Goal: Task Accomplishment & Management: Use online tool/utility

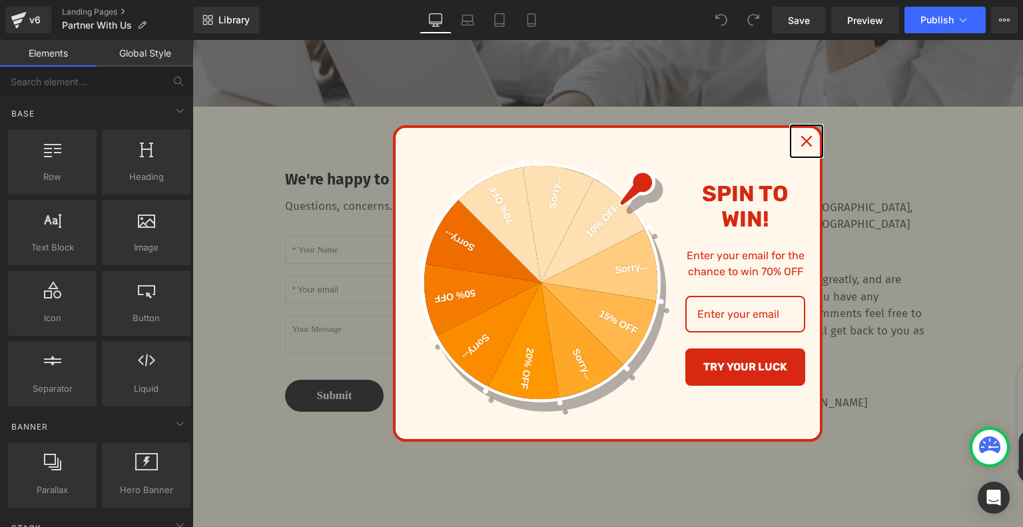
click at [805, 137] on icon "close icon" at bounding box center [806, 141] width 11 height 11
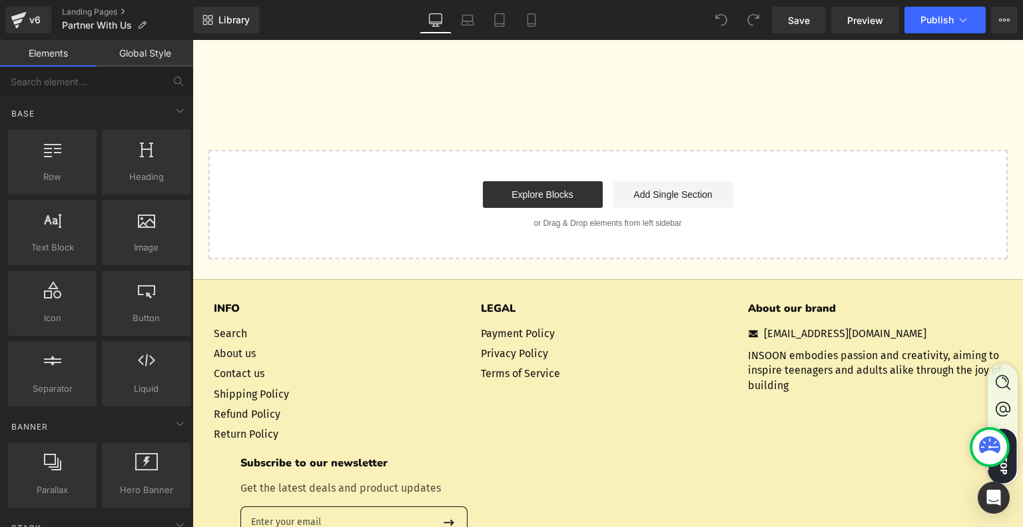
scroll to position [866, 0]
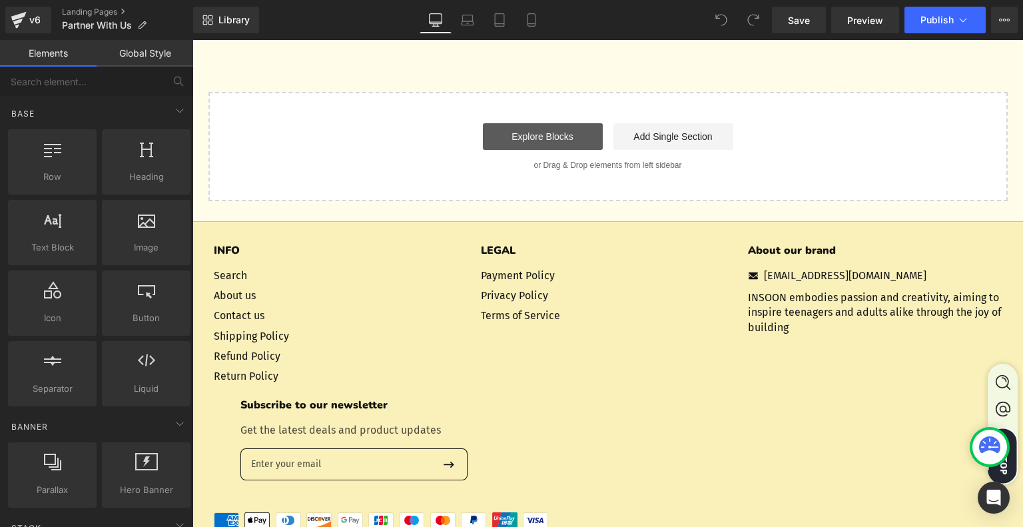
click at [537, 150] on link "Explore Blocks" at bounding box center [543, 136] width 120 height 27
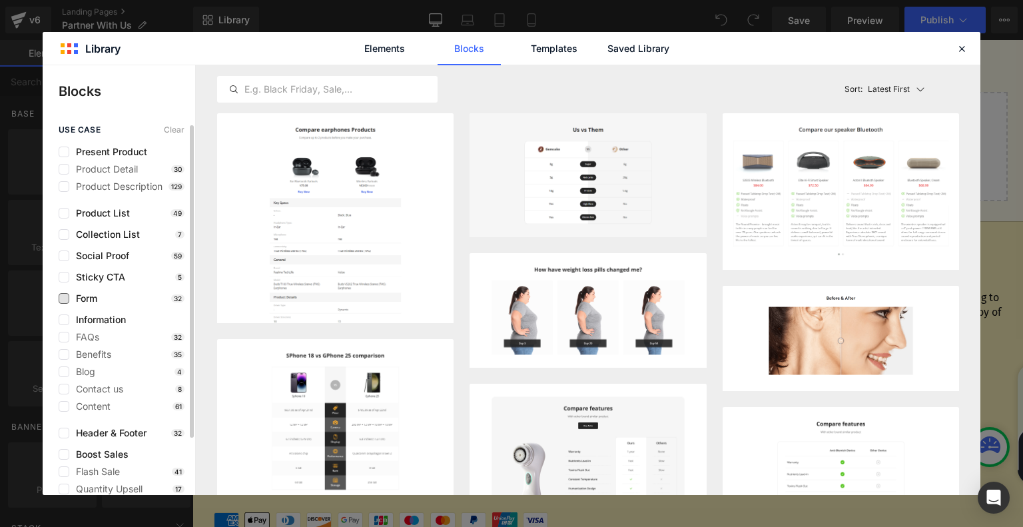
click at [83, 299] on span "Form" at bounding box center [83, 298] width 28 height 11
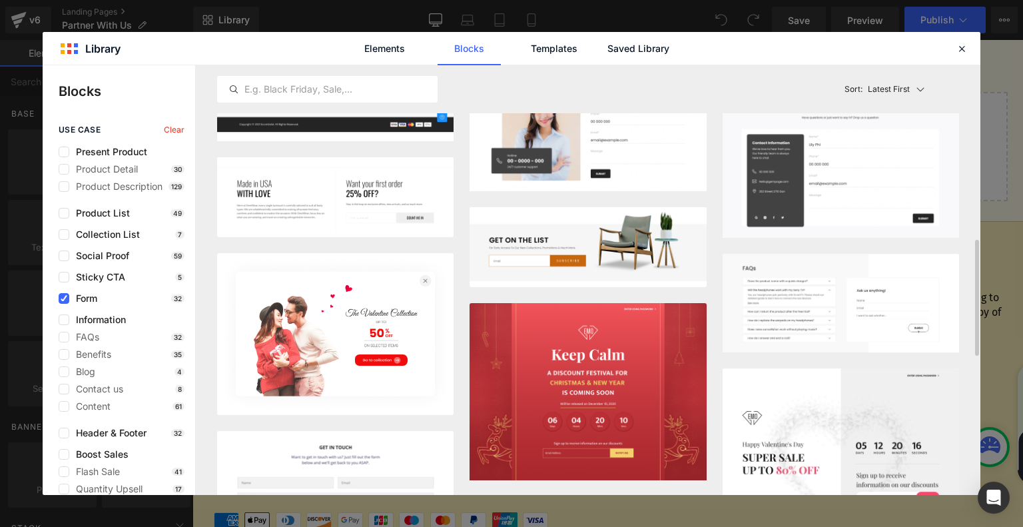
scroll to position [825, 0]
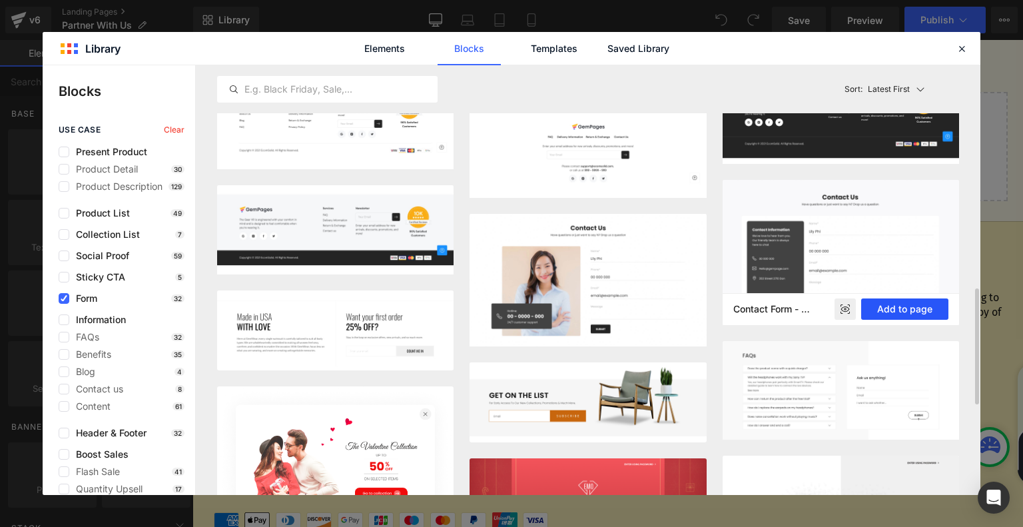
click at [892, 304] on button "Add to page" at bounding box center [904, 308] width 87 height 21
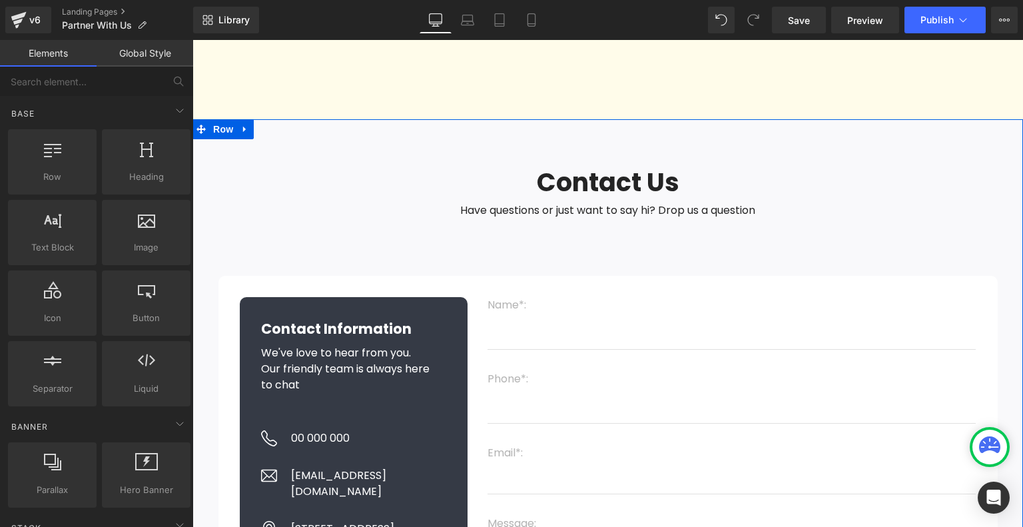
scroll to position [771, 0]
click at [387, 364] on div "Contact Information Heading We've love to hear from you. Our friendly team is a…" at bounding box center [354, 508] width 228 height 421
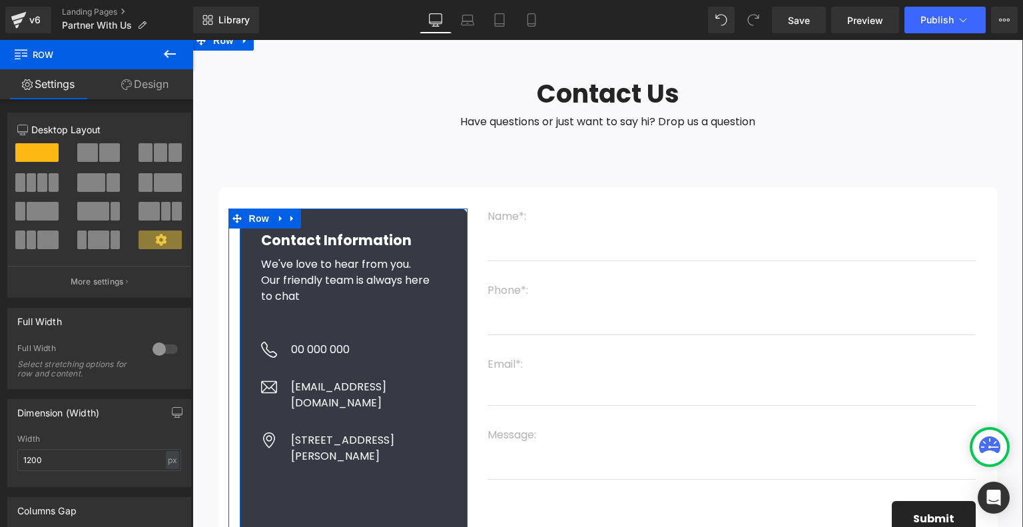
scroll to position [971, 0]
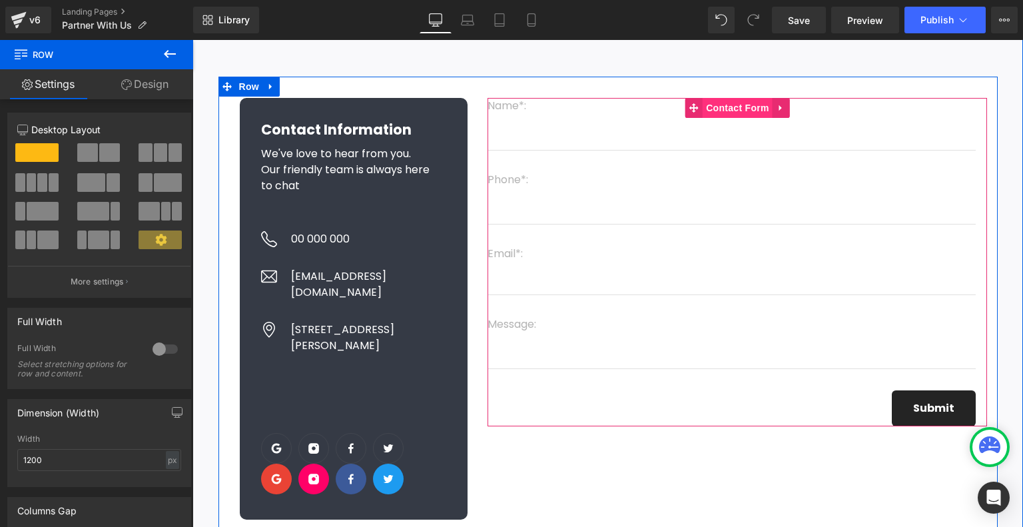
click at [718, 118] on span "Contact Form" at bounding box center [737, 108] width 70 height 20
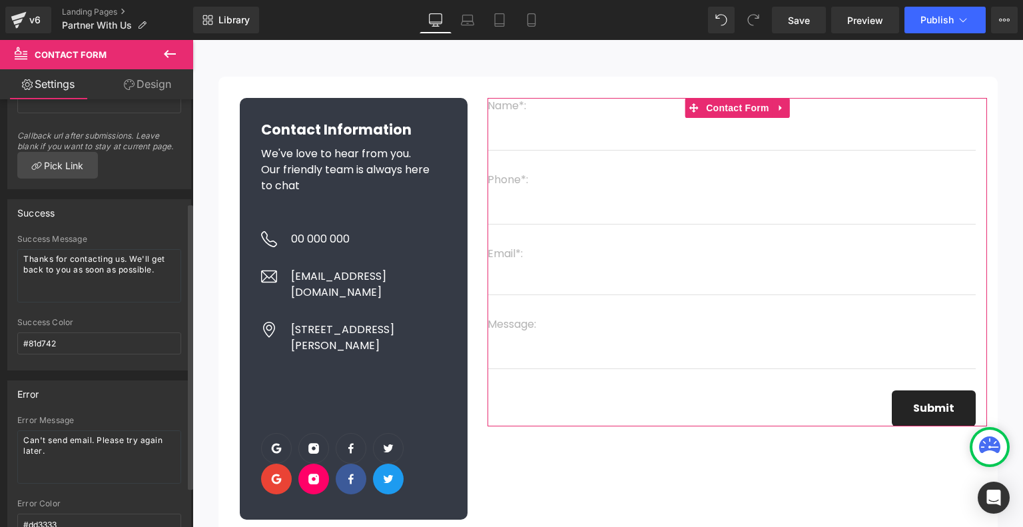
scroll to position [14, 0]
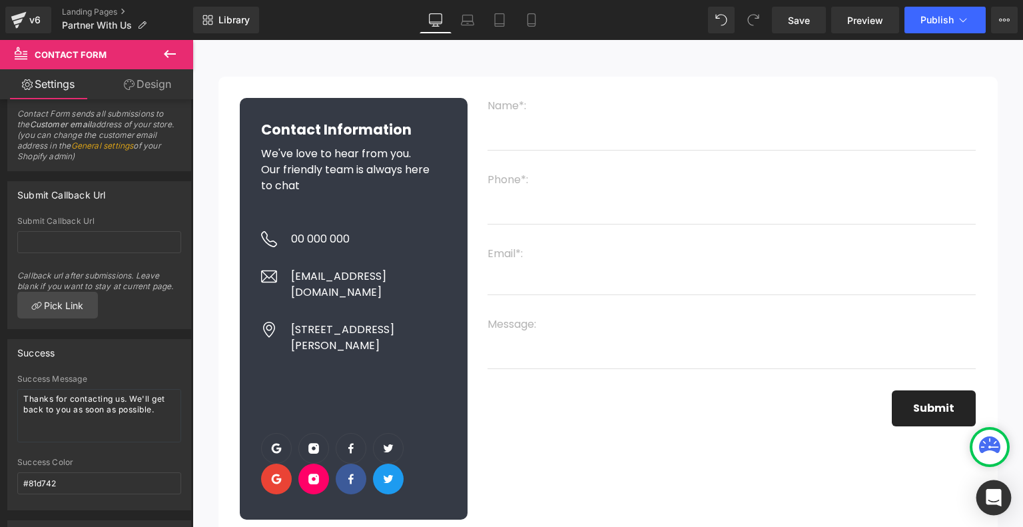
click at [992, 499] on icon "Open Intercom Messenger" at bounding box center [992, 497] width 15 height 17
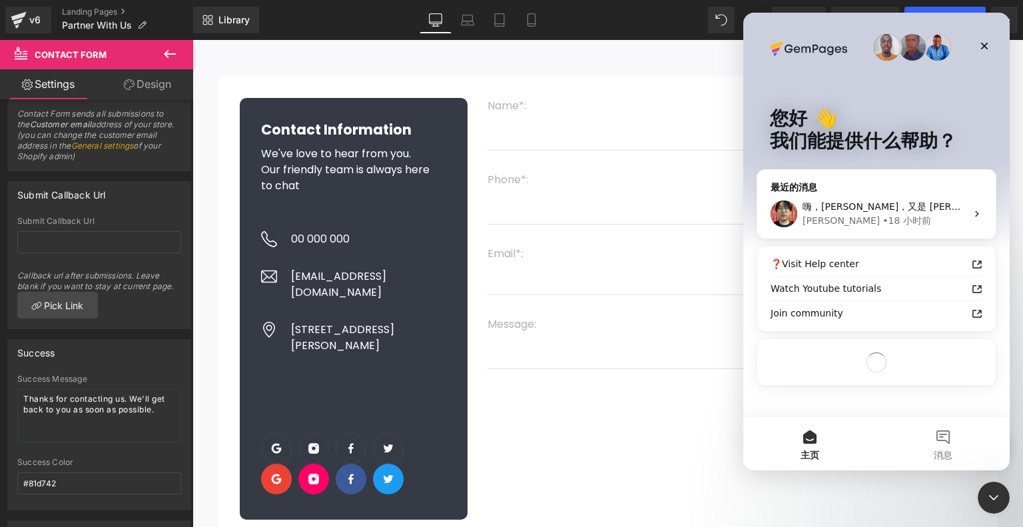
scroll to position [0, 0]
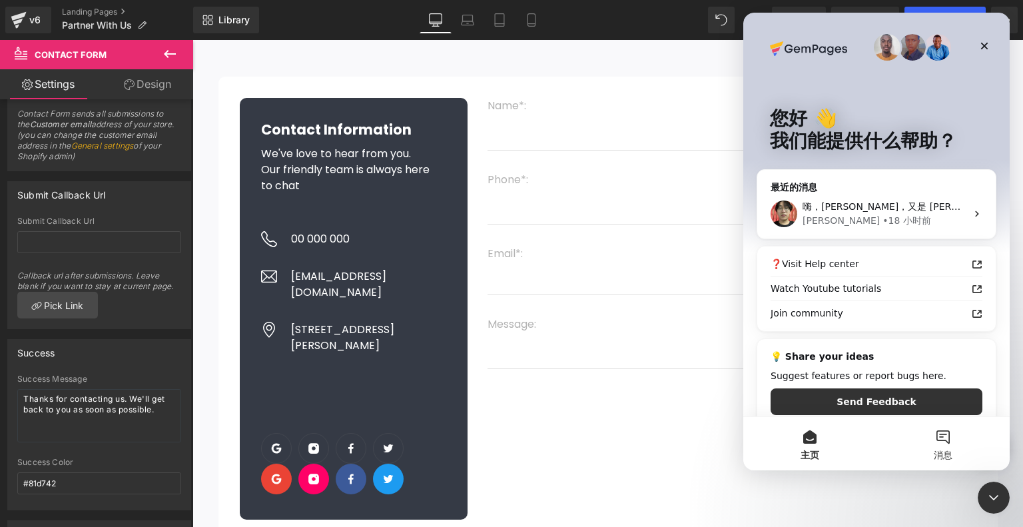
click at [937, 447] on button "消息" at bounding box center [942, 443] width 133 height 53
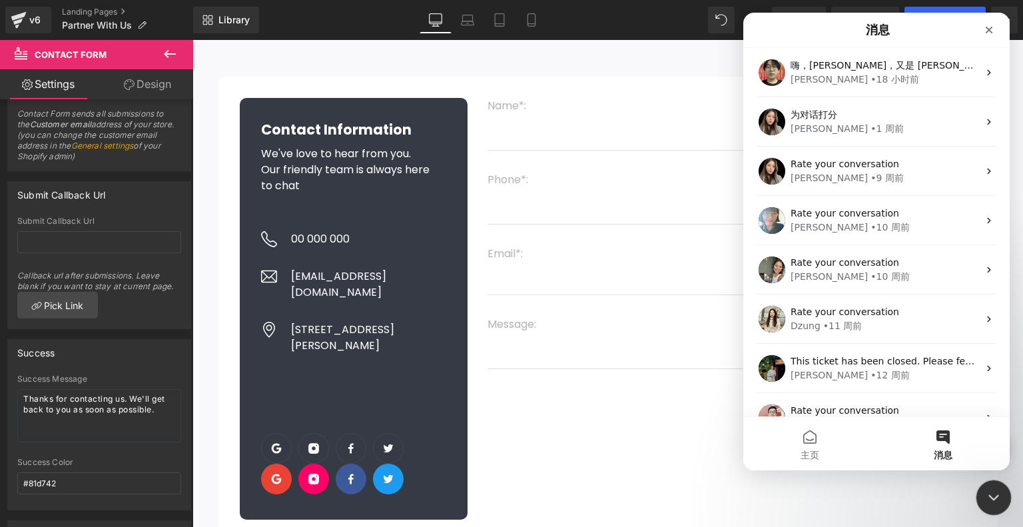
click at [984, 482] on div "关闭 Intercom Messenger" at bounding box center [991, 495] width 32 height 32
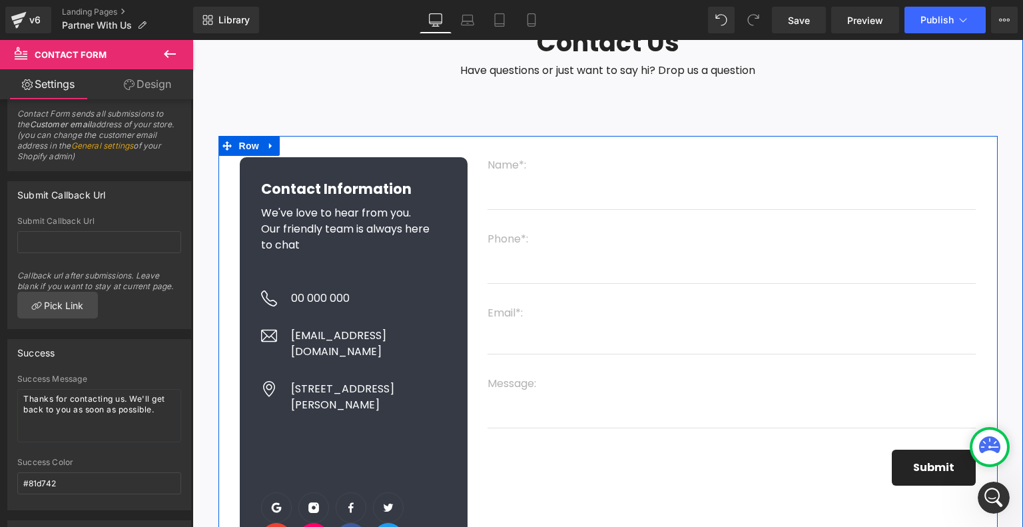
scroll to position [771, 0]
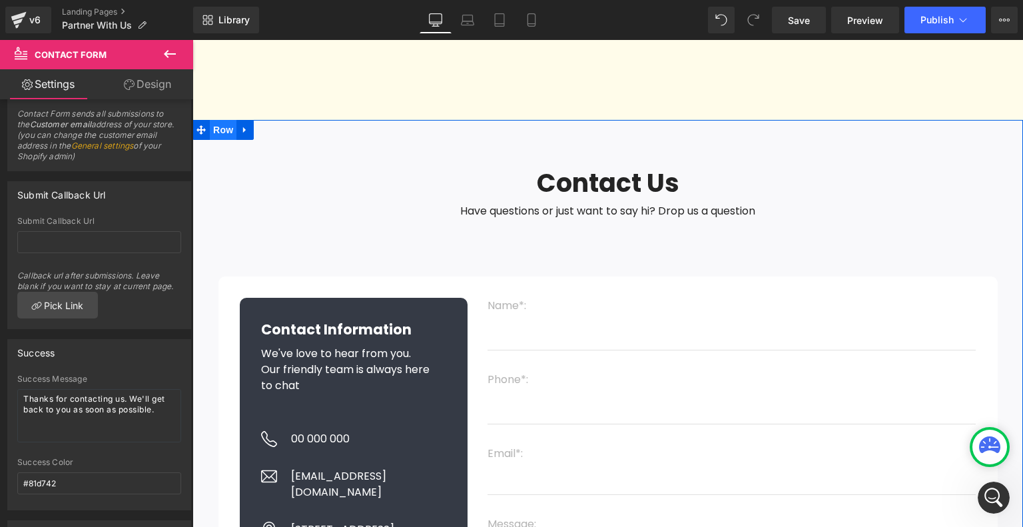
click at [216, 140] on span "Row" at bounding box center [223, 130] width 27 height 20
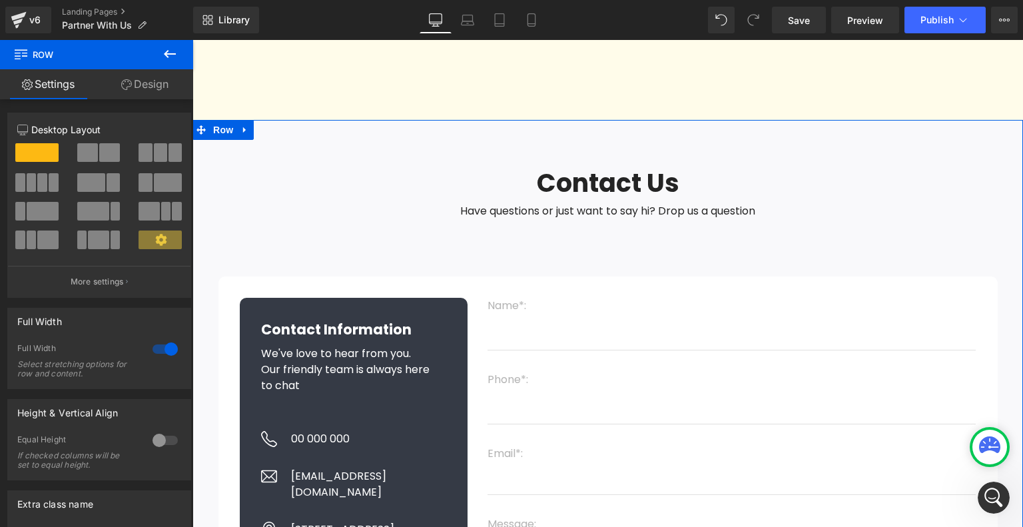
click at [158, 90] on link "Design" at bounding box center [145, 84] width 97 height 30
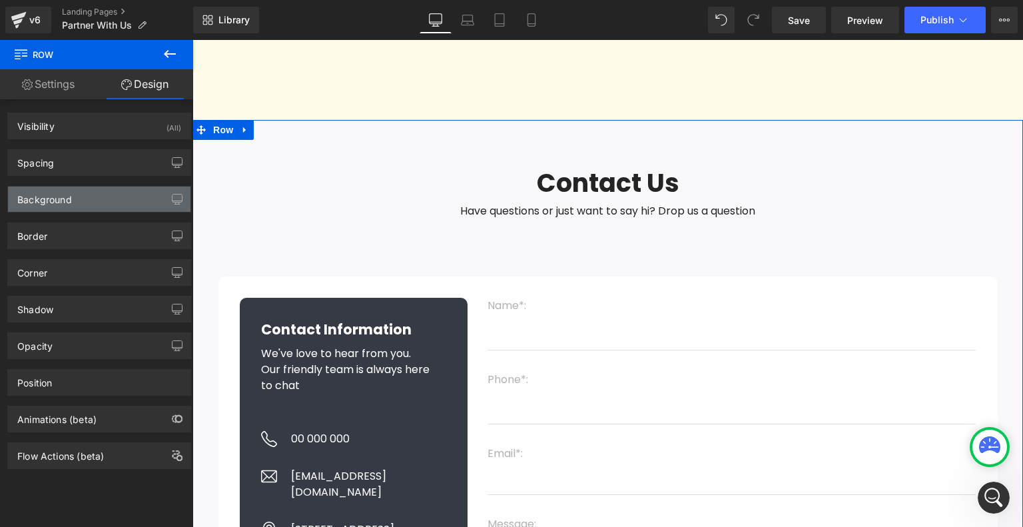
click at [99, 193] on div "Background" at bounding box center [99, 198] width 182 height 25
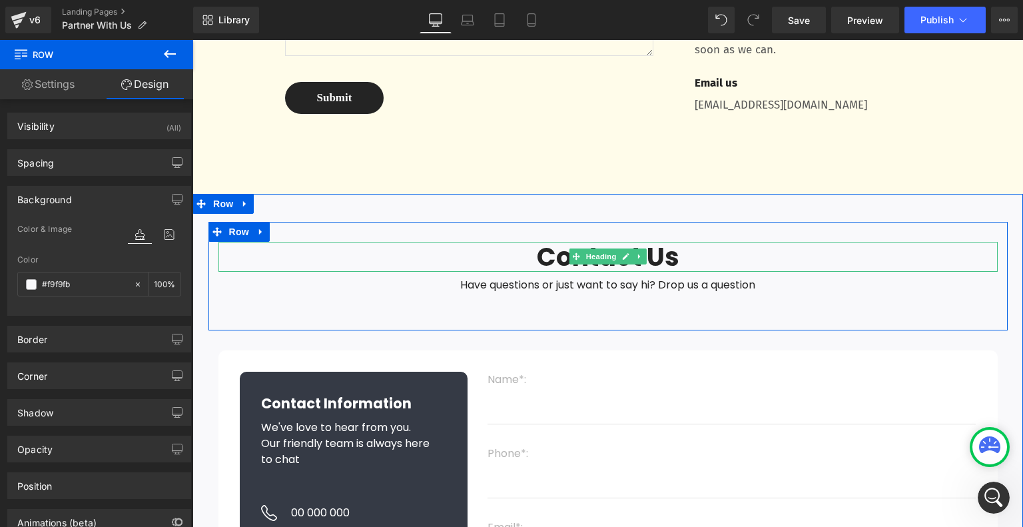
scroll to position [571, 0]
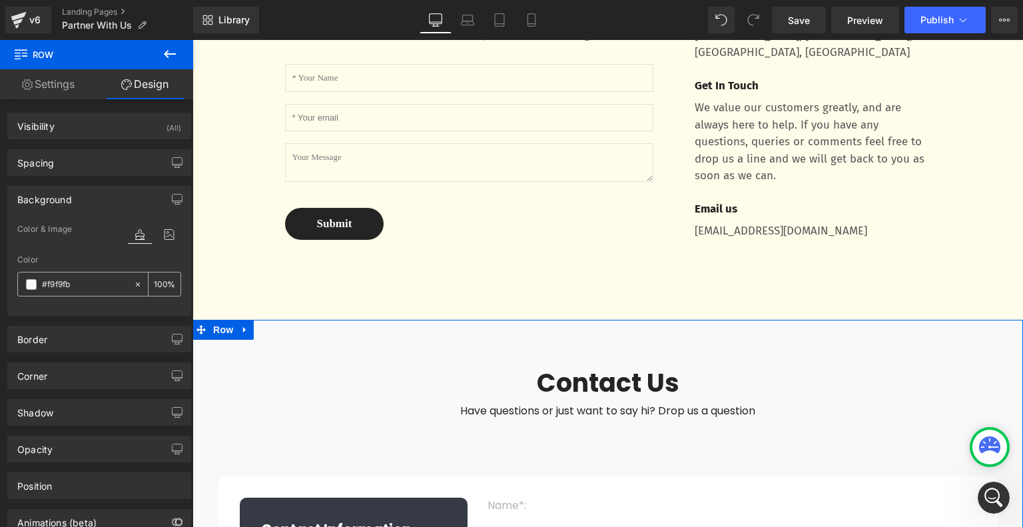
click at [136, 284] on icon at bounding box center [137, 284] width 9 height 9
type input "none"
type input "0"
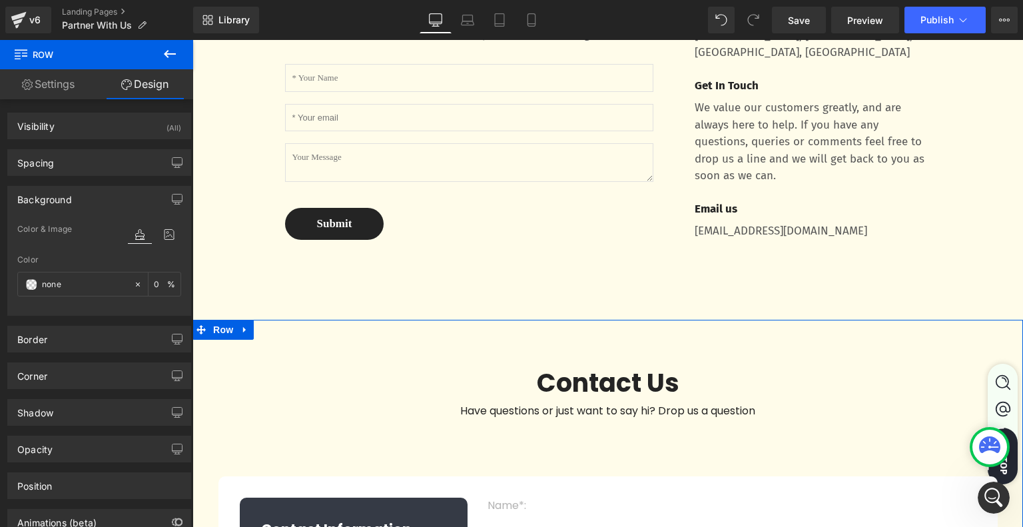
click at [132, 309] on div at bounding box center [99, 307] width 164 height 9
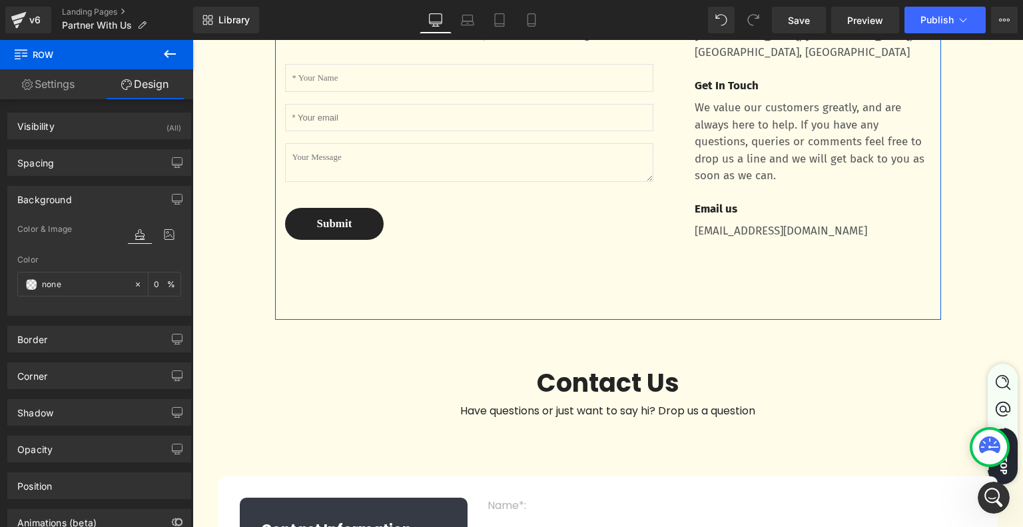
scroll to position [838, 0]
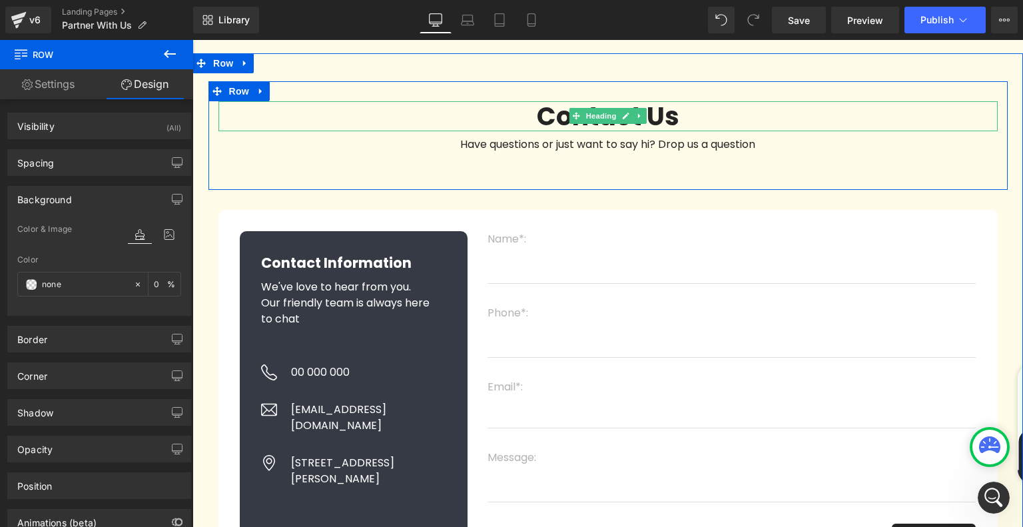
click at [563, 134] on strong "Contact Us" at bounding box center [608, 116] width 142 height 35
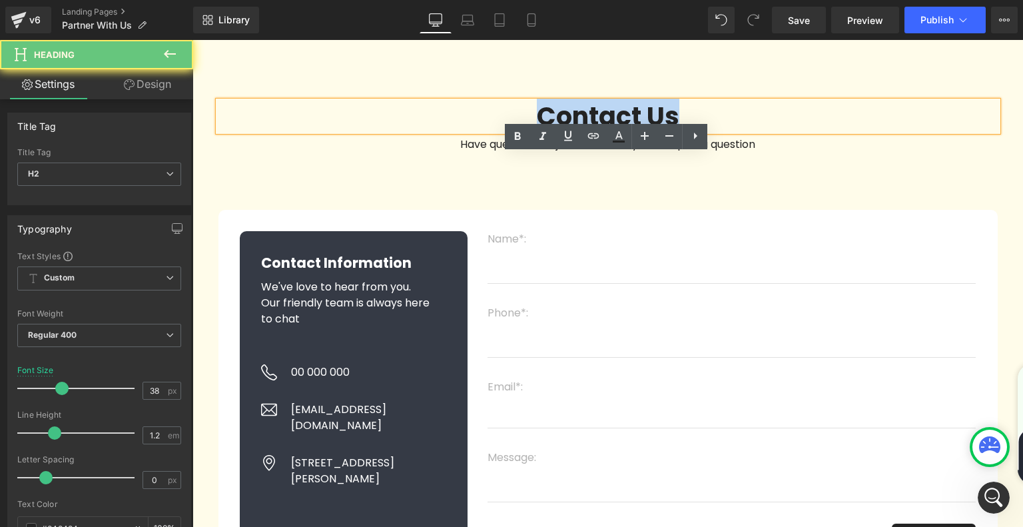
drag, startPoint x: 535, startPoint y: 168, endPoint x: 695, endPoint y: 175, distance: 160.0
click at [695, 132] on h2 "Contact Us" at bounding box center [607, 116] width 779 height 31
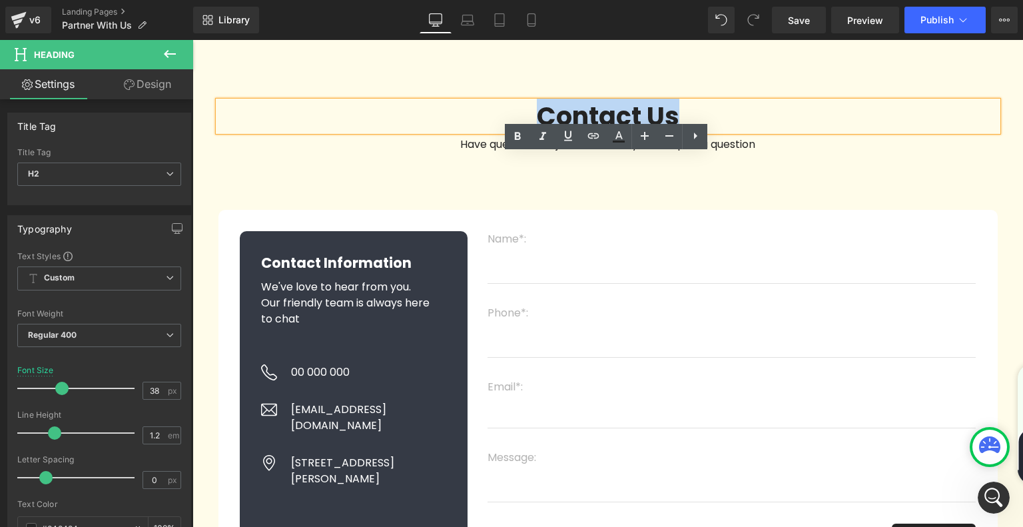
paste div
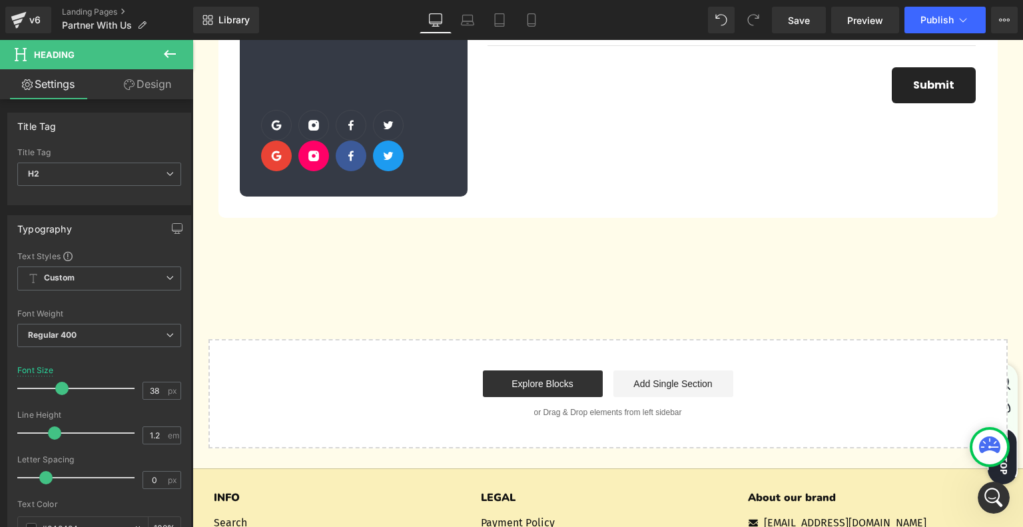
scroll to position [1370, 0]
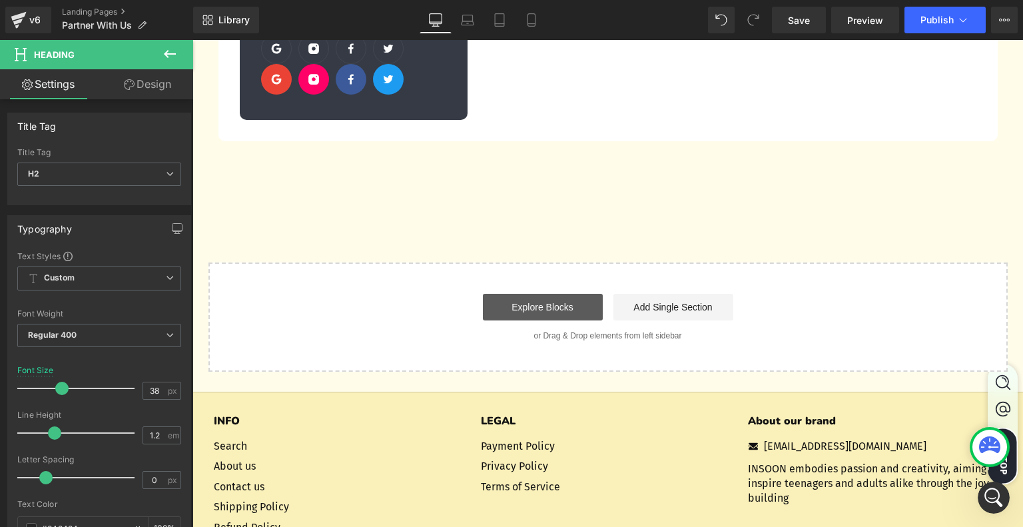
click at [547, 320] on link "Explore Blocks" at bounding box center [543, 307] width 120 height 27
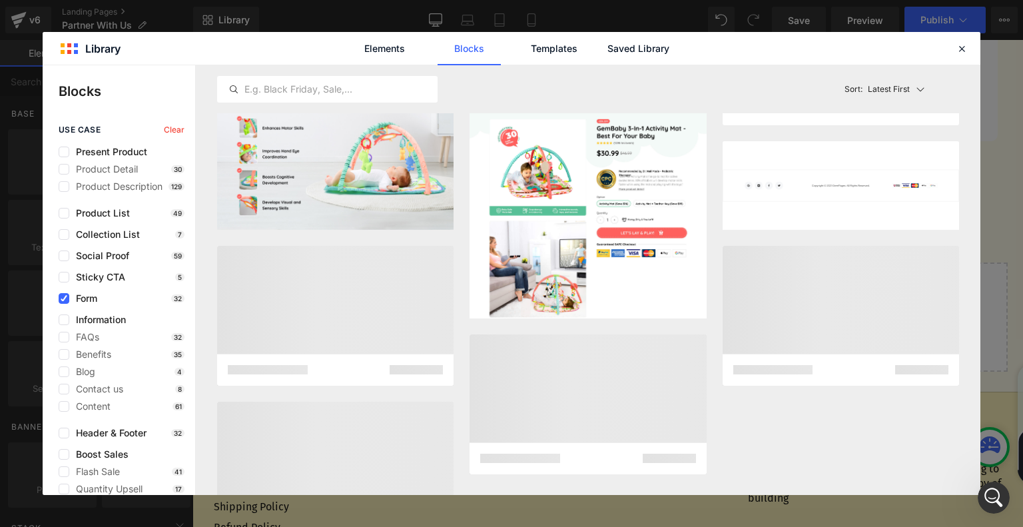
scroll to position [4193, 0]
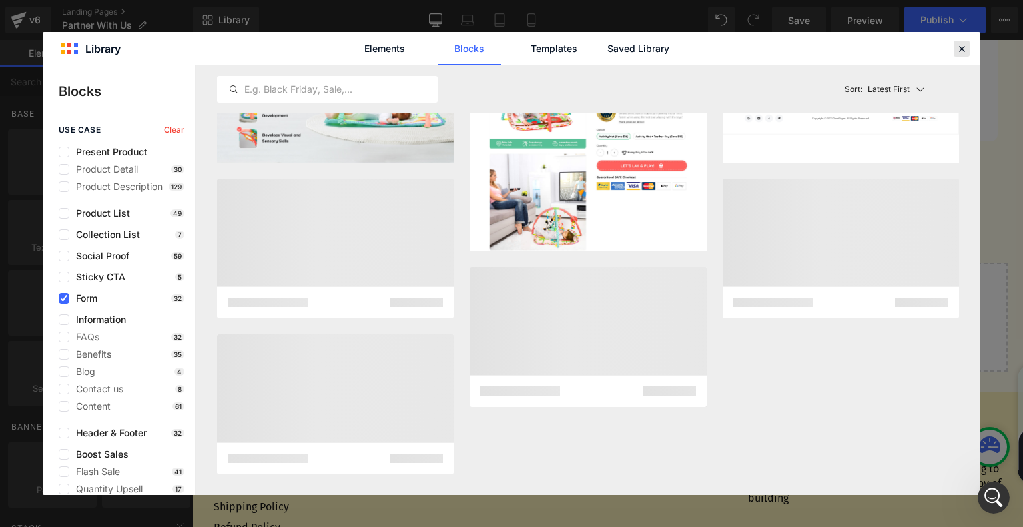
click at [961, 47] on icon at bounding box center [961, 49] width 12 height 12
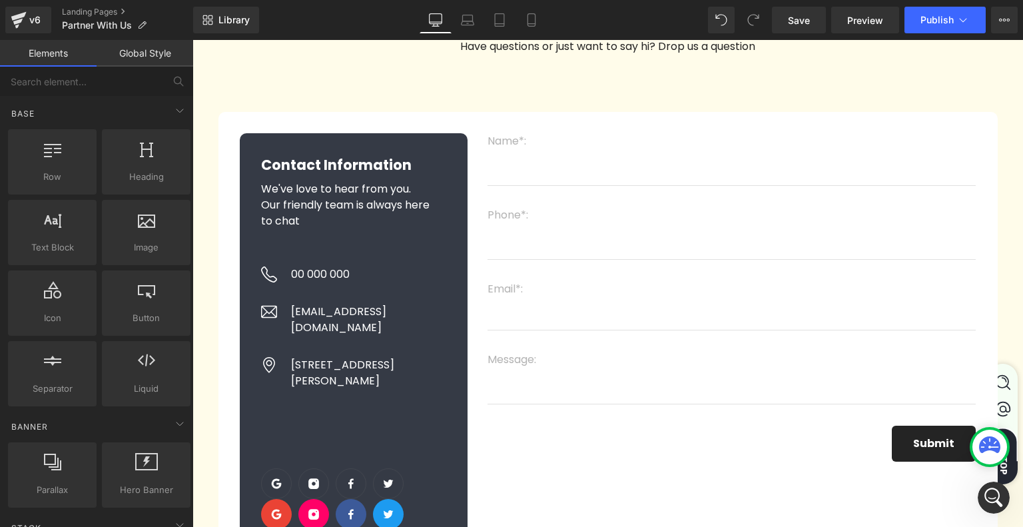
scroll to position [904, 0]
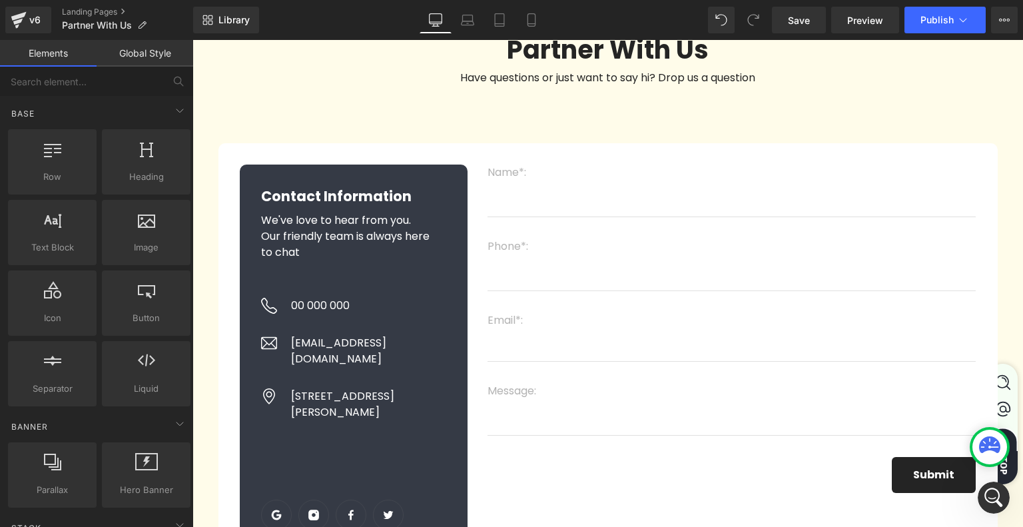
click at [425, 207] on h3 "Contact Information" at bounding box center [354, 196] width 186 height 21
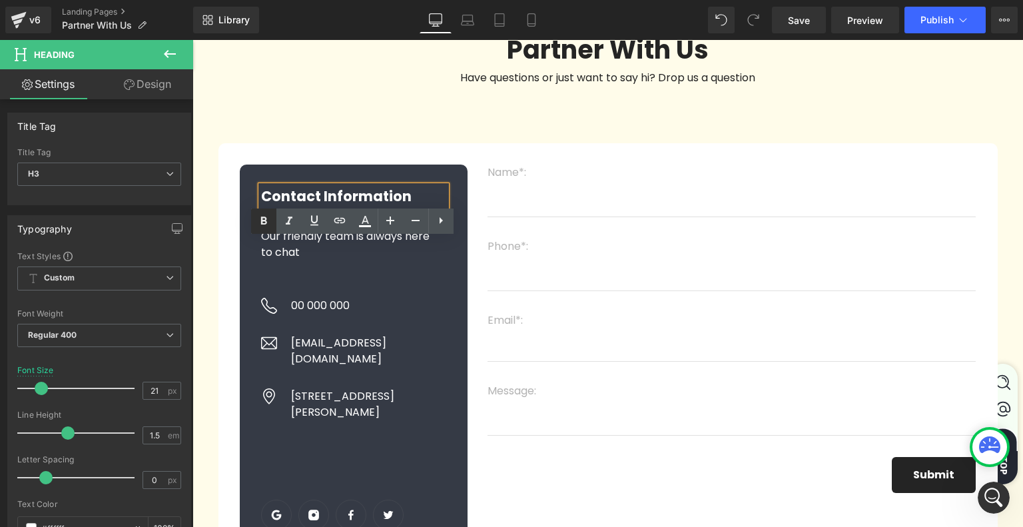
drag, startPoint x: 58, startPoint y: 194, endPoint x: 250, endPoint y: 231, distance: 196.0
click at [251, 231] on link at bounding box center [263, 220] width 25 height 25
click at [240, 235] on div "Contact Information Heading We've love to hear from you. Our friendly team is a…" at bounding box center [354, 374] width 228 height 421
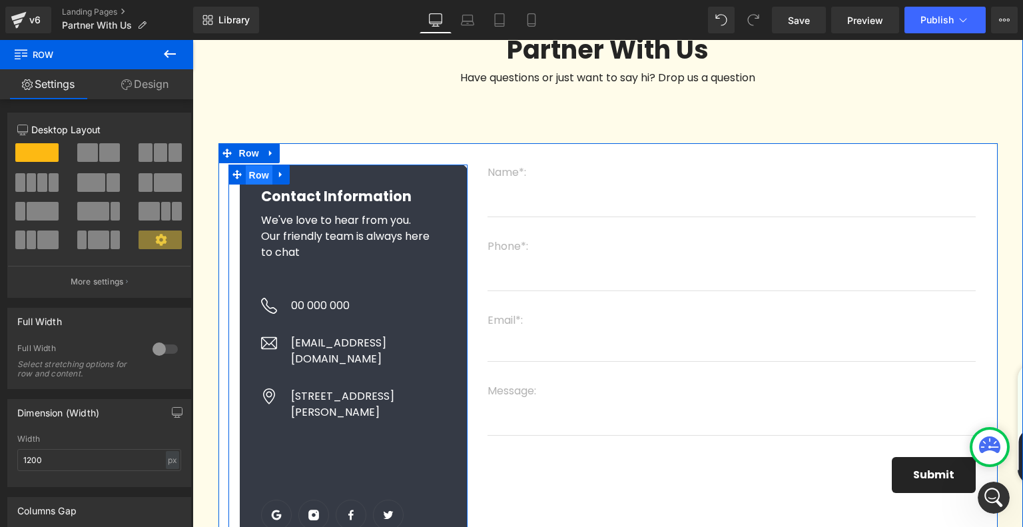
click at [260, 185] on span "Row" at bounding box center [259, 175] width 27 height 20
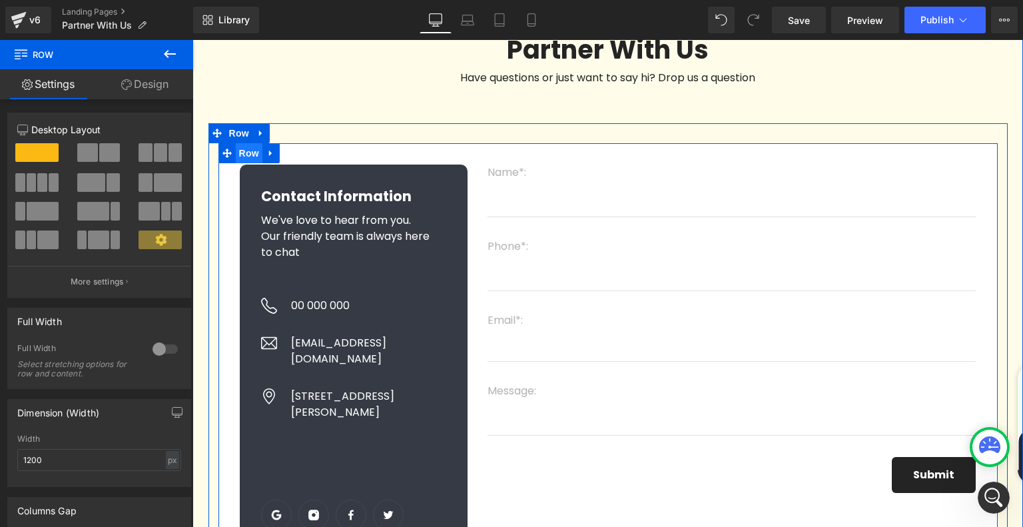
click at [244, 163] on span "Row" at bounding box center [249, 153] width 27 height 20
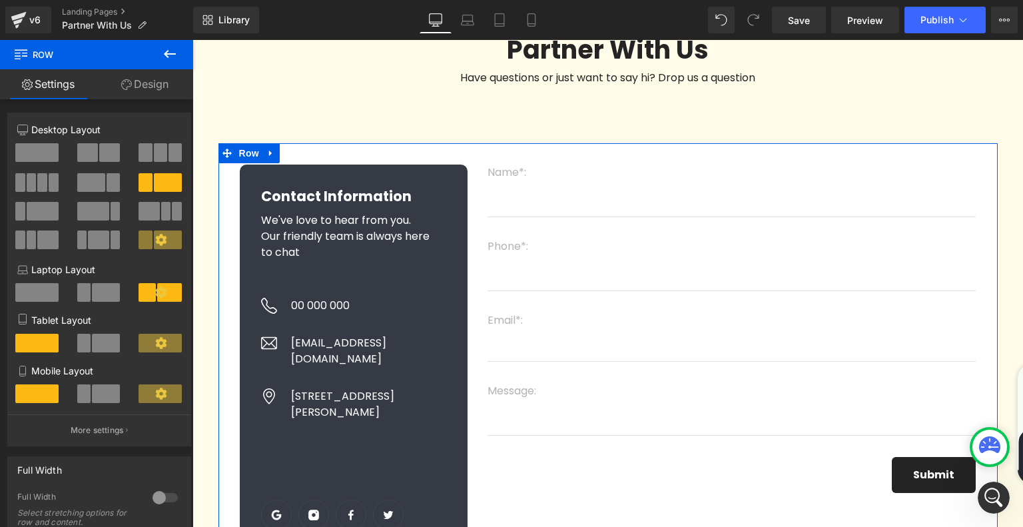
click at [154, 82] on link "Design" at bounding box center [145, 84] width 97 height 30
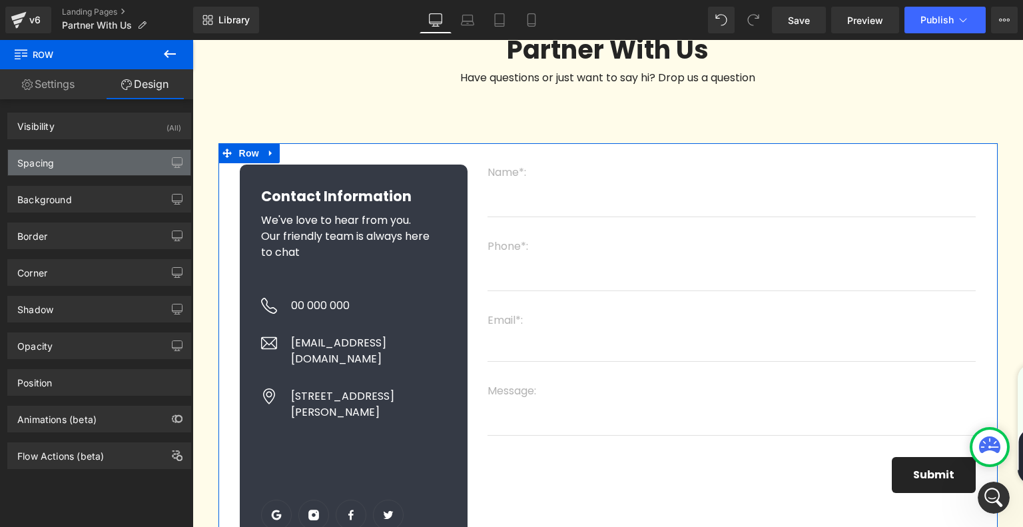
click at [109, 170] on div "Spacing" at bounding box center [99, 162] width 182 height 25
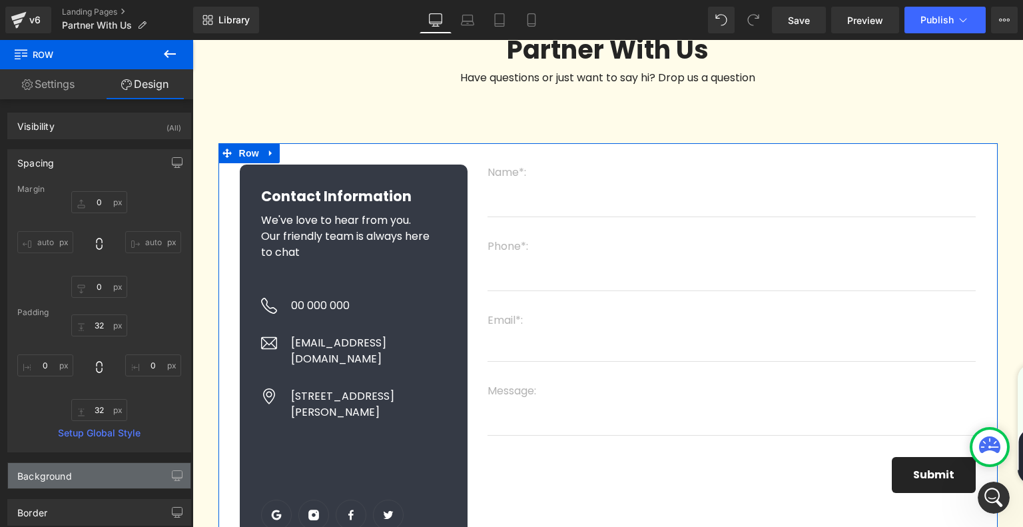
click at [55, 468] on div "Background" at bounding box center [44, 472] width 55 height 19
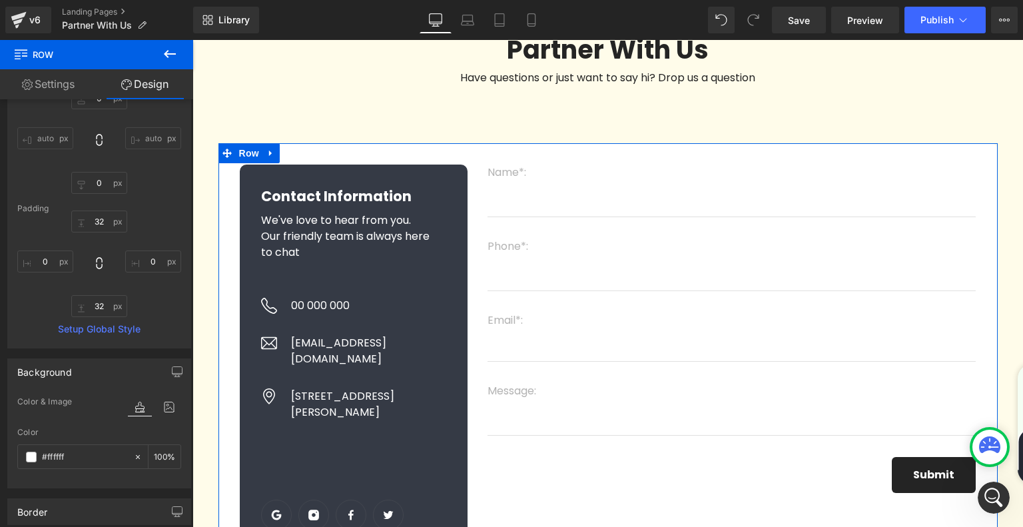
scroll to position [266, 0]
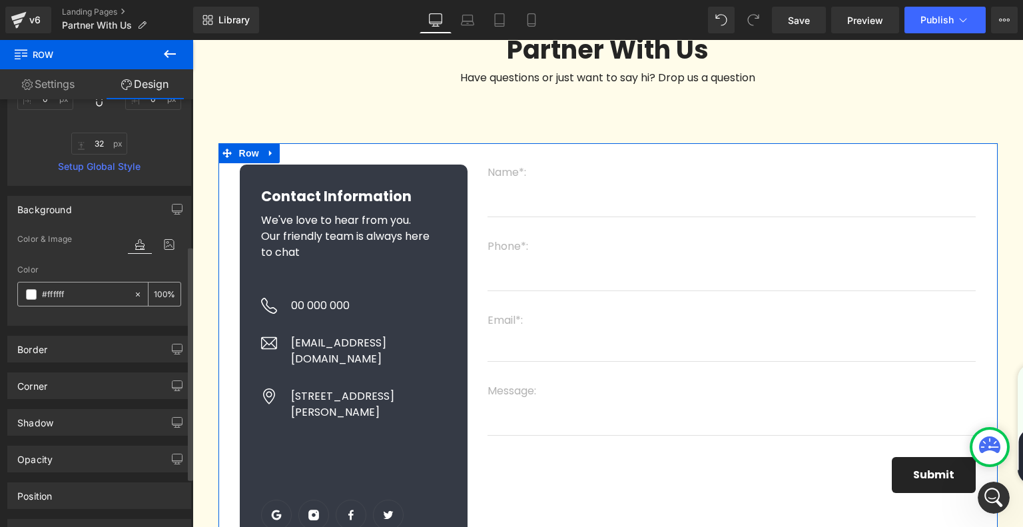
click at [133, 294] on icon at bounding box center [137, 294] width 9 height 9
type input "none"
type input "0"
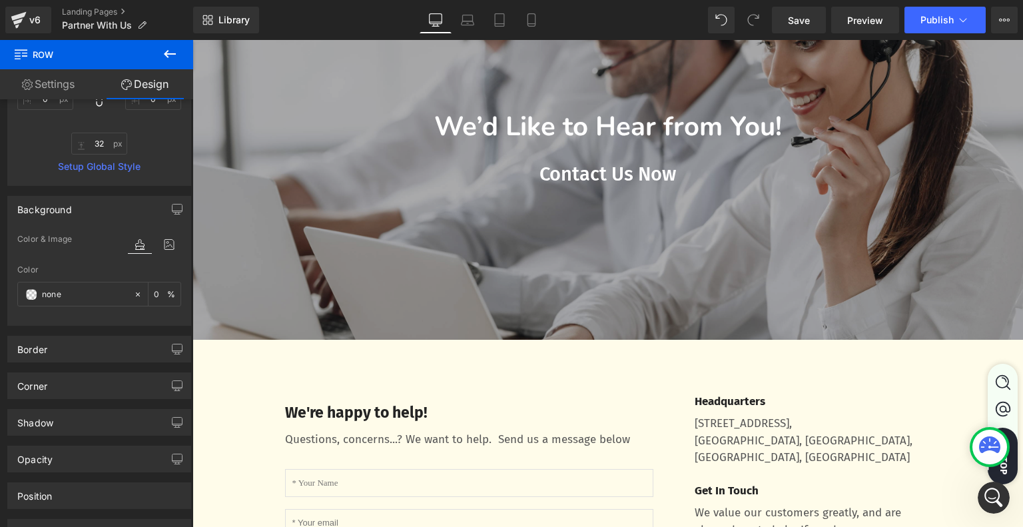
scroll to position [39, 0]
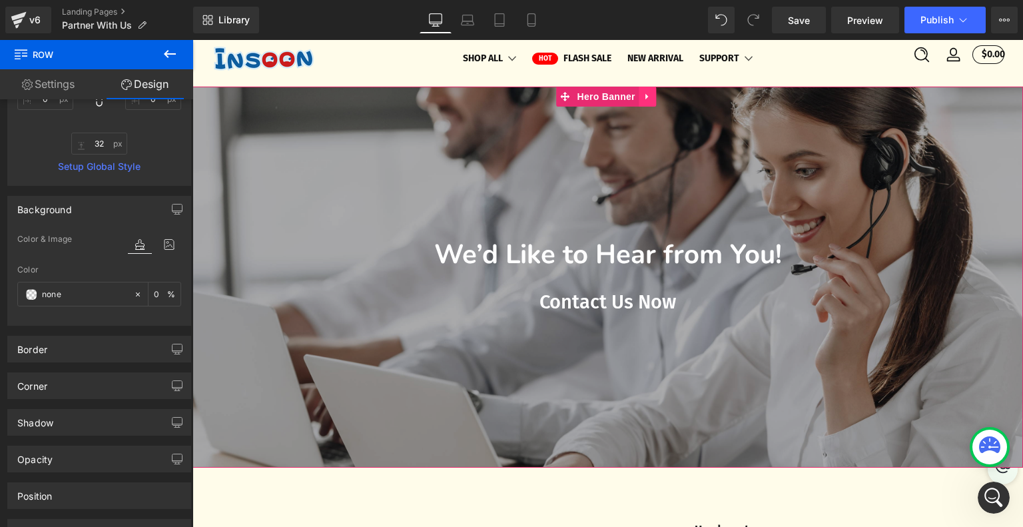
click at [652, 101] on link at bounding box center [646, 97] width 17 height 20
click at [658, 101] on icon at bounding box center [655, 96] width 9 height 9
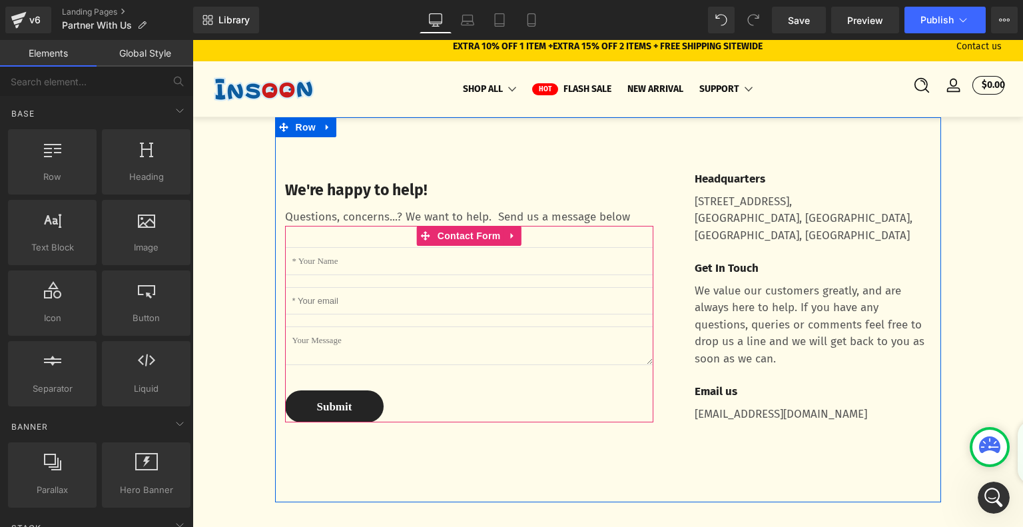
scroll to position [0, 0]
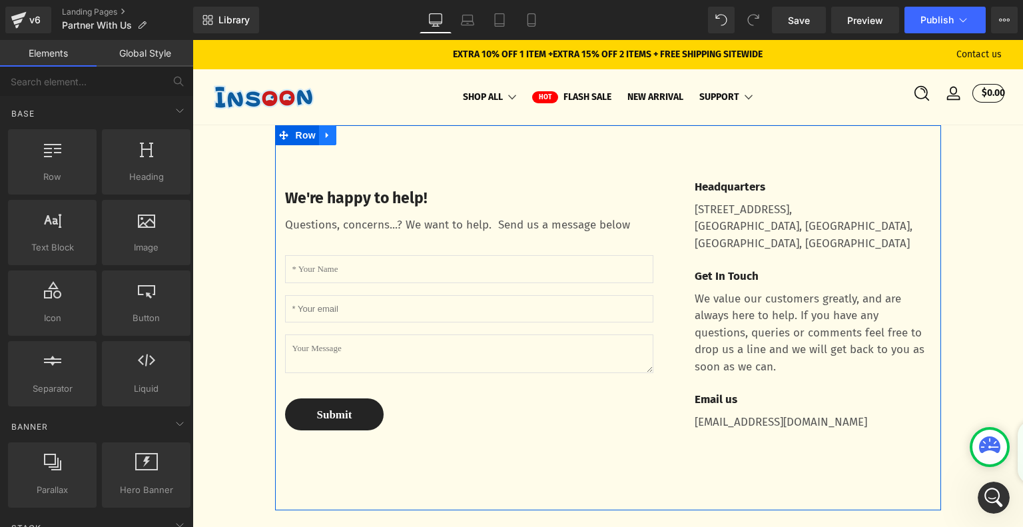
click at [326, 138] on icon at bounding box center [327, 135] width 3 height 6
click at [359, 138] on icon at bounding box center [362, 135] width 9 height 10
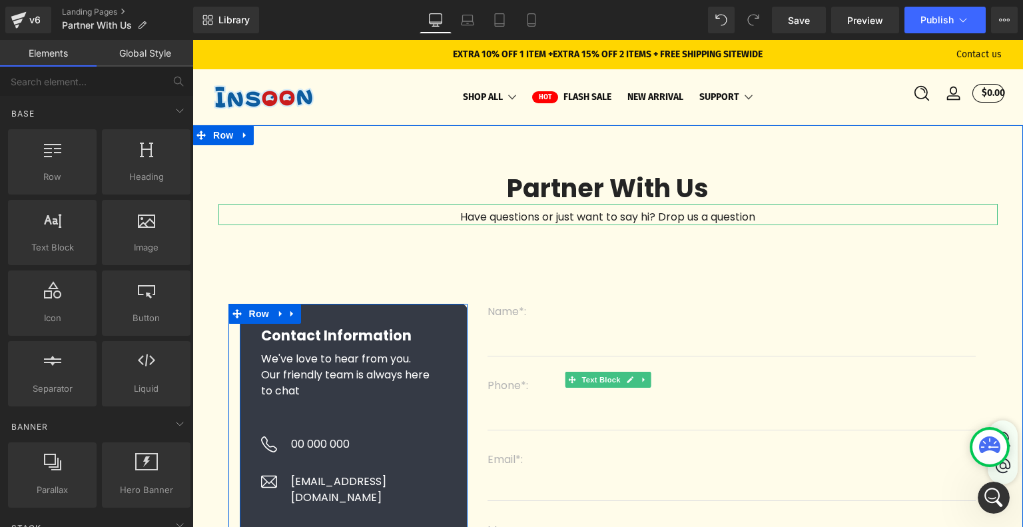
click at [322, 316] on div "Contact Information Heading We've love to hear from you. Our friendly team is a…" at bounding box center [354, 514] width 228 height 421
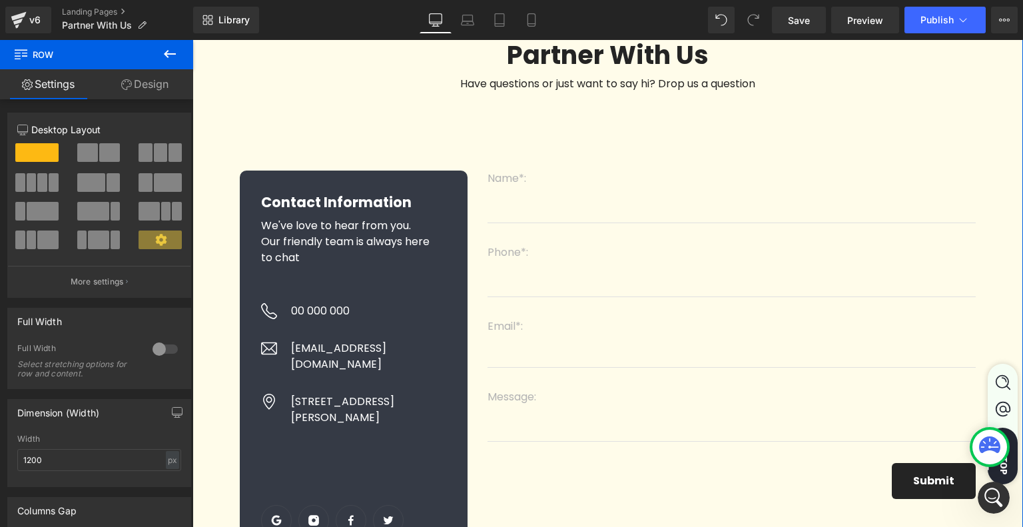
scroll to position [133, 0]
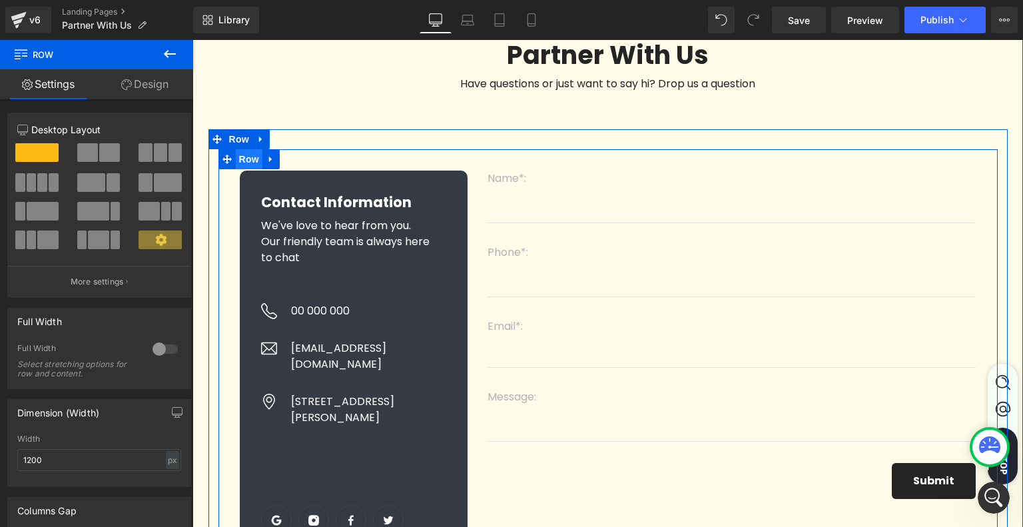
click at [252, 164] on span "Row" at bounding box center [249, 159] width 27 height 20
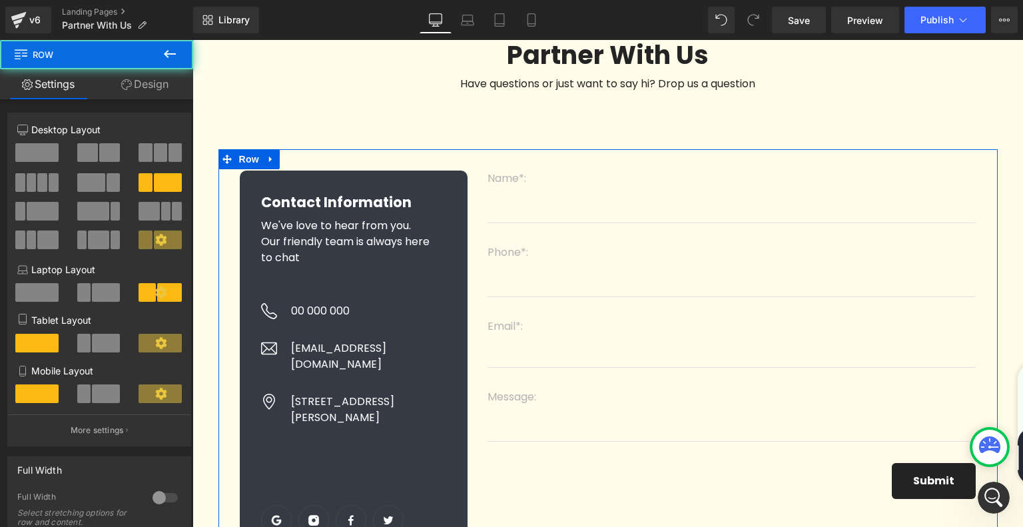
click at [134, 84] on link "Design" at bounding box center [145, 84] width 97 height 30
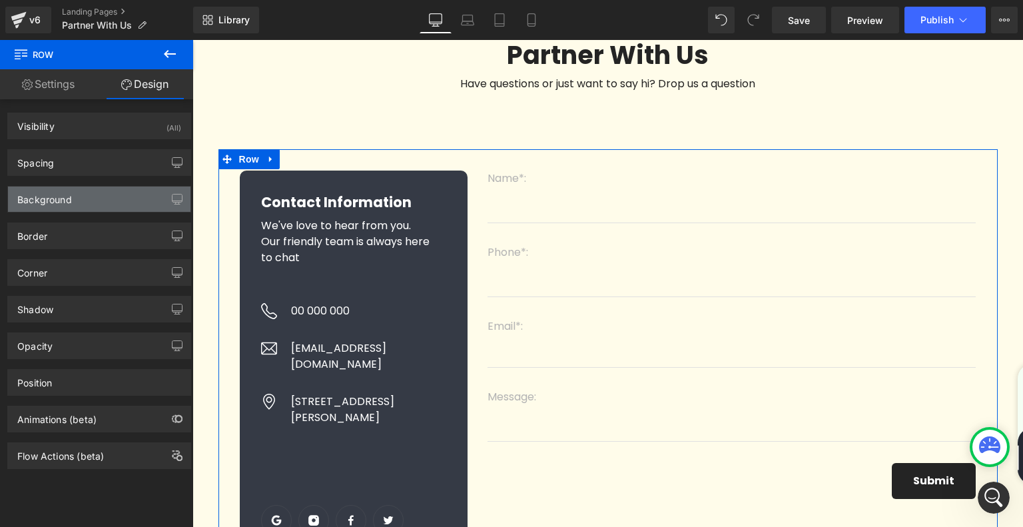
click at [103, 199] on div "Background" at bounding box center [99, 198] width 182 height 25
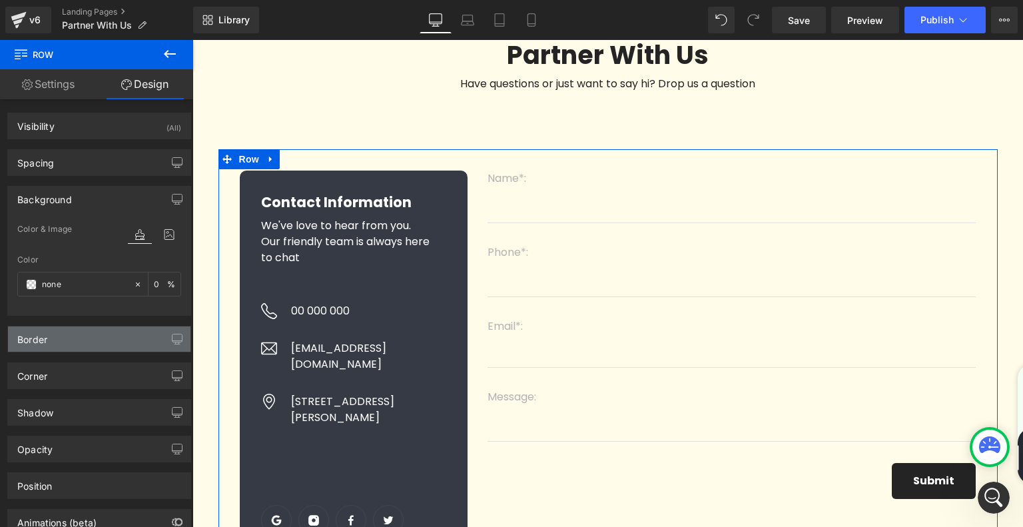
click at [65, 342] on div "Border" at bounding box center [99, 338] width 182 height 25
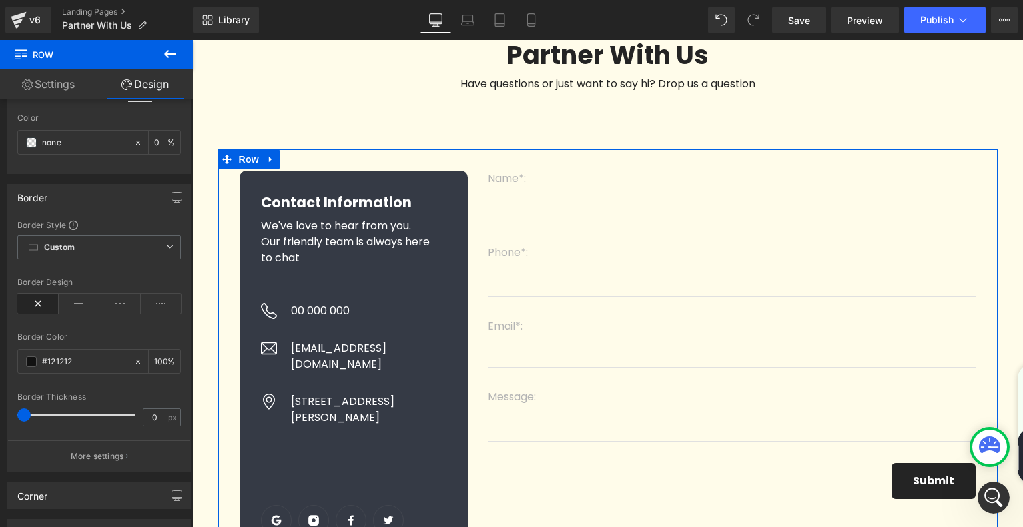
scroll to position [0, 0]
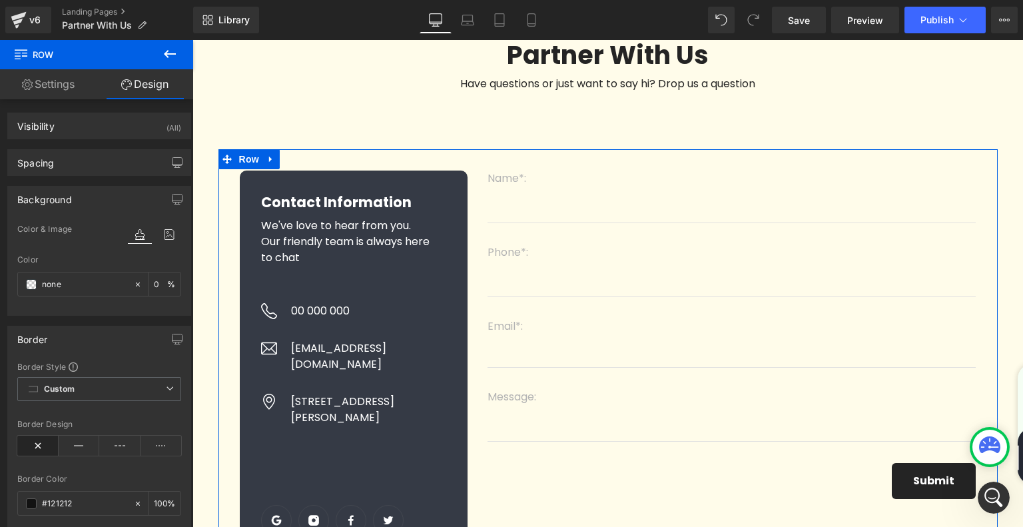
click at [63, 87] on link "Settings" at bounding box center [48, 84] width 97 height 30
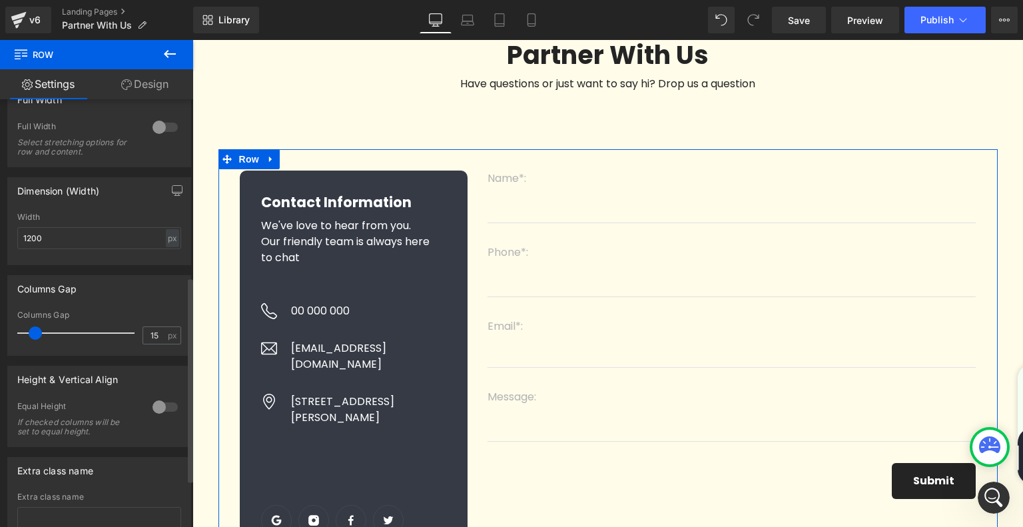
scroll to position [469, 0]
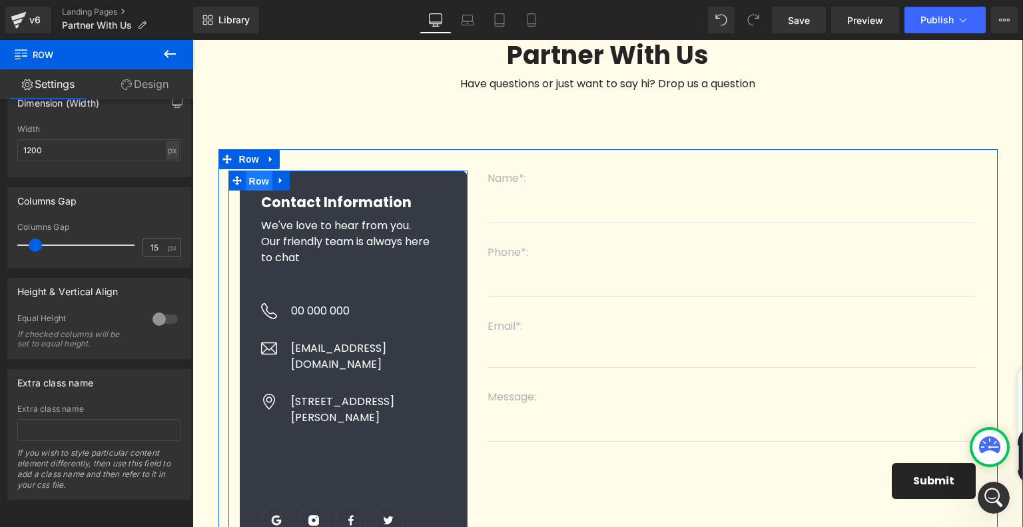
click at [254, 188] on span "Row" at bounding box center [259, 181] width 27 height 20
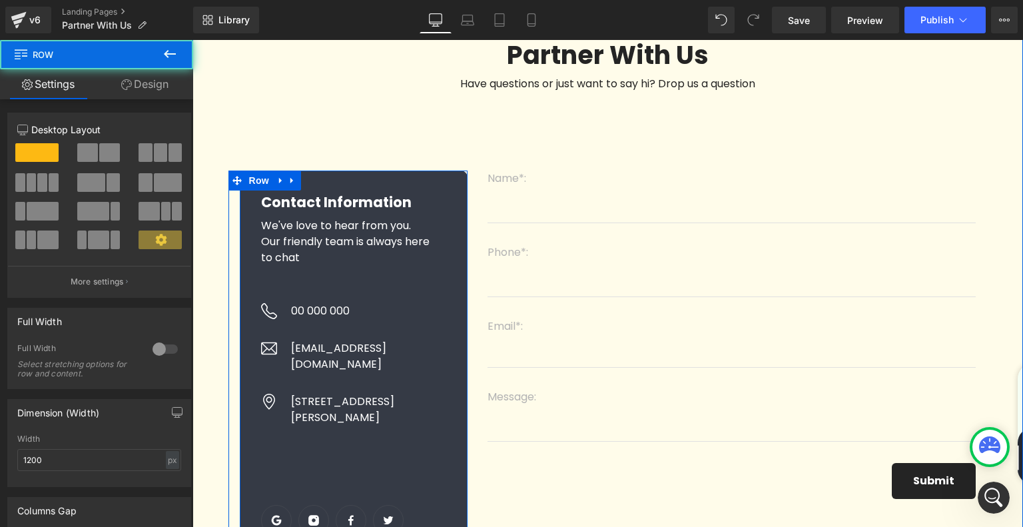
click at [350, 181] on div "Contact Information Heading We've love to hear from you. Our friendly team is a…" at bounding box center [354, 380] width 228 height 421
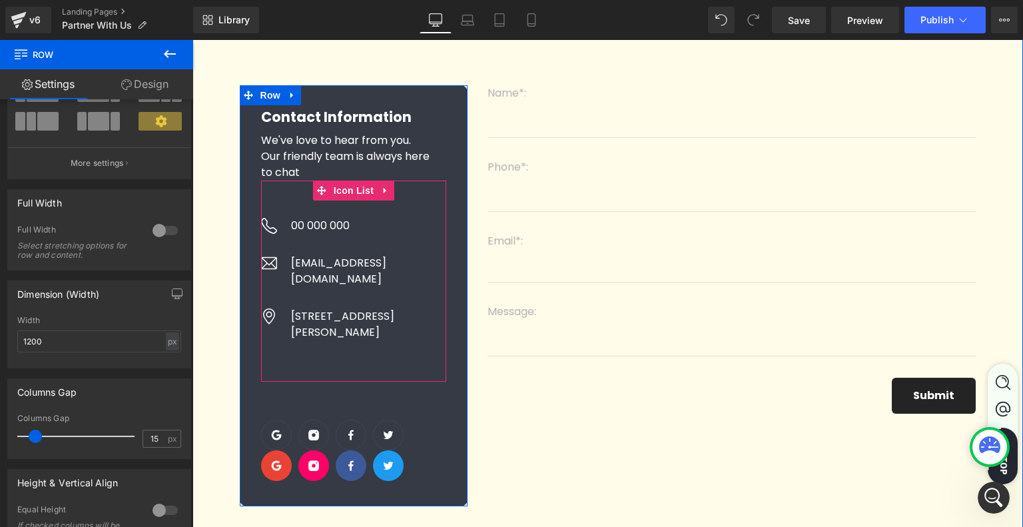
scroll to position [266, 0]
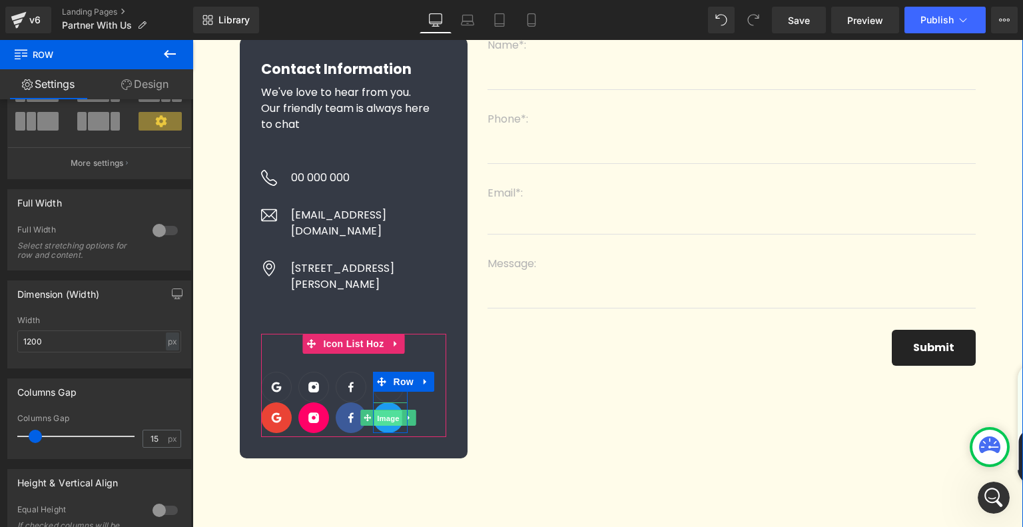
click at [389, 410] on span "Image" at bounding box center [388, 418] width 28 height 16
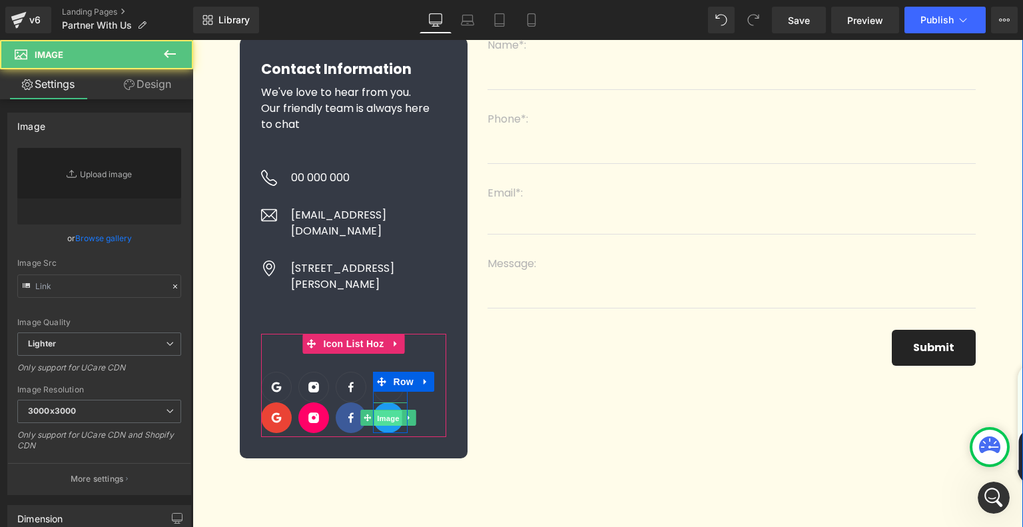
type input "https://ucarecdn.com/5e8b3cd9-876d-4eb5-a374-a53b237a4f8e/twitter_hover.svg"
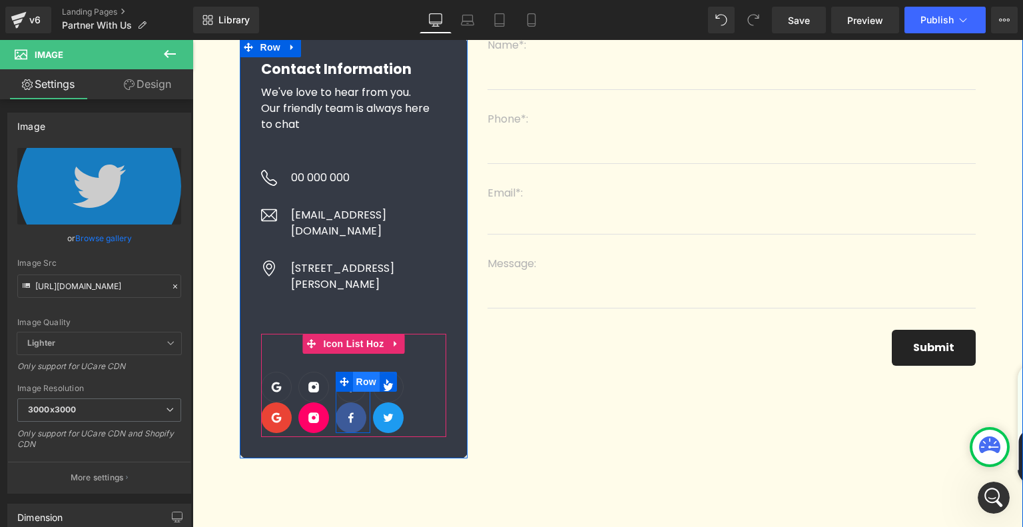
click at [357, 372] on span "Row" at bounding box center [366, 382] width 27 height 20
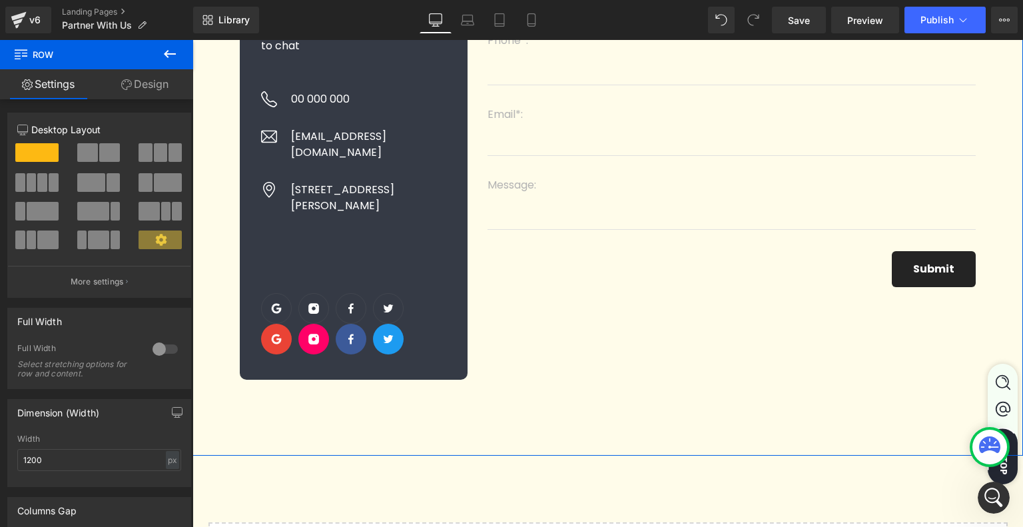
scroll to position [399, 0]
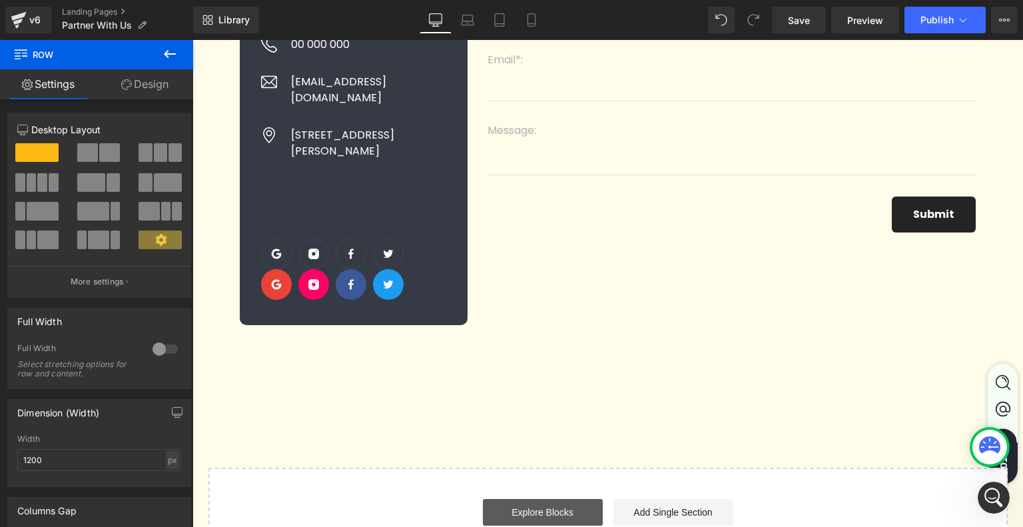
click at [553, 499] on link "Explore Blocks" at bounding box center [543, 512] width 120 height 27
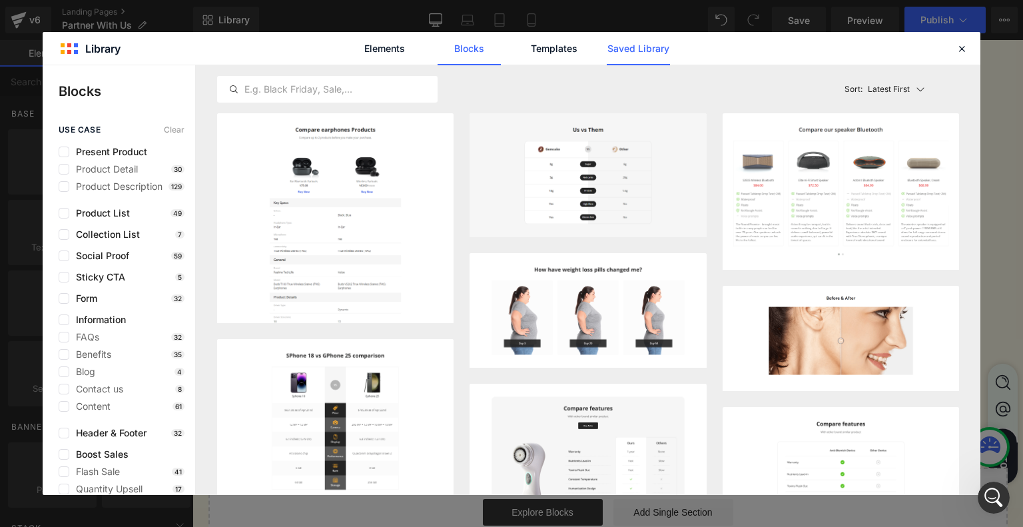
click at [618, 51] on link "Saved Library" at bounding box center [638, 48] width 63 height 33
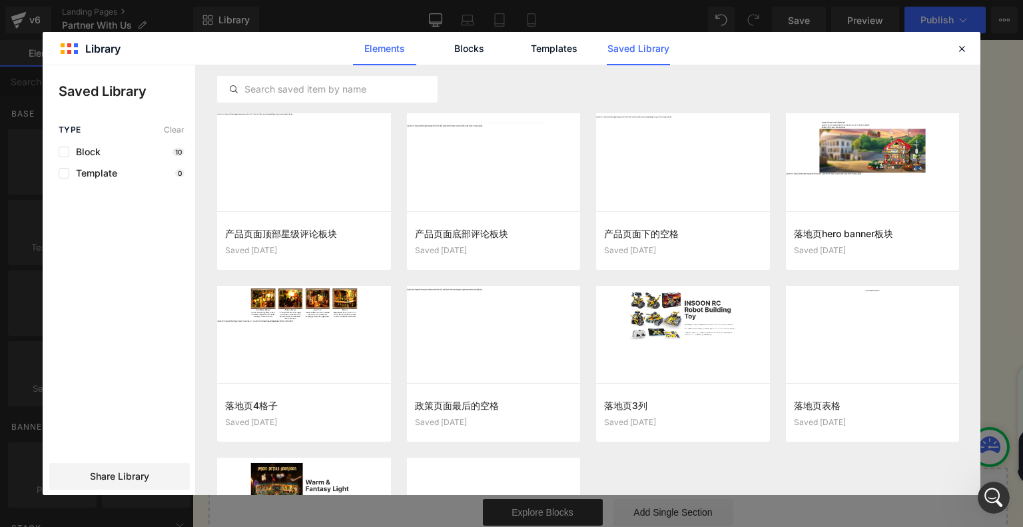
click at [396, 42] on link "Elements" at bounding box center [384, 48] width 63 height 33
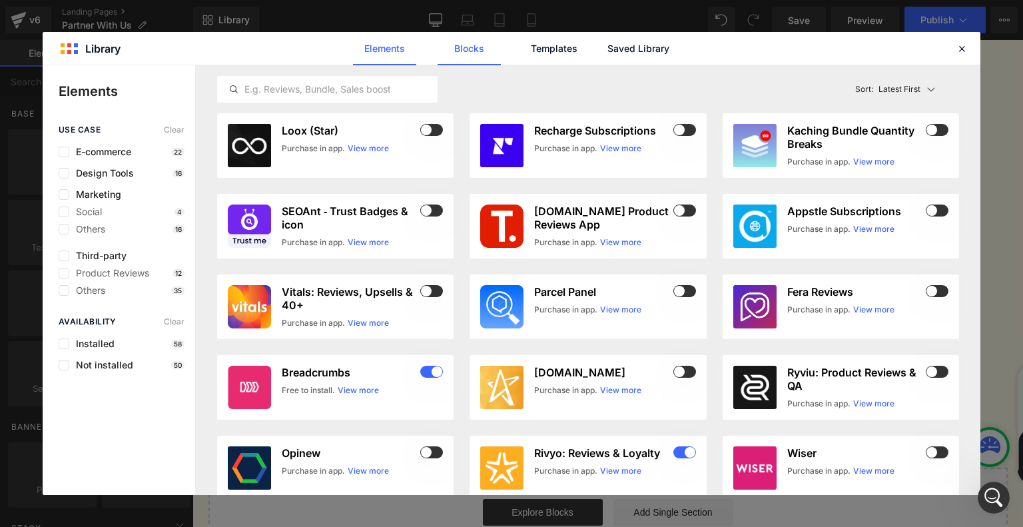
click at [485, 47] on link "Blocks" at bounding box center [468, 48] width 63 height 33
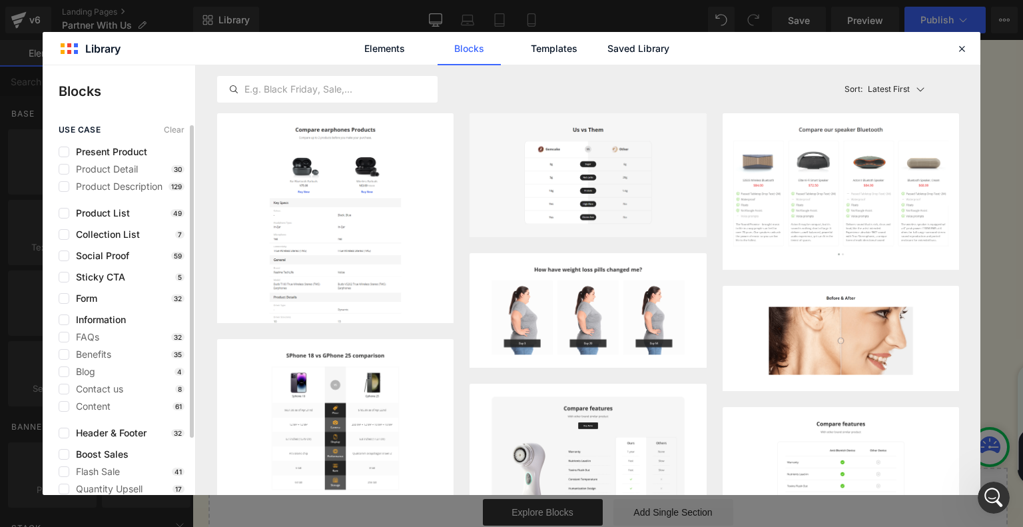
scroll to position [67, 0]
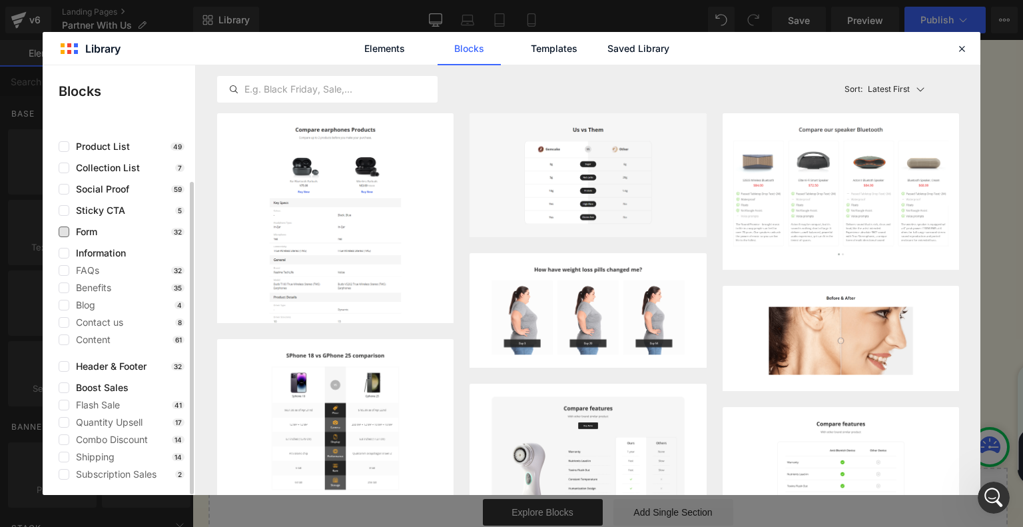
click at [85, 232] on span "Form" at bounding box center [83, 231] width 28 height 11
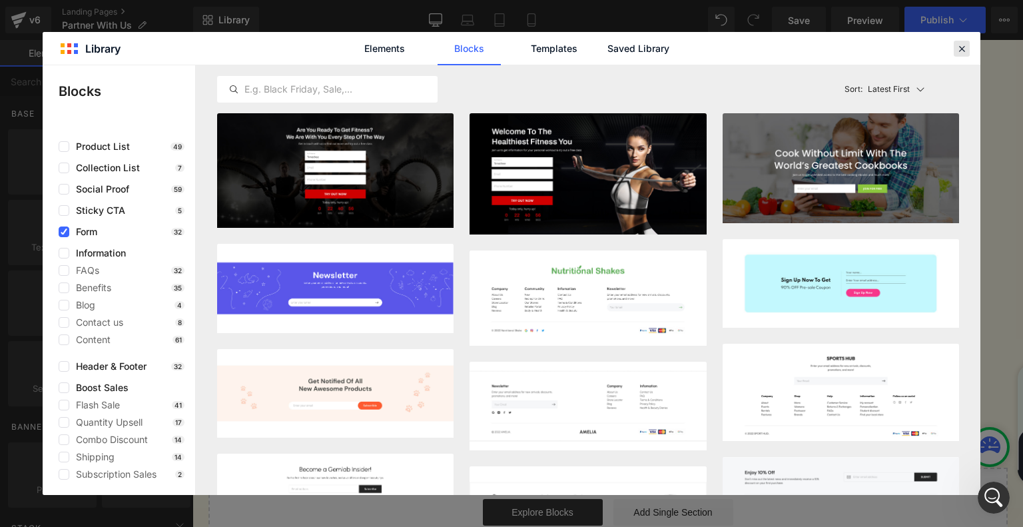
click at [961, 45] on icon at bounding box center [961, 49] width 12 height 12
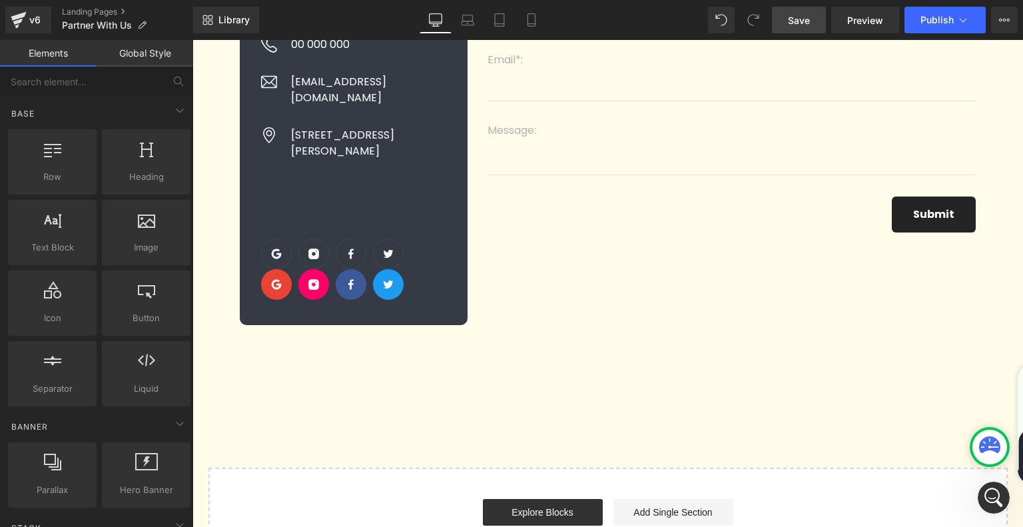
click at [802, 18] on span "Save" at bounding box center [799, 20] width 22 height 14
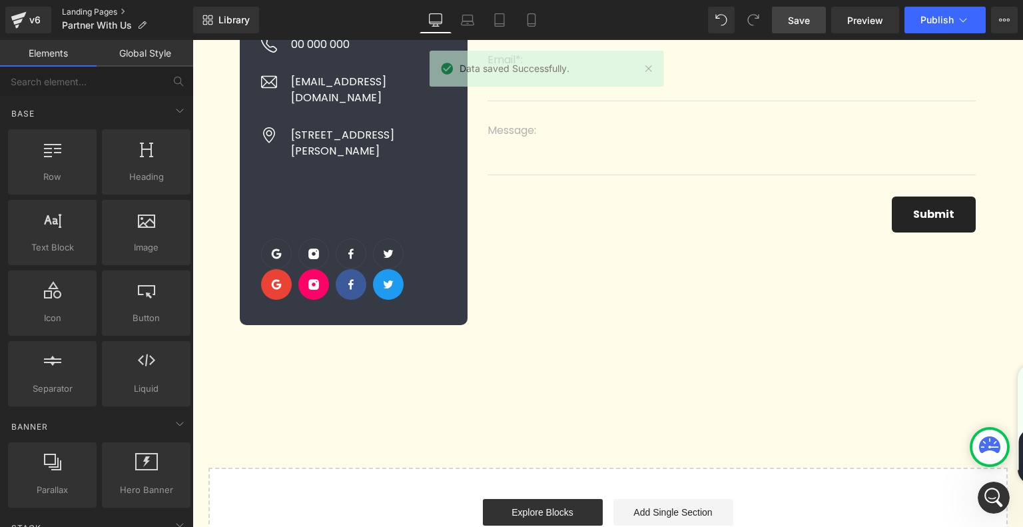
click at [90, 12] on link "Landing Pages" at bounding box center [127, 12] width 131 height 11
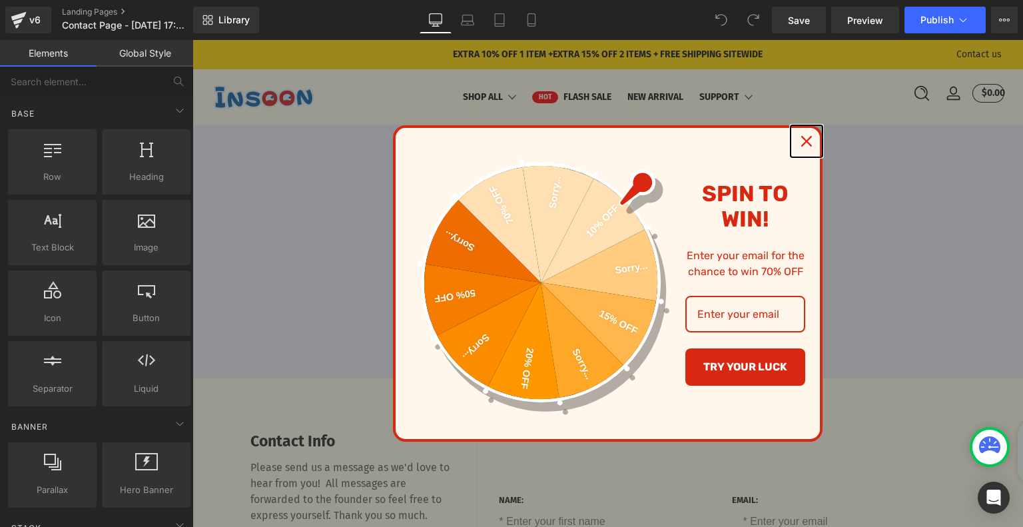
click at [804, 146] on icon "close icon" at bounding box center [806, 141] width 11 height 11
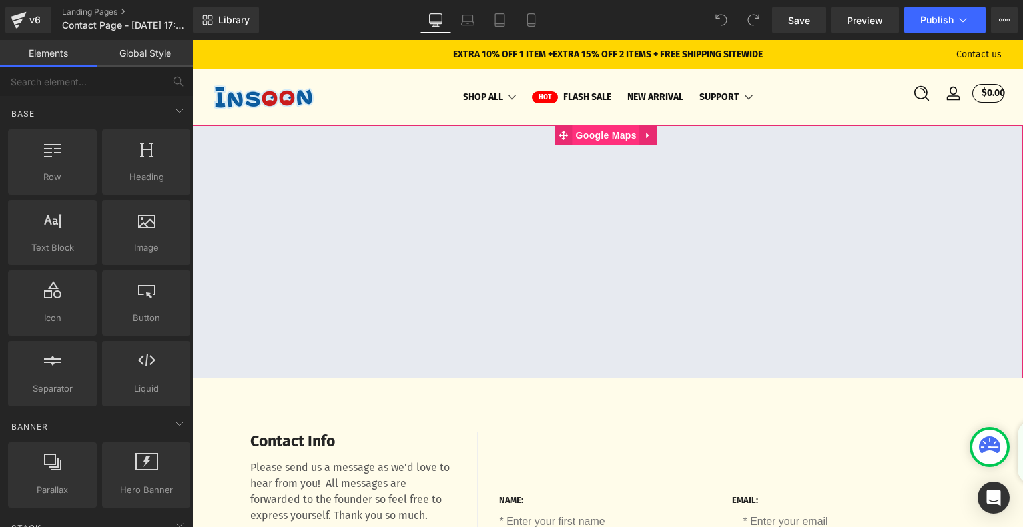
click at [597, 141] on span "Google Maps" at bounding box center [606, 135] width 67 height 20
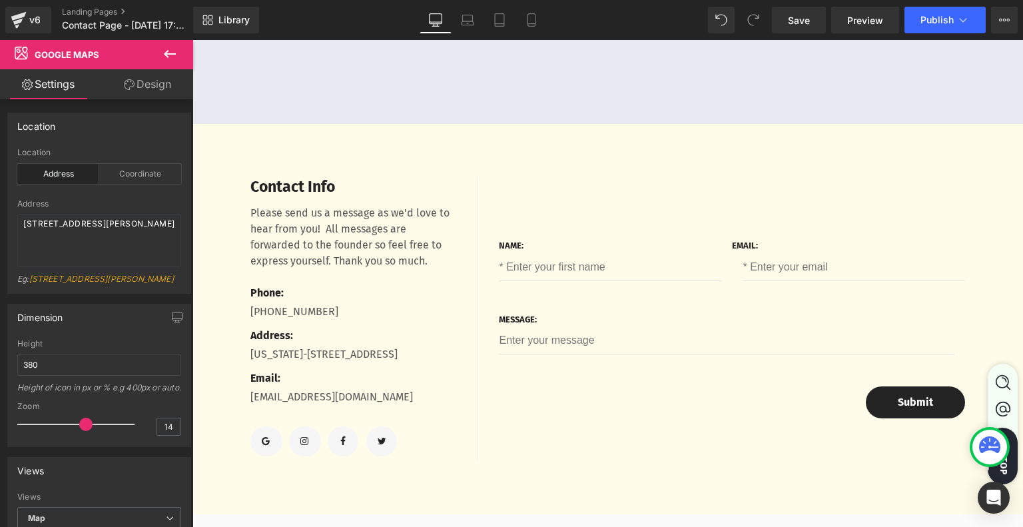
scroll to position [266, 0]
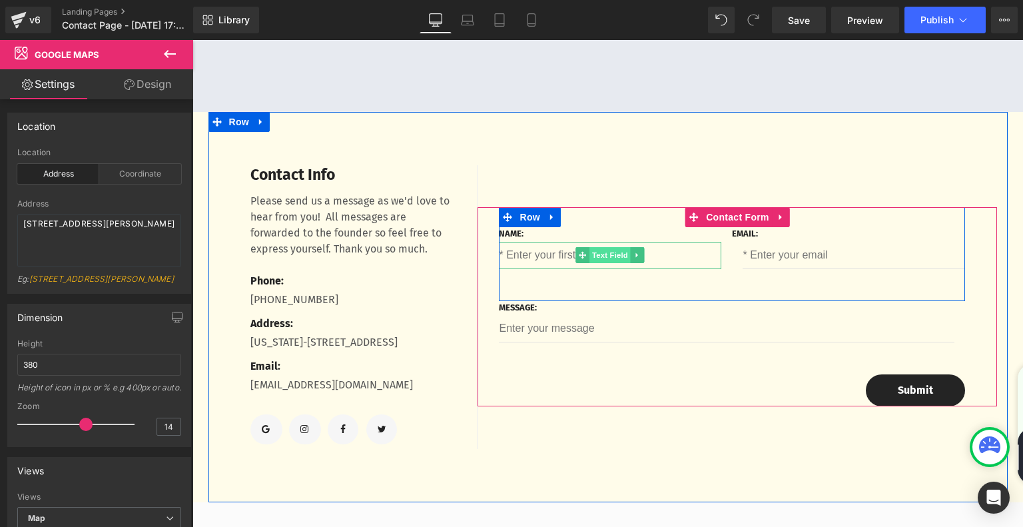
click at [602, 257] on span "Text Field" at bounding box center [610, 255] width 41 height 16
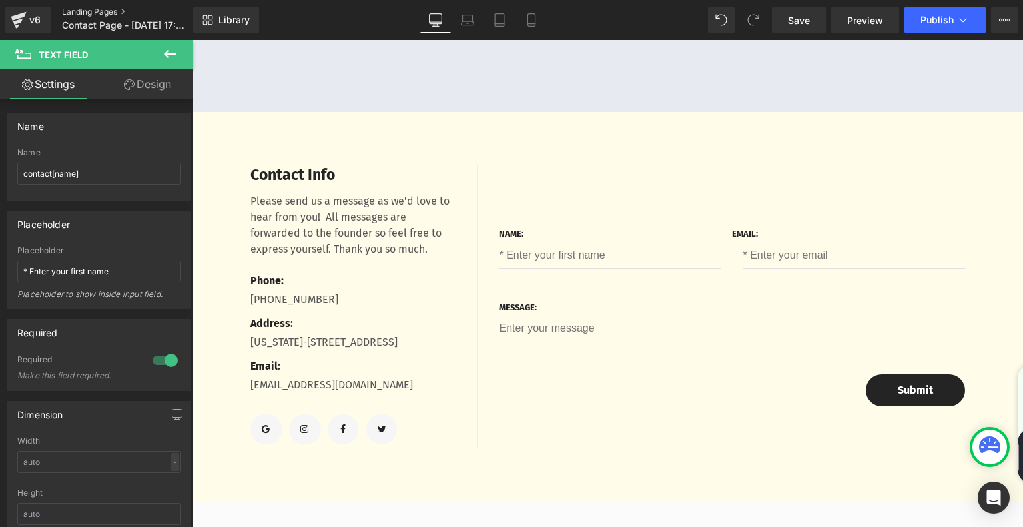
click at [82, 7] on link "Landing Pages" at bounding box center [138, 12] width 153 height 11
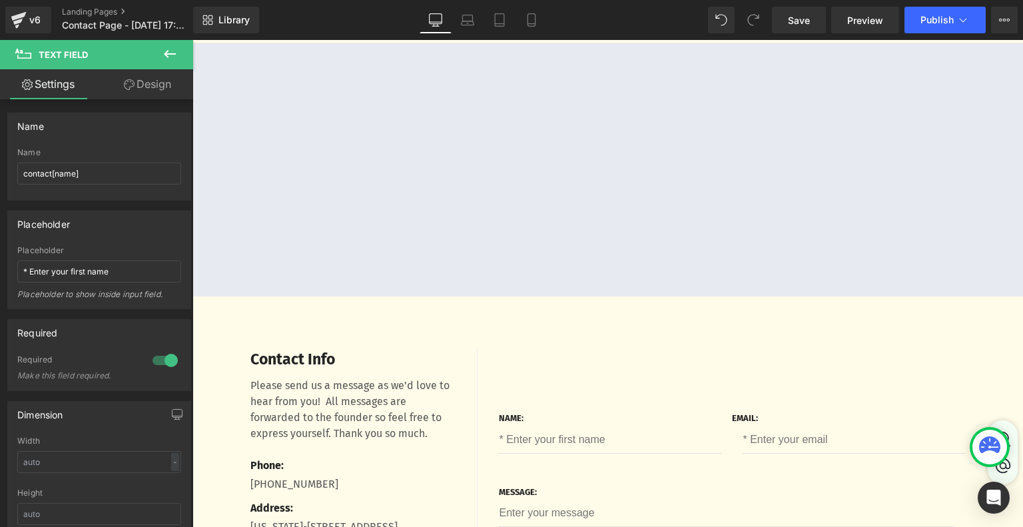
scroll to position [0, 0]
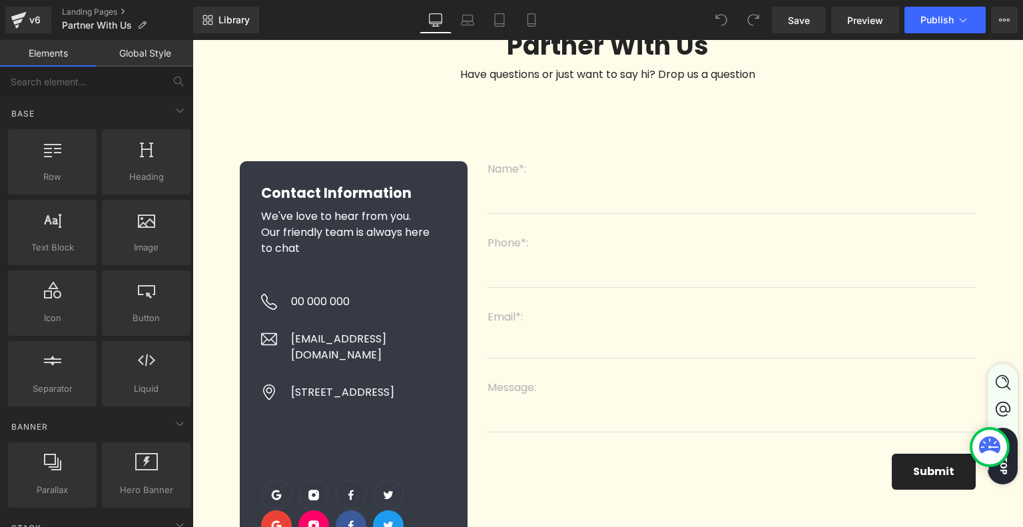
scroll to position [133, 0]
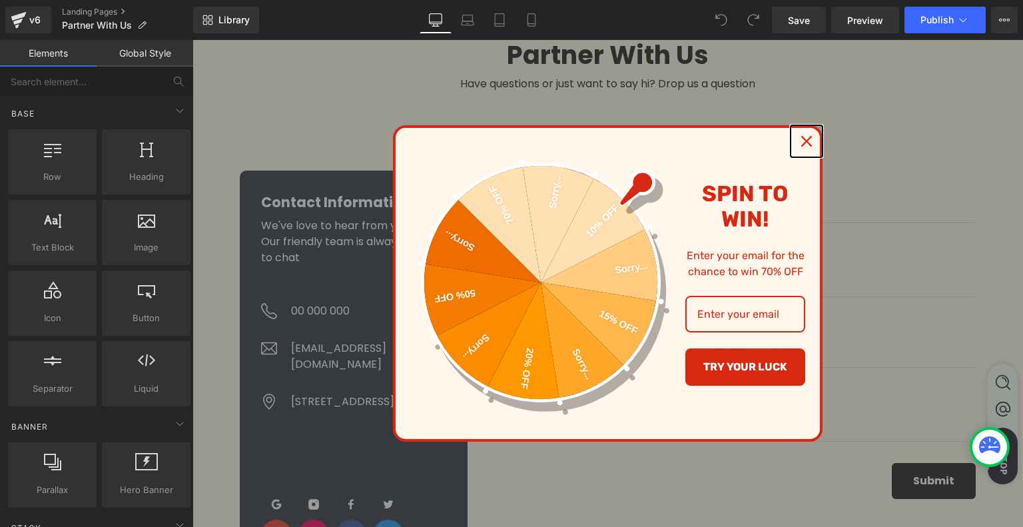
click at [810, 135] on div "Close" at bounding box center [806, 140] width 21 height 21
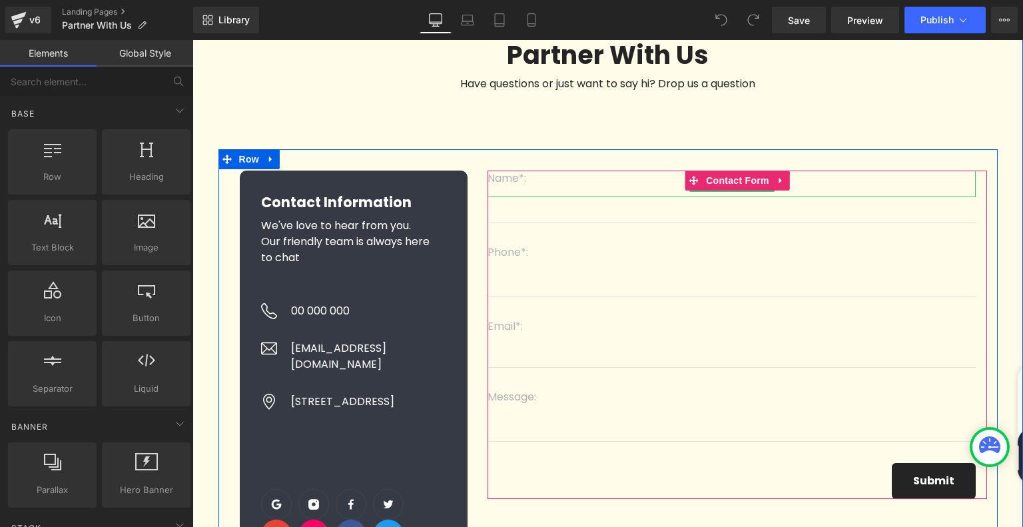
click at [600, 186] on p "Name*:" at bounding box center [731, 178] width 488 height 16
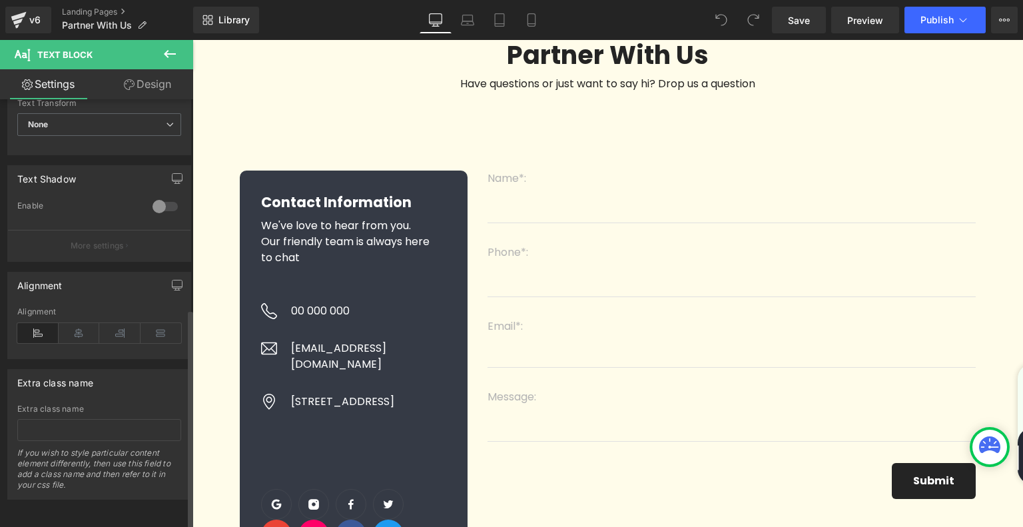
scroll to position [412, 0]
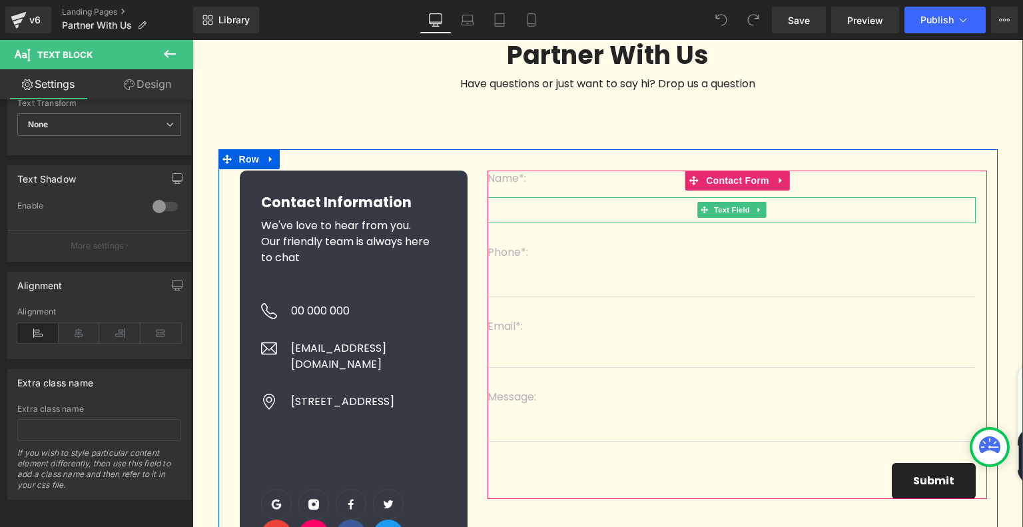
click at [548, 204] on input "text" at bounding box center [731, 210] width 488 height 26
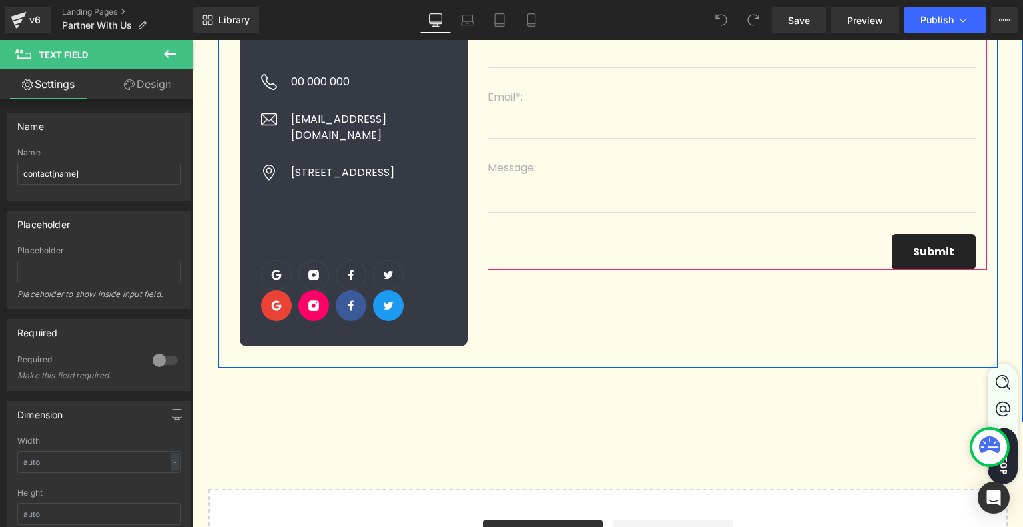
scroll to position [533, 0]
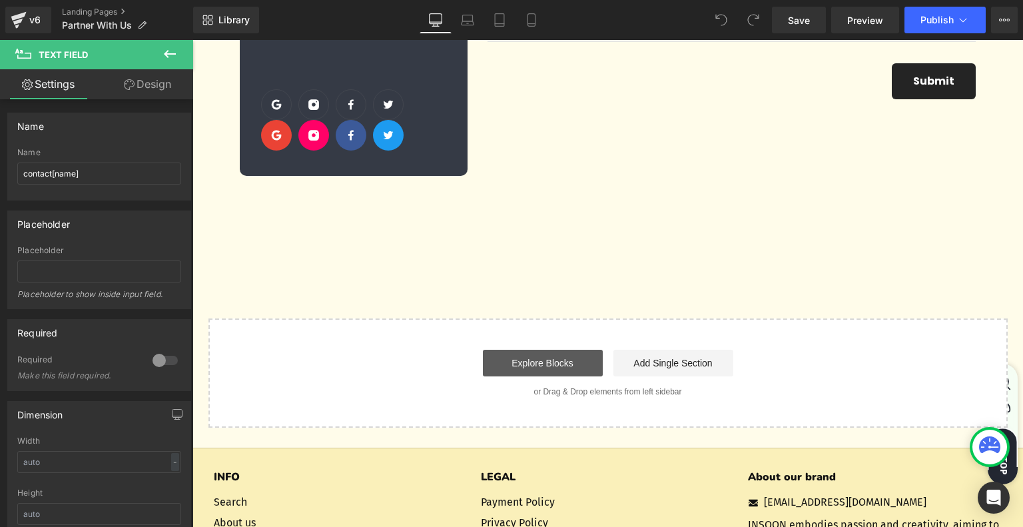
click at [545, 350] on link "Explore Blocks" at bounding box center [543, 363] width 120 height 27
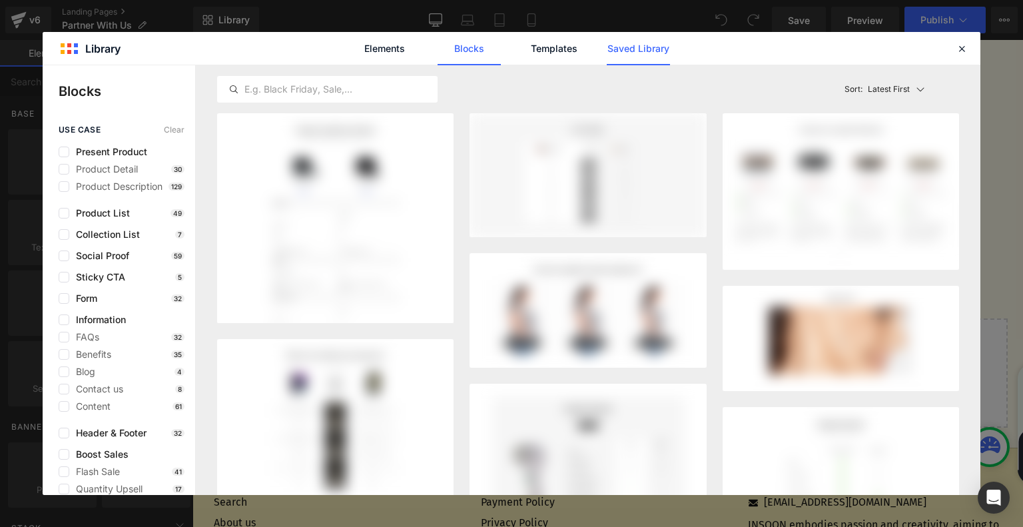
click at [658, 47] on link "Saved Library" at bounding box center [638, 48] width 63 height 33
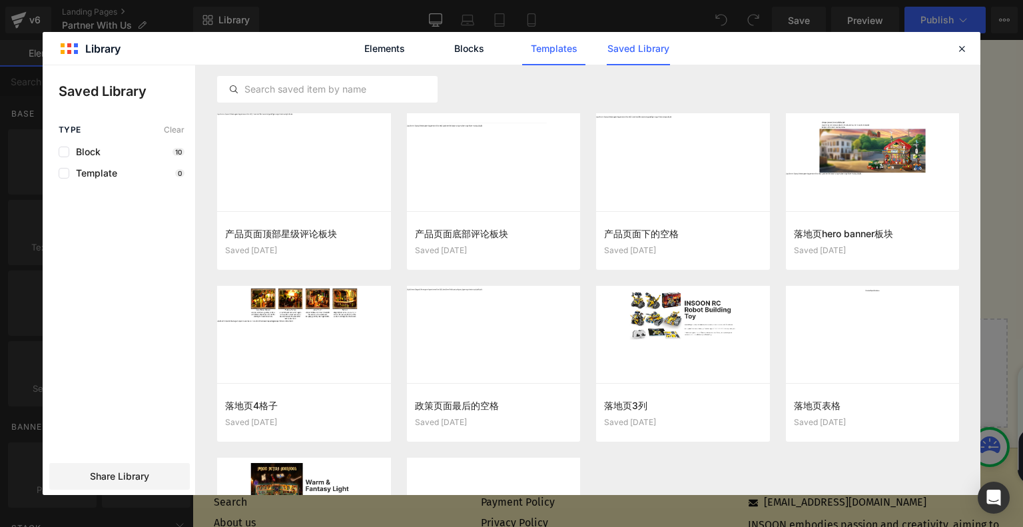
click at [575, 50] on link "Templates" at bounding box center [553, 48] width 63 height 33
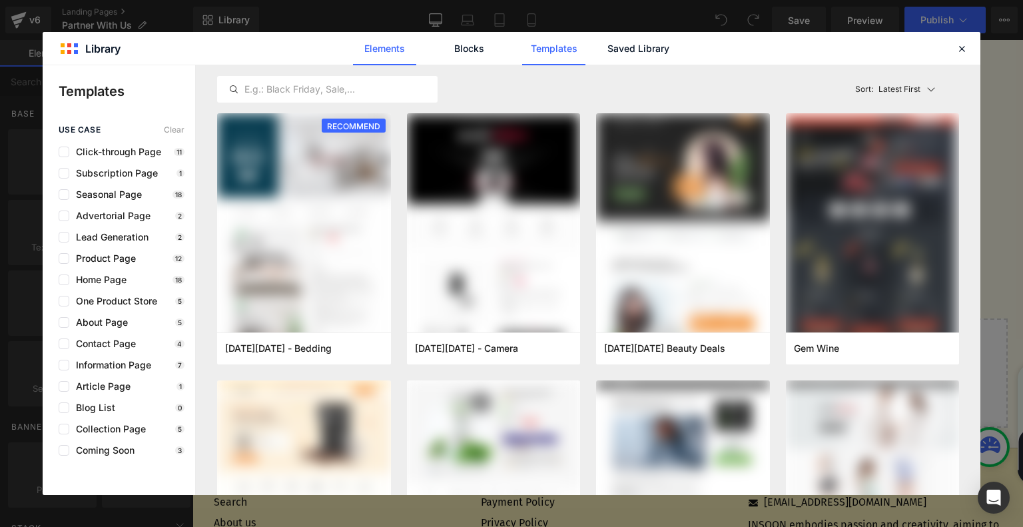
click at [392, 54] on link "Elements" at bounding box center [384, 48] width 63 height 33
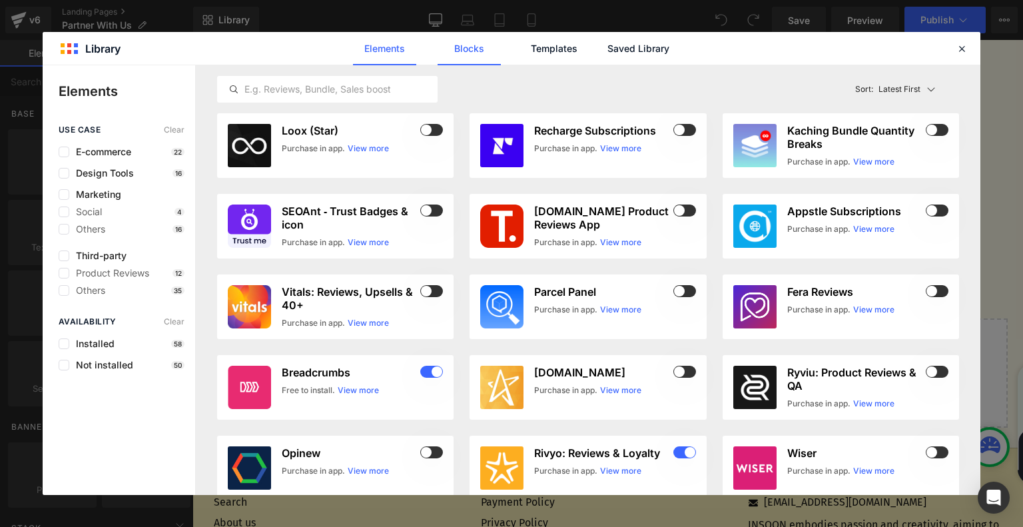
click at [466, 51] on link "Blocks" at bounding box center [468, 48] width 63 height 33
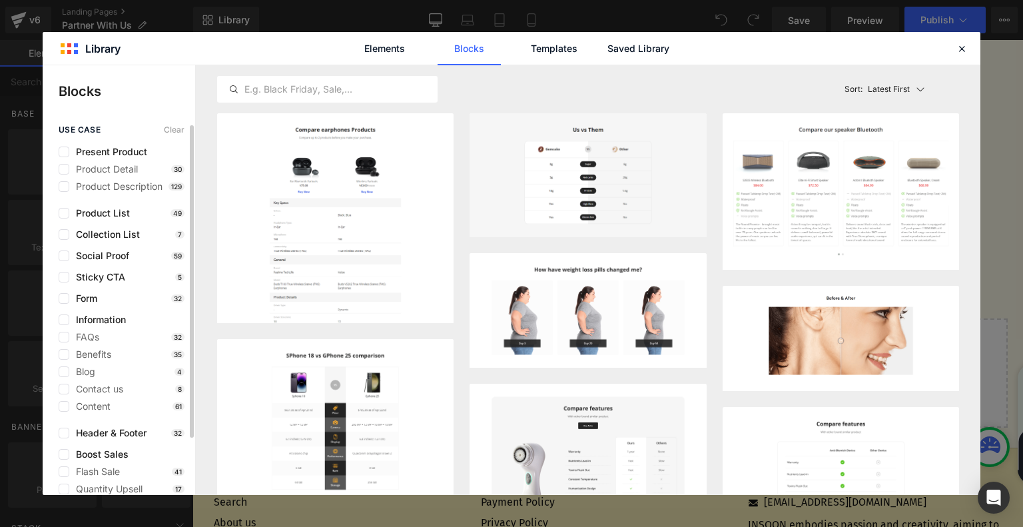
click at [105, 300] on div "Form 32" at bounding box center [122, 298] width 126 height 11
click at [956, 49] on icon at bounding box center [961, 49] width 12 height 12
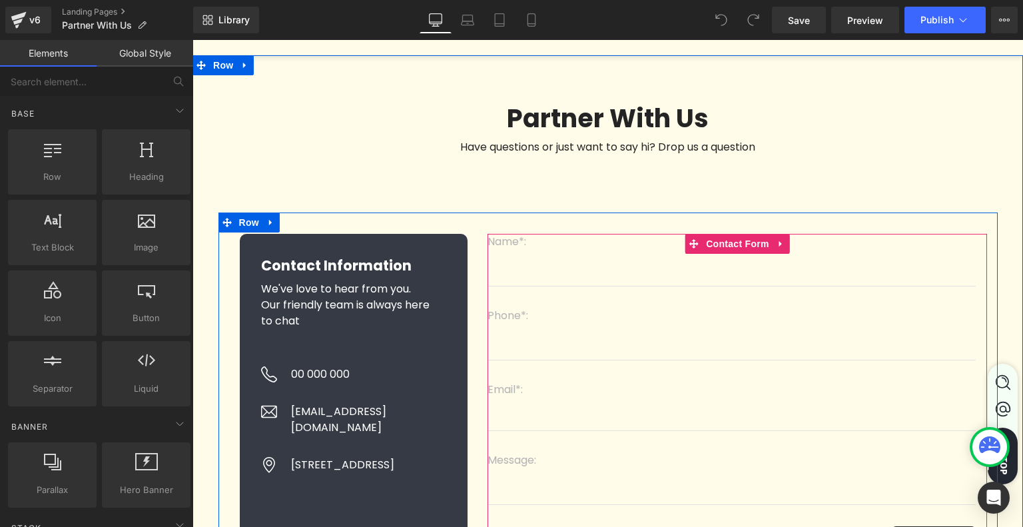
scroll to position [0, 0]
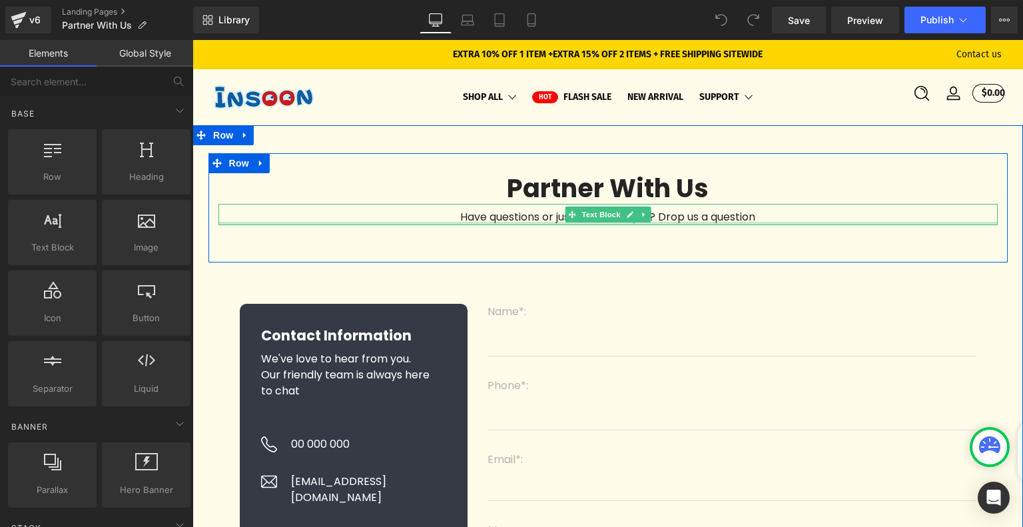
click at [498, 217] on p "Have questions or just want to say hi? Drop us a question" at bounding box center [607, 217] width 779 height 16
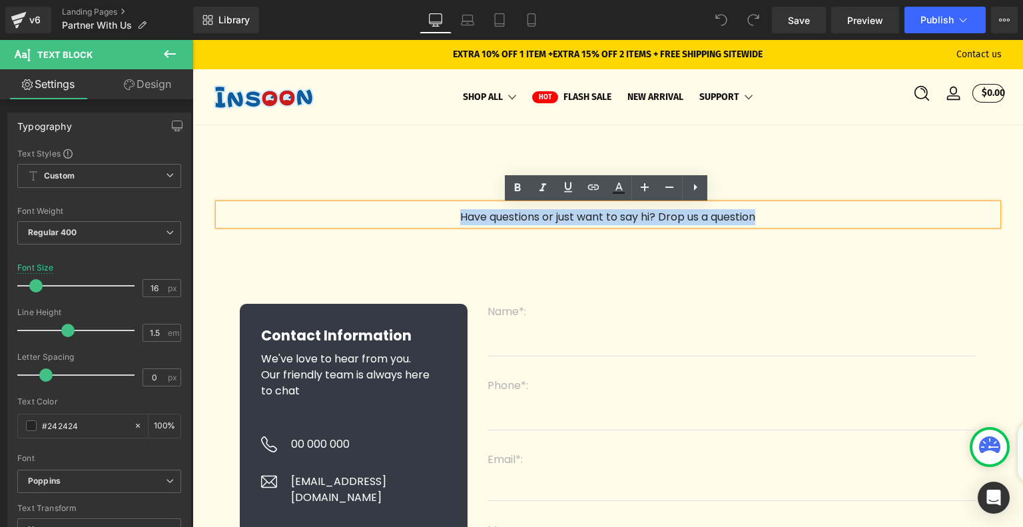
drag, startPoint x: 449, startPoint y: 218, endPoint x: 788, endPoint y: 218, distance: 338.9
click at [788, 218] on p "Have questions or just want to say hi? Drop us a question" at bounding box center [607, 217] width 779 height 16
paste div
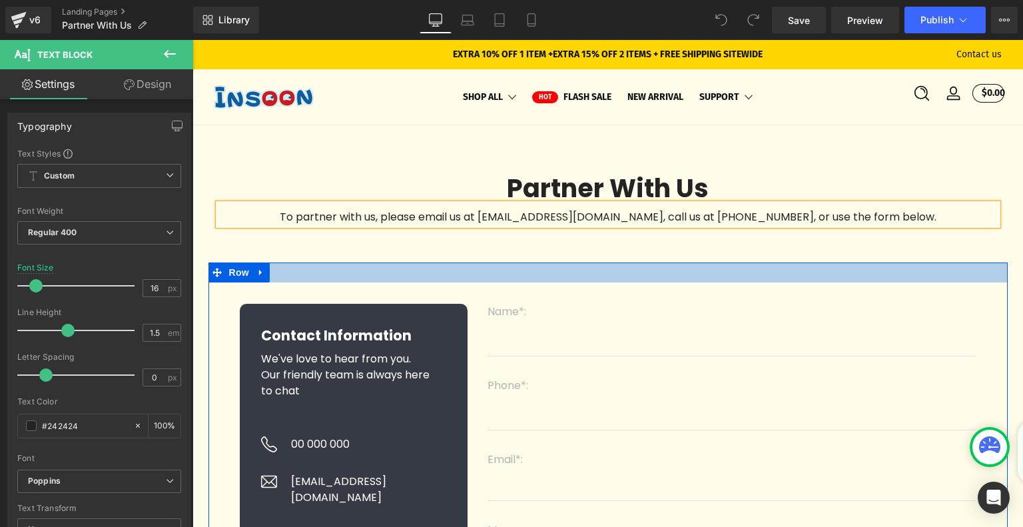
click at [658, 266] on div at bounding box center [607, 272] width 799 height 20
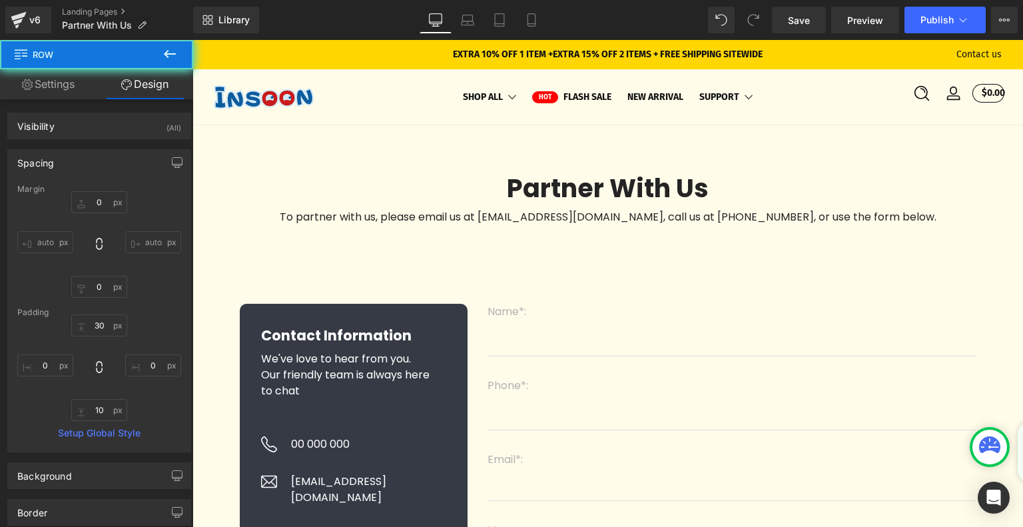
click at [192, 40] on div at bounding box center [192, 40] width 0 height 0
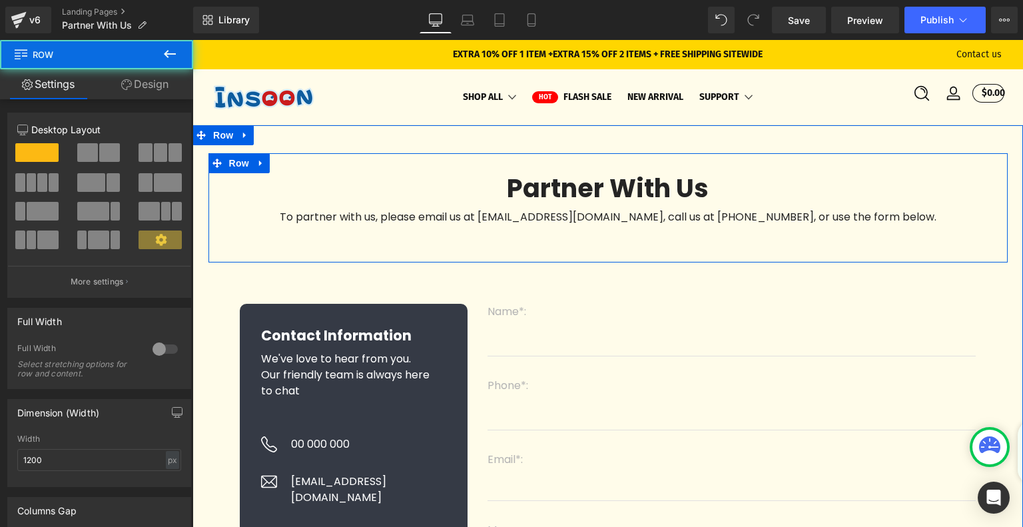
click at [400, 244] on div "Partner With Us Heading To partner with us, please email us at business@gonoise…" at bounding box center [607, 207] width 799 height 109
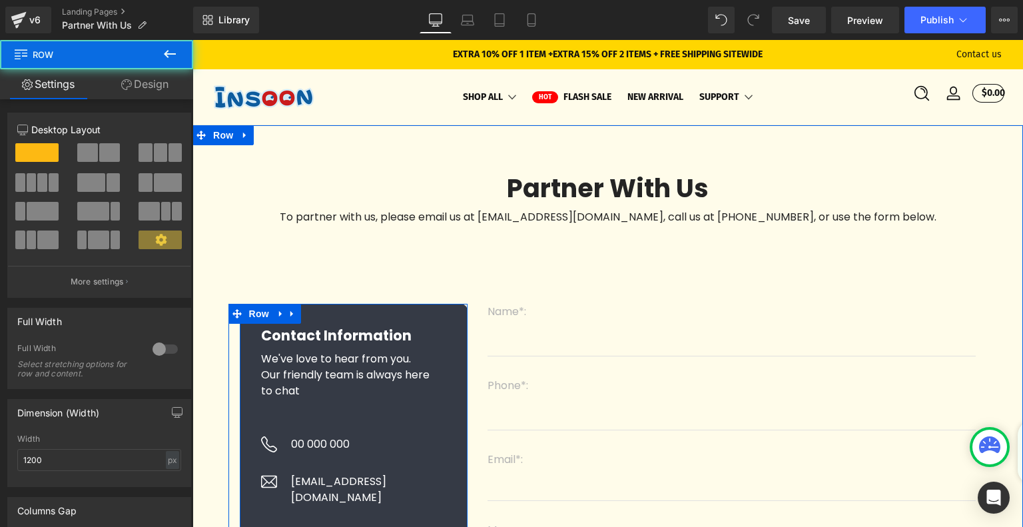
click at [371, 320] on div "Contact Information Heading We've love to hear from you. Our friendly team is a…" at bounding box center [354, 506] width 228 height 405
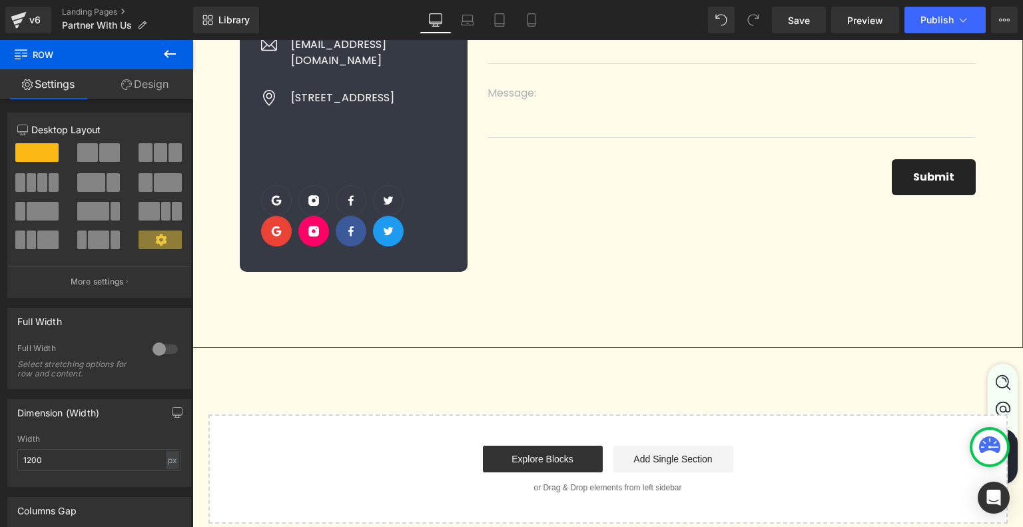
scroll to position [599, 0]
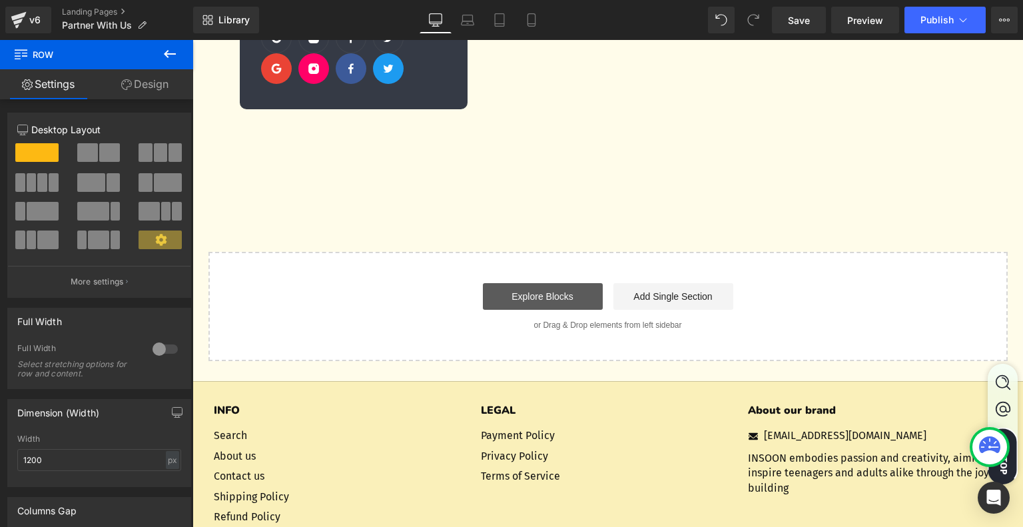
click at [565, 292] on link "Explore Blocks" at bounding box center [543, 296] width 120 height 27
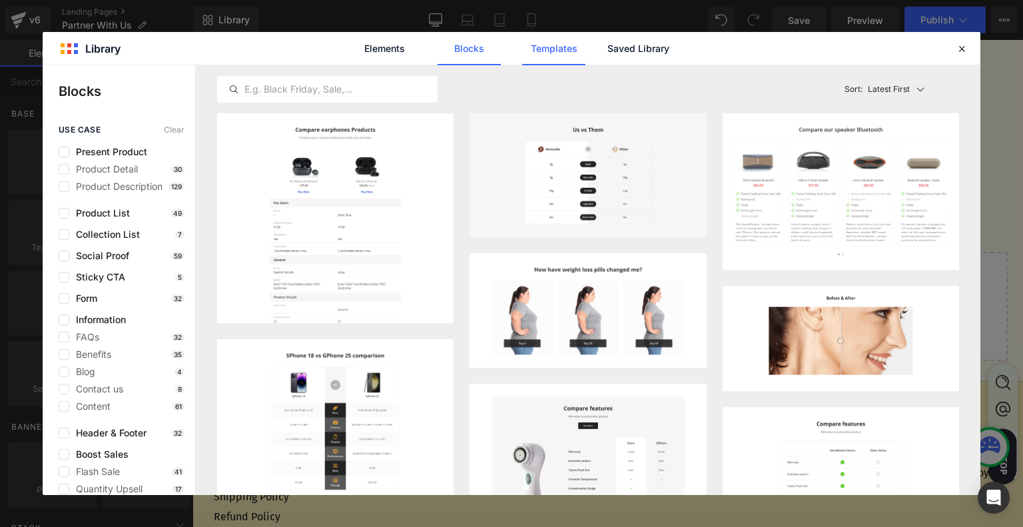
click at [557, 50] on link "Templates" at bounding box center [553, 48] width 63 height 33
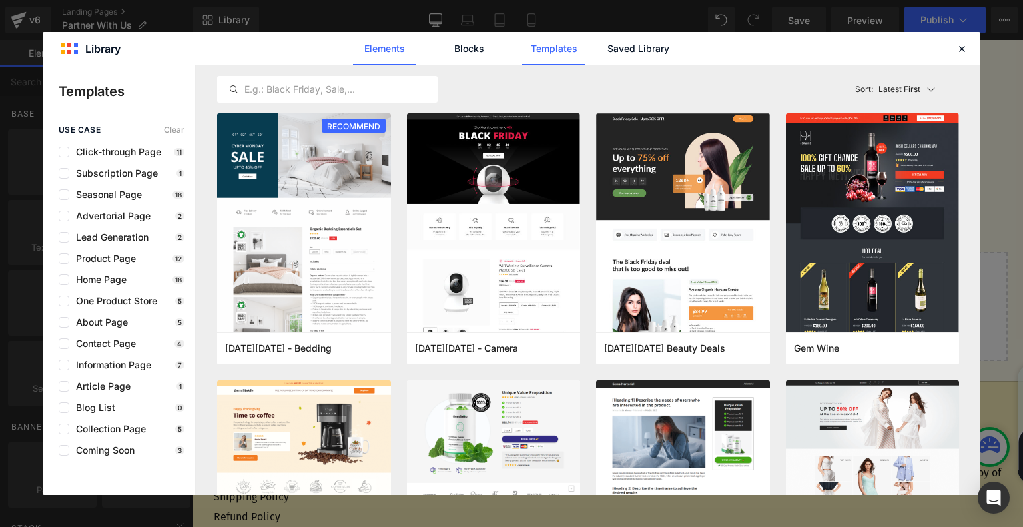
click at [367, 58] on link "Elements" at bounding box center [384, 48] width 63 height 33
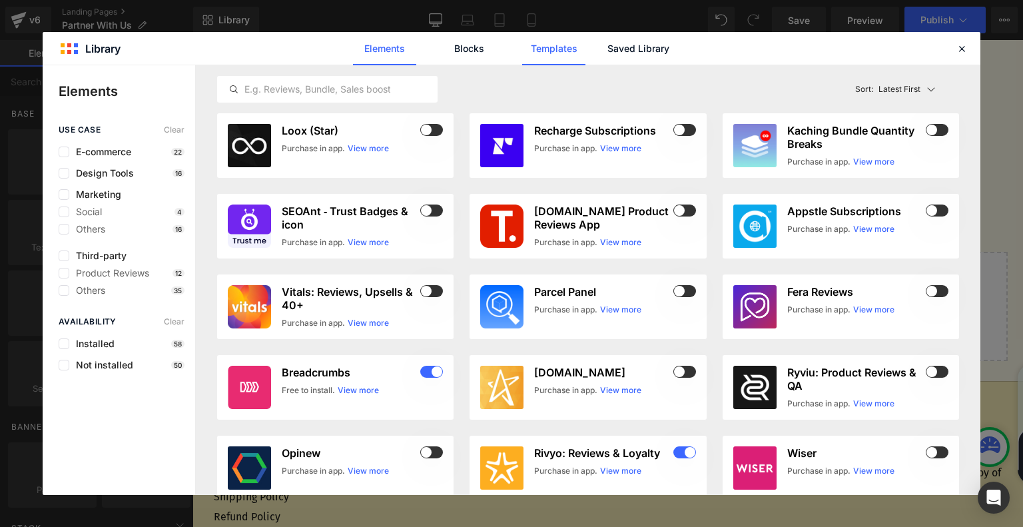
click at [547, 51] on link "Templates" at bounding box center [553, 48] width 63 height 33
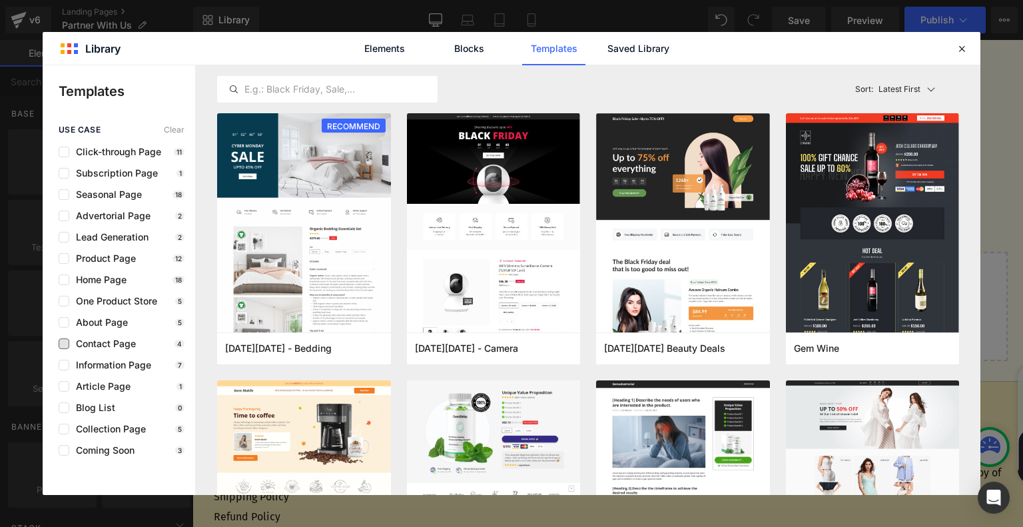
click at [123, 339] on span "Contact Page" at bounding box center [102, 343] width 67 height 11
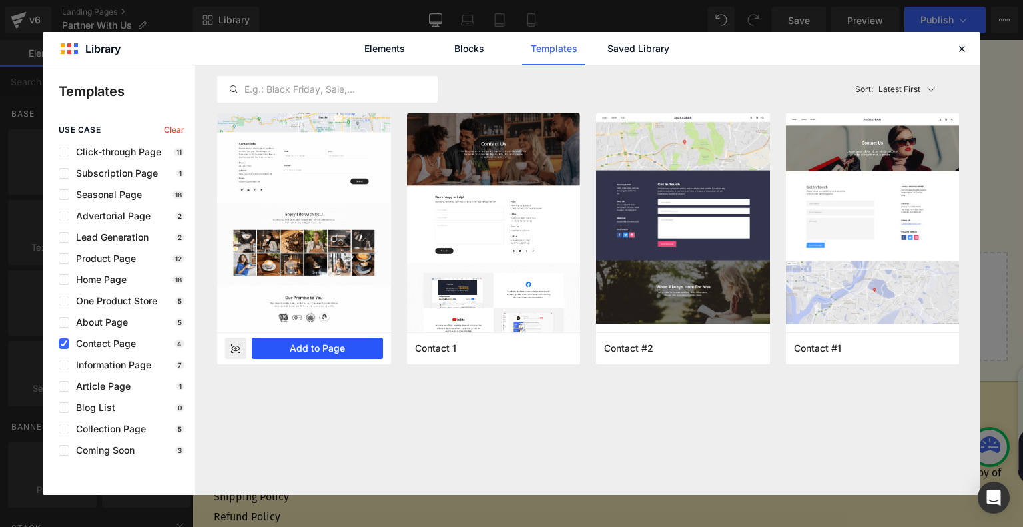
click at [306, 346] on button "Add to Page" at bounding box center [317, 348] width 131 height 21
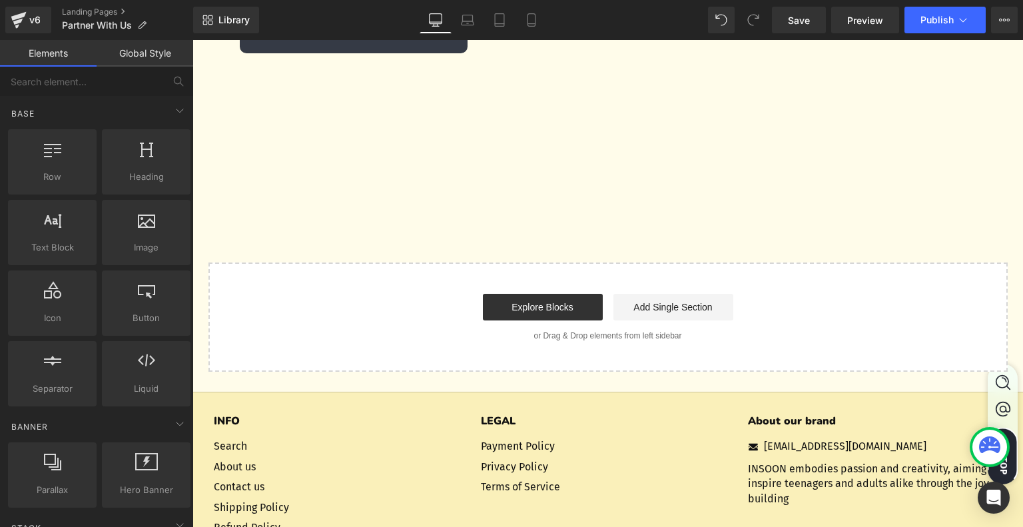
scroll to position [663, 0]
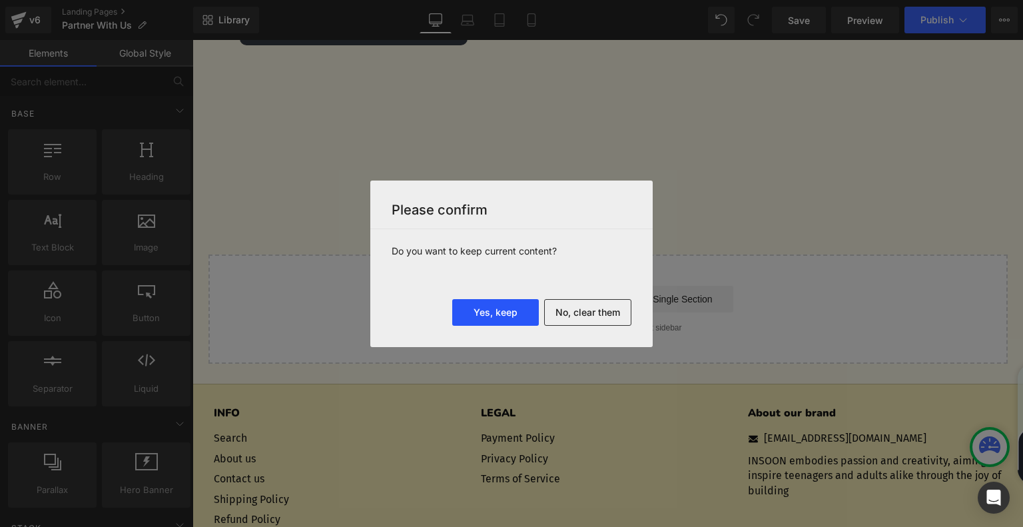
click at [522, 316] on button "Yes, keep" at bounding box center [495, 312] width 87 height 27
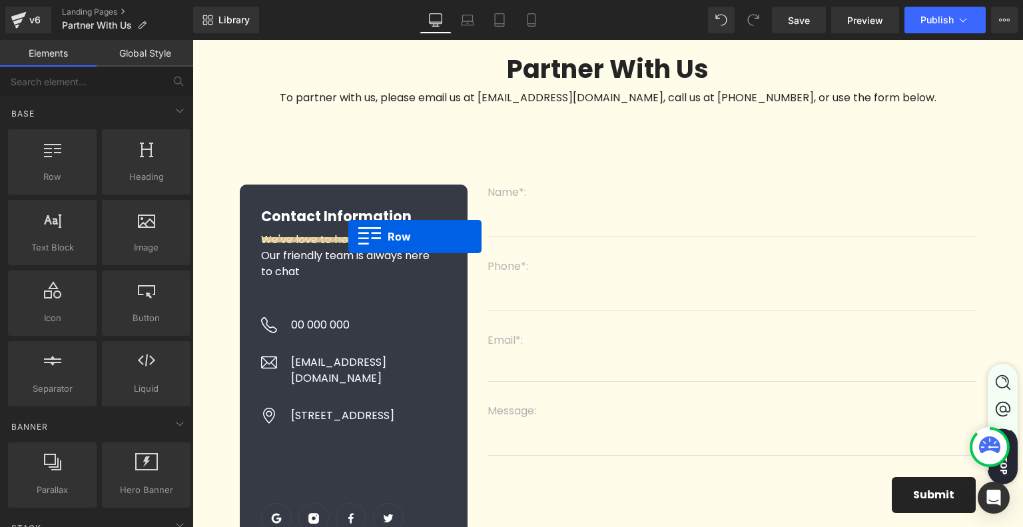
scroll to position [0, 0]
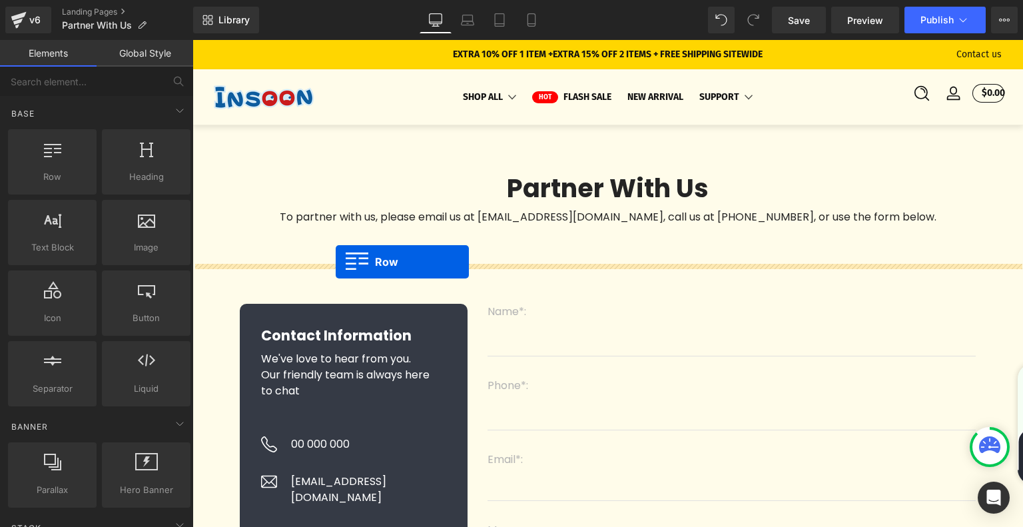
drag, startPoint x: 215, startPoint y: 167, endPoint x: 336, endPoint y: 262, distance: 153.2
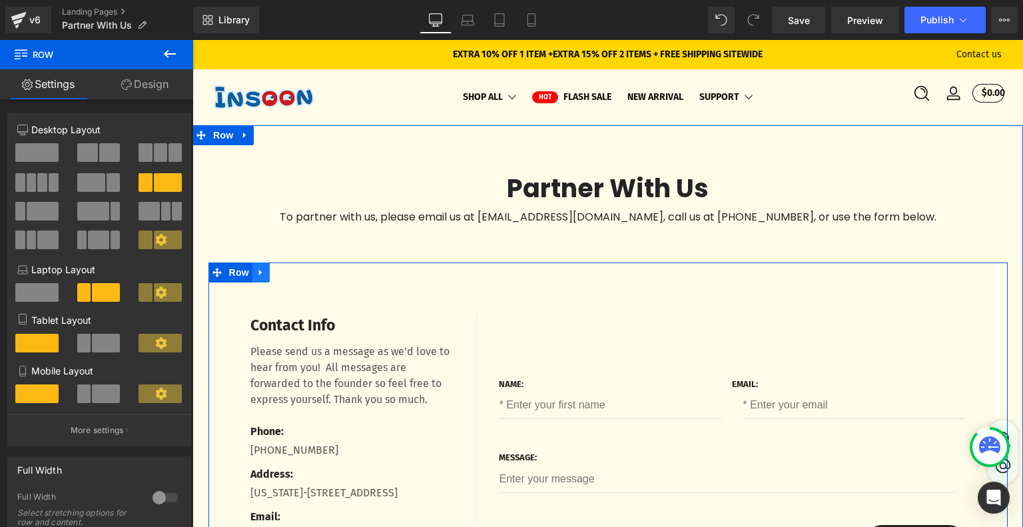
click at [256, 277] on icon at bounding box center [260, 272] width 9 height 10
click at [298, 277] on icon at bounding box center [295, 272] width 9 height 10
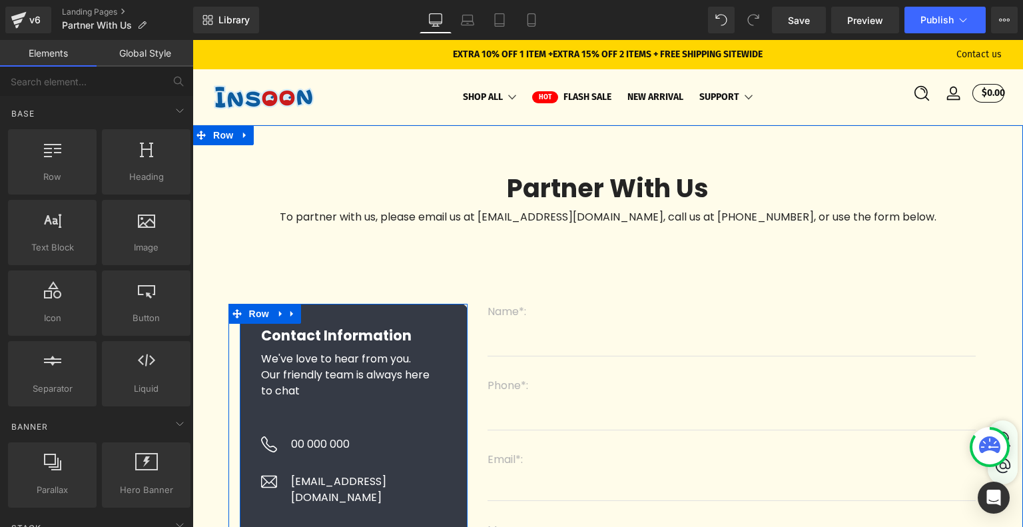
click at [338, 322] on div "Contact Information Heading We've love to hear from you. Our friendly team is a…" at bounding box center [354, 506] width 228 height 405
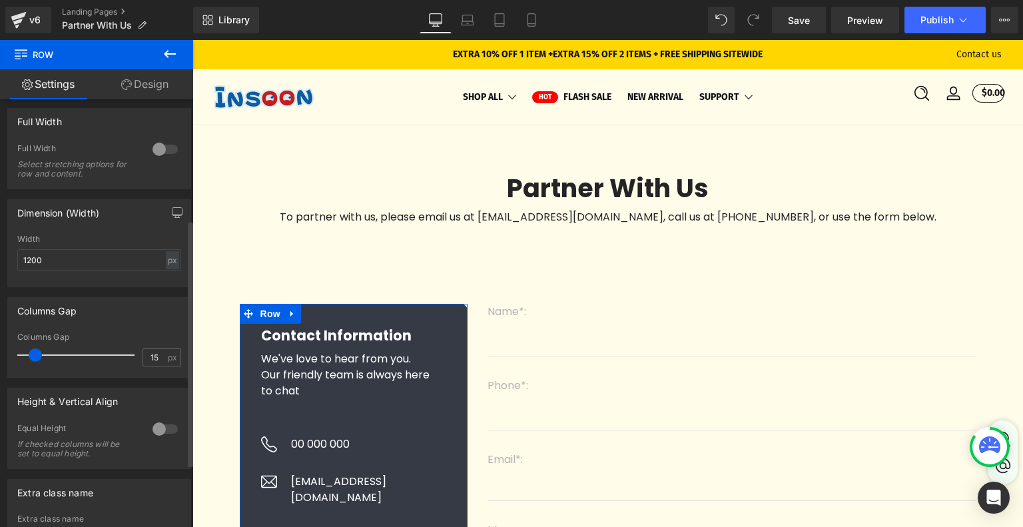
scroll to position [318, 0]
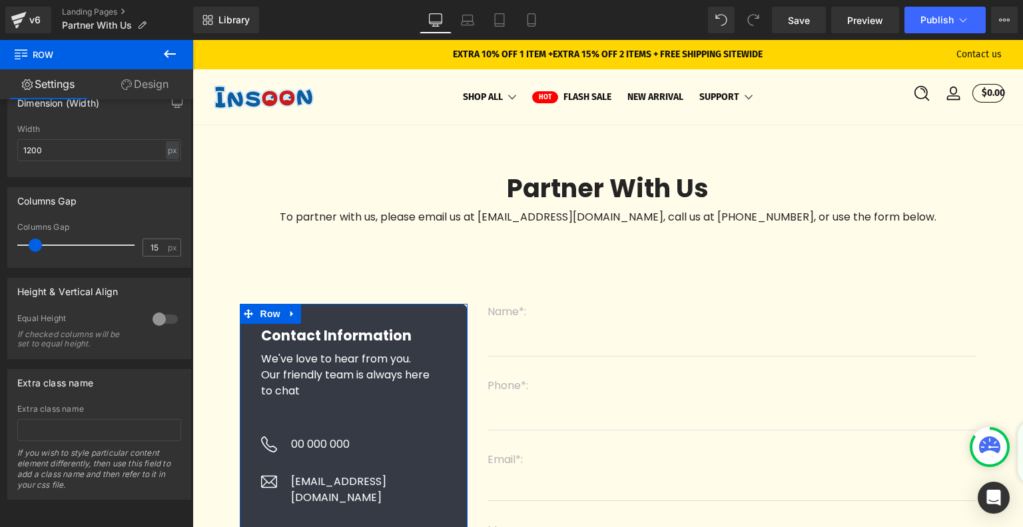
click at [150, 95] on link "Design" at bounding box center [145, 84] width 97 height 30
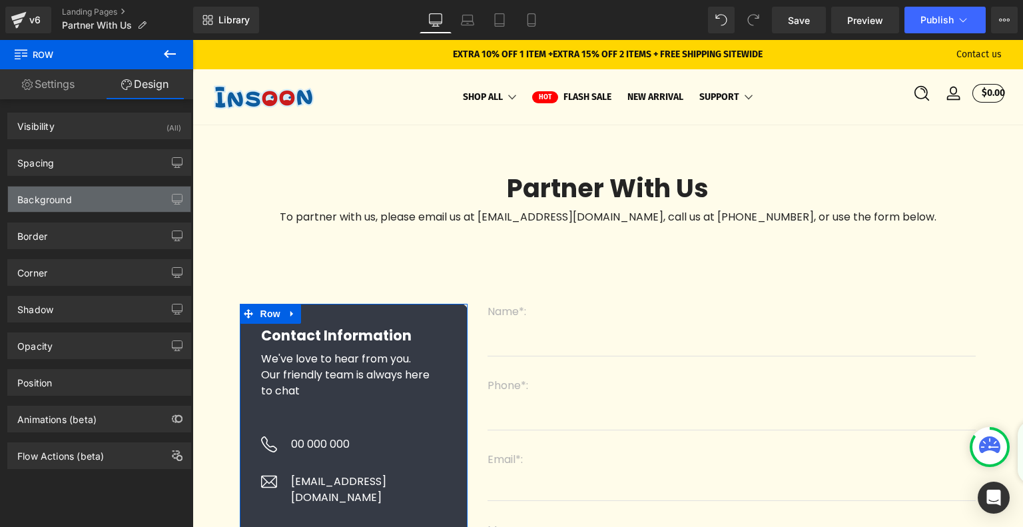
click at [125, 203] on div "Background" at bounding box center [99, 198] width 182 height 25
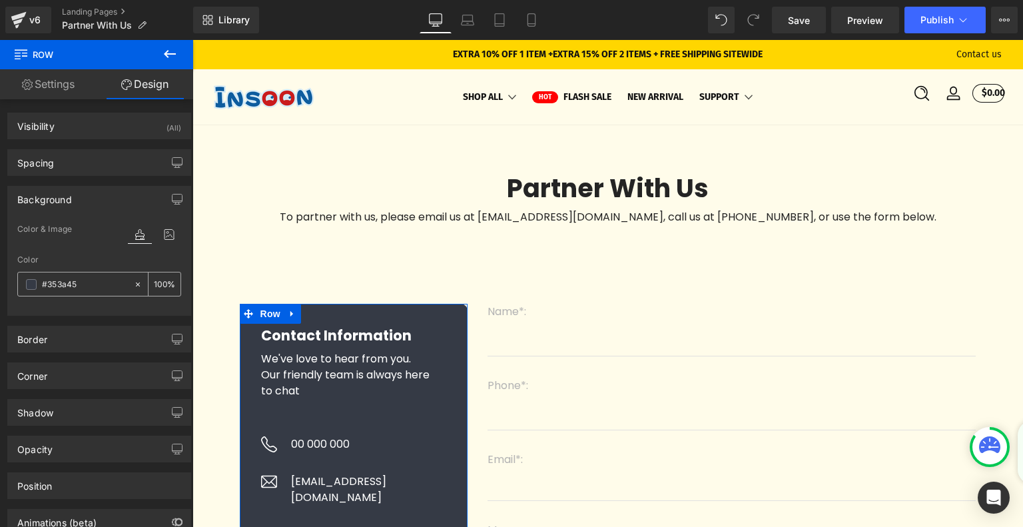
click at [27, 283] on span at bounding box center [31, 284] width 11 height 11
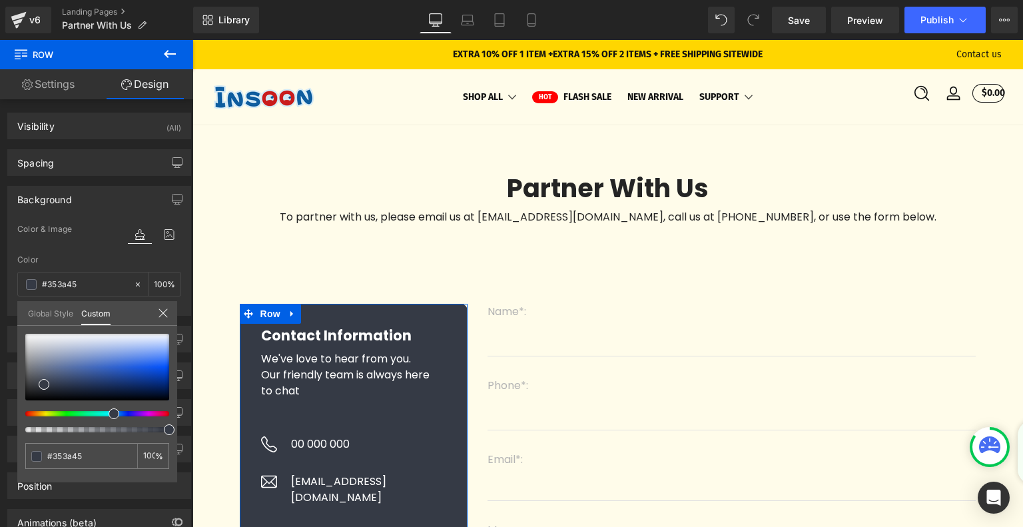
type input "#444535"
click at [45, 411] on div at bounding box center [92, 413] width 144 height 5
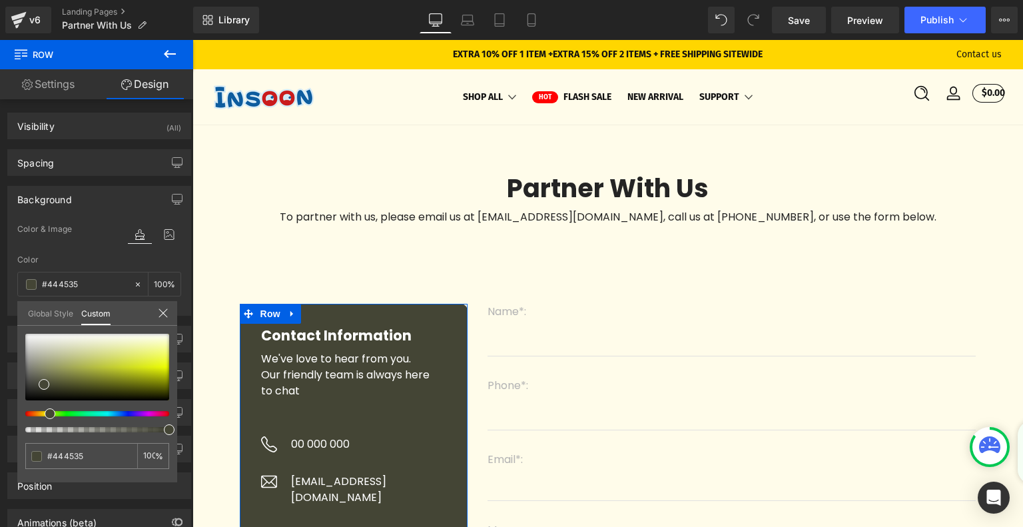
click at [45, 413] on span at bounding box center [50, 413] width 11 height 11
type input "#454235"
click at [40, 412] on div at bounding box center [92, 413] width 144 height 5
type input "#453d35"
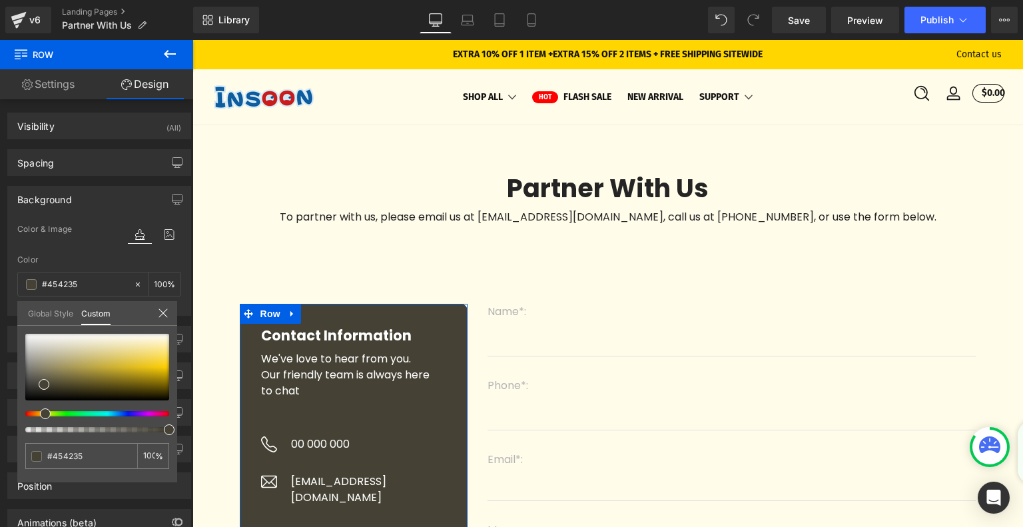
type input "#453d35"
click at [33, 412] on div at bounding box center [92, 413] width 144 height 5
type input "#4c4238"
type input "#5d4a35"
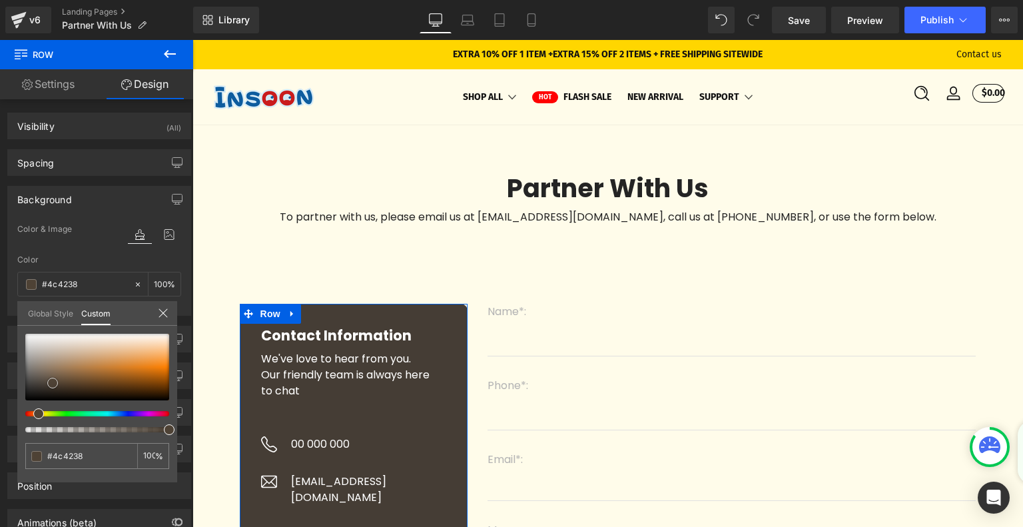
type input "#5d4a35"
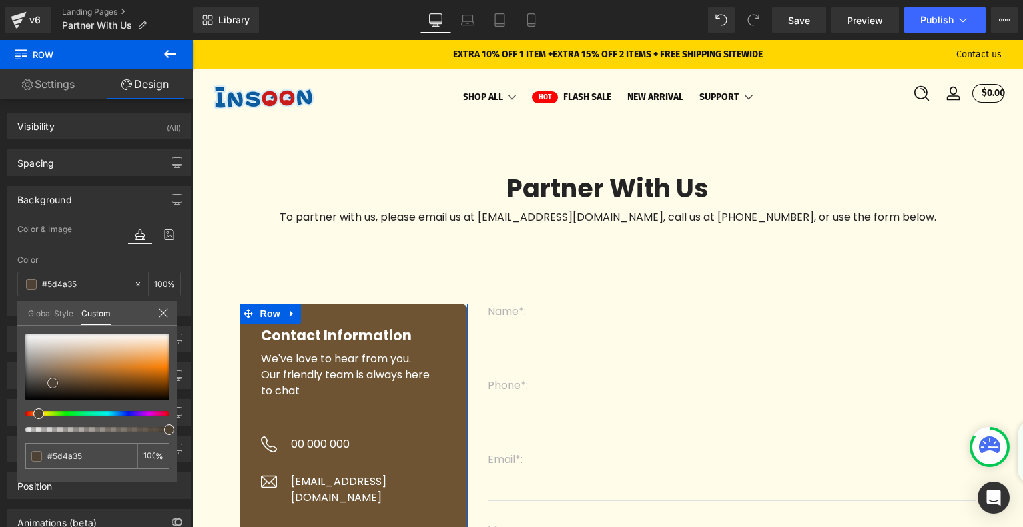
type input "#6f5433"
type input "#7d5a2f"
type input "#815a2c"
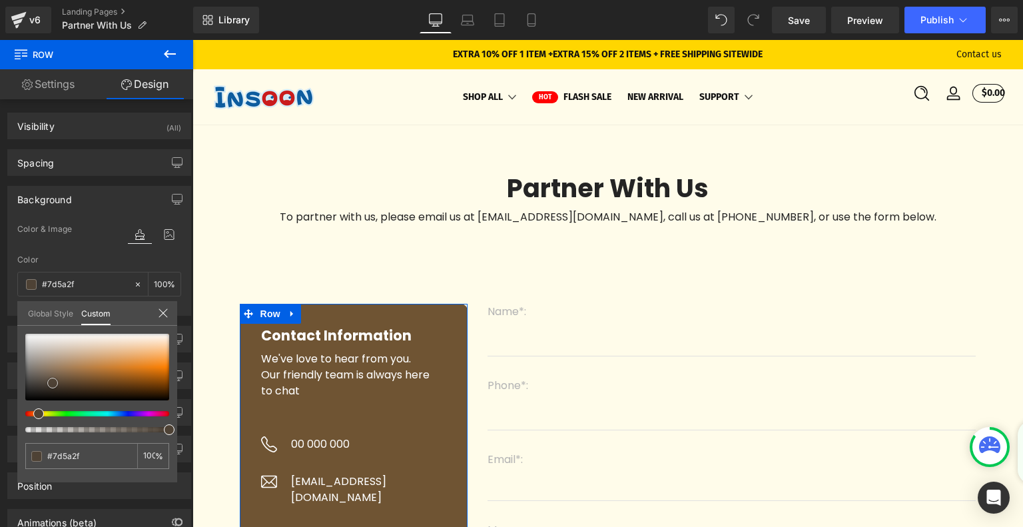
type input "#815a2c"
type input "#82592b"
type input "#885a24"
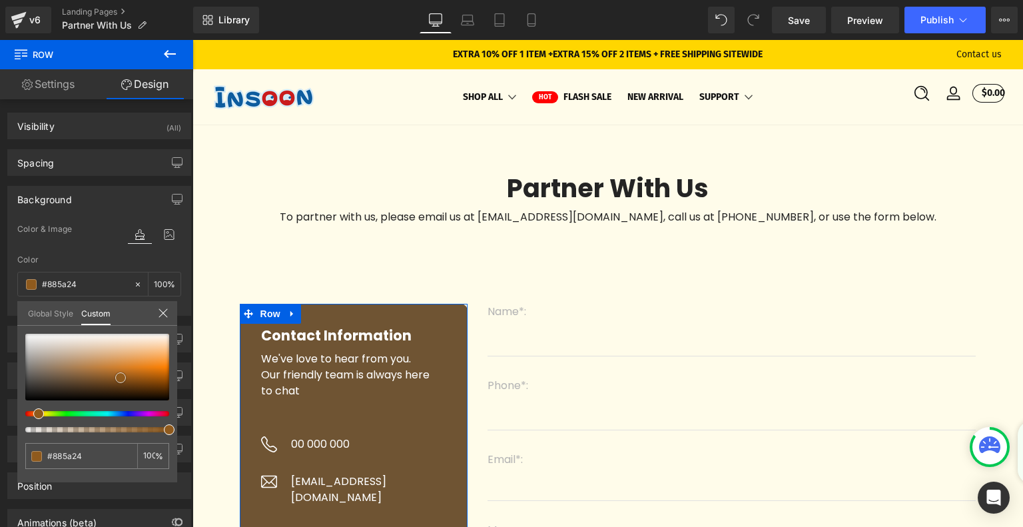
type input "#8f5a1d"
type input "#905a1c"
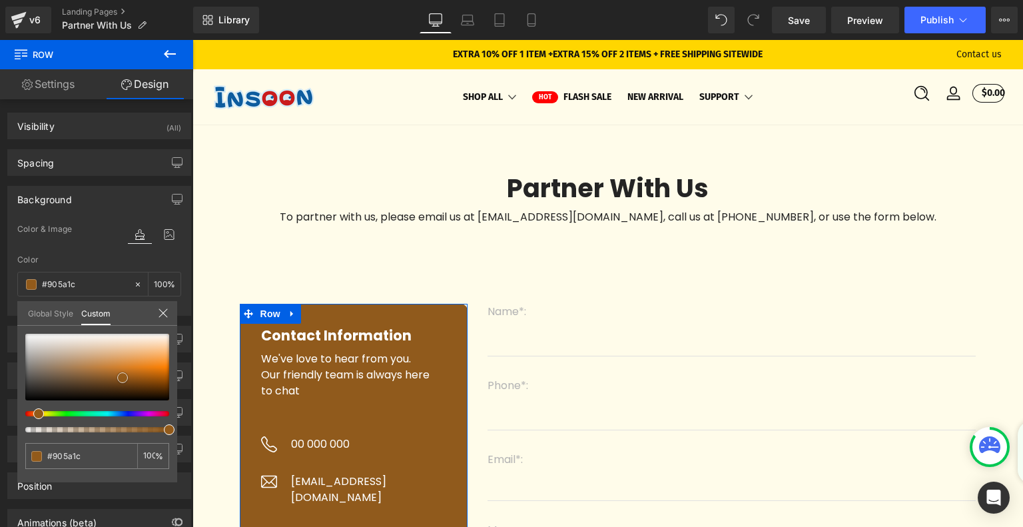
type input "#a4651d"
type input "#c3751d"
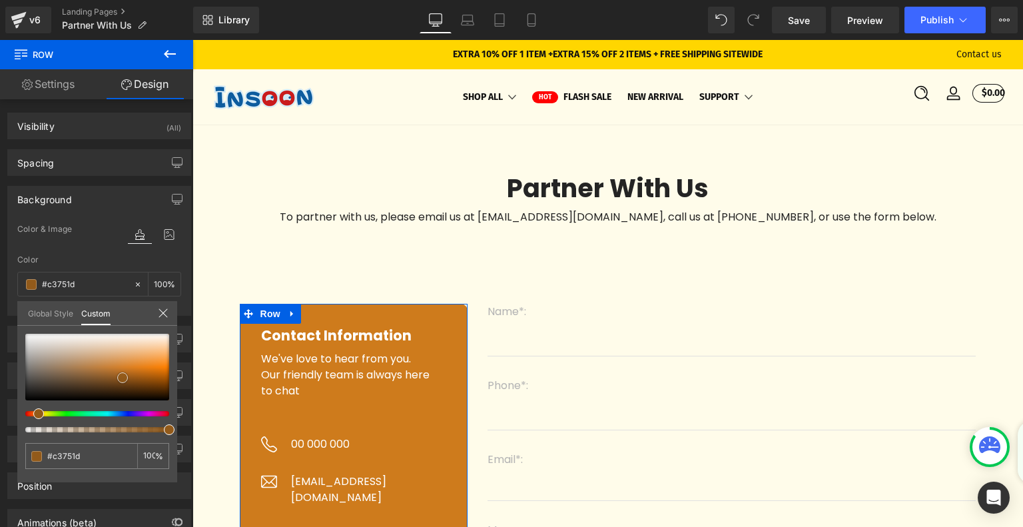
type input "#ce7b1c"
type input "#cd7818"
type input "#b96b12"
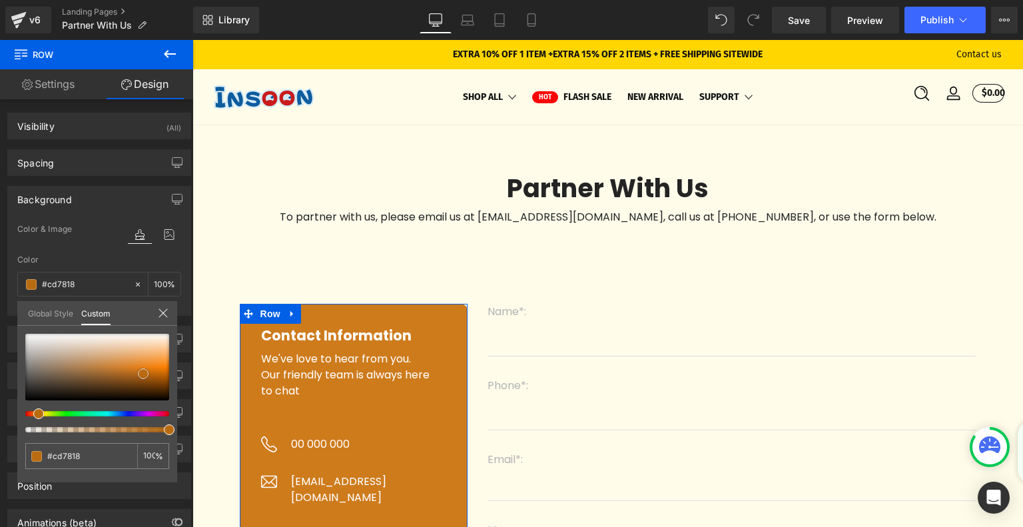
type input "#b96b12"
type input "#ab610b"
type input "#a75e0a"
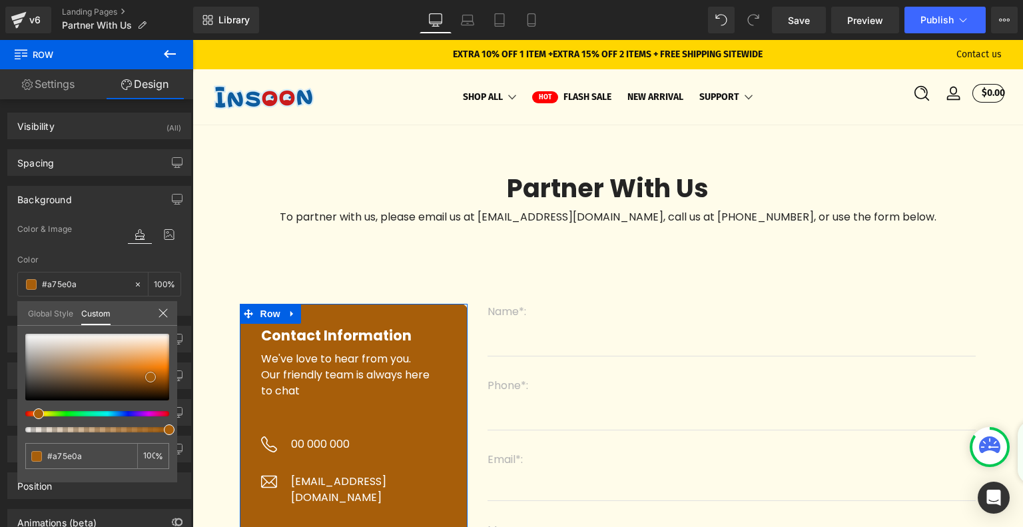
type input "#a35b09"
type input "#915107"
type input "#864b07"
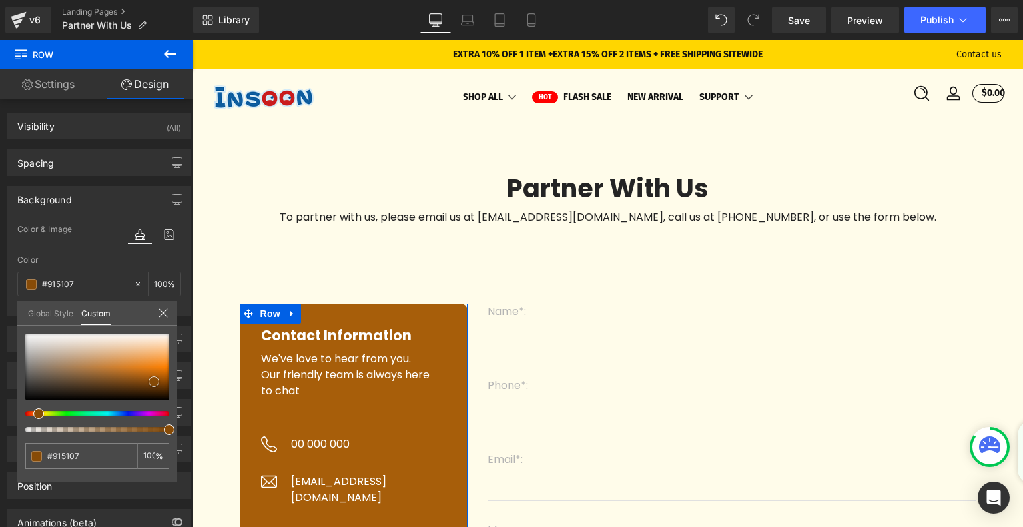
type input "#864b07"
type input "#7e4605"
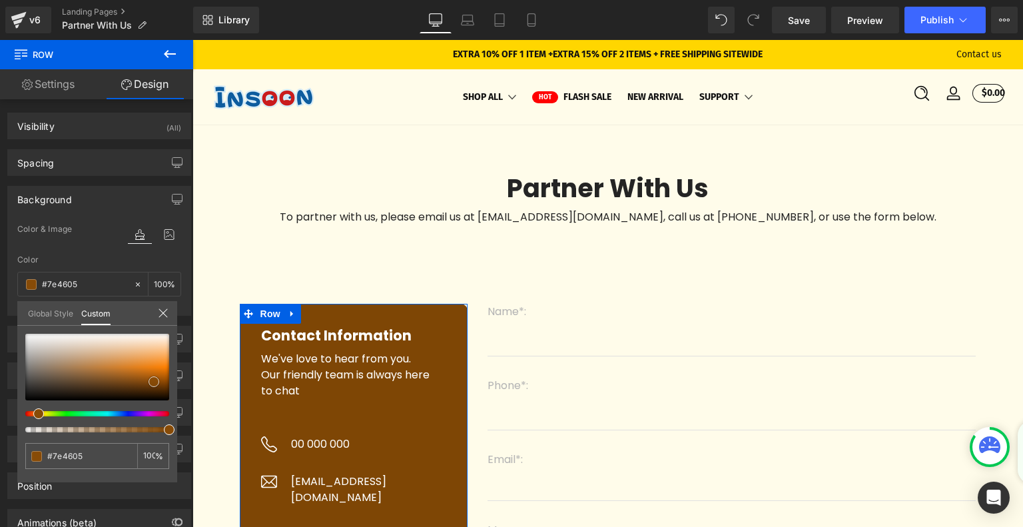
type input "#713e03"
type input "#633602"
type input "#552e00"
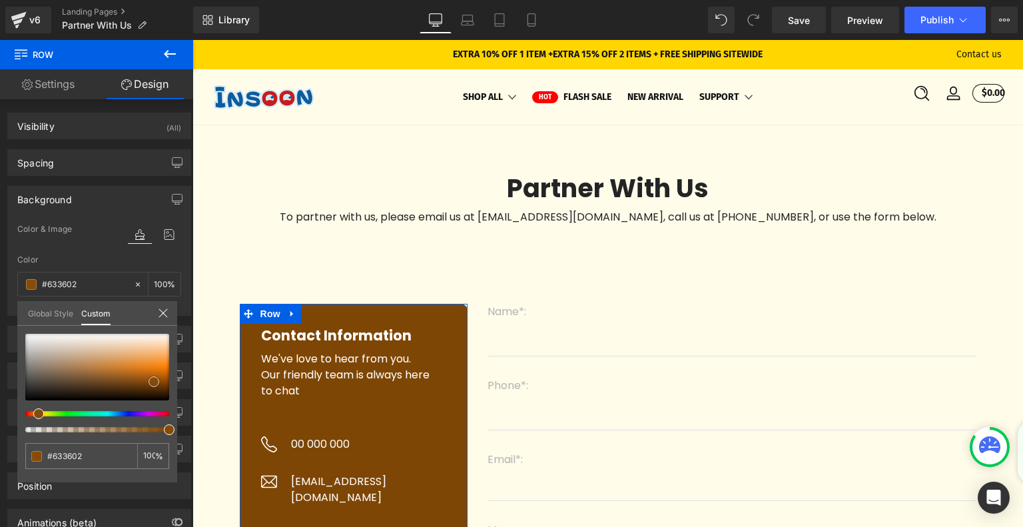
type input "#552e00"
type input "#472600"
type input "#3d2000"
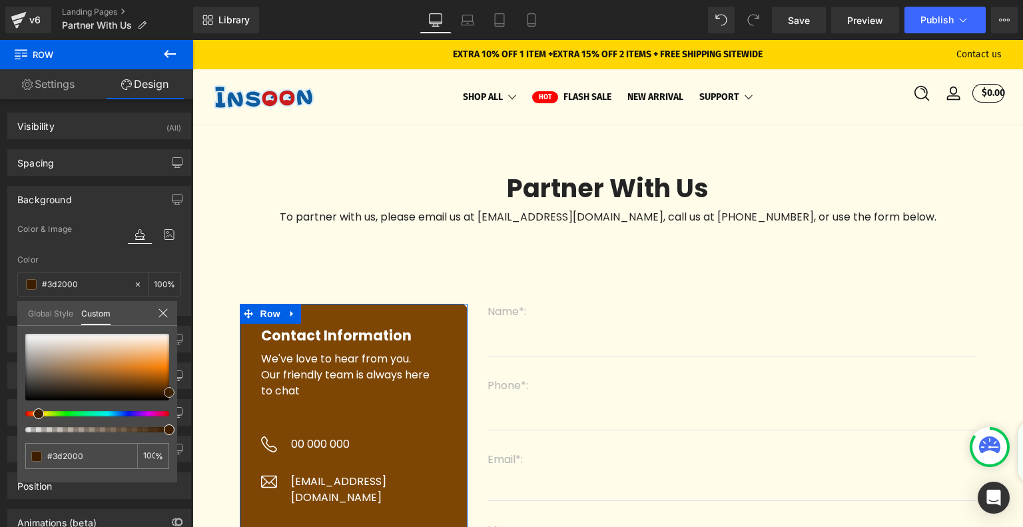
type input "#381c00"
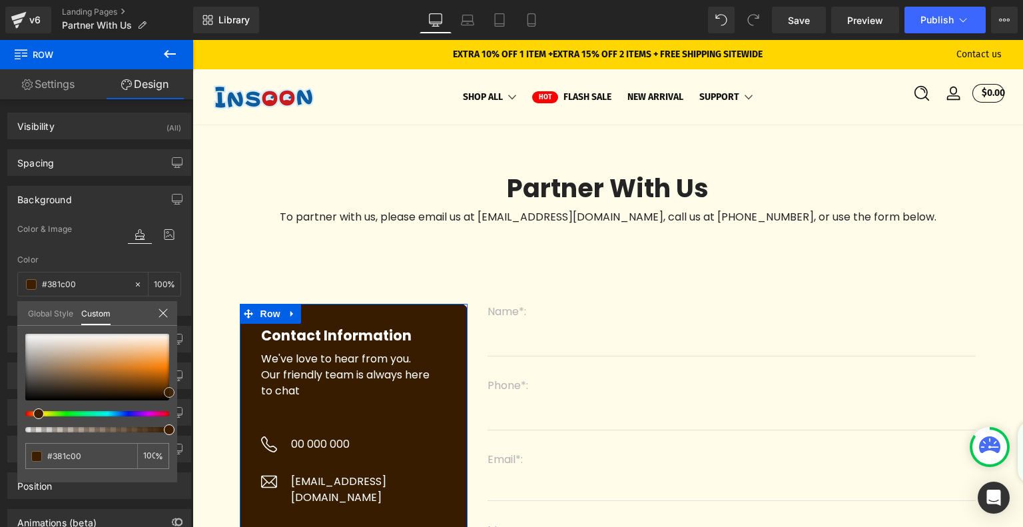
type input "#281400"
type input "#1e0f00"
type input "#231100"
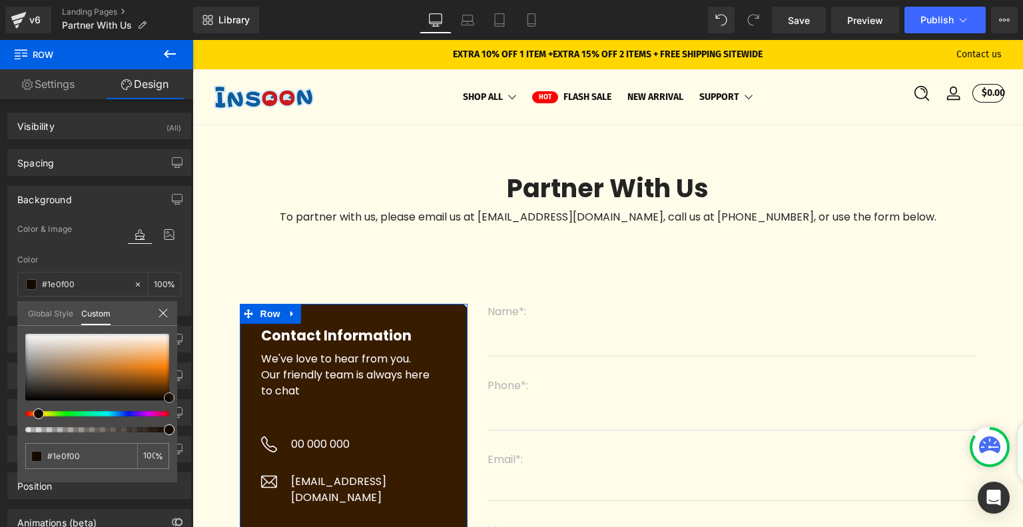
type input "#231100"
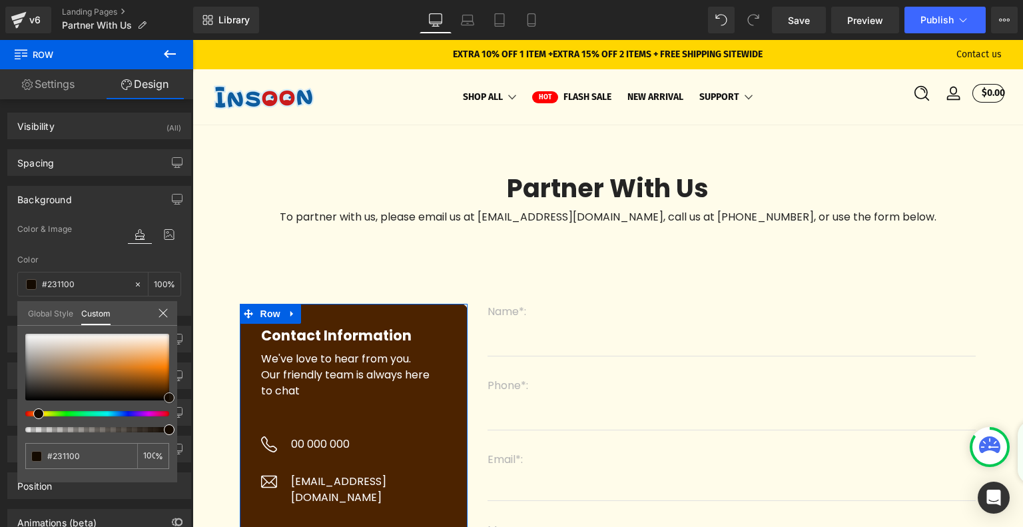
type input "#4c2300"
type input "#753600"
type input "#934500"
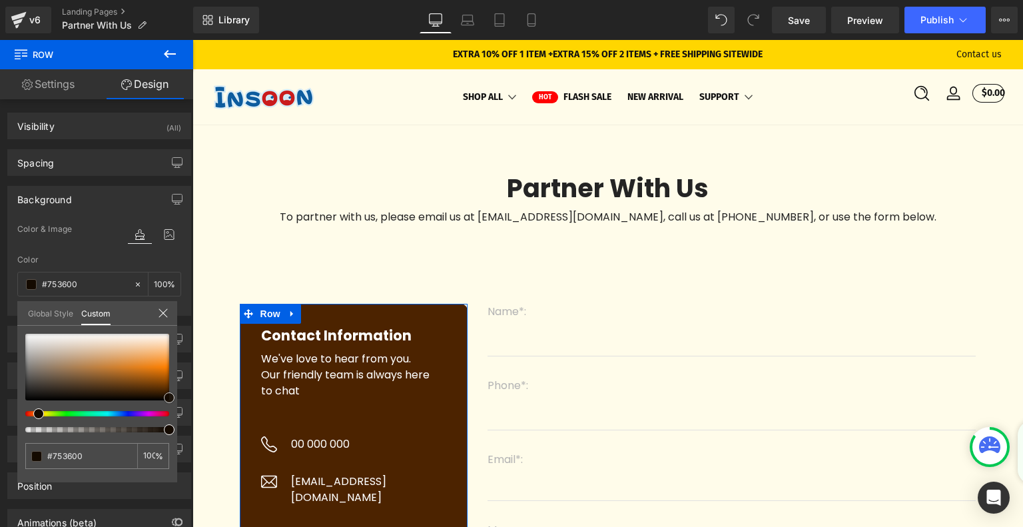
type input "#934500"
type input "#994700"
type input "#9e4900"
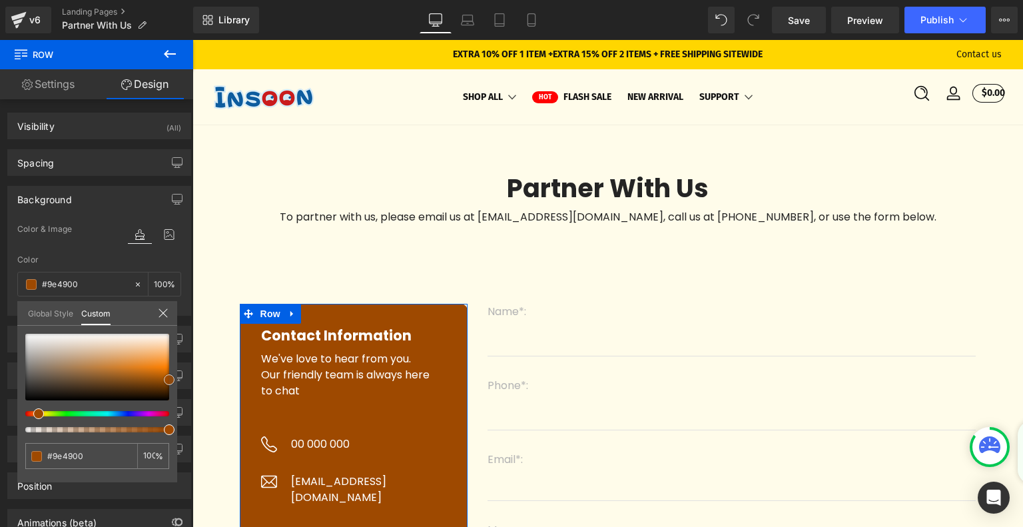
drag, startPoint x: 53, startPoint y: 380, endPoint x: 184, endPoint y: 377, distance: 130.5
click at [184, 316] on div "Background Color & Image color rgba(158, 73, 0, 1) Color #9e4900 100 % Image Re…" at bounding box center [99, 246] width 199 height 140
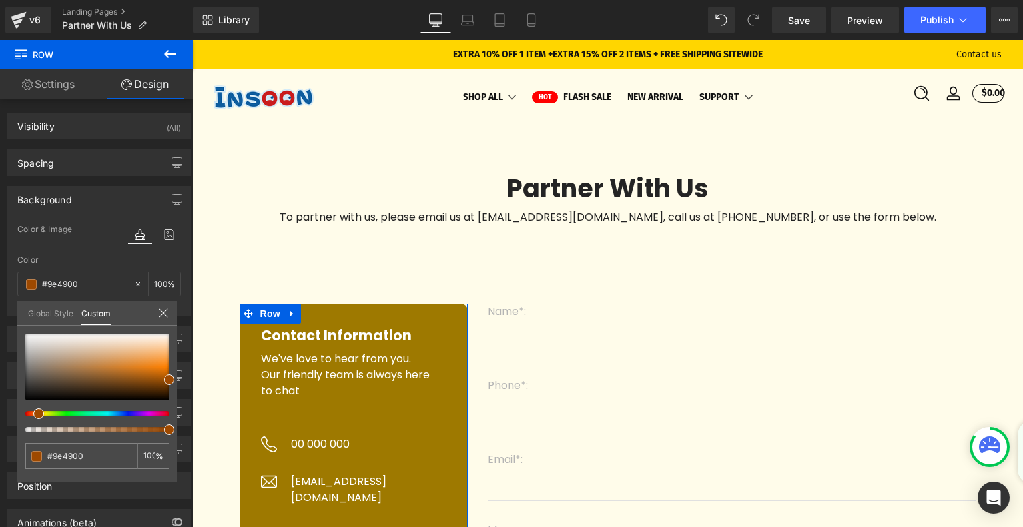
type input "#9e7900"
type input "#9e8600"
type input "#9e9000"
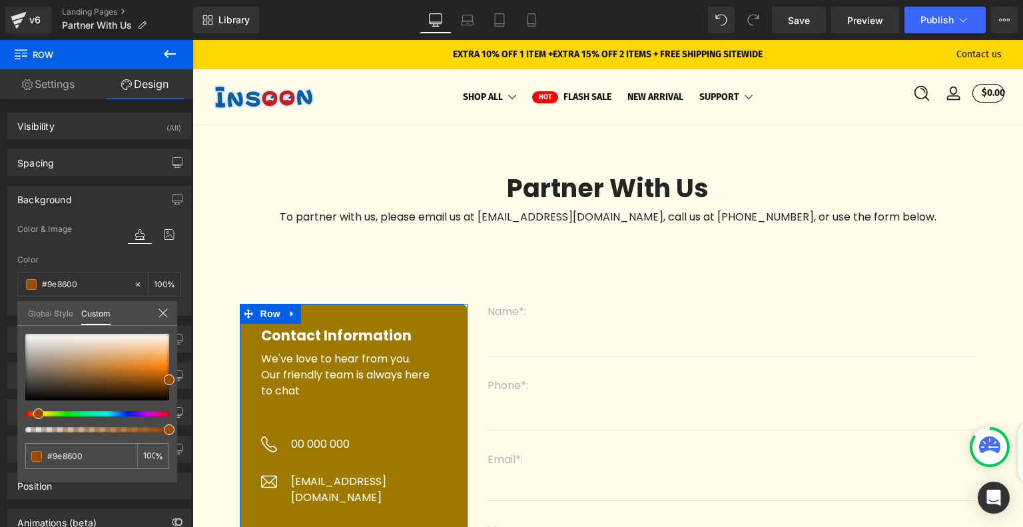
type input "#9e9000"
type input "#9e9300"
type input "#9e9800"
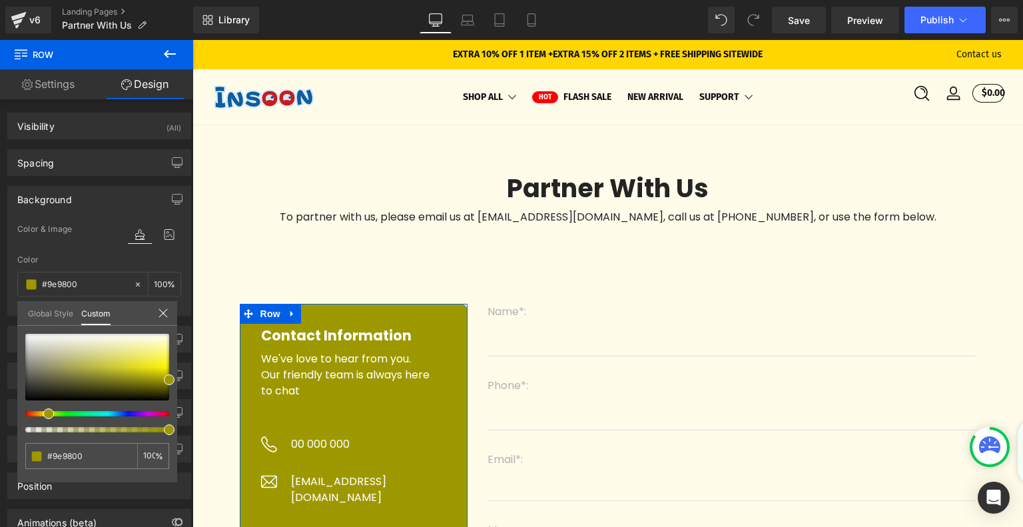
type input "#9e9300"
type input "#9e9000"
type input "#9e8b00"
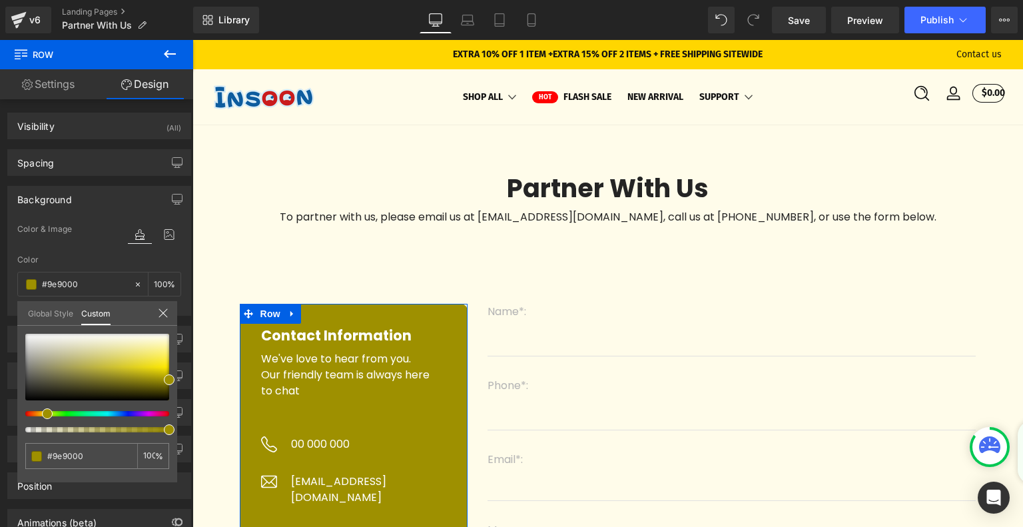
type input "#9e8b00"
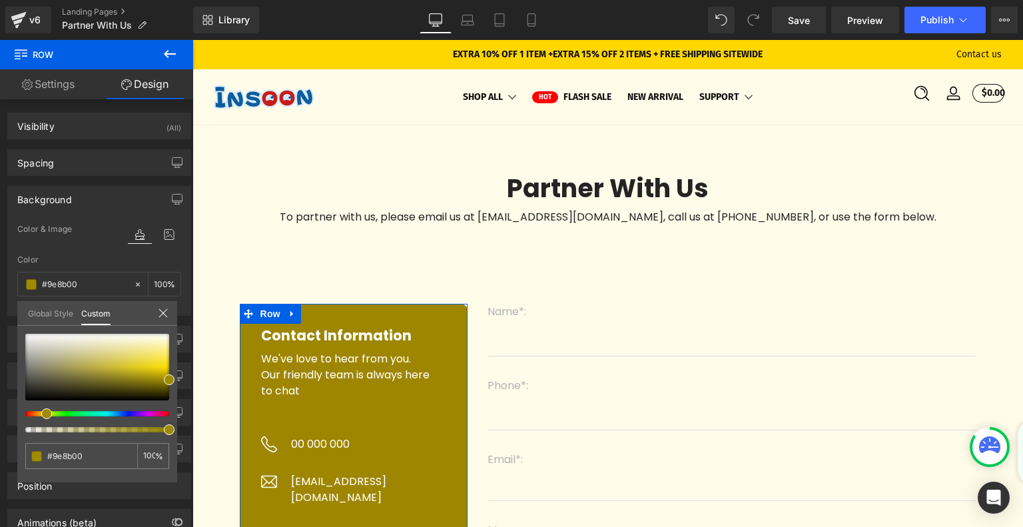
type input "#9e8600"
type input "#9e8300"
type input "#9e7e00"
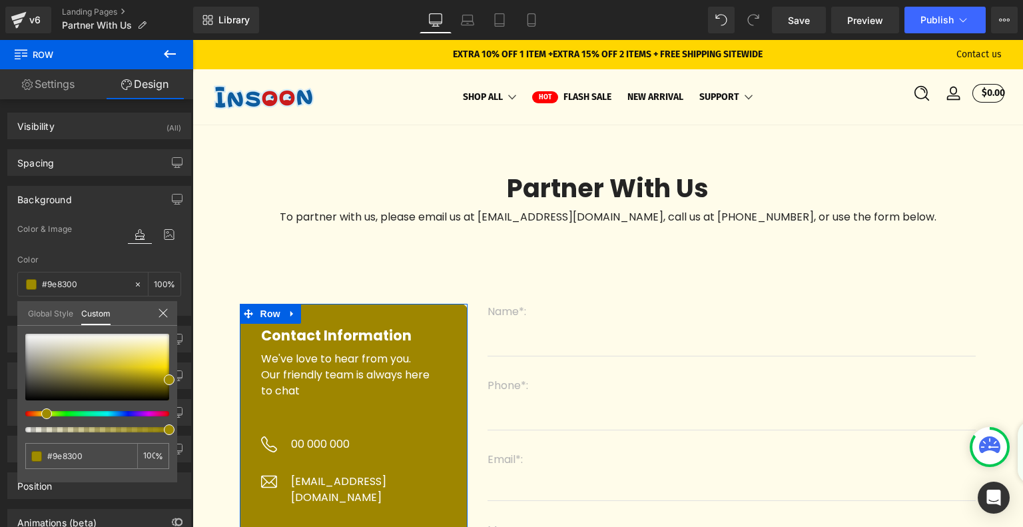
type input "#9e7e00"
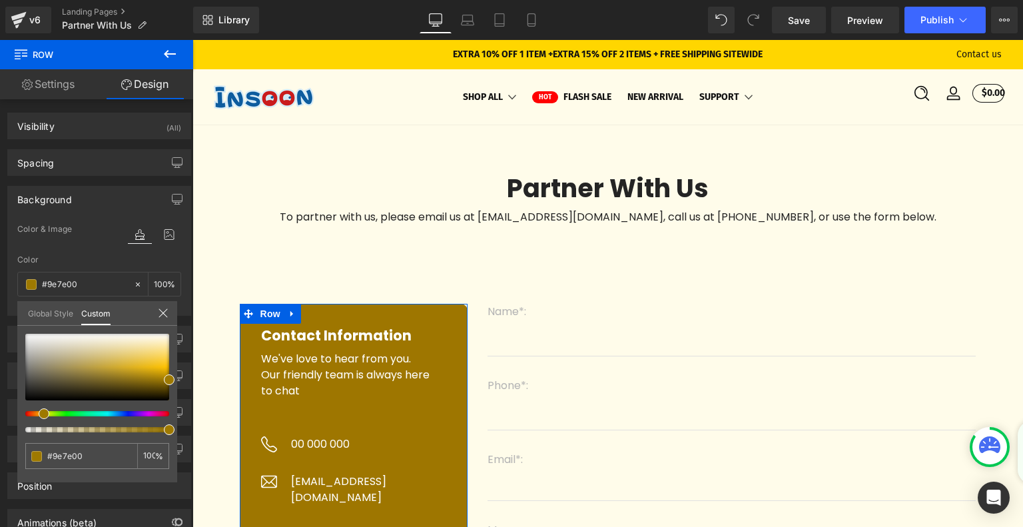
type input "#9e7600"
type input "#9e6400"
type input "#9e5100"
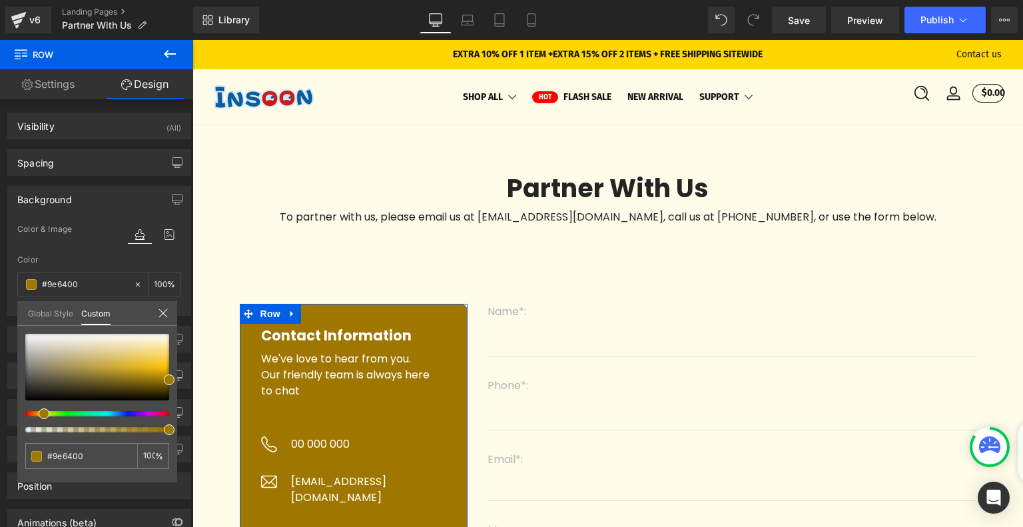
type input "#9e5100"
type input "#9e4f00"
type input "#9e4100"
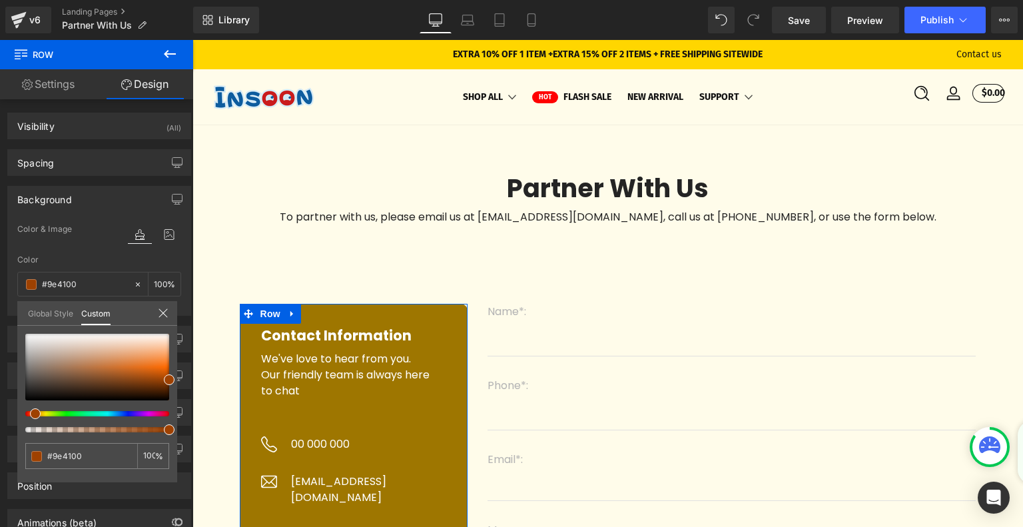
type input "#9e3c00"
type input "#9e3400"
type input "#9e2f00"
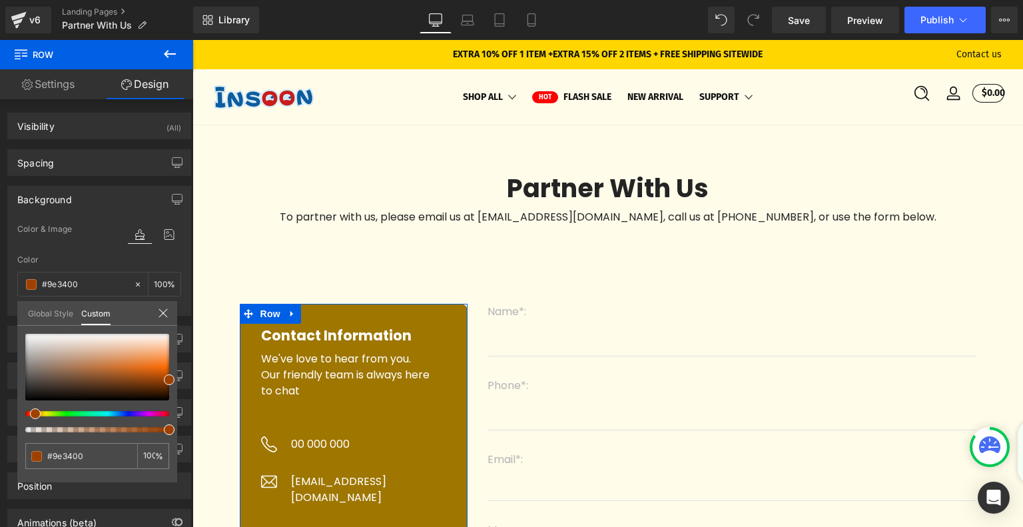
type input "#9e2f00"
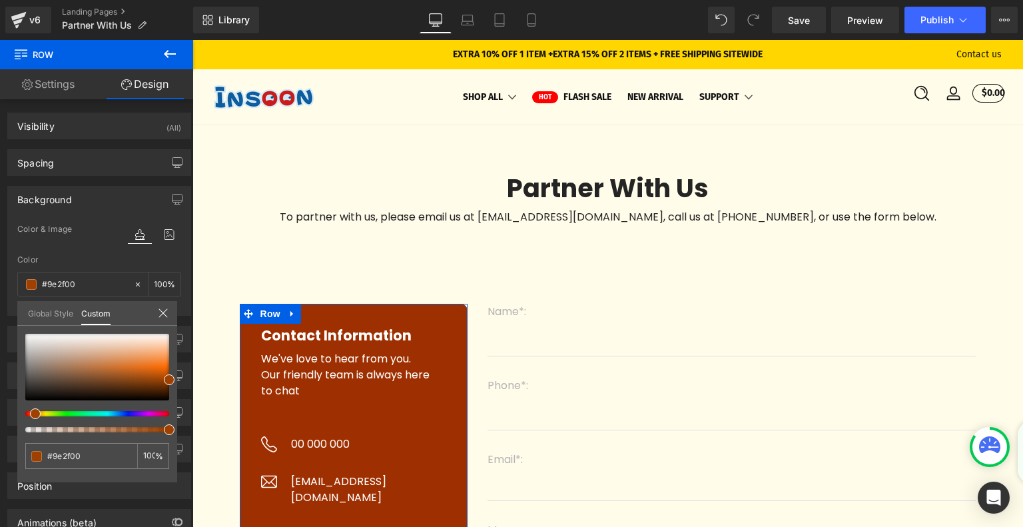
type input "#9e2a00"
type input "#9e2700"
drag, startPoint x: 37, startPoint y: 414, endPoint x: 25, endPoint y: 413, distance: 12.0
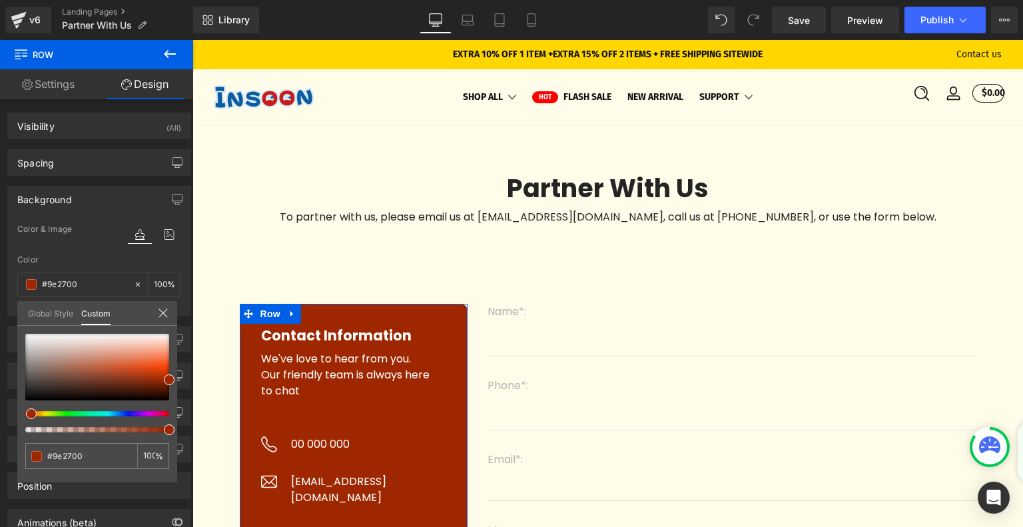
click at [25, 413] on div at bounding box center [92, 413] width 144 height 5
type input "#ed5421"
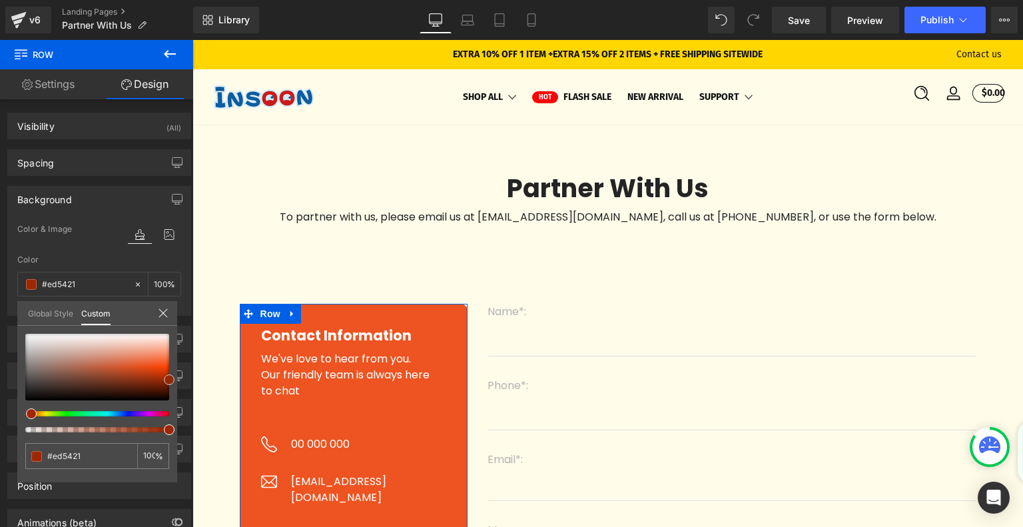
click at [146, 364] on div at bounding box center [97, 367] width 144 height 67
type input "#e49175"
click at [123, 354] on div at bounding box center [97, 367] width 144 height 67
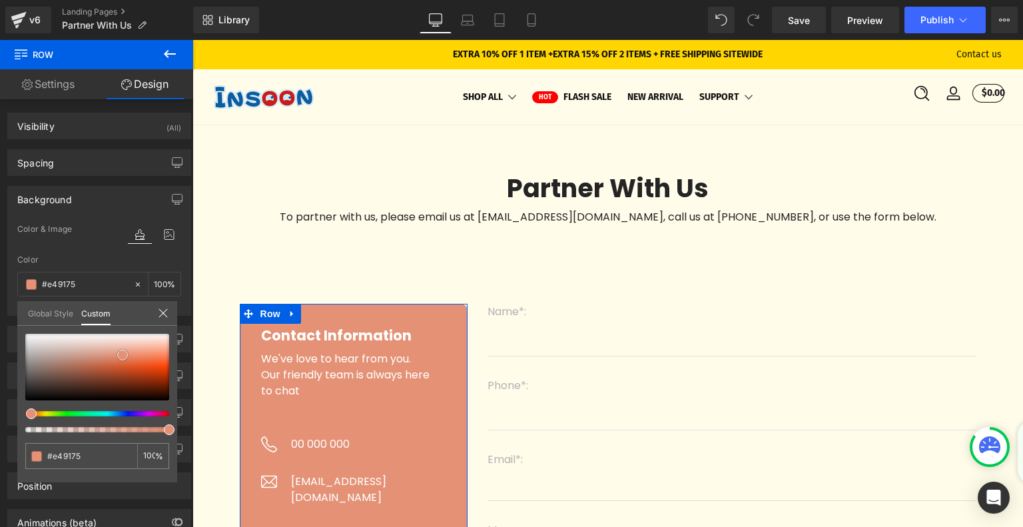
type input "#d0795b"
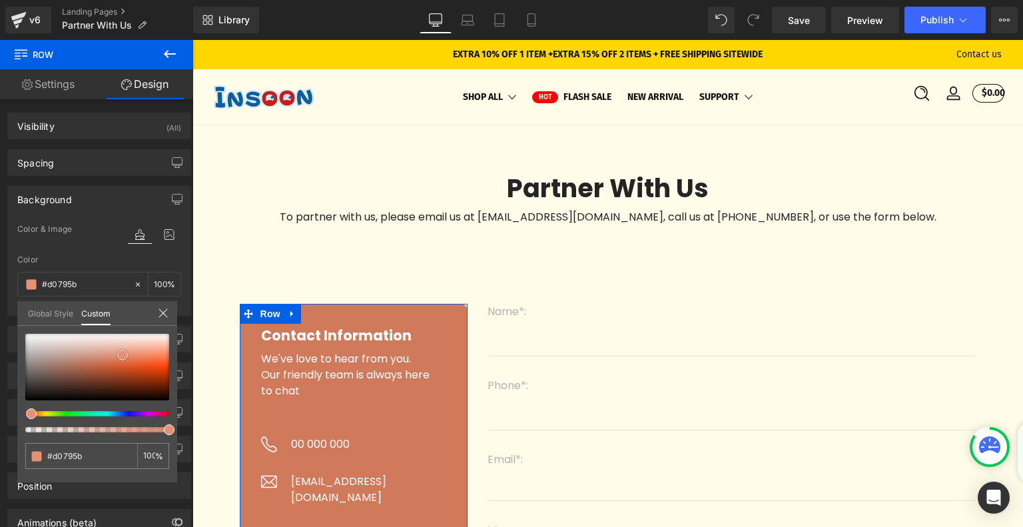
click at [107, 360] on div at bounding box center [97, 367] width 144 height 67
type input "#cfcf5c"
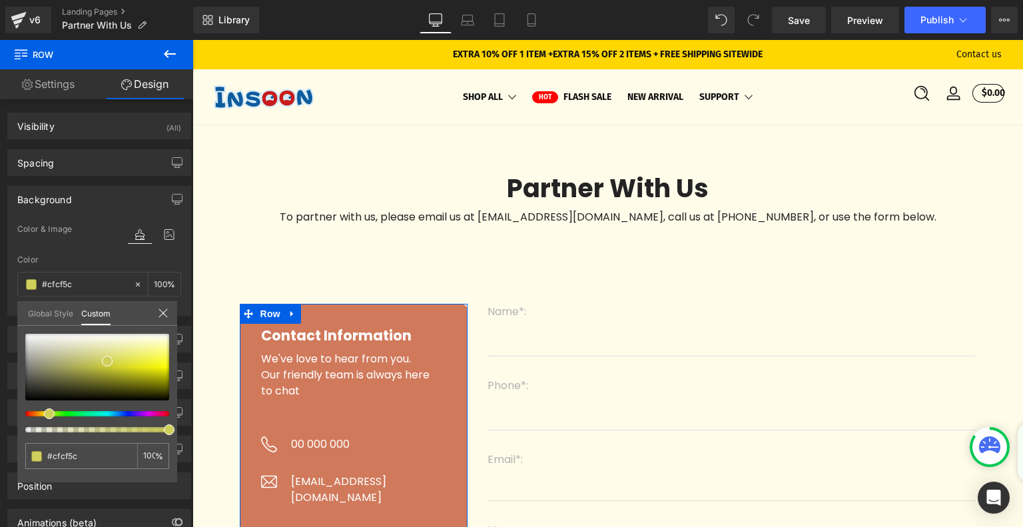
click at [44, 411] on div at bounding box center [92, 413] width 144 height 5
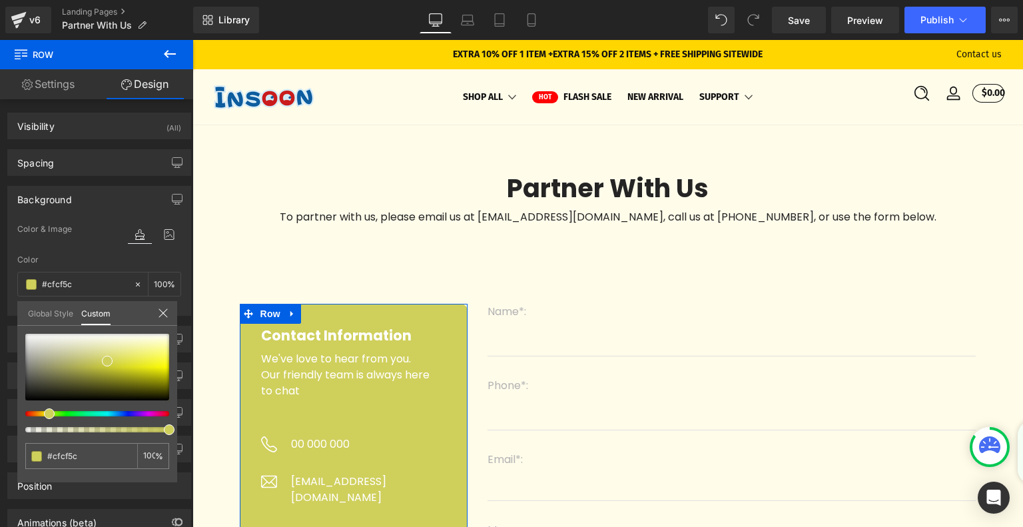
type input "#bccf5c"
type input "#c0cf5c"
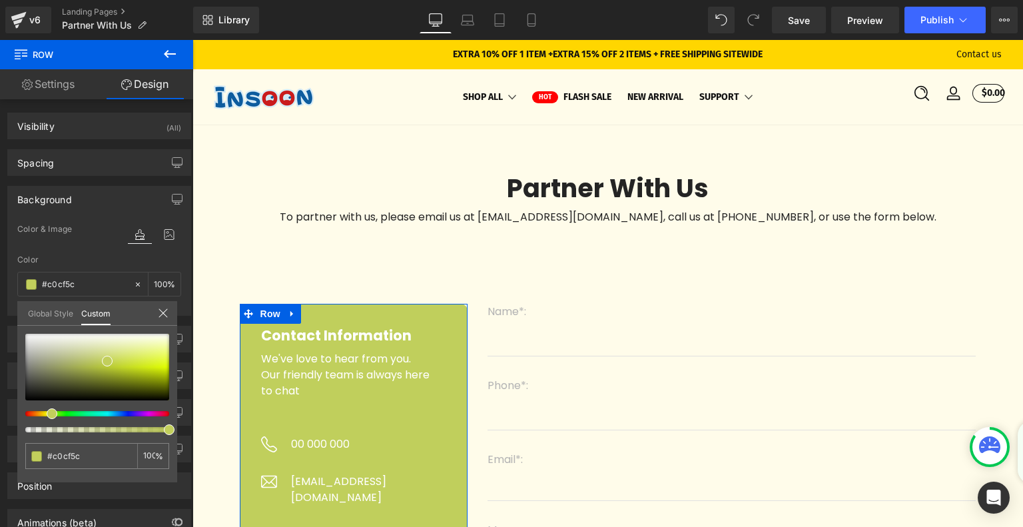
type input "#cacf5c"
type input "#cfcc5c"
type input "#cfc65c"
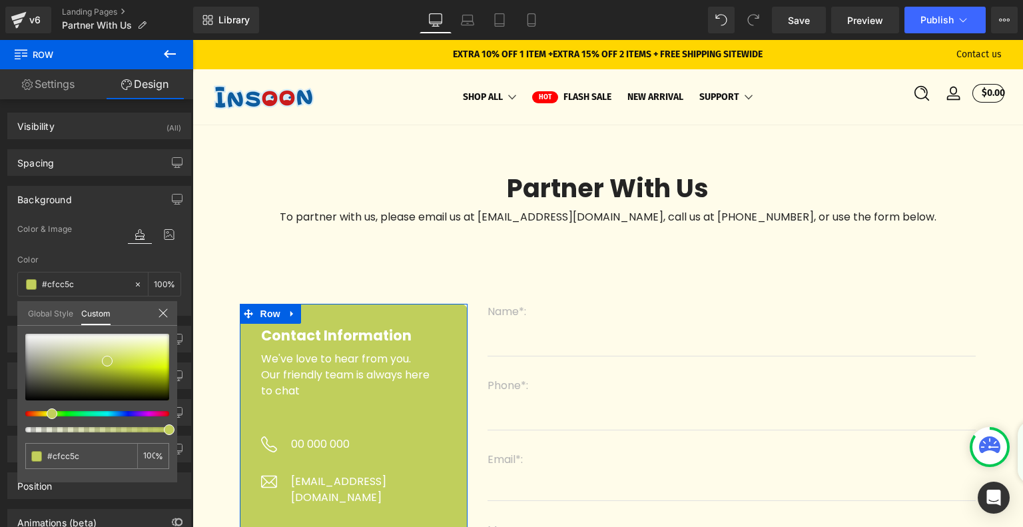
type input "#cfc65c"
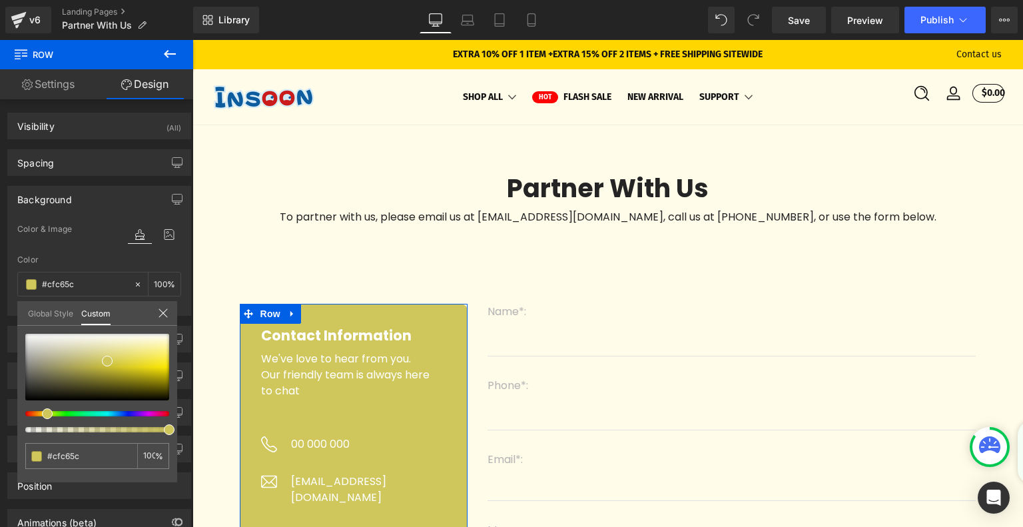
type input "#cfc25c"
type input "#cfc05c"
type input "#cfb85c"
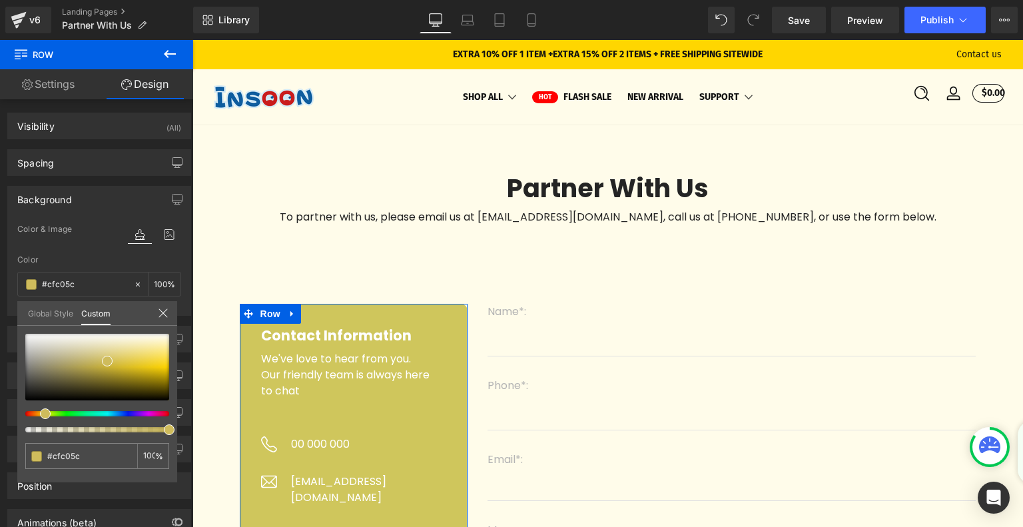
type input "#cfb85c"
type input "#cfb75c"
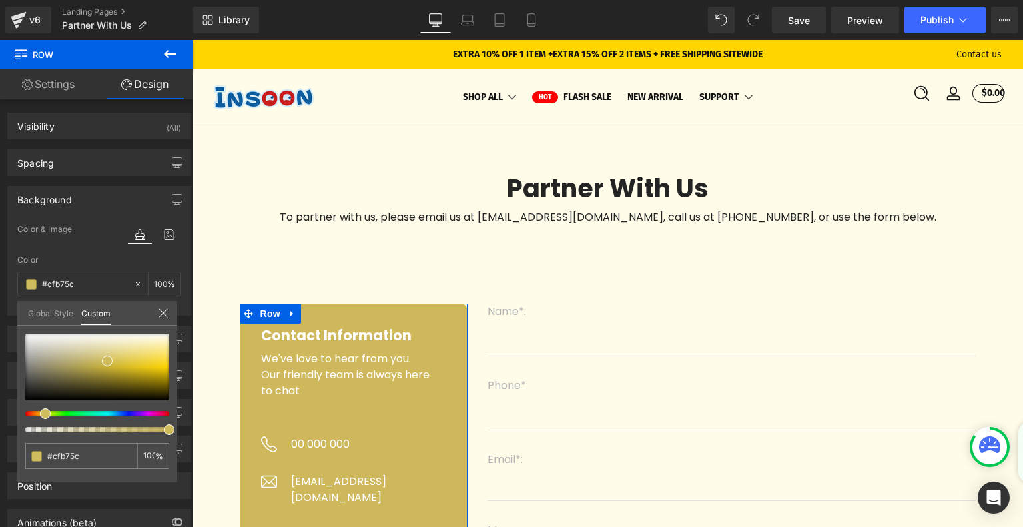
type input "#cfb35c"
type input "#cfaf5c"
drag, startPoint x: 45, startPoint y: 412, endPoint x: 33, endPoint y: 412, distance: 12.0
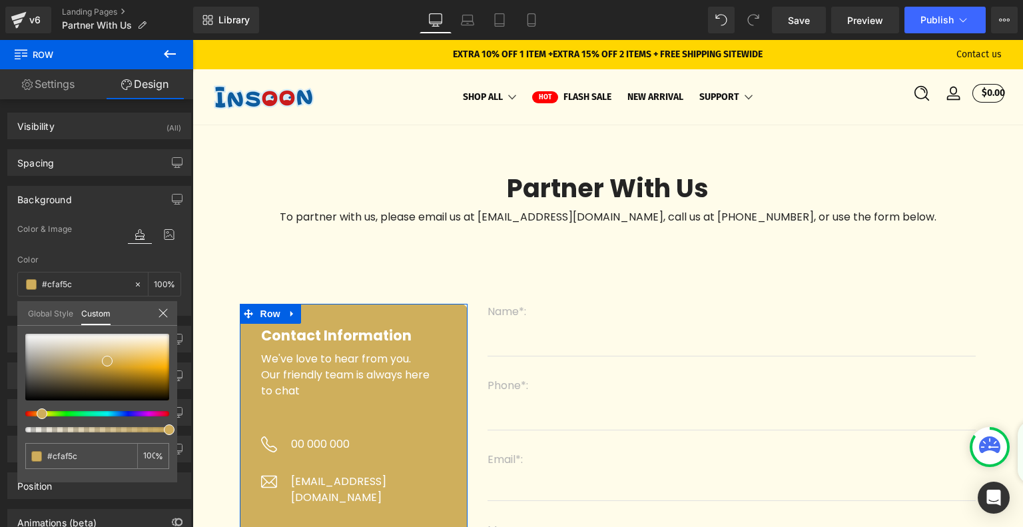
click at [33, 412] on div at bounding box center [92, 413] width 144 height 5
type input "#e4b443"
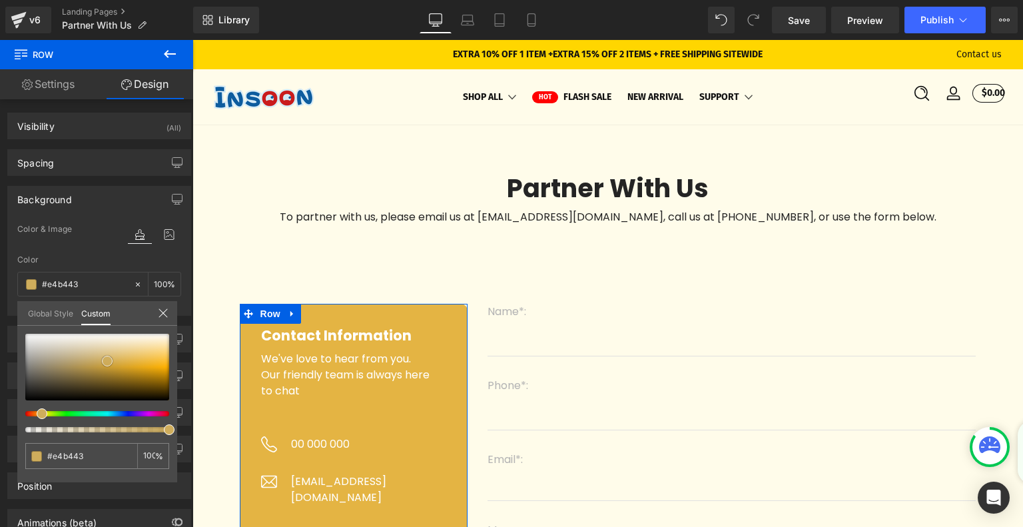
click at [135, 361] on div at bounding box center [97, 367] width 144 height 67
type input "#edb739"
click at [148, 361] on div at bounding box center [97, 367] width 144 height 67
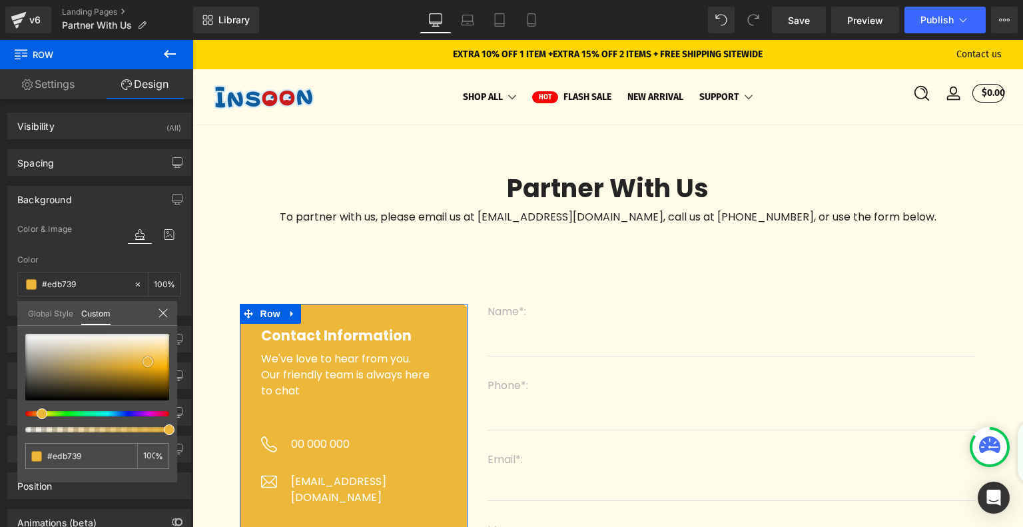
type input "#f7d586"
click at [154, 350] on div at bounding box center [97, 367] width 144 height 67
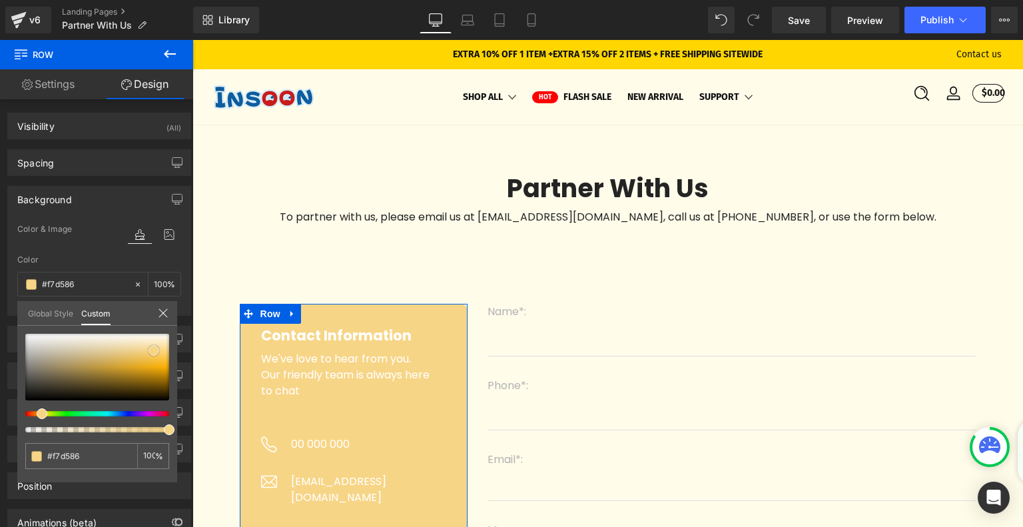
type input "#e8b849"
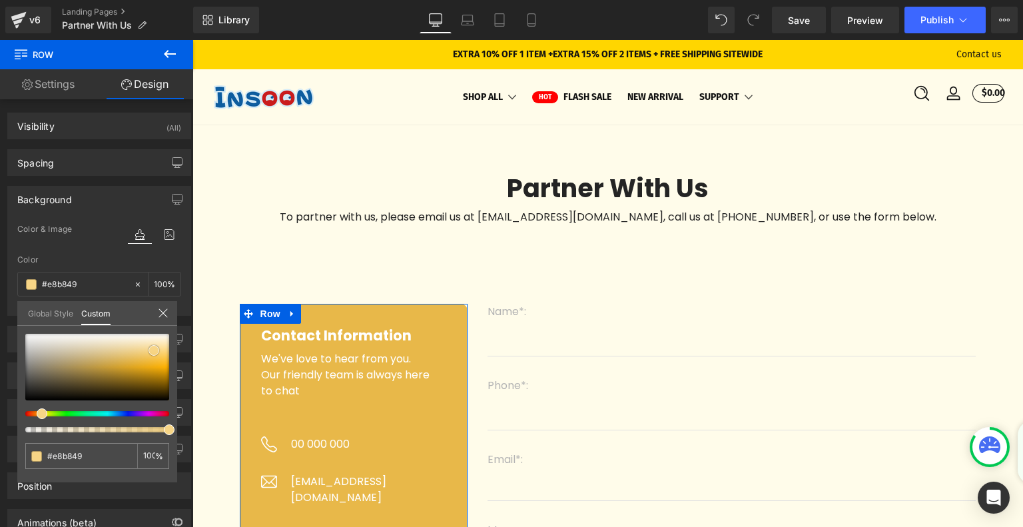
click at [139, 360] on div at bounding box center [97, 367] width 144 height 67
type input "#b6871a"
click at [133, 372] on div at bounding box center [97, 367] width 144 height 67
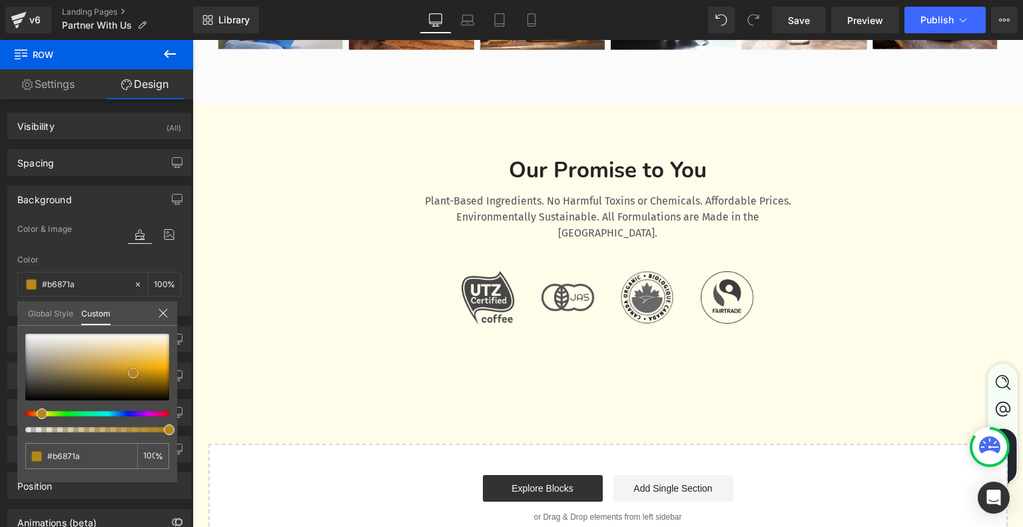
scroll to position [1731, 0]
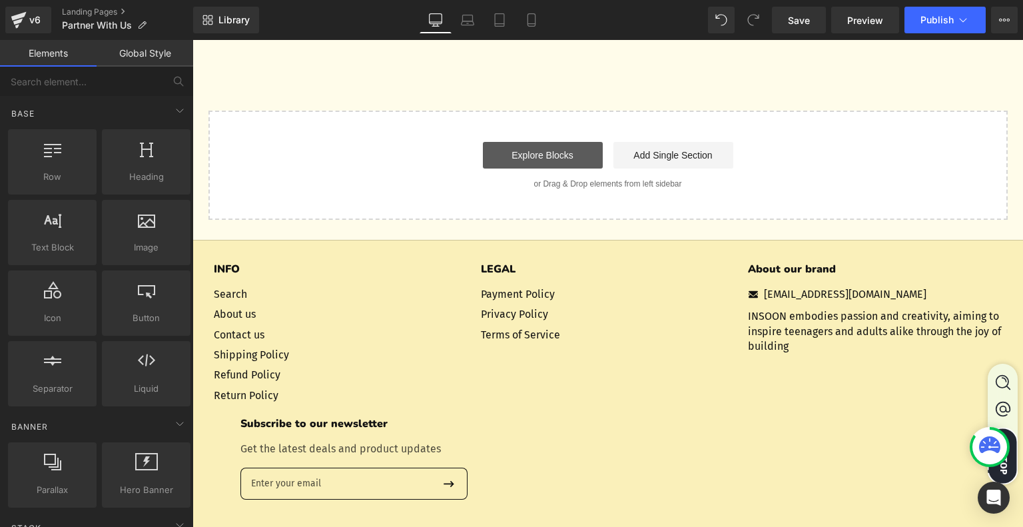
click at [569, 142] on link "Explore Blocks" at bounding box center [543, 155] width 120 height 27
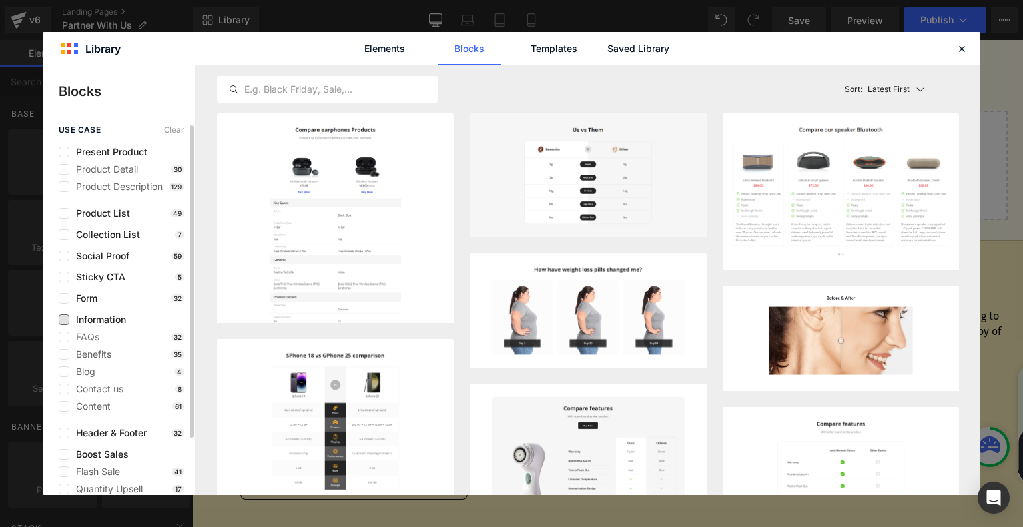
click at [119, 322] on span "Information" at bounding box center [97, 319] width 57 height 11
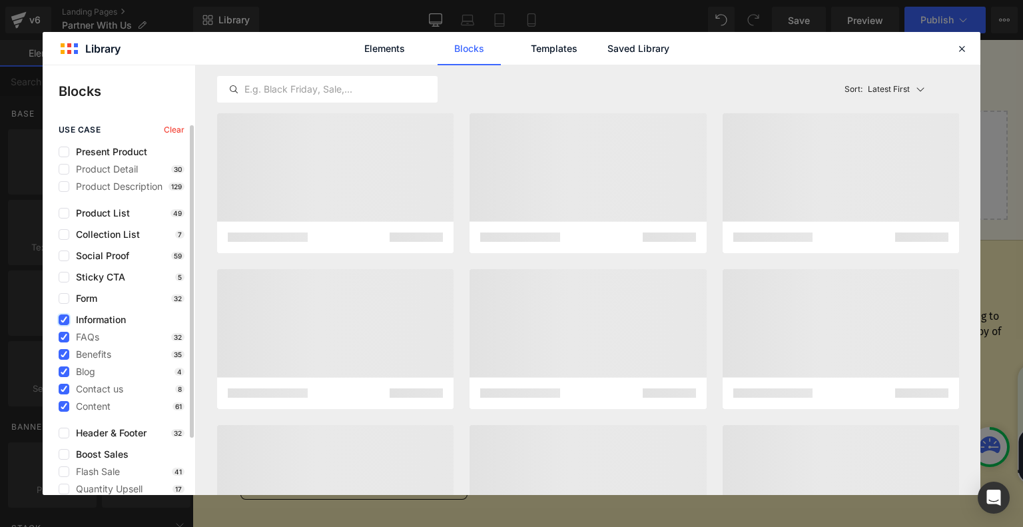
click at [69, 319] on label at bounding box center [64, 319] width 11 height 11
click at [64, 320] on input "checkbox" at bounding box center [64, 320] width 0 height 0
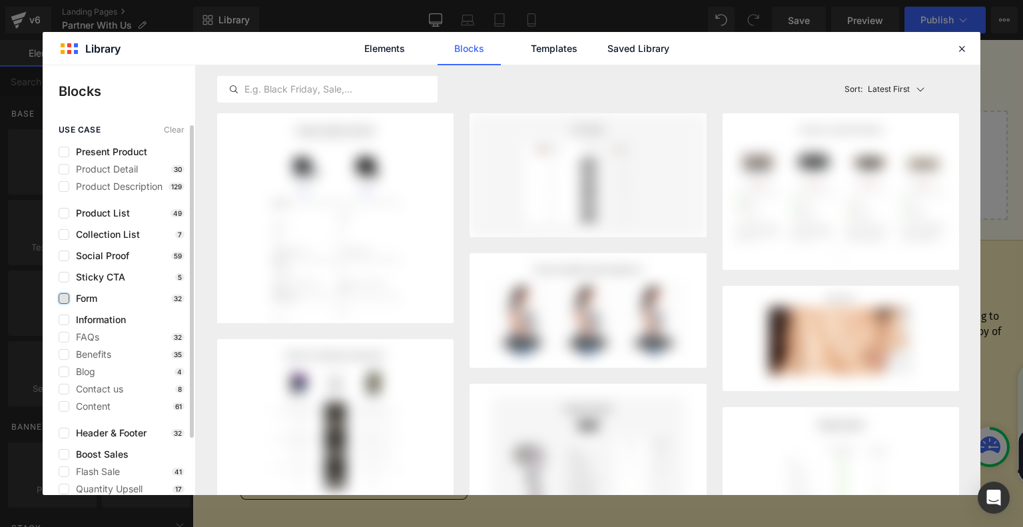
click at [67, 296] on label at bounding box center [64, 298] width 11 height 11
click at [64, 298] on input "checkbox" at bounding box center [64, 298] width 0 height 0
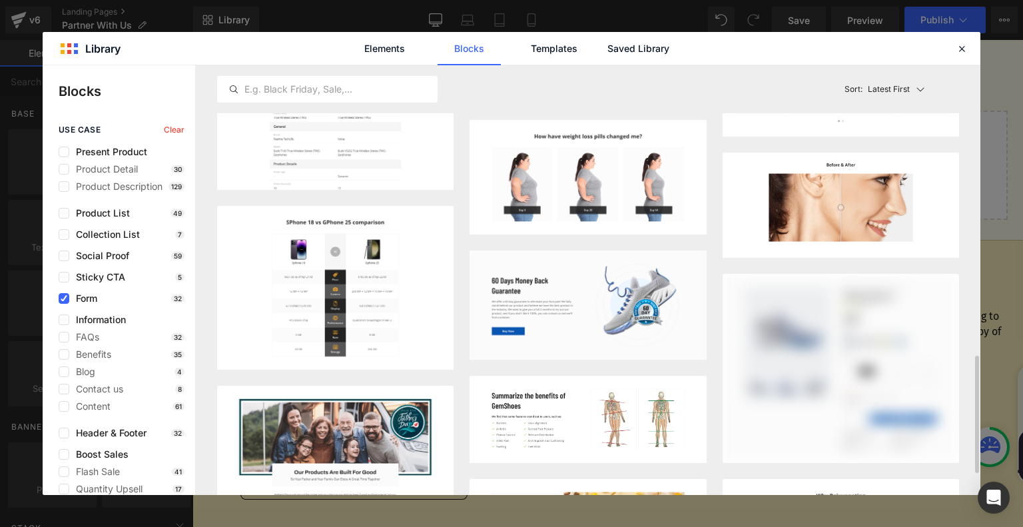
scroll to position [399, 0]
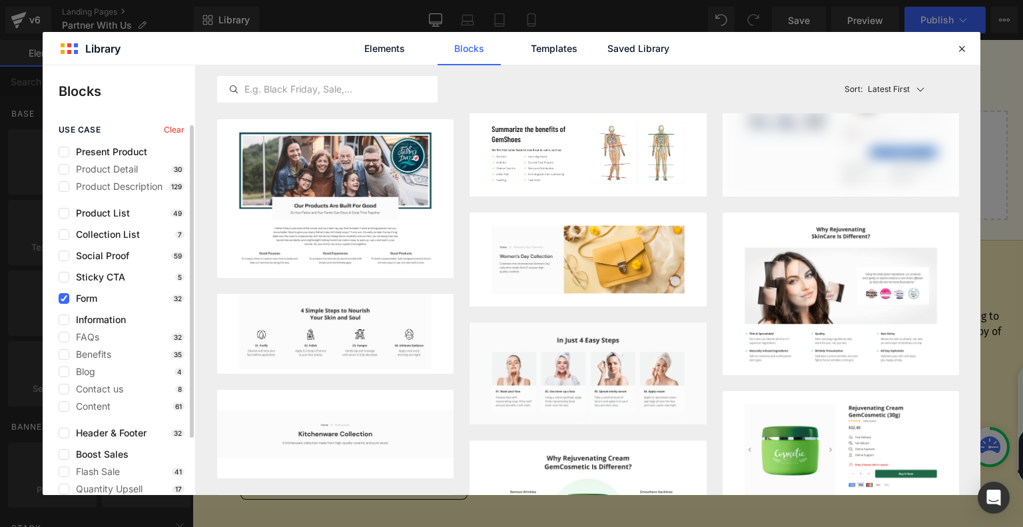
click at [70, 274] on span "Sticky CTA" at bounding box center [97, 277] width 56 height 11
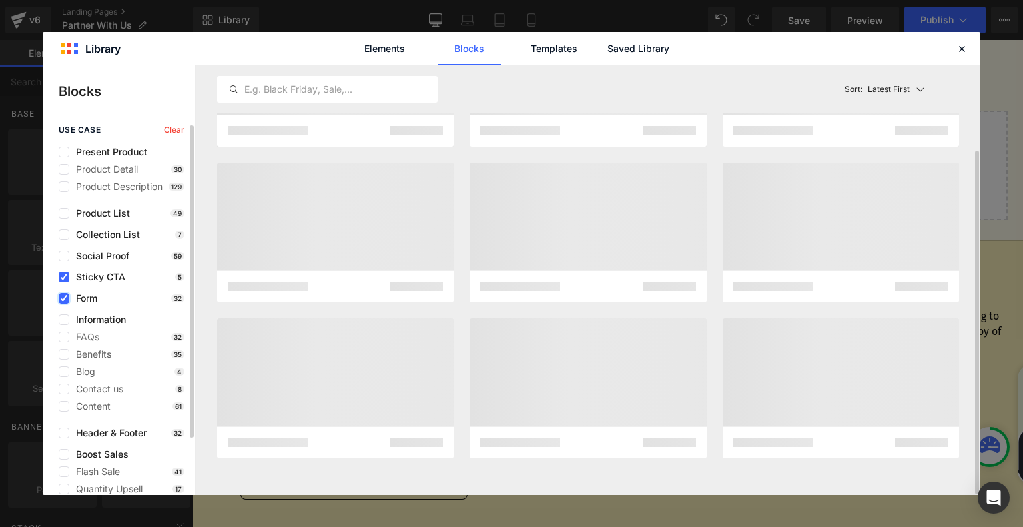
click at [65, 293] on label at bounding box center [64, 298] width 11 height 11
click at [64, 298] on input "checkbox" at bounding box center [64, 298] width 0 height 0
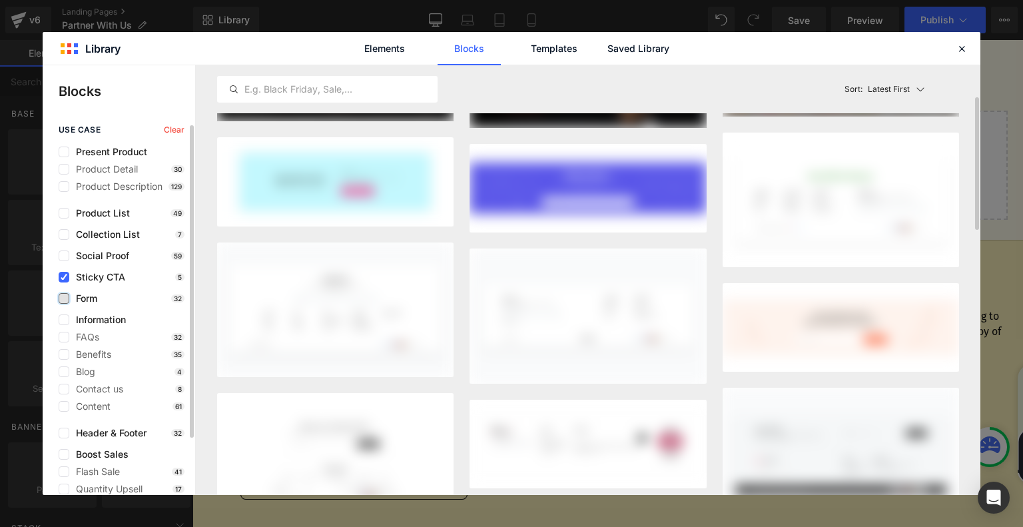
scroll to position [106, 0]
click at [62, 298] on label at bounding box center [64, 298] width 11 height 11
click at [64, 298] on input "checkbox" at bounding box center [64, 298] width 0 height 0
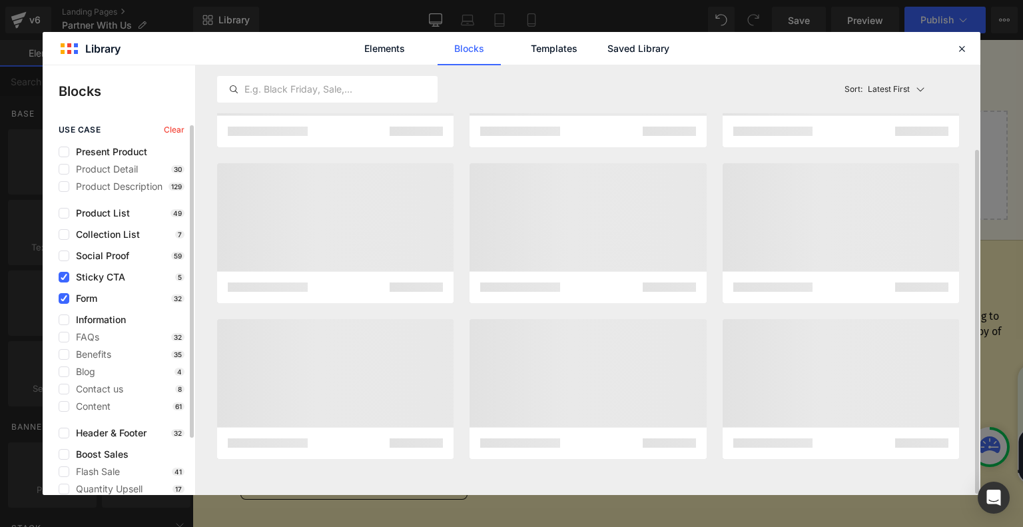
click at [69, 278] on span "Sticky CTA" at bounding box center [97, 277] width 56 height 11
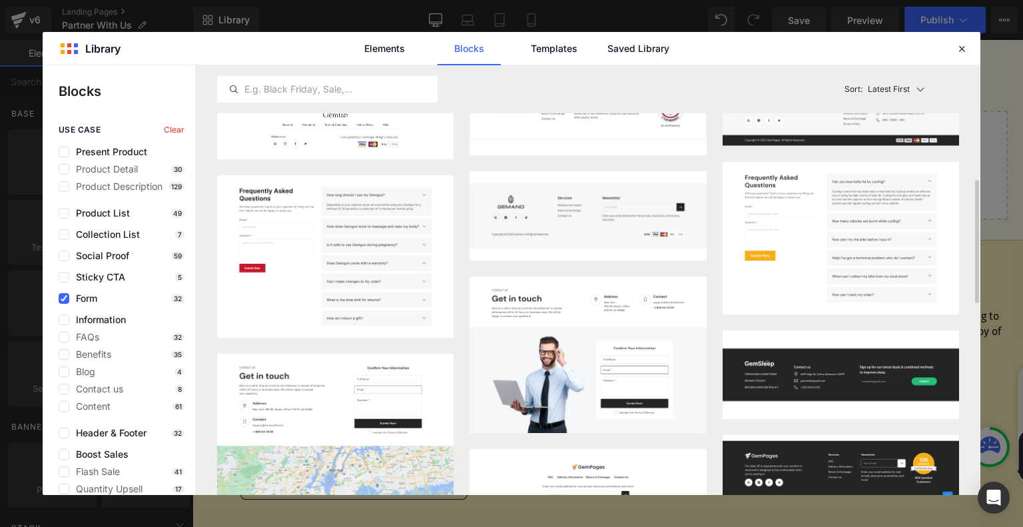
scroll to position [599, 0]
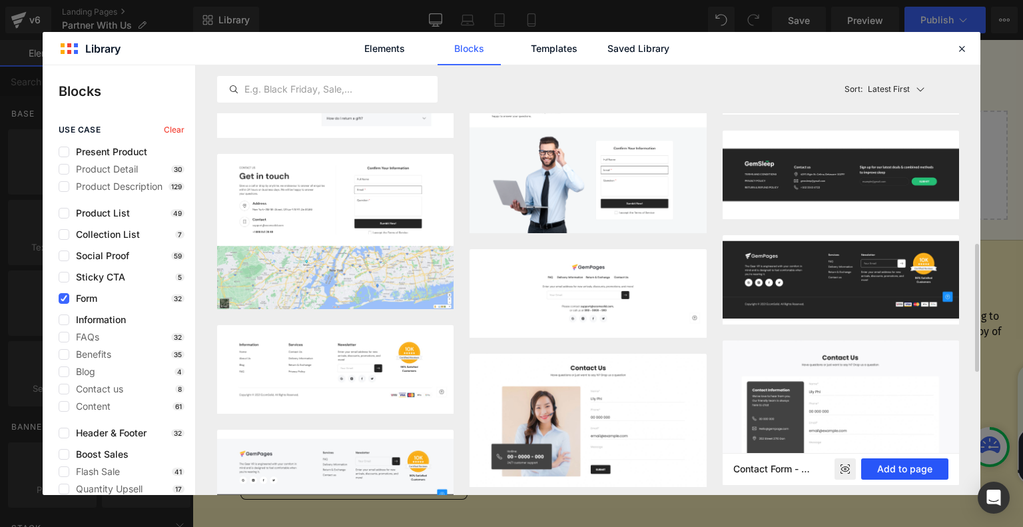
click at [895, 467] on button "Add to page" at bounding box center [904, 468] width 87 height 21
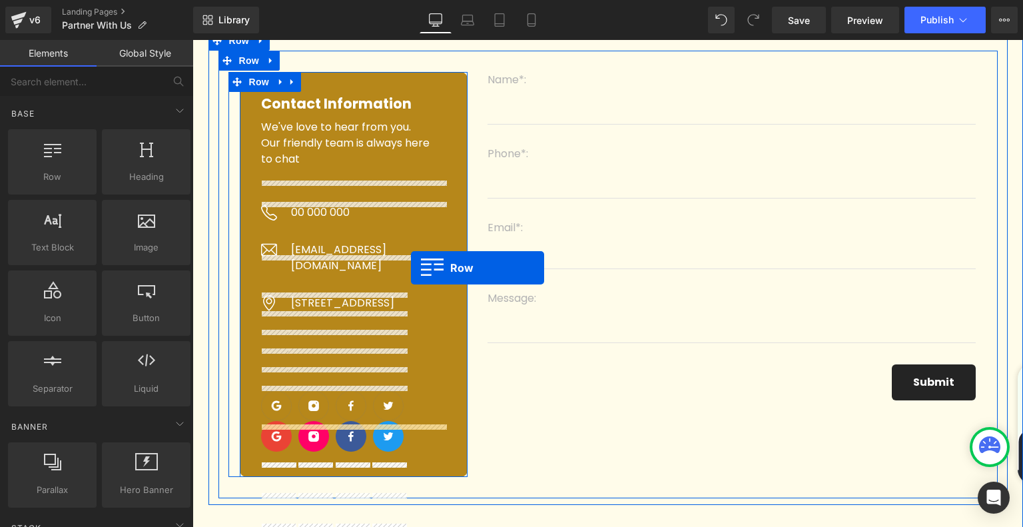
scroll to position [53, 0]
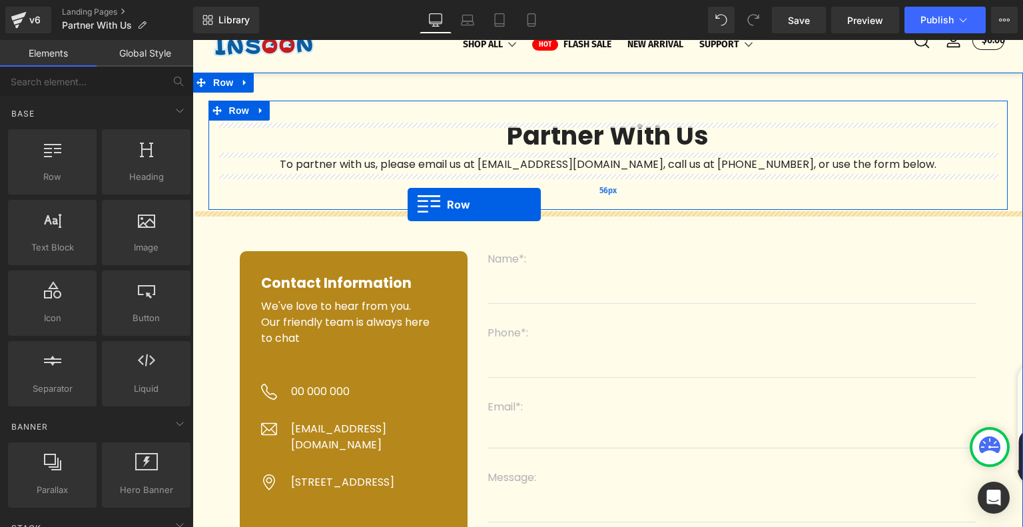
drag, startPoint x: 200, startPoint y: 115, endPoint x: 407, endPoint y: 204, distance: 226.3
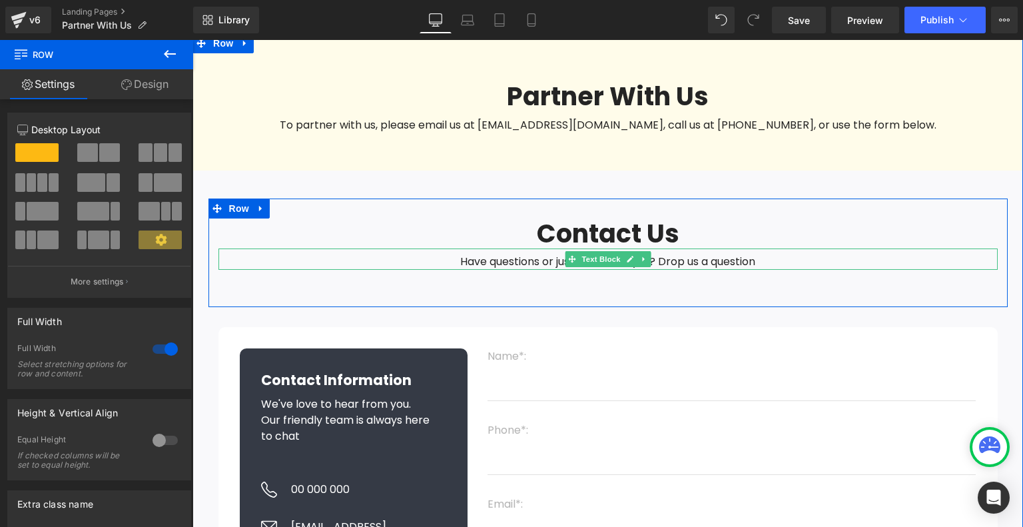
scroll to position [0, 0]
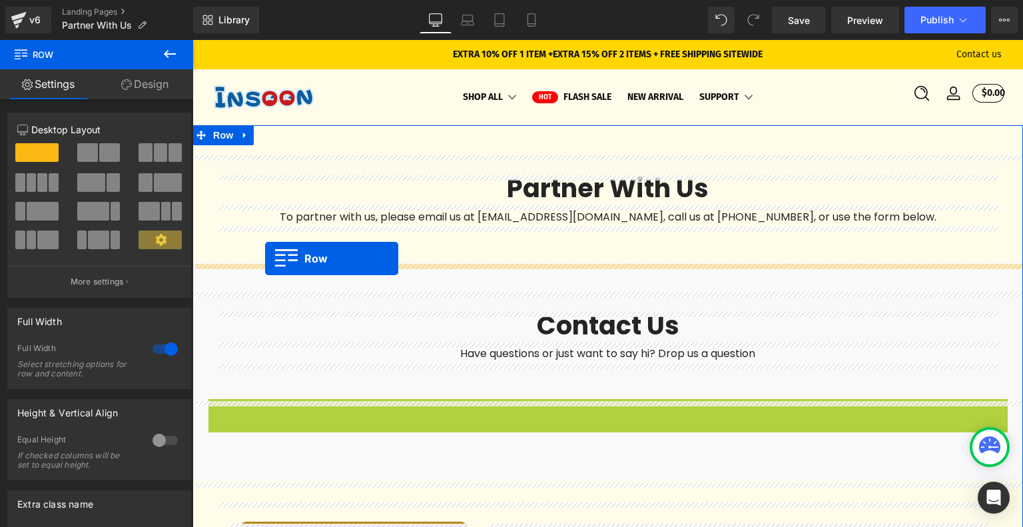
drag, startPoint x: 212, startPoint y: 417, endPoint x: 265, endPoint y: 258, distance: 167.6
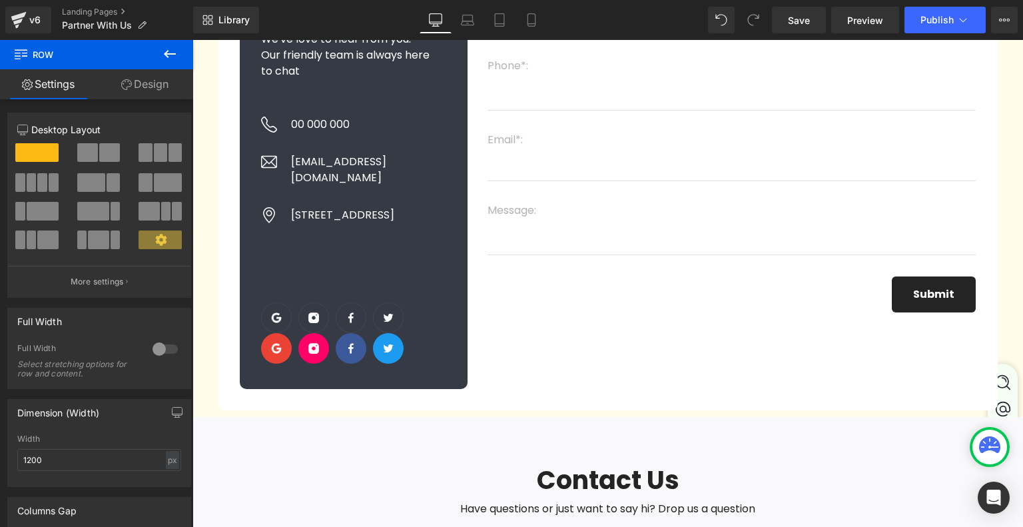
scroll to position [399, 0]
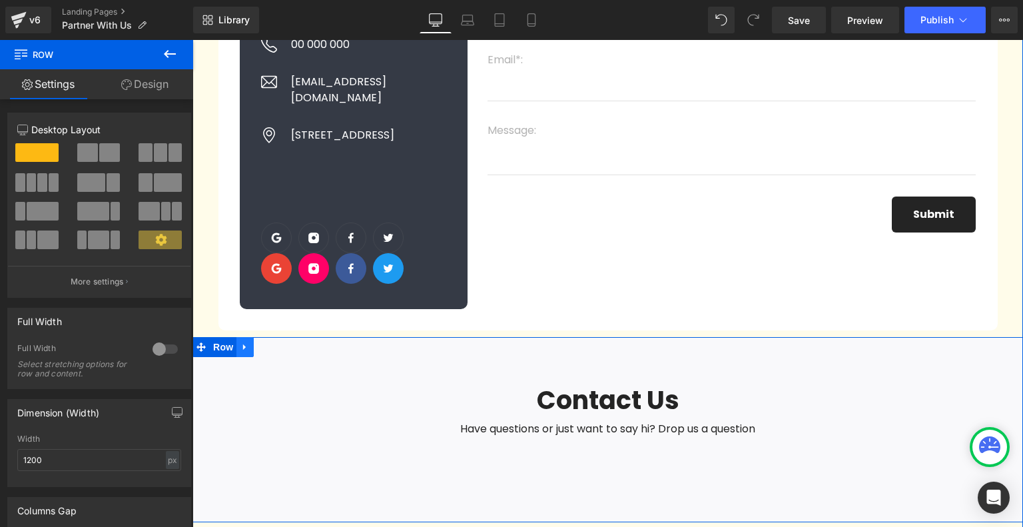
click at [243, 344] on icon at bounding box center [244, 347] width 3 height 6
click at [285, 337] on link at bounding box center [279, 347] width 17 height 20
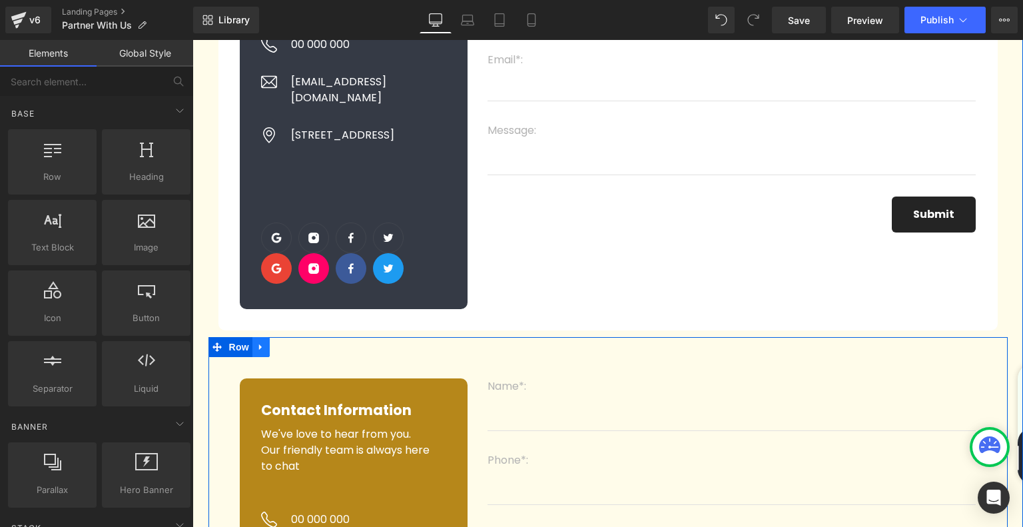
click at [262, 342] on icon at bounding box center [260, 347] width 9 height 10
click at [301, 337] on link at bounding box center [295, 347] width 17 height 20
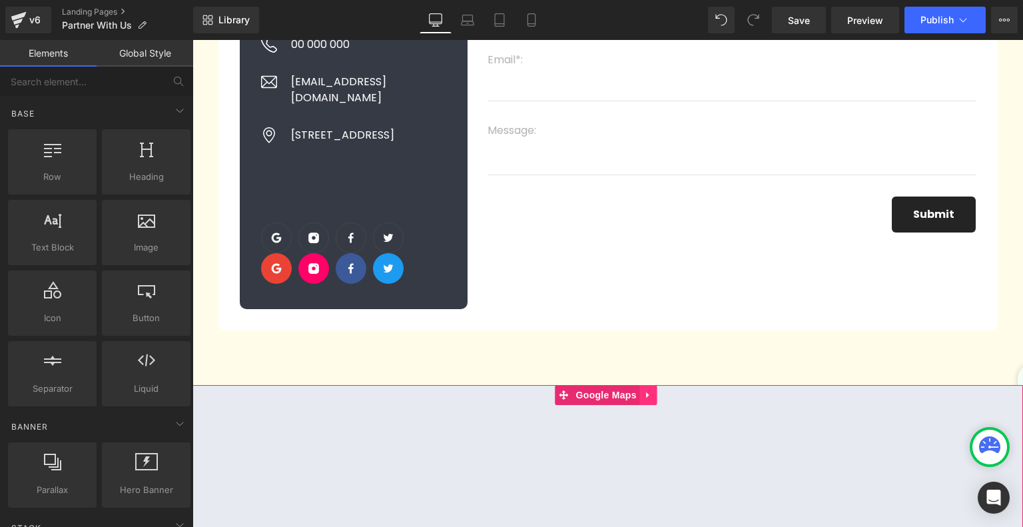
click at [650, 390] on icon at bounding box center [648, 395] width 9 height 10
click at [658, 390] on icon at bounding box center [656, 395] width 9 height 10
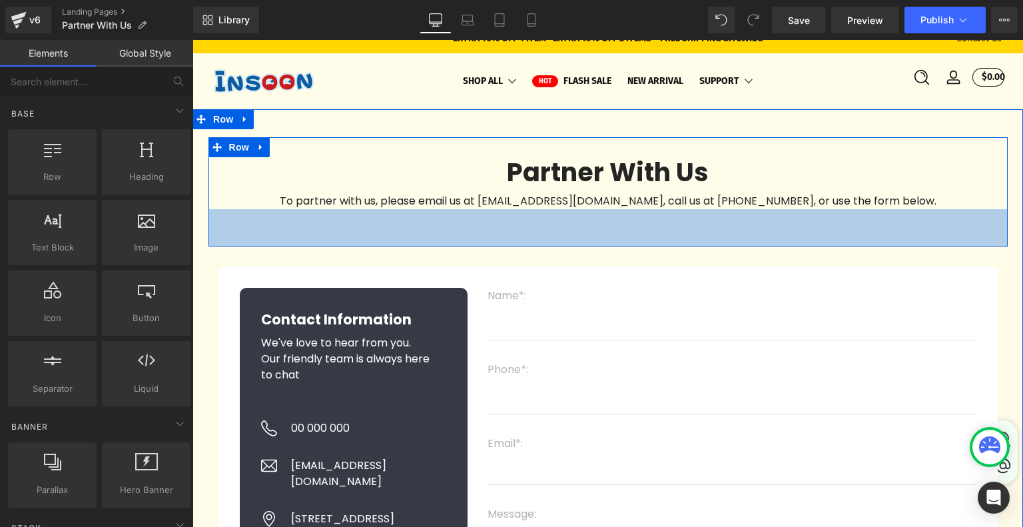
scroll to position [133, 0]
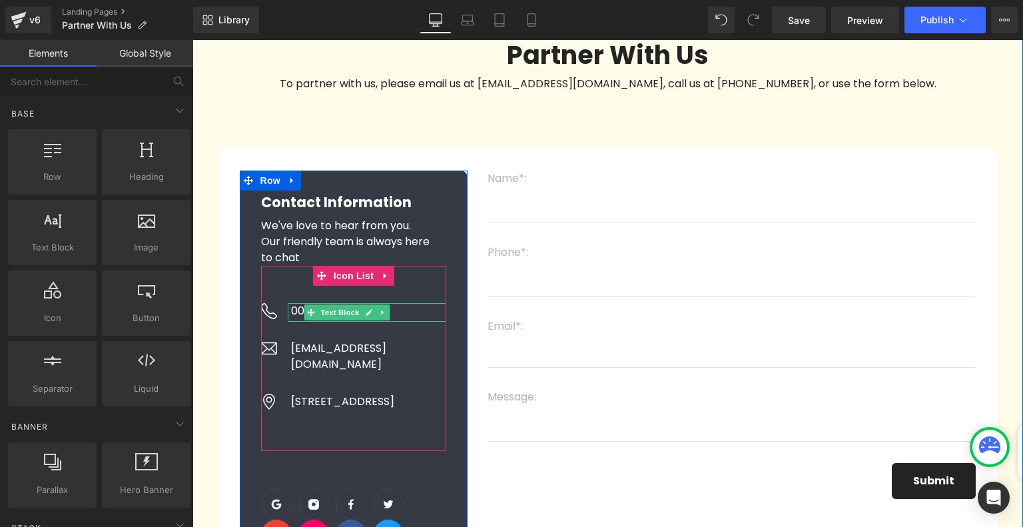
click at [296, 314] on p "00 000 000" at bounding box center [369, 311] width 156 height 16
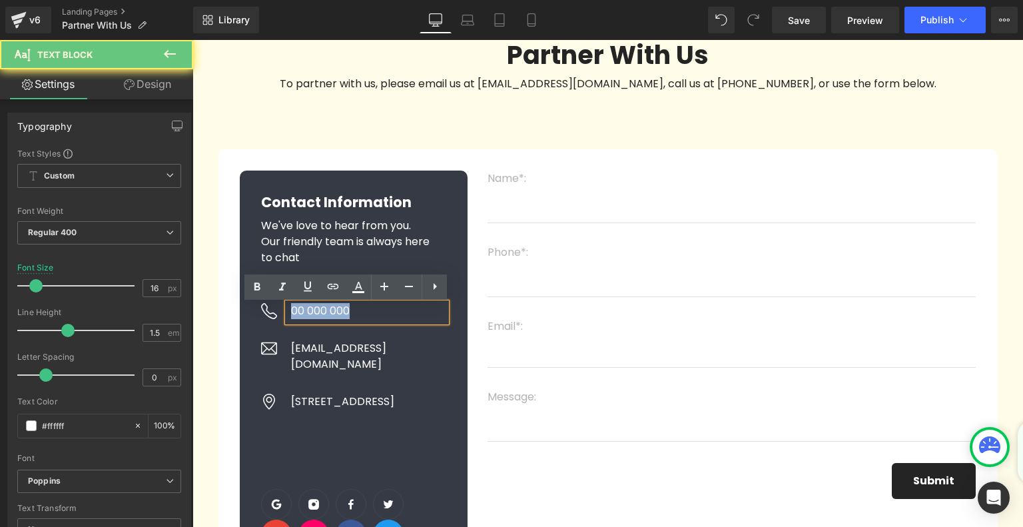
drag, startPoint x: 290, startPoint y: 312, endPoint x: 383, endPoint y: 320, distance: 92.8
click at [383, 319] on p "00 000 000" at bounding box center [369, 311] width 156 height 16
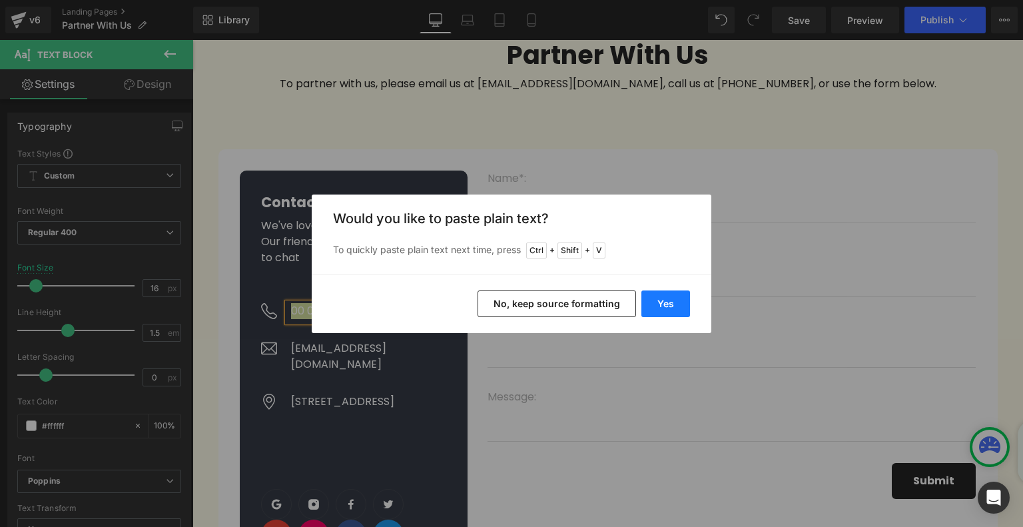
click at [662, 295] on button "Yes" at bounding box center [665, 303] width 49 height 27
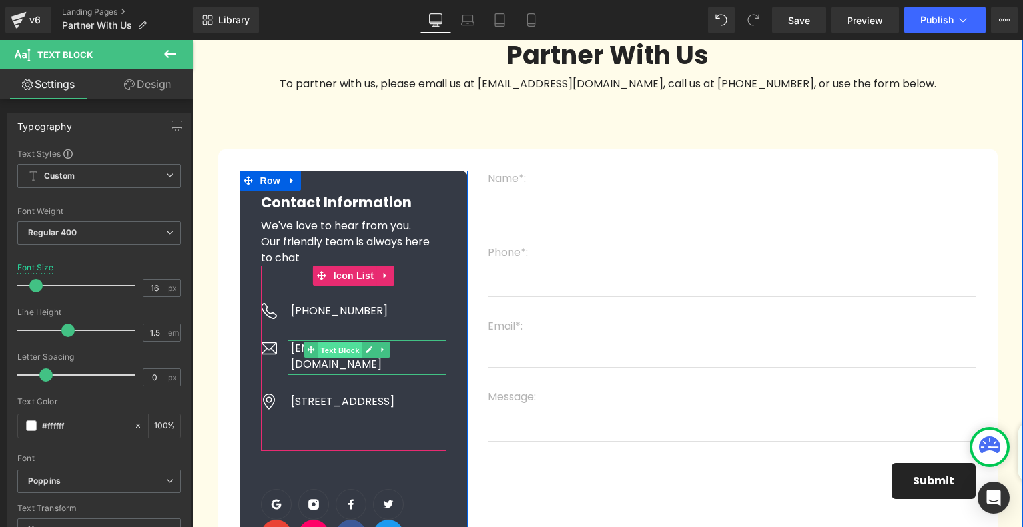
click at [335, 348] on span "Text Block" at bounding box center [340, 350] width 44 height 16
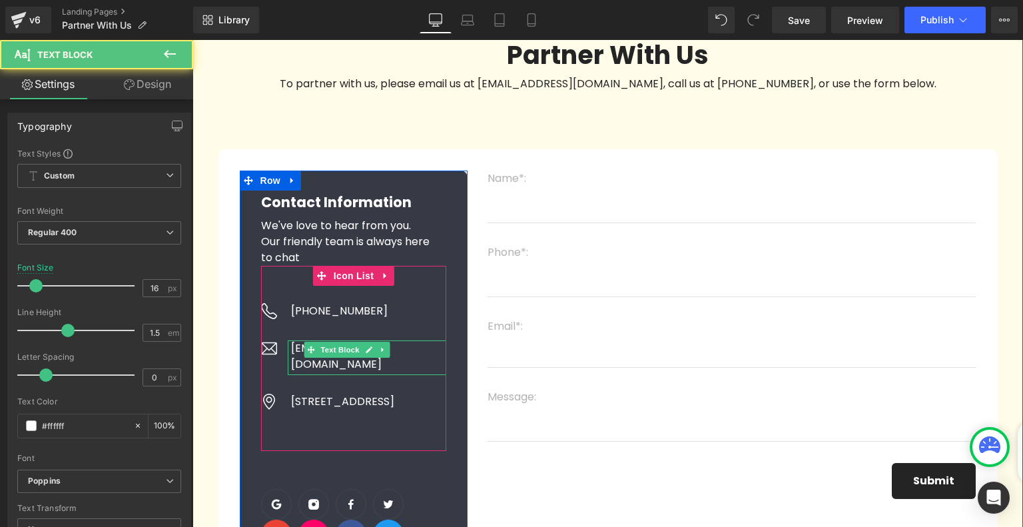
click at [293, 350] on p "Hello@gempage.com" at bounding box center [369, 356] width 156 height 32
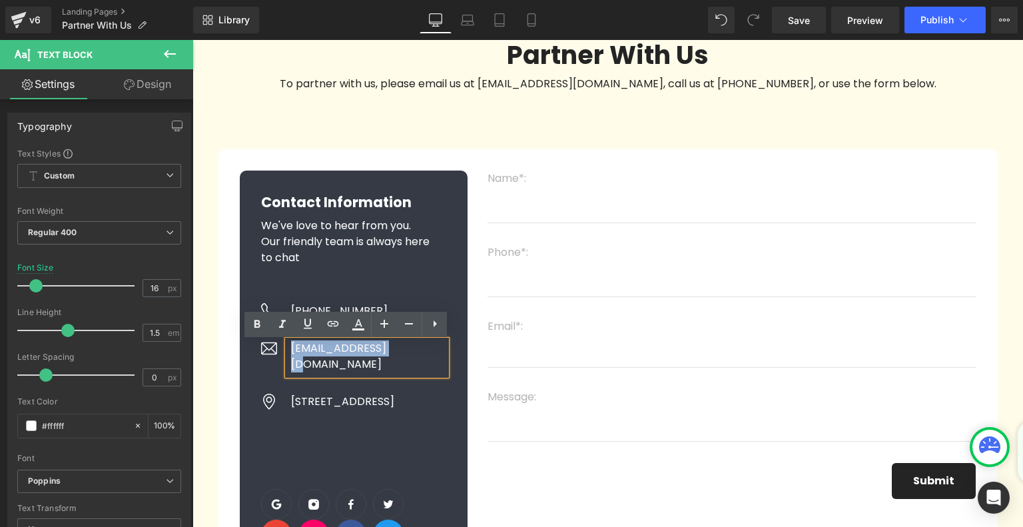
drag, startPoint x: 290, startPoint y: 350, endPoint x: 403, endPoint y: 357, distance: 113.4
click at [403, 357] on p "Hello@gempage.com" at bounding box center [369, 356] width 156 height 32
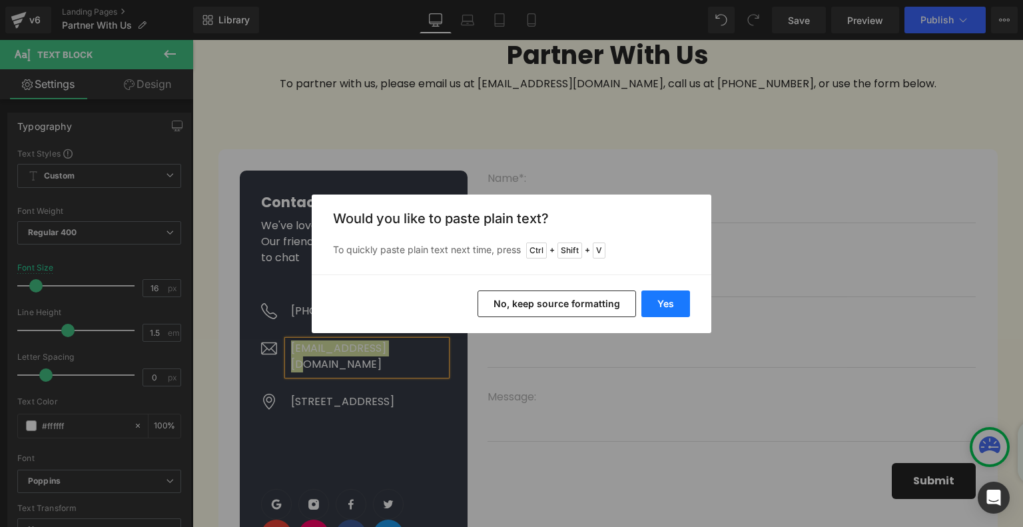
click at [682, 300] on button "Yes" at bounding box center [665, 303] width 49 height 27
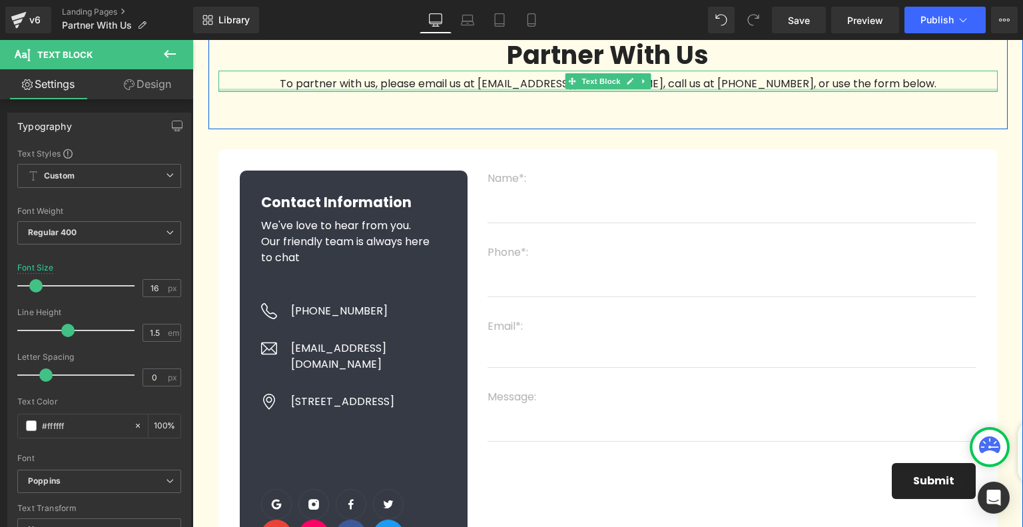
click at [540, 89] on p "To partner with us, please email us at business@gonoise.com, call us at +86 187…" at bounding box center [607, 84] width 779 height 16
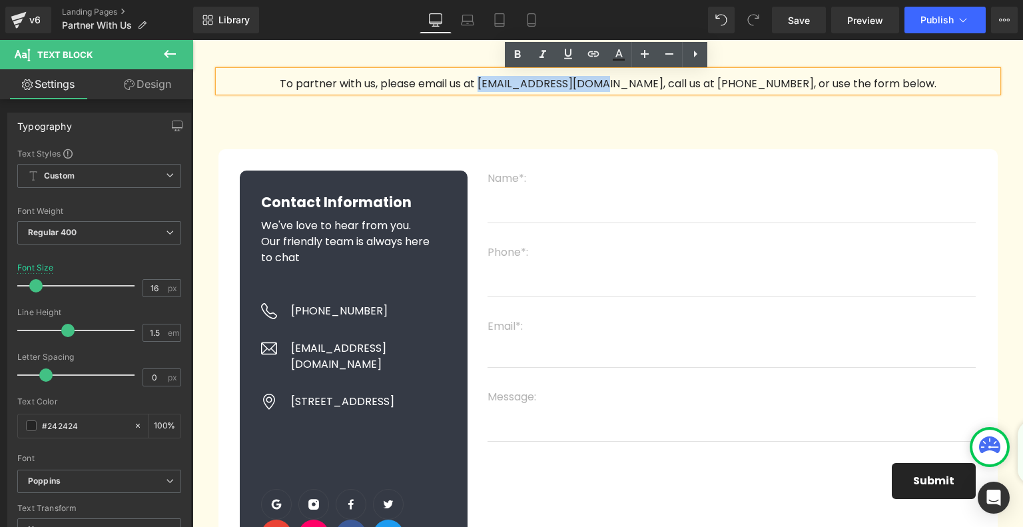
drag, startPoint x: 508, startPoint y: 86, endPoint x: 630, endPoint y: 85, distance: 122.5
click at [630, 85] on p "To partner with us, please email us at business@gonoise.com, call us at +86 187…" at bounding box center [607, 84] width 779 height 16
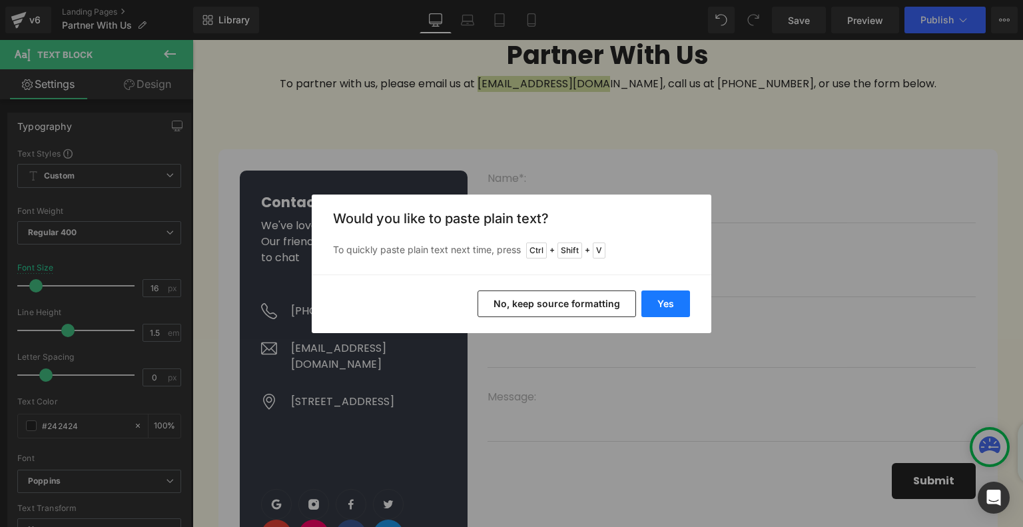
click at [668, 306] on button "Yes" at bounding box center [665, 303] width 49 height 27
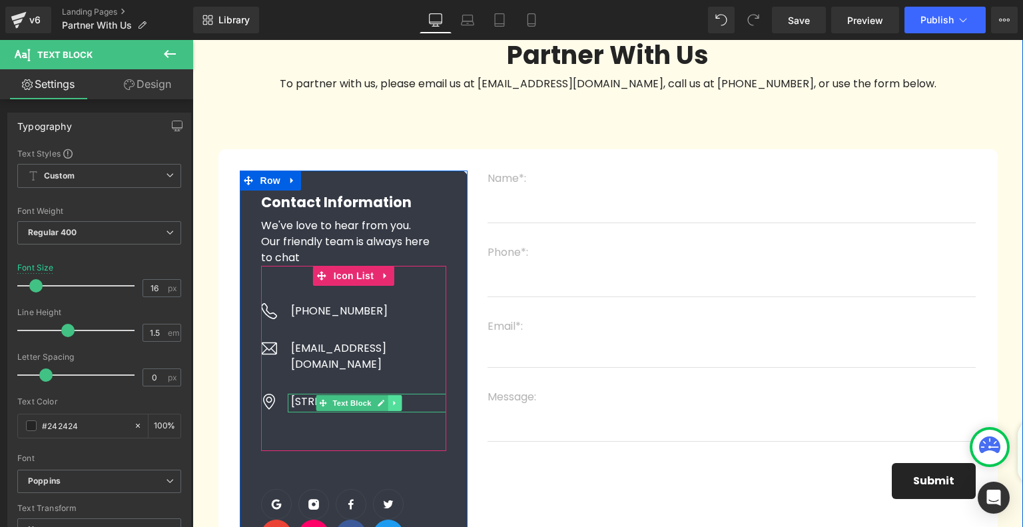
click at [393, 399] on icon at bounding box center [394, 403] width 7 height 8
click at [404, 399] on icon at bounding box center [401, 402] width 7 height 7
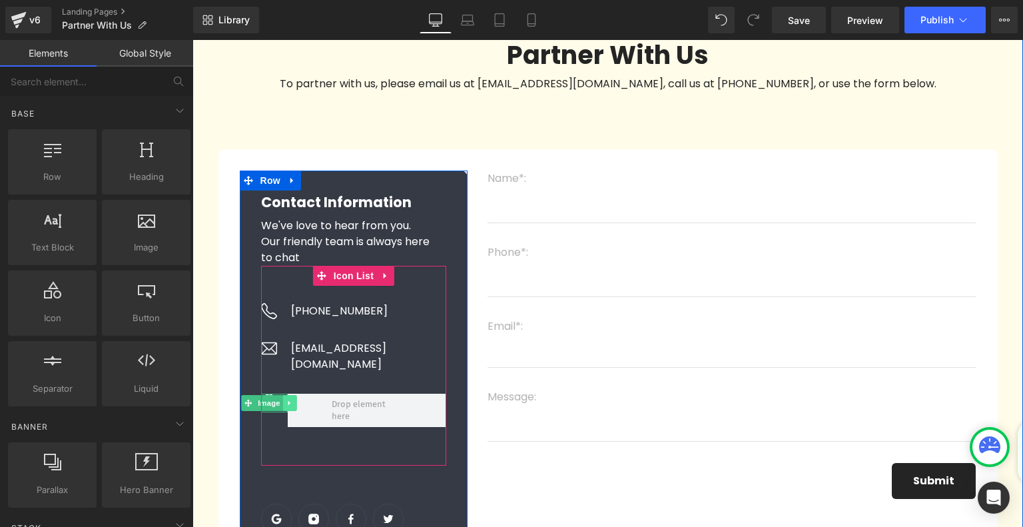
click at [286, 399] on icon at bounding box center [289, 403] width 7 height 8
click at [298, 399] on icon at bounding box center [295, 402] width 7 height 7
click at [354, 276] on span "Icon List" at bounding box center [353, 276] width 47 height 20
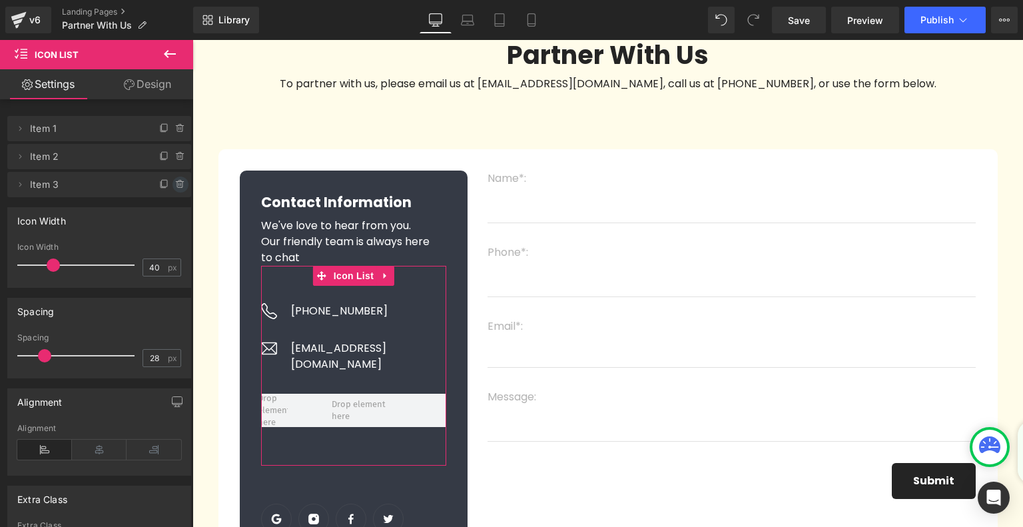
click at [175, 184] on icon at bounding box center [180, 184] width 11 height 11
click at [156, 184] on button "Delete" at bounding box center [166, 184] width 42 height 17
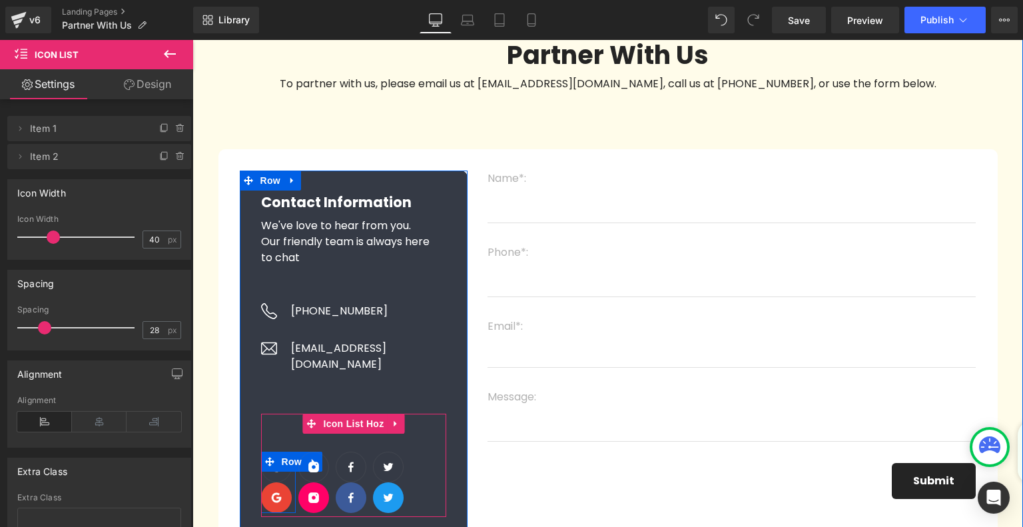
click at [280, 451] on span "Row" at bounding box center [291, 461] width 27 height 20
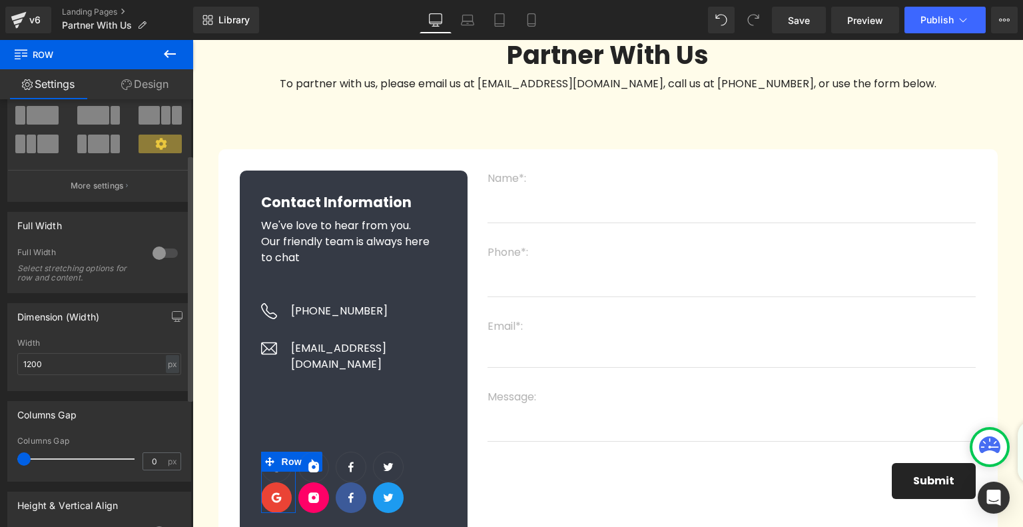
scroll to position [0, 0]
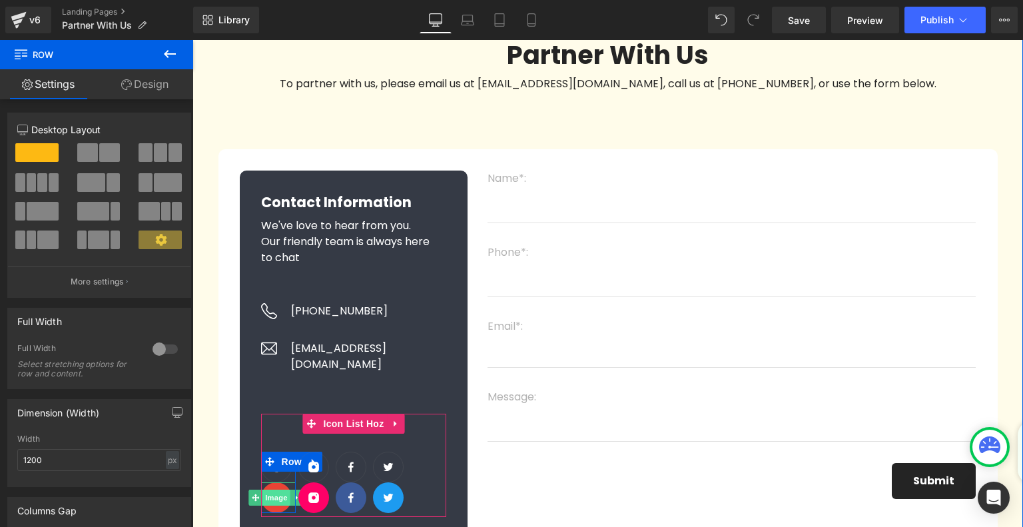
click at [270, 489] on span "Image" at bounding box center [276, 497] width 28 height 16
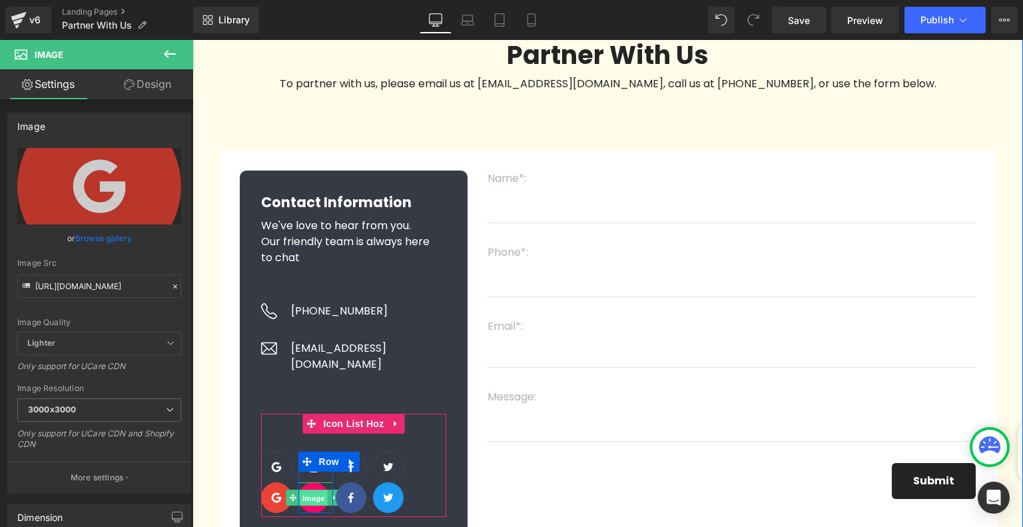
click at [308, 490] on span "Image" at bounding box center [314, 498] width 28 height 16
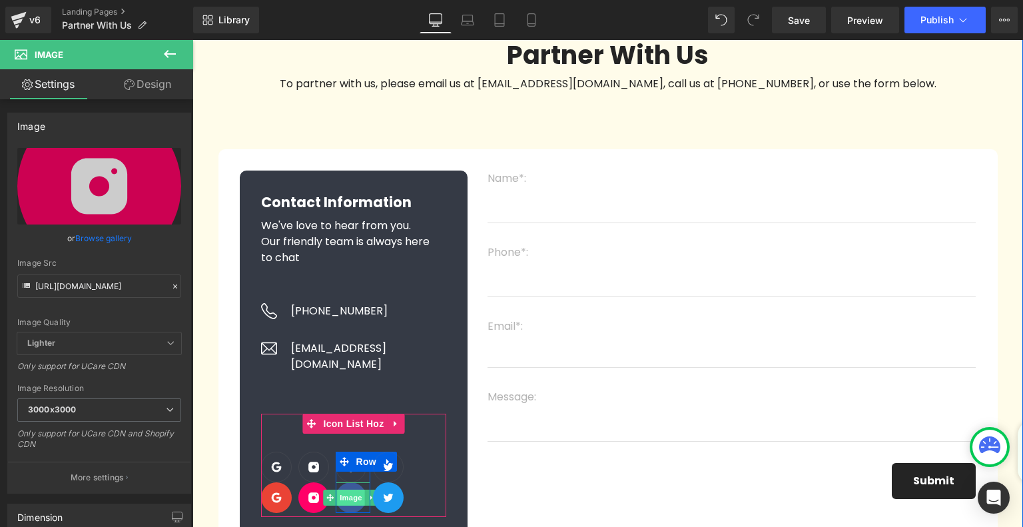
click at [352, 489] on span "Image" at bounding box center [351, 497] width 28 height 16
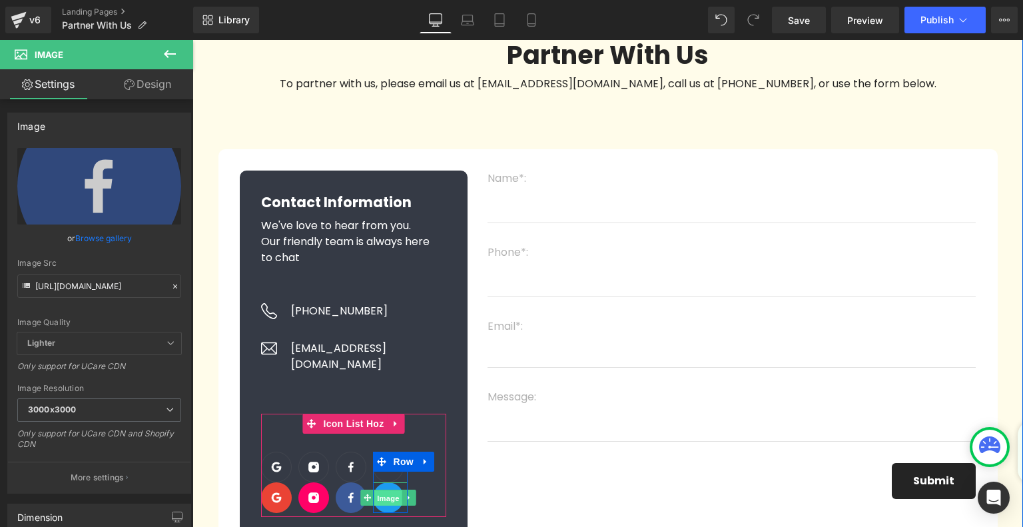
click at [384, 490] on span "Image" at bounding box center [388, 498] width 28 height 16
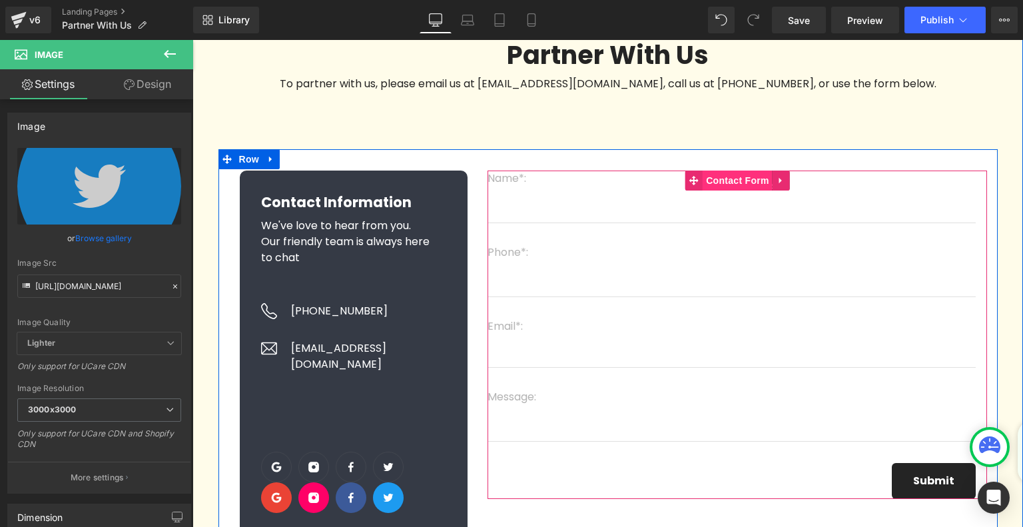
click at [736, 184] on span "Contact Form" at bounding box center [737, 180] width 70 height 20
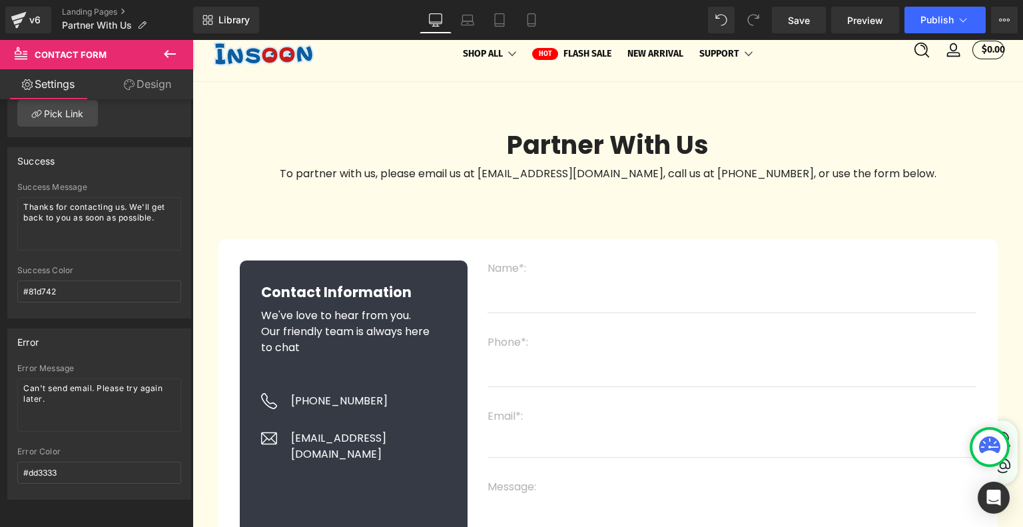
scroll to position [67, 0]
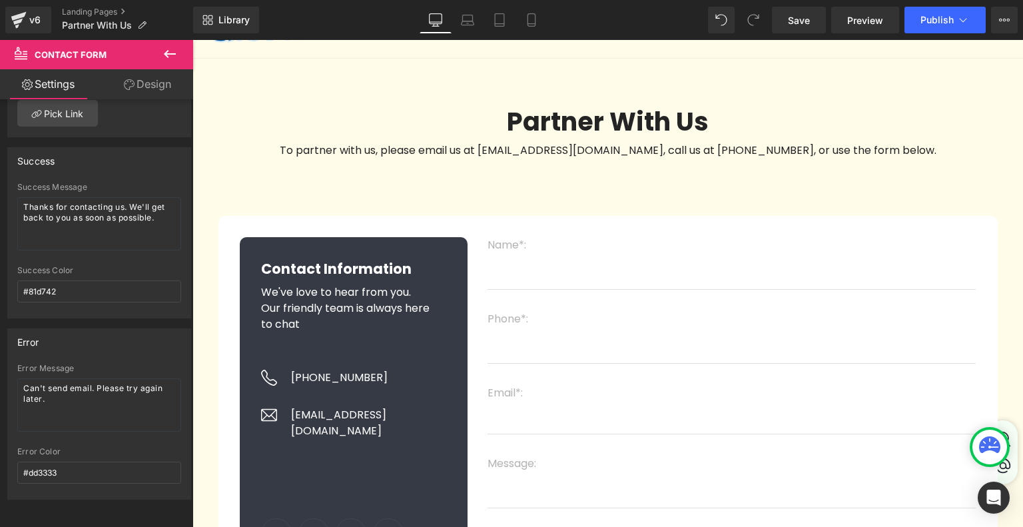
click at [565, 274] on input "text" at bounding box center [731, 277] width 488 height 26
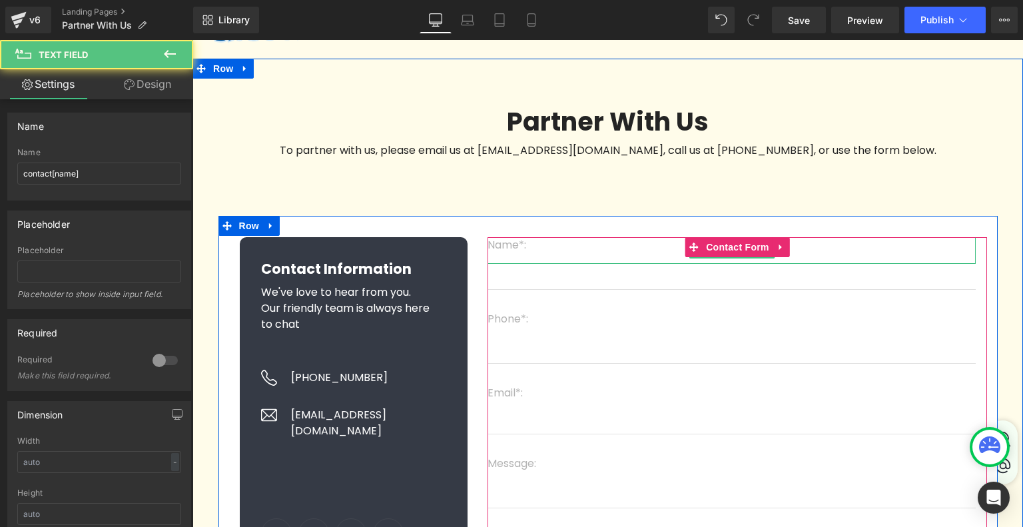
click at [529, 250] on p "Name*:" at bounding box center [731, 245] width 488 height 16
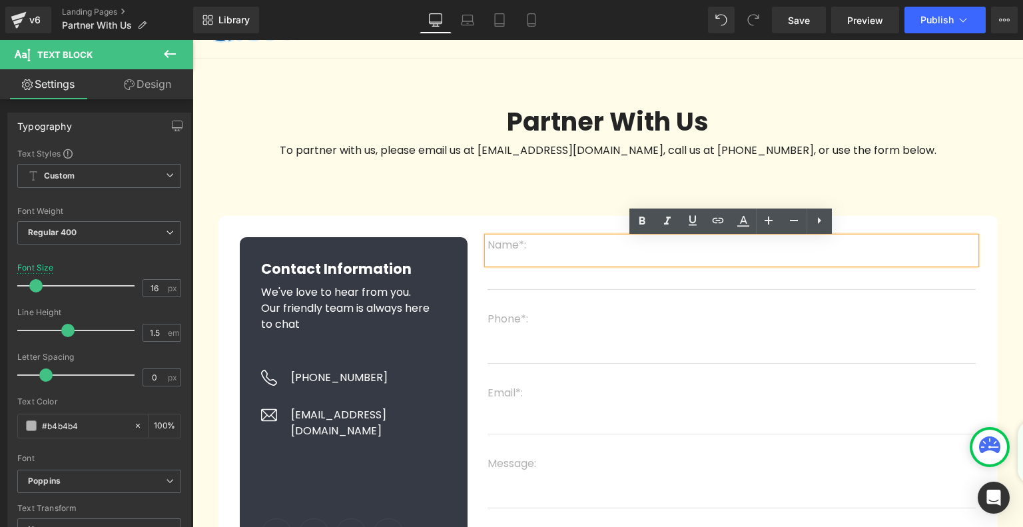
click at [473, 234] on div "Contact Information Heading We've love to hear from you. Our friendly team is a…" at bounding box center [607, 421] width 779 height 411
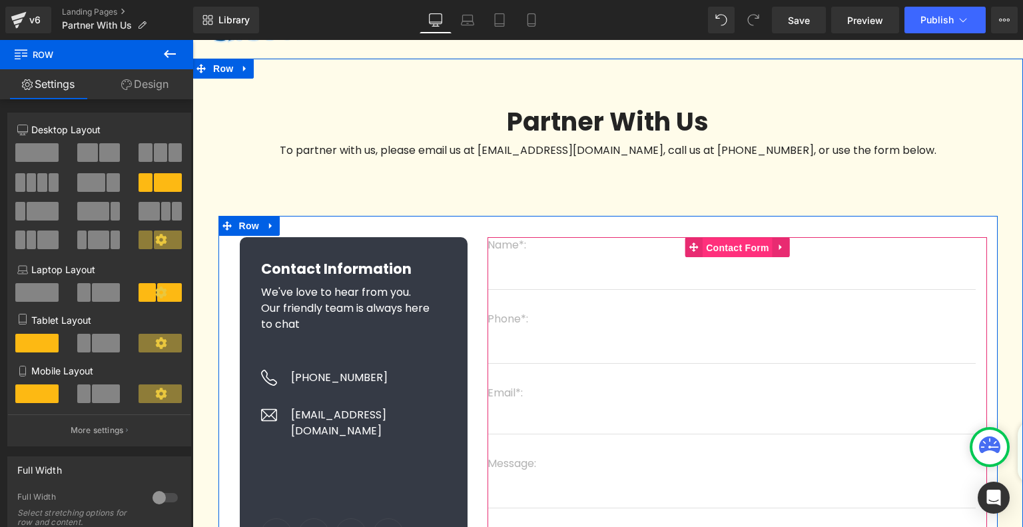
click at [728, 249] on span "Contact Form" at bounding box center [737, 248] width 70 height 20
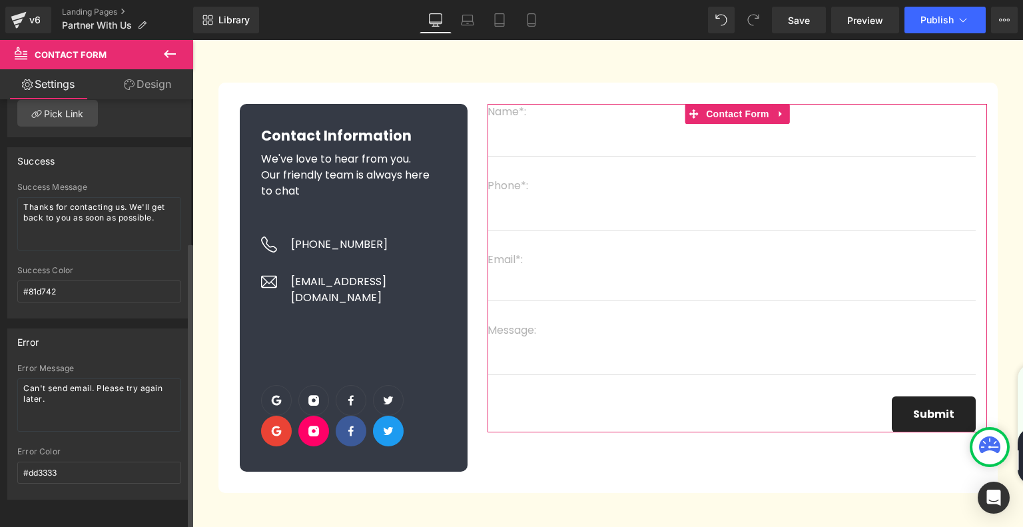
scroll to position [0, 0]
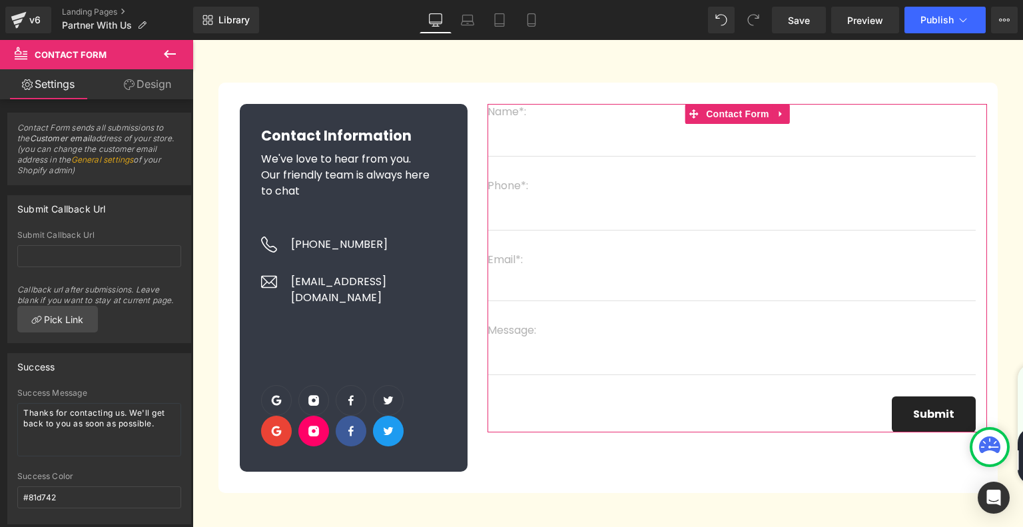
click at [158, 81] on link "Design" at bounding box center [147, 84] width 97 height 30
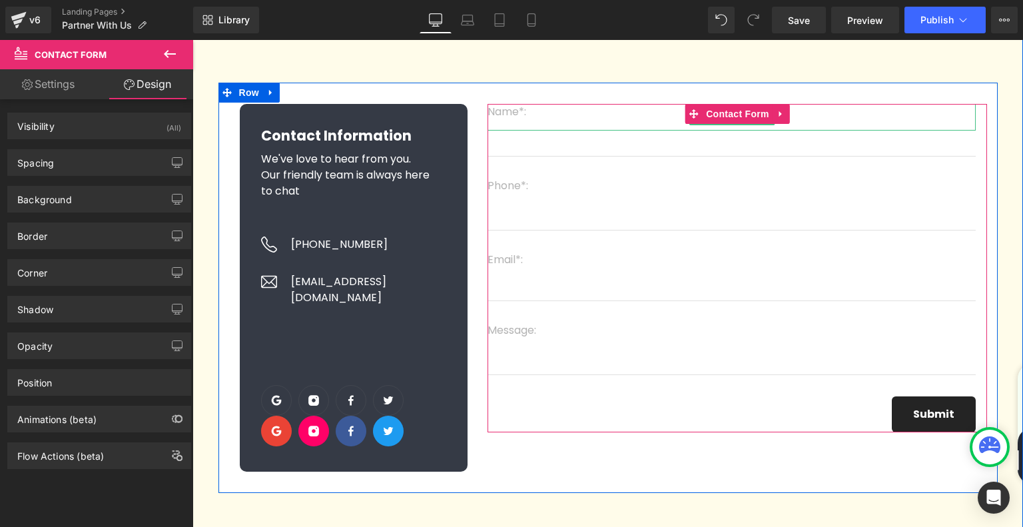
click at [850, 119] on p "Name*:" at bounding box center [731, 112] width 488 height 16
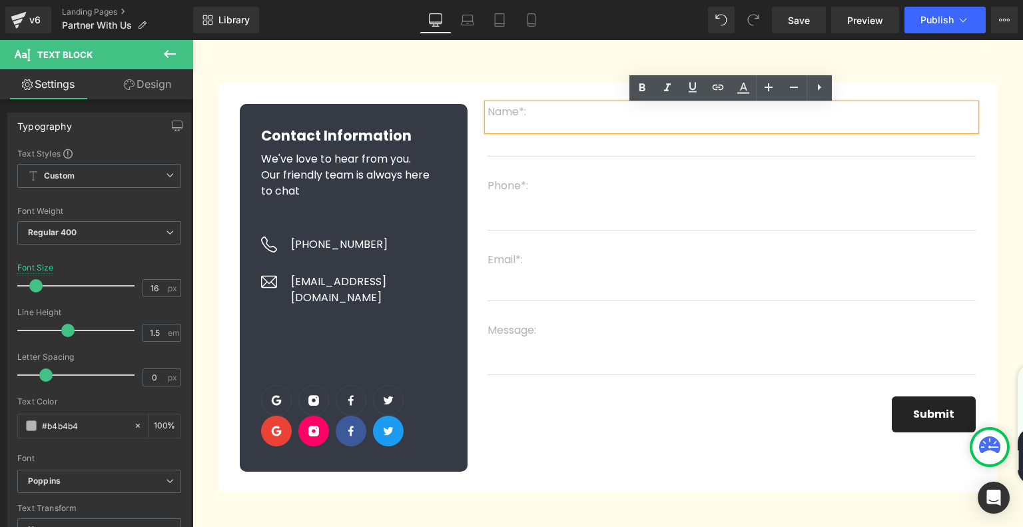
click at [559, 151] on input "text" at bounding box center [731, 143] width 488 height 26
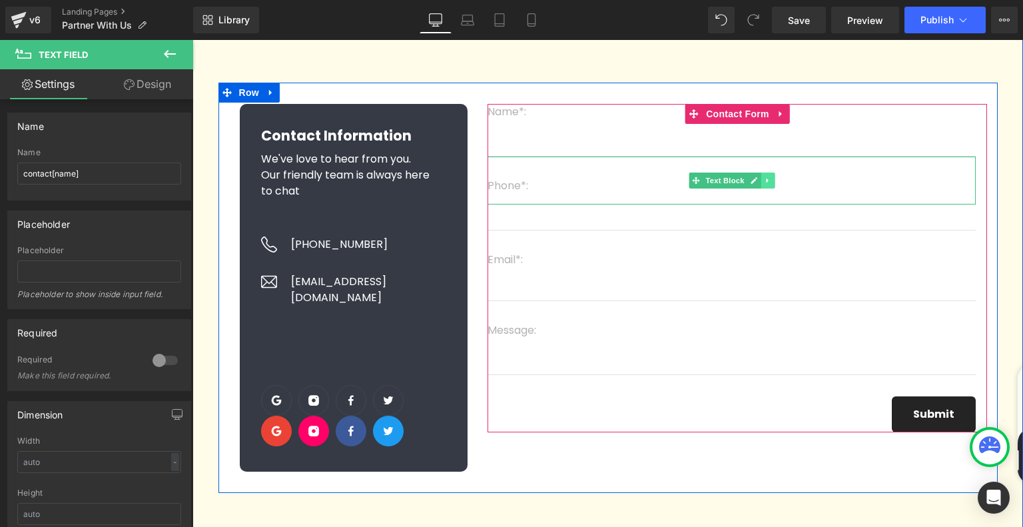
click at [764, 182] on icon at bounding box center [767, 180] width 7 height 8
click at [759, 183] on icon at bounding box center [760, 179] width 7 height 7
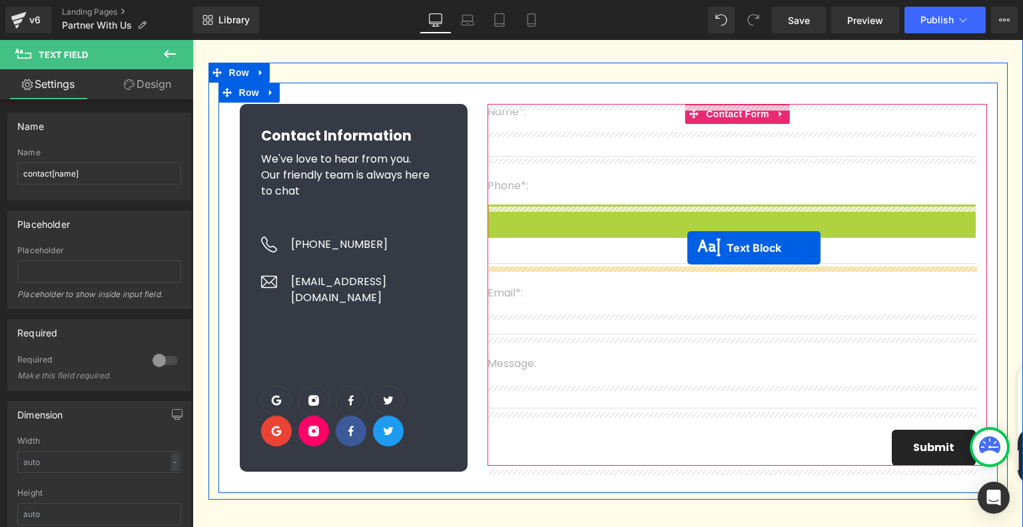
drag, startPoint x: 695, startPoint y: 229, endPoint x: 687, endPoint y: 248, distance: 20.3
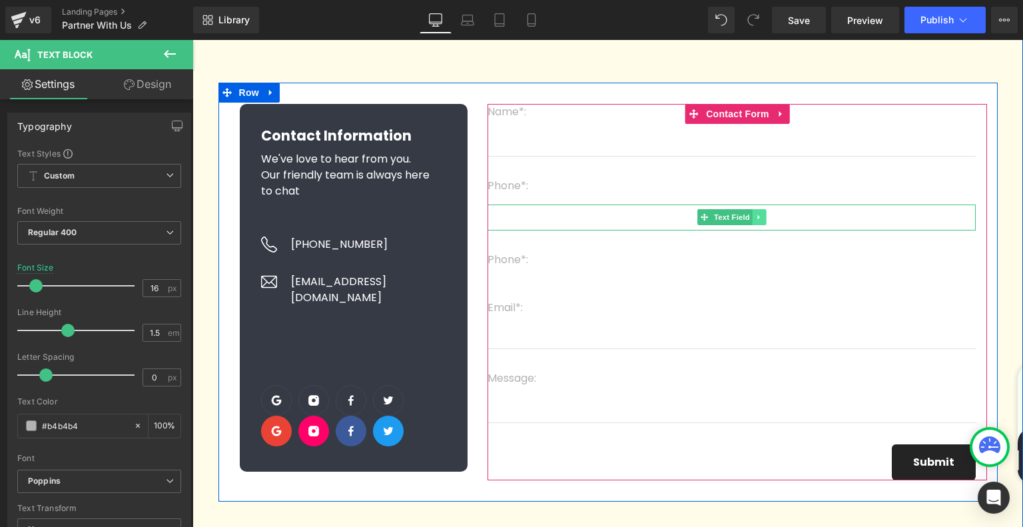
click at [757, 221] on icon at bounding box center [759, 217] width 7 height 8
click at [753, 220] on icon at bounding box center [751, 216] width 7 height 7
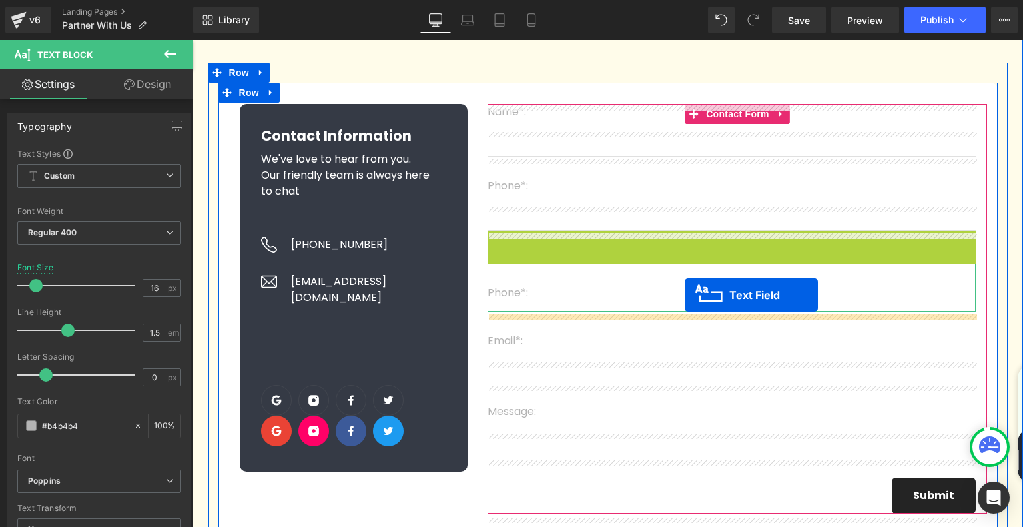
drag, startPoint x: 700, startPoint y: 247, endPoint x: 684, endPoint y: 295, distance: 50.5
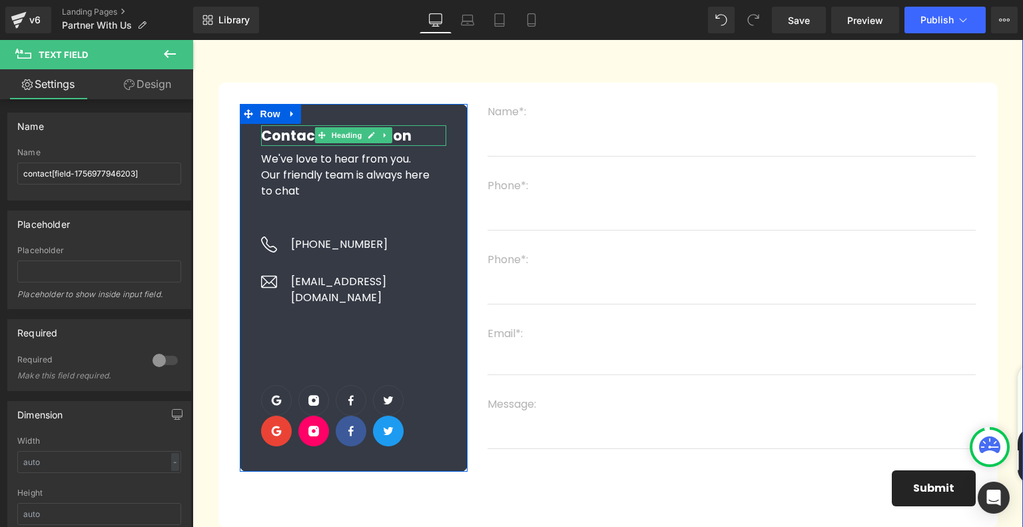
click at [304, 138] on strong "Contact Information" at bounding box center [336, 135] width 150 height 19
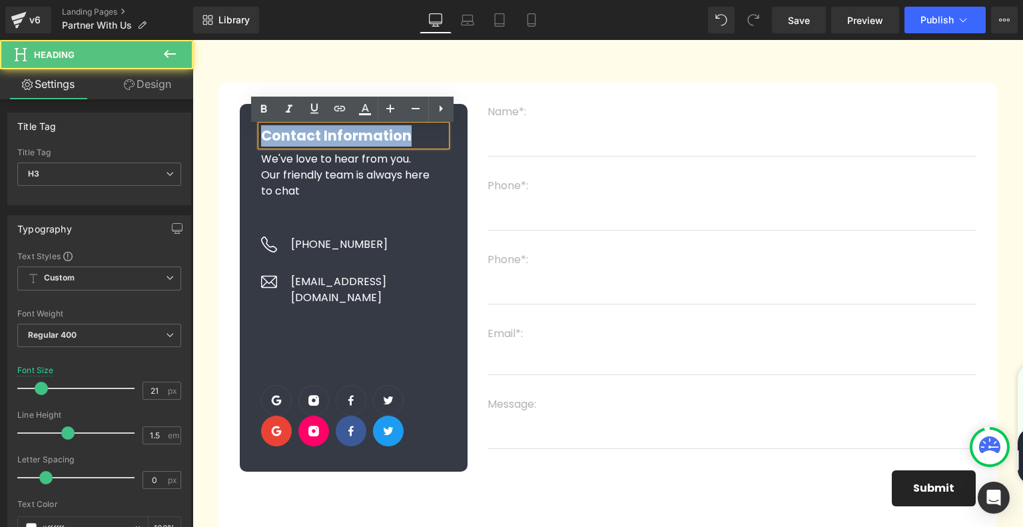
drag, startPoint x: 262, startPoint y: 136, endPoint x: 417, endPoint y: 137, distance: 155.1
click at [417, 137] on h3 "Contact Information" at bounding box center [354, 135] width 186 height 21
paste div
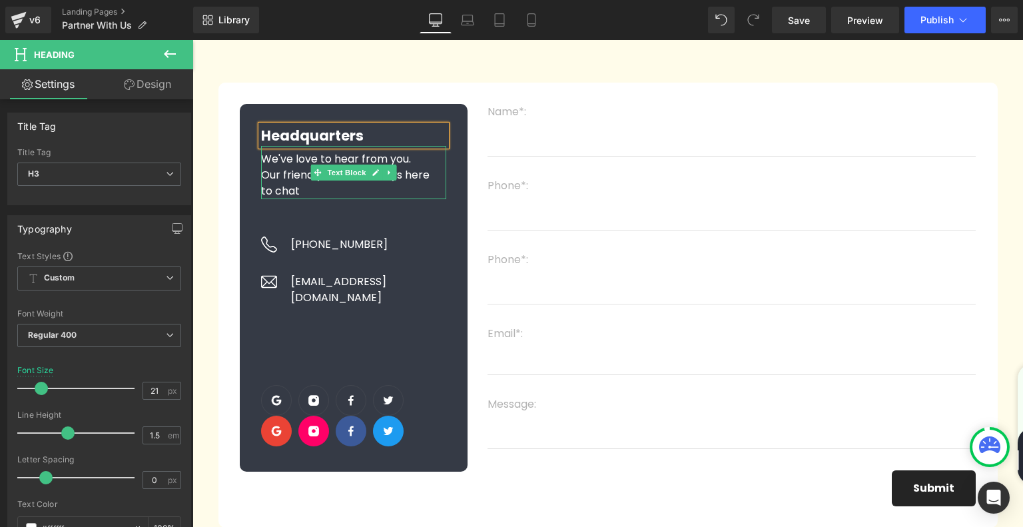
click at [280, 162] on p "We've love to hear from you. Our friendly team is always here to chat" at bounding box center [346, 175] width 170 height 48
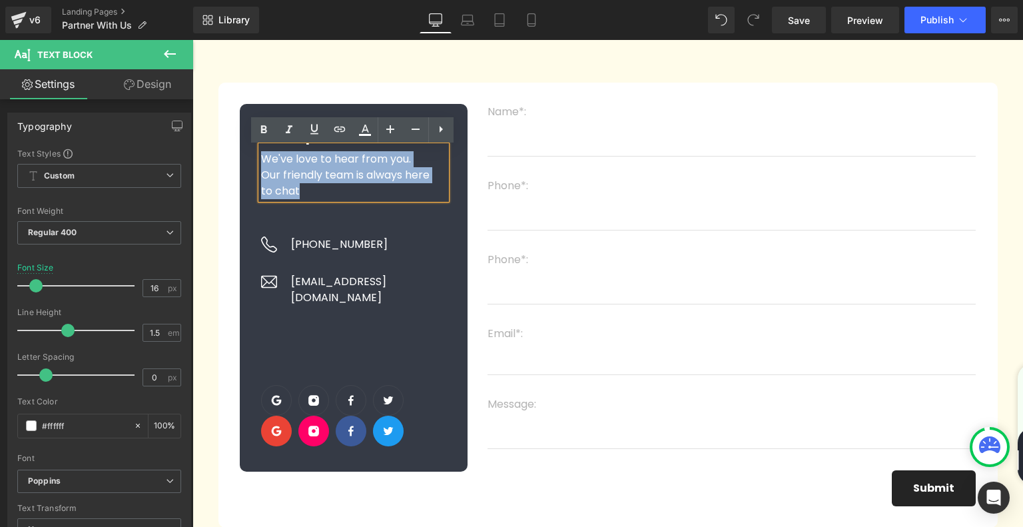
drag, startPoint x: 261, startPoint y: 159, endPoint x: 347, endPoint y: 194, distance: 92.9
click at [347, 194] on p "We've love to hear from you. Our friendly team is always here to chat" at bounding box center [346, 175] width 170 height 48
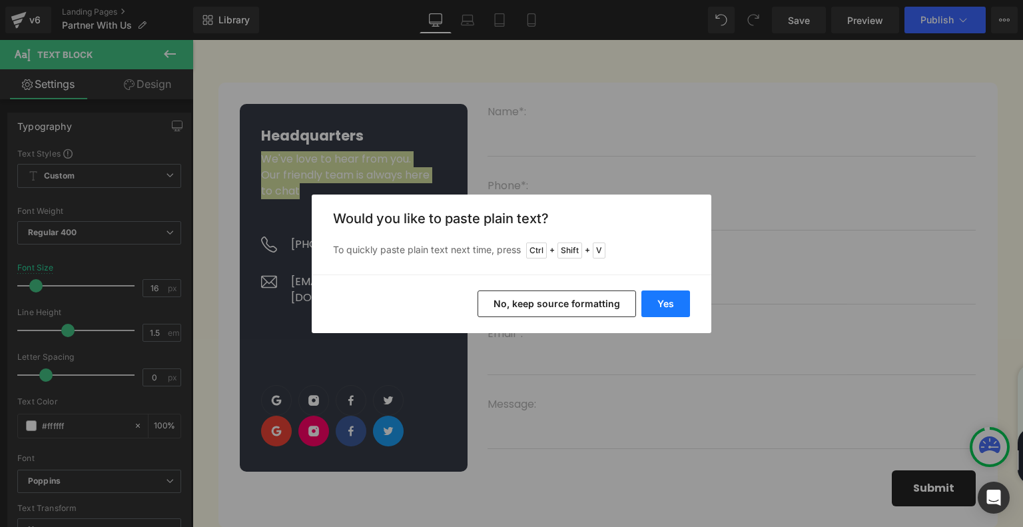
click at [668, 306] on button "Yes" at bounding box center [665, 303] width 49 height 27
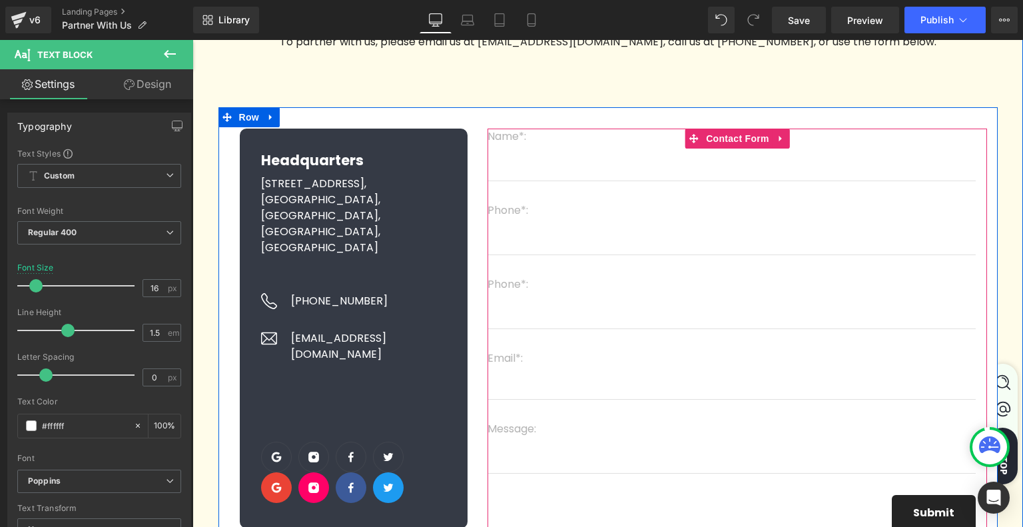
scroll to position [133, 0]
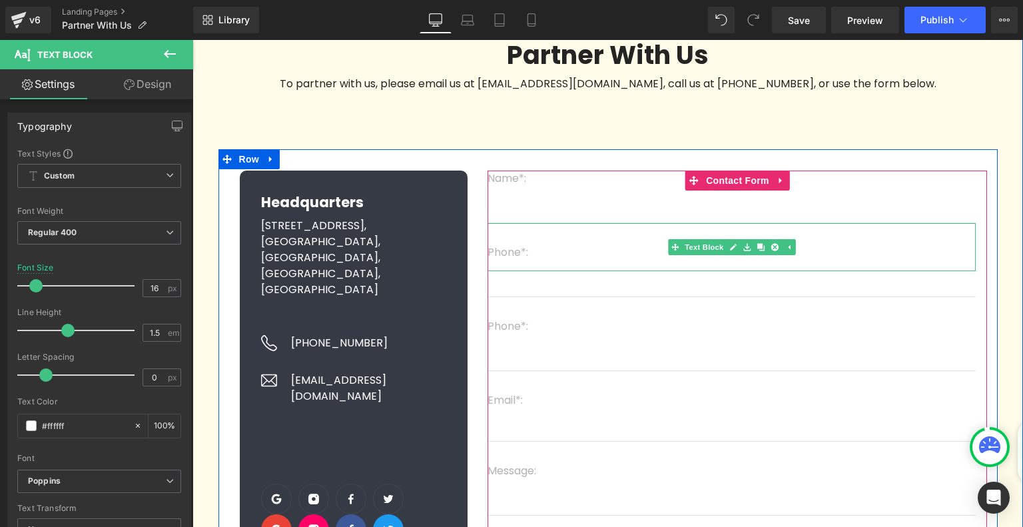
click at [517, 250] on p "Phone*:" at bounding box center [731, 252] width 488 height 16
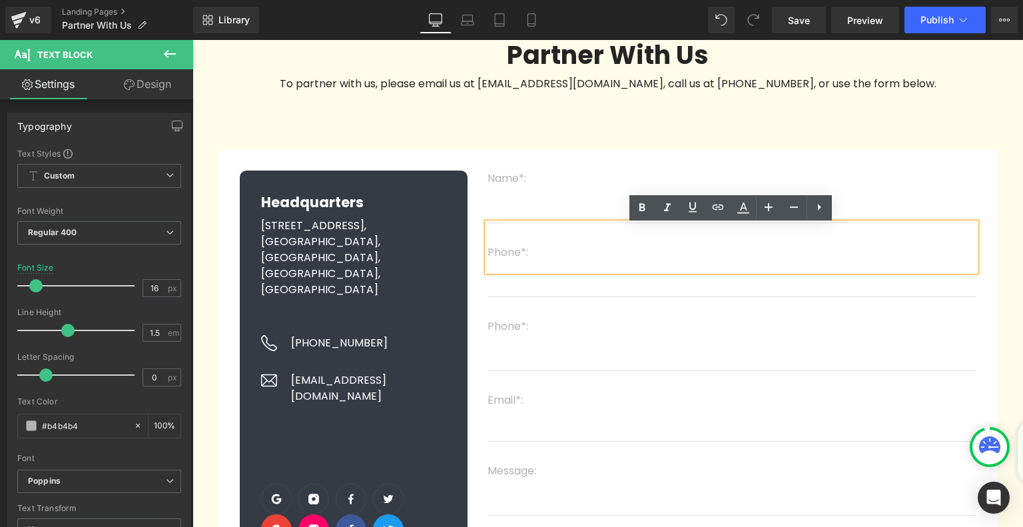
click at [535, 252] on p "Phone*:" at bounding box center [731, 252] width 488 height 16
paste div
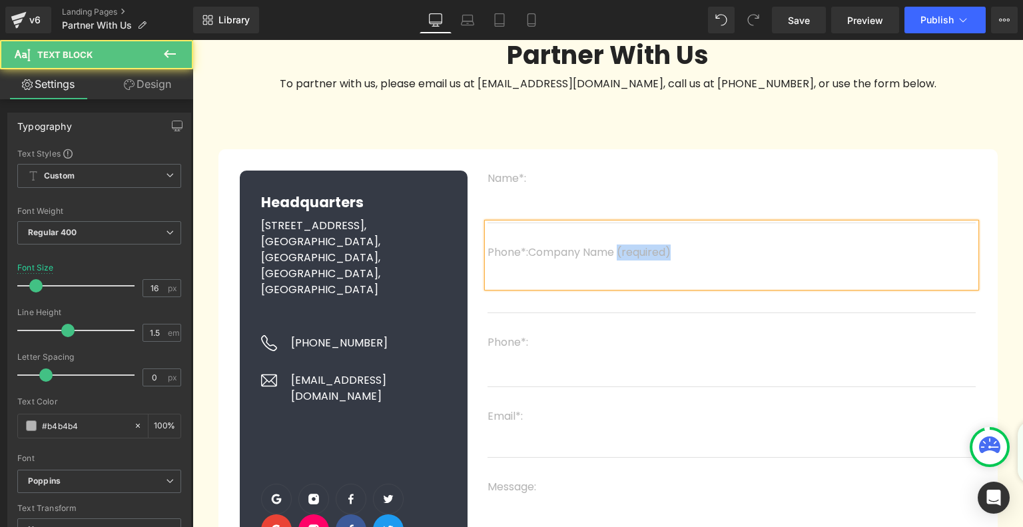
drag, startPoint x: 618, startPoint y: 255, endPoint x: 695, endPoint y: 260, distance: 77.4
click at [695, 260] on p "Phone*:Company Name (required)" at bounding box center [731, 252] width 488 height 16
click at [520, 250] on p "Phone*:Company Name" at bounding box center [731, 252] width 488 height 16
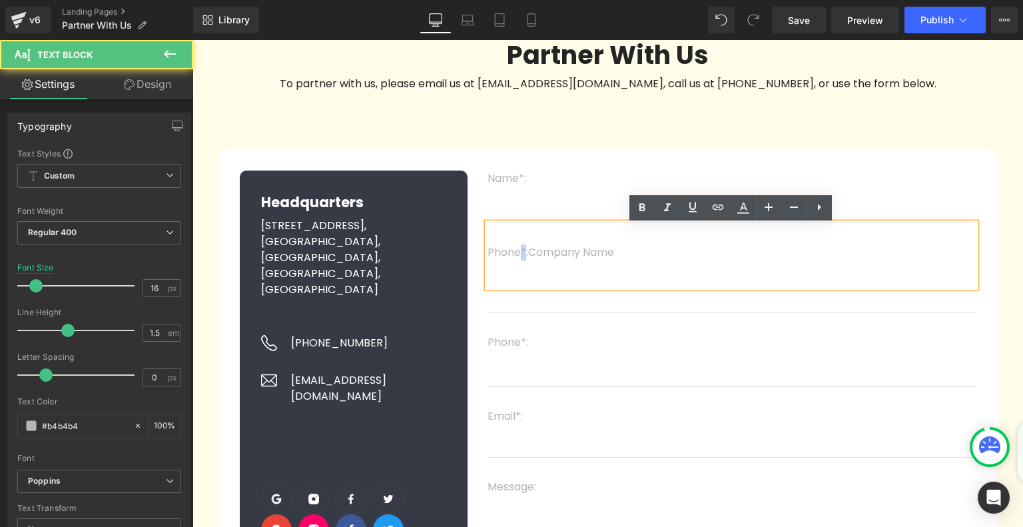
copy p "*"
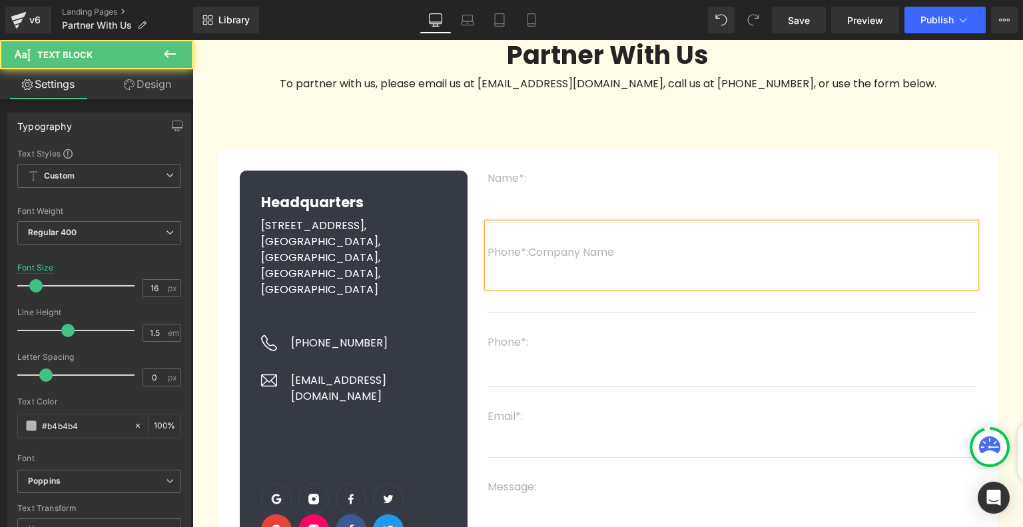
click at [644, 254] on p "Phone*:Company Name" at bounding box center [731, 252] width 488 height 16
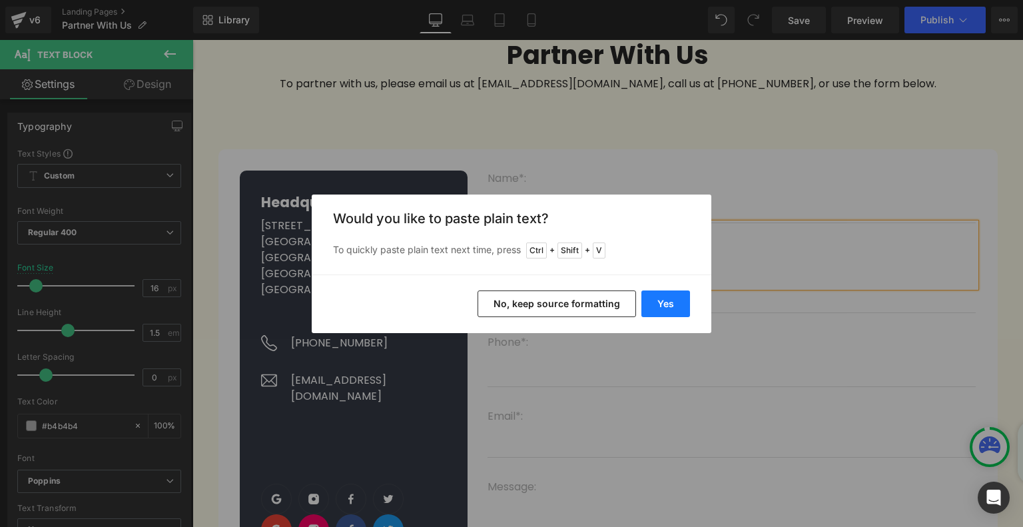
click at [653, 290] on button "Yes" at bounding box center [665, 303] width 49 height 27
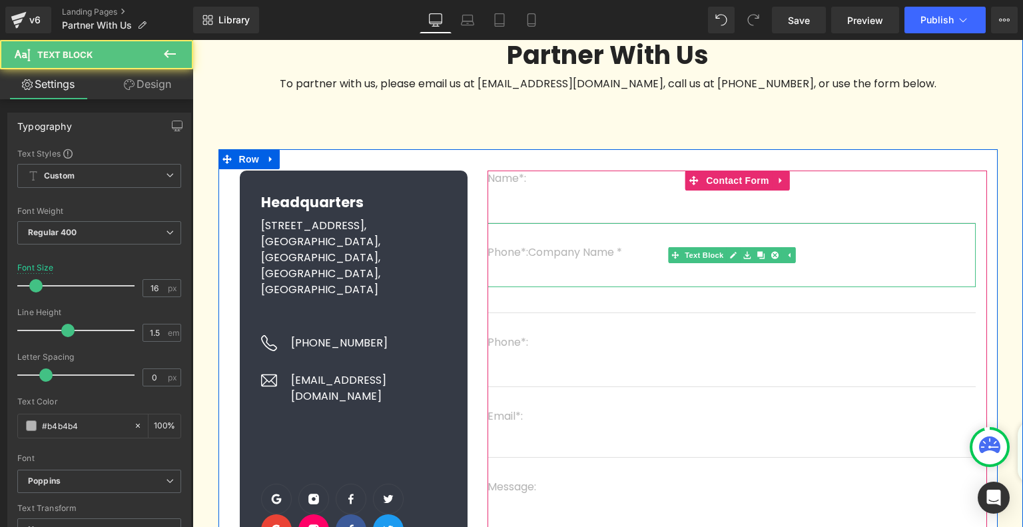
click at [634, 255] on p "Phone*:Company Name *" at bounding box center [731, 252] width 488 height 16
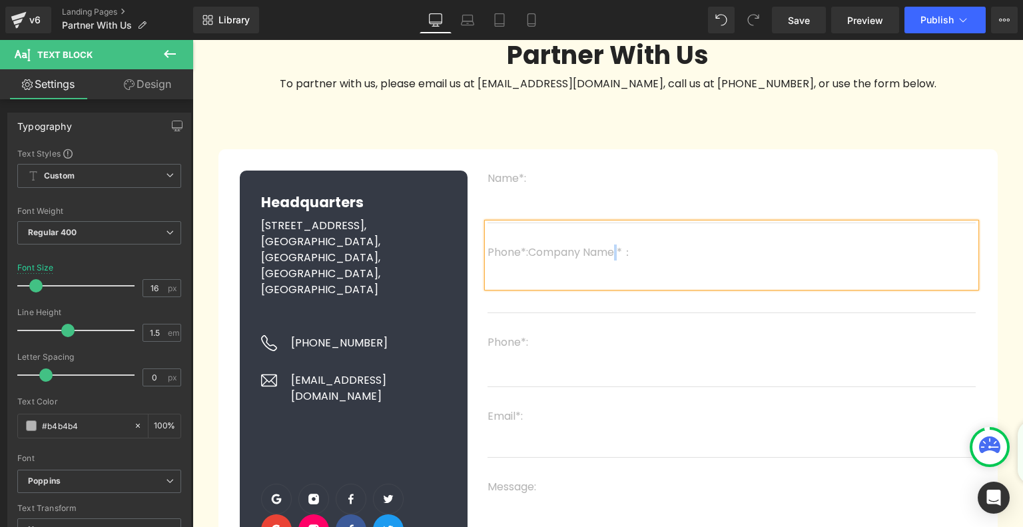
click at [615, 254] on p "Phone*:Company Name *：" at bounding box center [731, 252] width 488 height 16
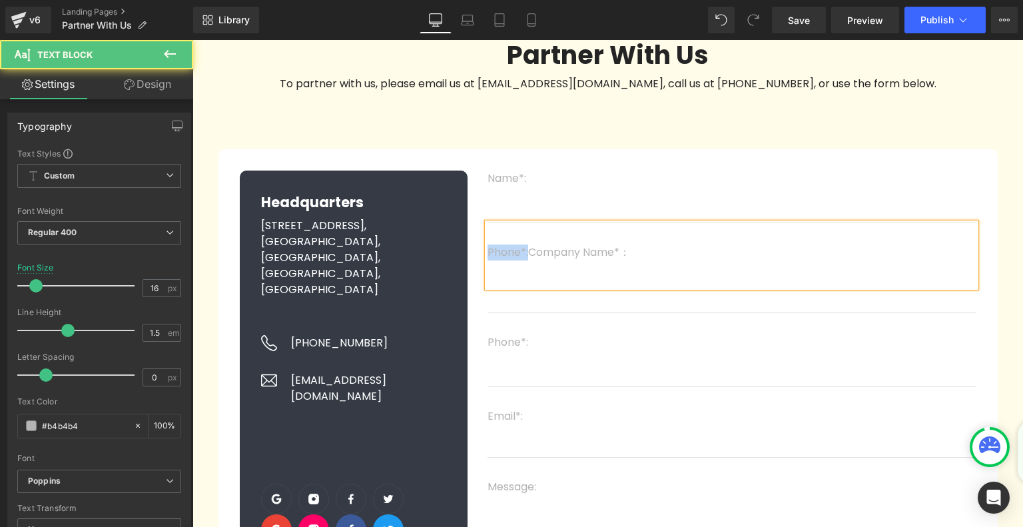
drag, startPoint x: 528, startPoint y: 256, endPoint x: 488, endPoint y: 256, distance: 40.0
click at [488, 256] on p "Phone*:Company Name*：" at bounding box center [731, 252] width 488 height 16
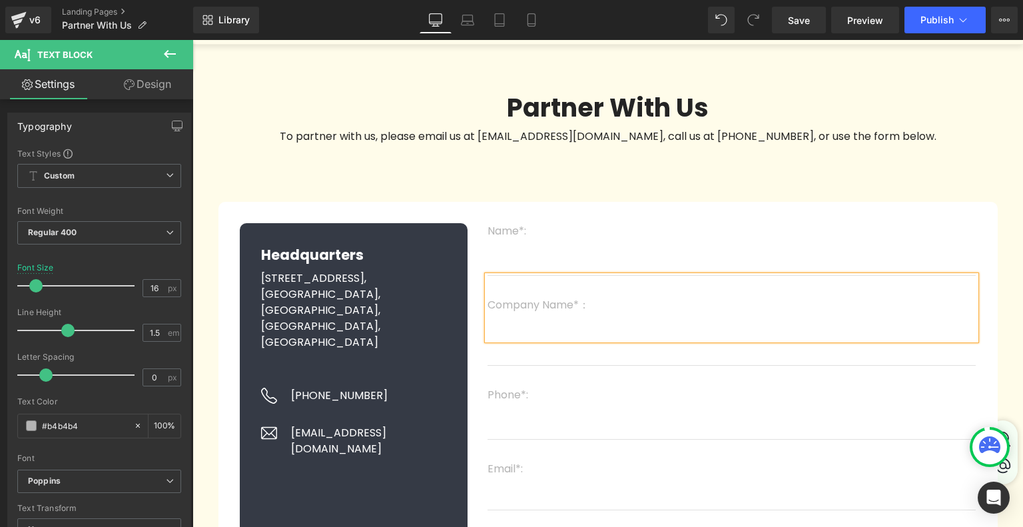
scroll to position [67, 0]
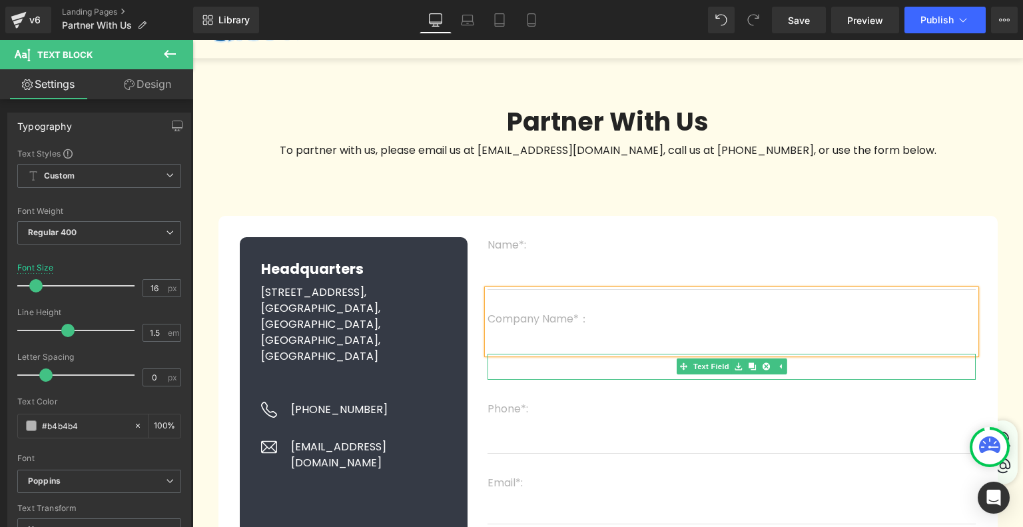
click at [570, 370] on input "text" at bounding box center [731, 367] width 488 height 26
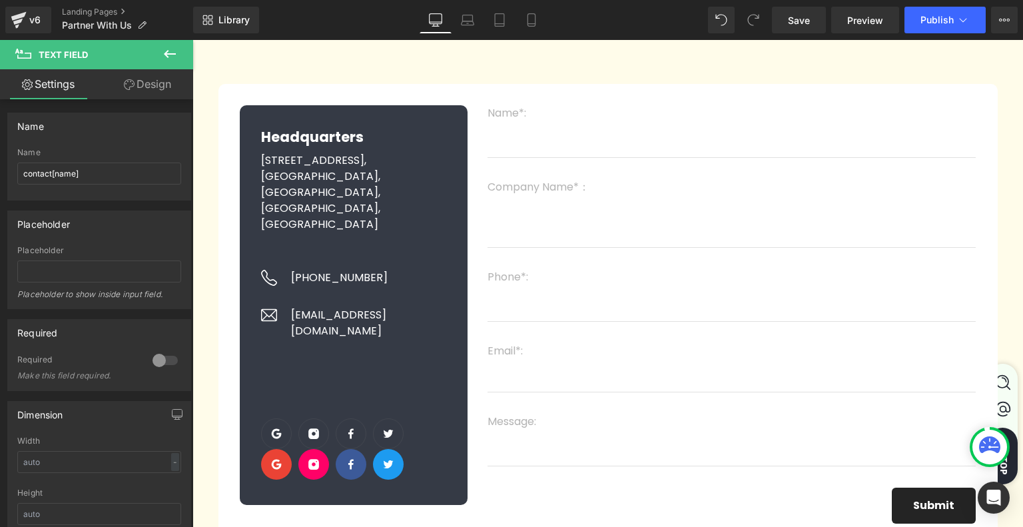
scroll to position [200, 0]
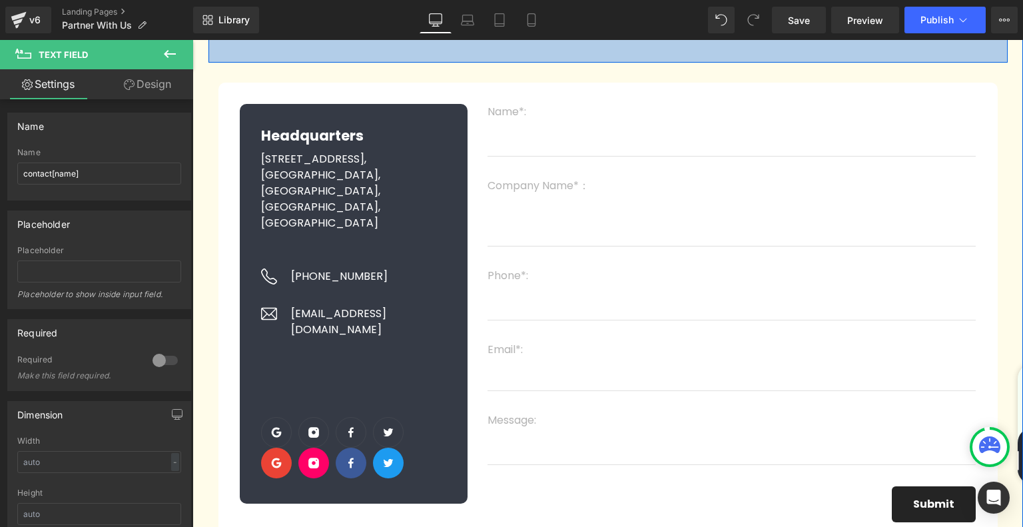
click at [621, 60] on div "56px" at bounding box center [607, 43] width 799 height 37
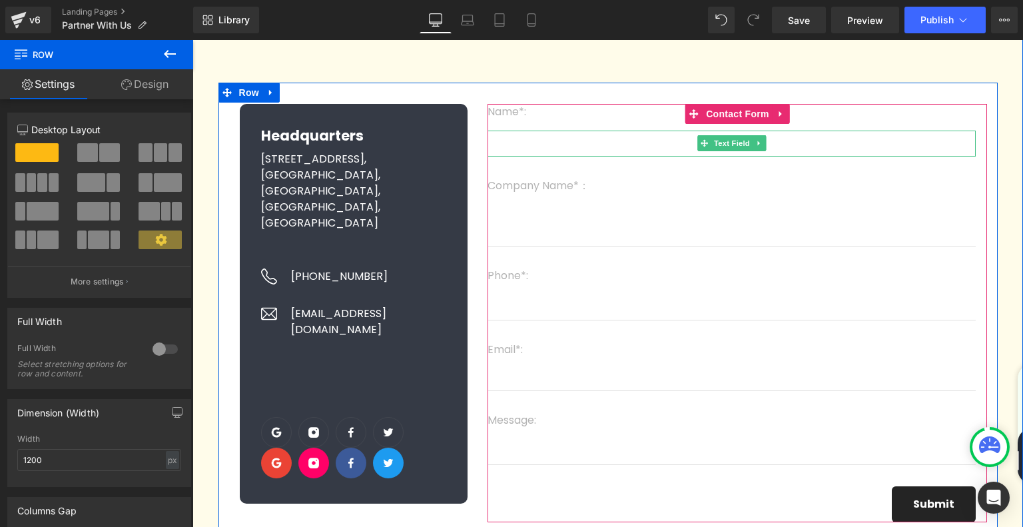
click at [555, 142] on input "text" at bounding box center [731, 143] width 488 height 26
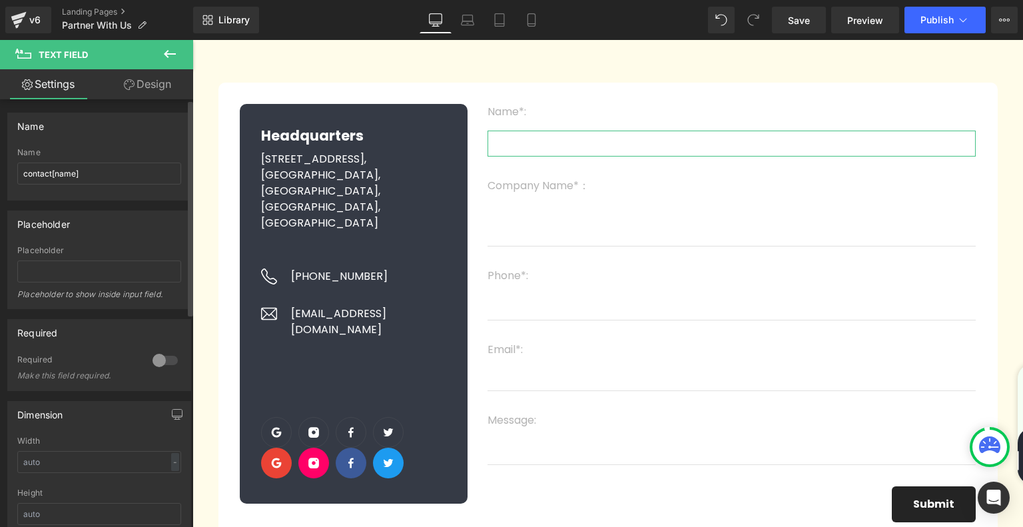
click at [152, 360] on div at bounding box center [165, 360] width 32 height 21
drag, startPoint x: 64, startPoint y: 364, endPoint x: 21, endPoint y: 355, distance: 44.1
click at [21, 355] on div "Required Make this field required." at bounding box center [99, 372] width 164 height 36
copy div "Make this field required."
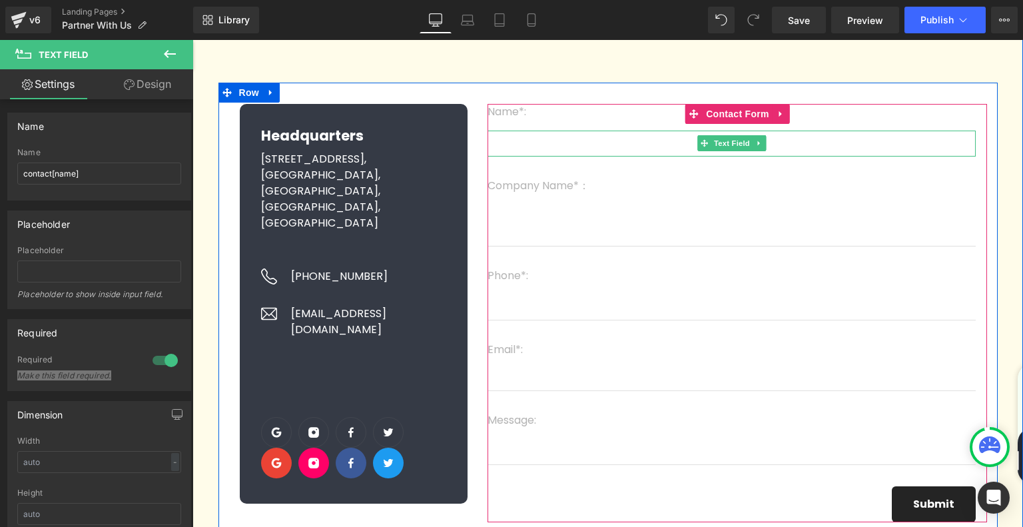
click at [546, 140] on input "text" at bounding box center [731, 143] width 488 height 26
click at [733, 143] on span "Text Field" at bounding box center [731, 143] width 41 height 16
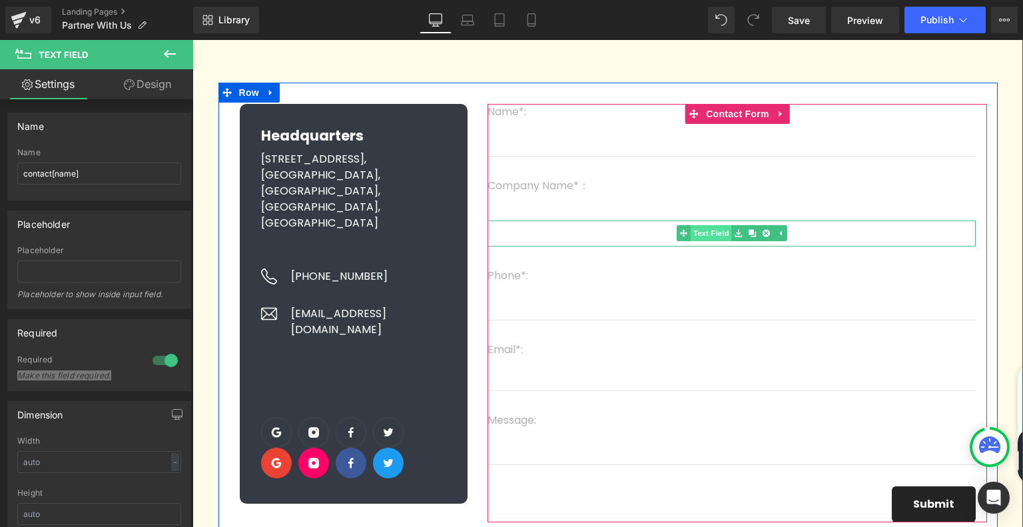
click at [718, 234] on span "Text Field" at bounding box center [710, 233] width 41 height 16
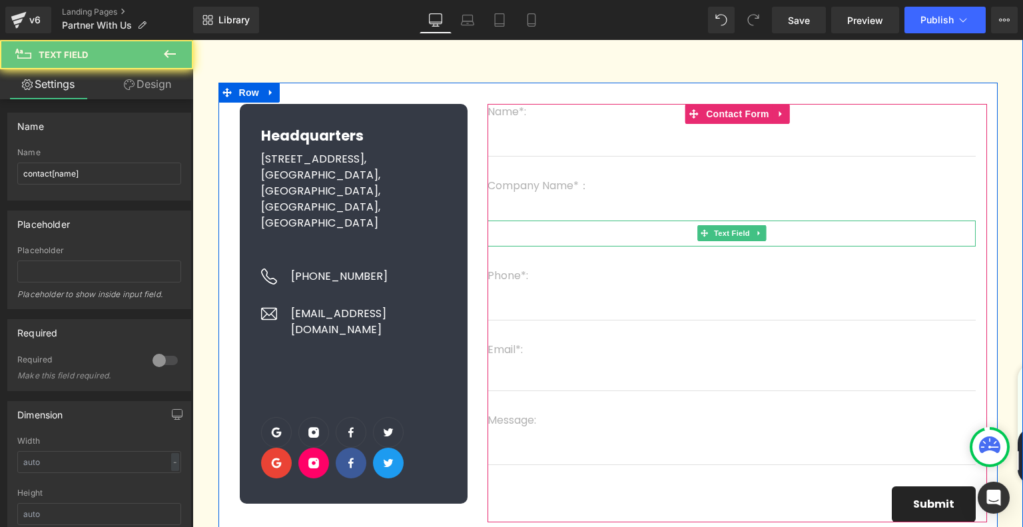
click at [604, 231] on input "text" at bounding box center [731, 233] width 488 height 26
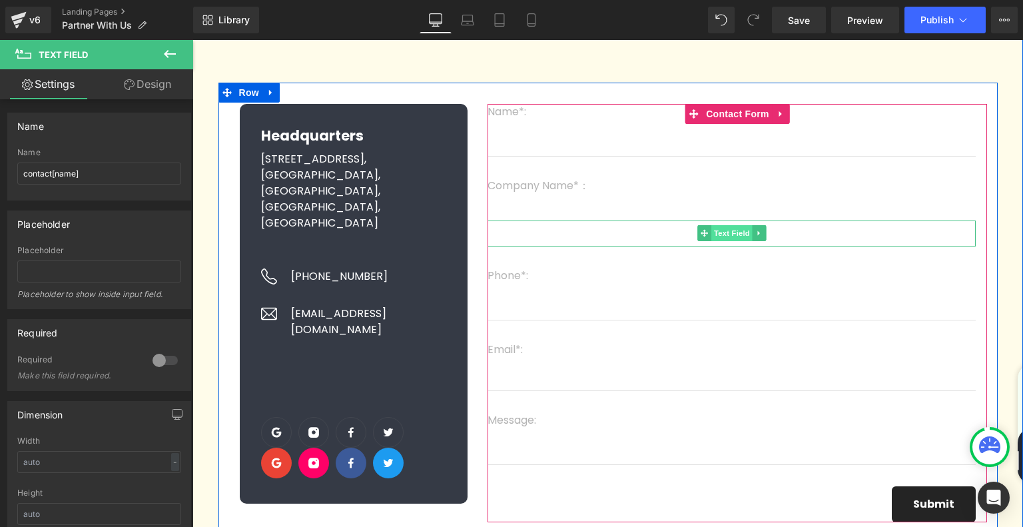
click at [736, 235] on span "Text Field" at bounding box center [731, 233] width 41 height 16
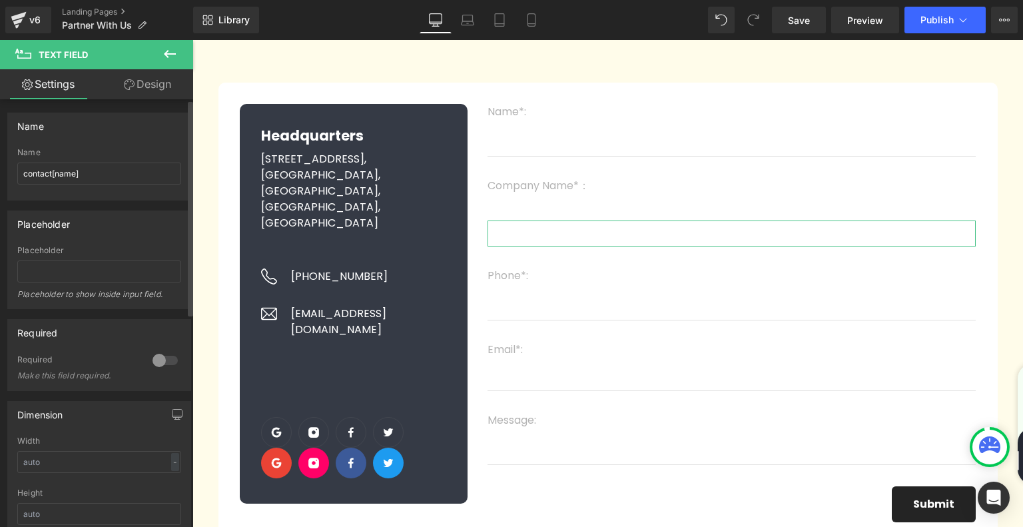
click at [162, 361] on div at bounding box center [165, 360] width 32 height 21
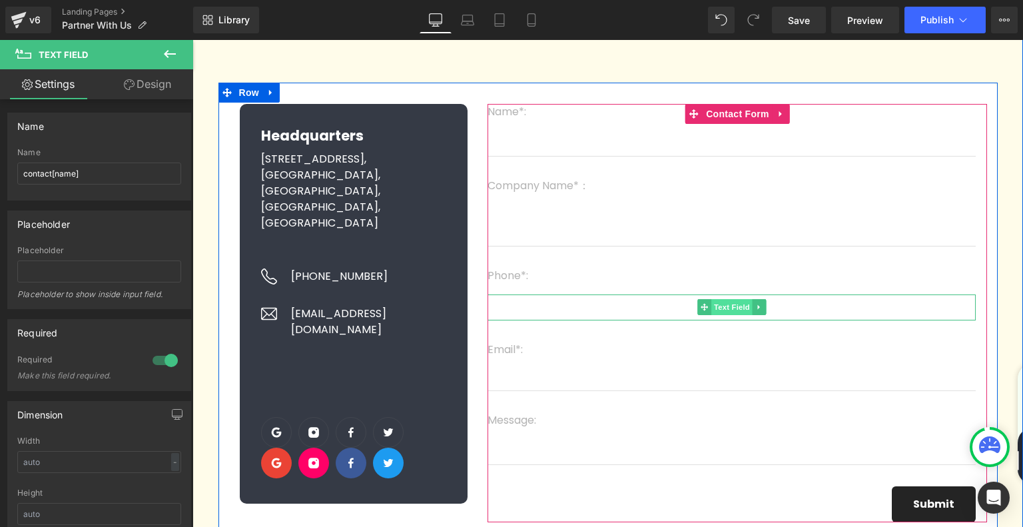
click at [728, 311] on span "Text Field" at bounding box center [731, 307] width 41 height 16
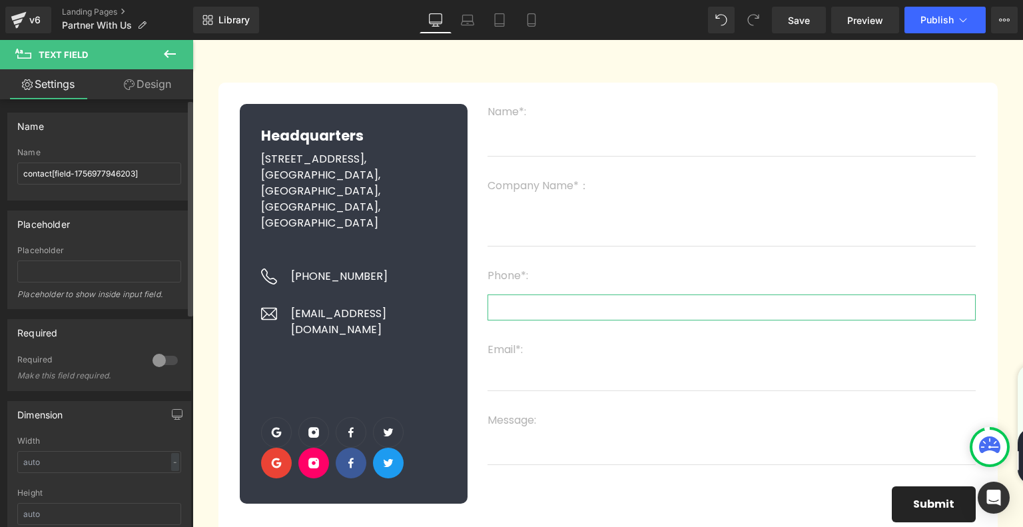
click at [149, 356] on div at bounding box center [165, 360] width 32 height 21
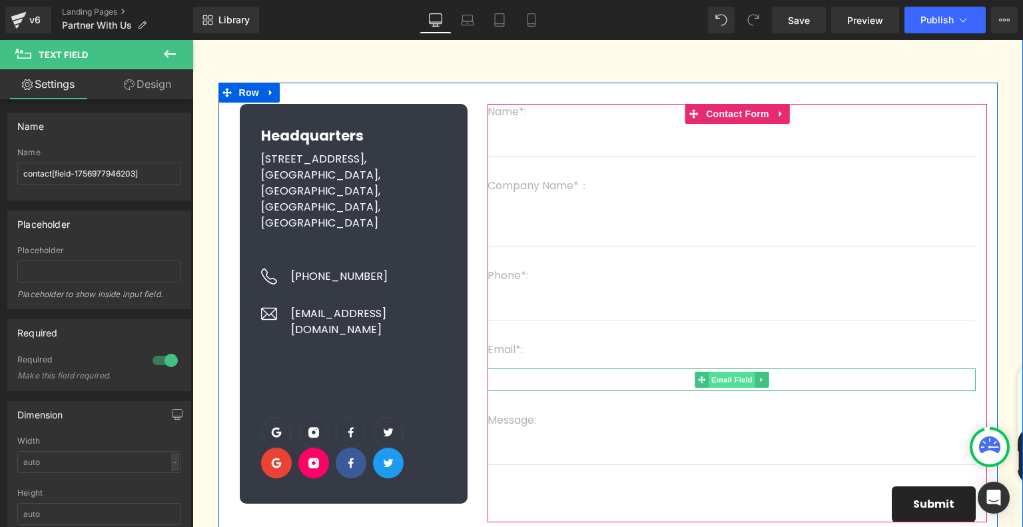
click at [718, 380] on span "Email Field" at bounding box center [731, 380] width 47 height 16
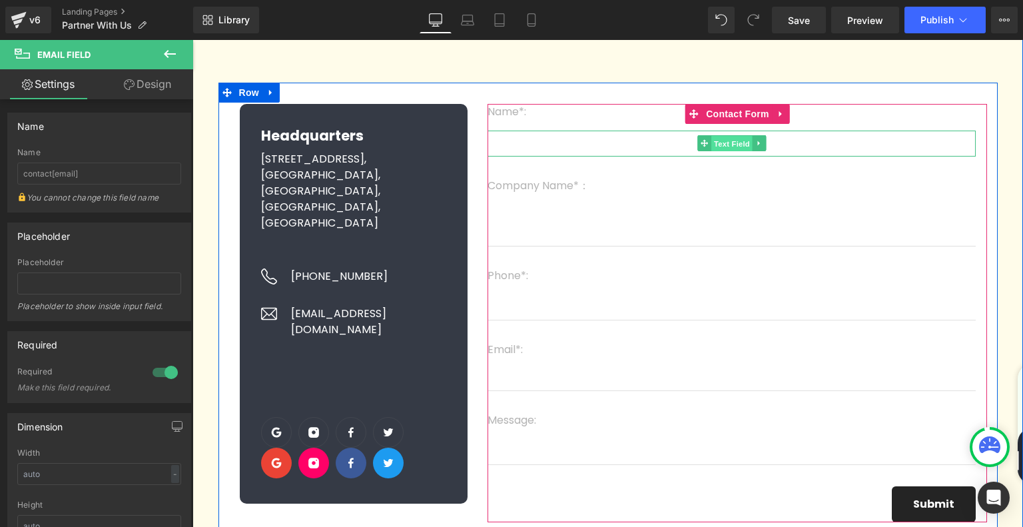
click at [724, 148] on span "Text Field" at bounding box center [731, 144] width 41 height 16
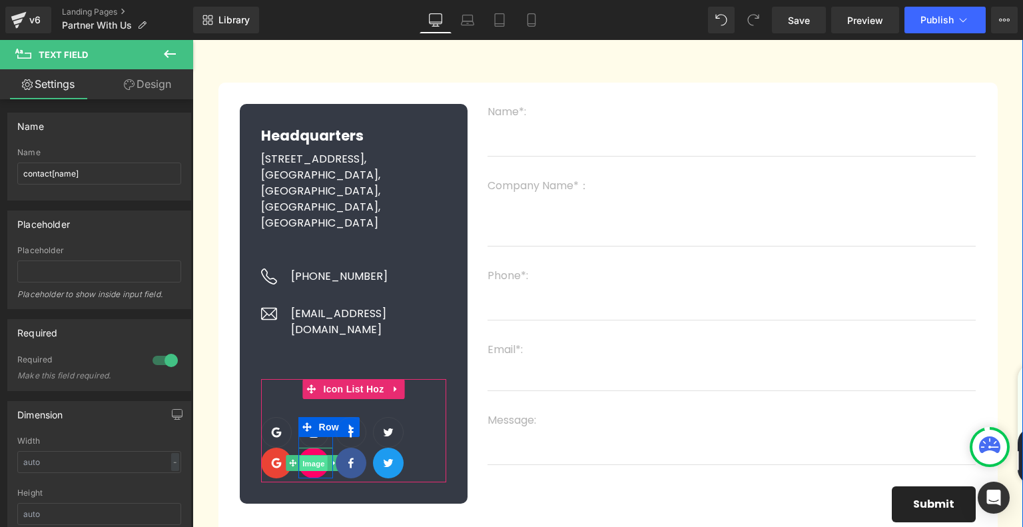
click at [308, 455] on span "Image" at bounding box center [314, 463] width 28 height 16
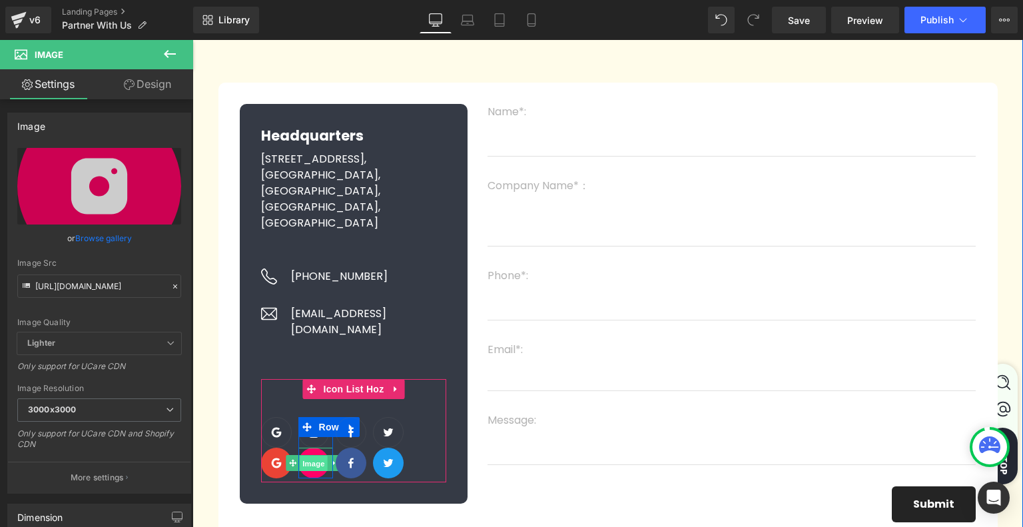
click at [309, 455] on span "Image" at bounding box center [314, 463] width 28 height 16
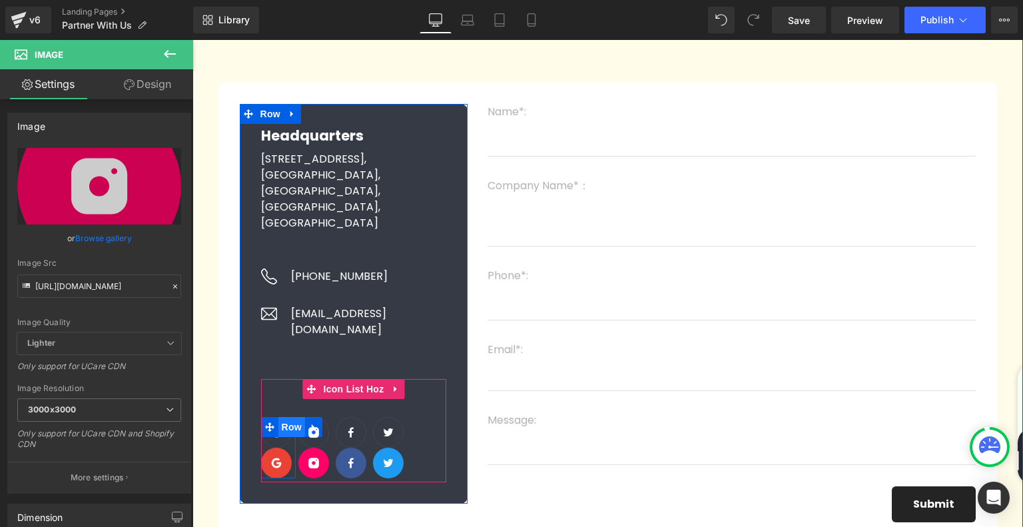
click at [287, 417] on span "Row" at bounding box center [291, 427] width 27 height 20
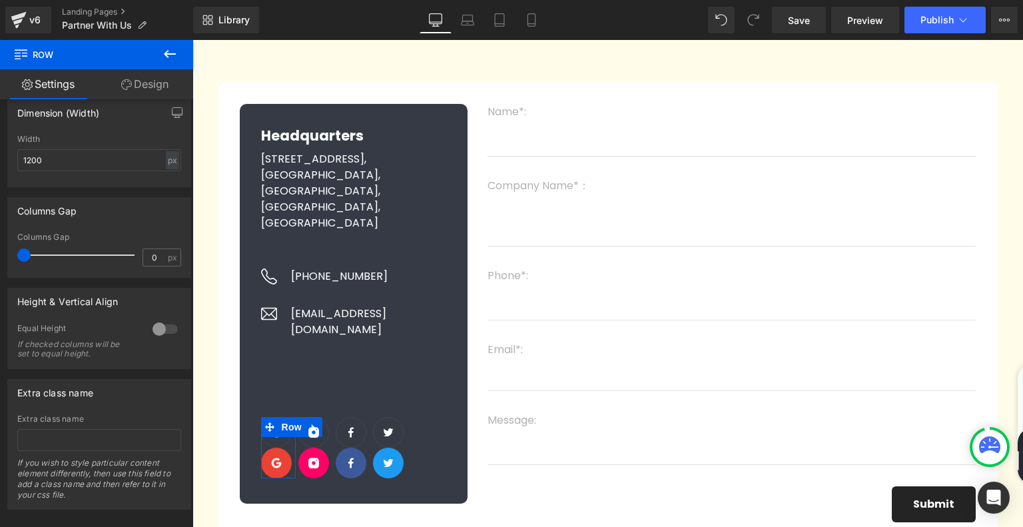
scroll to position [318, 0]
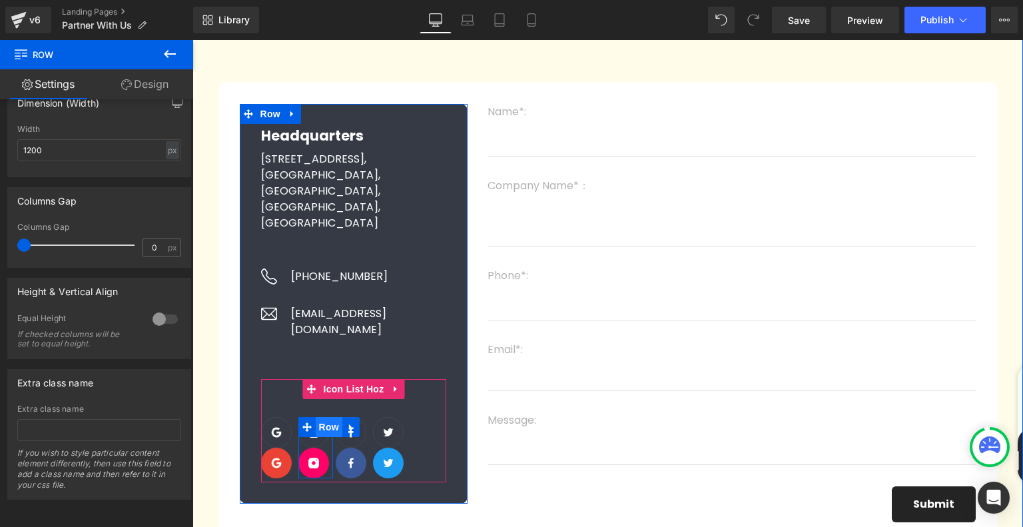
click at [323, 417] on span "Row" at bounding box center [329, 427] width 27 height 20
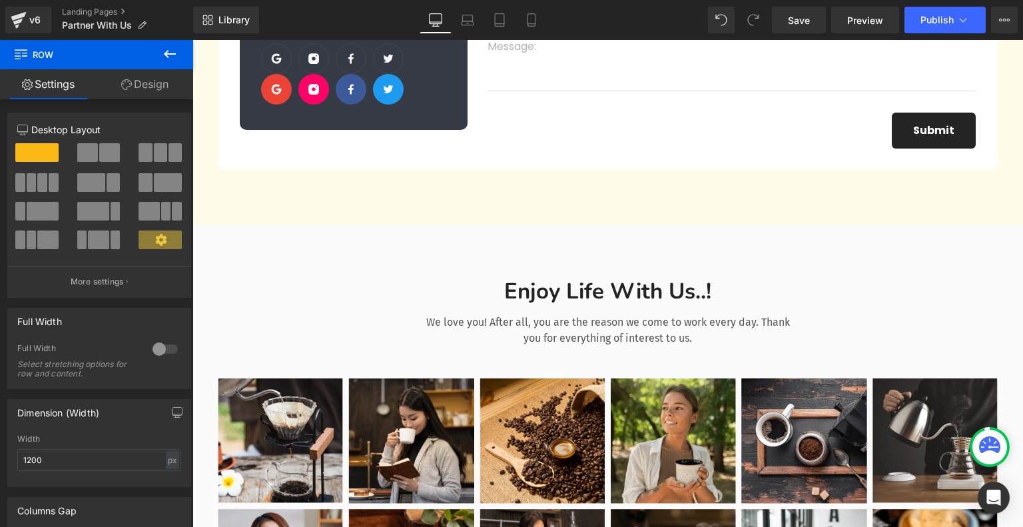
scroll to position [466, 0]
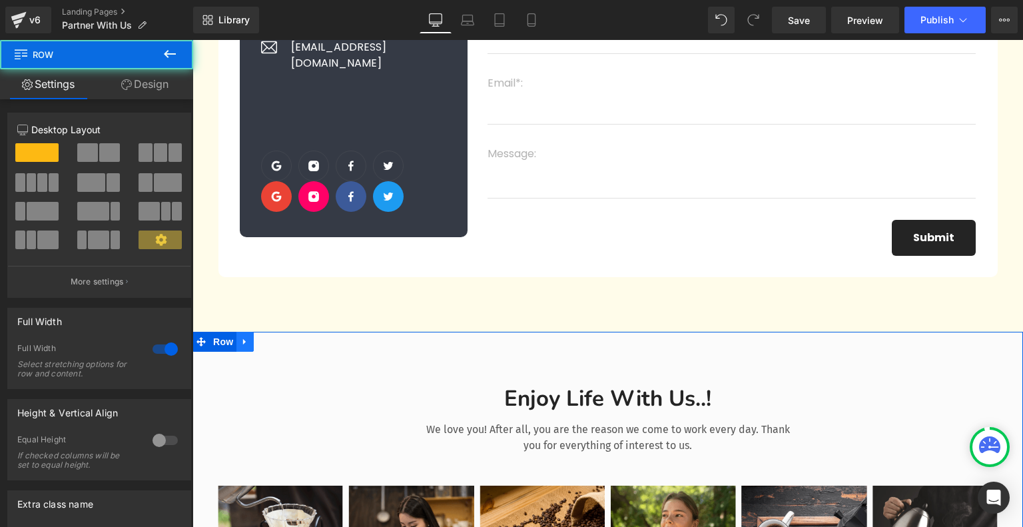
click at [248, 346] on icon at bounding box center [244, 341] width 9 height 10
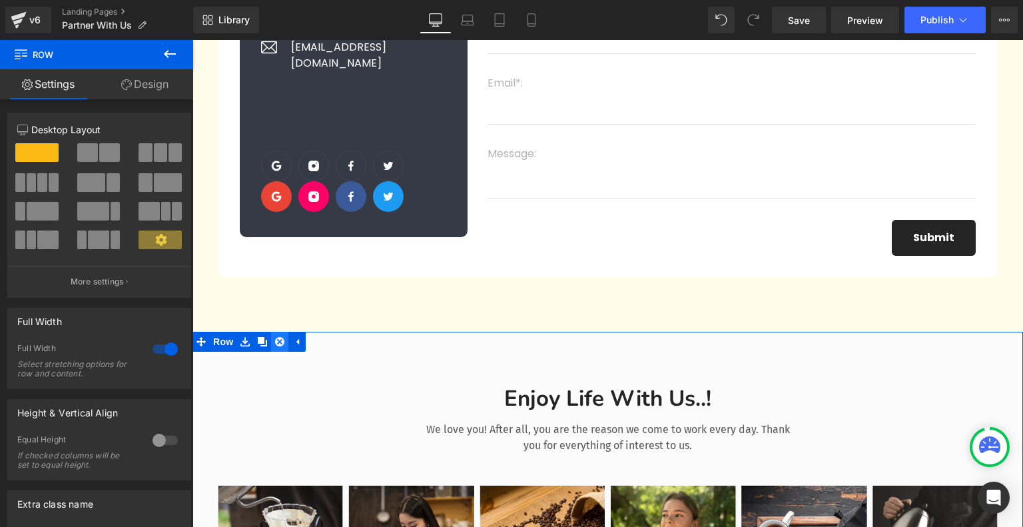
click at [279, 346] on icon at bounding box center [279, 341] width 9 height 9
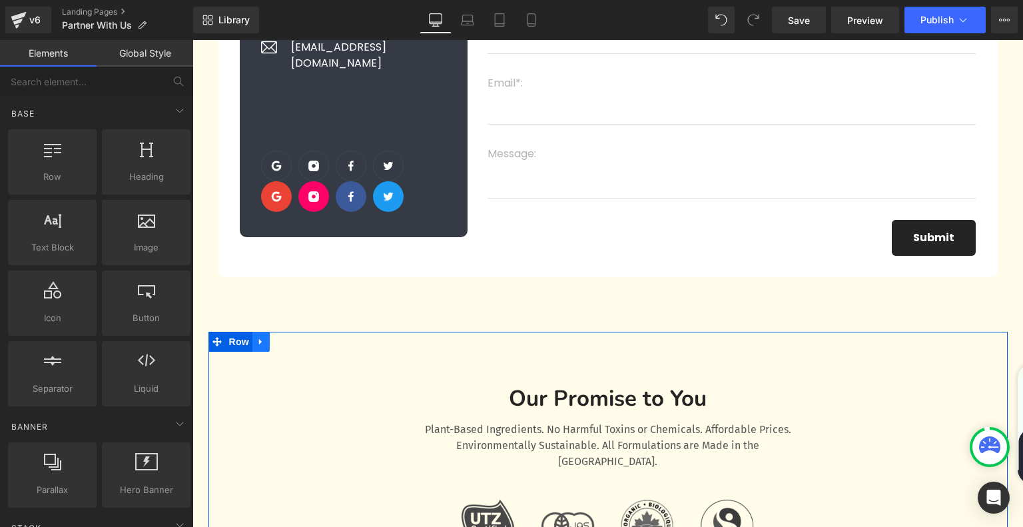
click at [263, 344] on icon at bounding box center [260, 341] width 9 height 10
click at [291, 345] on icon at bounding box center [295, 341] width 9 height 9
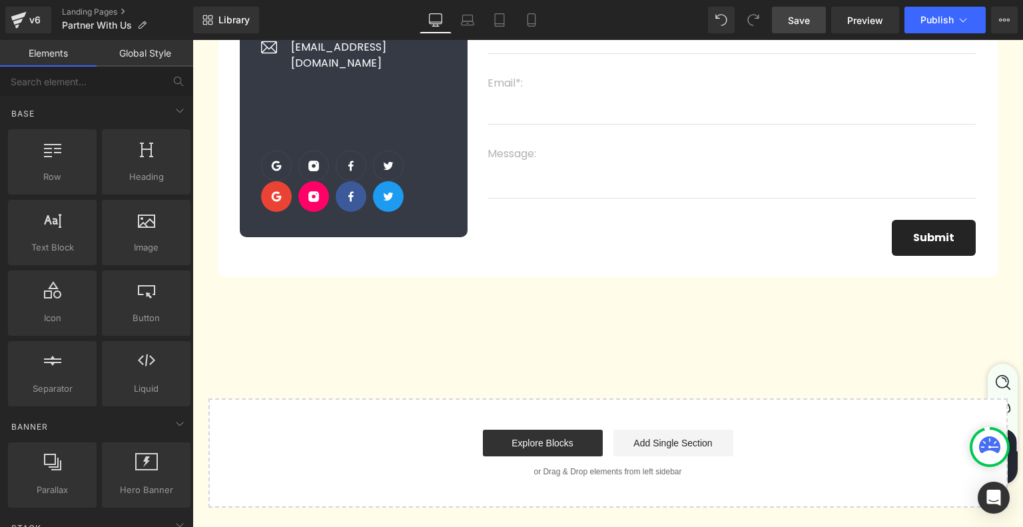
click at [798, 21] on span "Save" at bounding box center [799, 20] width 22 height 14
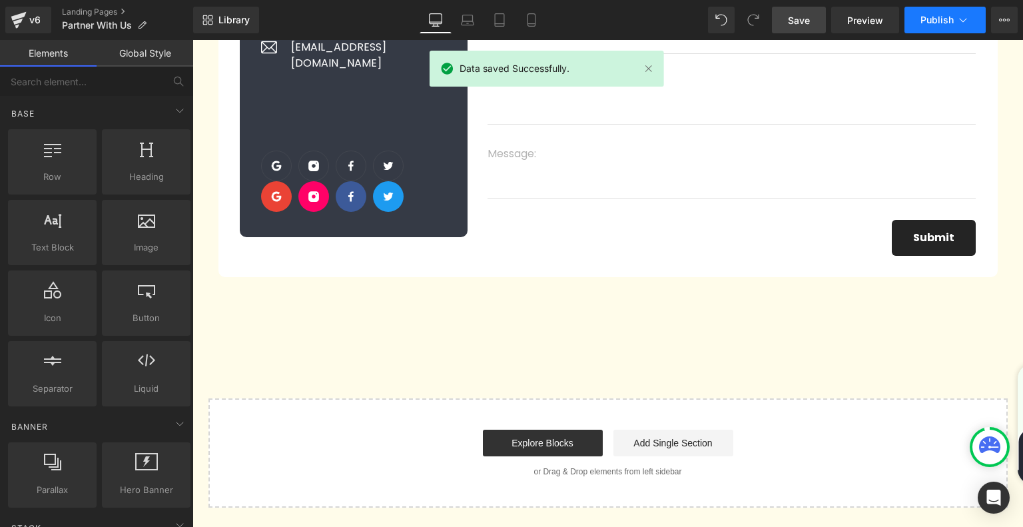
click at [964, 21] on icon at bounding box center [962, 19] width 13 height 13
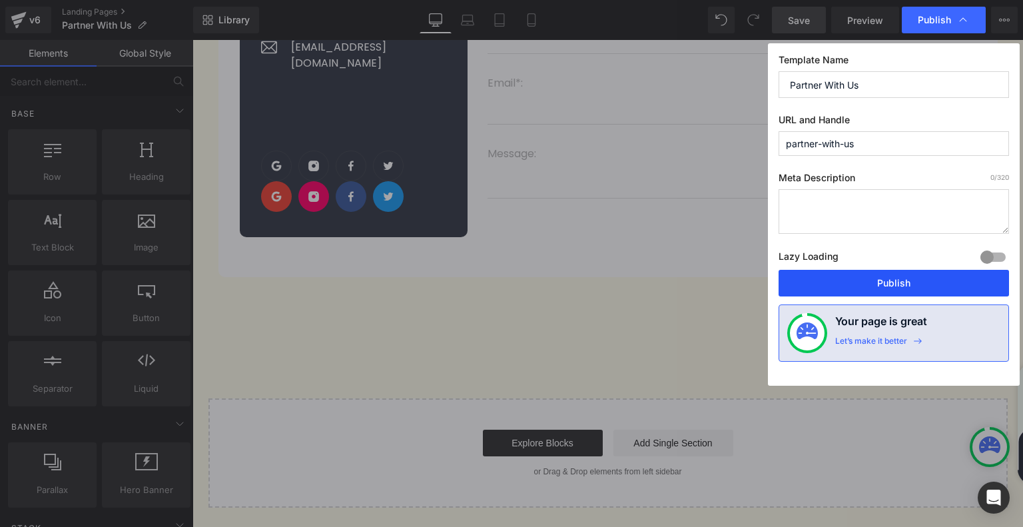
click at [870, 290] on button "Publish" at bounding box center [893, 283] width 230 height 27
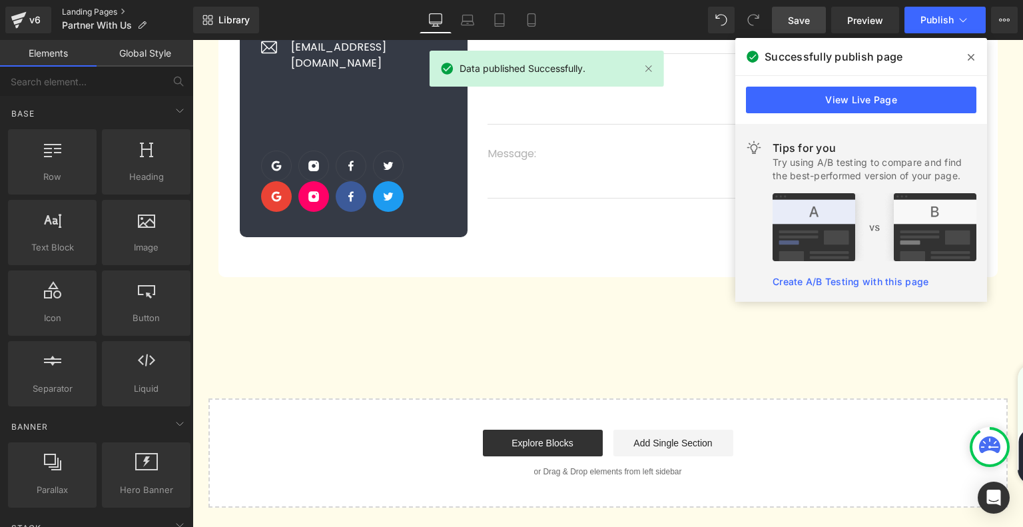
click at [97, 15] on link "Landing Pages" at bounding box center [127, 12] width 131 height 11
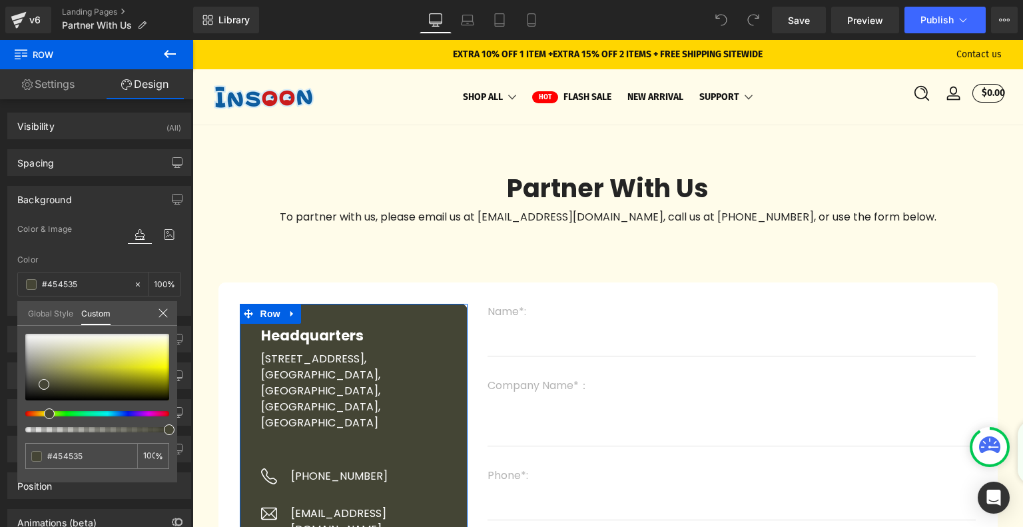
type input "#454535"
type input "#454435"
type input "#454335"
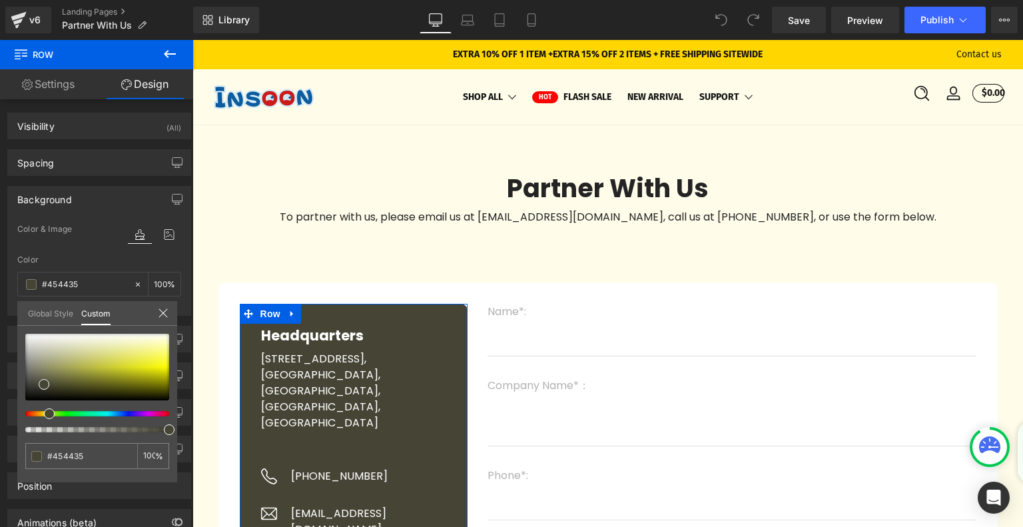
type input "#454335"
type input "#454235"
type input "#454135"
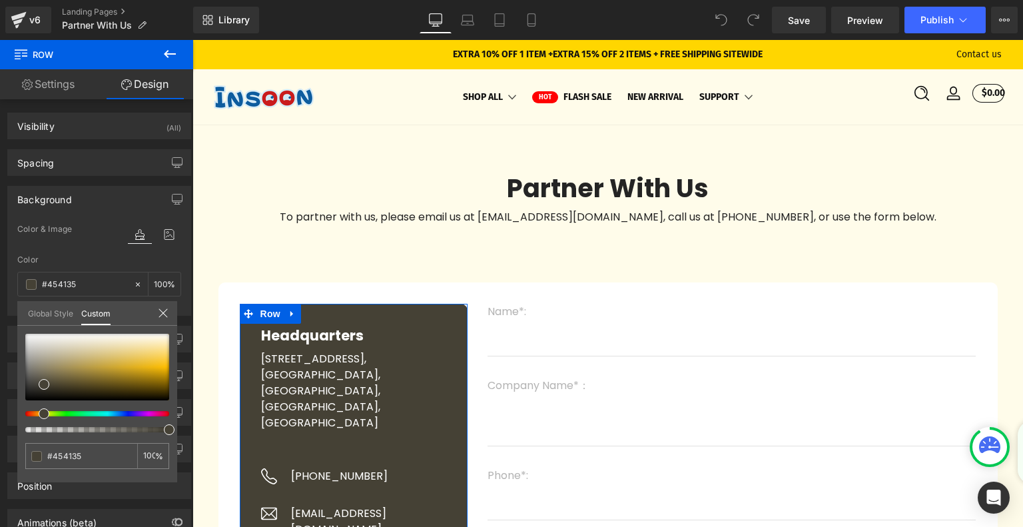
type input "#454035"
click at [35, 413] on div at bounding box center [92, 413] width 144 height 5
type input "#494335"
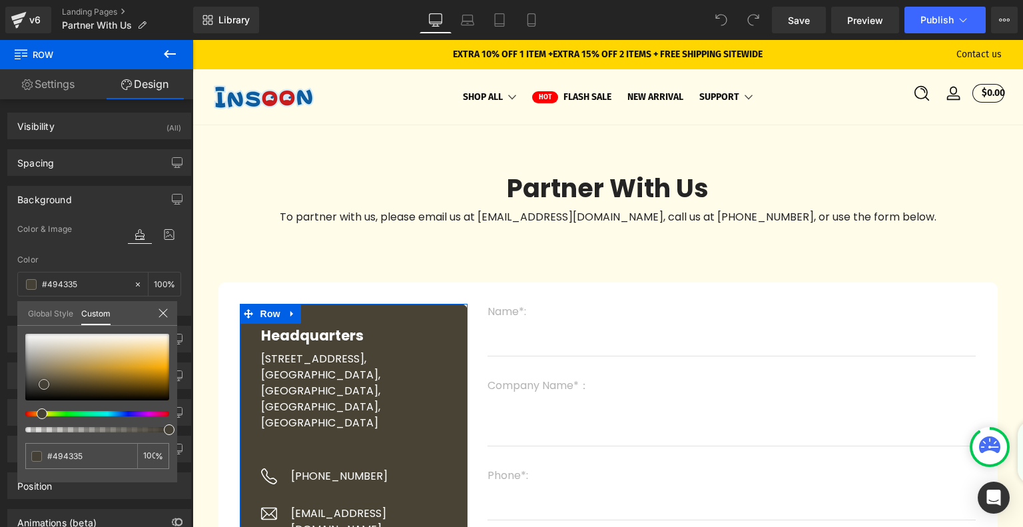
type input "#5d543b"
type input "#6b5d37"
type input "#7a6733"
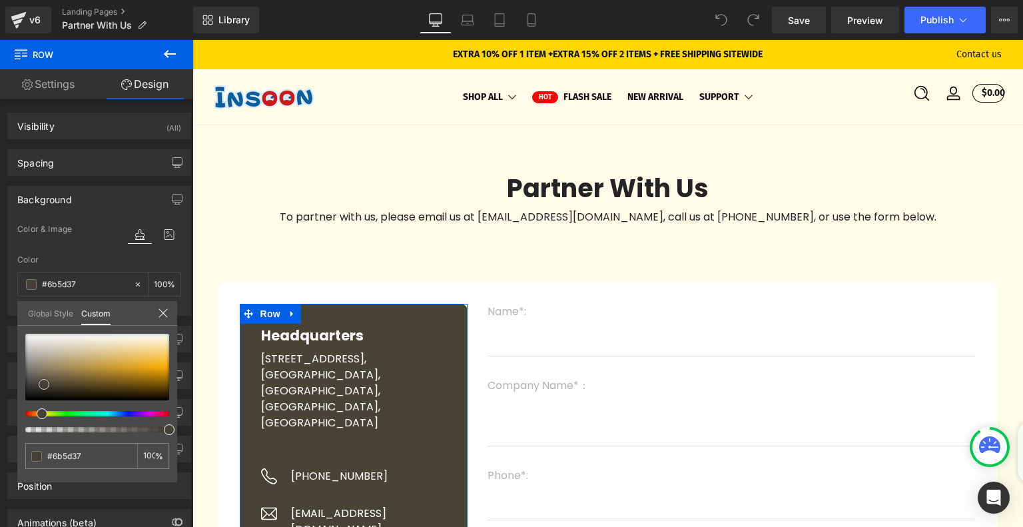
type input "#7a6733"
type input "#88702e"
type input "#96792b"
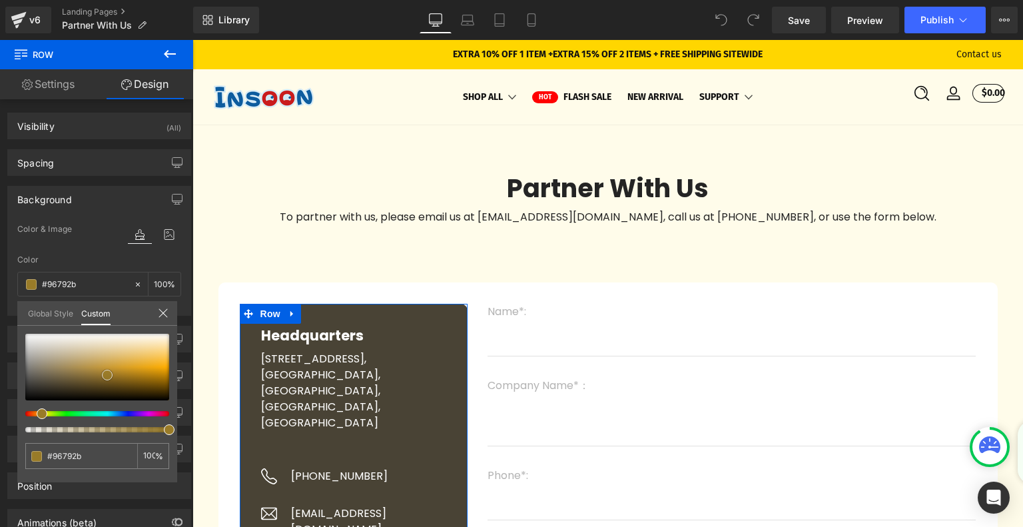
type input "#a28024"
type input "#ad8823"
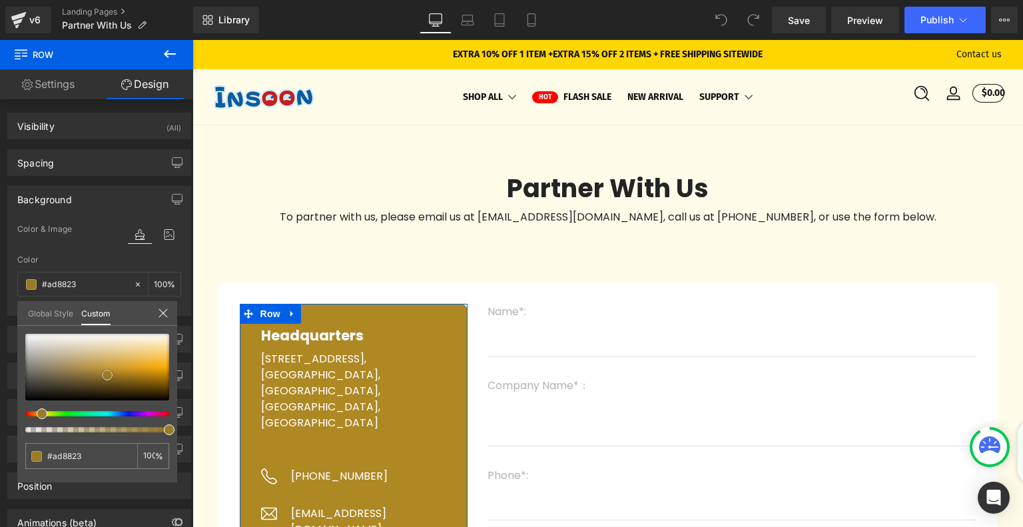
type input "#ba9120"
type input "#c79a1d"
type input "#d6a419"
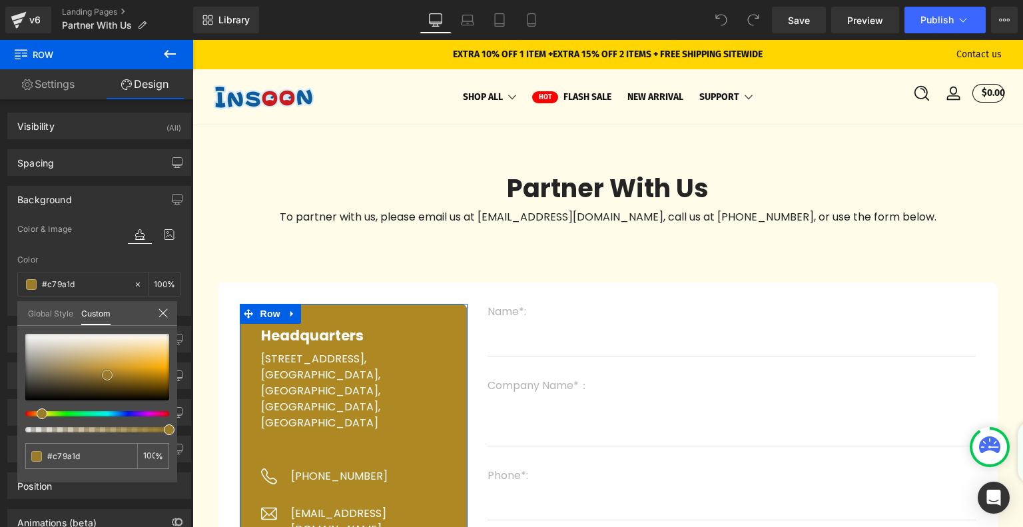
type input "#d6a419"
type input "#dca818"
type input "#e3ac16"
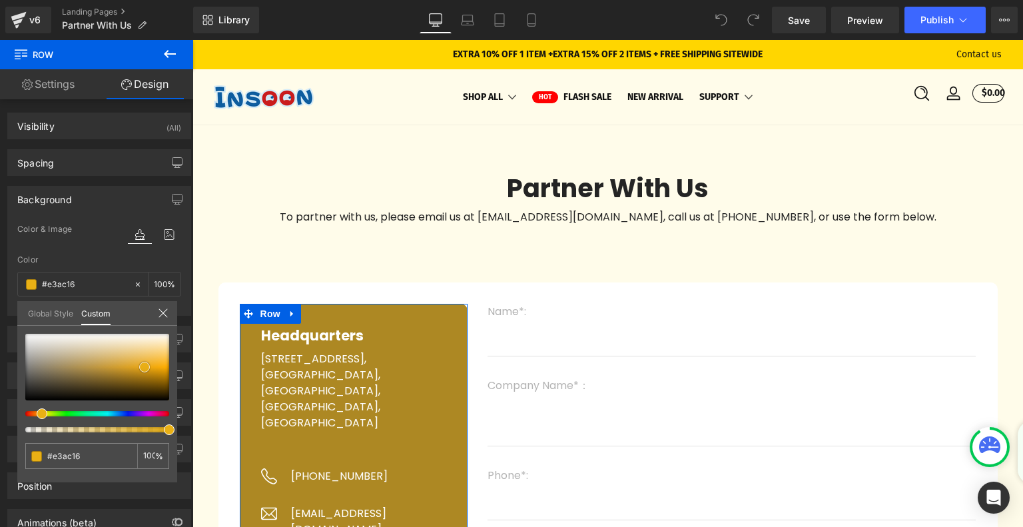
type input "#e9b015"
type input "#ebb319"
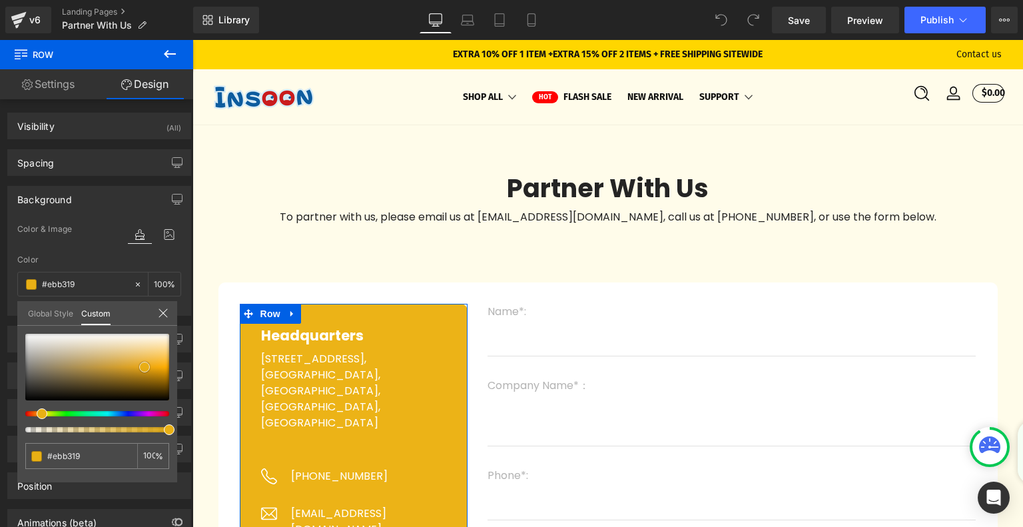
type input "#ecb317"
type input "#efb61a"
type input "#f0b922"
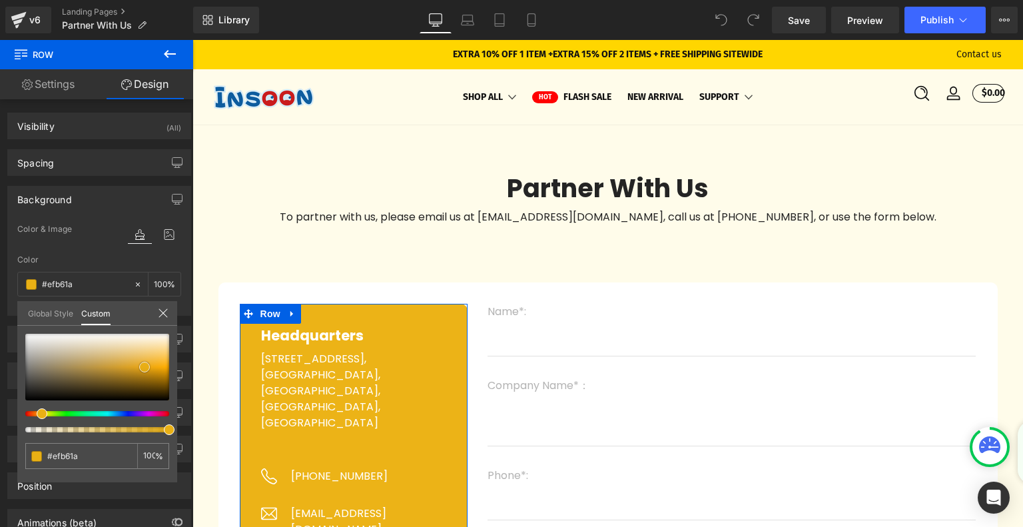
type input "#f0b922"
type input "#f3ba20"
type input "#f4bc23"
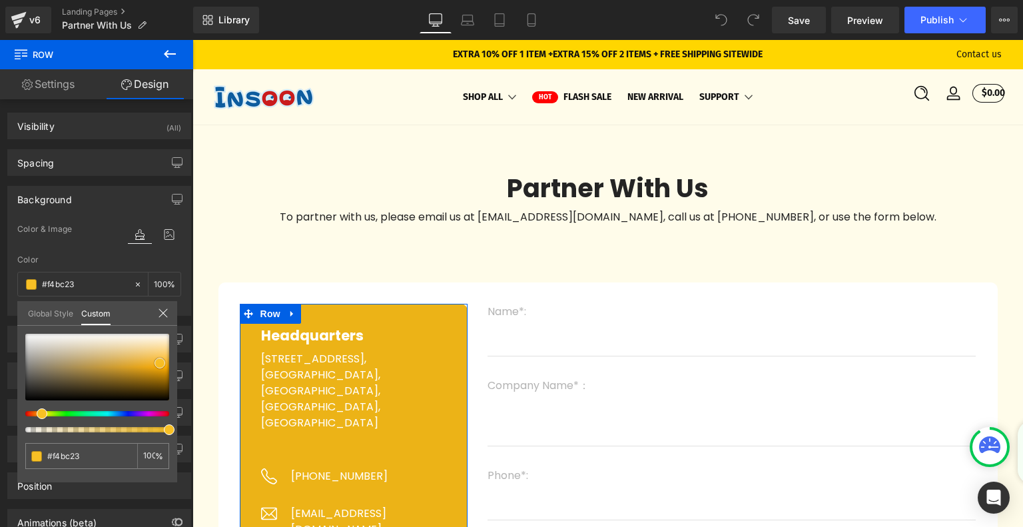
type input "#f5bd22"
type input "#f8c025"
type input "#f9c024"
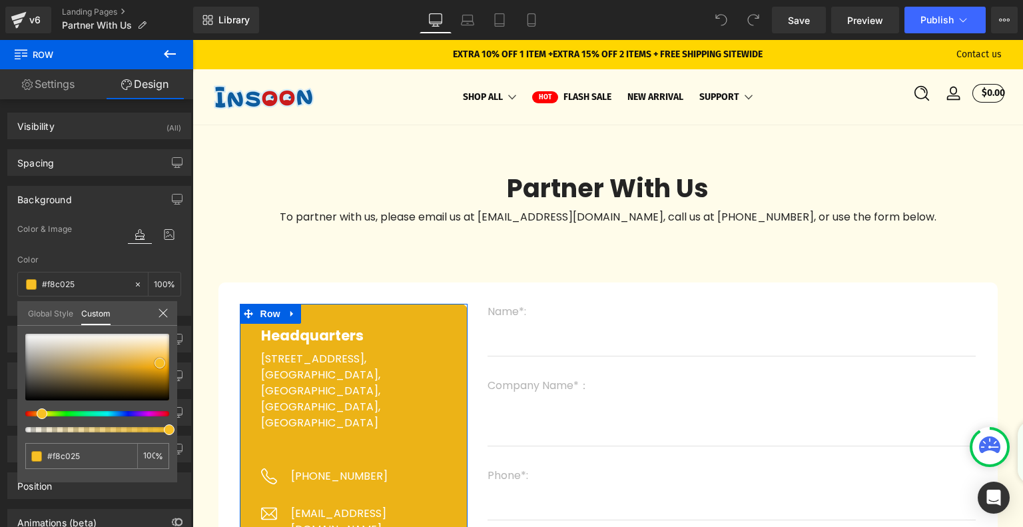
type input "#f9c024"
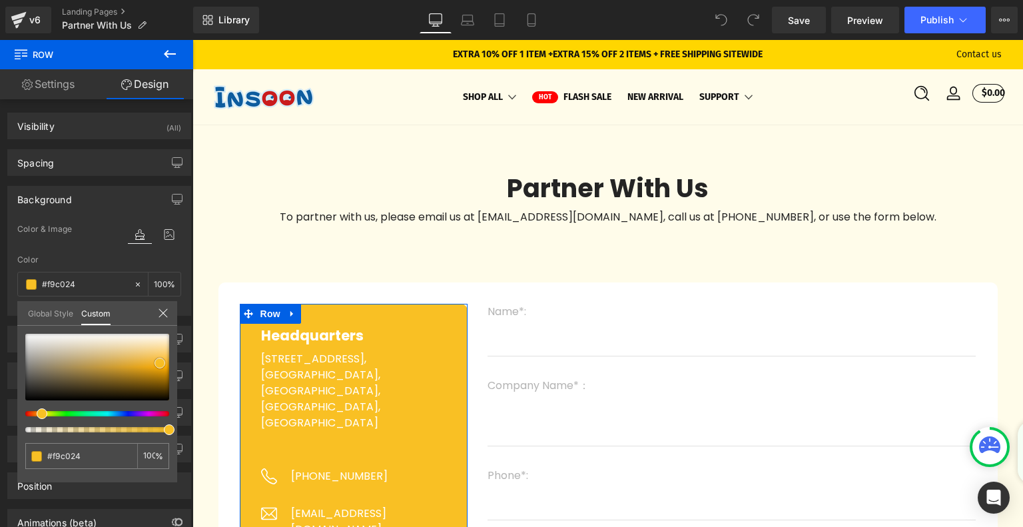
type input "#f9c129"
type input "#fac228"
type input "#fcc42a"
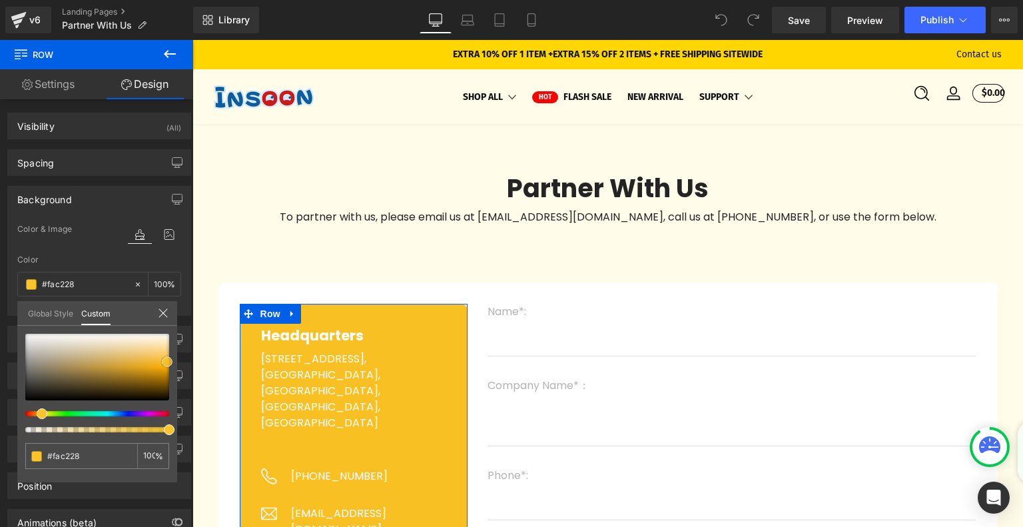
type input "#fcc42a"
type input "#ffc528"
type input "#fdc62e"
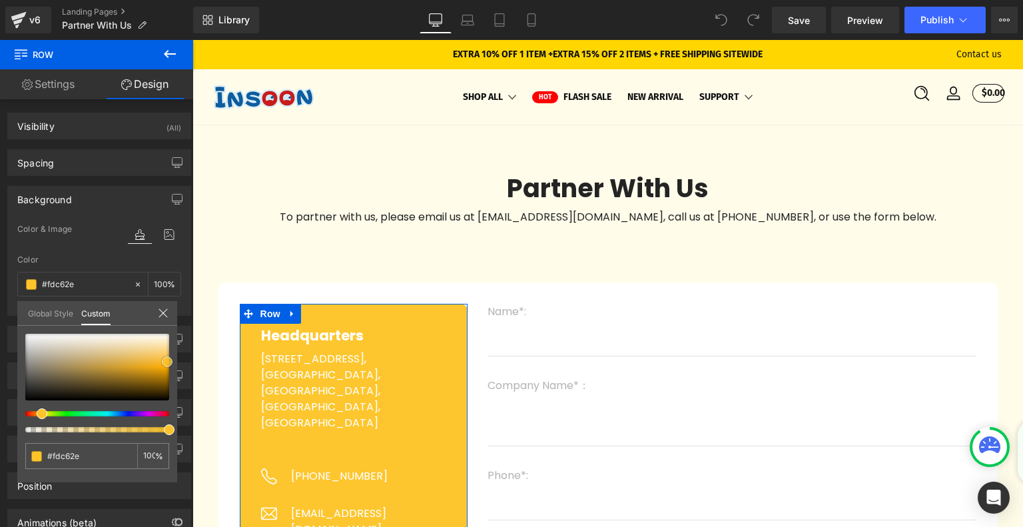
type input "#fdc834"
type input "#fec938"
type input "#fecc42"
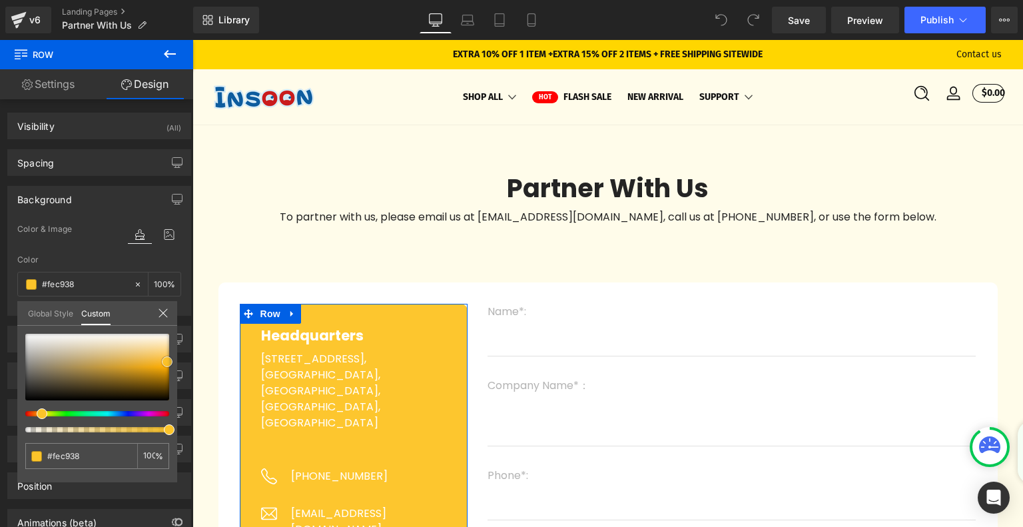
type input "#fecc42"
type input "#fecf4c"
type input "#fed256"
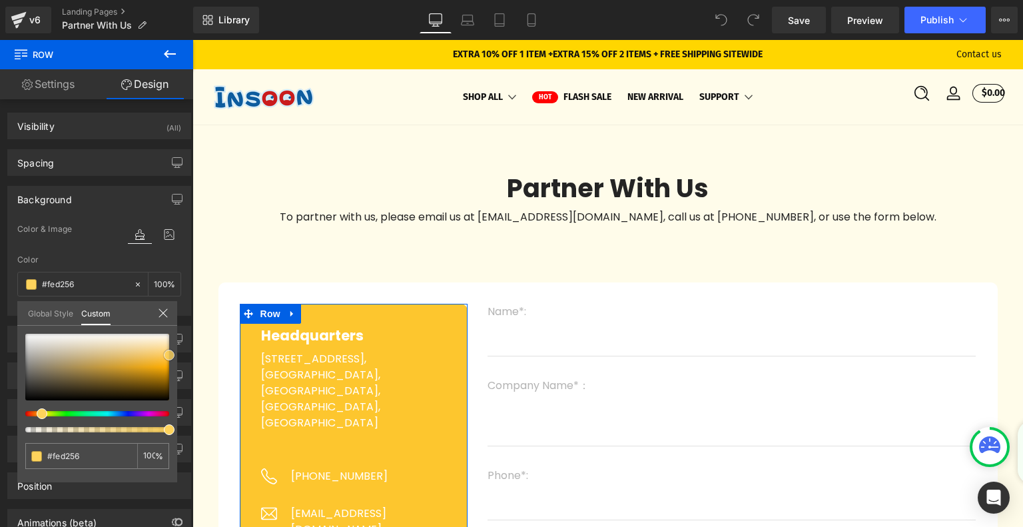
type input "#ffd666"
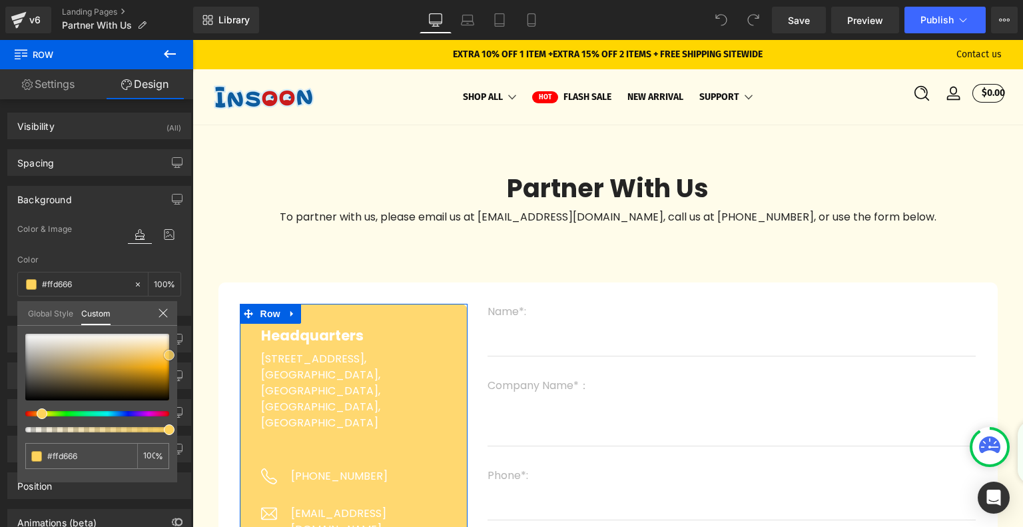
type input "#ffd870"
type input "#ffdb7a"
type input "#ffdd7f"
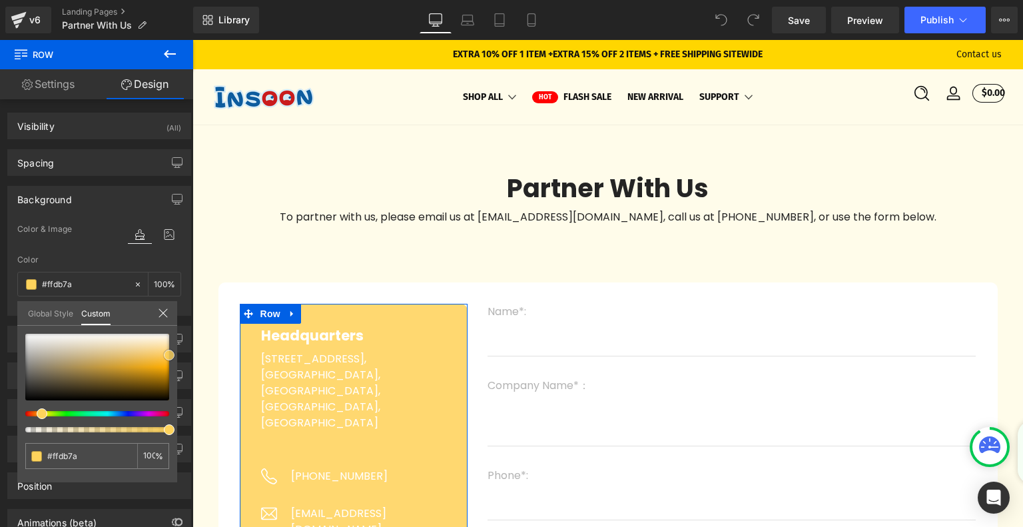
type input "#ffdd7f"
type input "#ffde84"
type input "#ffdf89"
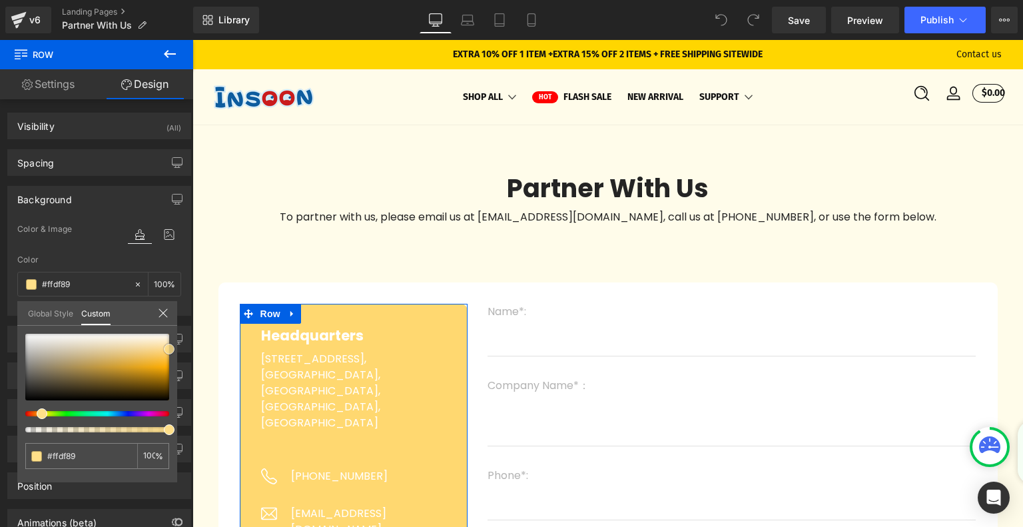
type input "#ffe18e"
type input "#ffe293"
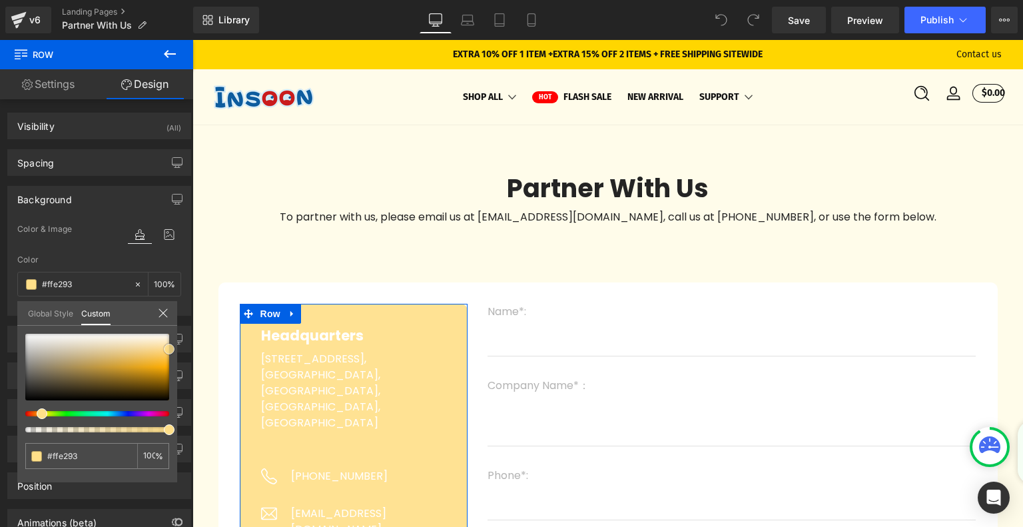
type input "#ffe59e"
type input "#fee7a9"
type input "#fee7ad"
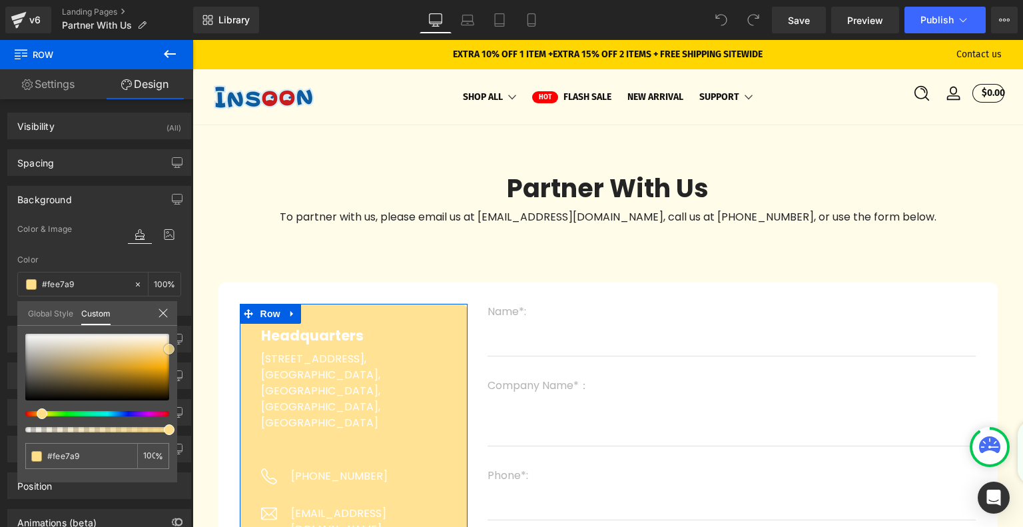
type input "#fee7ad"
type input "#feeab7"
type input "#ffebbc"
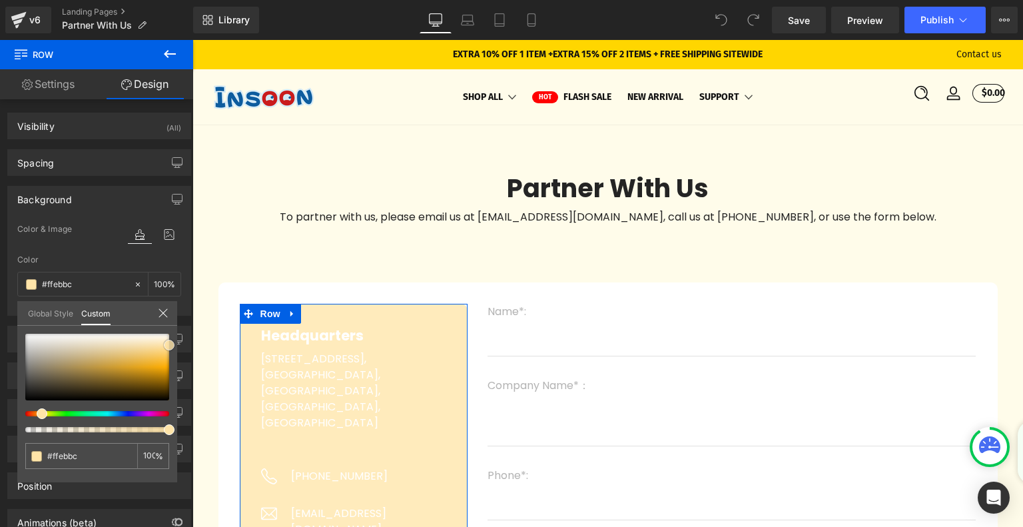
type input "#ffdd93"
type input "#ffd375"
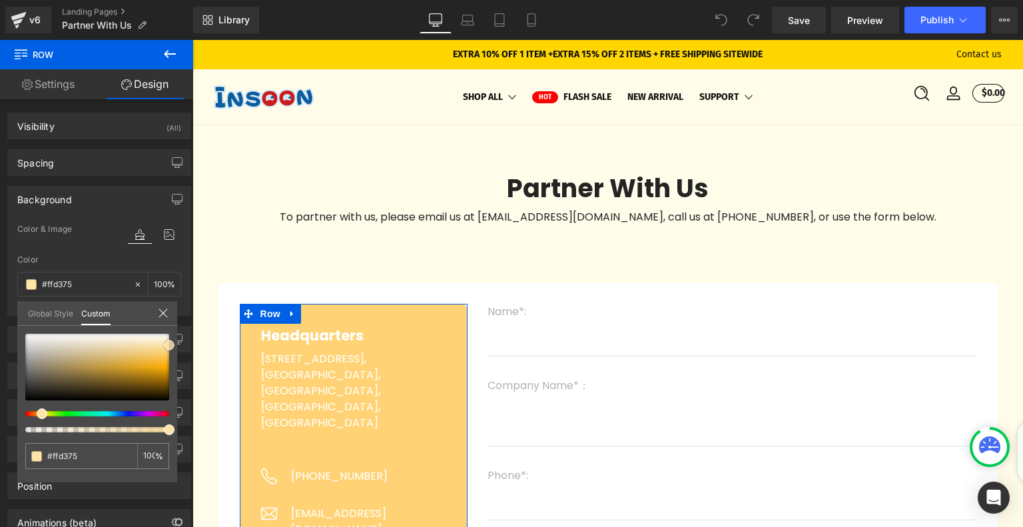
type input "#fec956"
type input "#fec243"
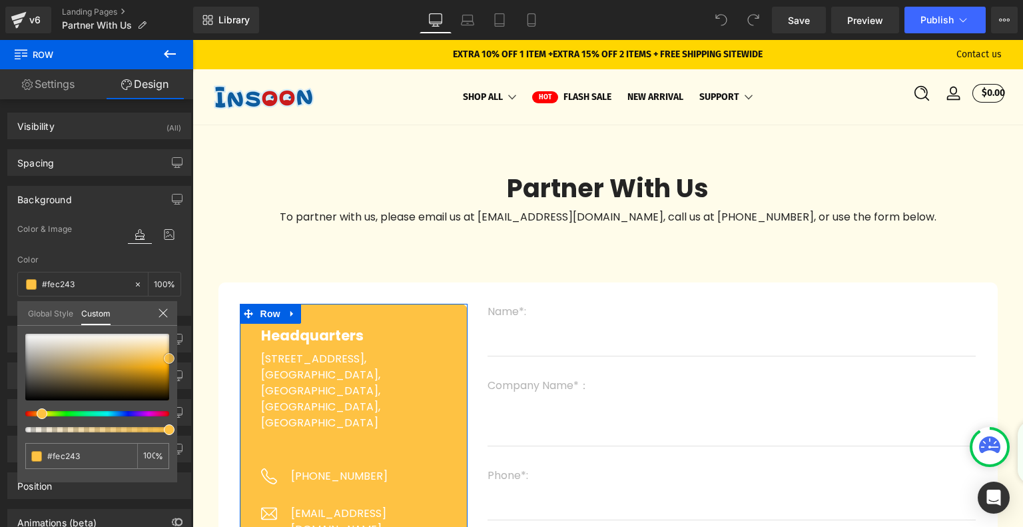
drag, startPoint x: 42, startPoint y: 382, endPoint x: 174, endPoint y: 356, distance: 135.0
click at [174, 356] on div "#fec243 100 %" at bounding box center [97, 408] width 160 height 148
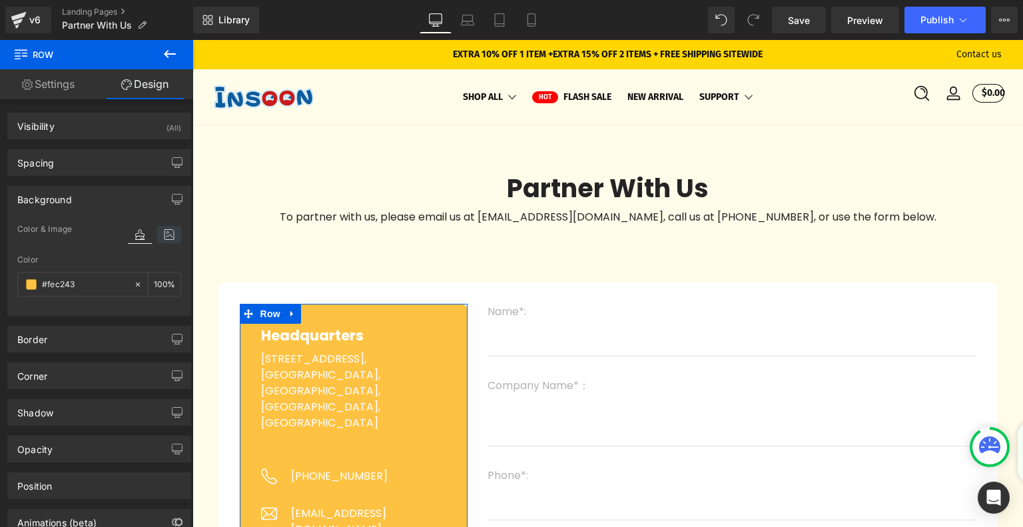
click at [164, 232] on icon at bounding box center [169, 234] width 24 height 17
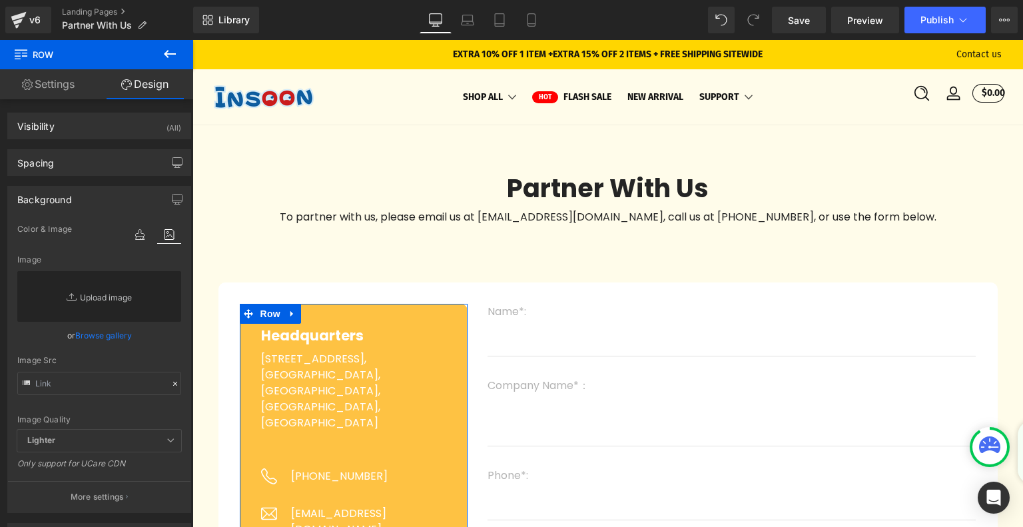
click at [98, 300] on link "Replace Image" at bounding box center [99, 296] width 164 height 51
type input "C:\fakepath\Patterns_9f4ef421-2a52-4700-a101-9ac9eedac6c9.webp"
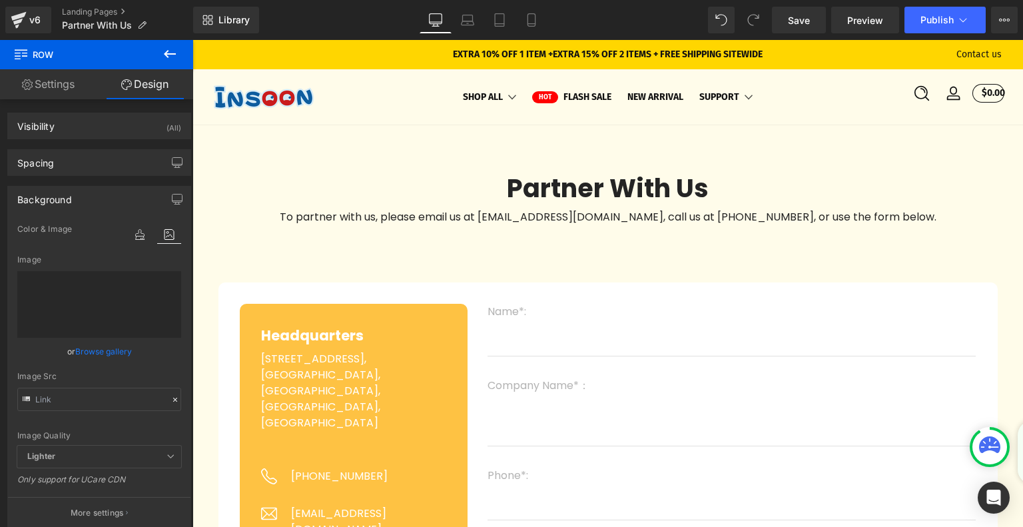
type input "https://ucarecdn.com/113c0260-2768-4d69-90cf-cbe7cdd20b78/-/format/auto/-/previ…"
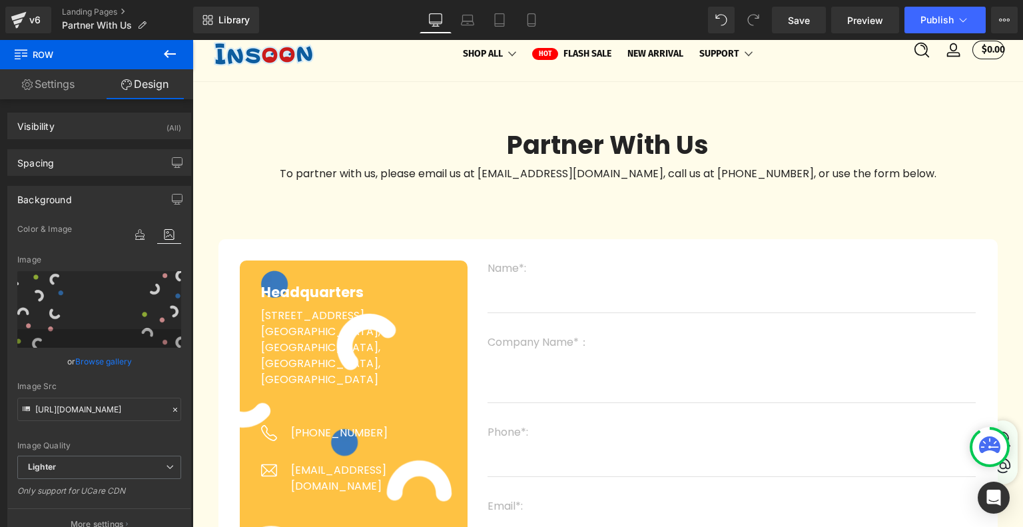
scroll to position [67, 0]
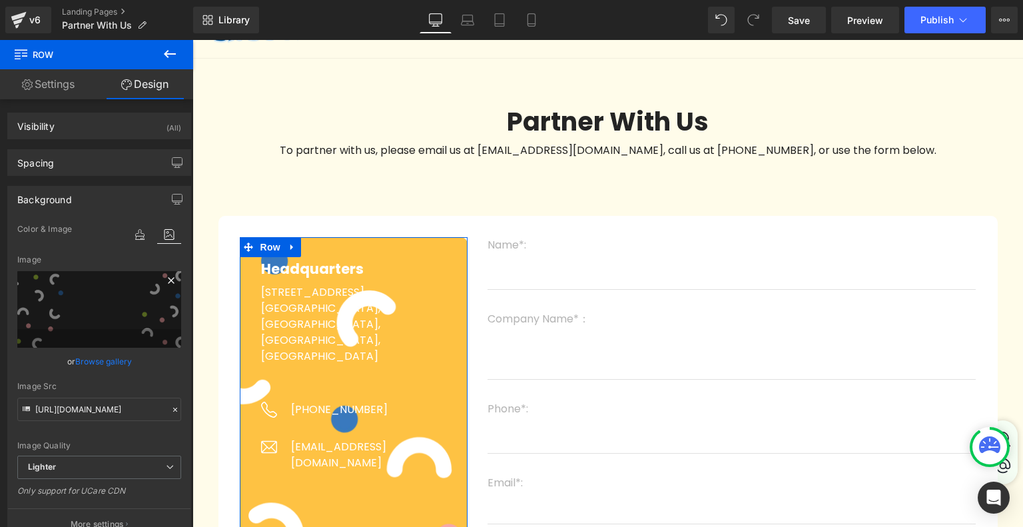
click at [168, 283] on icon at bounding box center [171, 280] width 16 height 16
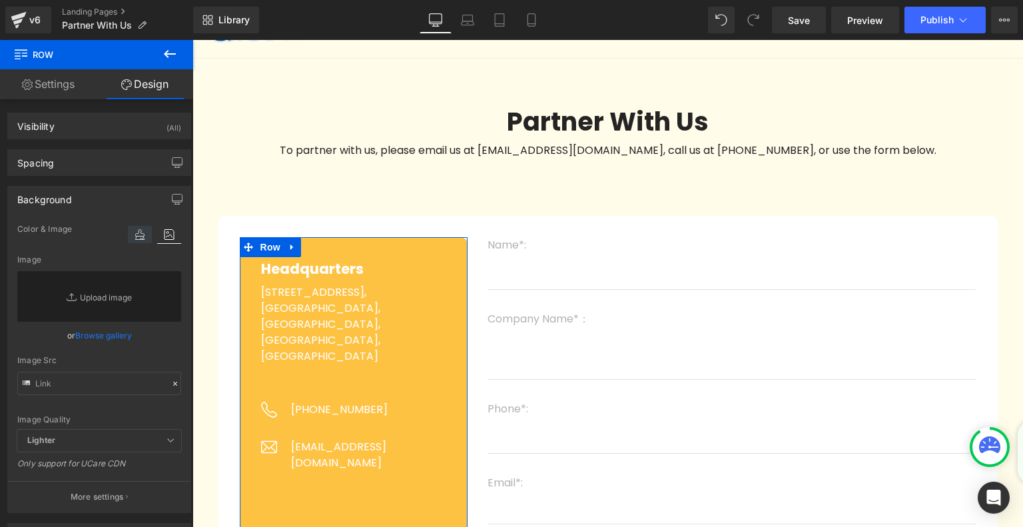
click at [132, 234] on icon at bounding box center [140, 234] width 24 height 17
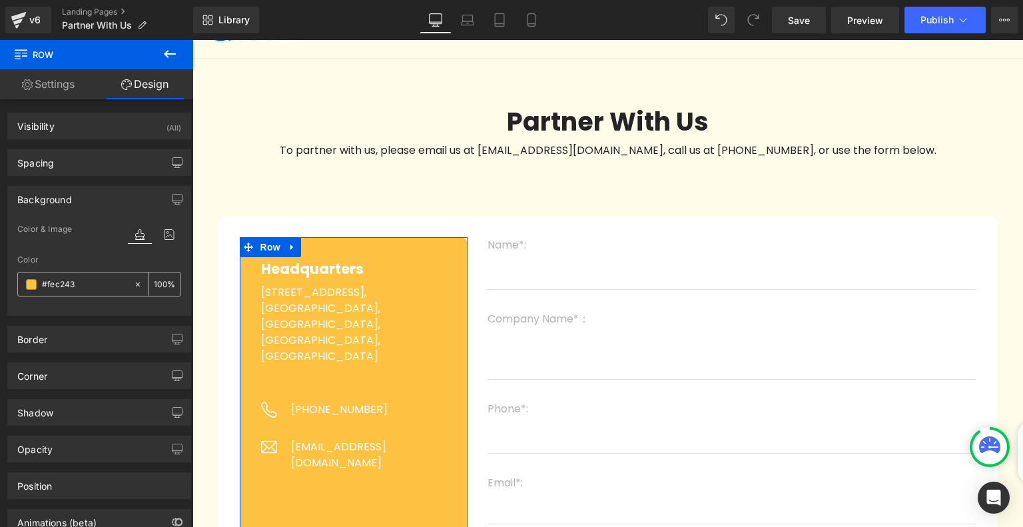
click at [29, 284] on span at bounding box center [31, 284] width 11 height 11
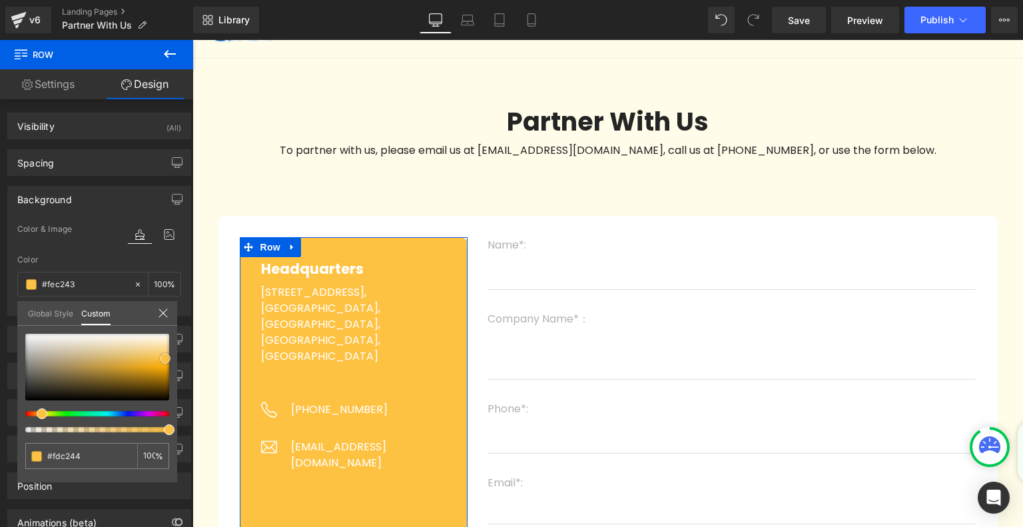
type input "#fdc244"
type input "#fbc146"
type input "#fac147"
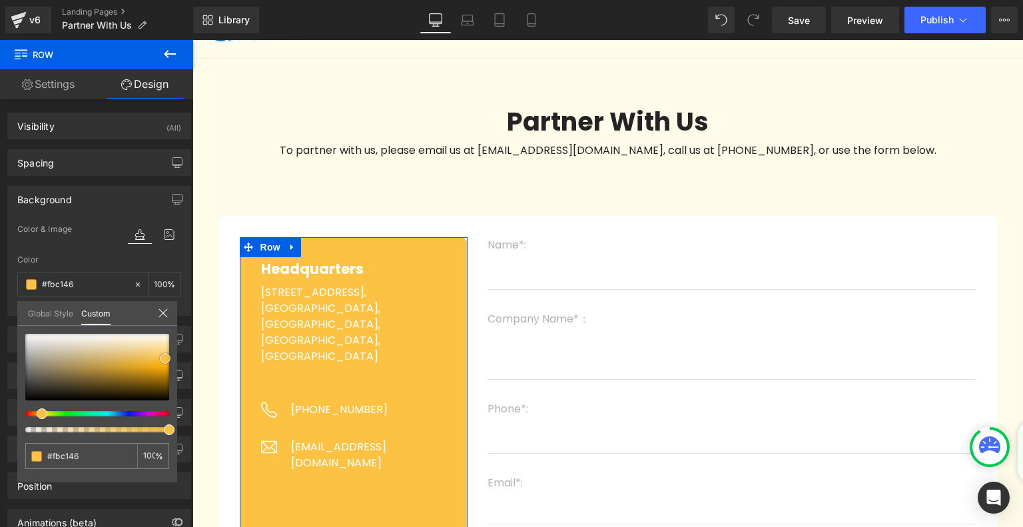
type input "#fac147"
type input "#f9c147"
type input "#f7c049"
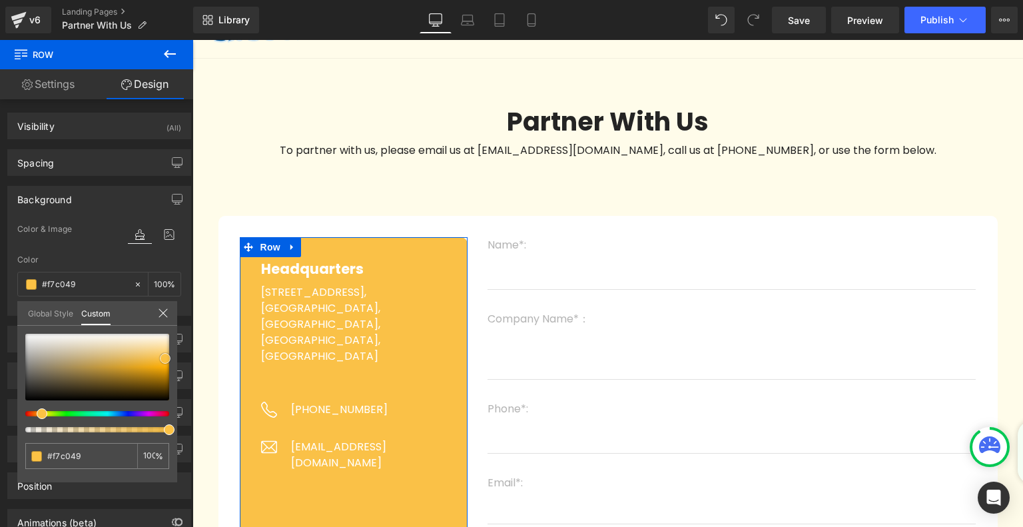
type input "#f6c04a"
type input "#f4bd47"
type input "#f3bd48"
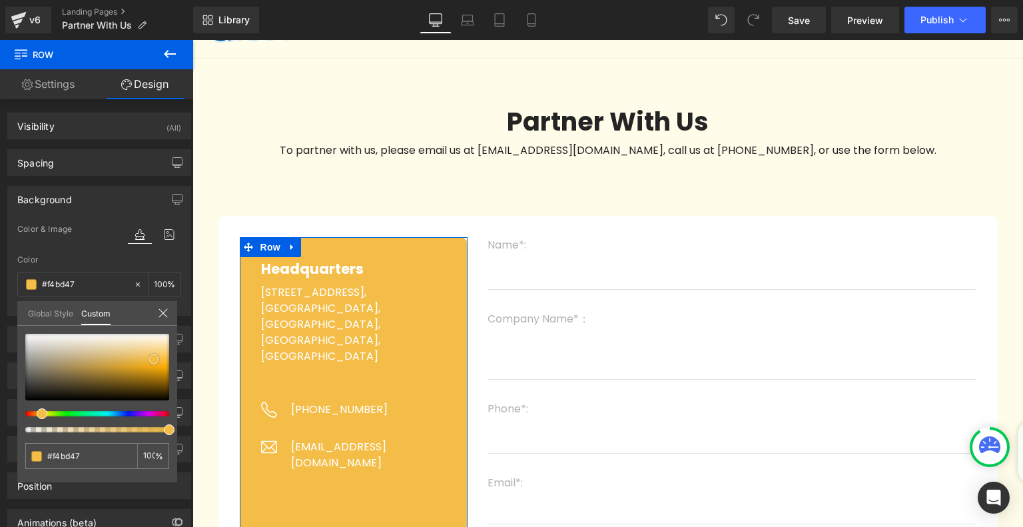
type input "#f3bd48"
type input "#f2bd49"
type input "#f1ba46"
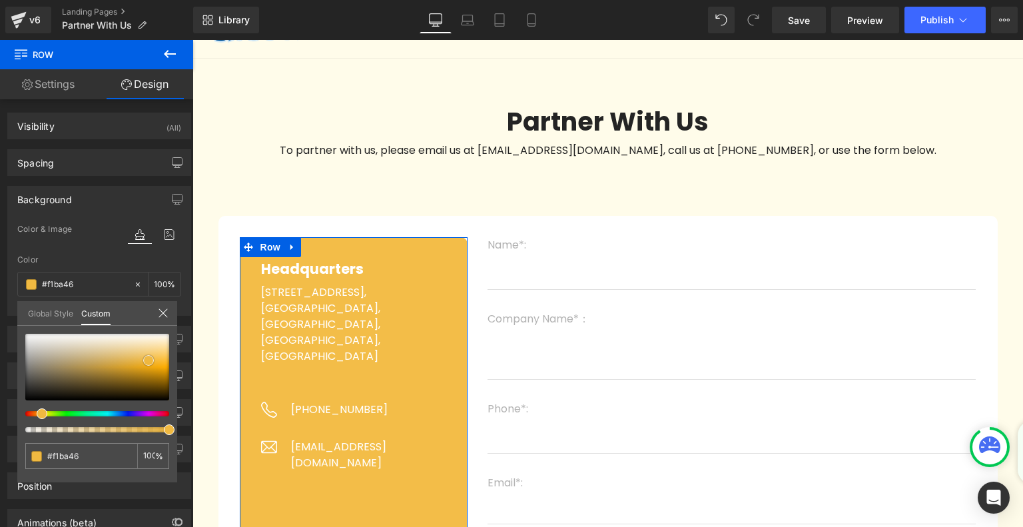
type input "#eeb843"
type input "#edb844"
type input "#ecb745"
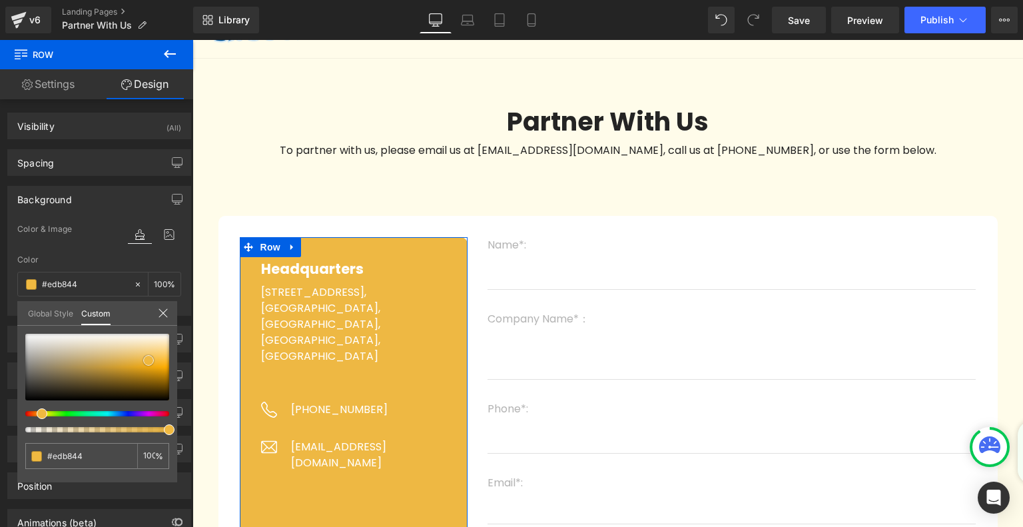
type input "#ecb745"
type input "#ebb541"
type input "#eab542"
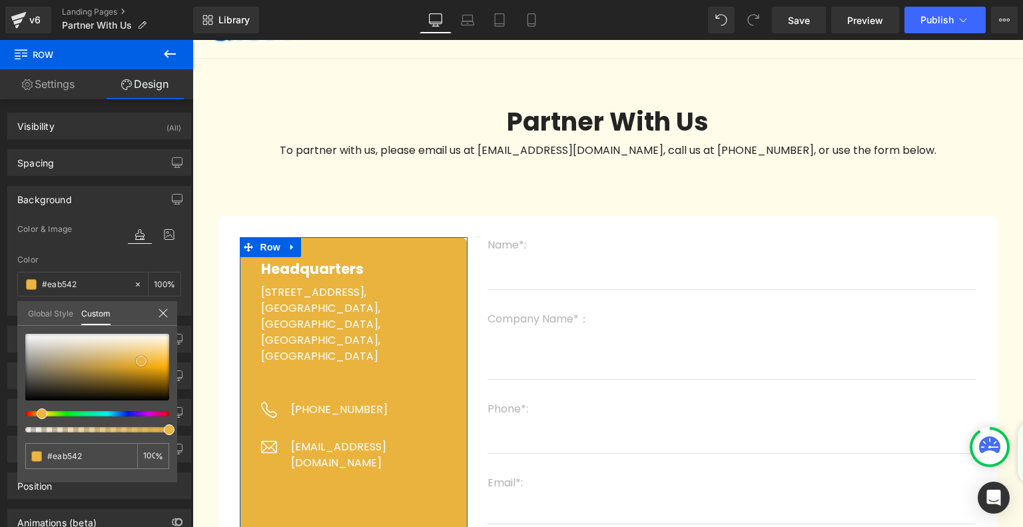
type input "#e9b33e"
type input "#e8b23f"
type input "#e9b33e"
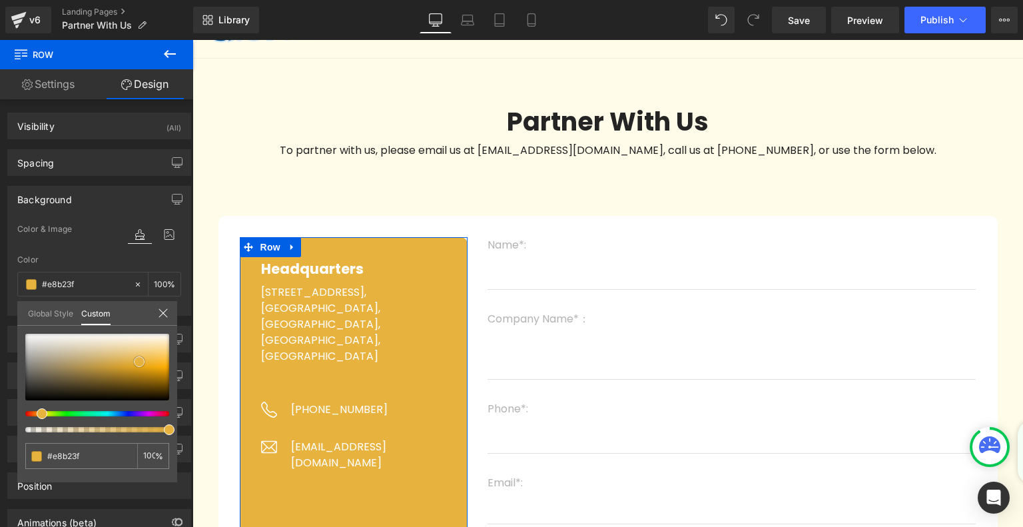
type input "#e9b33e"
type input "#ebb84b"
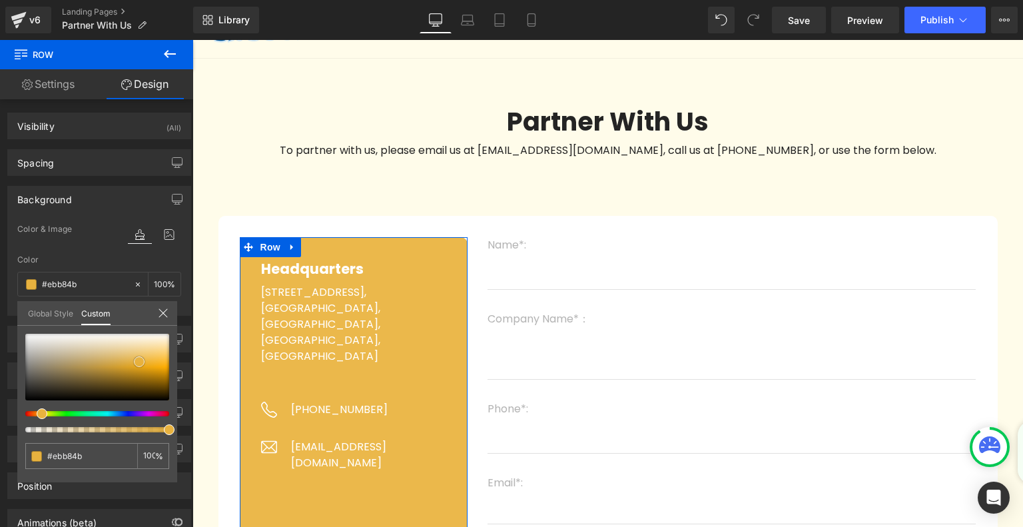
type input "#edbe58"
type input "#eec05d"
type input "#efc261"
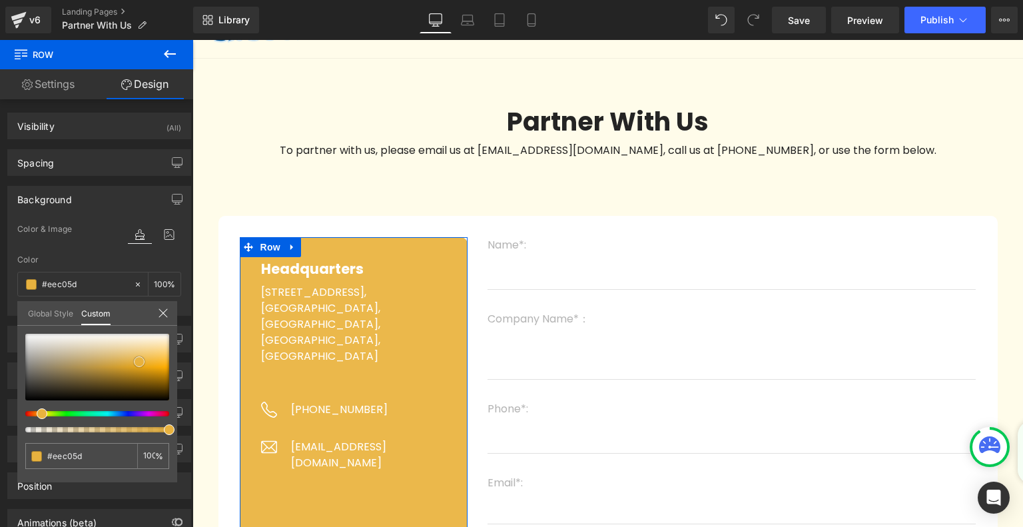
type input "#efc261"
type input "#f0c465"
type input "#f1c86e"
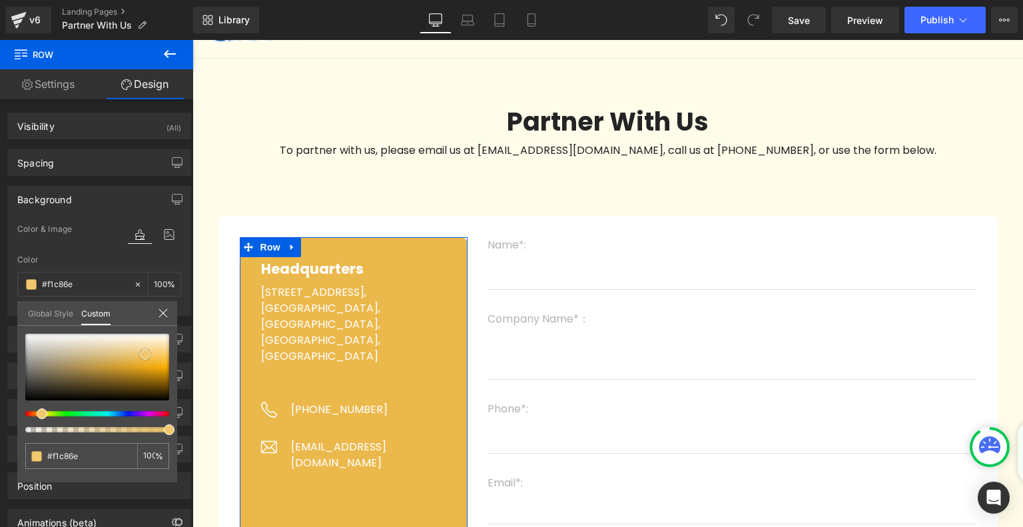
type input "#f2ca72"
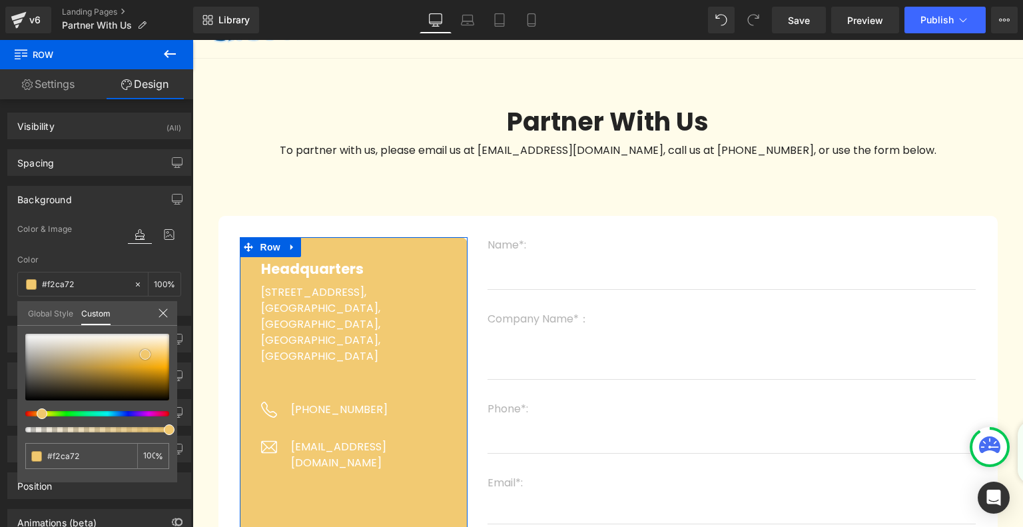
type input "#f1c973"
type input "#f2ca72"
type input "#f4ca70"
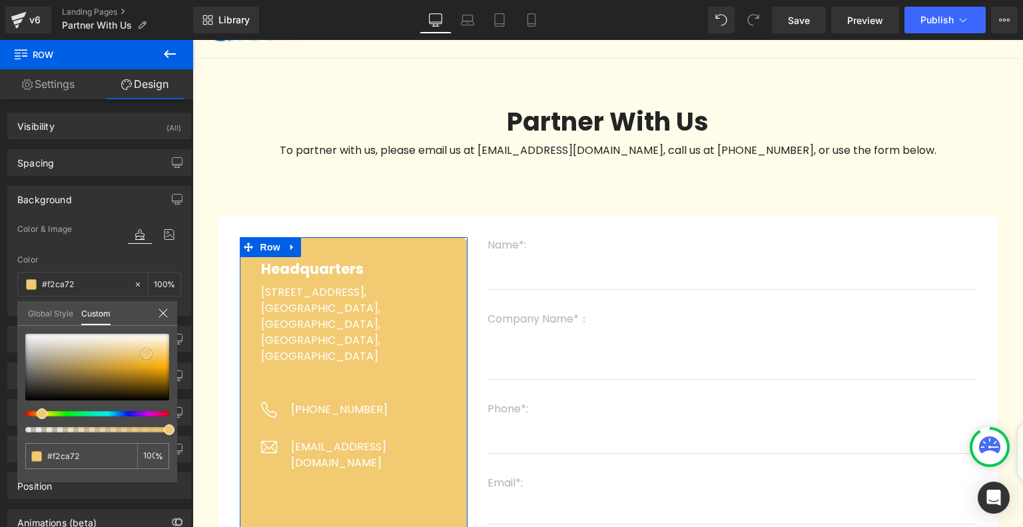
type input "#f4ca70"
type input "#f5ca6f"
type input "#f5cb6f"
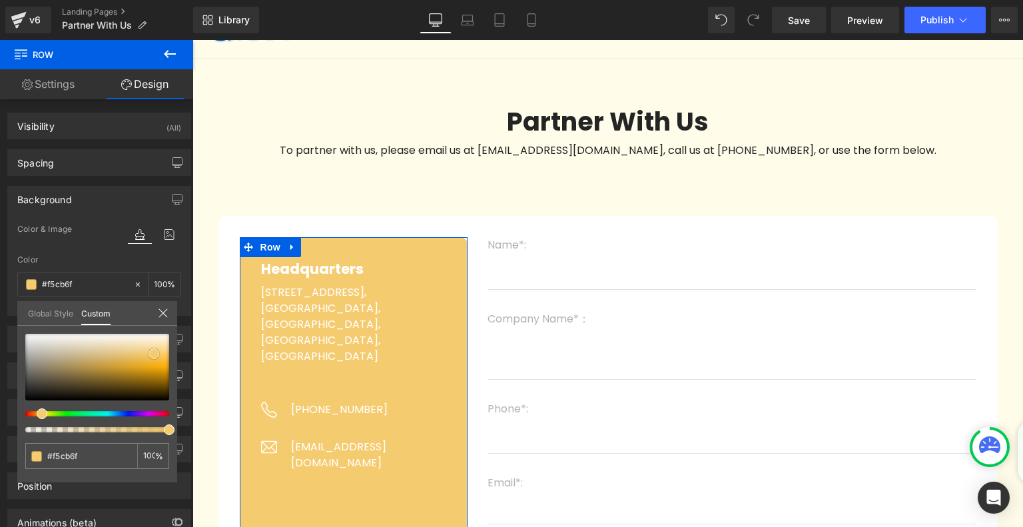
type input "#f7cb6d"
type input "#f5c45b"
type input "#f6c355"
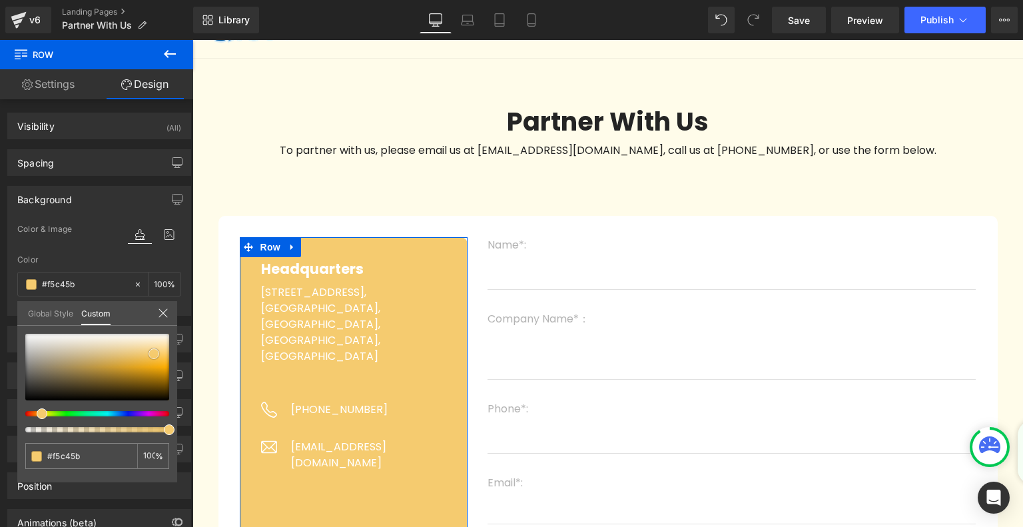
type input "#f6c355"
type input "#f4bf4c"
type input "#f5be46"
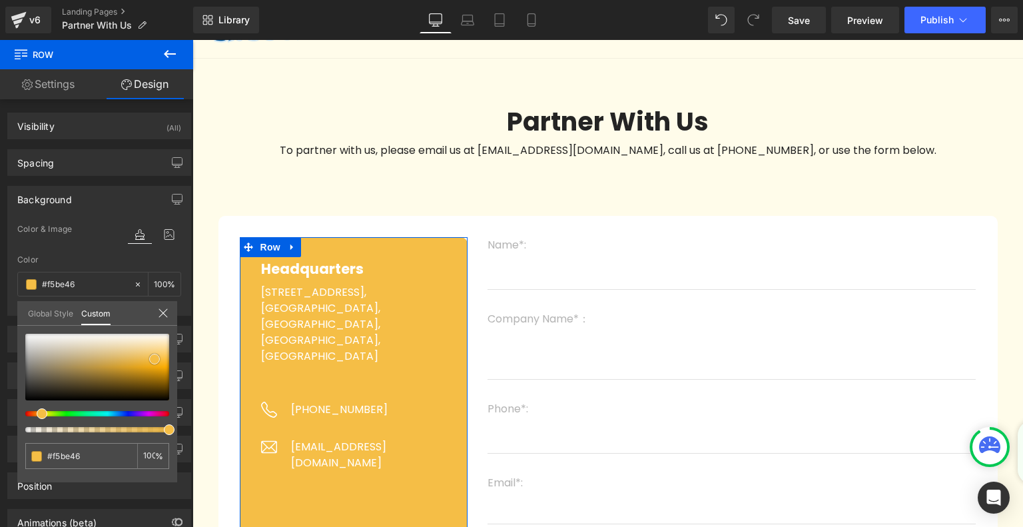
type input "#f6be45"
type input "#f6c14f"
type input "#f5c150"
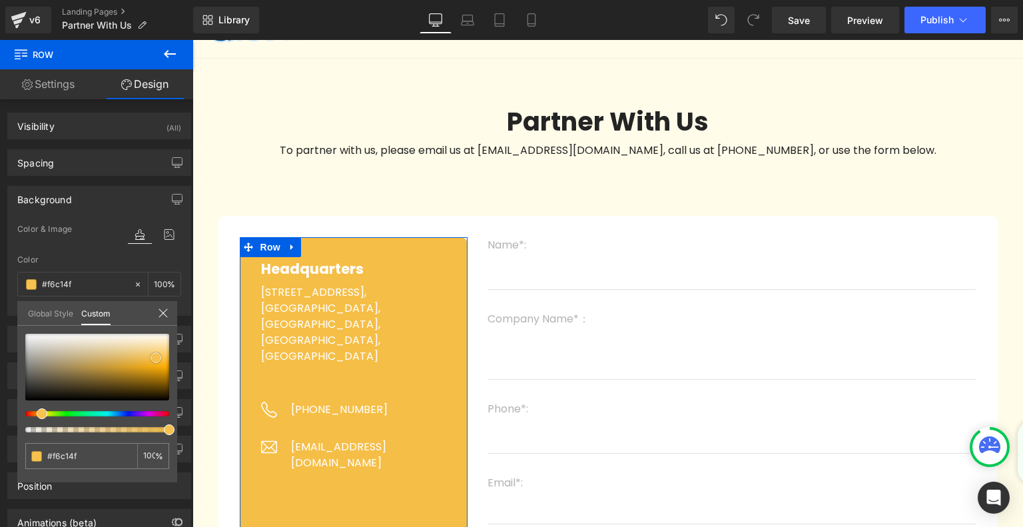
type input "#f5c150"
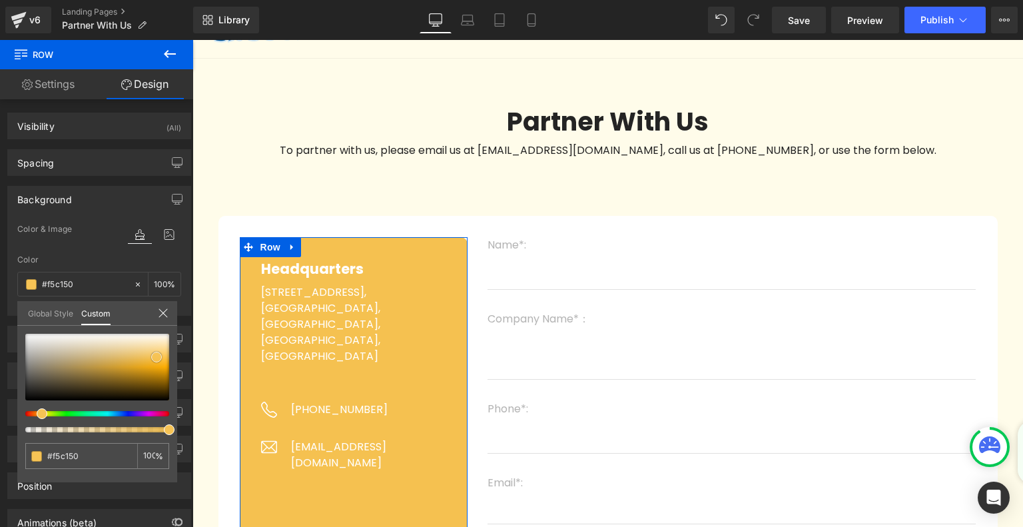
type input "#f7c559"
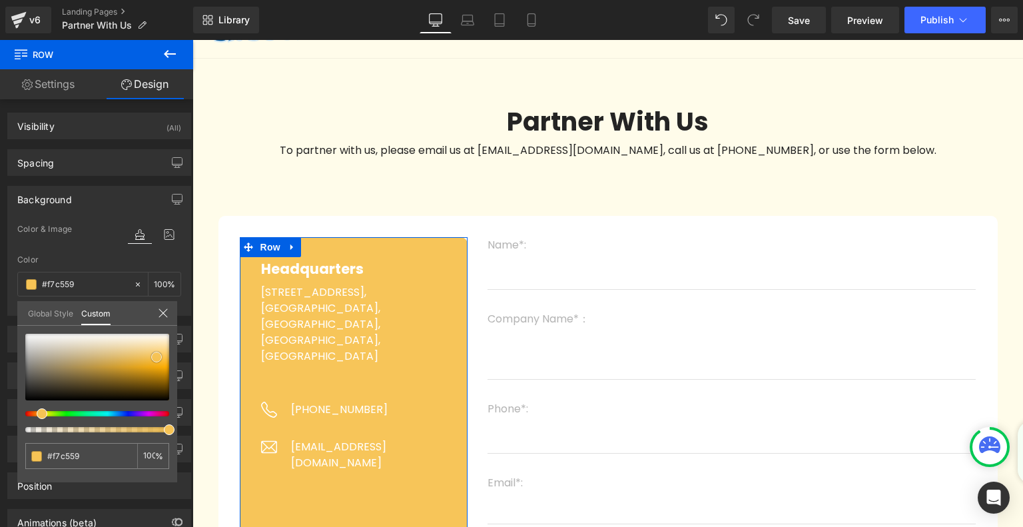
type input "#f9c961"
drag, startPoint x: 166, startPoint y: 358, endPoint x: 157, endPoint y: 355, distance: 9.9
click at [157, 355] on span at bounding box center [158, 355] width 11 height 11
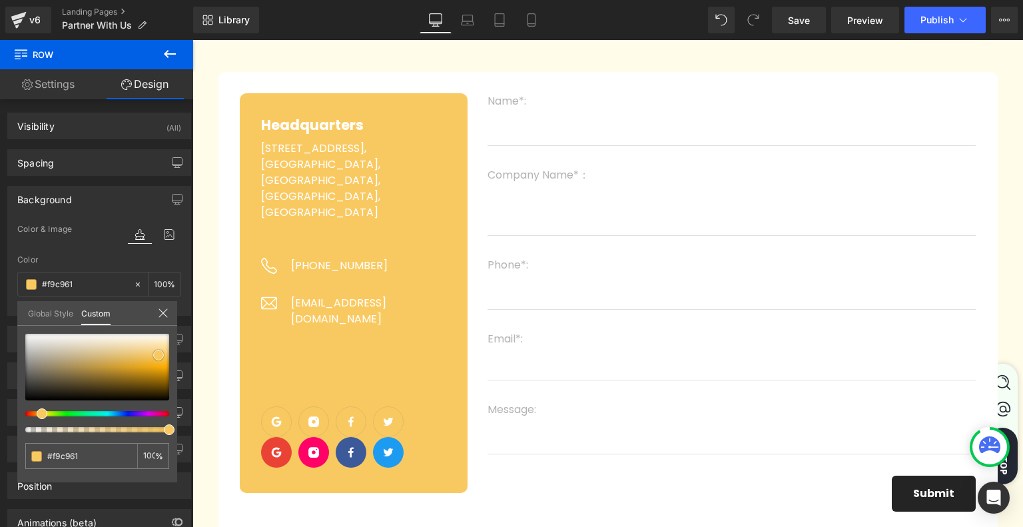
scroll to position [200, 0]
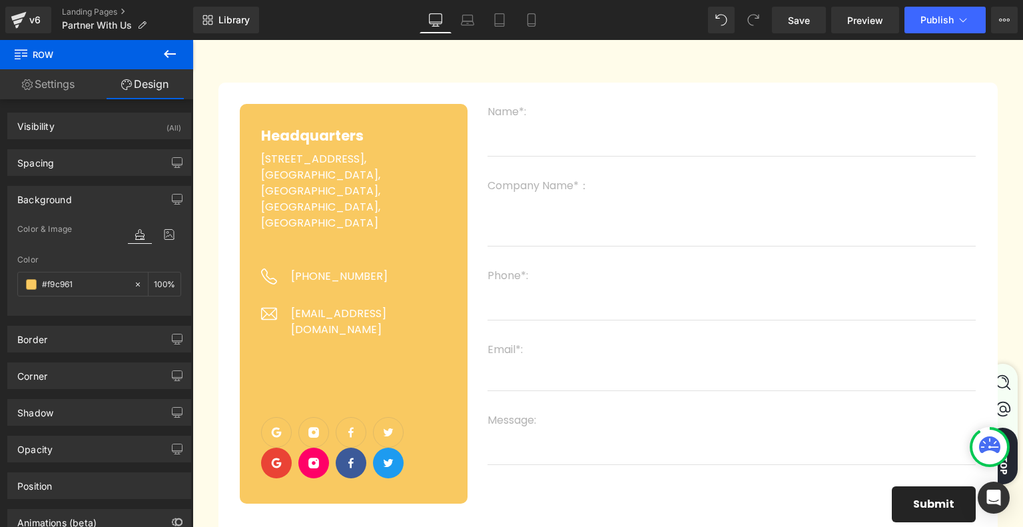
click at [272, 444] on body "Skip to content EXTRA 10% OFF 1 ITEM +EXTRA 15% OFF 2 ITEMS + FREE SHIPPING SIT…" at bounding box center [607, 493] width 830 height 1306
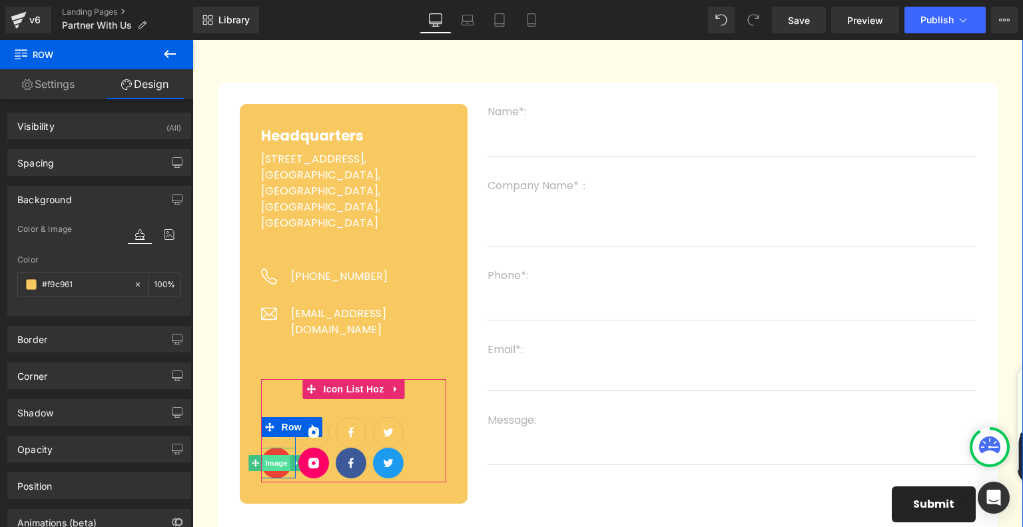
click at [270, 455] on span "Image" at bounding box center [276, 463] width 28 height 16
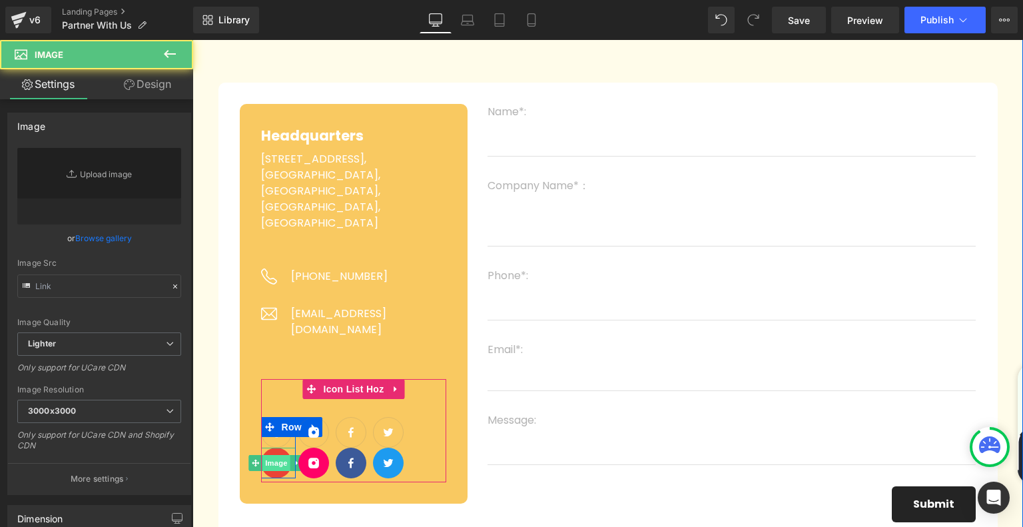
type input "https://ucarecdn.com/a7076826-8e8a-42c1-b70c-27211b526073/google_hover.svg"
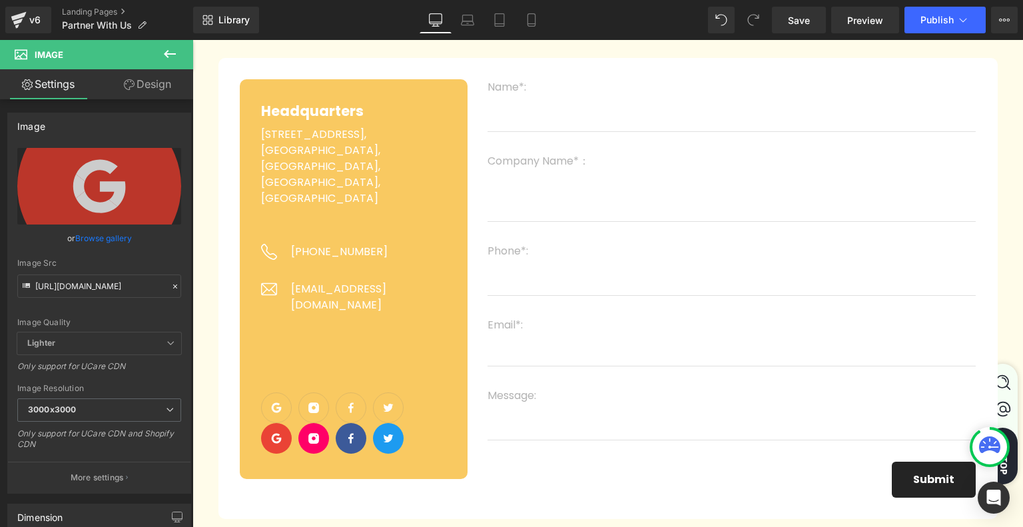
scroll to position [26, 0]
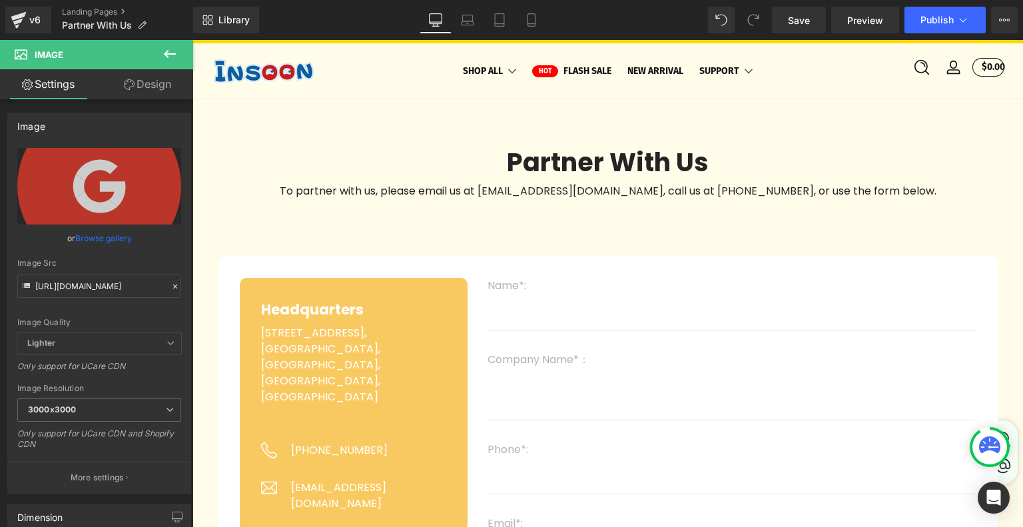
click at [413, 306] on h3 "Headquarters" at bounding box center [354, 309] width 186 height 21
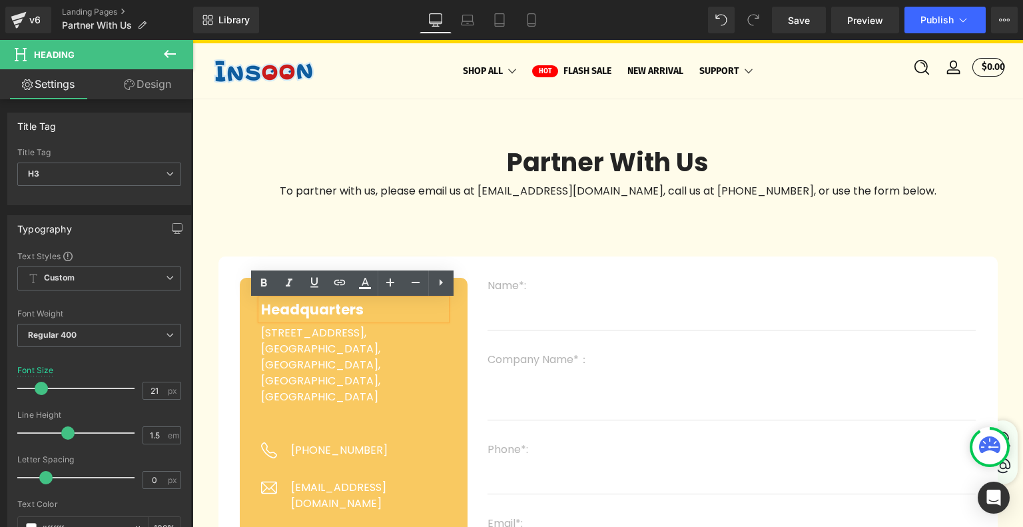
click at [248, 299] on div "Headquarters Heading Room B607, NO.1 Buidling, Area A, Bao An Internet Industry…" at bounding box center [354, 478] width 228 height 400
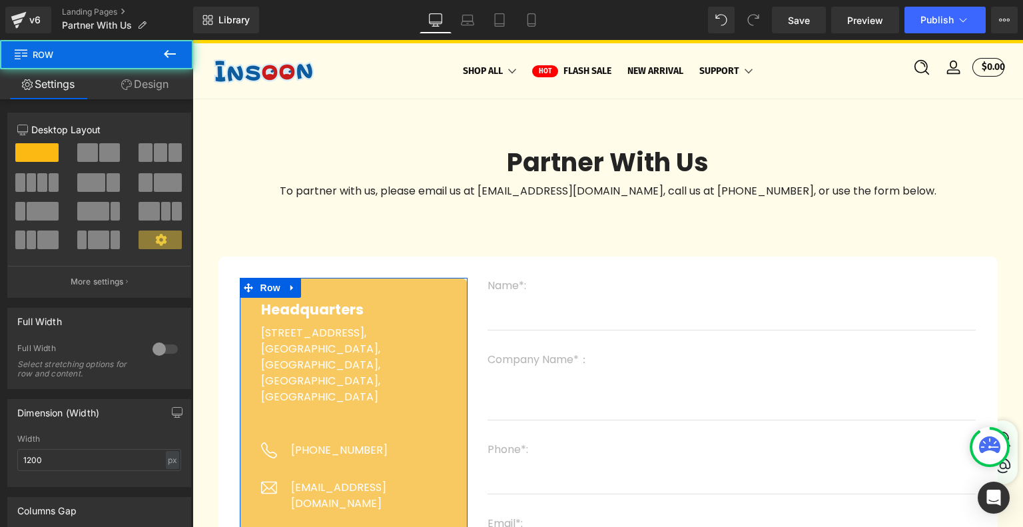
click at [144, 83] on link "Design" at bounding box center [145, 84] width 97 height 30
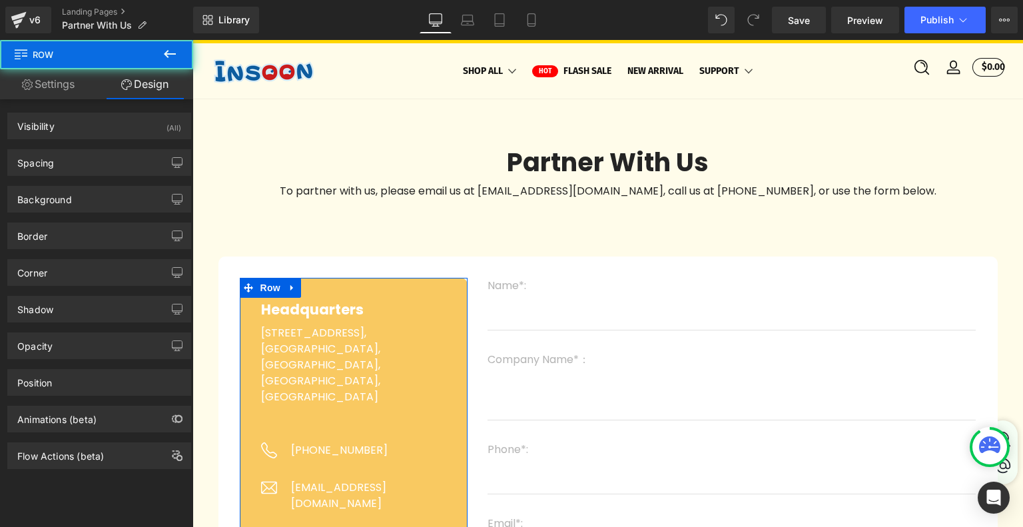
type input "#f9c961"
type input "100"
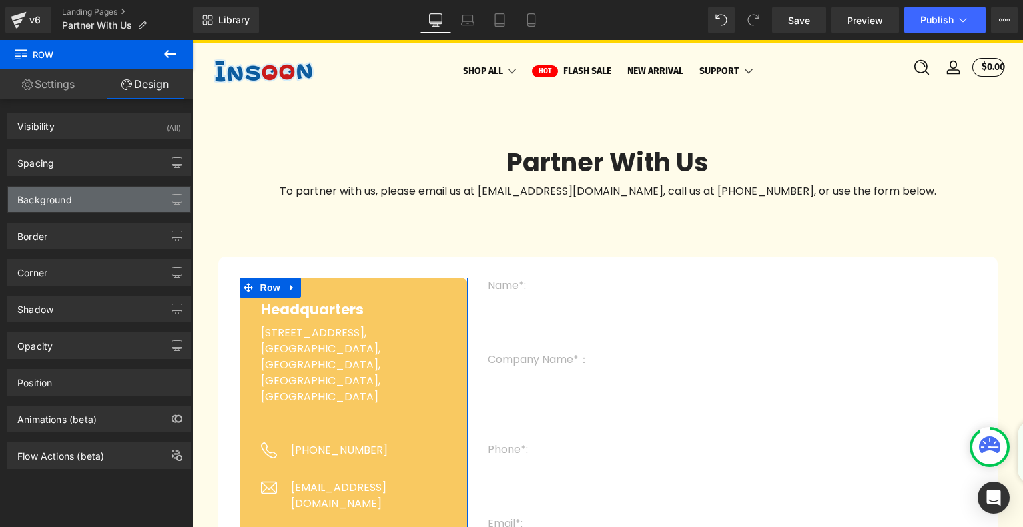
click at [95, 204] on div "Background" at bounding box center [99, 198] width 182 height 25
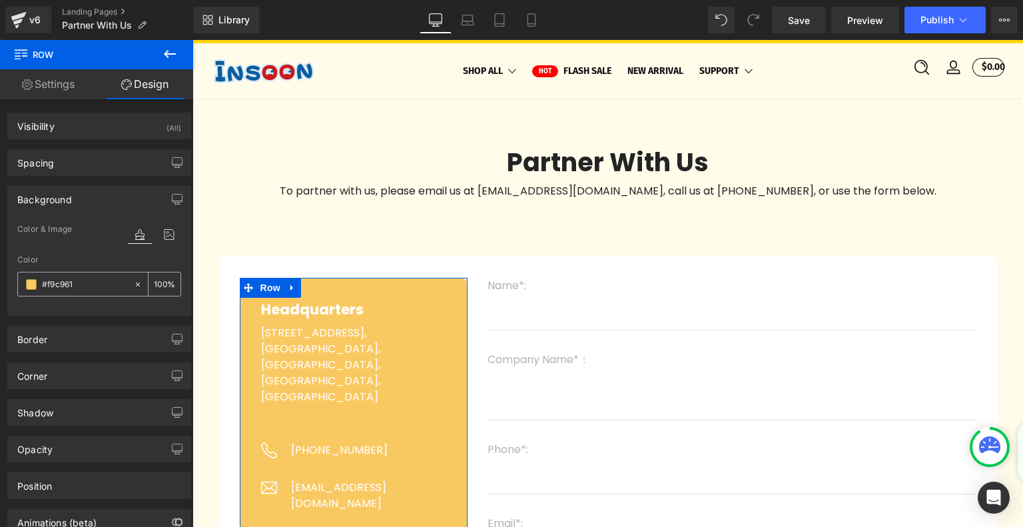
paste input "FFD600"
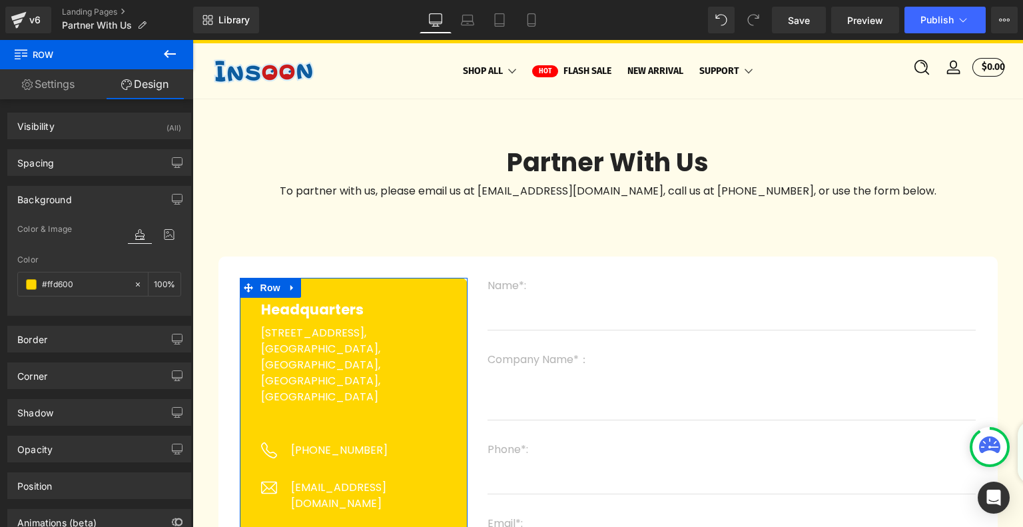
click at [83, 257] on div "Color" at bounding box center [99, 259] width 164 height 9
click at [89, 284] on input "#ffd600" at bounding box center [84, 284] width 85 height 15
paste input "FFD"
type input "FFD600"
click at [90, 306] on div at bounding box center [99, 307] width 164 height 9
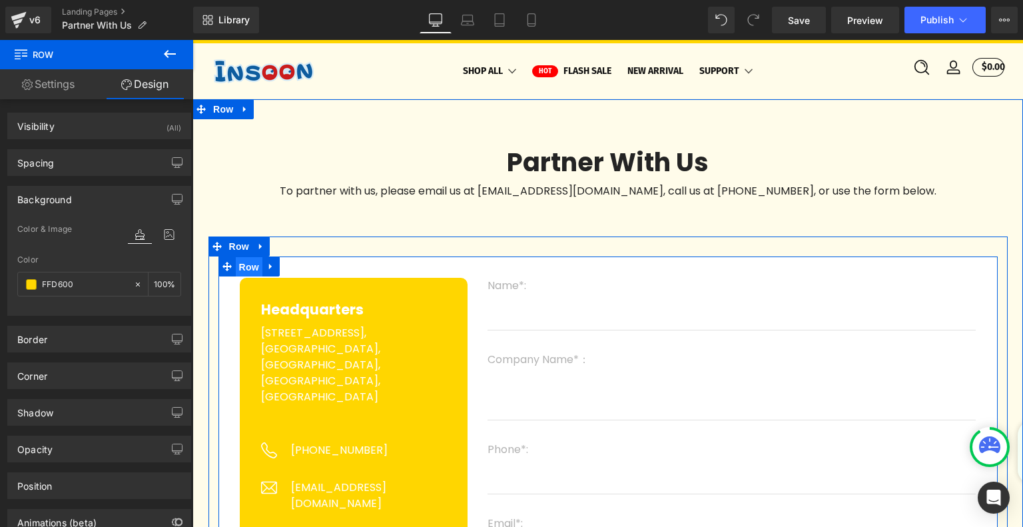
click at [258, 265] on span "Row" at bounding box center [249, 267] width 27 height 20
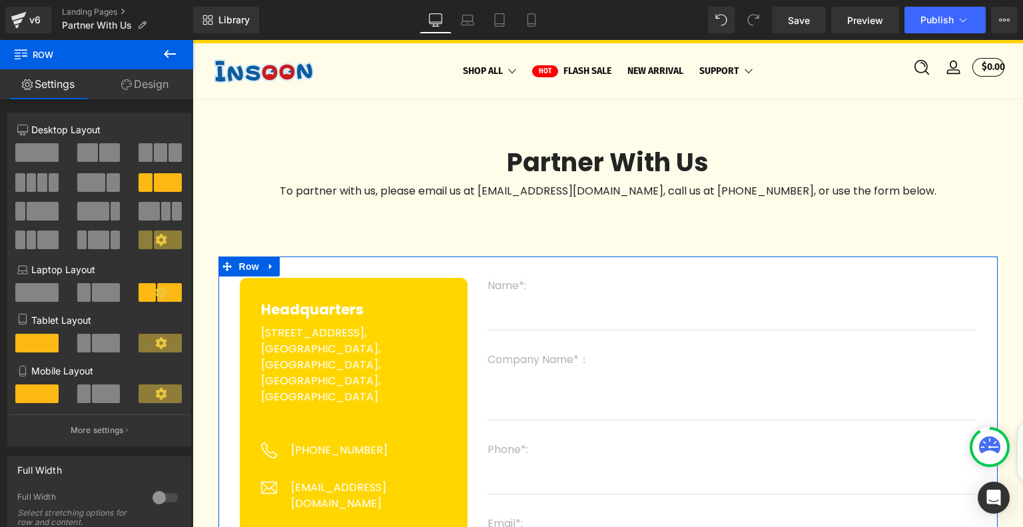
click at [136, 77] on link "Design" at bounding box center [145, 84] width 97 height 30
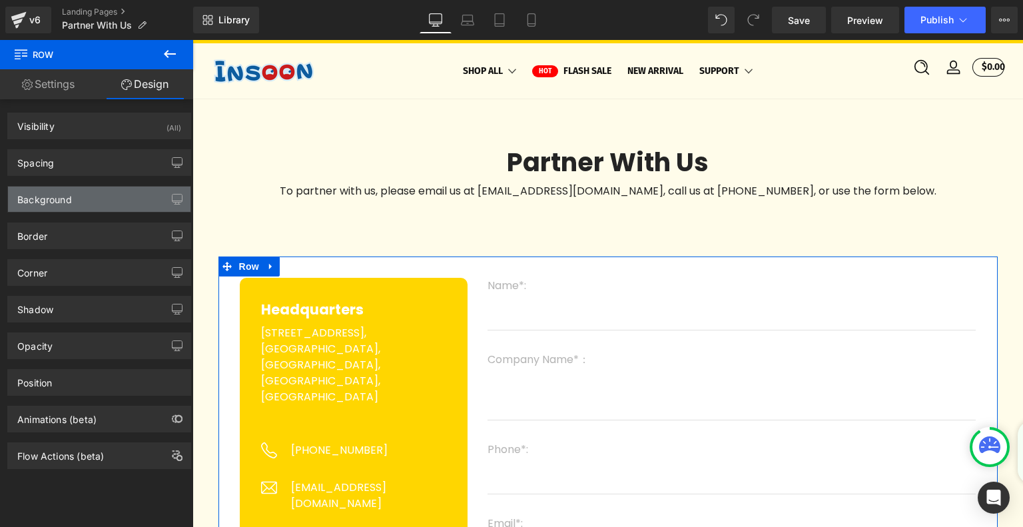
click at [73, 191] on div "Background" at bounding box center [99, 198] width 182 height 25
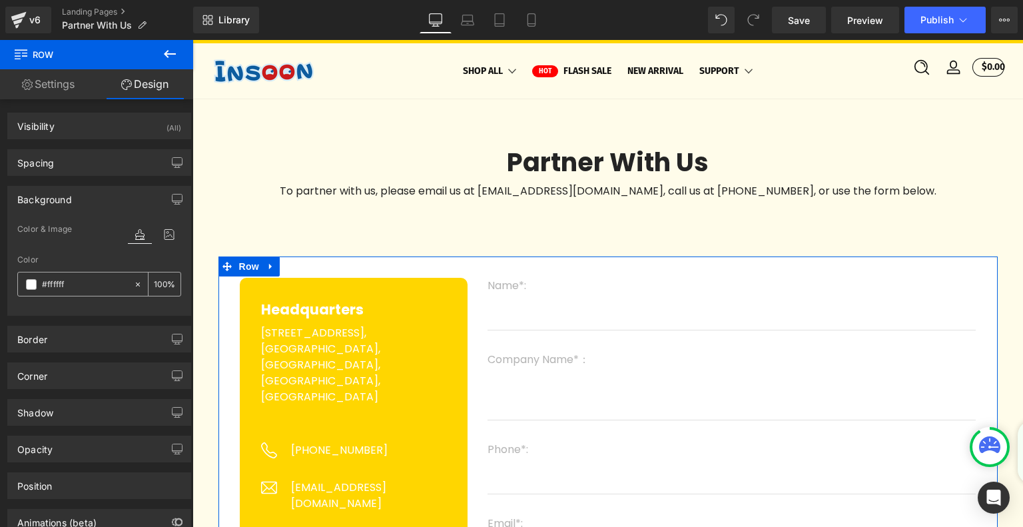
click at [73, 282] on input "#ffffff" at bounding box center [84, 284] width 85 height 15
paste input "FAF0BA"
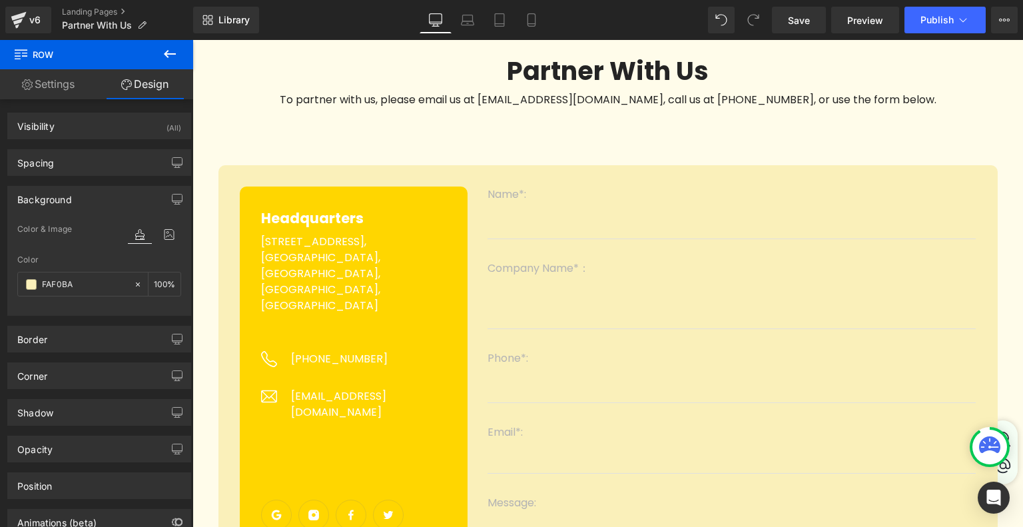
scroll to position [133, 0]
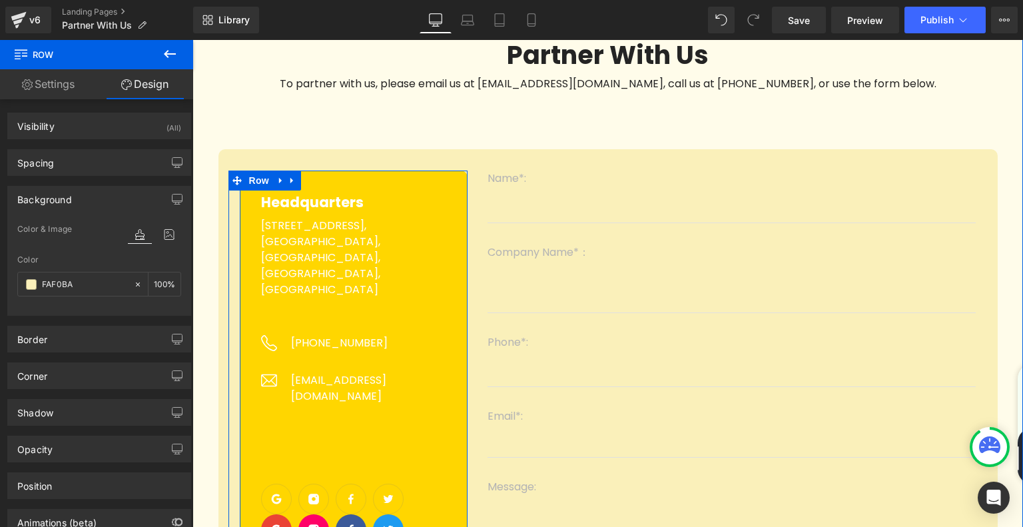
click at [346, 186] on div "Headquarters Heading Room B607, NO.1 Buidling, Area A, Bao An Internet Industry…" at bounding box center [354, 370] width 228 height 400
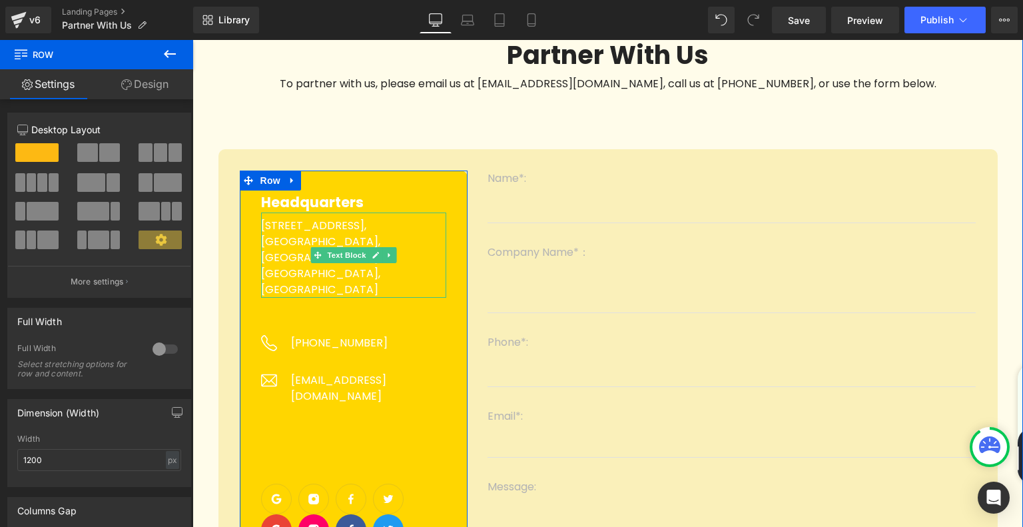
click at [399, 216] on div at bounding box center [354, 213] width 186 height 3
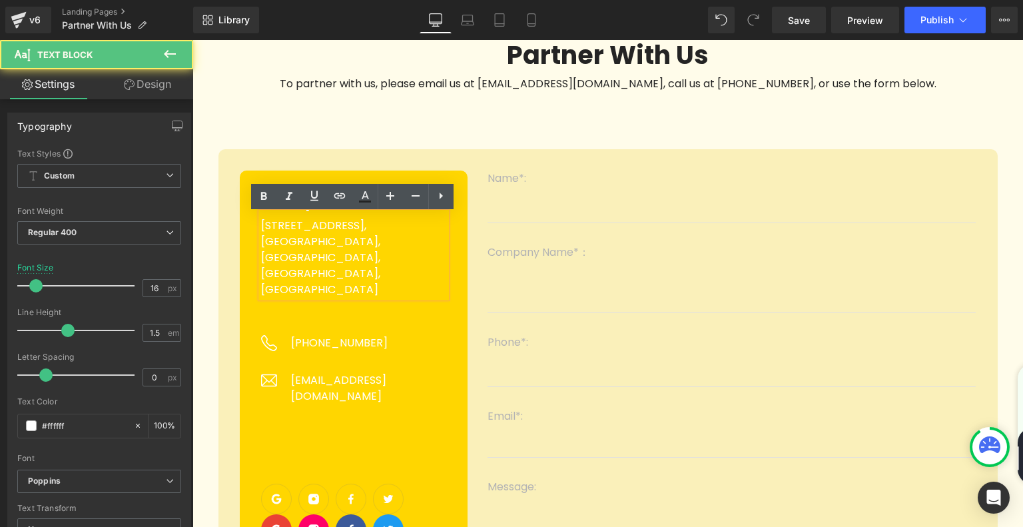
click at [436, 178] on div "Headquarters Heading Room B607, NO.1 Buidling, Area A, Bao An Internet Industry…" at bounding box center [354, 370] width 228 height 400
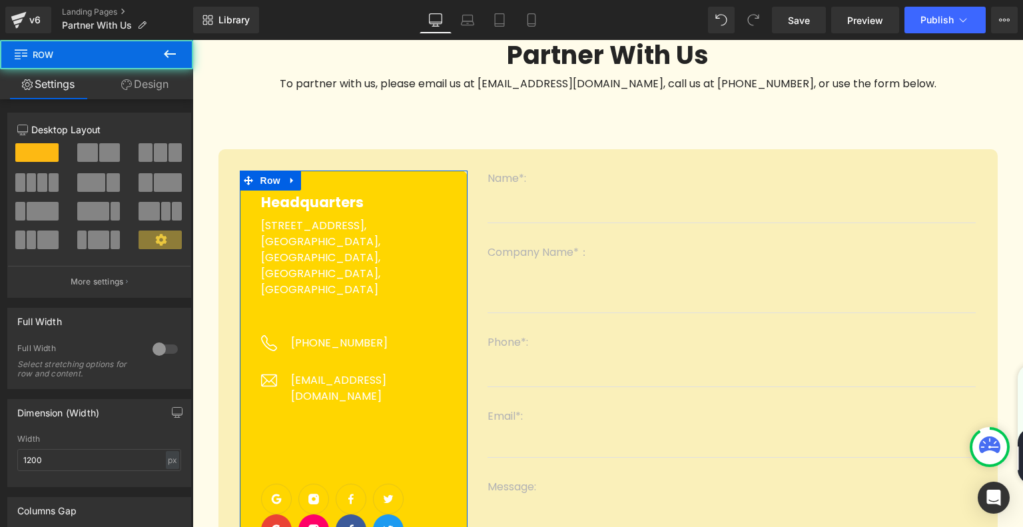
click at [148, 85] on link "Design" at bounding box center [145, 84] width 97 height 30
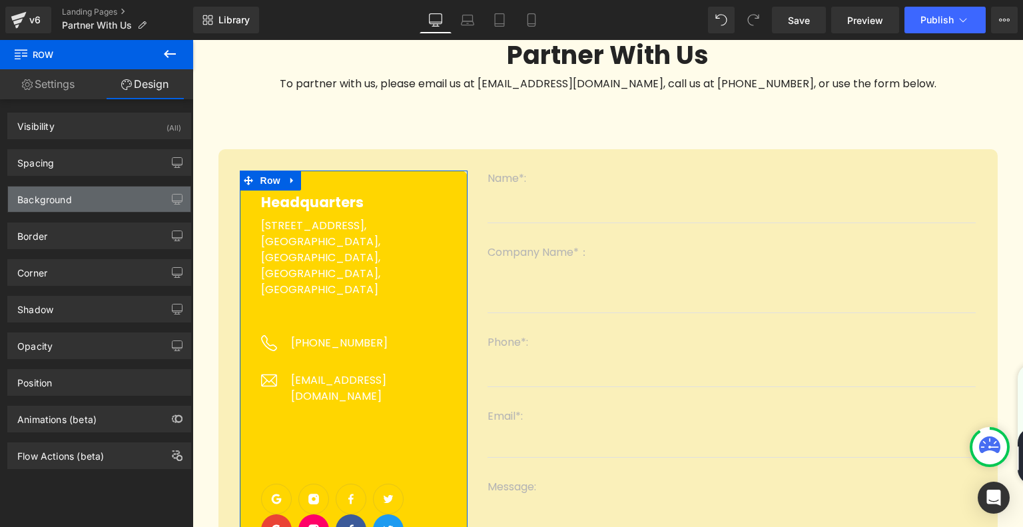
click at [99, 195] on div "Background" at bounding box center [99, 198] width 182 height 25
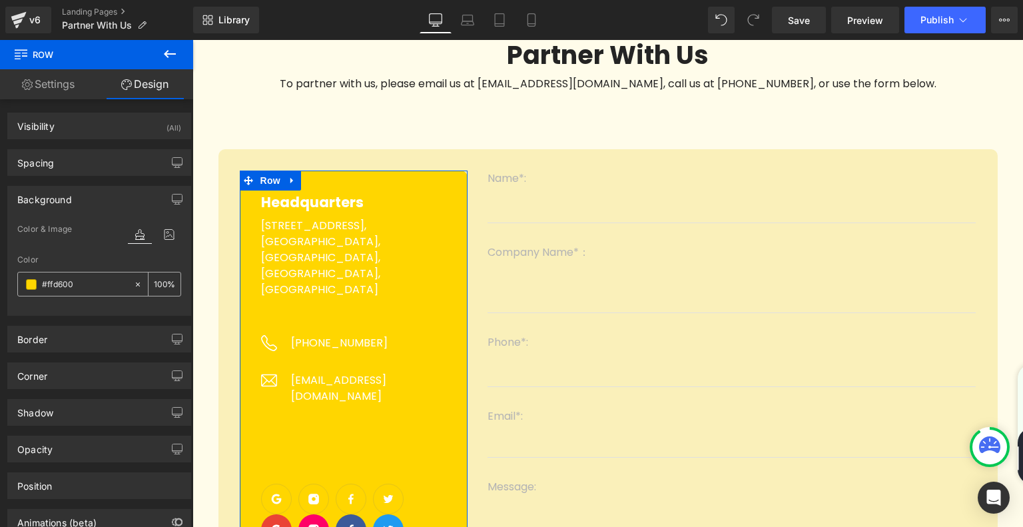
click at [88, 284] on input "#ffd600" at bounding box center [84, 284] width 85 height 15
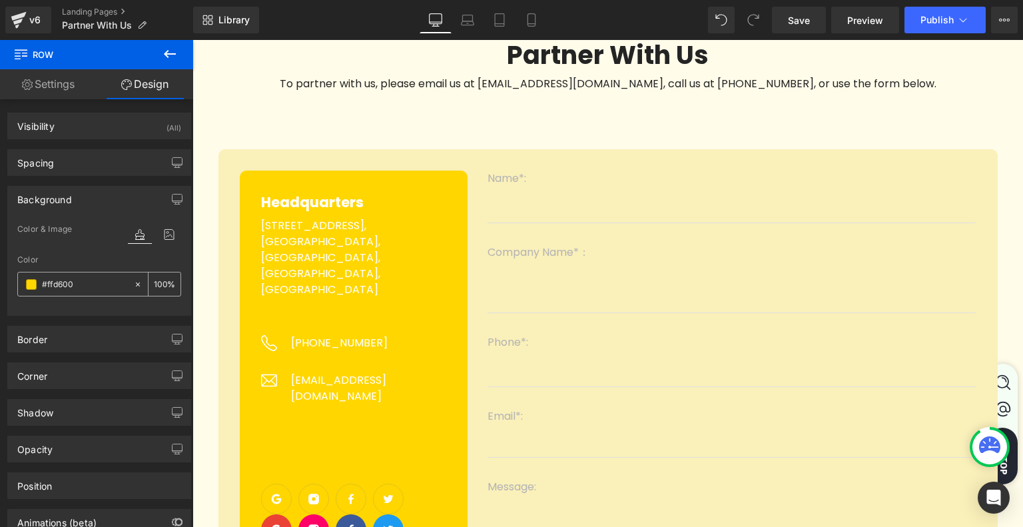
paste input "FAF0BA"
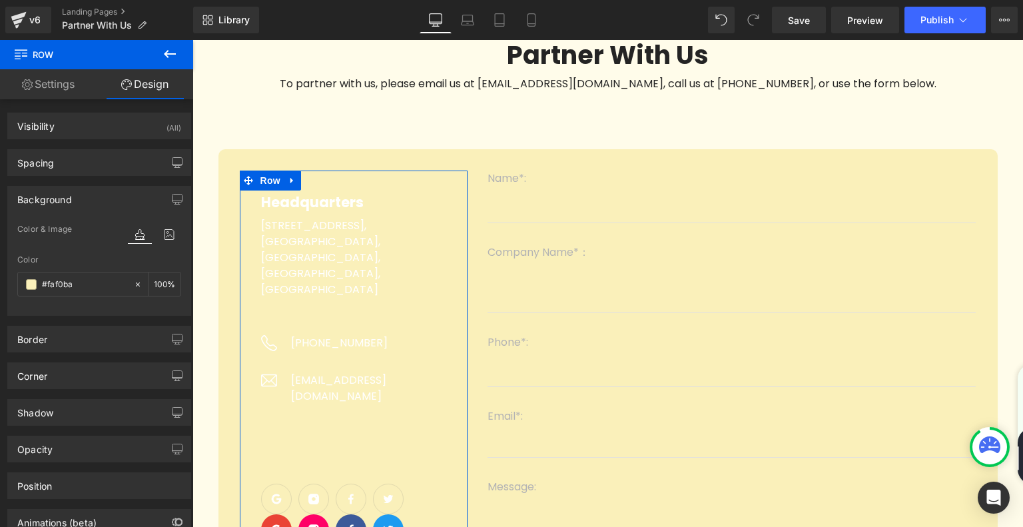
click at [93, 259] on div "Color" at bounding box center [99, 259] width 164 height 9
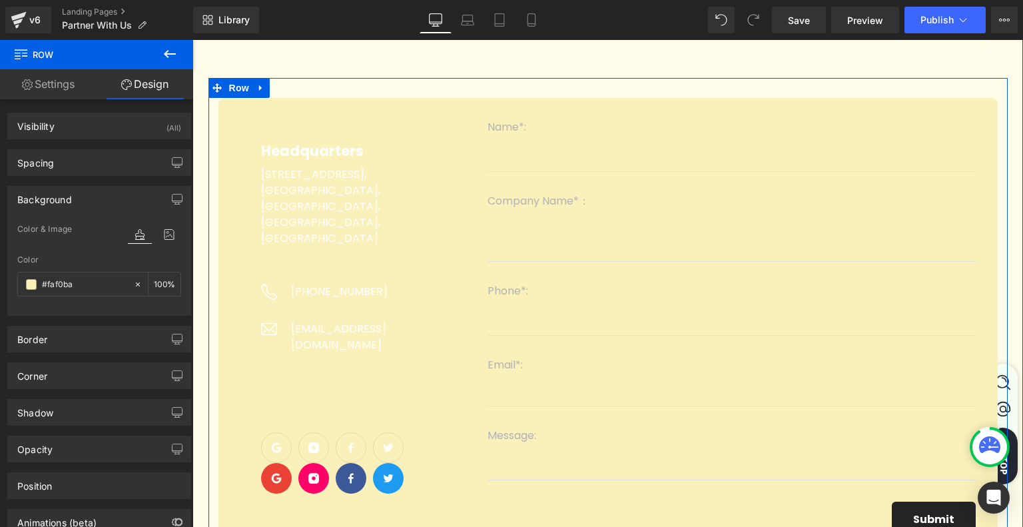
scroll to position [67, 0]
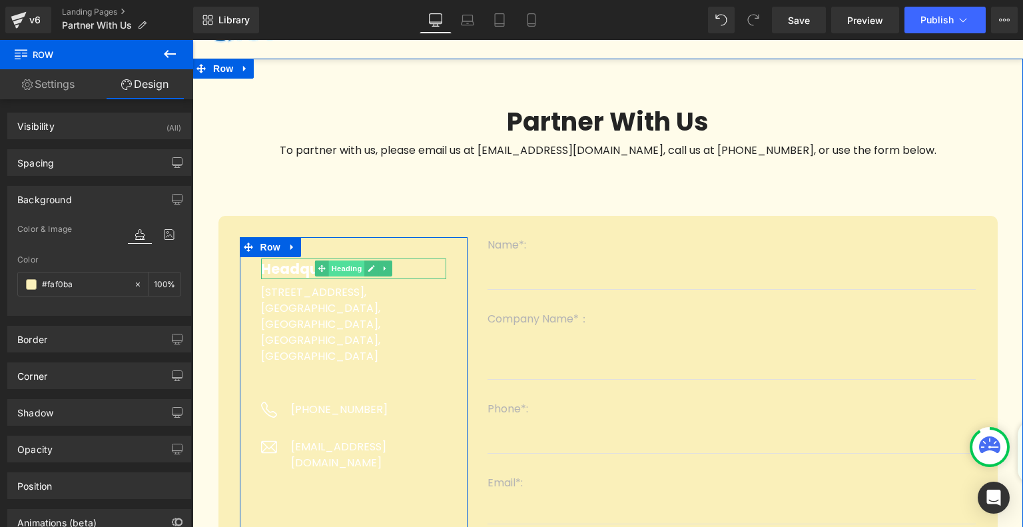
click at [336, 274] on span "Heading" at bounding box center [347, 268] width 36 height 16
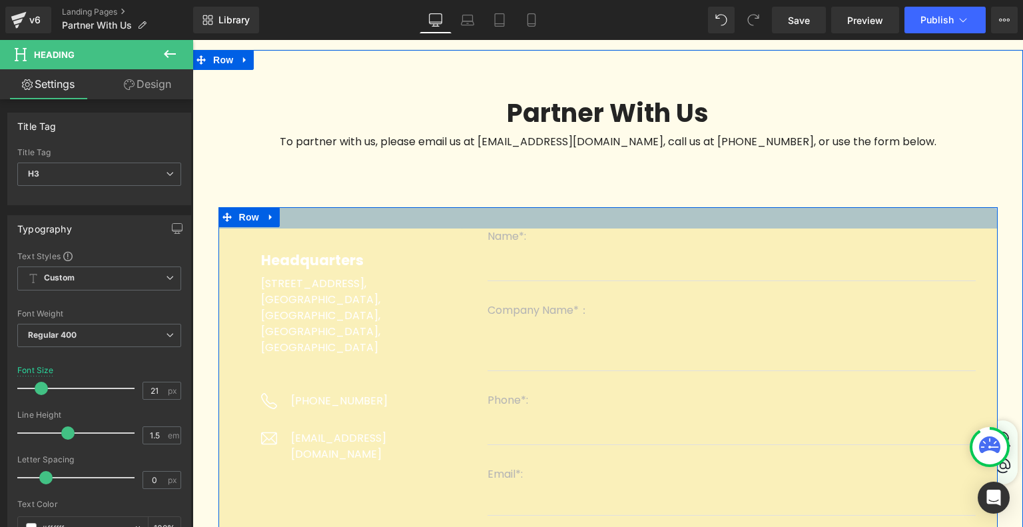
scroll to position [133, 0]
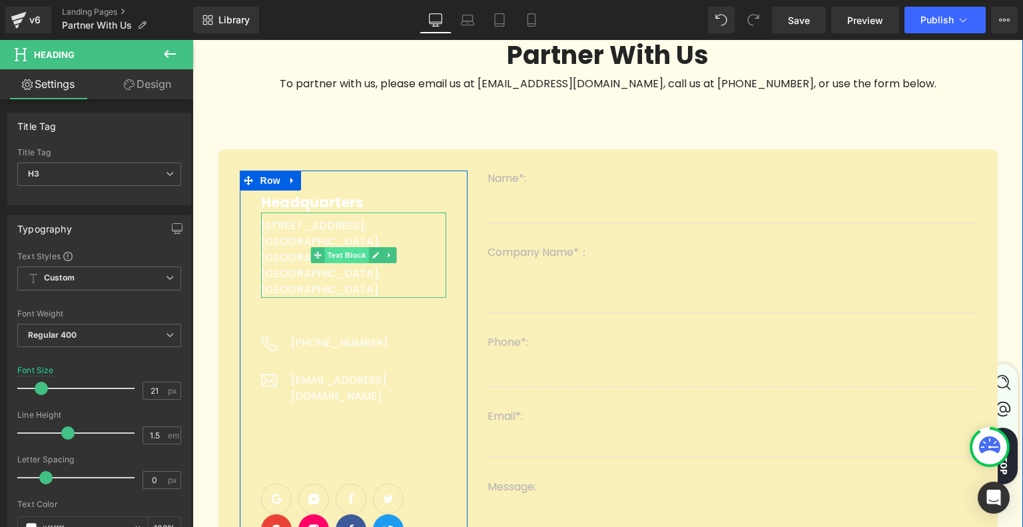
click at [348, 256] on span "Text Block" at bounding box center [346, 255] width 44 height 16
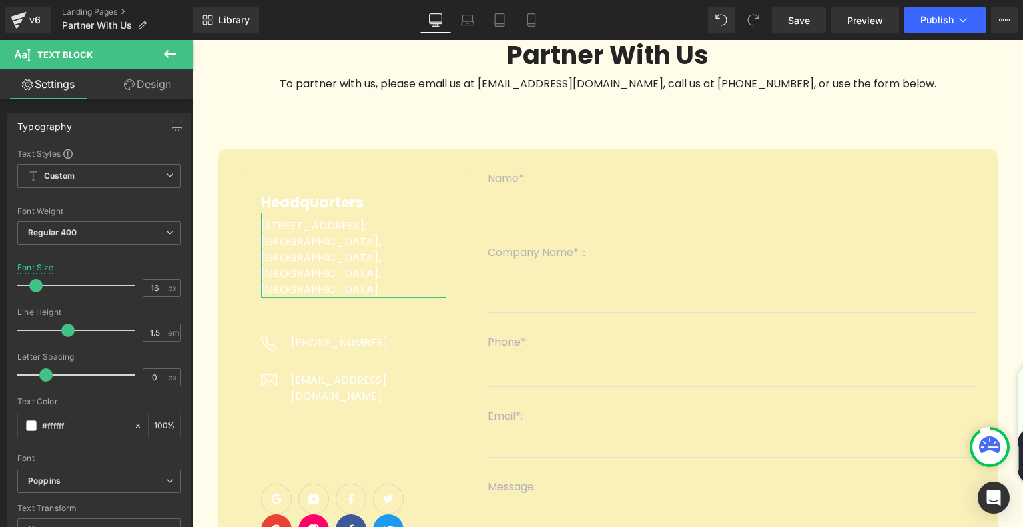
click at [152, 89] on link "Design" at bounding box center [147, 84] width 97 height 30
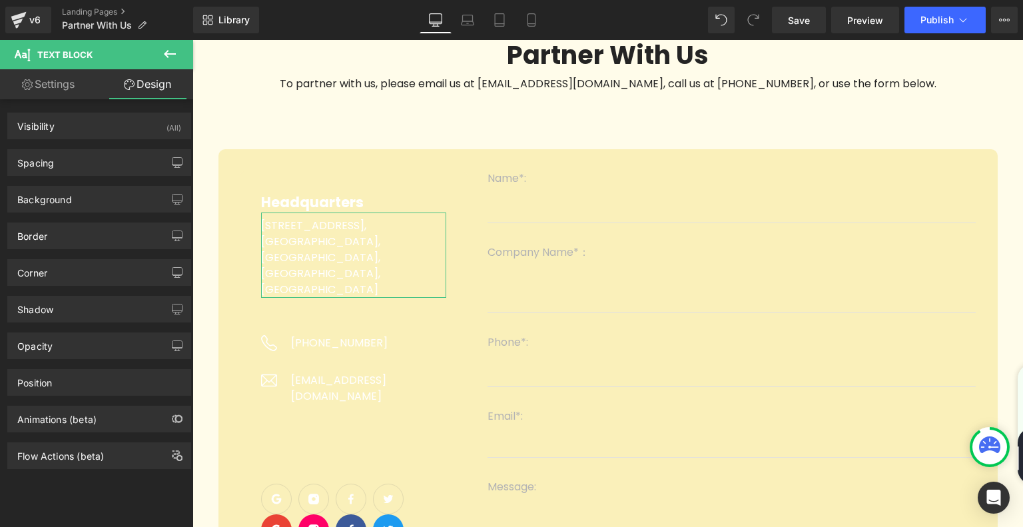
click at [50, 79] on link "Settings" at bounding box center [48, 84] width 97 height 30
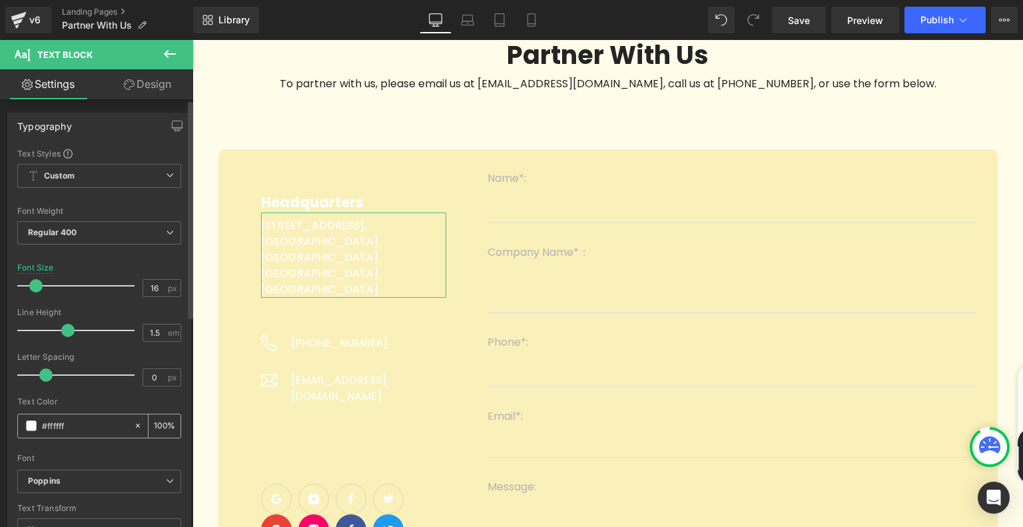
click at [26, 428] on span at bounding box center [31, 425] width 11 height 11
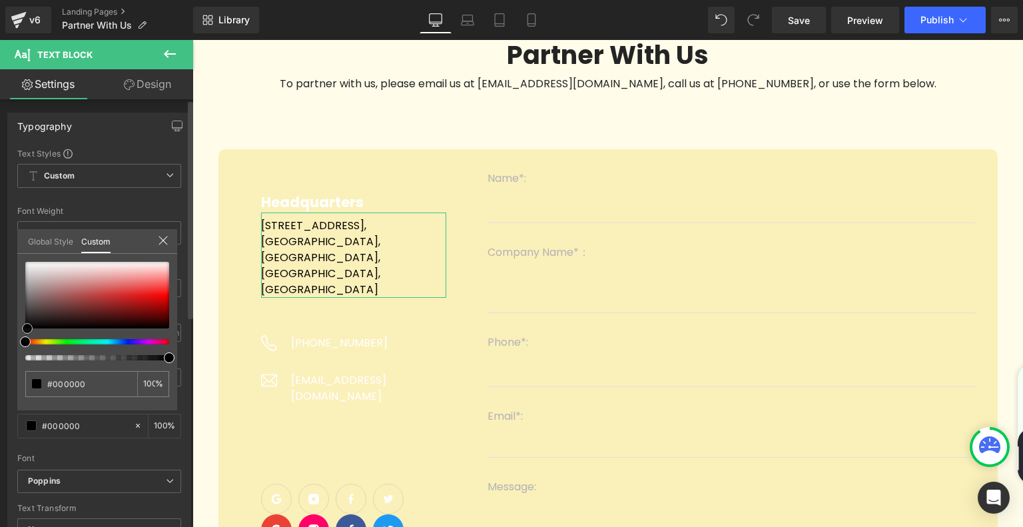
drag, startPoint x: 24, startPoint y: 258, endPoint x: 26, endPoint y: 343, distance: 85.2
click at [26, 343] on div at bounding box center [97, 311] width 144 height 99
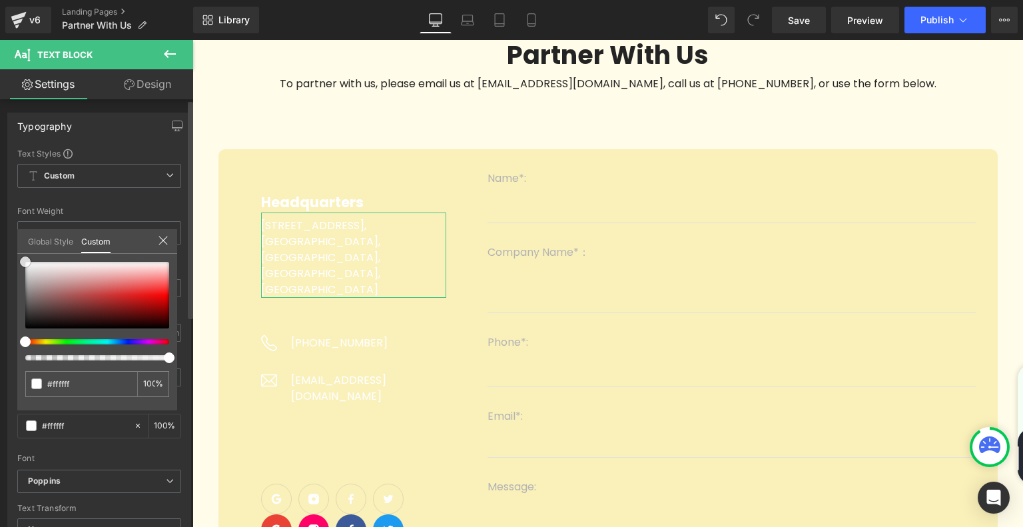
drag, startPoint x: 26, startPoint y: 327, endPoint x: 0, endPoint y: 255, distance: 76.4
click at [0, 255] on div "Typography Text Styles Custom Custom Setup Global Style Custom Setup Global Sty…" at bounding box center [99, 331] width 199 height 457
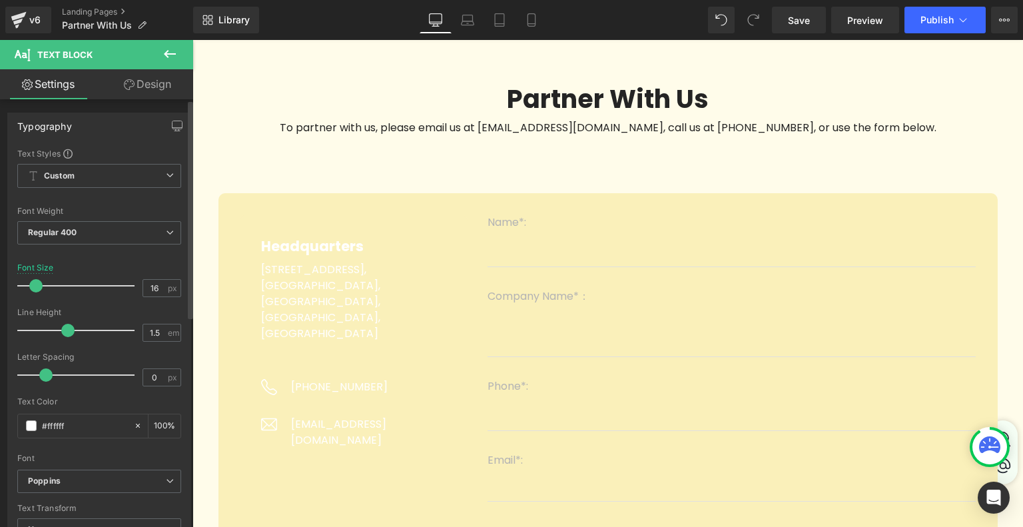
scroll to position [67, 0]
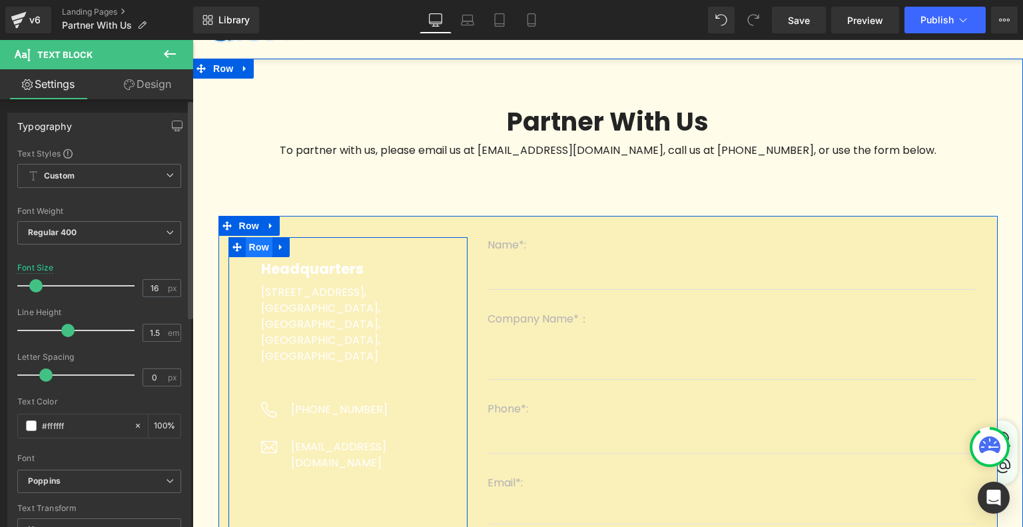
click at [266, 250] on span "Row" at bounding box center [259, 247] width 27 height 20
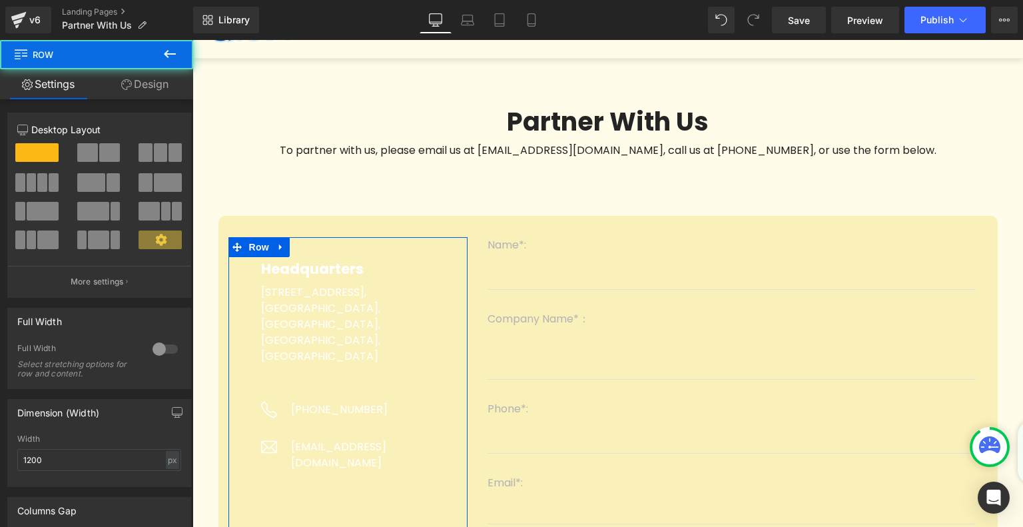
click at [154, 87] on link "Design" at bounding box center [145, 84] width 97 height 30
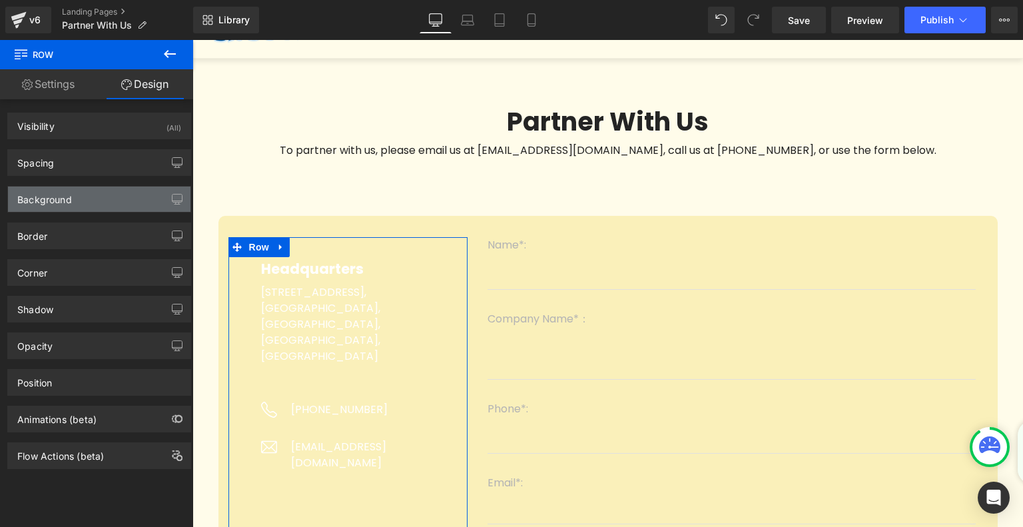
click at [76, 193] on div "Background" at bounding box center [99, 198] width 182 height 25
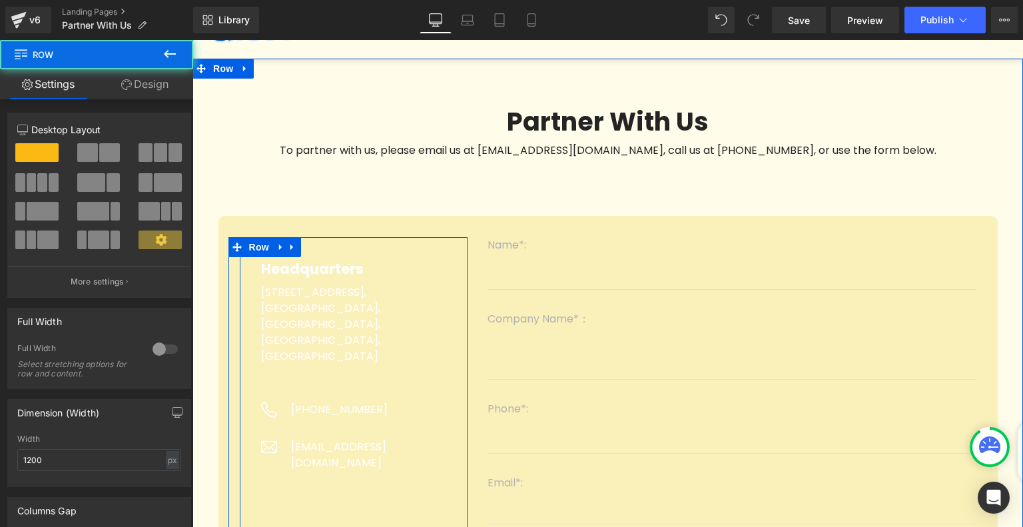
click at [365, 252] on div "Headquarters Heading Room B607, NO.1 Buidling, Area A, Bao An Internet Industry…" at bounding box center [354, 437] width 228 height 400
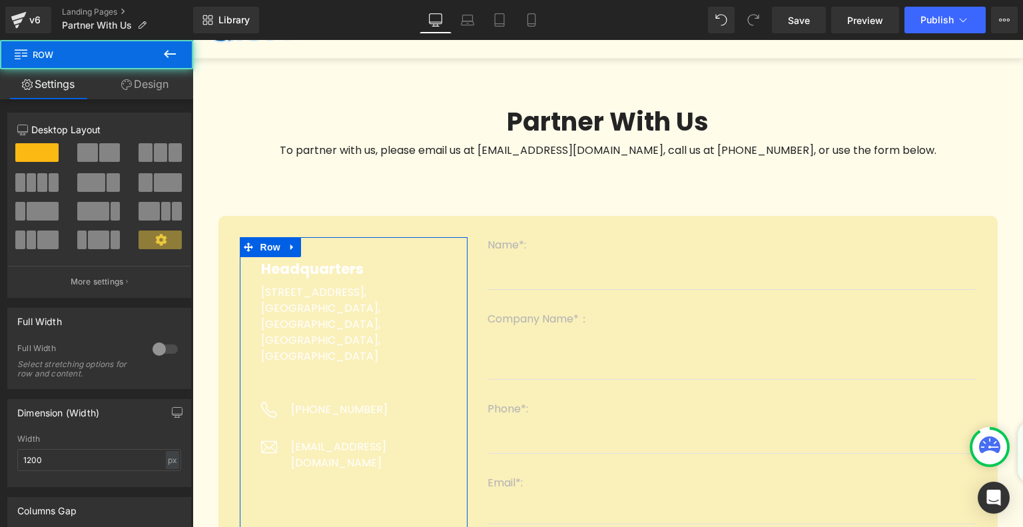
click at [154, 81] on link "Design" at bounding box center [145, 84] width 97 height 30
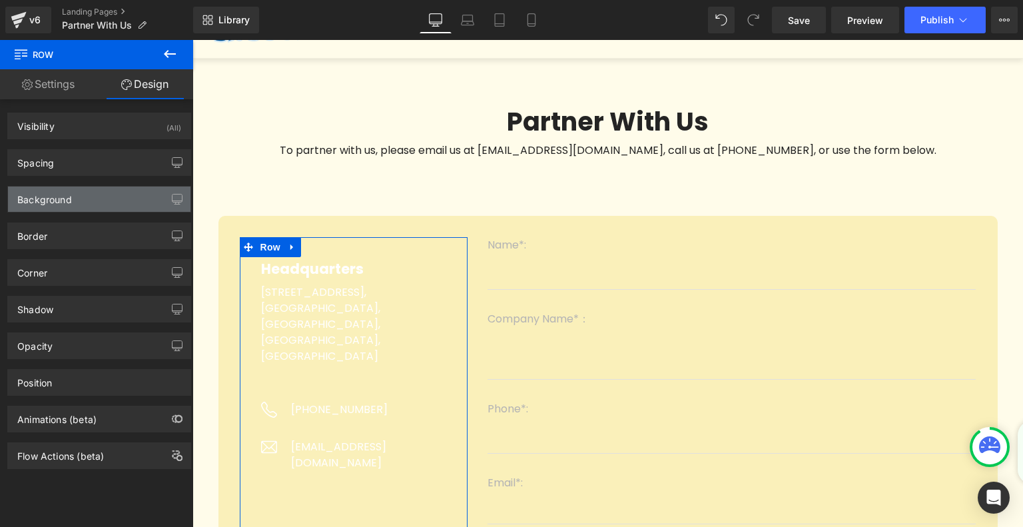
click at [68, 199] on div "Background" at bounding box center [44, 195] width 55 height 19
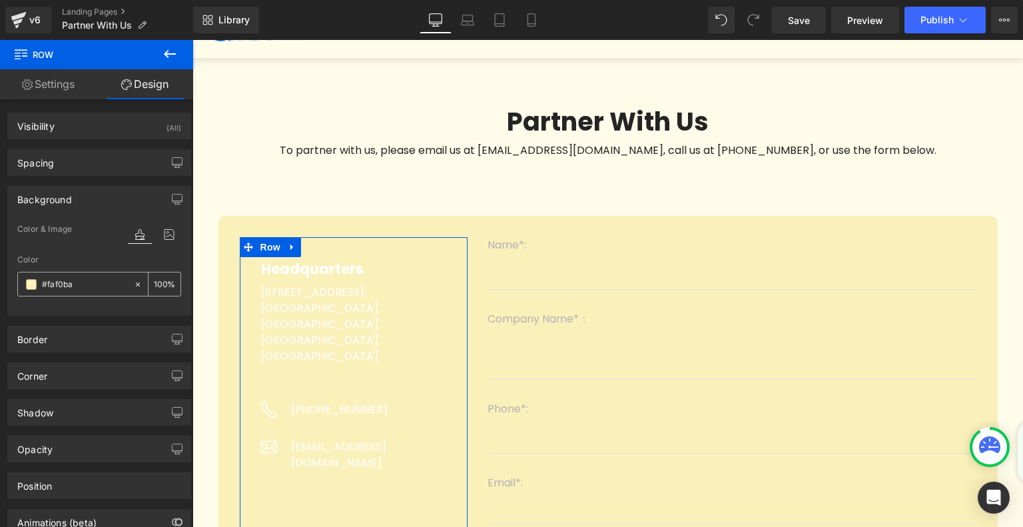
click at [50, 284] on input "#faf0ba" at bounding box center [84, 284] width 85 height 15
click at [33, 284] on span at bounding box center [31, 284] width 11 height 11
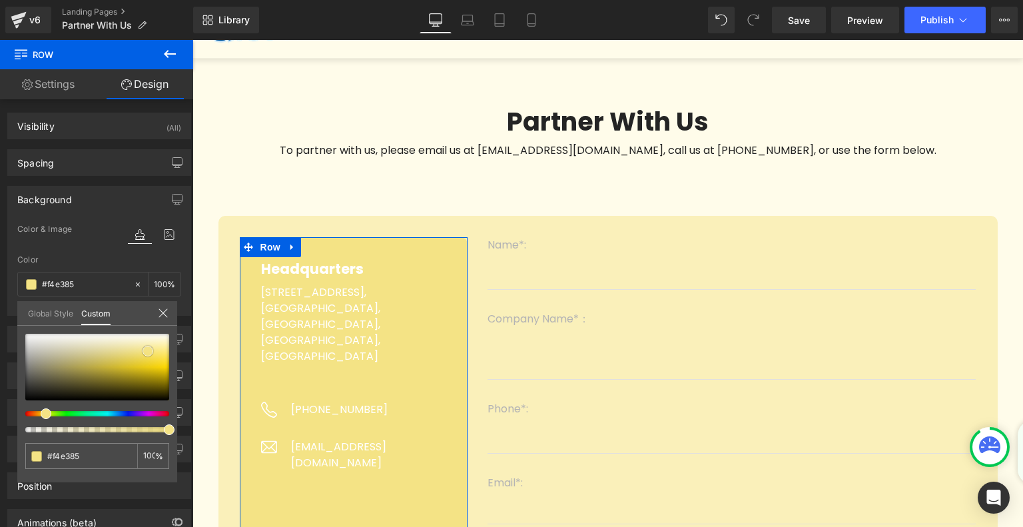
drag, startPoint x: 149, startPoint y: 341, endPoint x: 148, endPoint y: 348, distance: 7.4
click at [148, 348] on span at bounding box center [147, 351] width 11 height 11
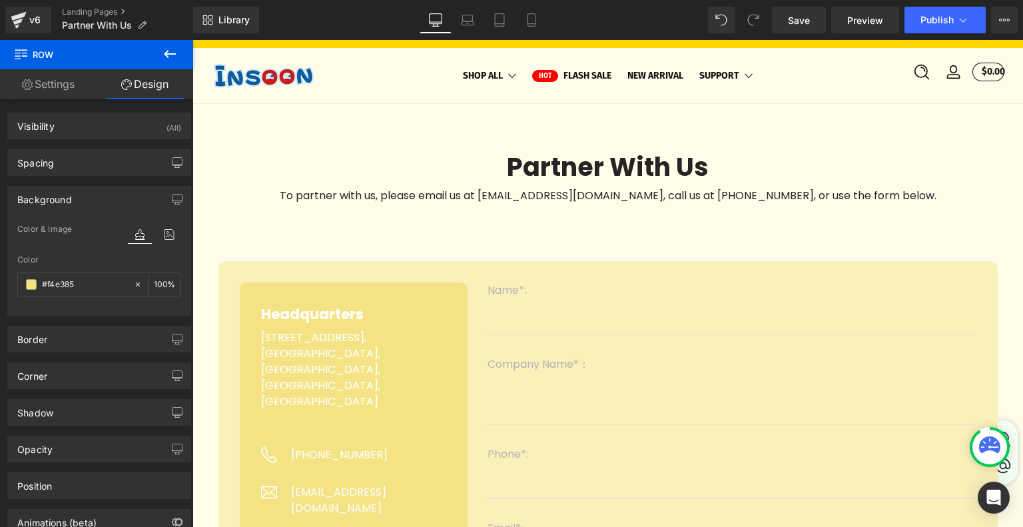
scroll to position [0, 0]
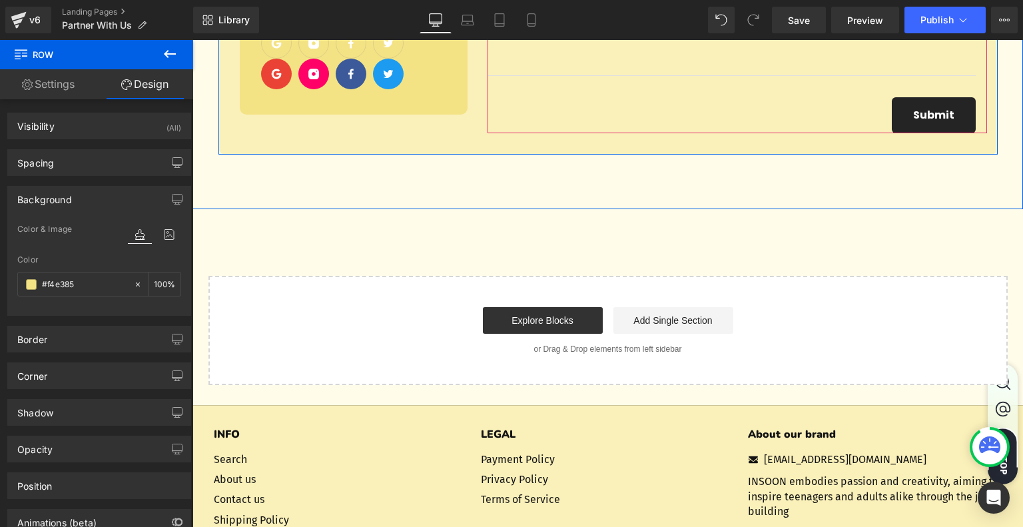
scroll to position [599, 0]
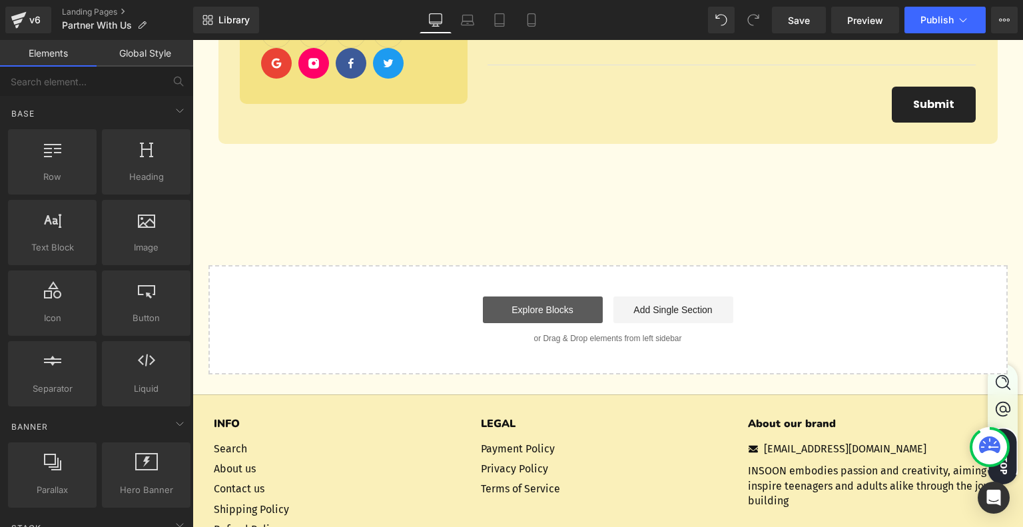
click at [564, 314] on link "Explore Blocks" at bounding box center [543, 309] width 120 height 27
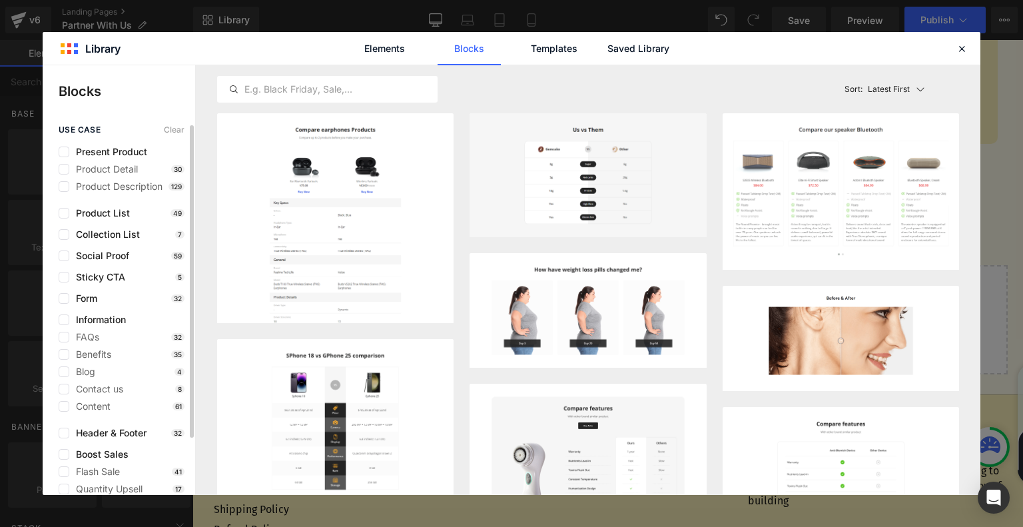
click at [113, 300] on div "Form 32" at bounding box center [122, 298] width 126 height 11
click at [86, 300] on span "Form" at bounding box center [83, 298] width 28 height 11
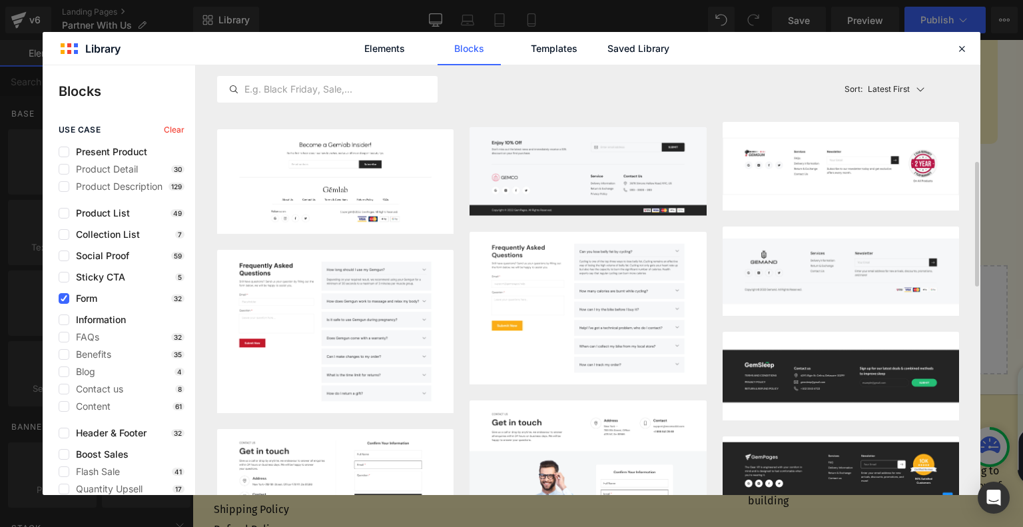
scroll to position [533, 0]
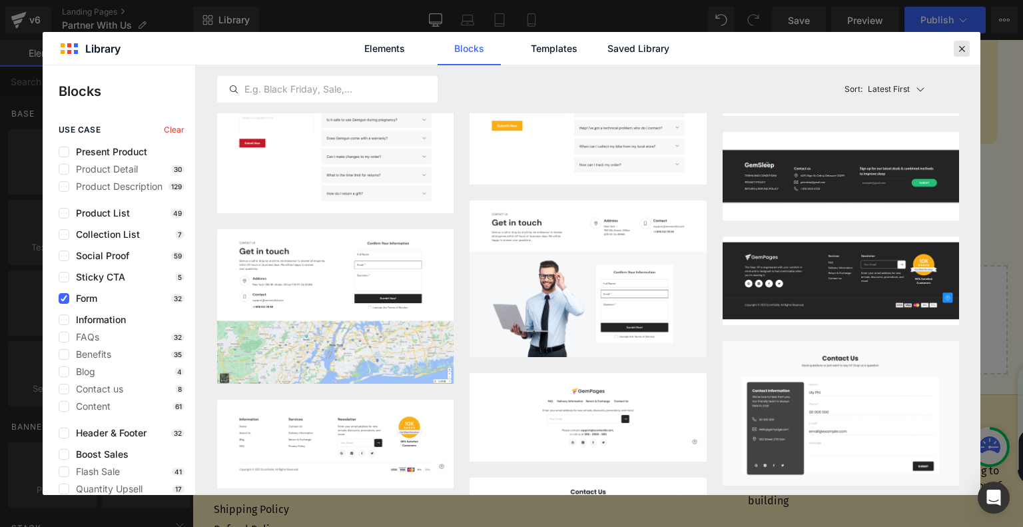
click at [961, 46] on icon at bounding box center [961, 49] width 12 height 12
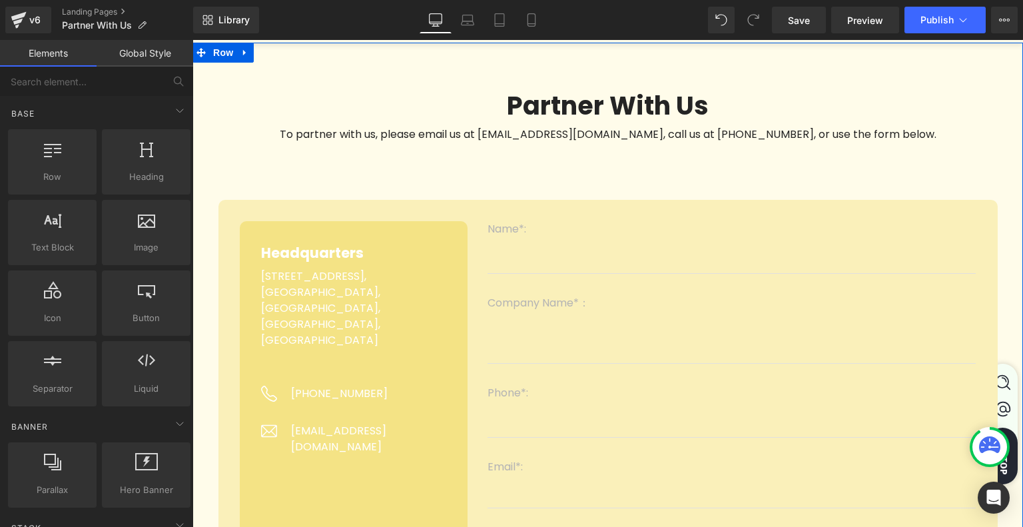
scroll to position [0, 0]
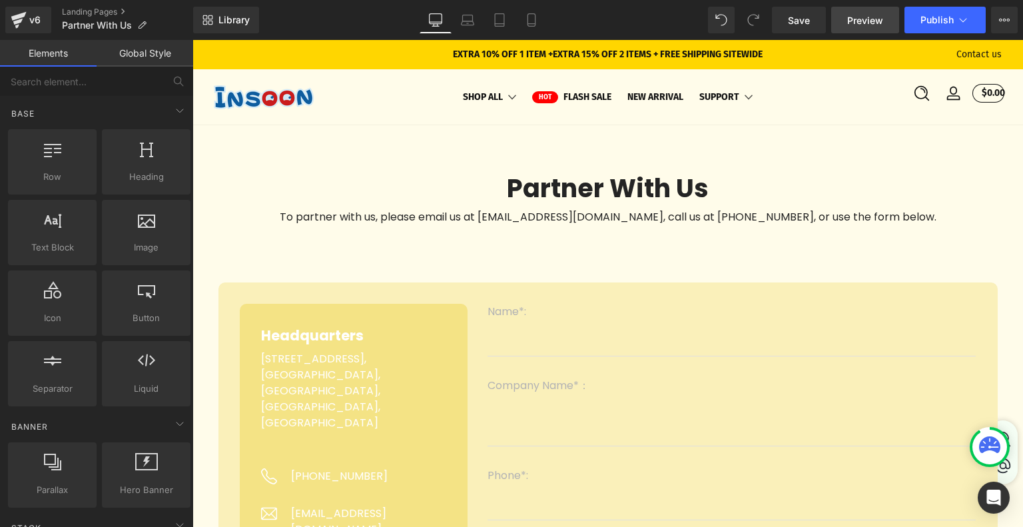
click at [873, 20] on span "Preview" at bounding box center [865, 20] width 36 height 14
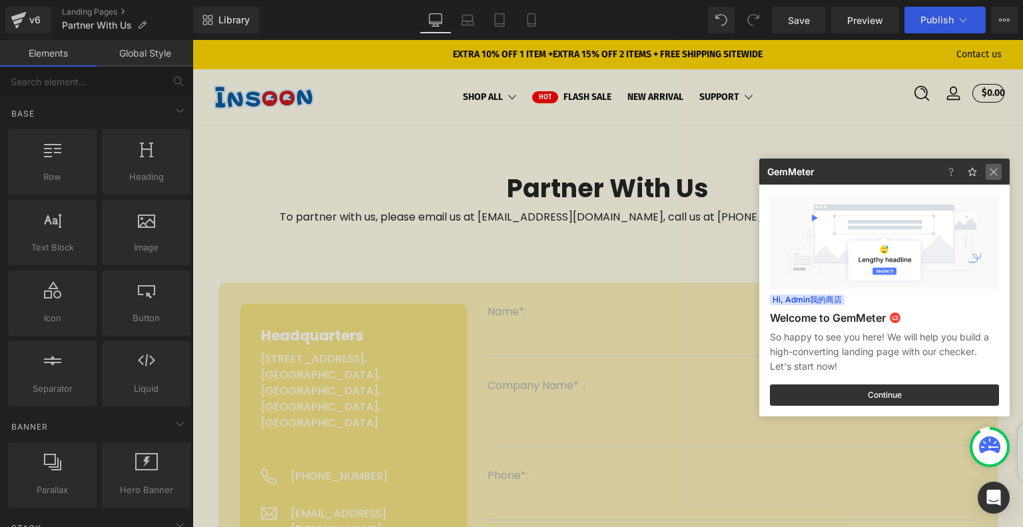
click at [994, 172] on img at bounding box center [993, 172] width 16 height 16
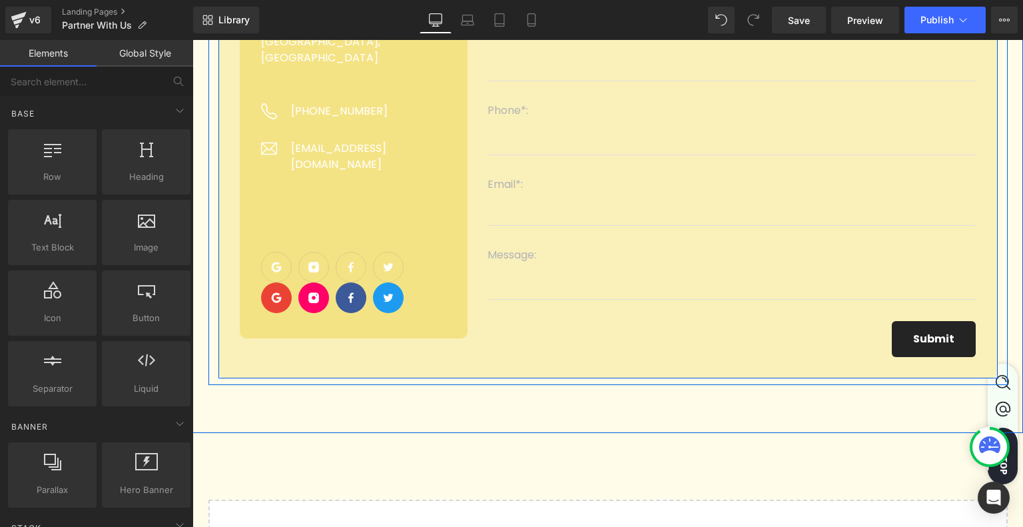
scroll to position [533, 0]
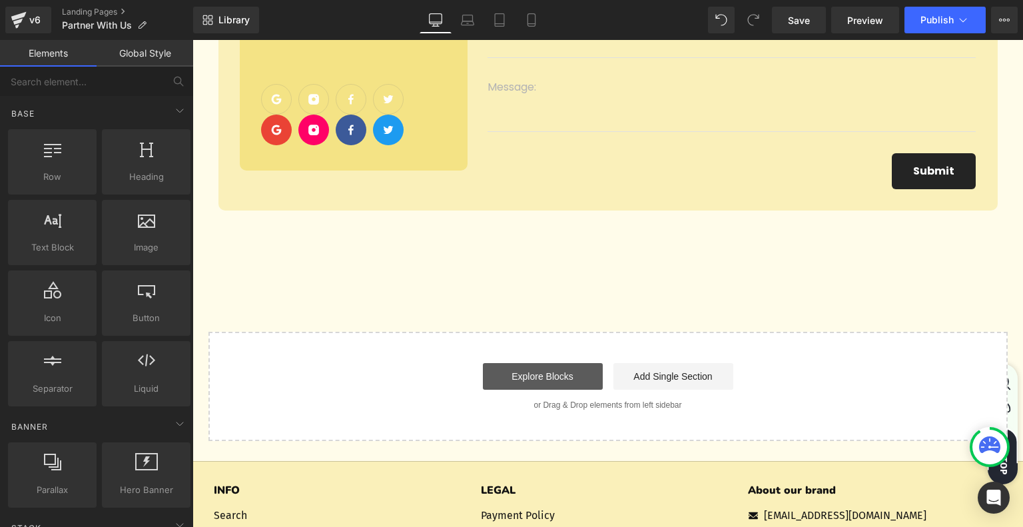
click at [560, 375] on link "Explore Blocks" at bounding box center [543, 376] width 120 height 27
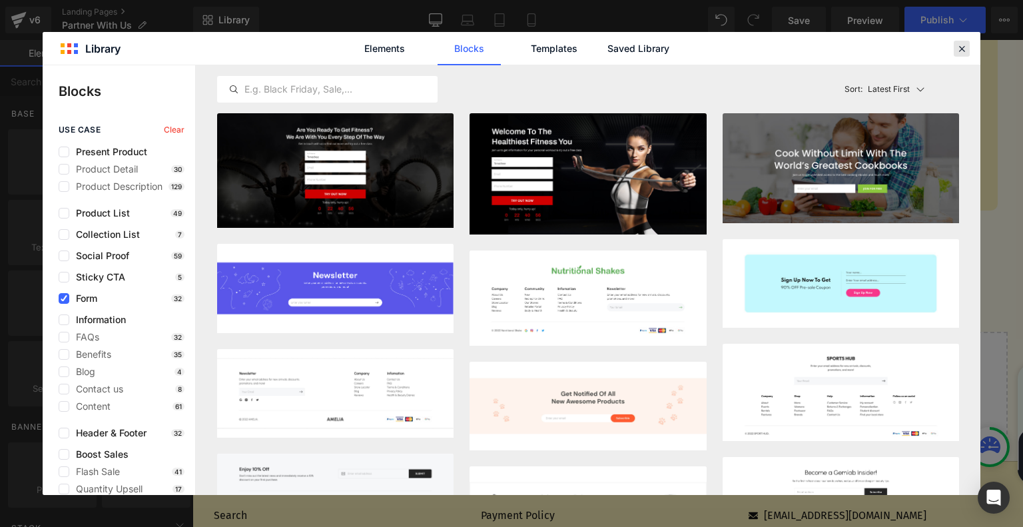
drag, startPoint x: 965, startPoint y: 49, endPoint x: 772, endPoint y: 9, distance: 196.5
click at [965, 49] on icon at bounding box center [961, 49] width 12 height 12
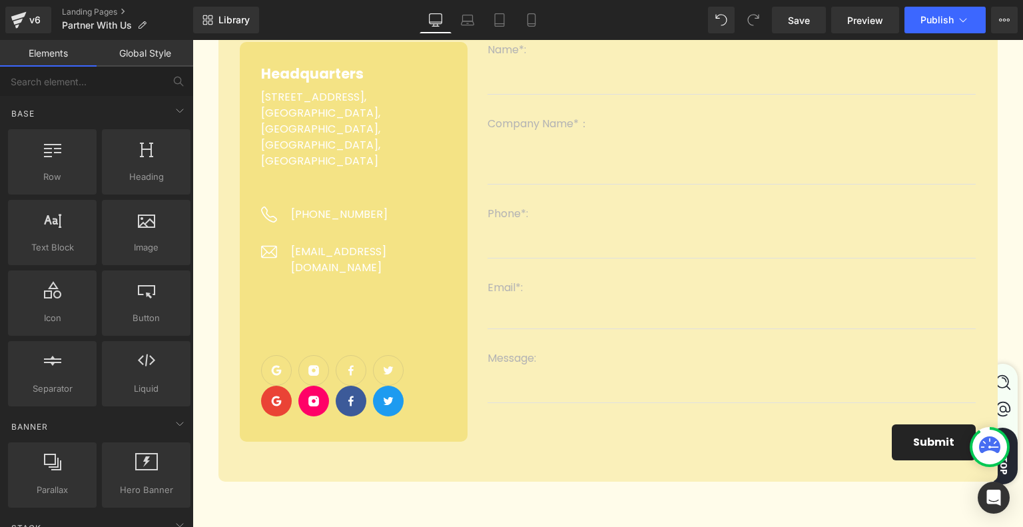
scroll to position [200, 0]
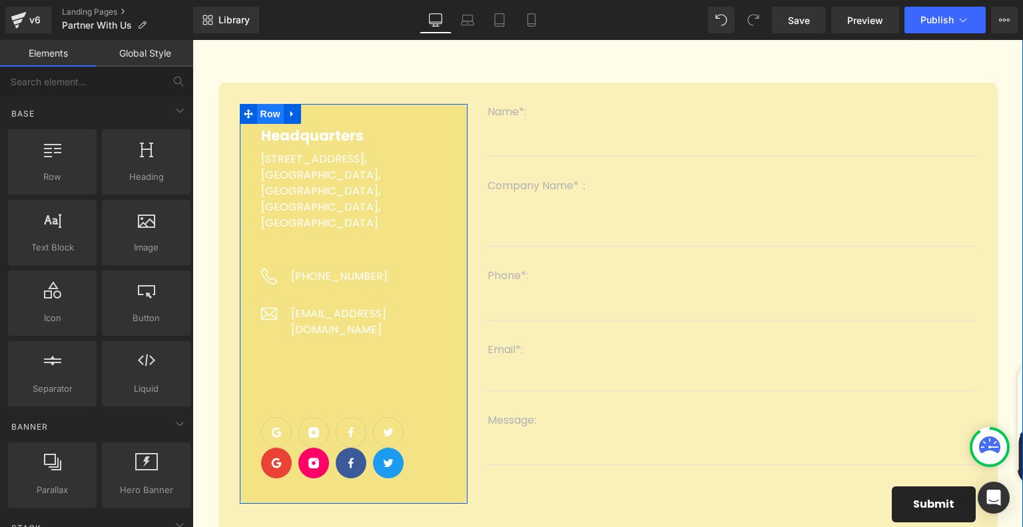
click at [274, 114] on link at bounding box center [277, 114] width 14 height 16
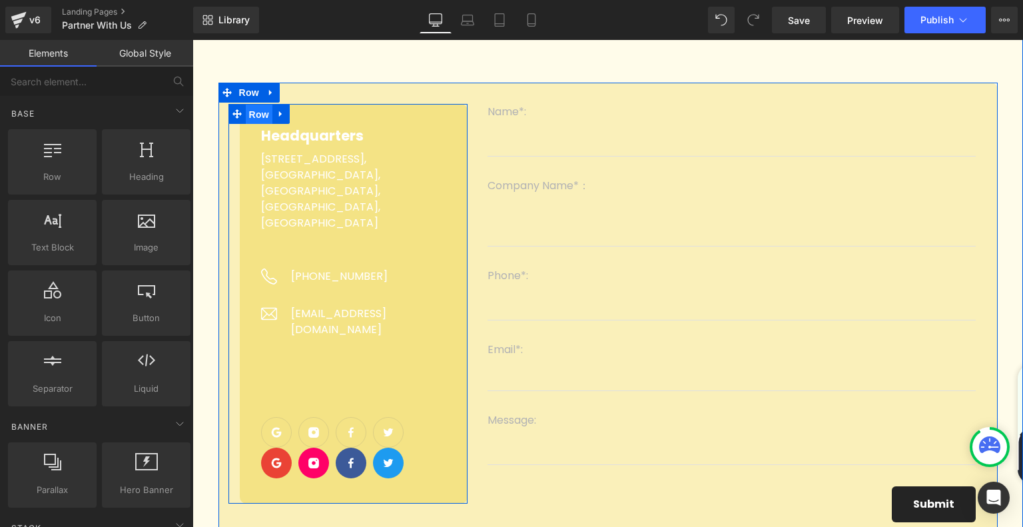
click at [257, 114] on span "Row" at bounding box center [259, 115] width 27 height 20
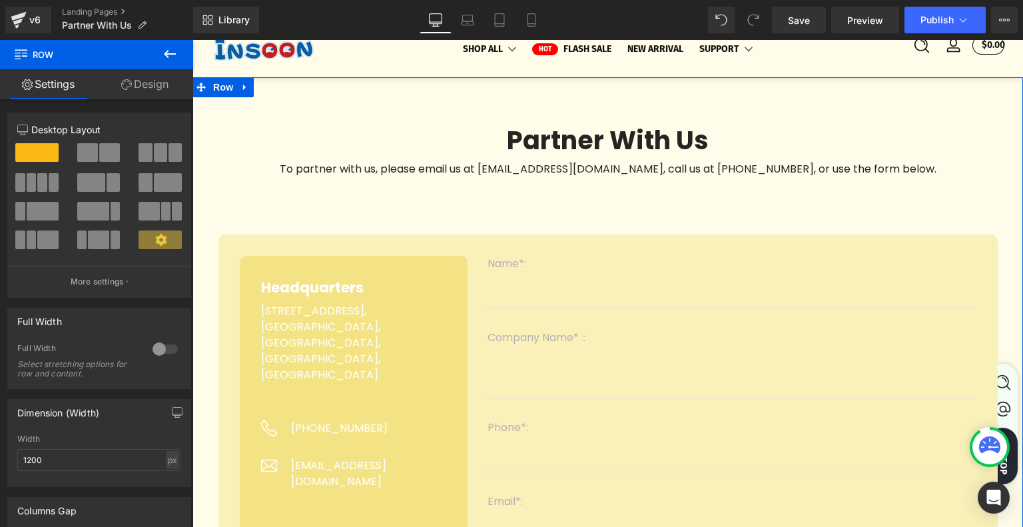
scroll to position [133, 0]
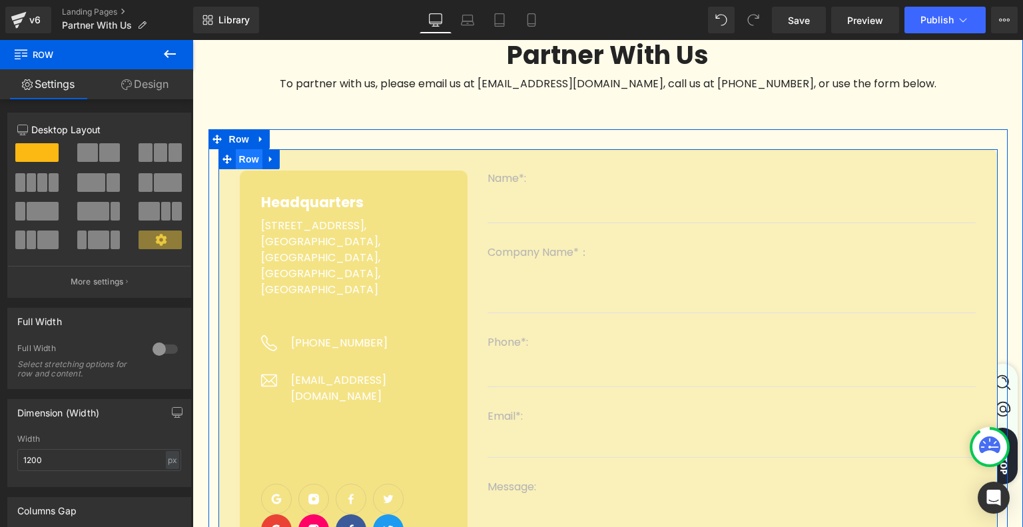
click at [245, 161] on span "Row" at bounding box center [249, 159] width 27 height 20
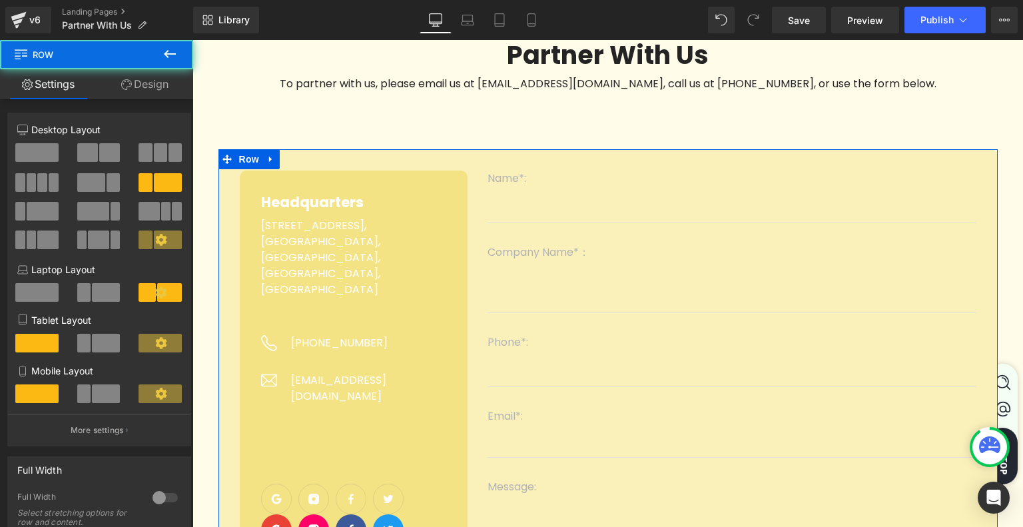
click at [144, 83] on link "Design" at bounding box center [145, 84] width 97 height 30
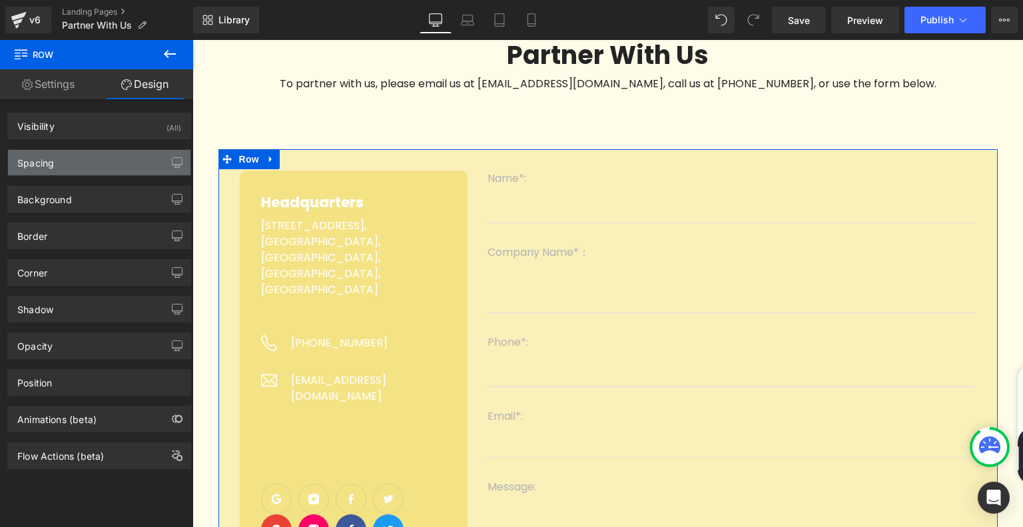
click at [103, 163] on div "Spacing" at bounding box center [99, 162] width 182 height 25
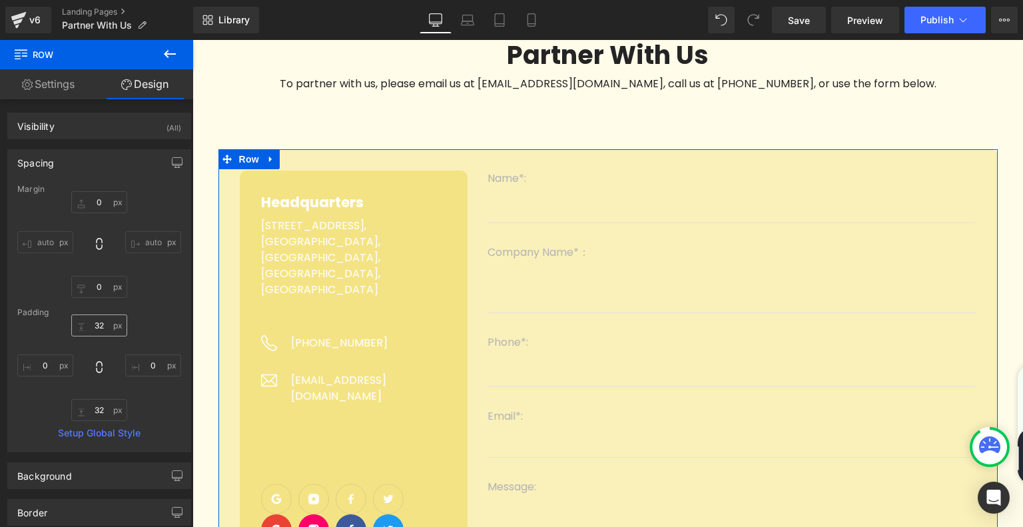
scroll to position [253, 0]
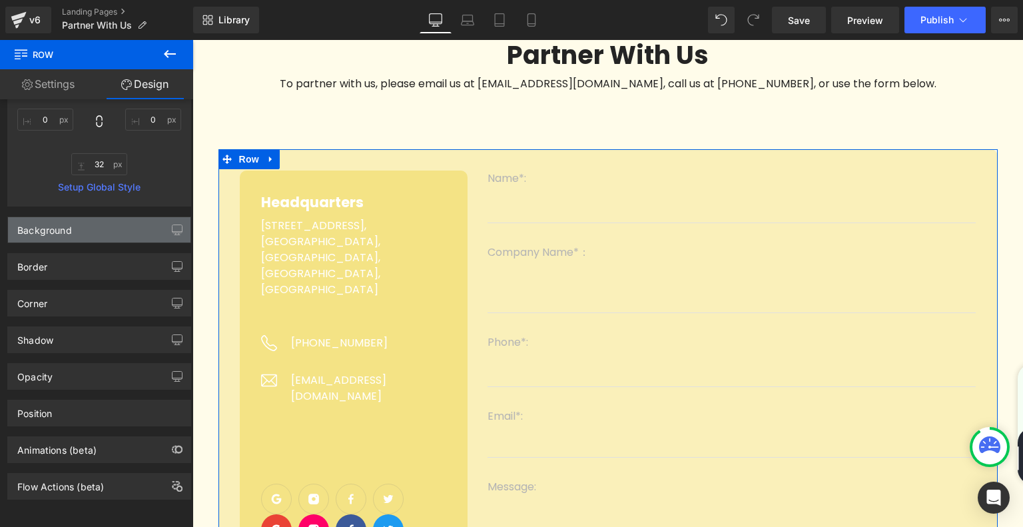
click at [89, 225] on div "Background" at bounding box center [99, 229] width 182 height 25
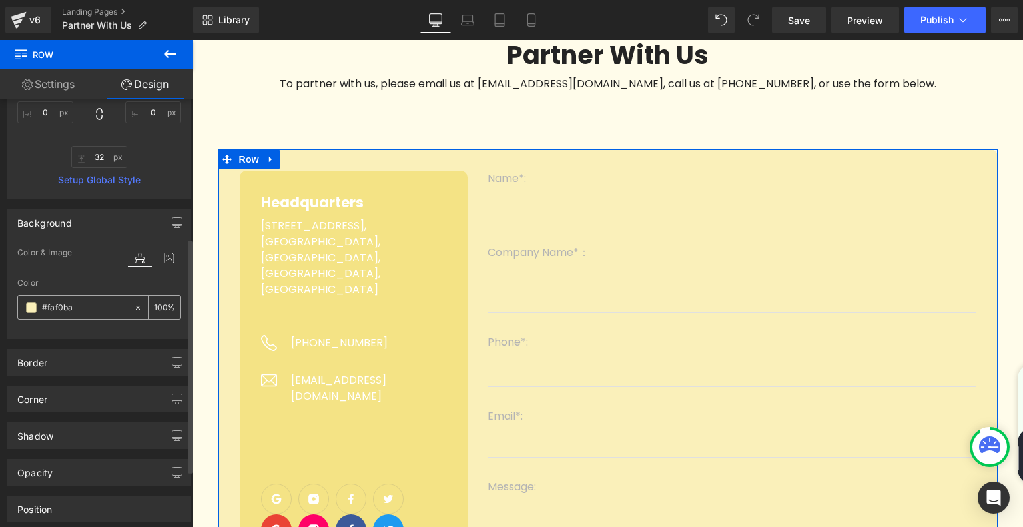
click at [133, 306] on icon at bounding box center [137, 307] width 9 height 9
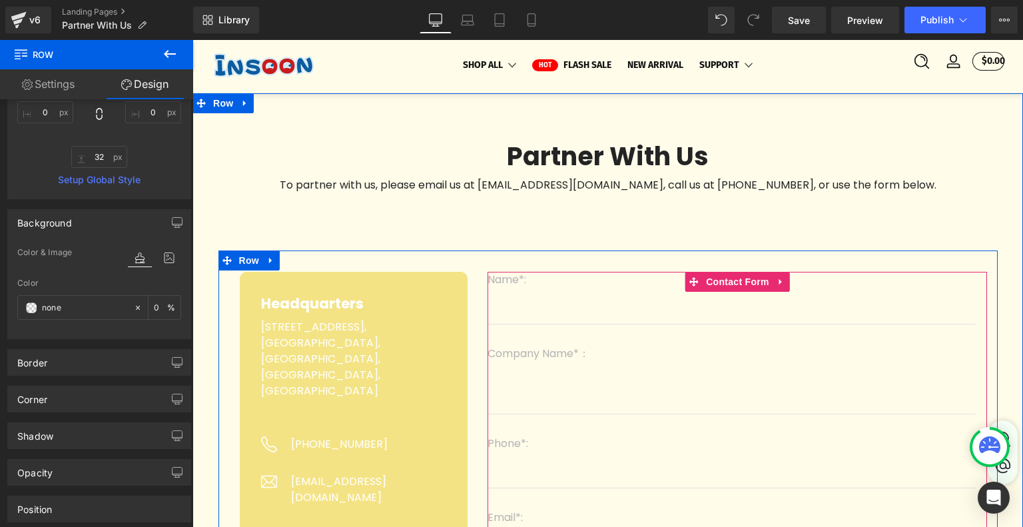
scroll to position [0, 0]
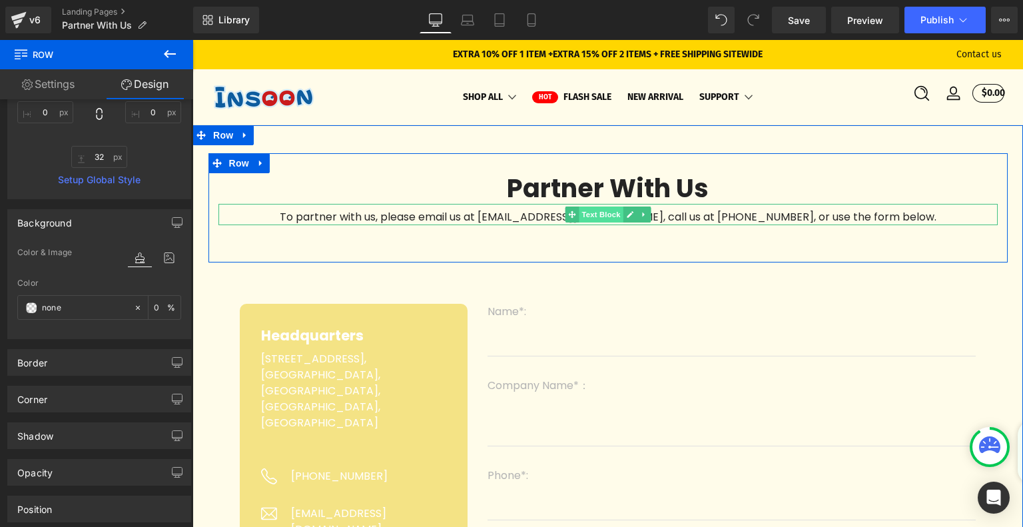
click at [589, 220] on span "Text Block" at bounding box center [601, 214] width 44 height 16
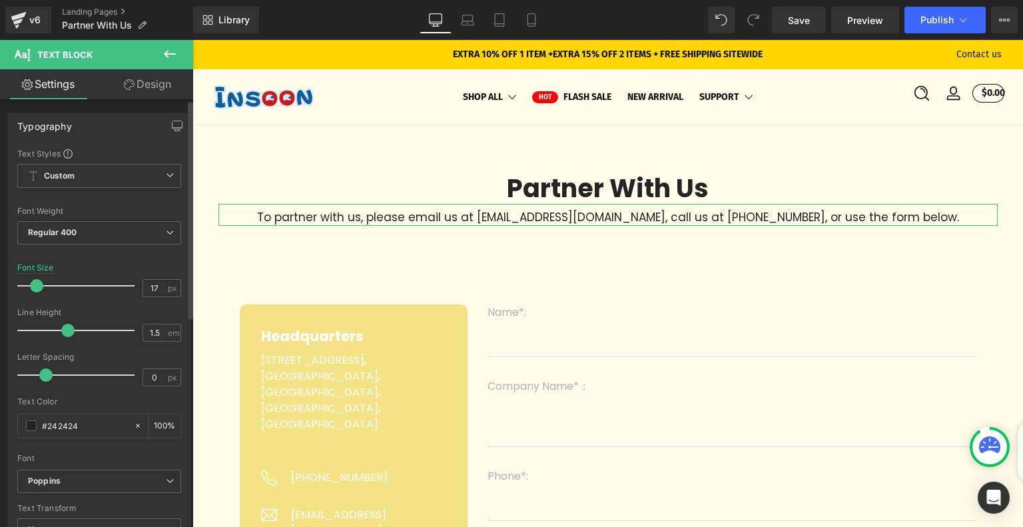
click at [39, 285] on span at bounding box center [36, 285] width 13 height 13
click at [806, 19] on span "Save" at bounding box center [799, 20] width 22 height 14
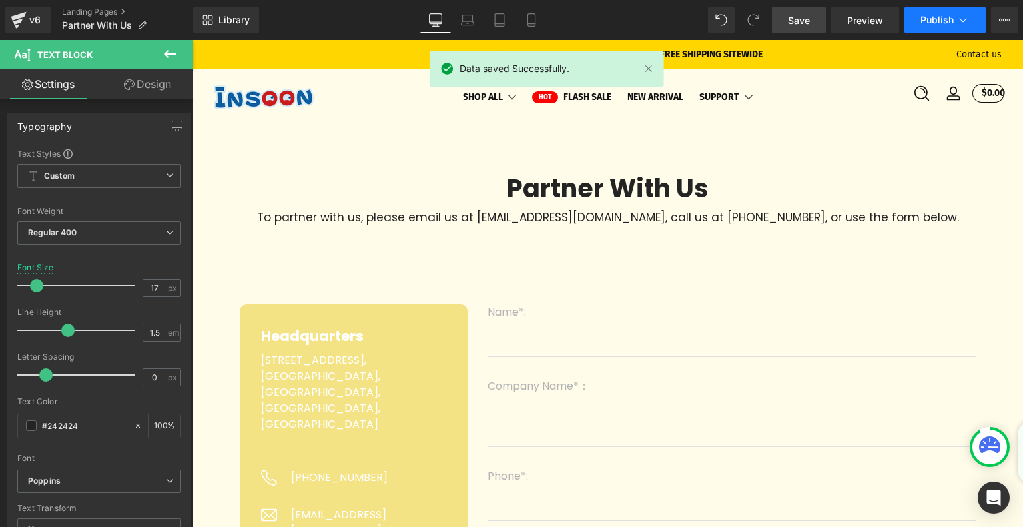
click at [919, 21] on button "Publish" at bounding box center [944, 20] width 81 height 27
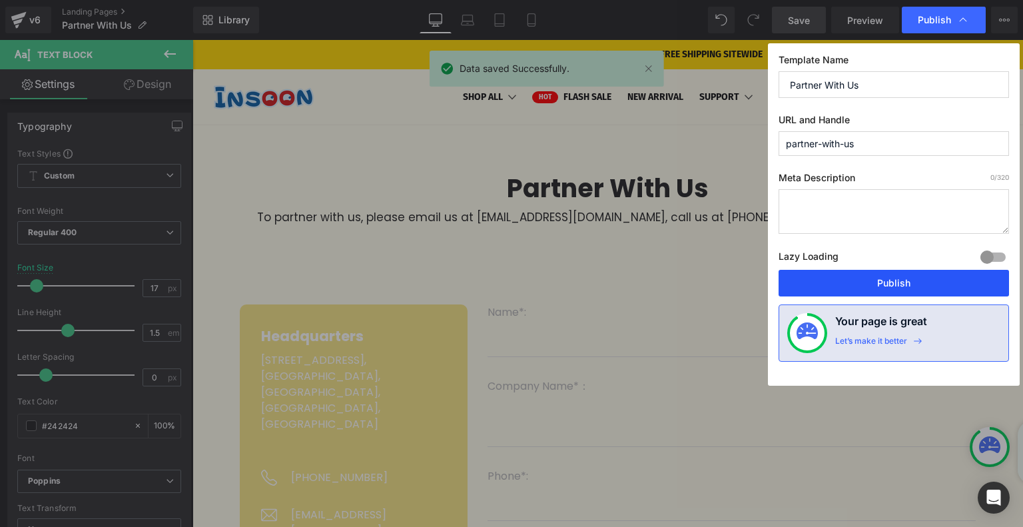
click at [887, 280] on button "Publish" at bounding box center [893, 283] width 230 height 27
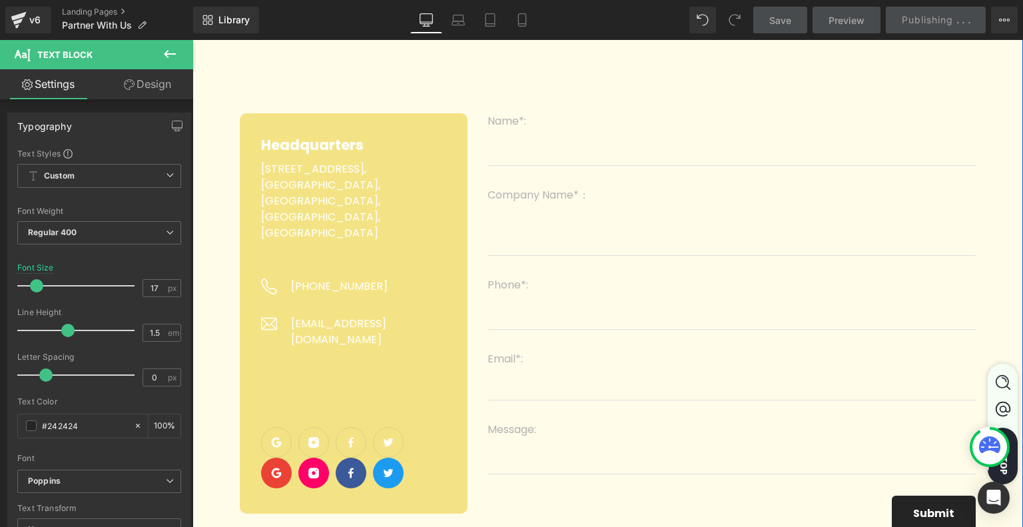
scroll to position [200, 0]
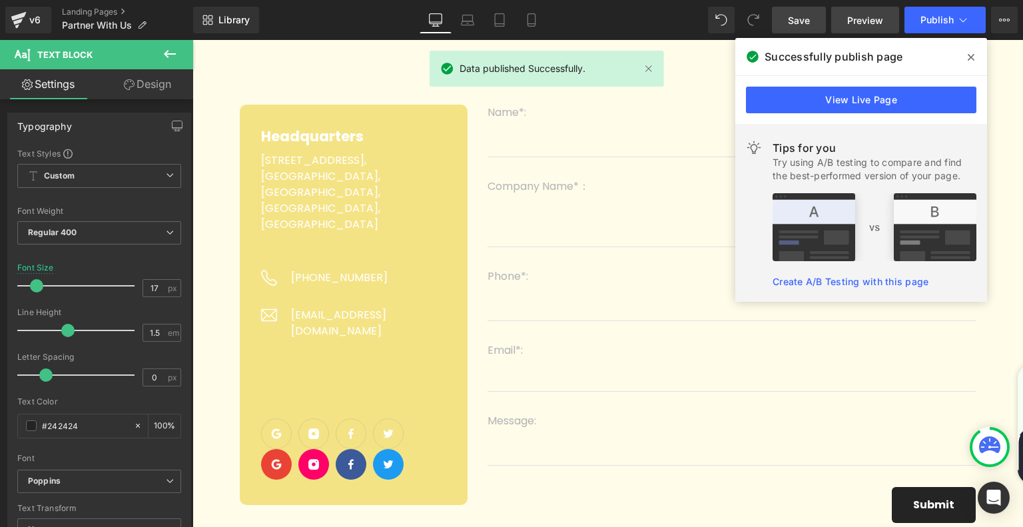
click at [863, 23] on span "Preview" at bounding box center [865, 20] width 36 height 14
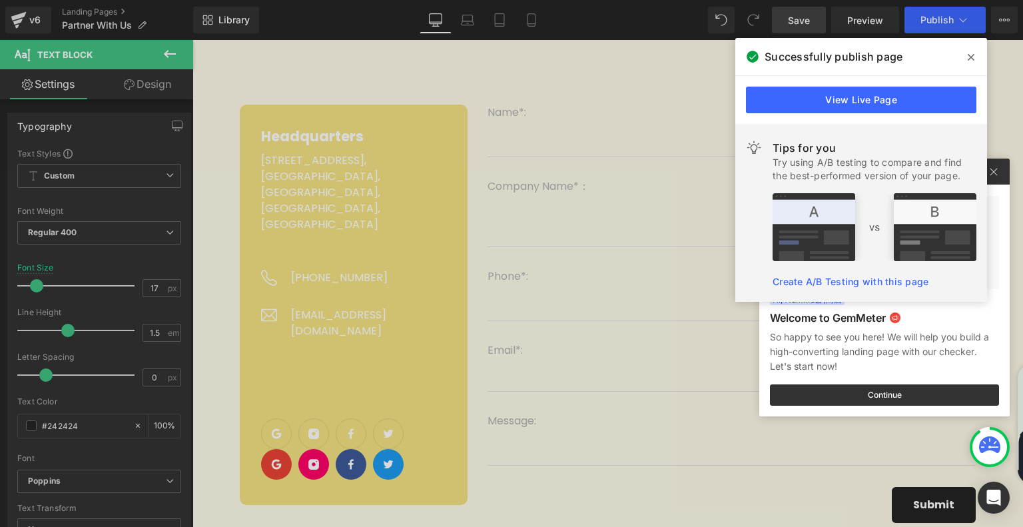
click at [968, 61] on icon at bounding box center [970, 57] width 7 height 11
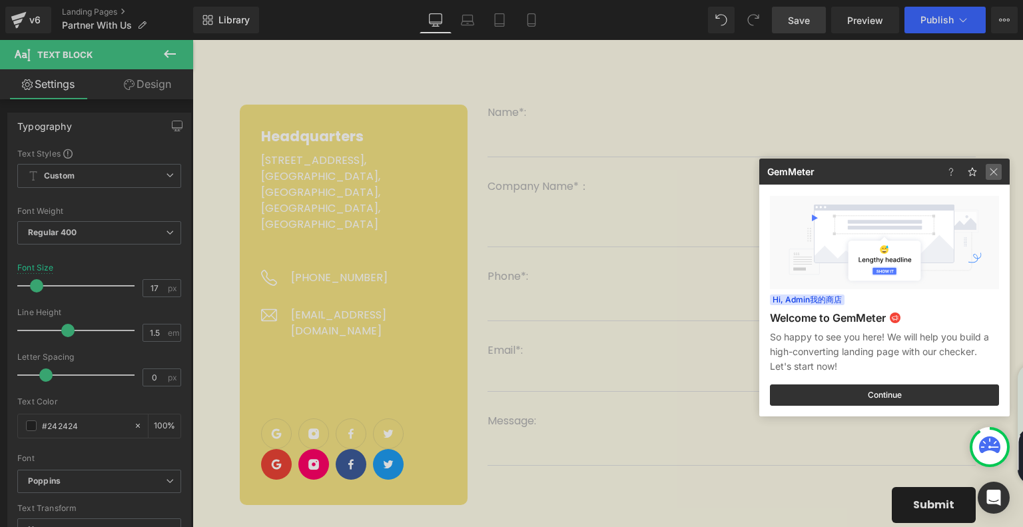
click at [999, 167] on img at bounding box center [993, 172] width 16 height 16
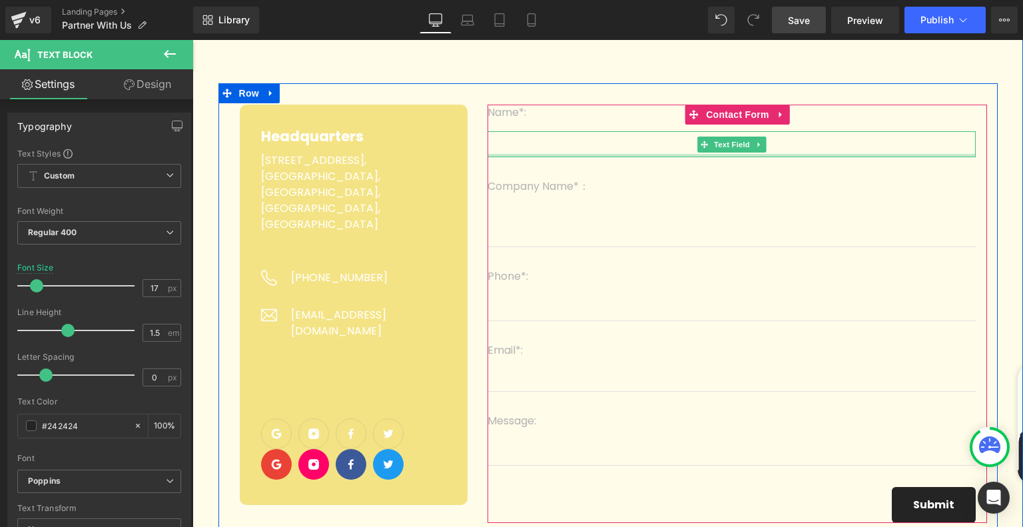
click at [571, 157] on div at bounding box center [731, 155] width 488 height 3
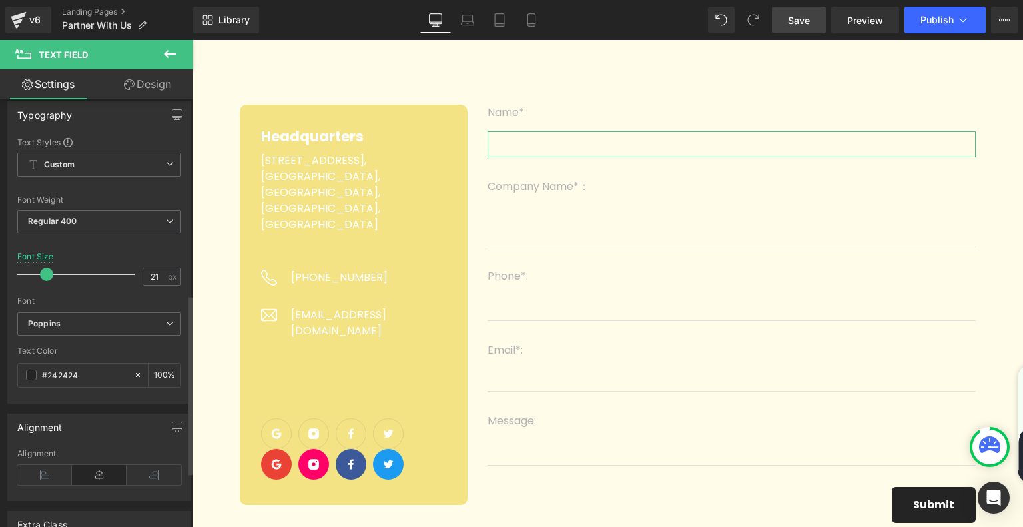
scroll to position [466, 0]
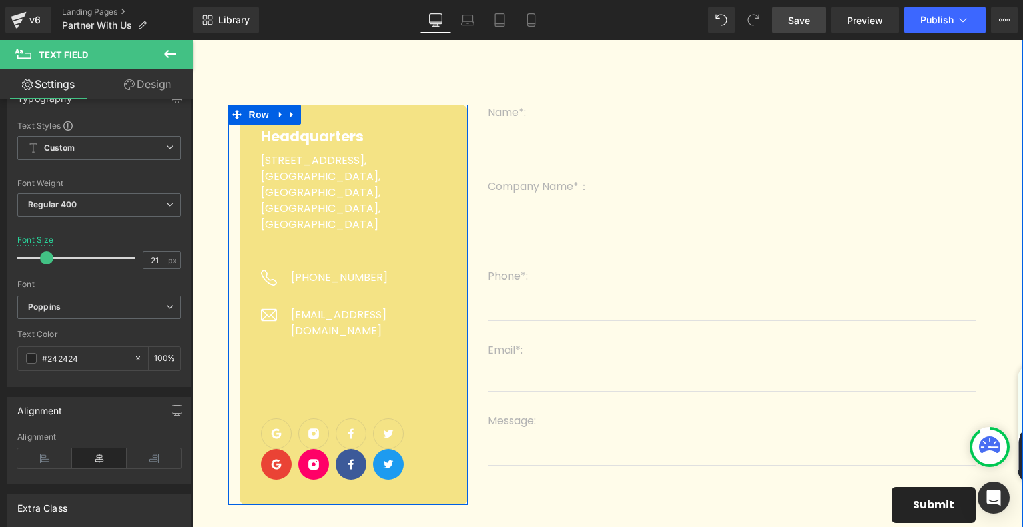
click at [313, 114] on div "Headquarters Heading Room B607, NO.1 Buidling, Area A, Bao An Internet Industry…" at bounding box center [354, 305] width 228 height 400
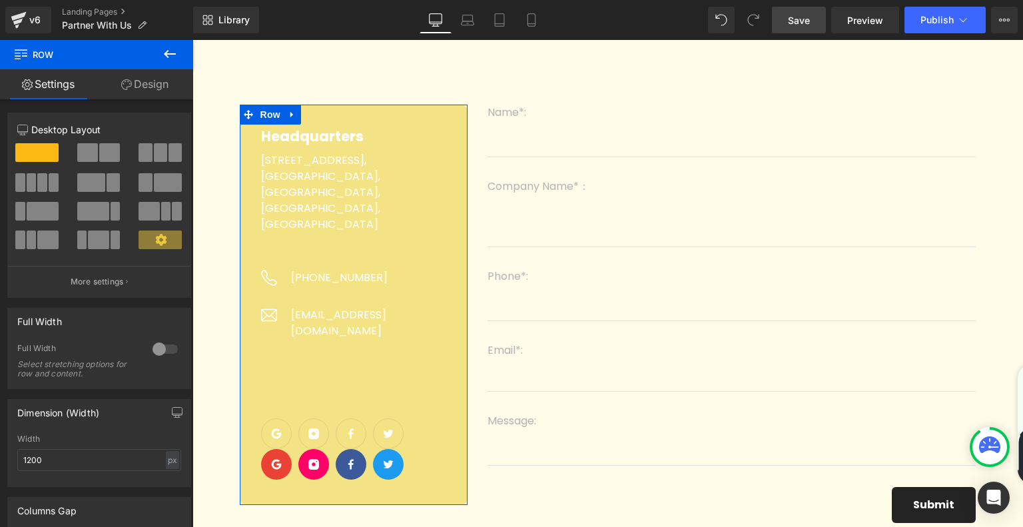
click at [142, 87] on link "Design" at bounding box center [145, 84] width 97 height 30
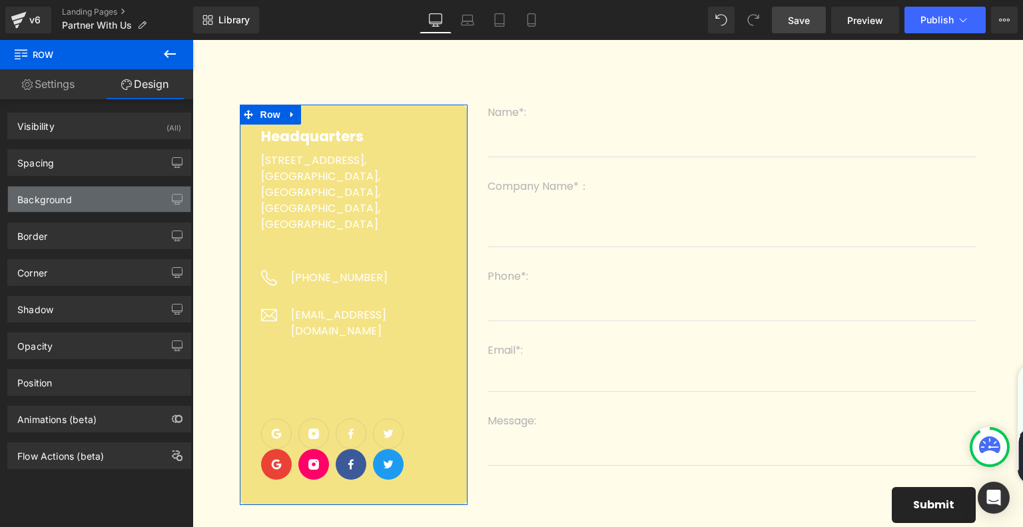
click at [109, 196] on div "Background" at bounding box center [99, 198] width 182 height 25
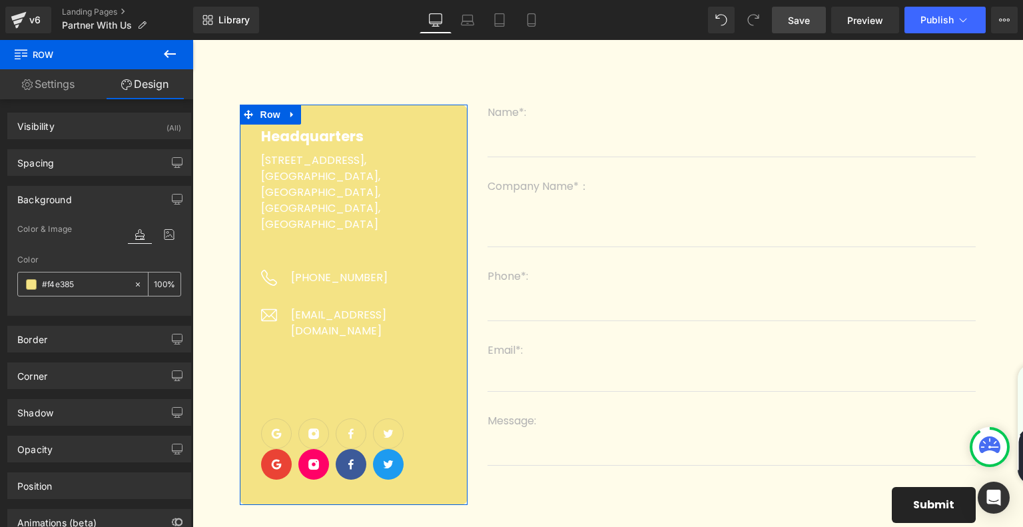
paste input "242833"
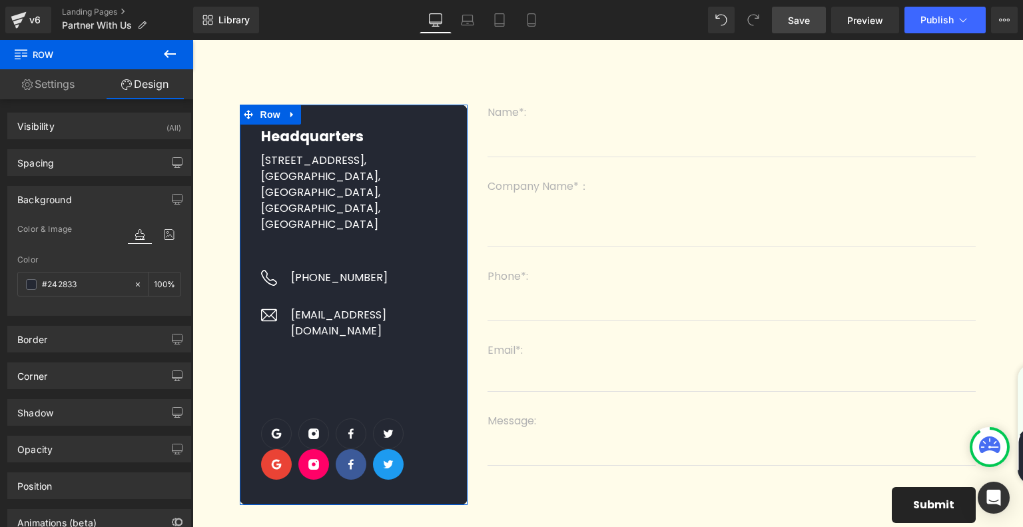
click at [78, 305] on div at bounding box center [99, 307] width 164 height 9
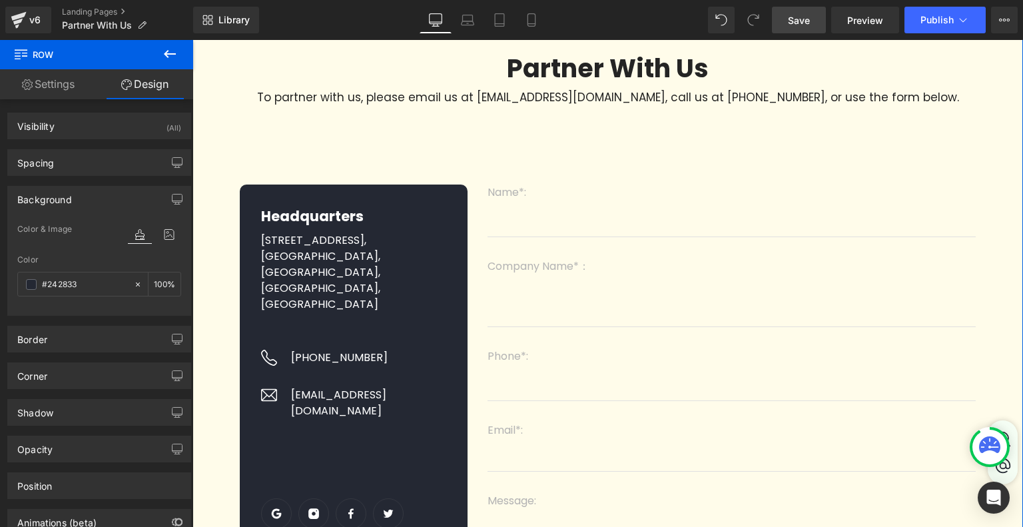
scroll to position [0, 0]
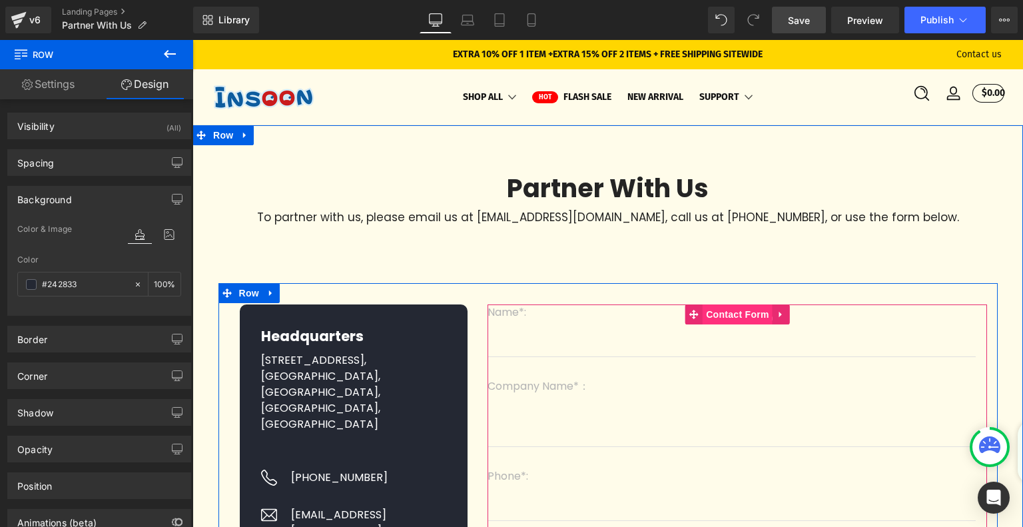
click at [722, 314] on span "Contact Form" at bounding box center [737, 314] width 70 height 20
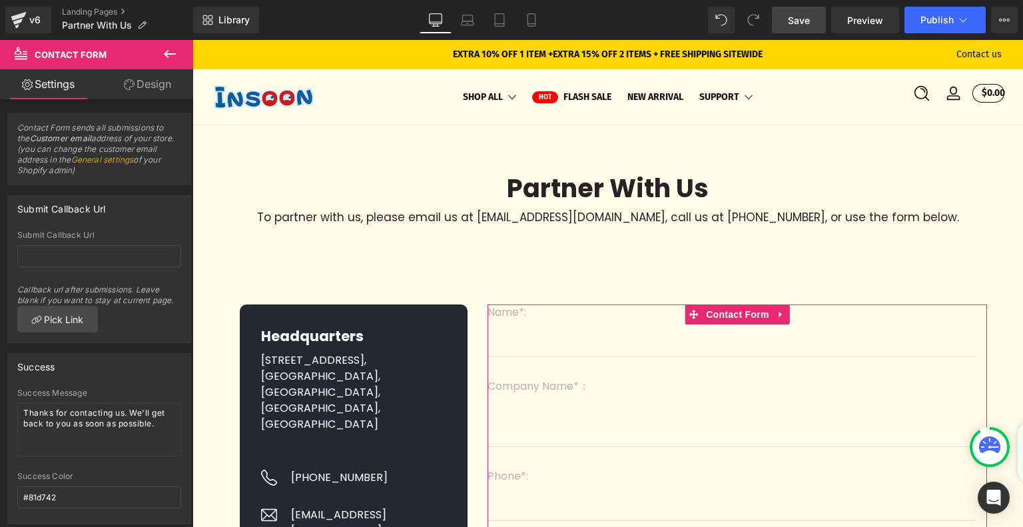
click at [166, 87] on link "Design" at bounding box center [147, 84] width 97 height 30
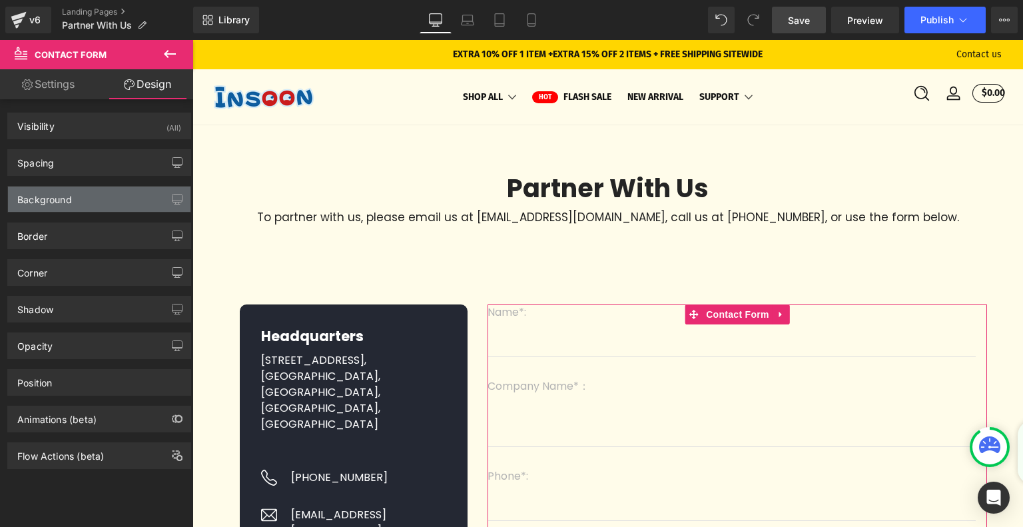
click at [112, 192] on div "Background" at bounding box center [99, 198] width 182 height 25
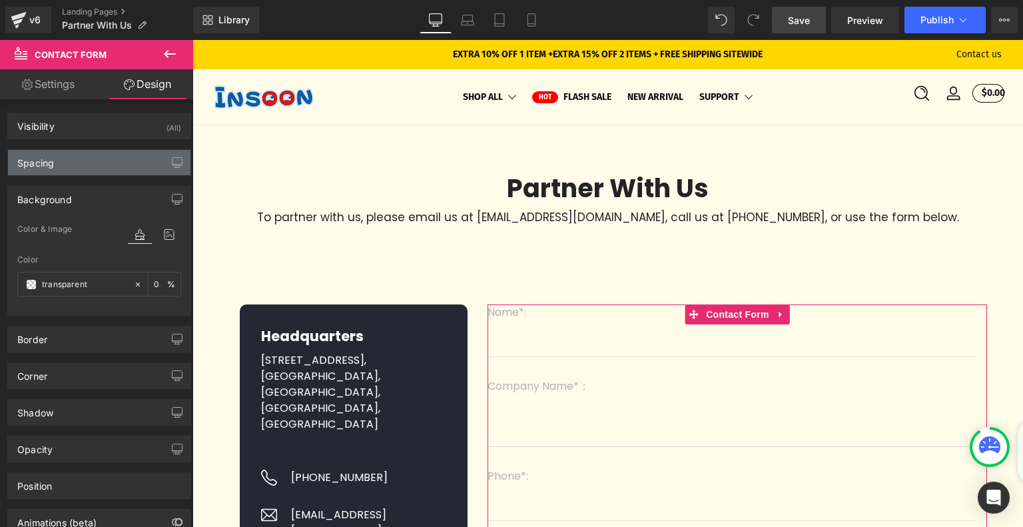
click at [112, 170] on div "Spacing" at bounding box center [99, 162] width 182 height 25
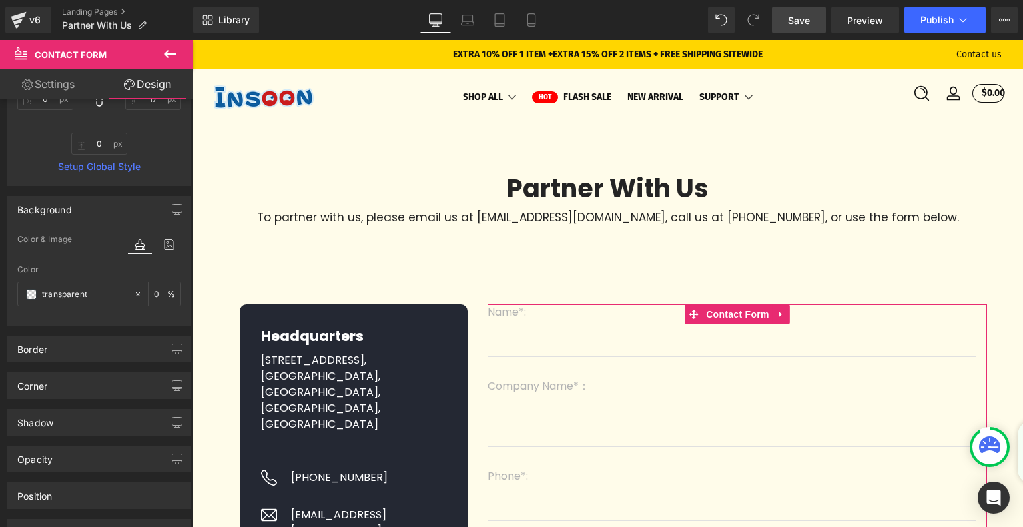
click at [79, 206] on div "Background" at bounding box center [99, 208] width 182 height 25
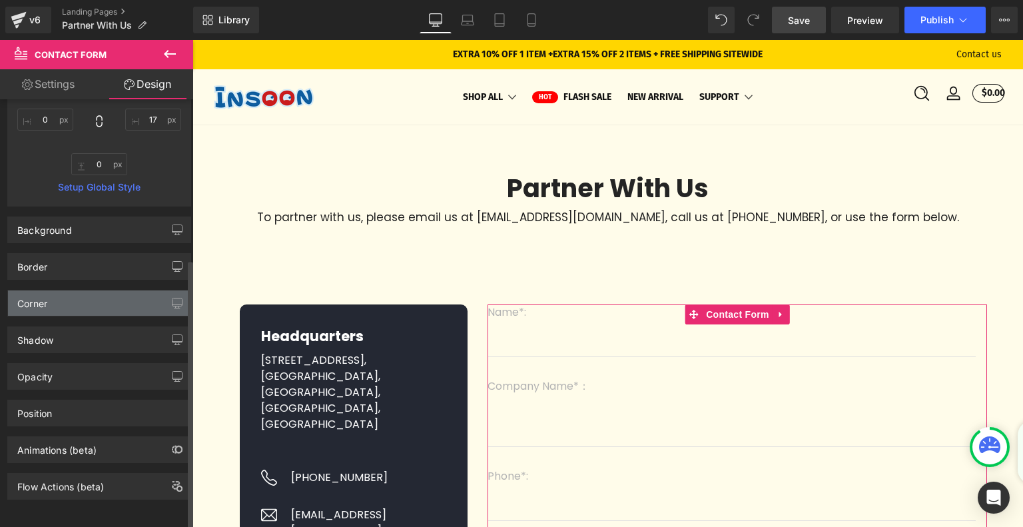
click at [79, 296] on div "Corner" at bounding box center [99, 302] width 182 height 25
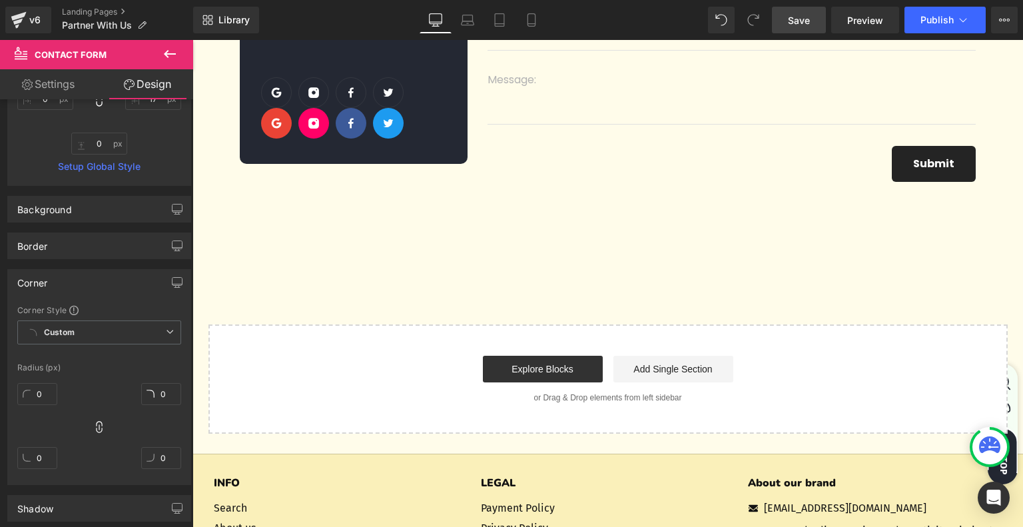
scroll to position [599, 0]
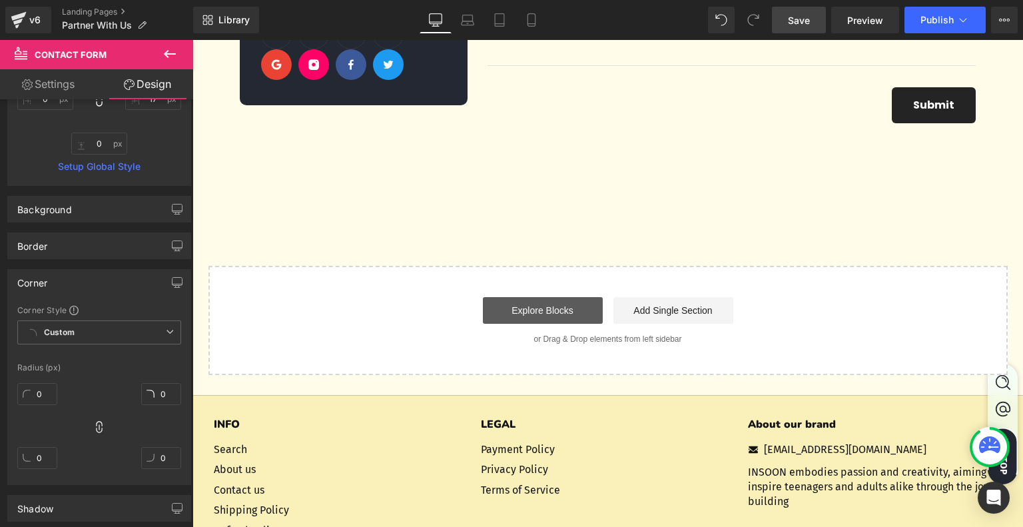
click at [544, 306] on link "Explore Blocks" at bounding box center [543, 310] width 120 height 27
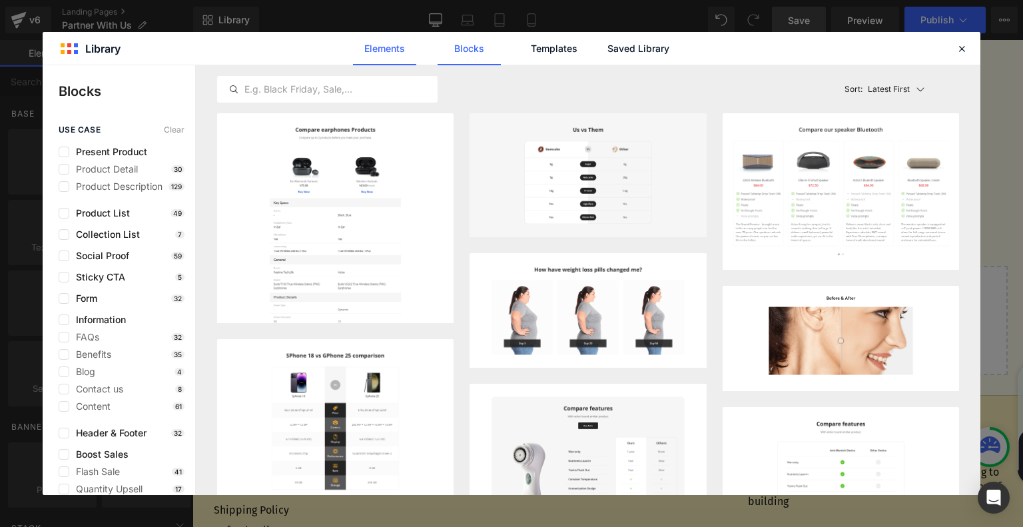
click at [394, 55] on link "Elements" at bounding box center [384, 48] width 63 height 33
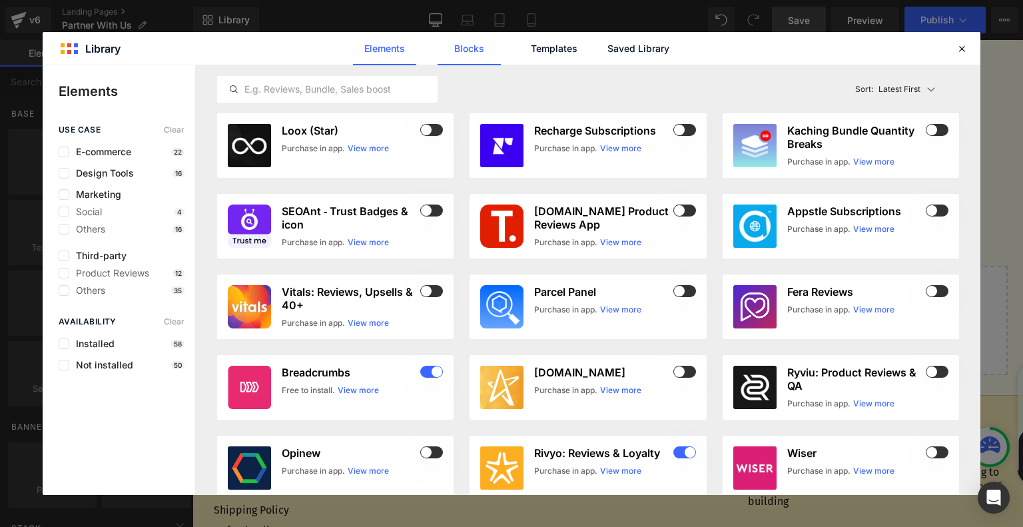
click at [455, 46] on link "Blocks" at bounding box center [468, 48] width 63 height 33
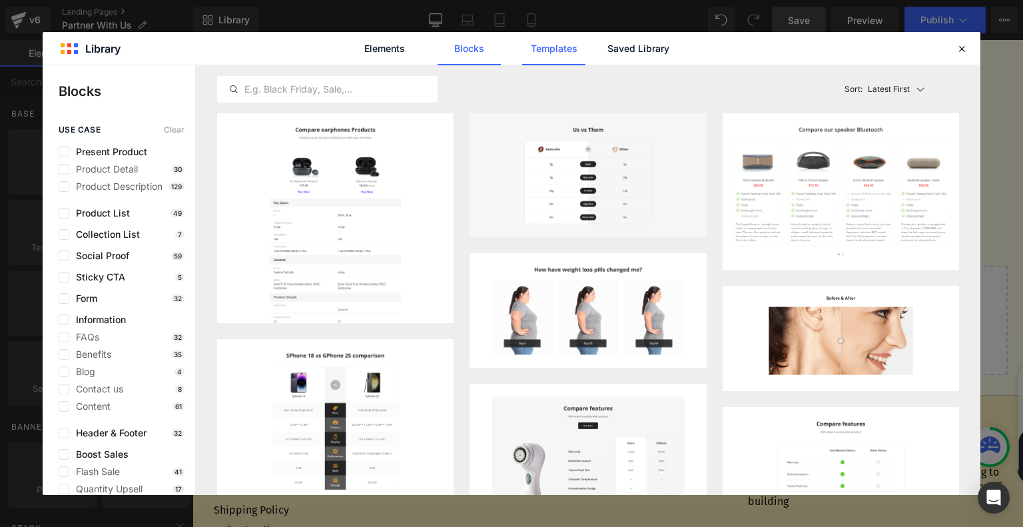
click at [547, 45] on link "Templates" at bounding box center [553, 48] width 63 height 33
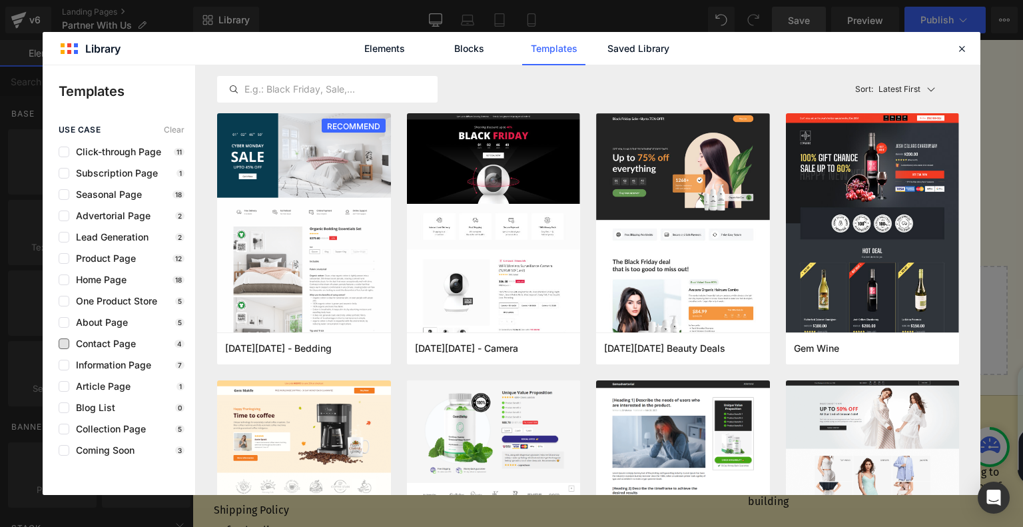
click at [91, 342] on span "Contact Page" at bounding box center [102, 343] width 67 height 11
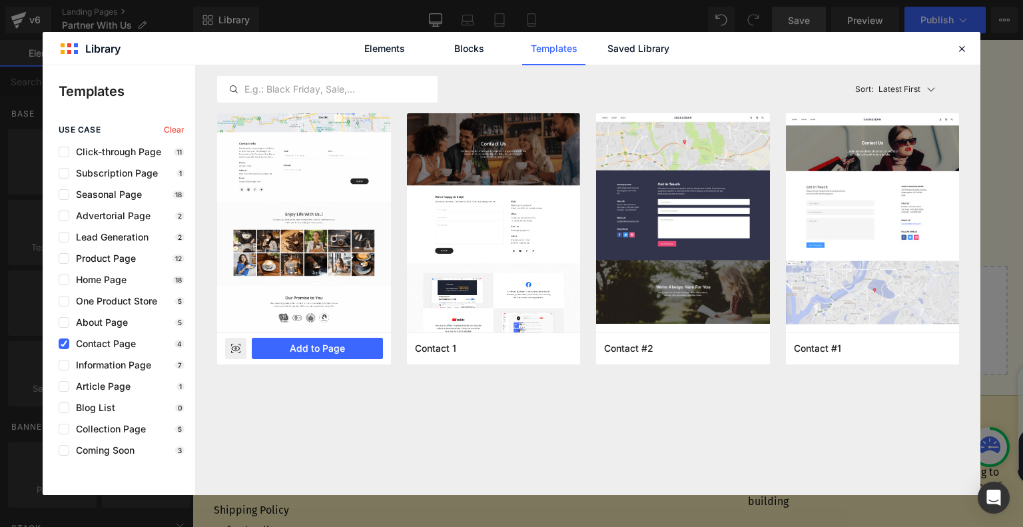
click at [234, 342] on rect at bounding box center [235, 348] width 21 height 21
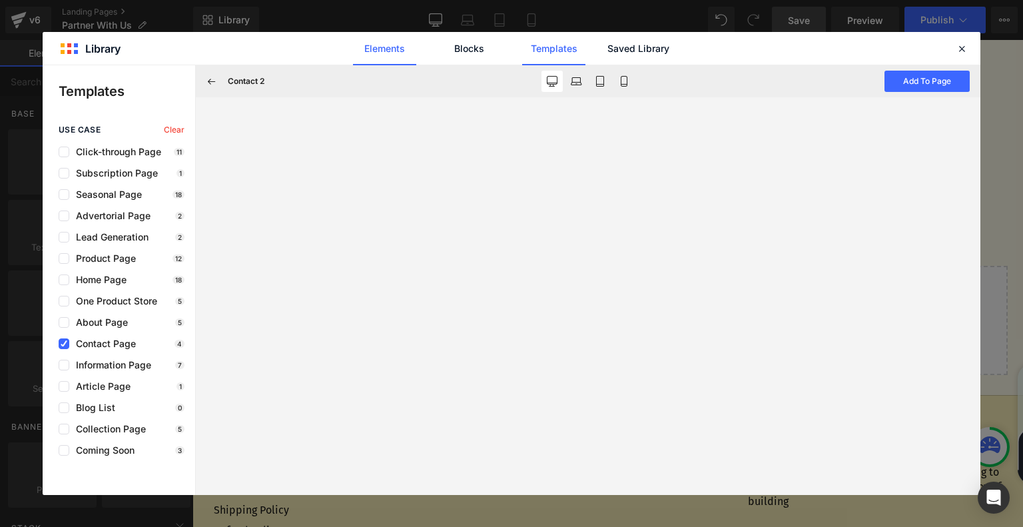
click at [405, 45] on link "Elements" at bounding box center [384, 48] width 63 height 33
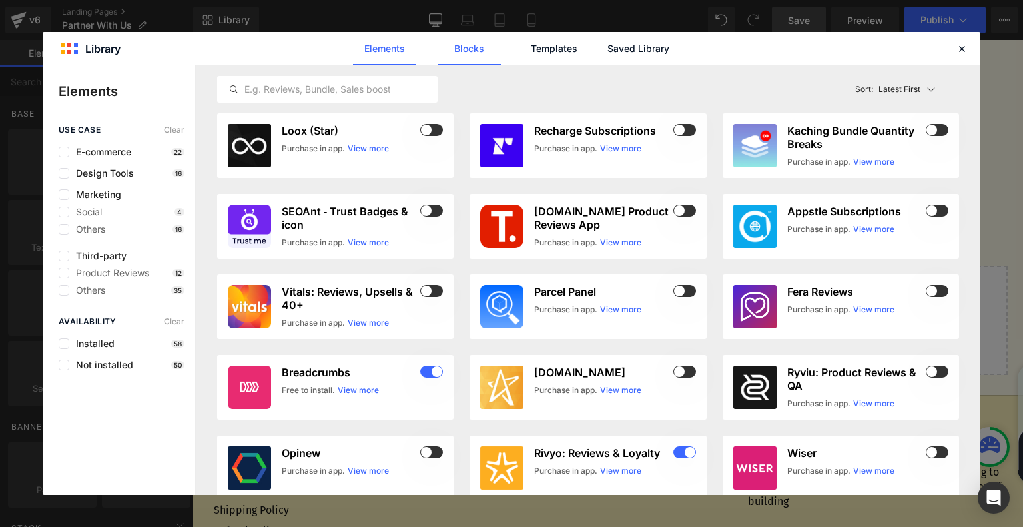
click at [491, 53] on link "Blocks" at bounding box center [468, 48] width 63 height 33
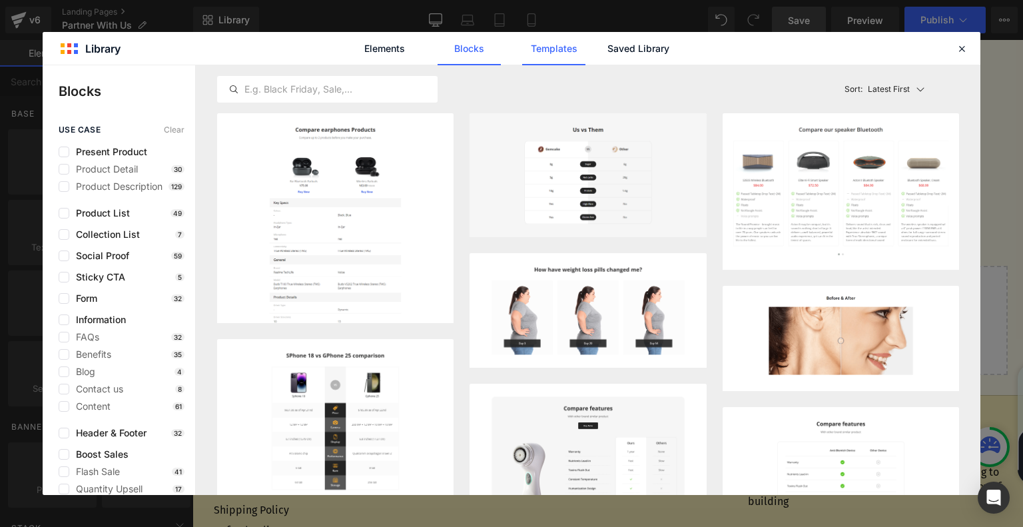
click at [552, 45] on link "Templates" at bounding box center [553, 48] width 63 height 33
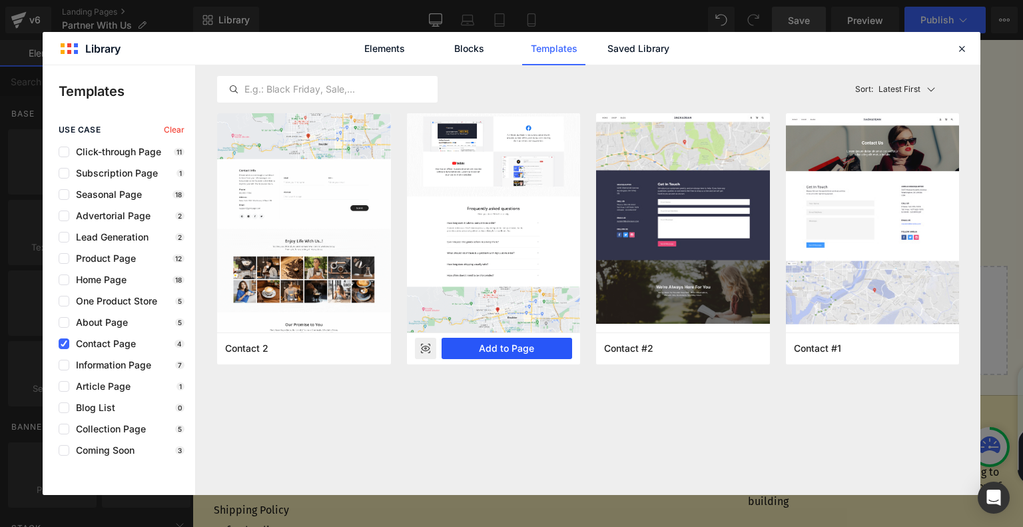
click at [530, 342] on button "Add to Page" at bounding box center [506, 348] width 131 height 21
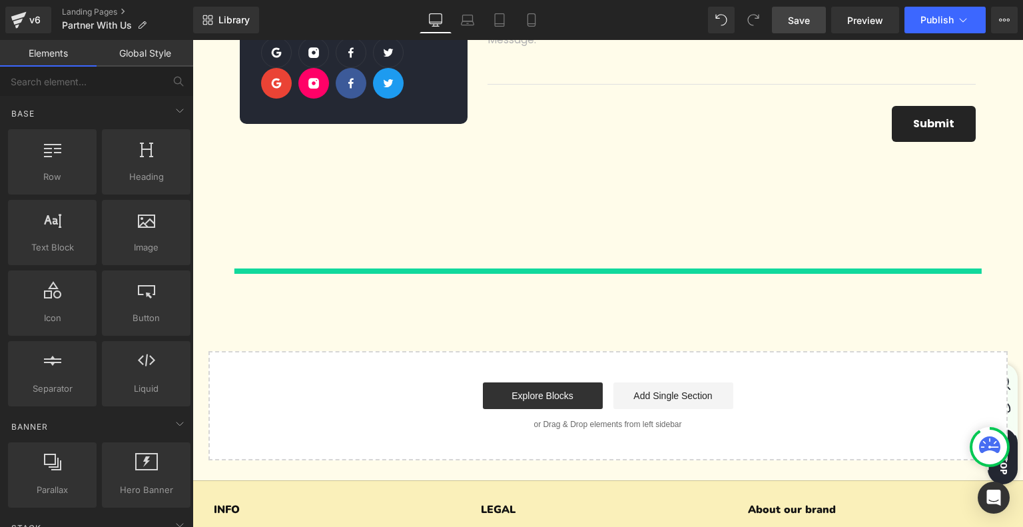
scroll to position [403, 0]
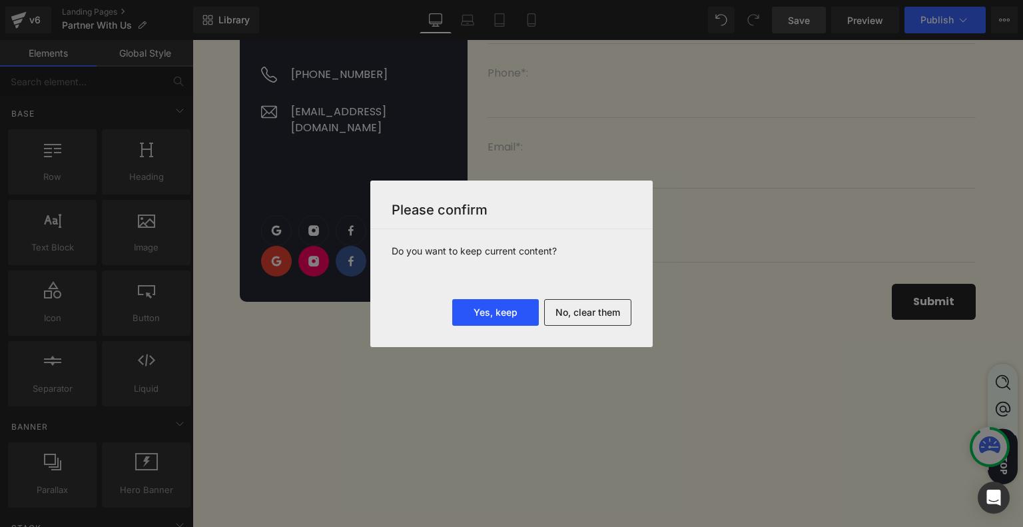
click at [506, 312] on button "Yes, keep" at bounding box center [495, 312] width 87 height 27
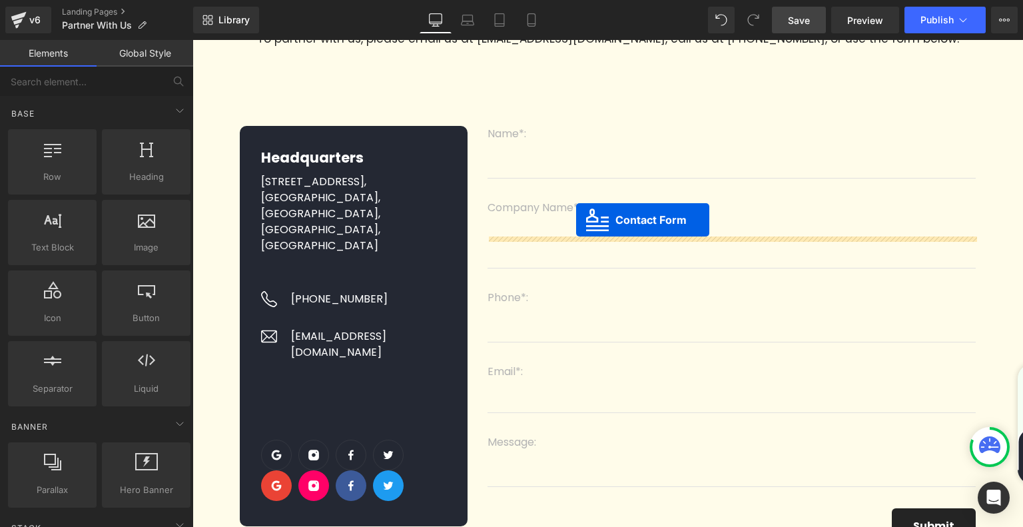
scroll to position [3, 0]
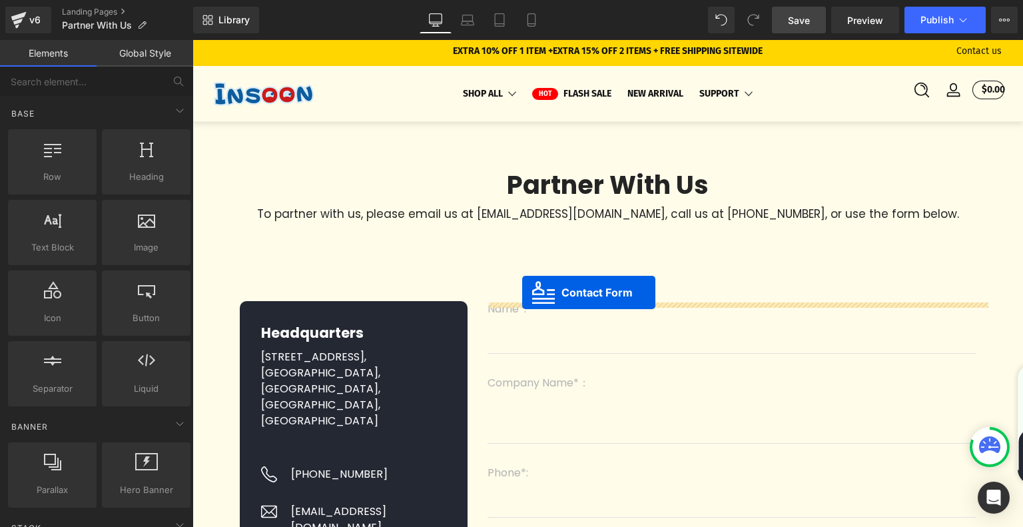
drag, startPoint x: 423, startPoint y: 238, endPoint x: 522, endPoint y: 292, distance: 112.3
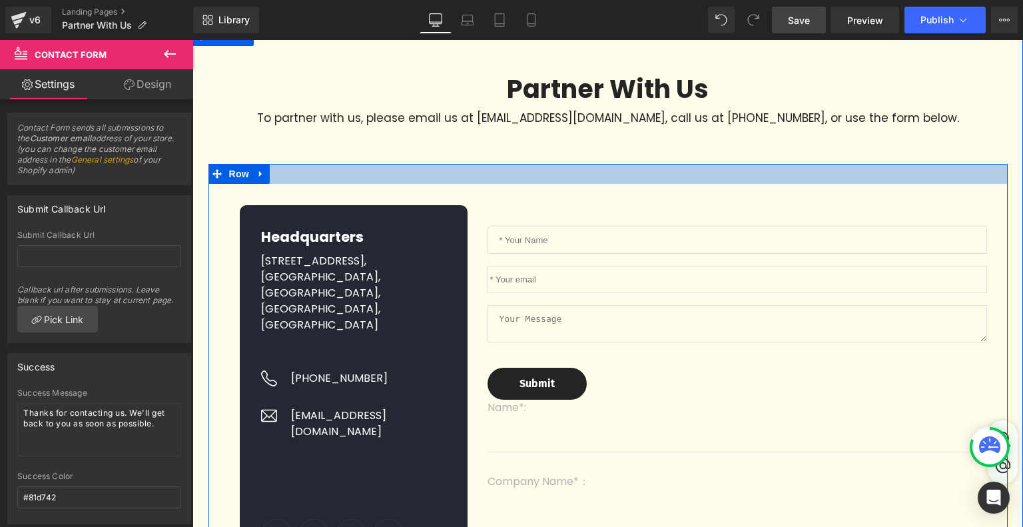
scroll to position [203, 0]
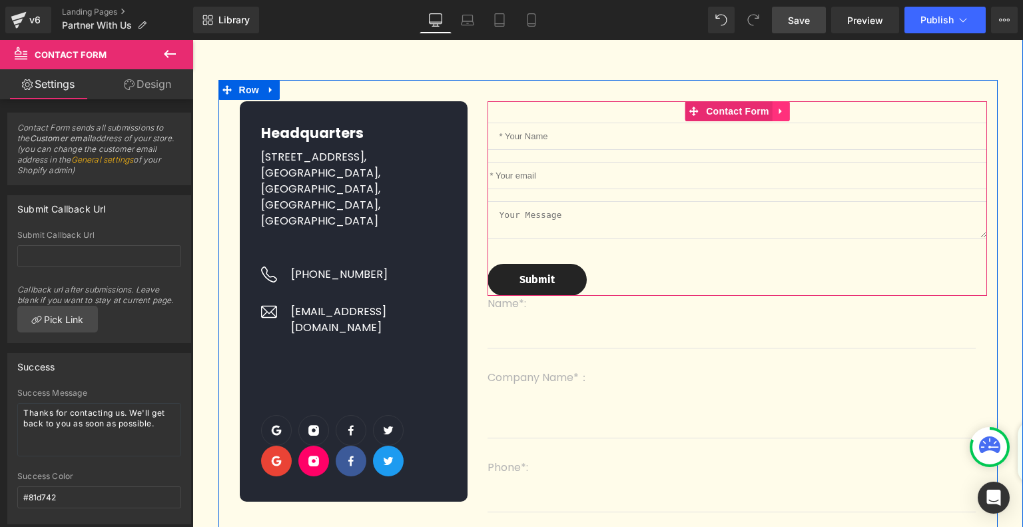
click at [779, 115] on icon at bounding box center [780, 112] width 3 height 6
click at [790, 113] on icon at bounding box center [789, 111] width 9 height 9
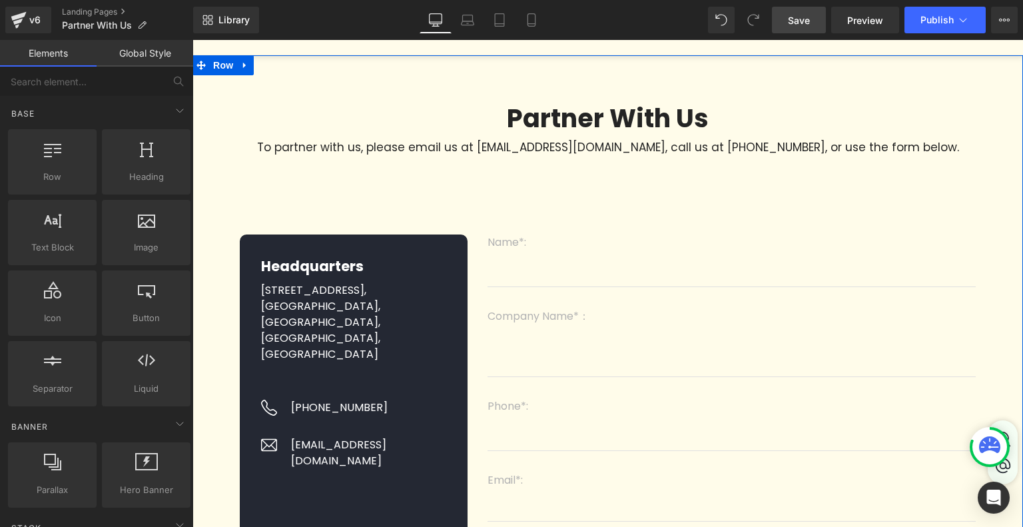
scroll to position [0, 0]
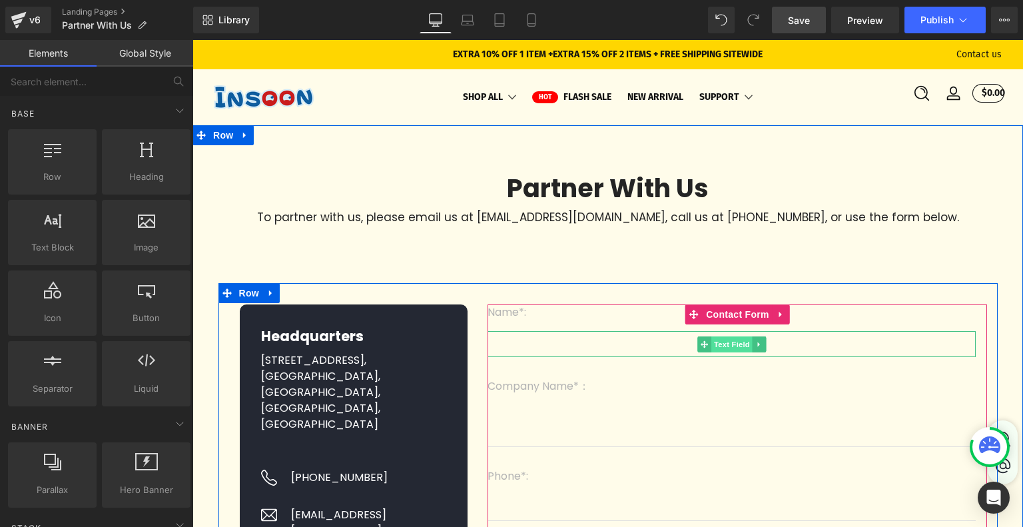
click at [713, 351] on span "Text Field" at bounding box center [731, 344] width 41 height 16
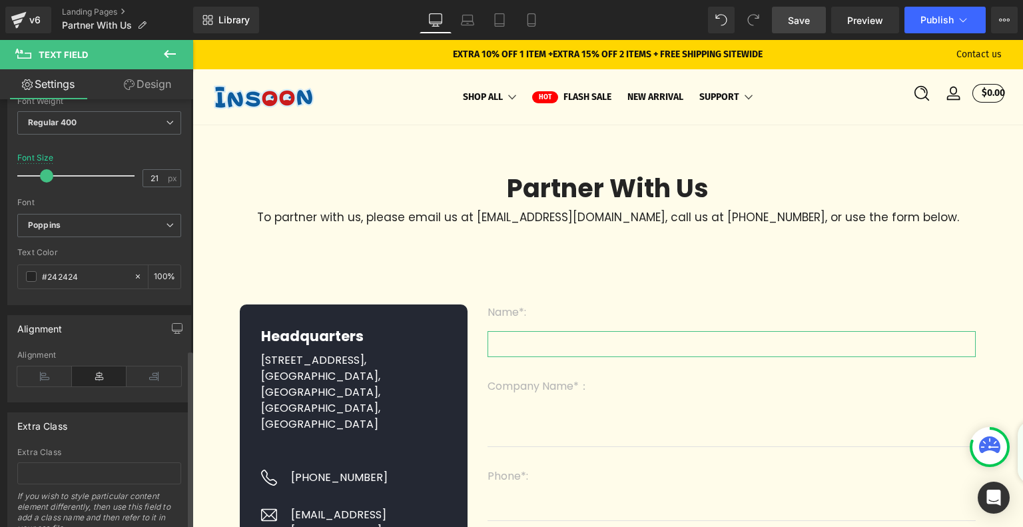
scroll to position [597, 0]
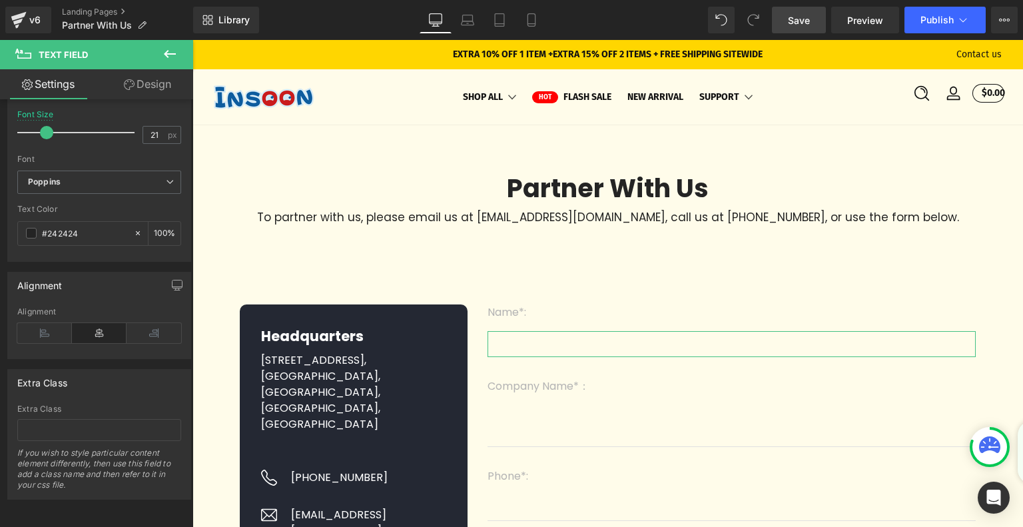
click at [163, 75] on link "Design" at bounding box center [147, 84] width 97 height 30
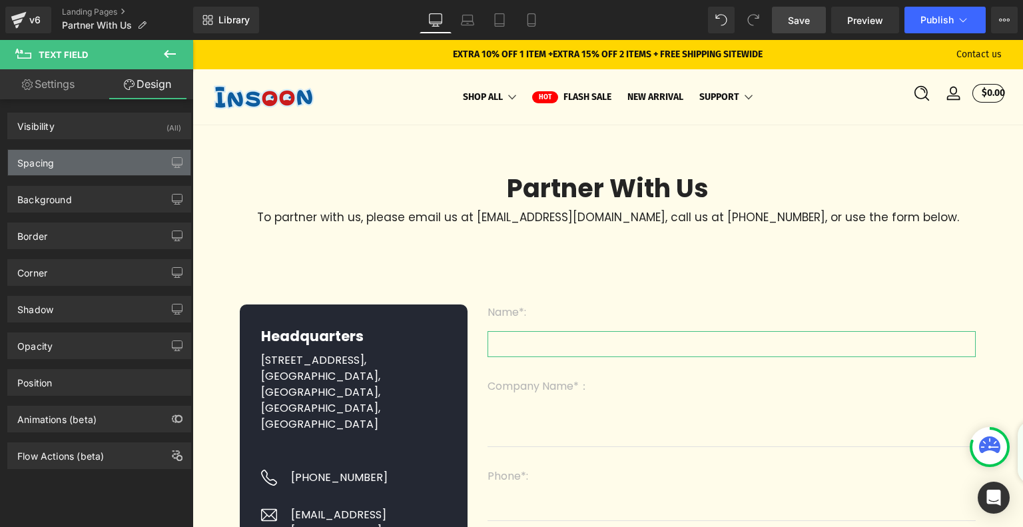
click at [75, 166] on div "Spacing" at bounding box center [99, 162] width 182 height 25
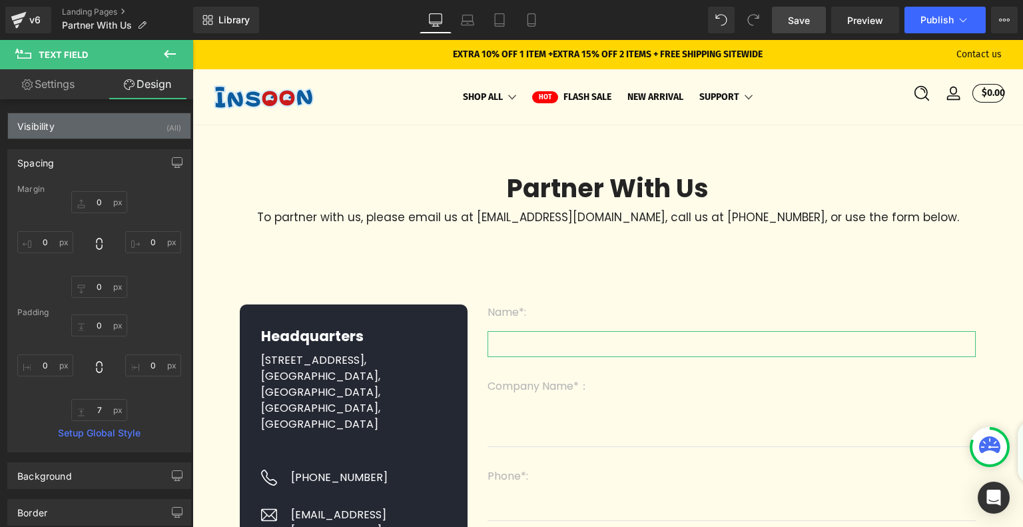
click at [91, 130] on div "Visibility (All)" at bounding box center [99, 125] width 182 height 25
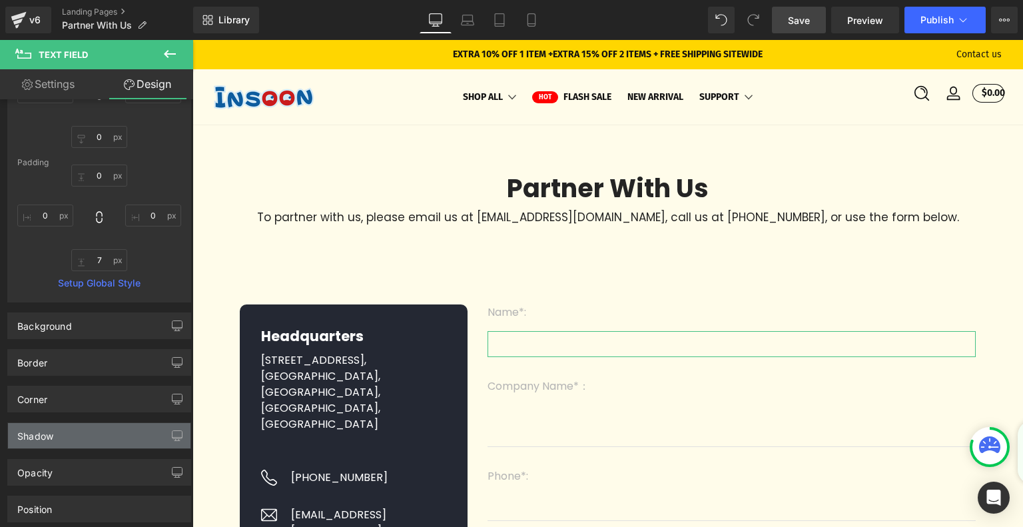
scroll to position [388, 0]
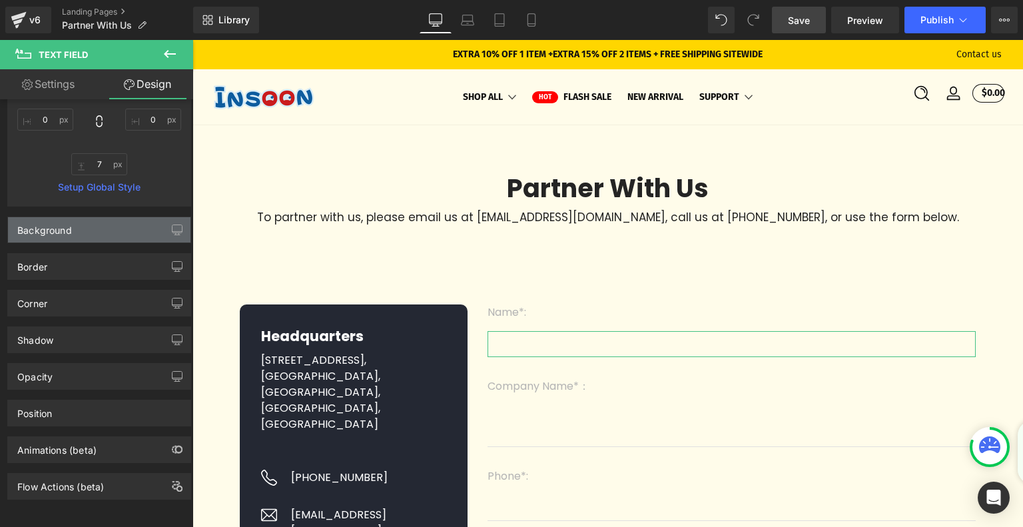
click at [105, 229] on div "Background" at bounding box center [99, 229] width 182 height 25
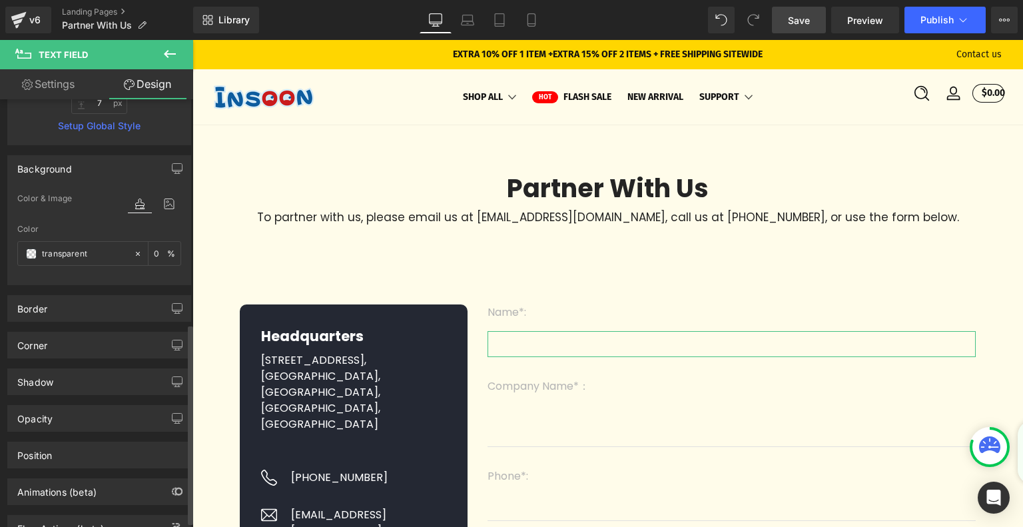
scroll to position [491, 0]
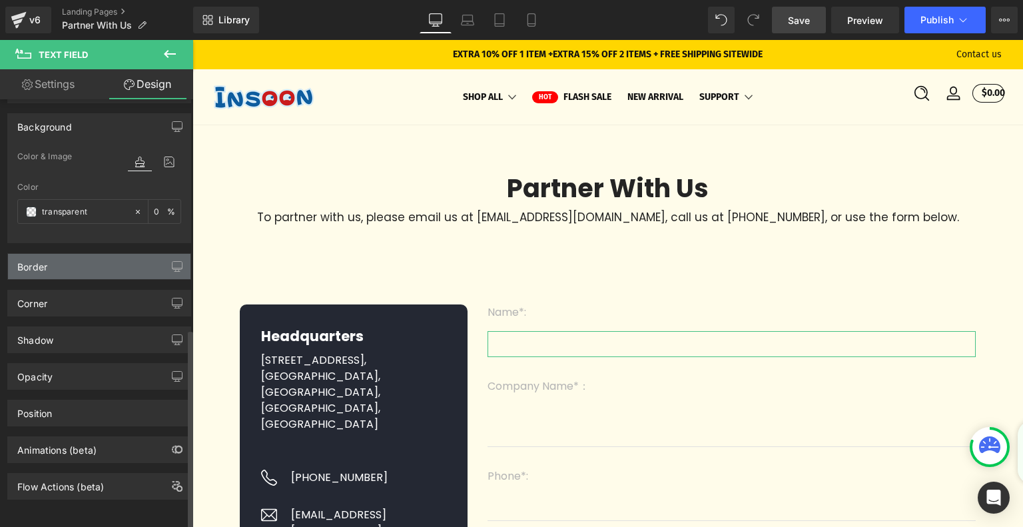
click at [80, 257] on div "Border" at bounding box center [99, 266] width 182 height 25
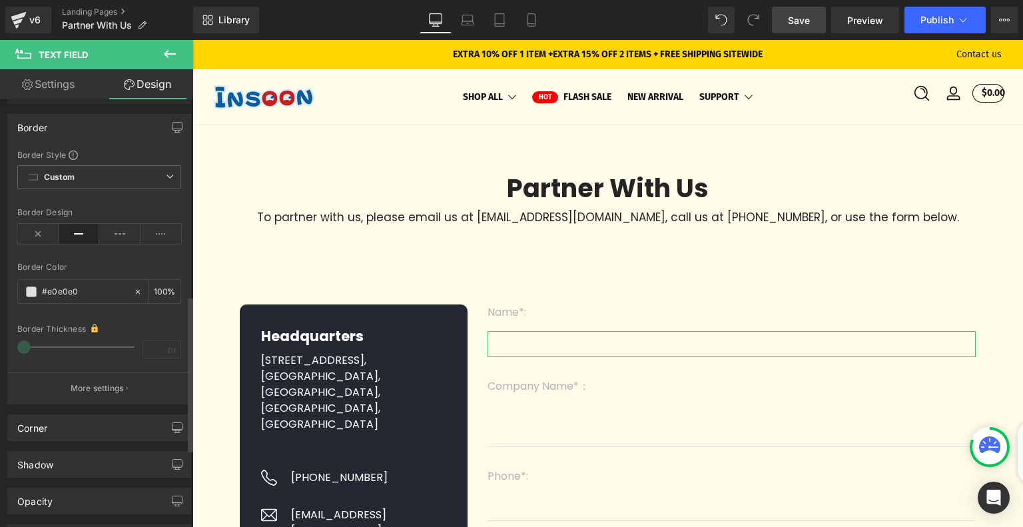
scroll to position [624, 0]
click at [32, 292] on span at bounding box center [31, 291] width 11 height 11
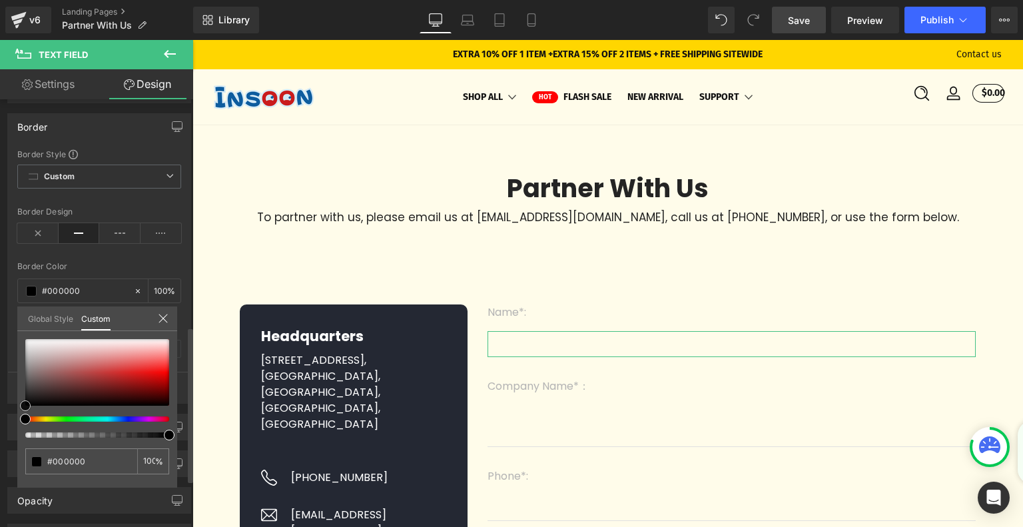
drag, startPoint x: 25, startPoint y: 346, endPoint x: 19, endPoint y: 421, distance: 75.5
click at [19, 421] on div "#000000 100 %" at bounding box center [97, 413] width 160 height 148
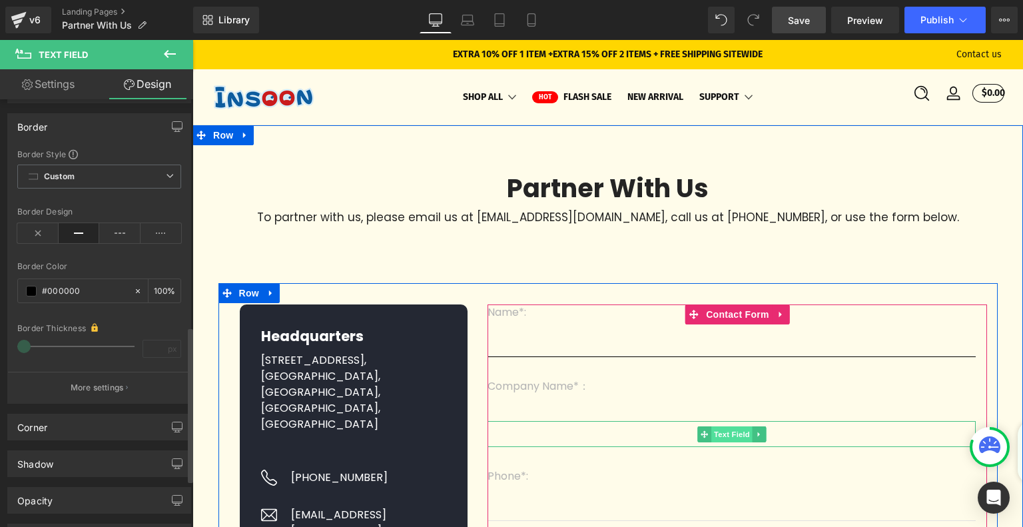
click at [725, 436] on span "Text Field" at bounding box center [731, 434] width 41 height 16
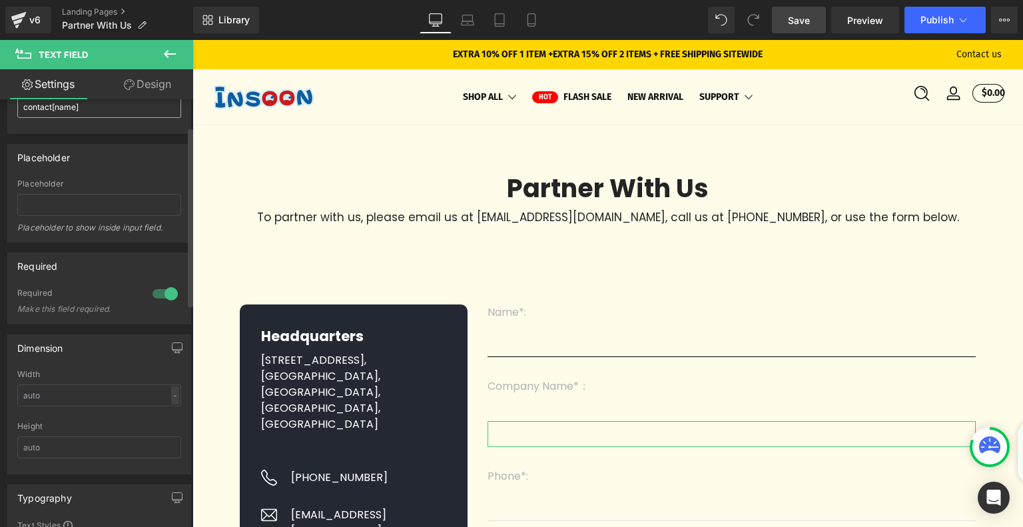
scroll to position [0, 0]
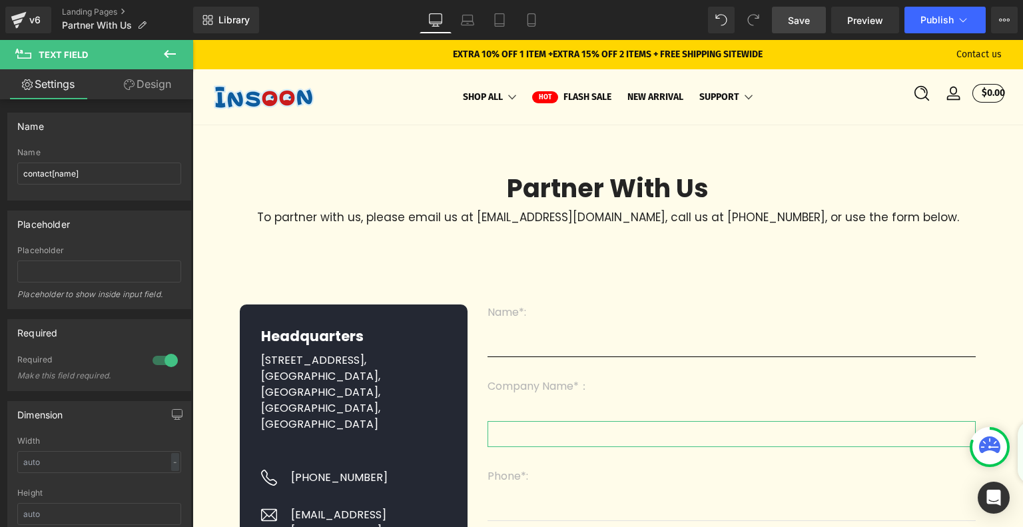
click at [156, 75] on link "Design" at bounding box center [147, 84] width 97 height 30
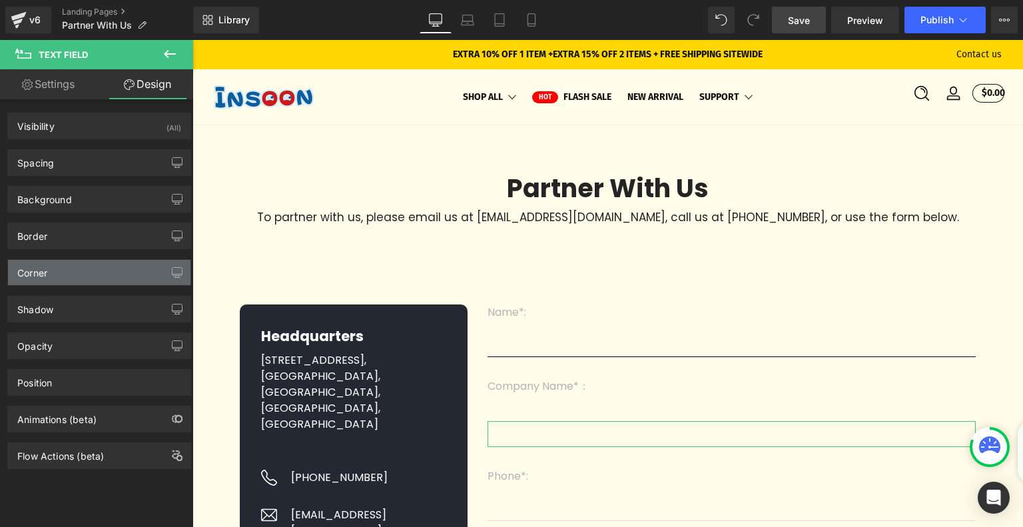
click at [83, 271] on div "Corner" at bounding box center [99, 272] width 182 height 25
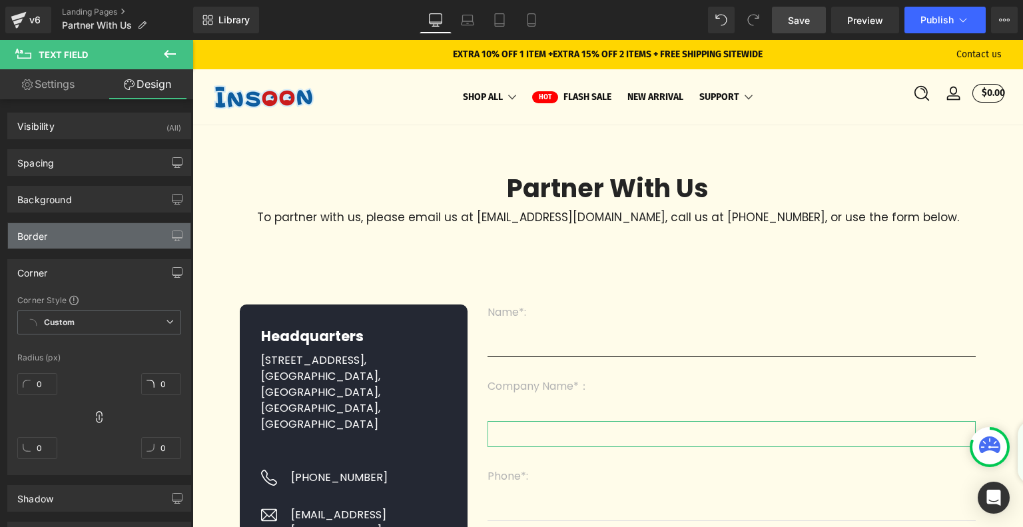
click at [99, 234] on div "Border" at bounding box center [99, 235] width 182 height 25
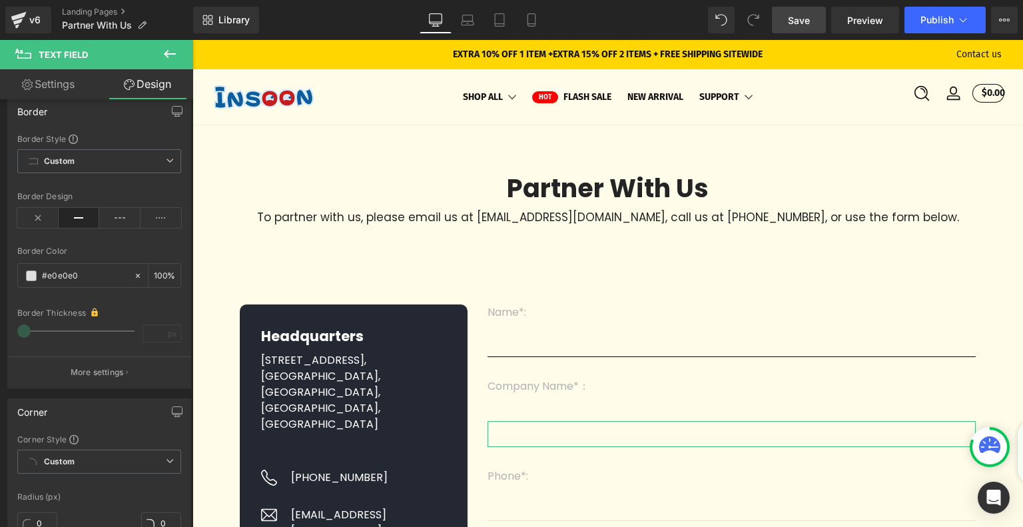
scroll to position [133, 0]
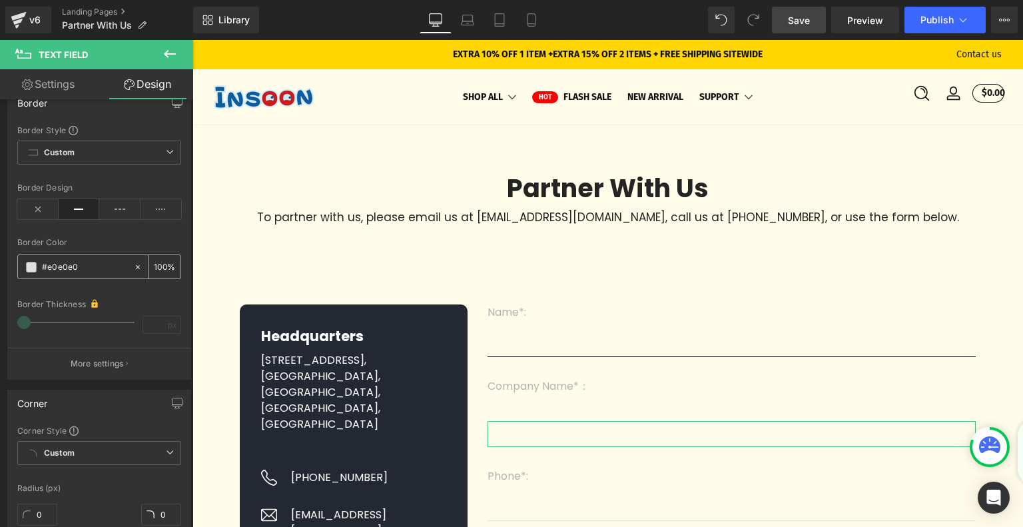
click at [35, 263] on span at bounding box center [31, 267] width 11 height 11
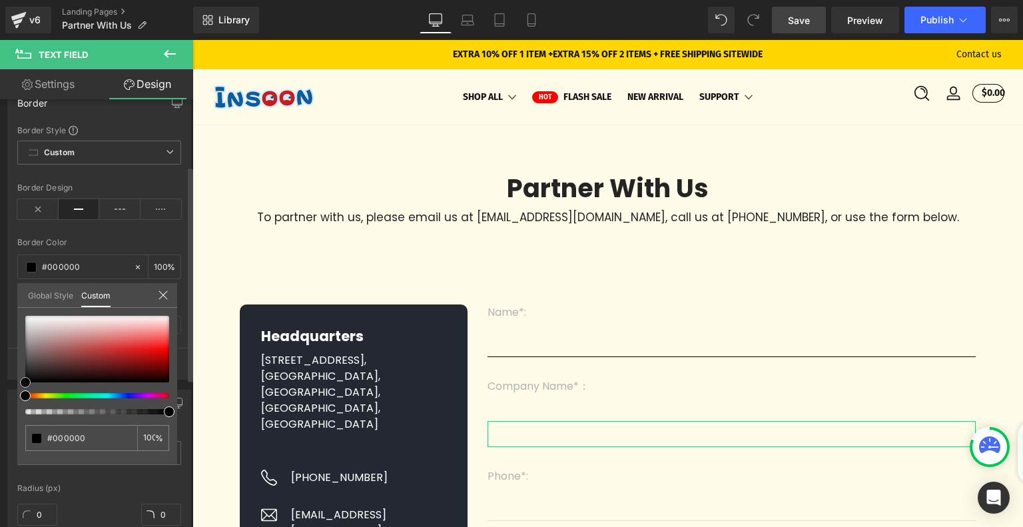
drag, startPoint x: 24, startPoint y: 356, endPoint x: 16, endPoint y: 401, distance: 46.6
click at [16, 379] on div "Border Border Style Custom Custom Setup Global Style Custom Setup Global Style …" at bounding box center [99, 229] width 199 height 300
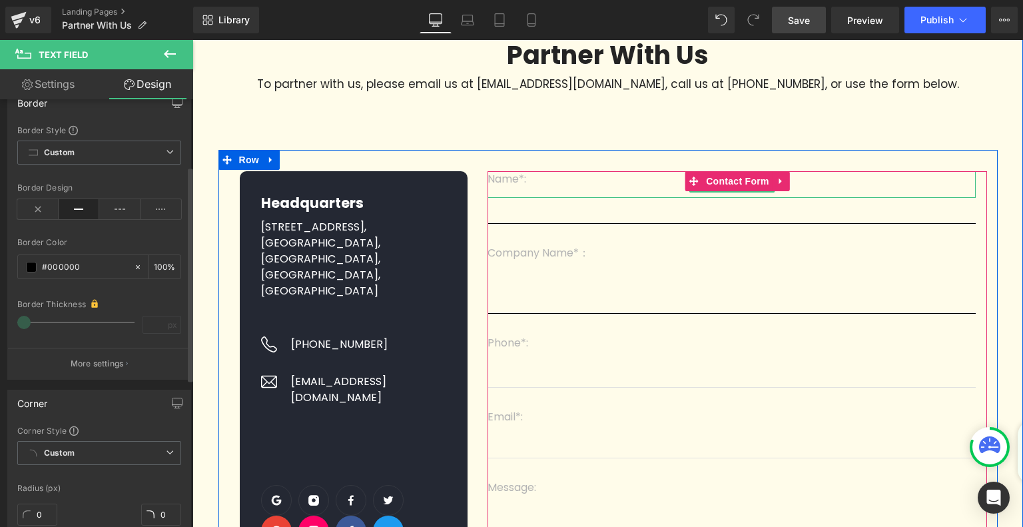
click at [511, 183] on p "Name*:" at bounding box center [731, 179] width 488 height 16
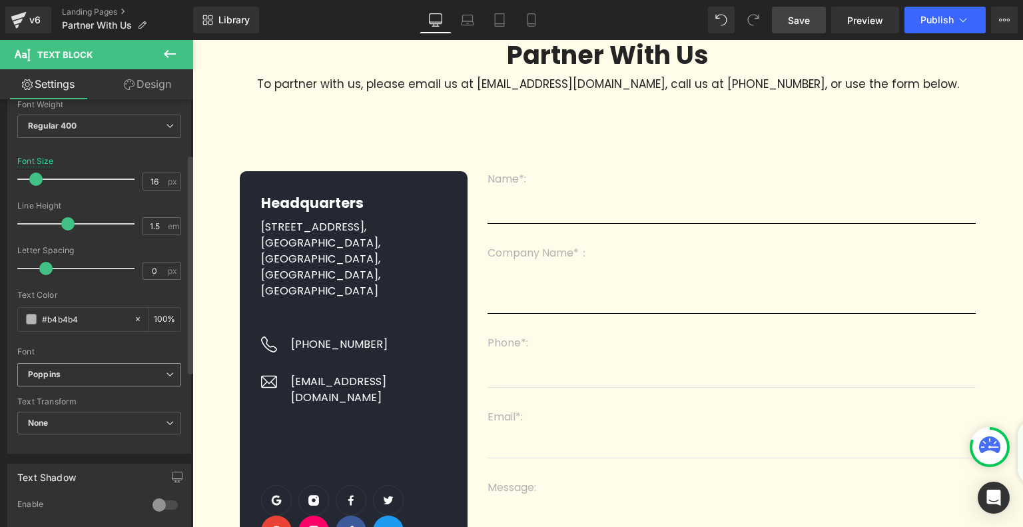
scroll to position [200, 0]
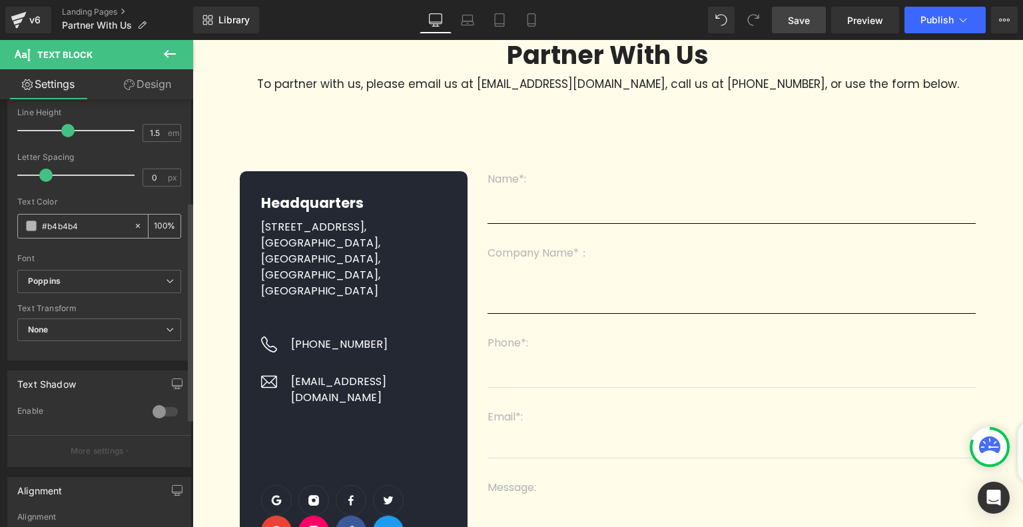
click at [37, 227] on div "#b4b4b4" at bounding box center [75, 225] width 115 height 23
click at [35, 226] on span at bounding box center [31, 225] width 11 height 11
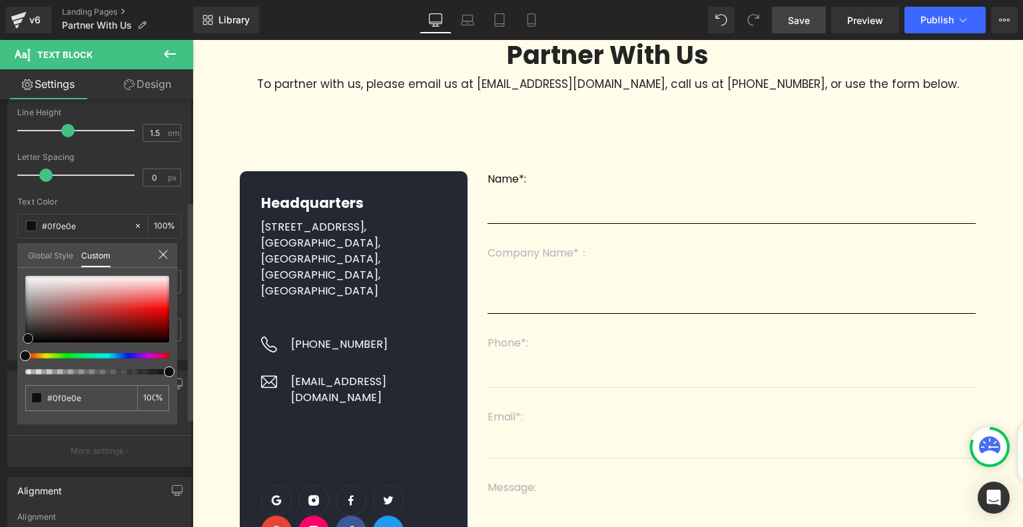
drag, startPoint x: 23, startPoint y: 294, endPoint x: 26, endPoint y: 337, distance: 43.4
click at [26, 337] on span at bounding box center [28, 338] width 11 height 11
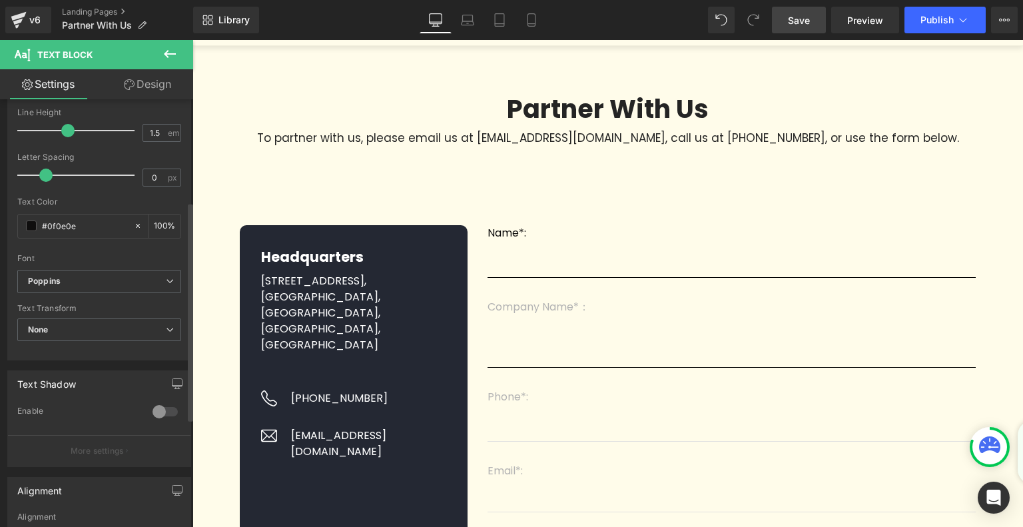
scroll to position [0, 0]
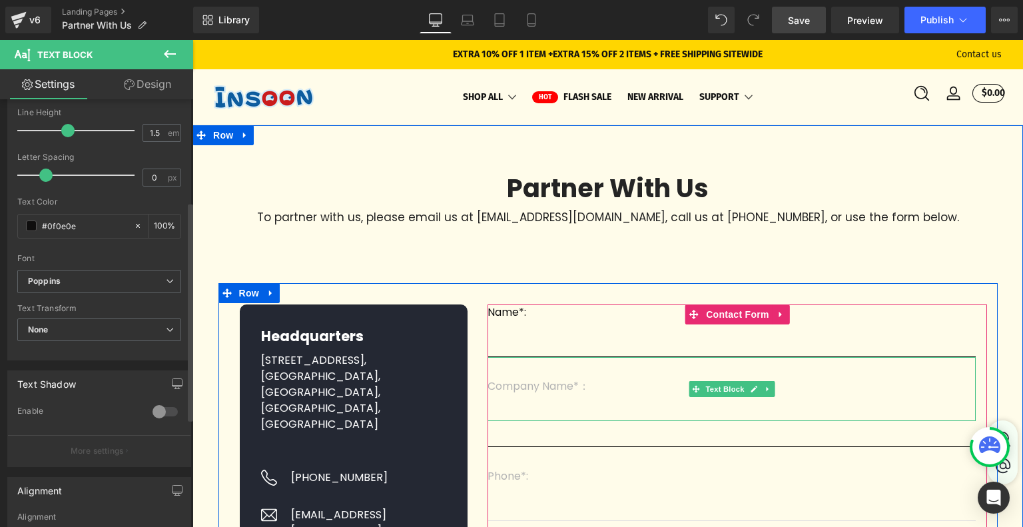
click at [525, 388] on p "Company Name*：" at bounding box center [731, 386] width 488 height 16
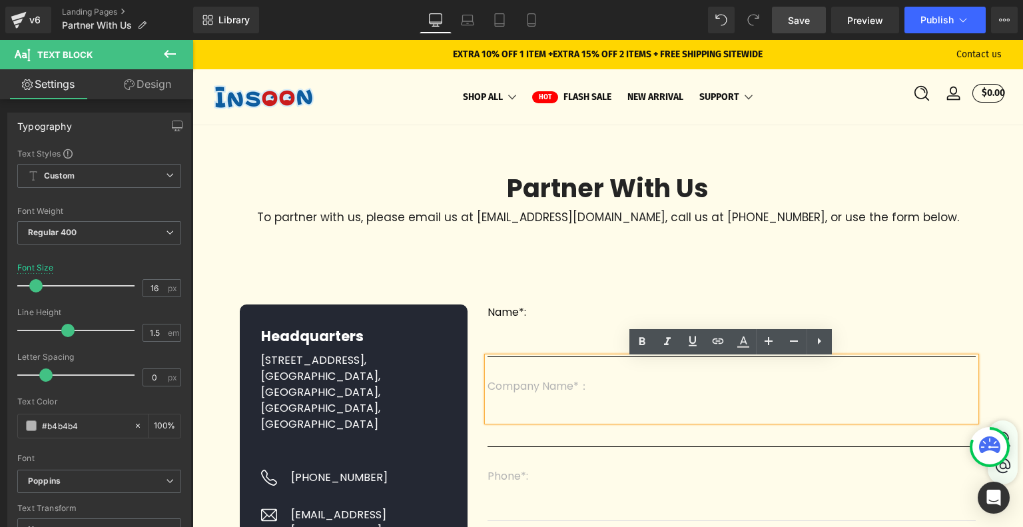
click at [525, 388] on p "Company Name*：" at bounding box center [731, 386] width 488 height 16
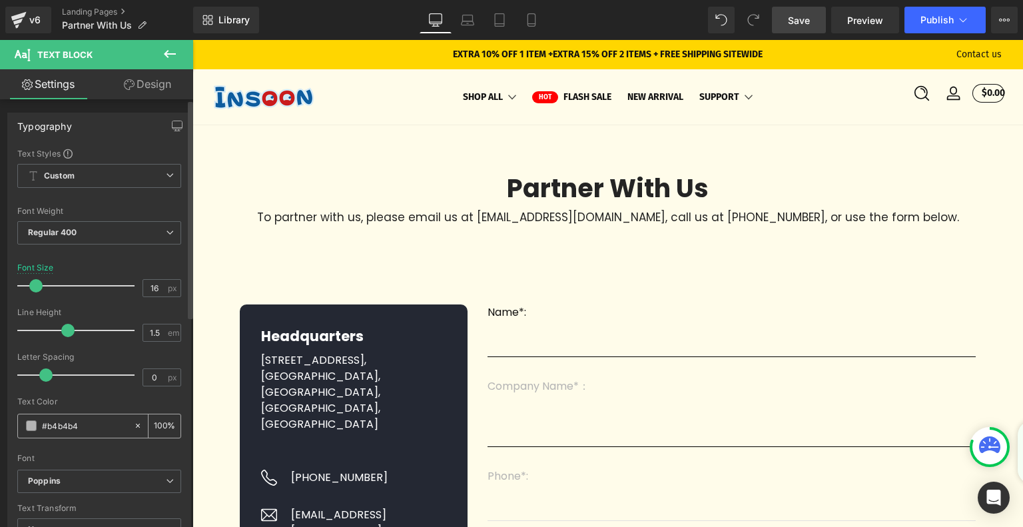
click at [33, 423] on span at bounding box center [31, 425] width 11 height 11
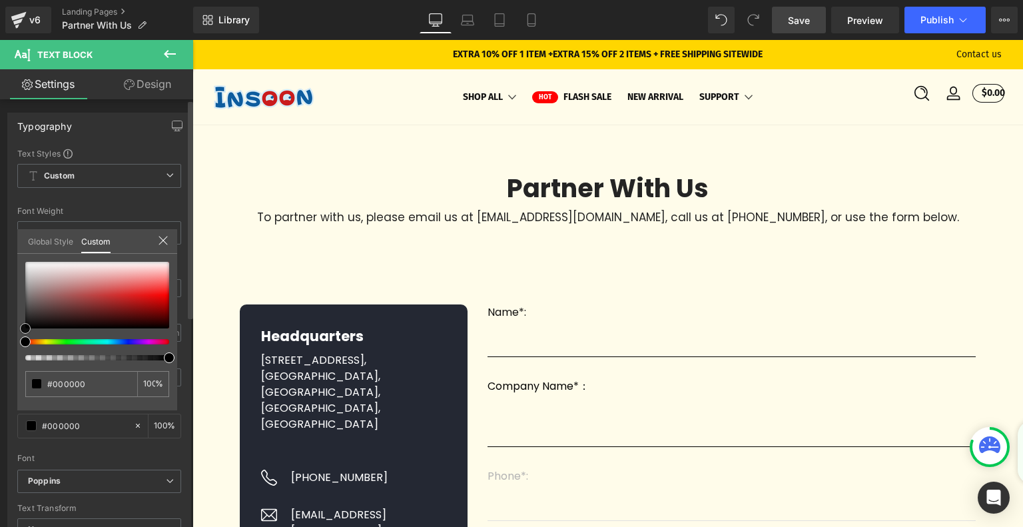
drag, startPoint x: 24, startPoint y: 276, endPoint x: 10, endPoint y: 337, distance: 62.8
click at [10, 337] on div "Typography Text Styles Custom Custom Setup Global Style Custom Setup Global Sty…" at bounding box center [99, 331] width 199 height 457
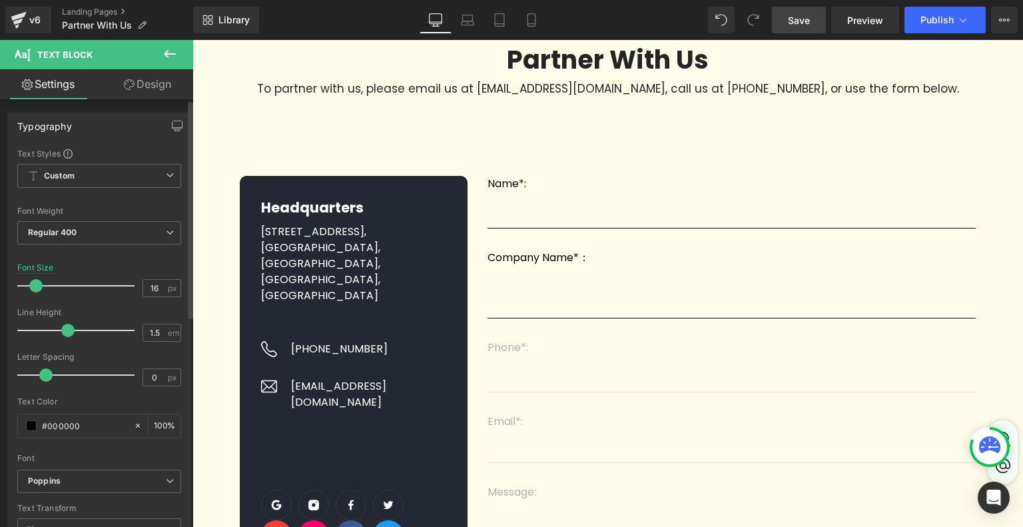
scroll to position [200, 0]
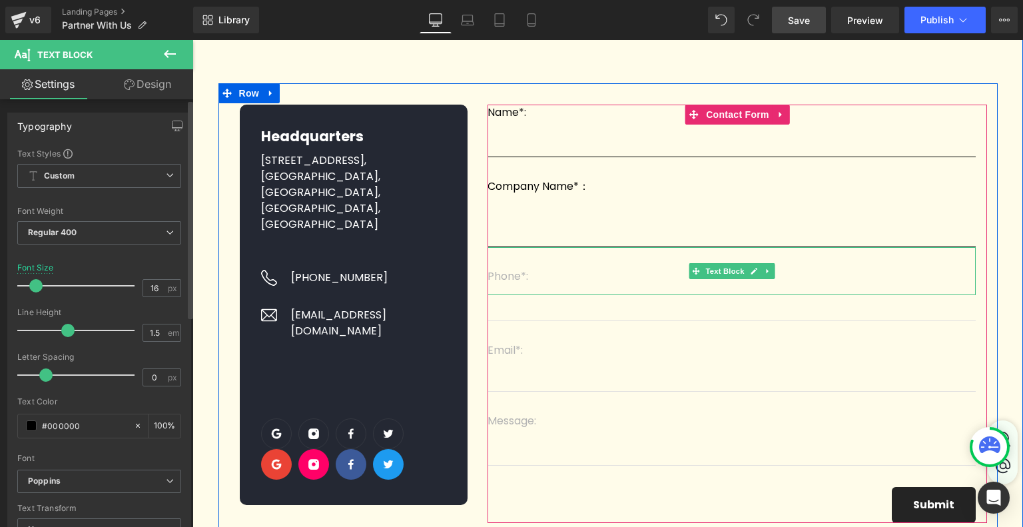
click at [511, 281] on p "Phone*:" at bounding box center [731, 276] width 488 height 16
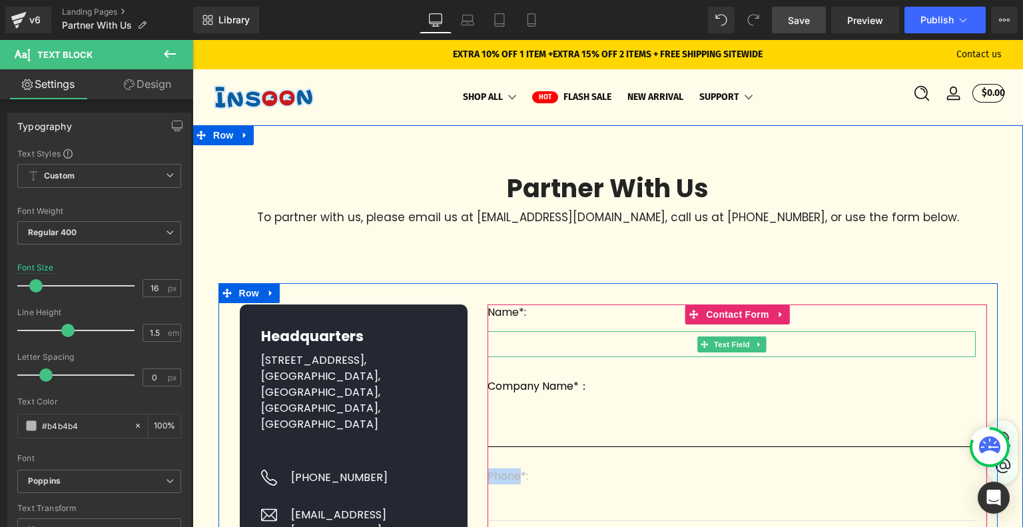
scroll to position [133, 0]
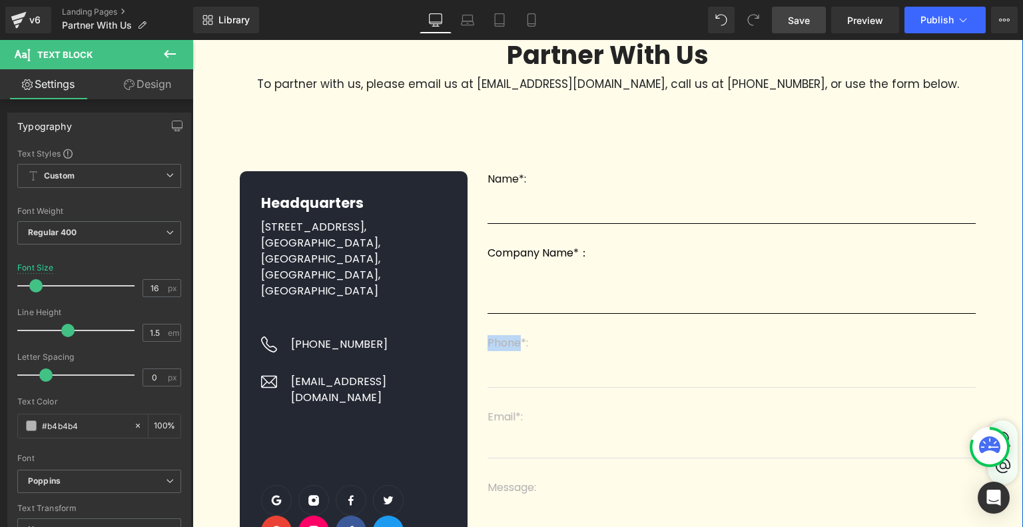
click at [192, 40] on div "56px" at bounding box center [192, 40] width 0 height 0
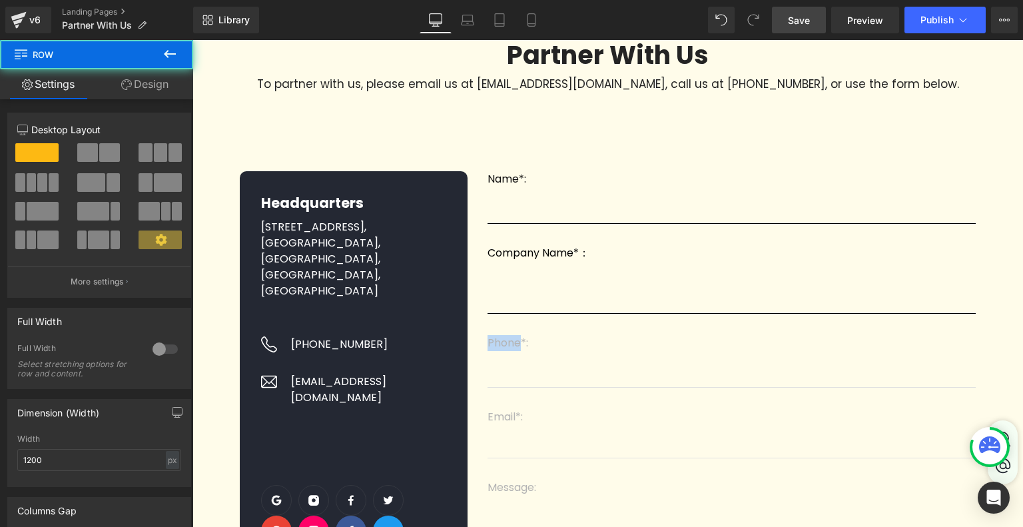
click at [1007, 171] on div "Partner With Us Heading To partner with us, please email us at crystal.wen@ctro…" at bounding box center [607, 318] width 830 height 597
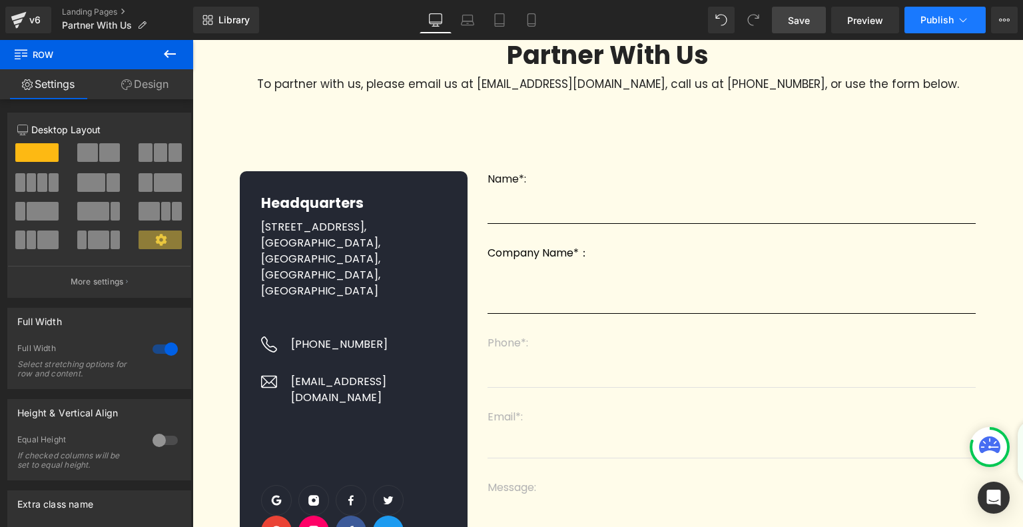
click at [933, 18] on span "Publish" at bounding box center [936, 20] width 33 height 11
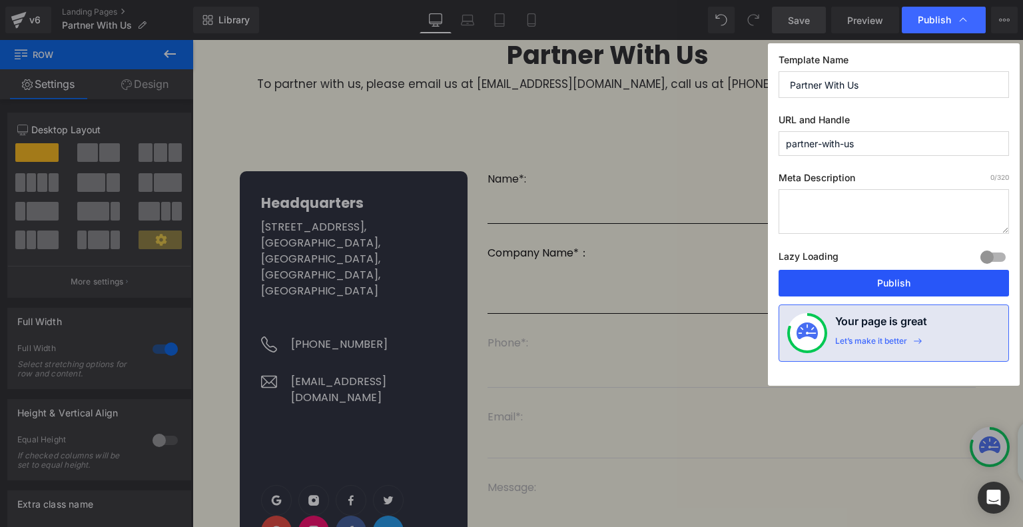
click at [883, 286] on button "Publish" at bounding box center [893, 283] width 230 height 27
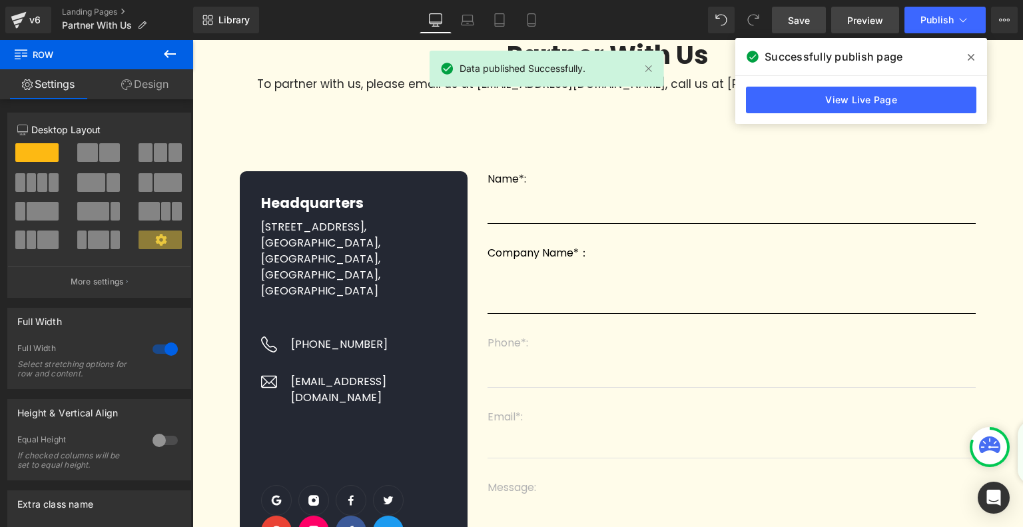
click at [865, 15] on span "Preview" at bounding box center [865, 20] width 36 height 14
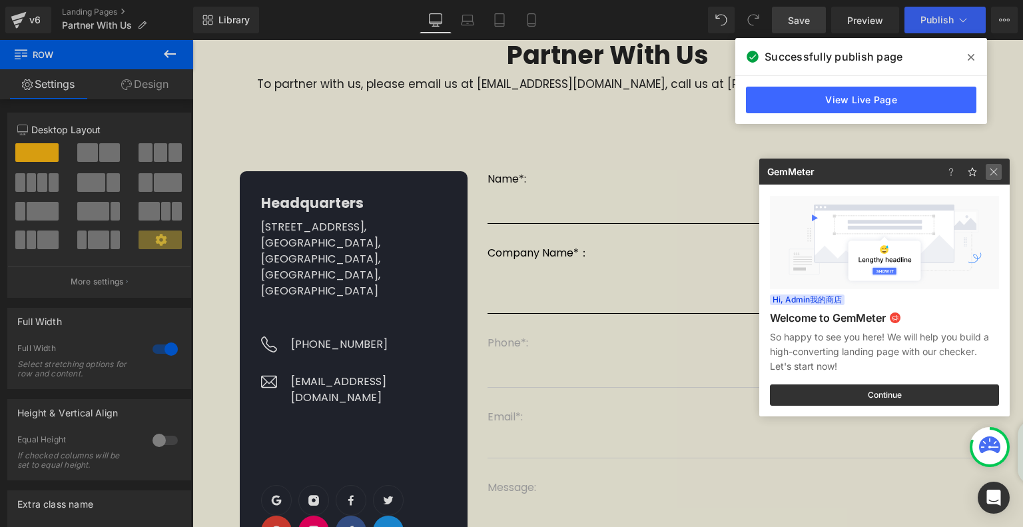
click at [991, 165] on img at bounding box center [993, 172] width 16 height 16
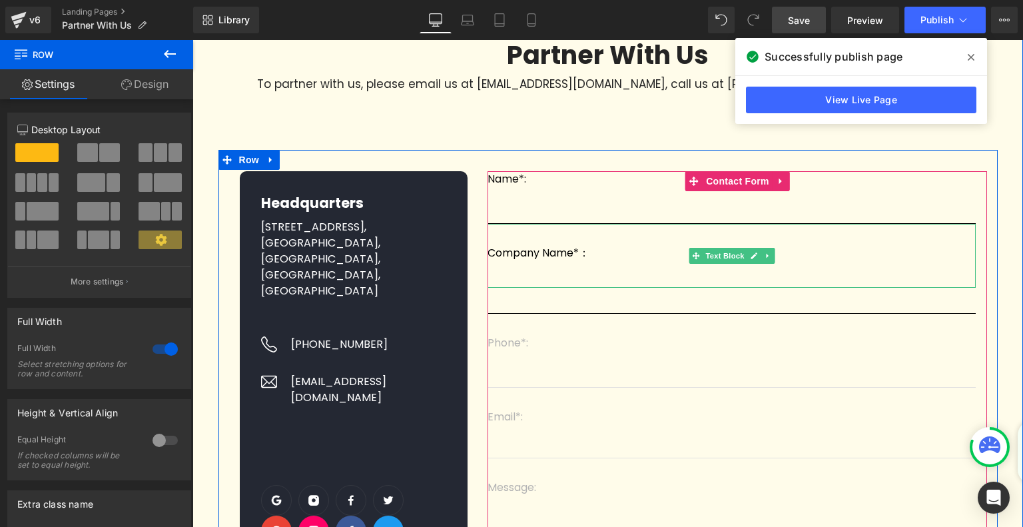
click at [543, 255] on p "Company Name*：" at bounding box center [731, 253] width 488 height 16
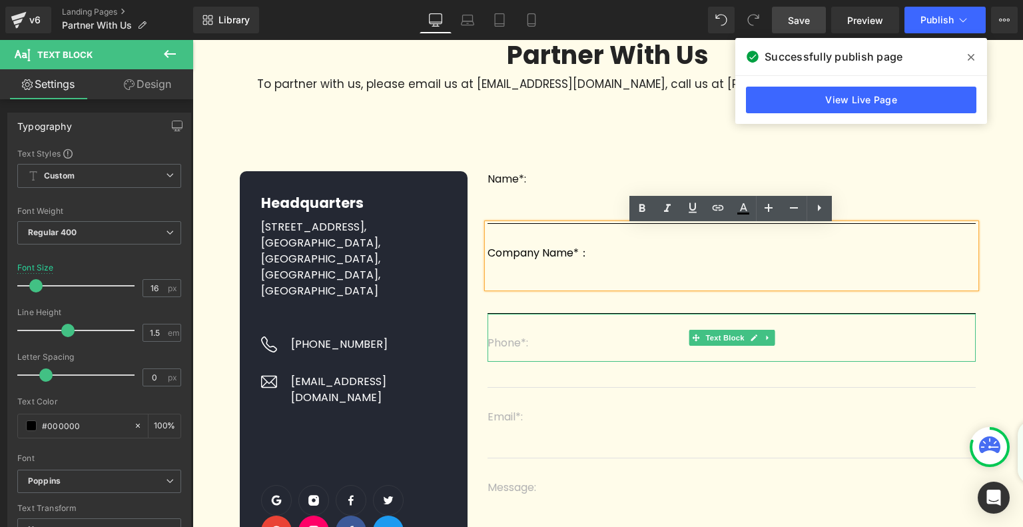
click at [503, 348] on p "Phone*:" at bounding box center [731, 343] width 488 height 16
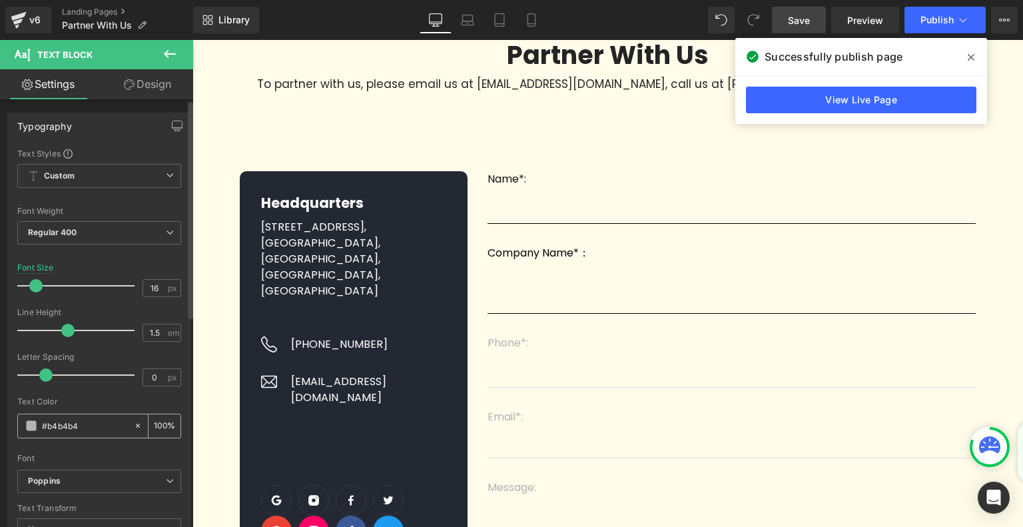
click at [83, 423] on input "#b4b4b4" at bounding box center [84, 425] width 85 height 15
drag, startPoint x: 83, startPoint y: 423, endPoint x: 38, endPoint y: 425, distance: 45.4
click at [38, 425] on div "#b4b4b4" at bounding box center [75, 425] width 115 height 23
click at [539, 252] on p "Company Name*：" at bounding box center [731, 253] width 488 height 16
drag, startPoint x: 93, startPoint y: 423, endPoint x: 21, endPoint y: 423, distance: 72.6
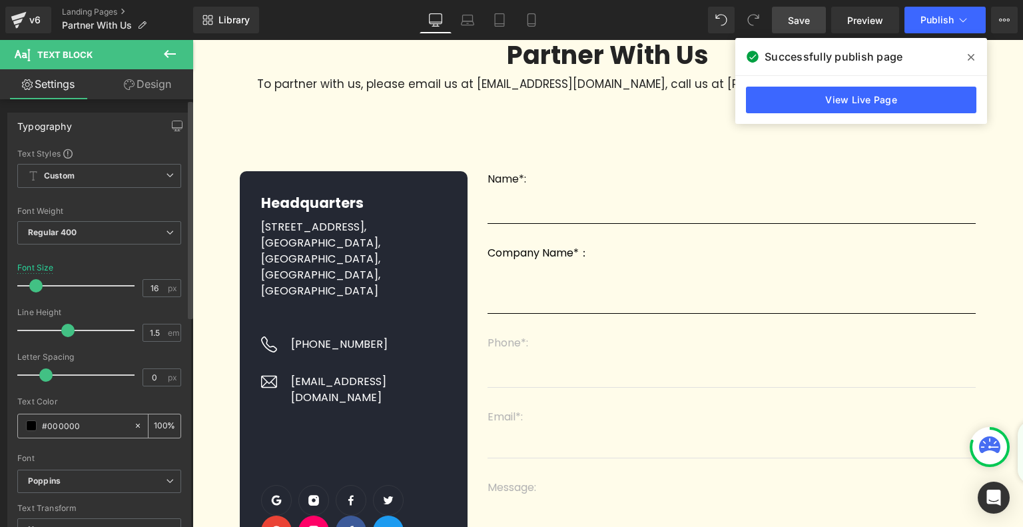
click at [21, 423] on div "#000000" at bounding box center [75, 425] width 115 height 23
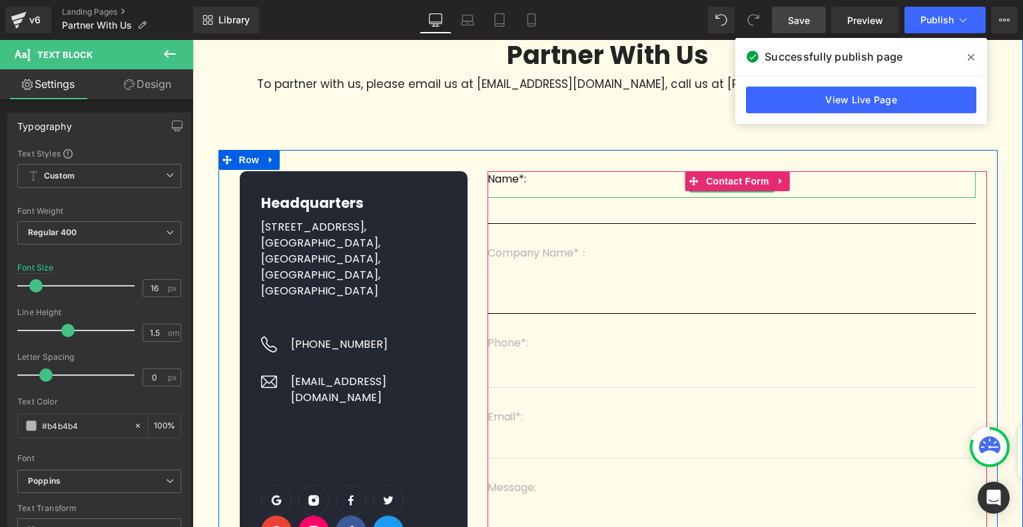
click at [511, 179] on p "Name*:" at bounding box center [731, 179] width 488 height 16
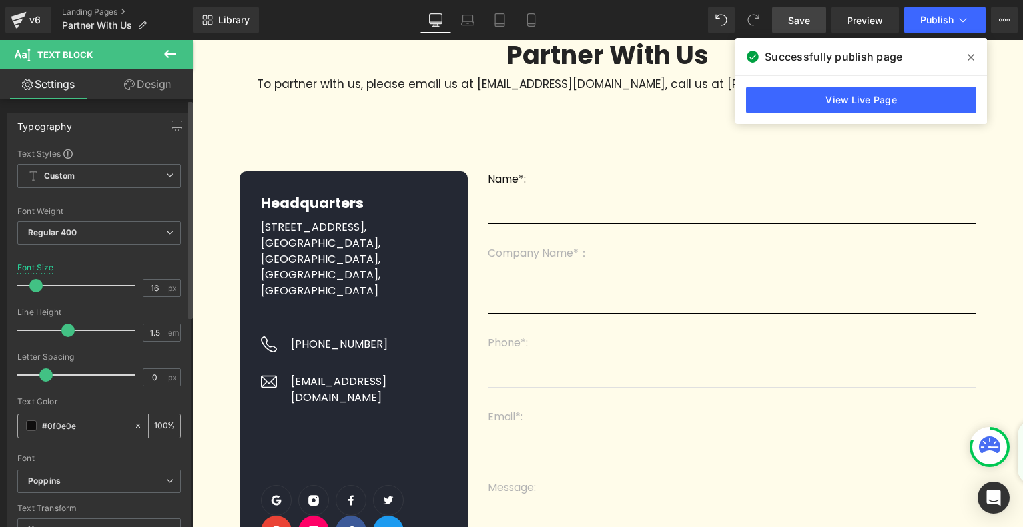
drag, startPoint x: 92, startPoint y: 420, endPoint x: 32, endPoint y: 420, distance: 59.9
click at [35, 420] on div "#0f0e0e" at bounding box center [75, 425] width 115 height 23
paste input "b4b4b4"
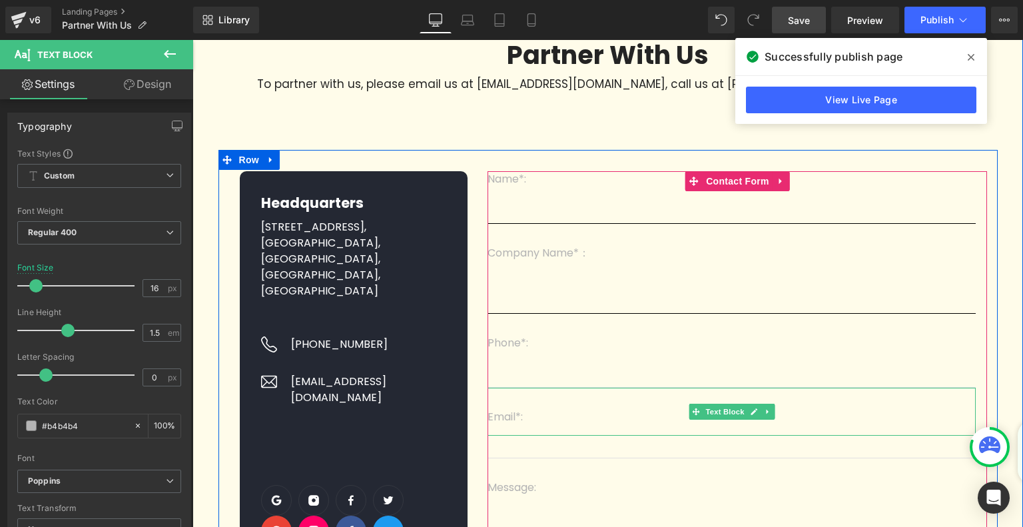
click at [558, 395] on div "Email*:" at bounding box center [731, 411] width 488 height 48
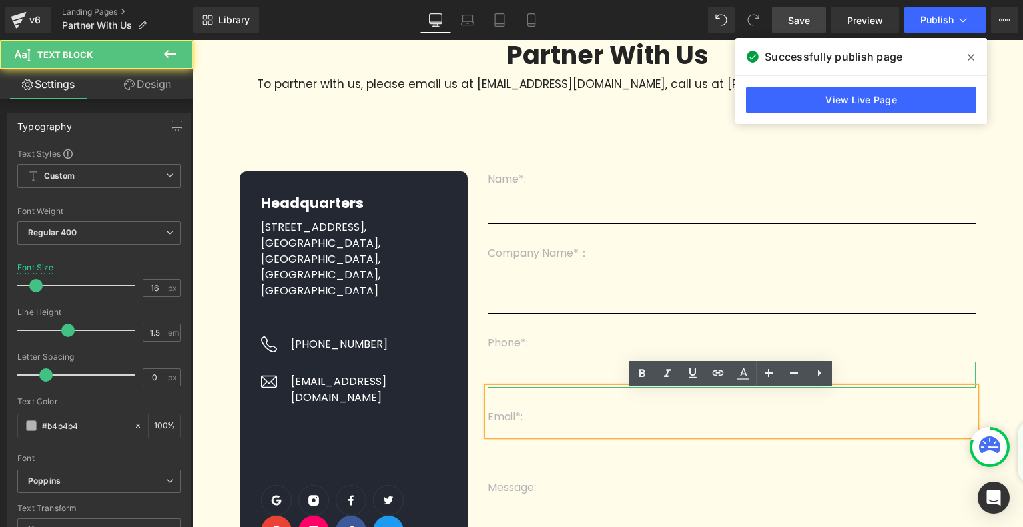
click at [575, 377] on input "text" at bounding box center [731, 375] width 488 height 26
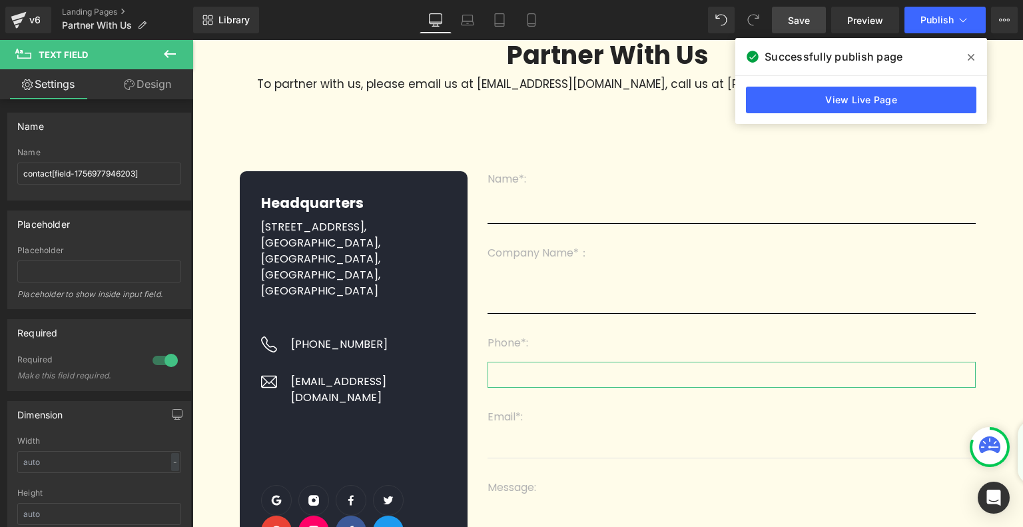
click at [146, 78] on link "Design" at bounding box center [147, 84] width 97 height 30
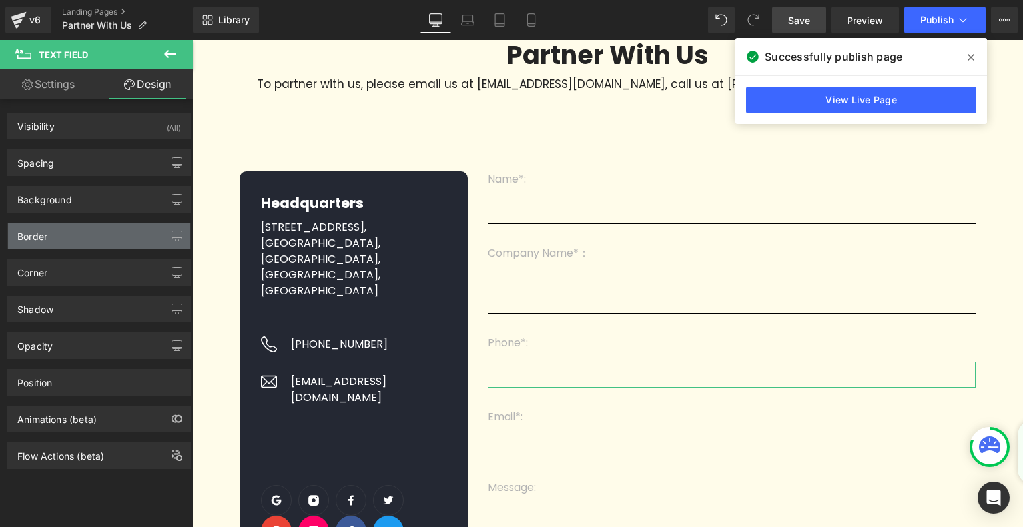
click at [103, 242] on div "Border" at bounding box center [99, 235] width 182 height 25
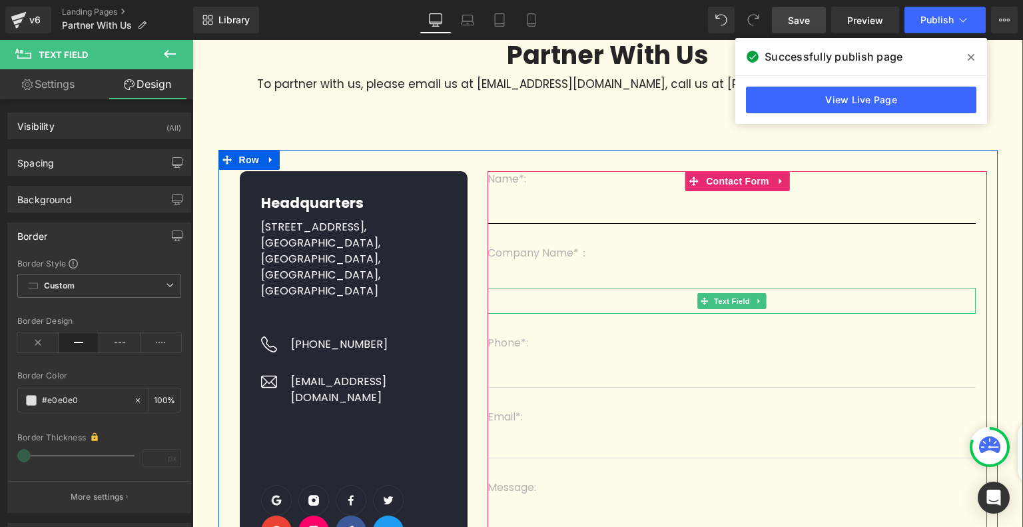
click at [559, 311] on input "text" at bounding box center [731, 301] width 488 height 26
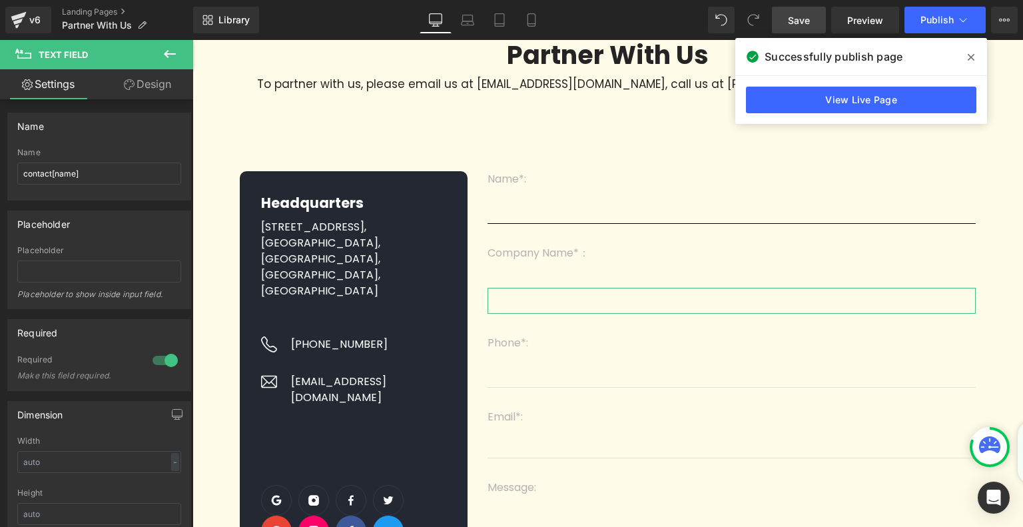
click at [149, 79] on link "Design" at bounding box center [147, 84] width 97 height 30
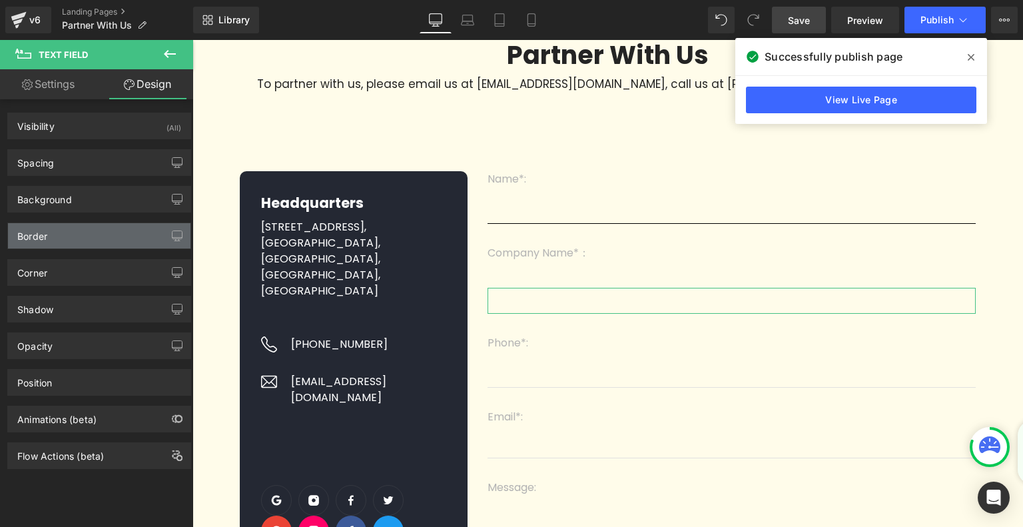
click at [60, 240] on div "Border" at bounding box center [99, 235] width 182 height 25
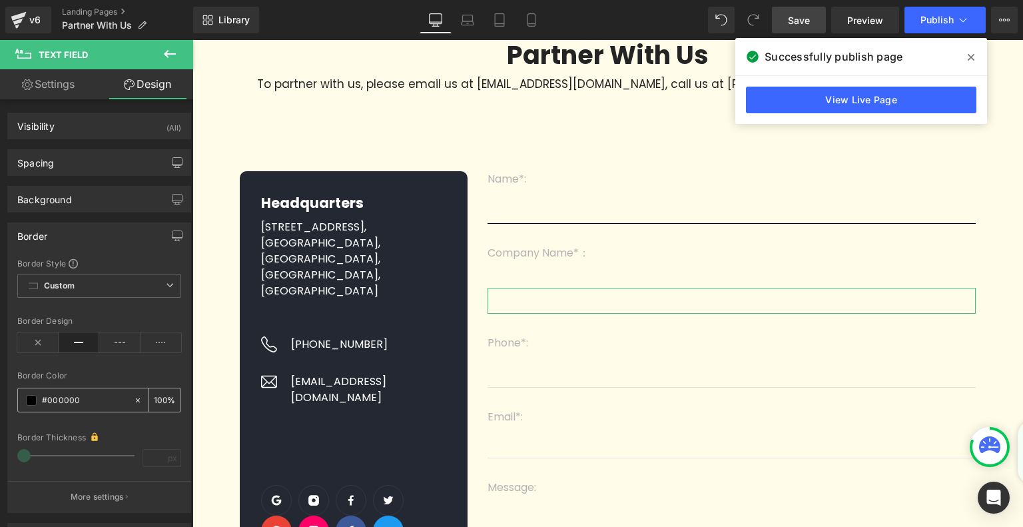
click at [77, 393] on input "#000000" at bounding box center [84, 400] width 85 height 15
paste input "e0e0e"
click at [11, 387] on div "Border Style Custom Custom Setup Global Style Custom Setup Global Style solid B…" at bounding box center [99, 385] width 182 height 254
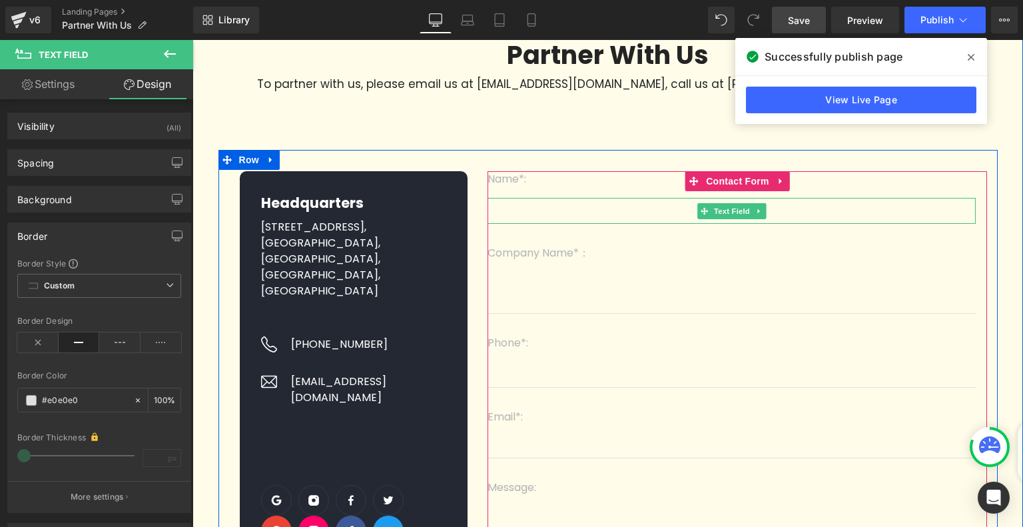
click at [549, 214] on input "text" at bounding box center [731, 211] width 488 height 26
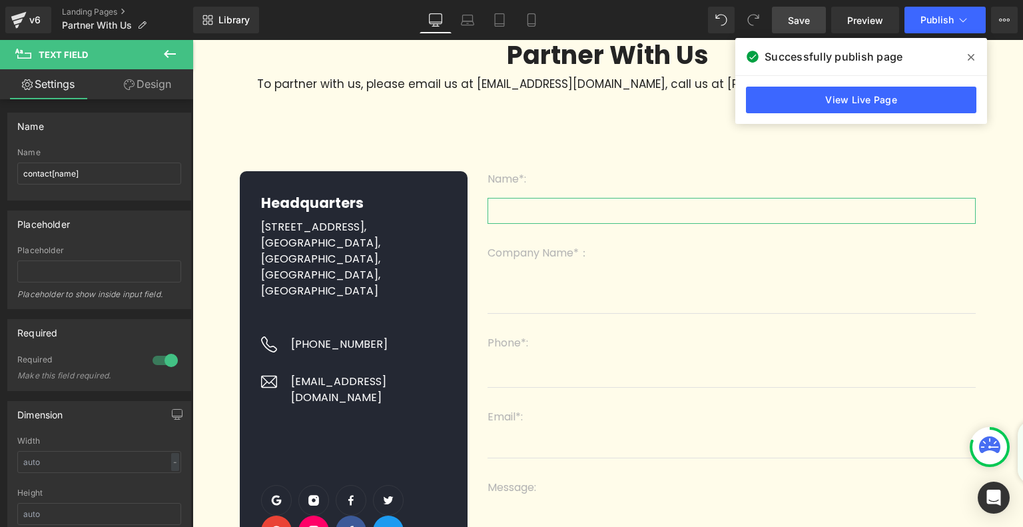
click at [146, 84] on link "Design" at bounding box center [147, 84] width 97 height 30
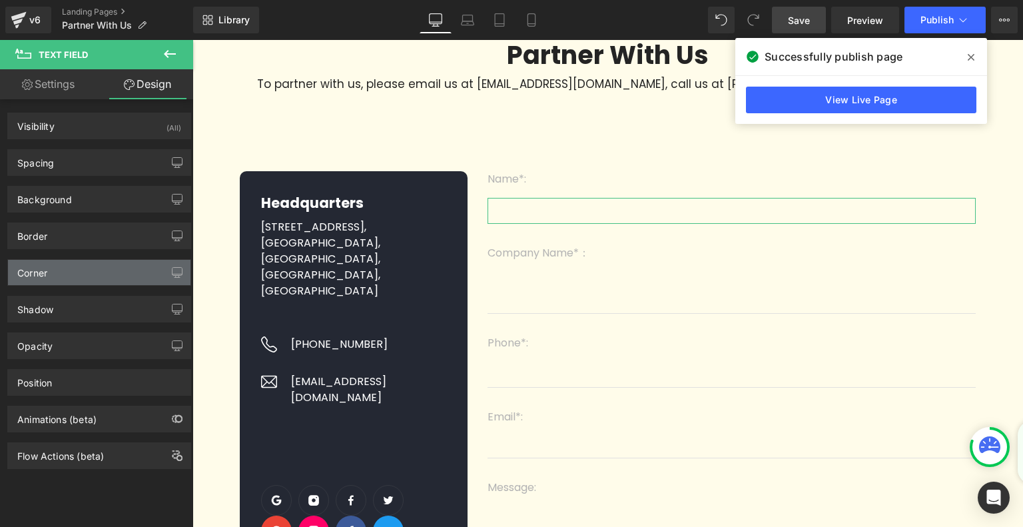
click at [96, 263] on div "Corner" at bounding box center [99, 272] width 182 height 25
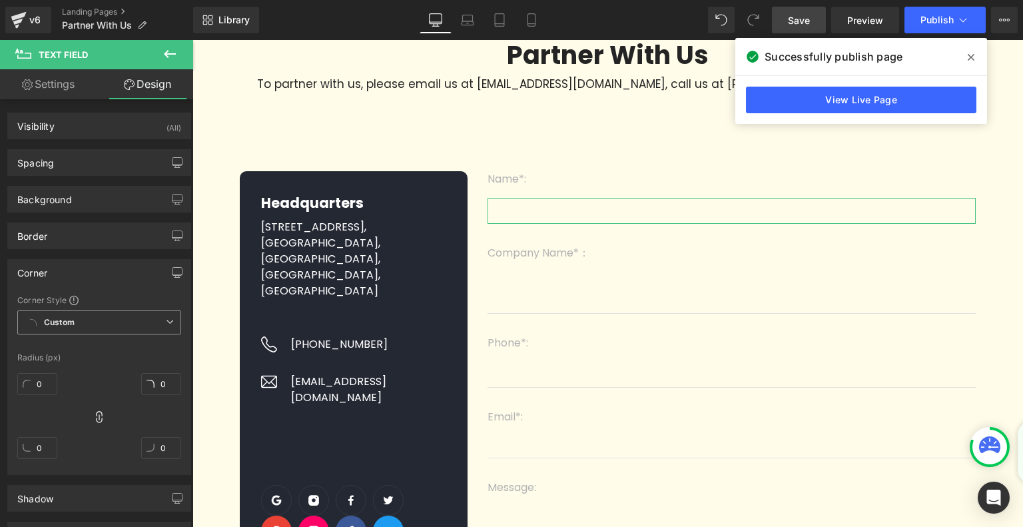
scroll to position [67, 0]
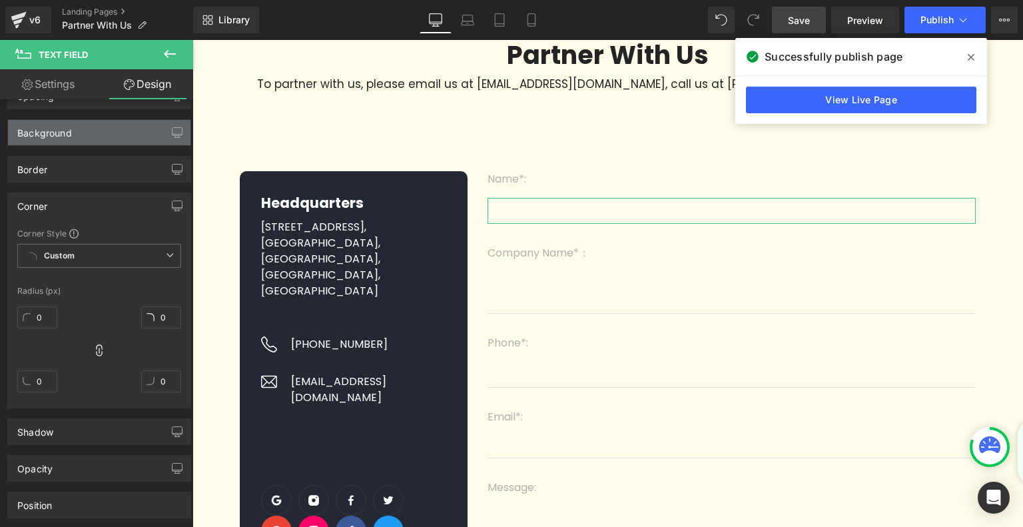
click at [95, 133] on div "Background" at bounding box center [99, 132] width 182 height 25
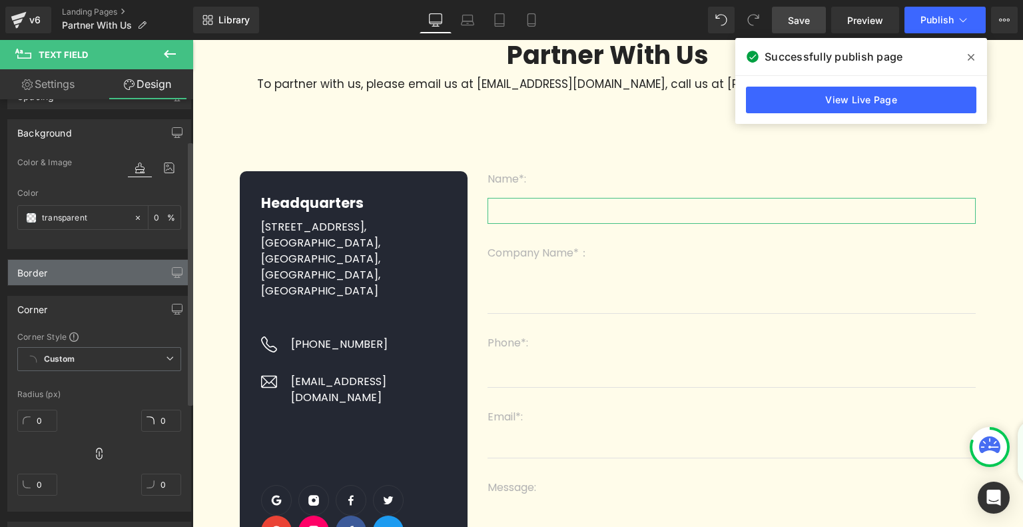
click at [93, 274] on div "Border" at bounding box center [99, 272] width 182 height 25
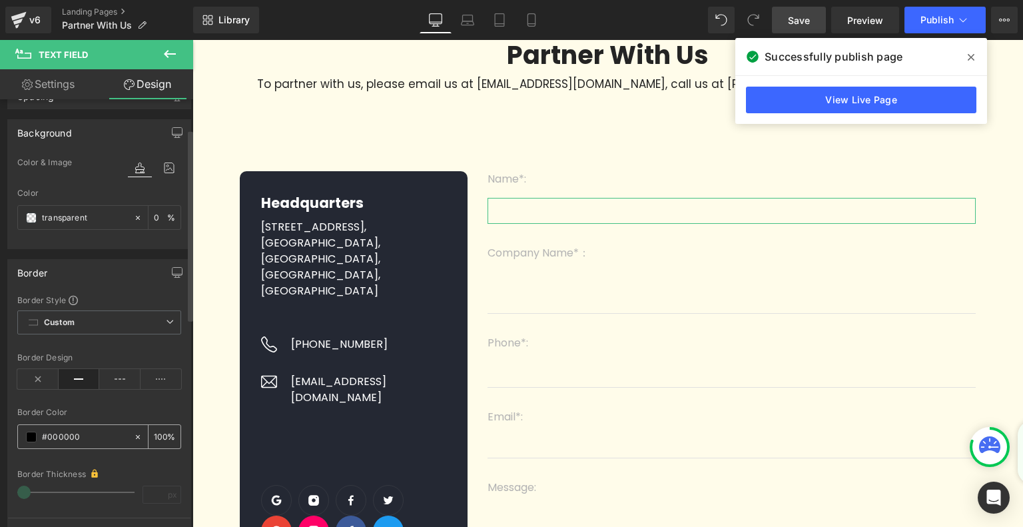
click at [83, 426] on div "#000000" at bounding box center [75, 436] width 115 height 23
click at [71, 433] on input "#000000" at bounding box center [84, 436] width 85 height 15
paste input "e0e0e"
click at [6, 397] on div "Border Border Style Custom Custom Setup Global Style Custom Setup Global Style …" at bounding box center [99, 399] width 199 height 300
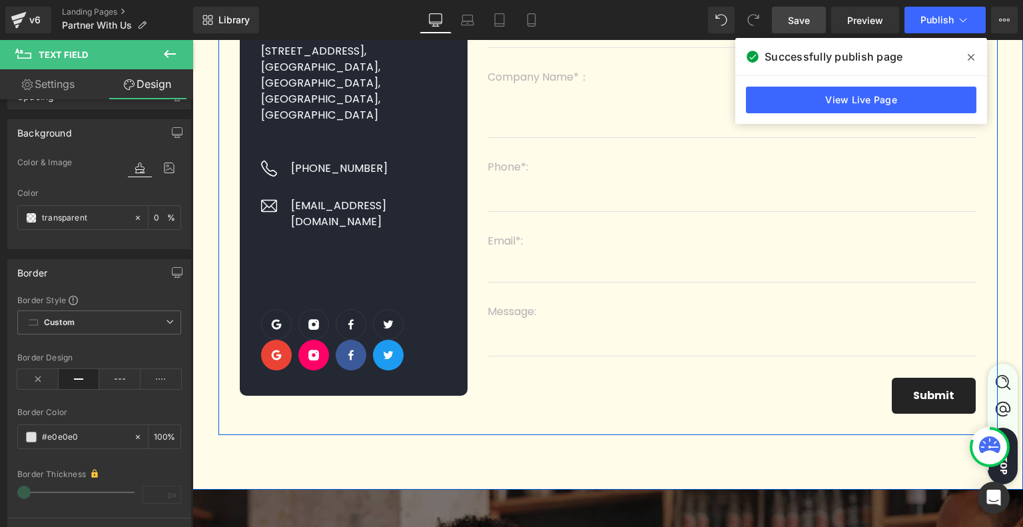
scroll to position [333, 0]
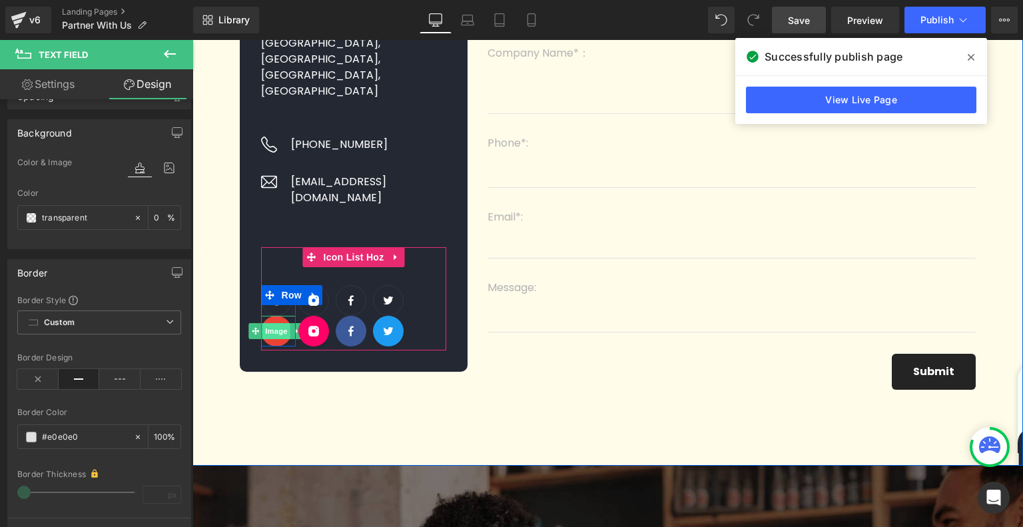
click at [276, 323] on span "Image" at bounding box center [276, 331] width 28 height 16
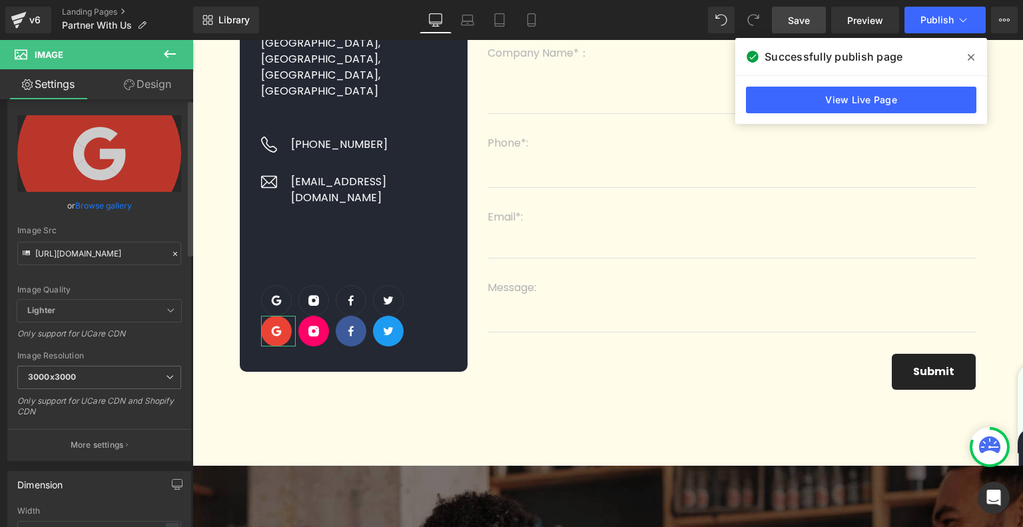
scroll to position [0, 0]
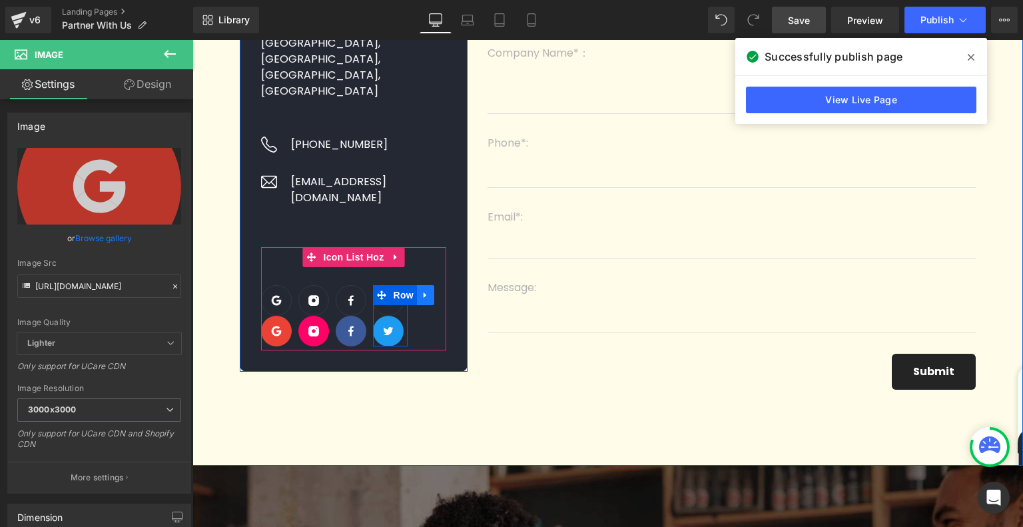
click at [421, 290] on icon at bounding box center [425, 295] width 9 height 10
click at [381, 290] on span at bounding box center [381, 295] width 17 height 20
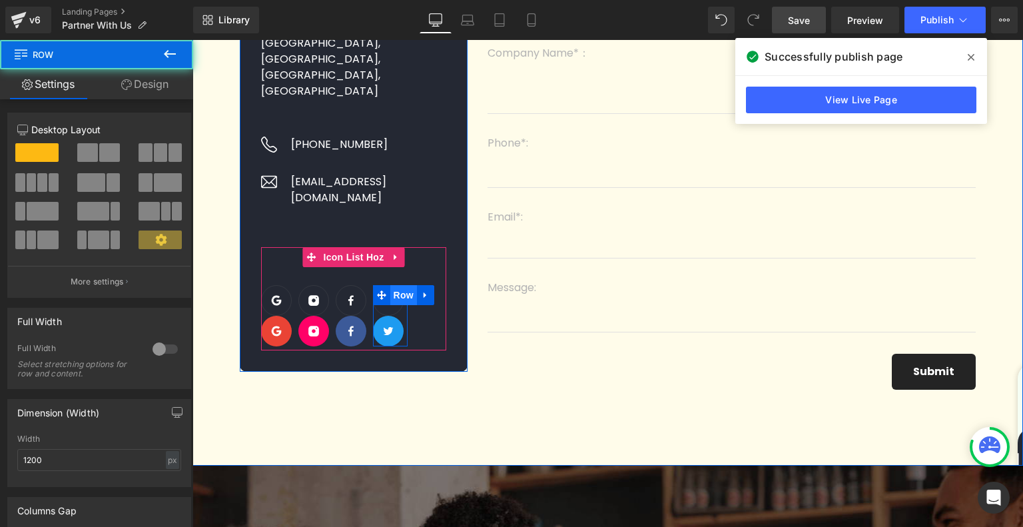
click at [394, 285] on span "Row" at bounding box center [403, 295] width 27 height 20
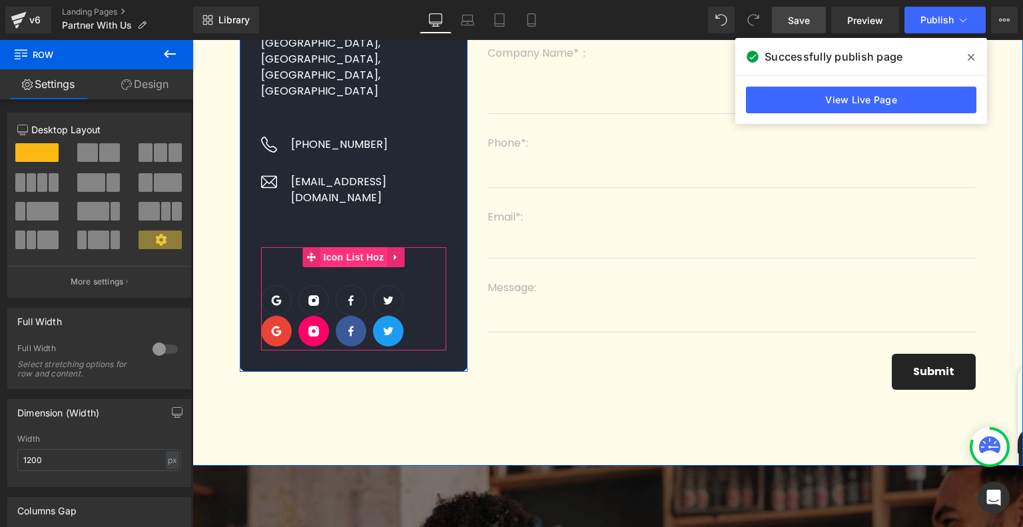
click at [352, 247] on span "Icon List Hoz" at bounding box center [353, 257] width 67 height 20
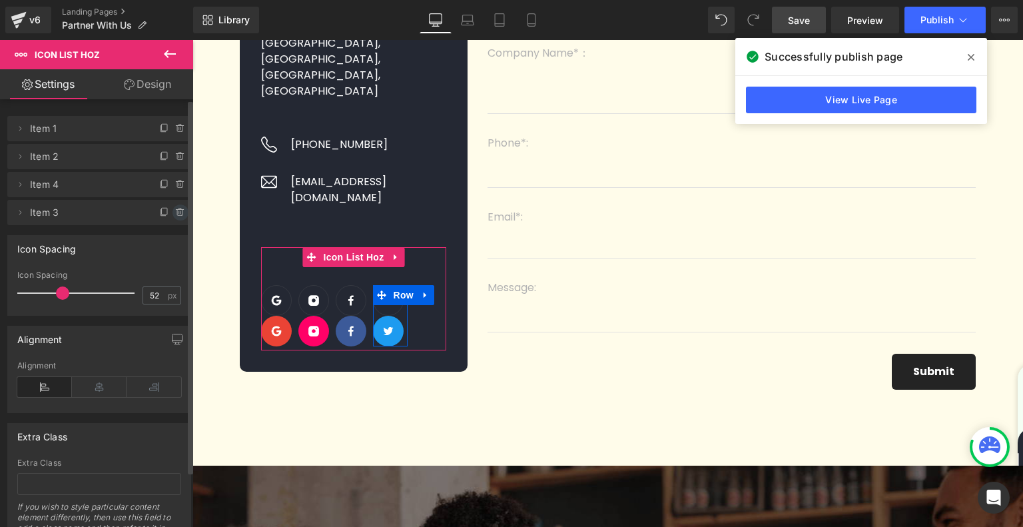
click at [175, 208] on icon at bounding box center [180, 212] width 11 height 11
click at [170, 218] on button "Delete" at bounding box center [166, 212] width 42 height 17
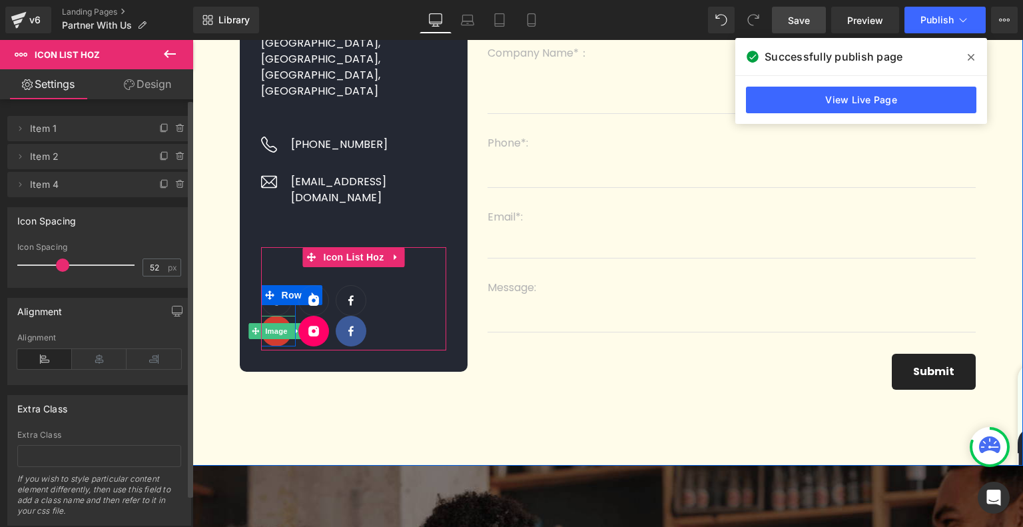
click at [277, 323] on span "Image" at bounding box center [276, 331] width 28 height 16
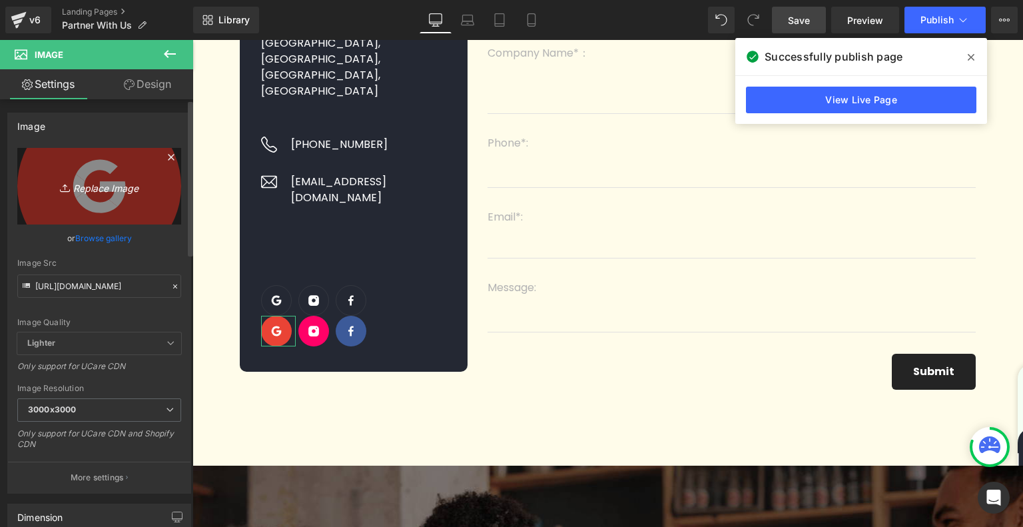
click at [97, 189] on icon "Replace Image" at bounding box center [99, 186] width 107 height 17
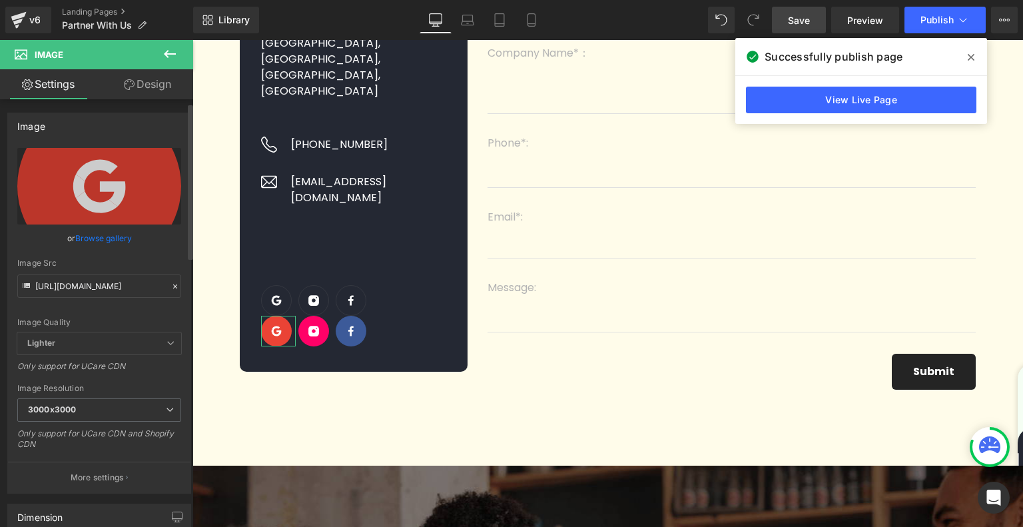
scroll to position [133, 0]
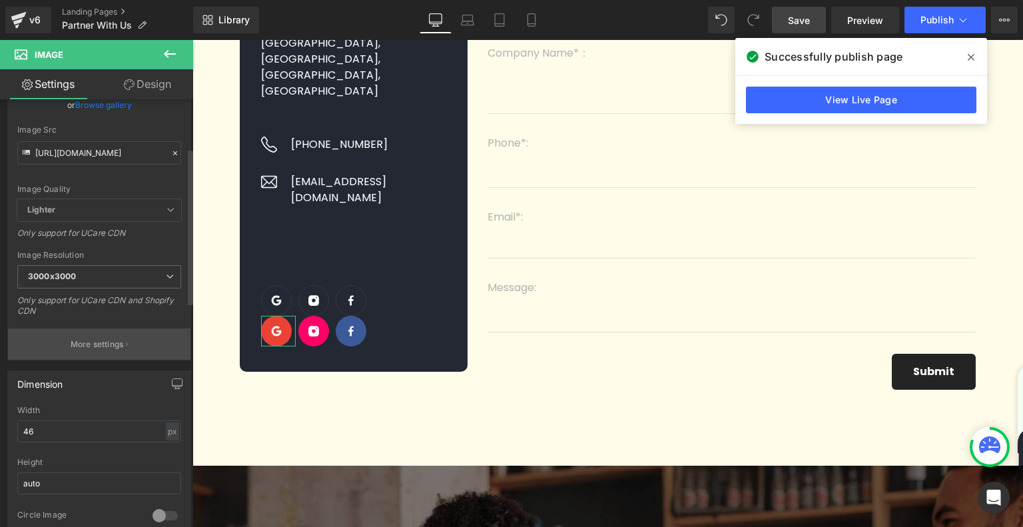
click at [113, 344] on p "More settings" at bounding box center [97, 344] width 53 height 12
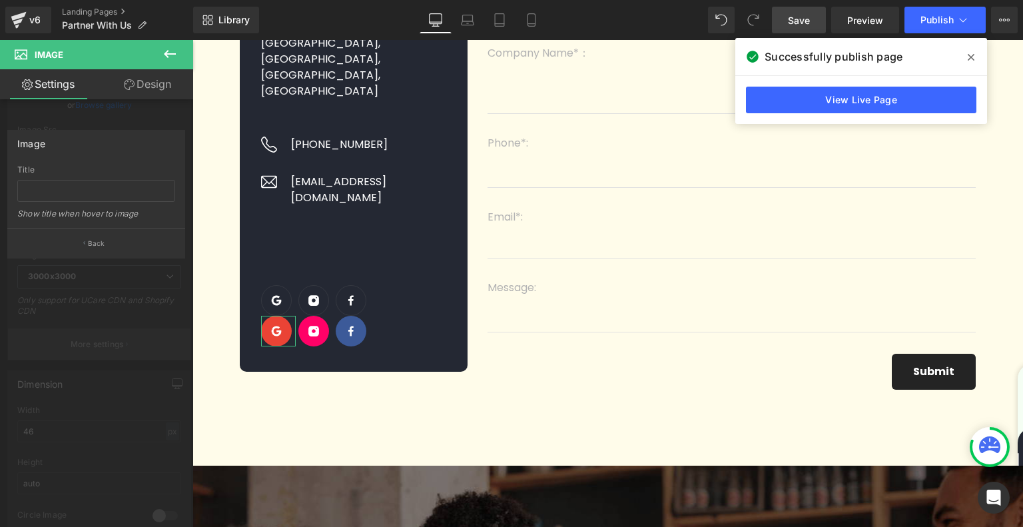
click at [113, 344] on div at bounding box center [96, 286] width 193 height 493
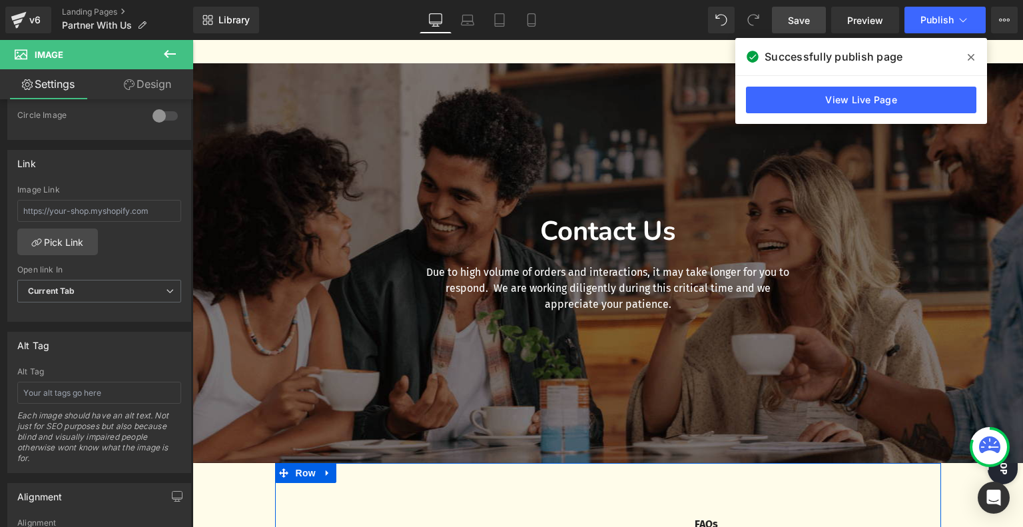
scroll to position [599, 0]
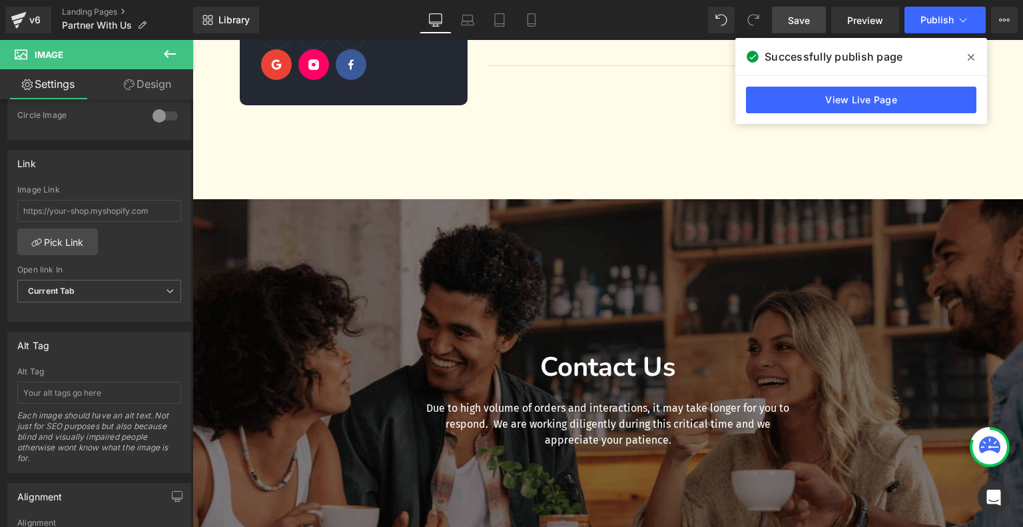
click at [227, 227] on div at bounding box center [607, 398] width 830 height 399
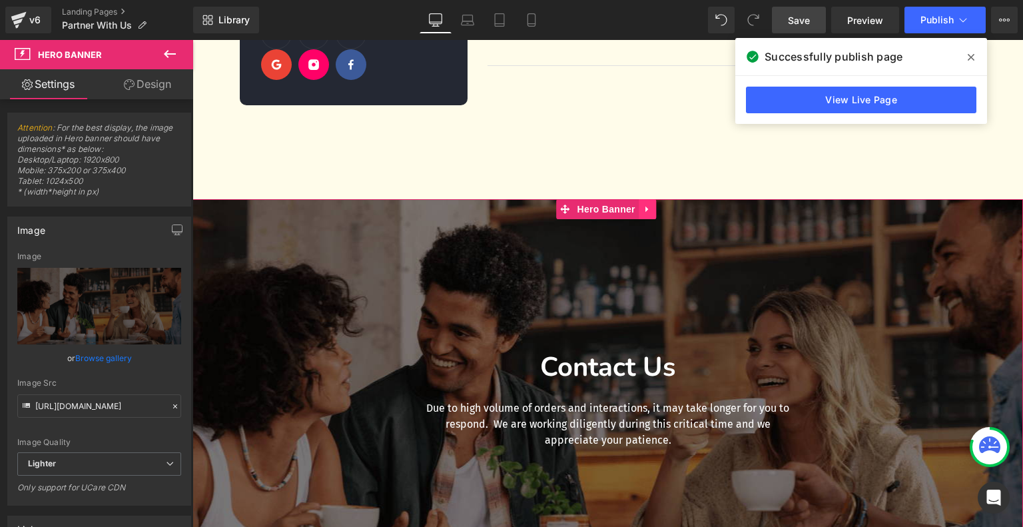
click at [644, 210] on icon at bounding box center [646, 209] width 9 height 10
click at [652, 214] on icon at bounding box center [655, 208] width 9 height 9
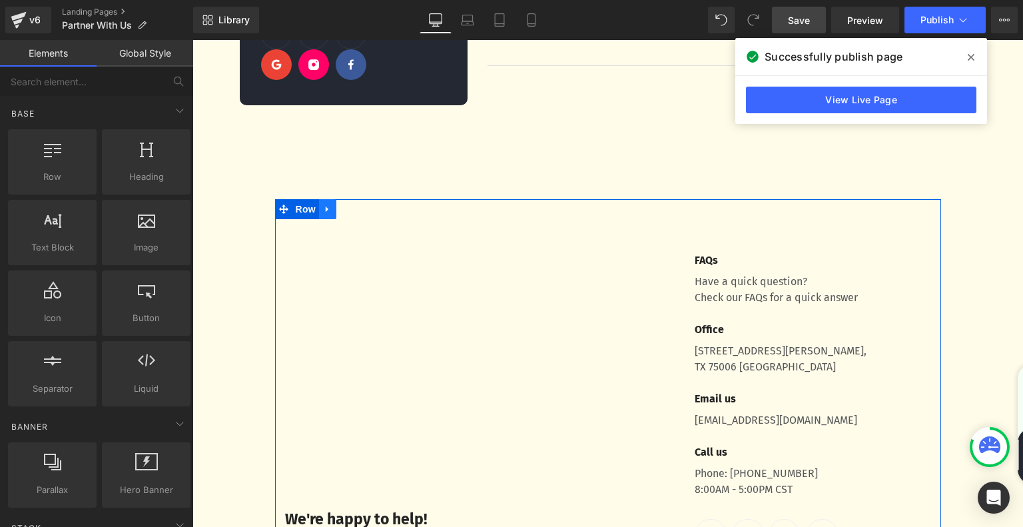
click at [330, 214] on icon at bounding box center [327, 209] width 9 height 10
click at [383, 214] on icon at bounding box center [379, 209] width 9 height 10
click at [332, 216] on link at bounding box center [327, 209] width 17 height 20
click at [354, 216] on link at bounding box center [362, 209] width 17 height 20
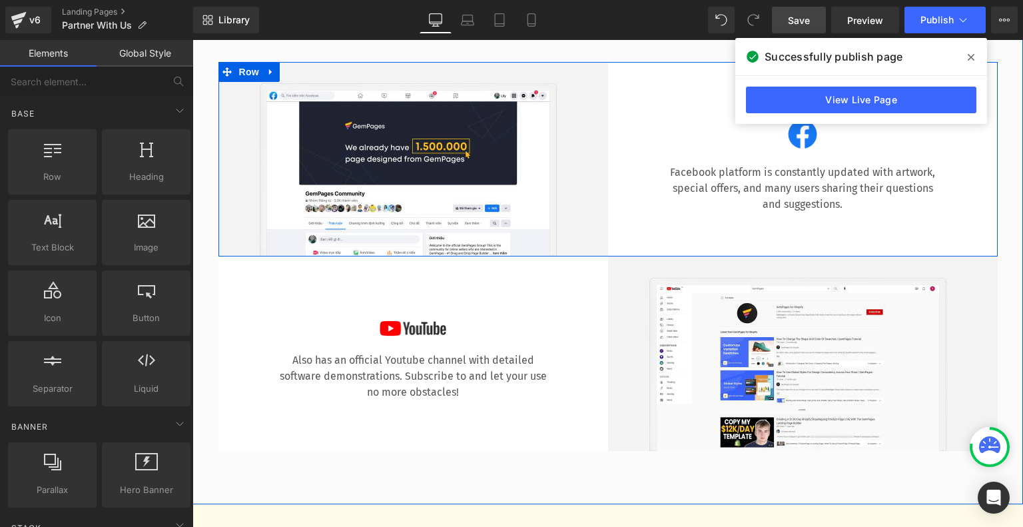
scroll to position [799, 0]
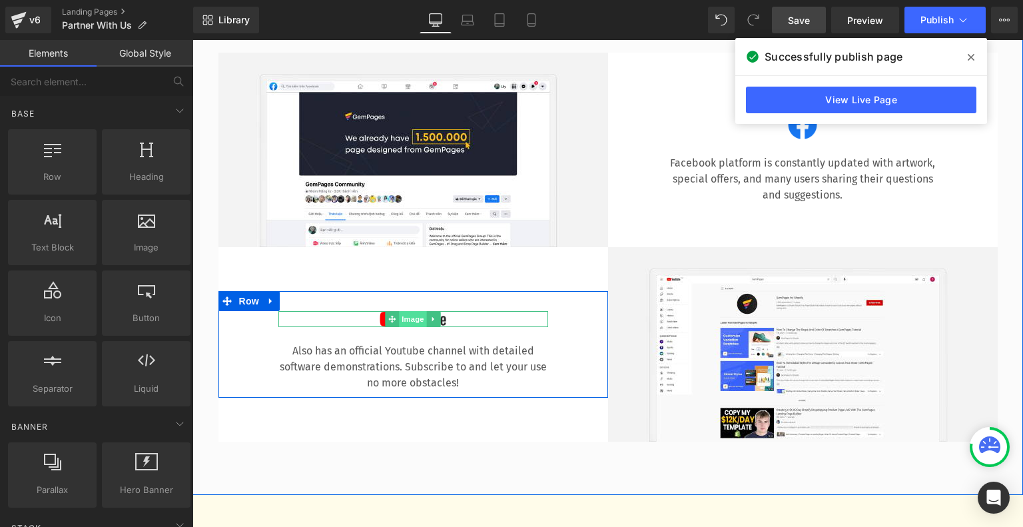
click at [424, 322] on span "Image" at bounding box center [413, 319] width 28 height 16
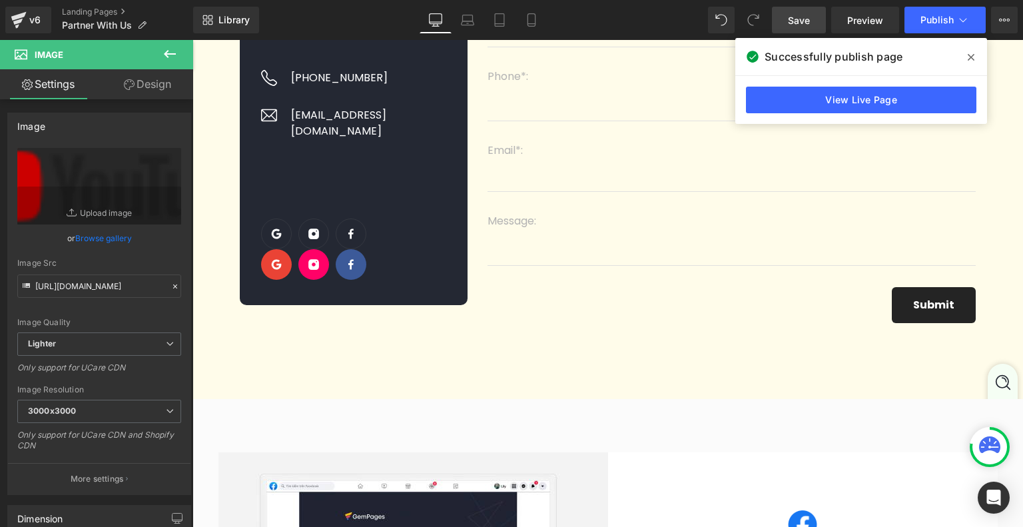
scroll to position [200, 0]
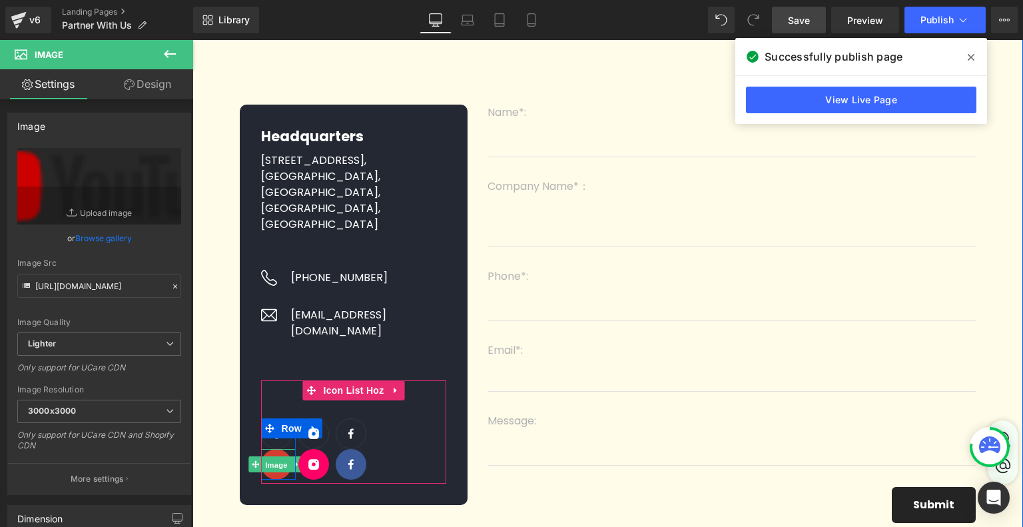
click at [264, 456] on span "Image" at bounding box center [276, 464] width 28 height 16
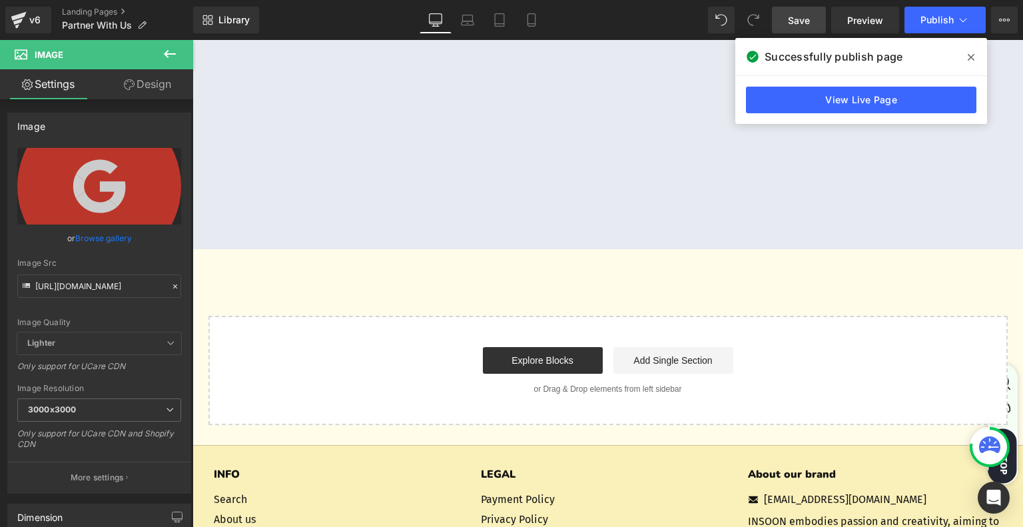
scroll to position [1864, 0]
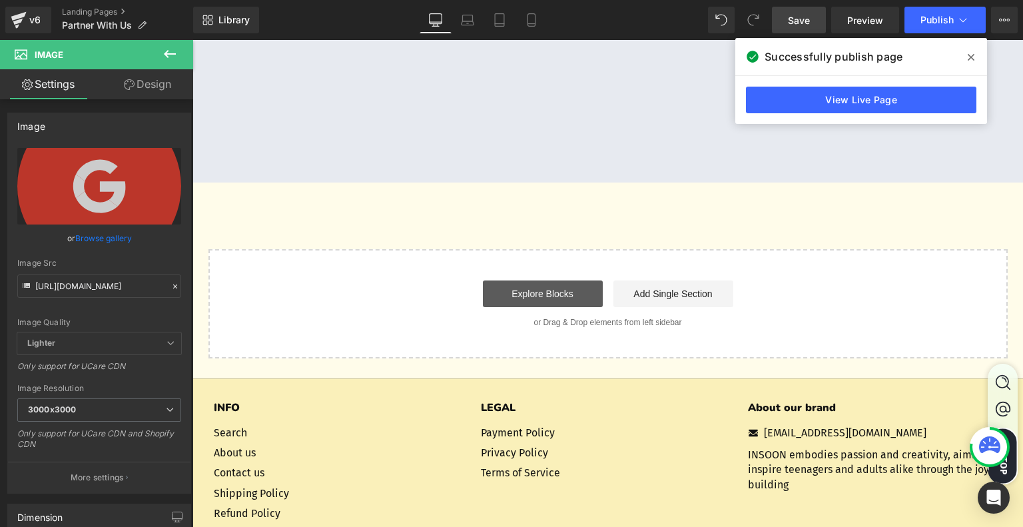
click at [519, 298] on link "Explore Blocks" at bounding box center [543, 293] width 120 height 27
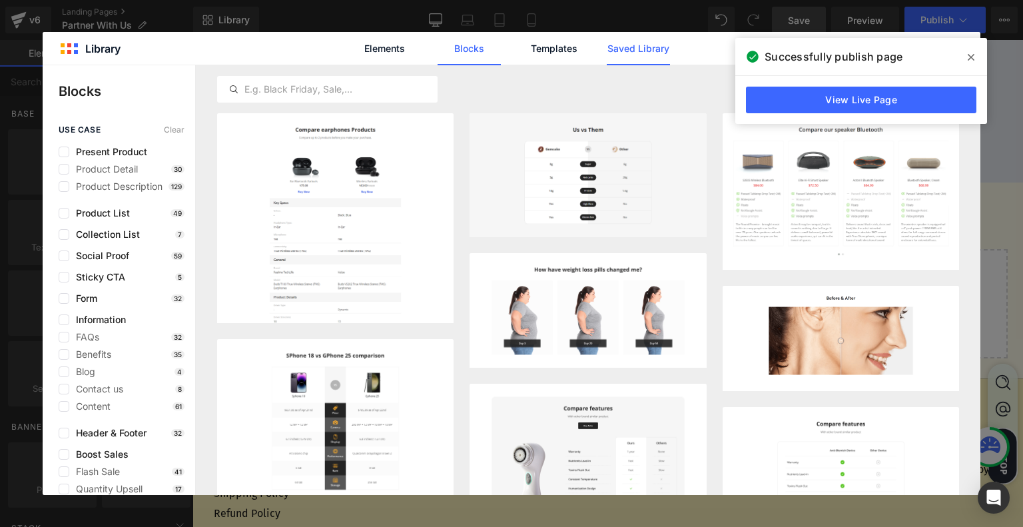
click at [665, 61] on link "Saved Library" at bounding box center [638, 48] width 63 height 33
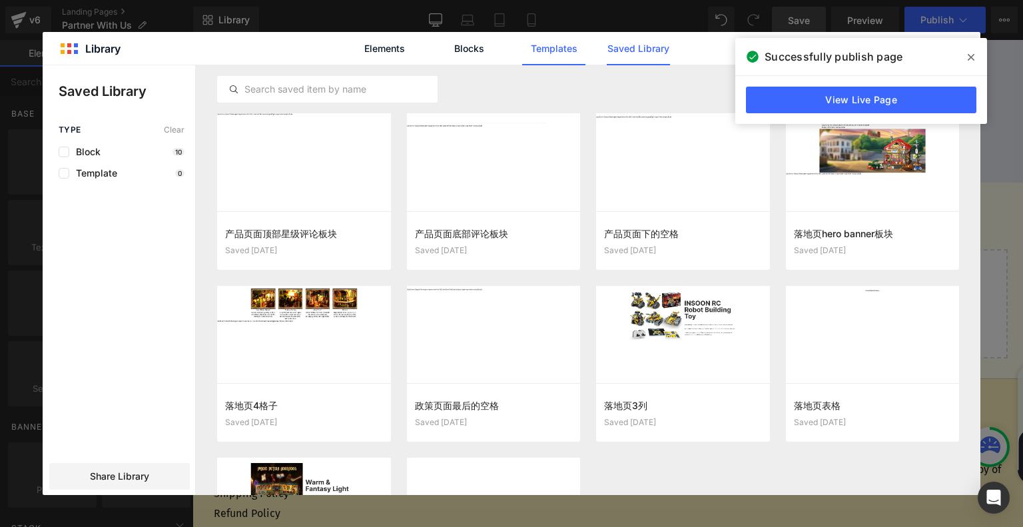
click at [567, 57] on link "Templates" at bounding box center [553, 48] width 63 height 33
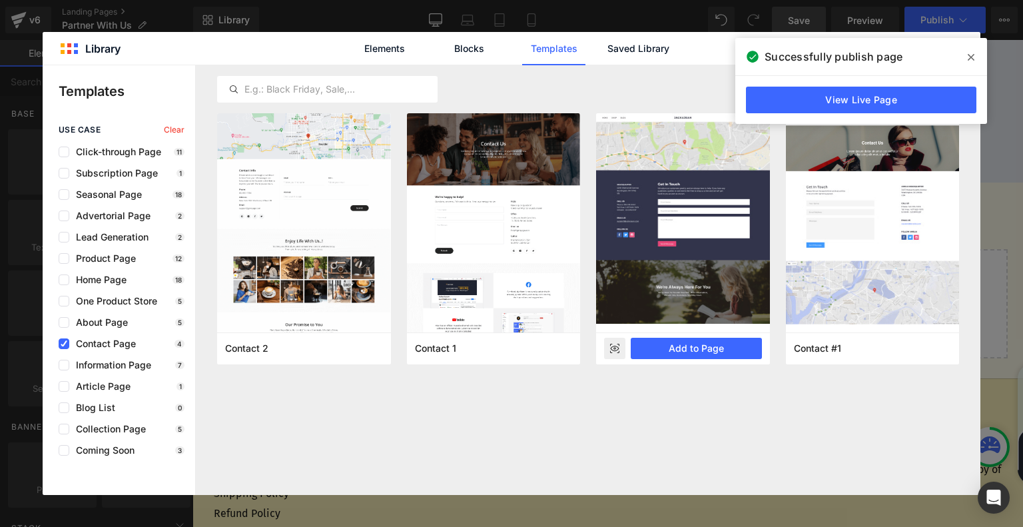
click at [619, 348] on rect at bounding box center [614, 348] width 21 height 21
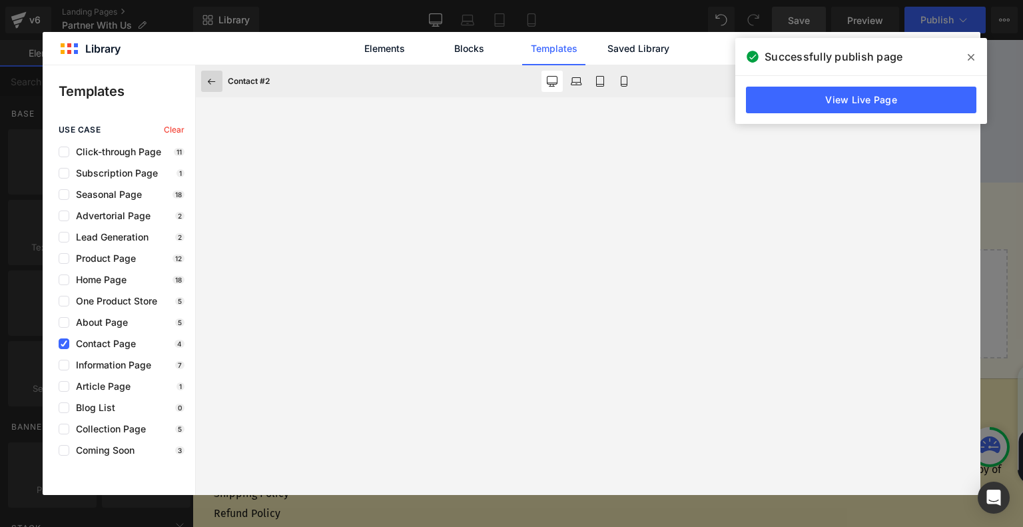
click at [214, 81] on icon at bounding box center [212, 81] width 12 height 12
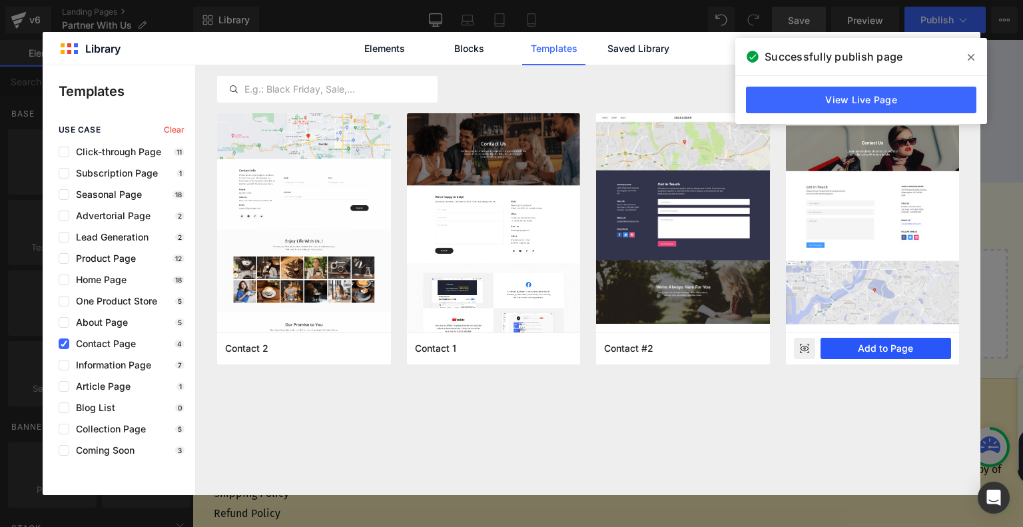
click at [856, 340] on button "Add to Page" at bounding box center [885, 348] width 131 height 21
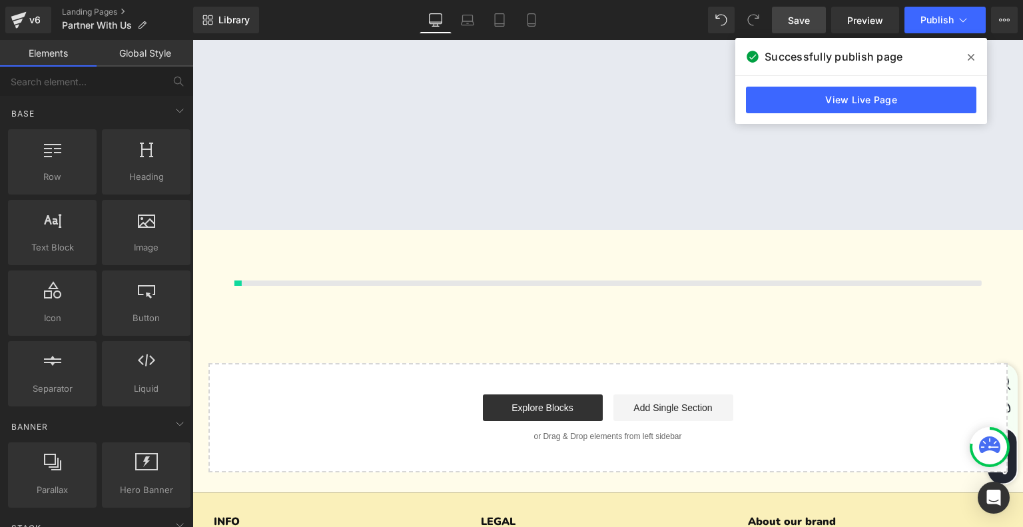
scroll to position [1811, 0]
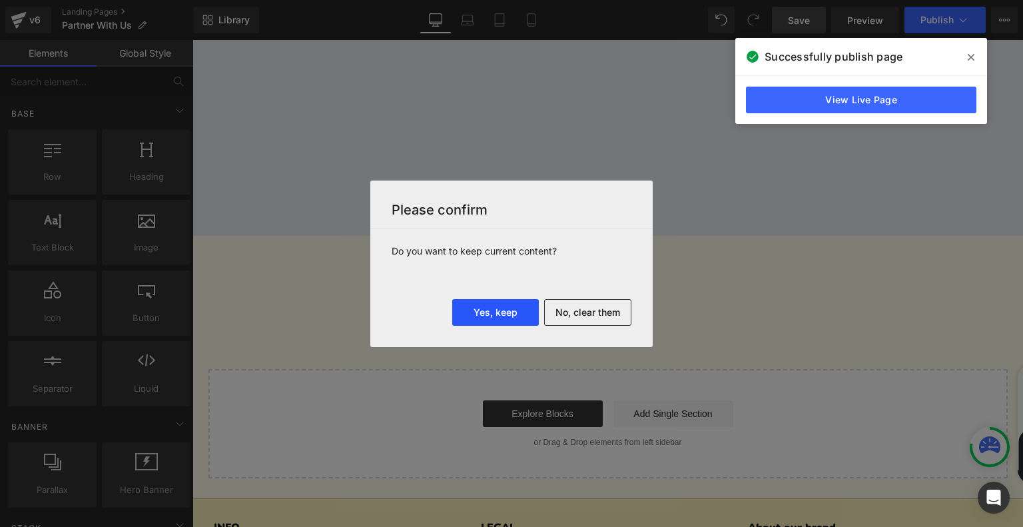
click at [487, 311] on button "Yes, keep" at bounding box center [495, 312] width 87 height 27
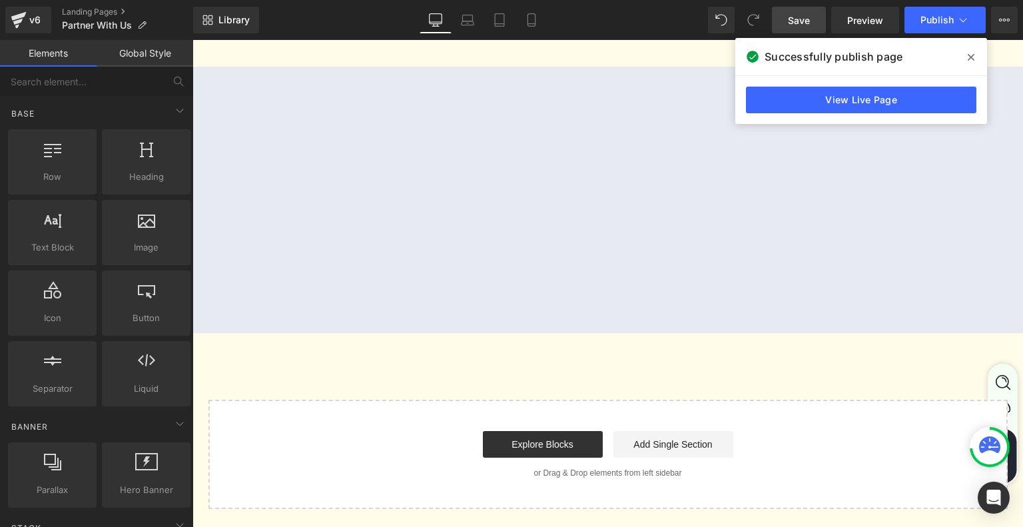
scroll to position [2676, 0]
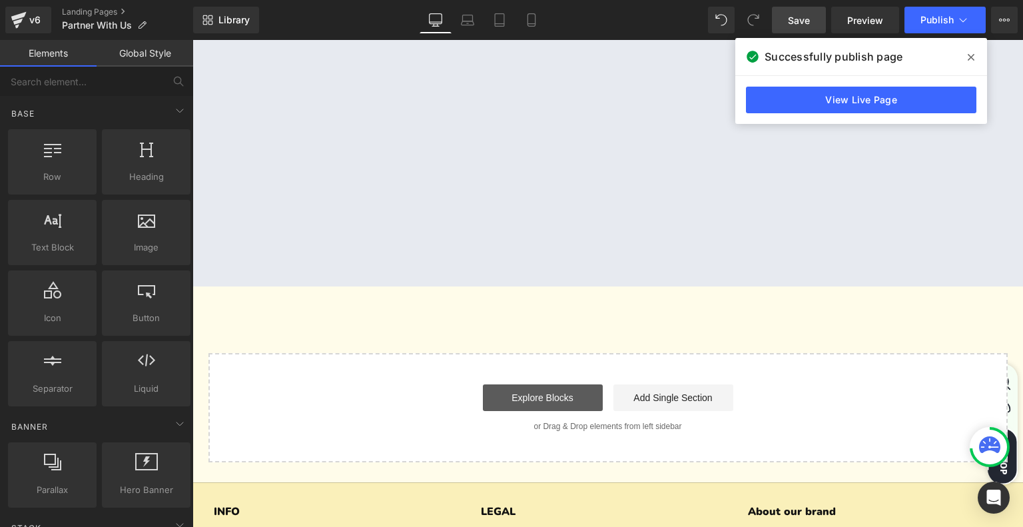
click at [563, 388] on link "Explore Blocks" at bounding box center [543, 397] width 120 height 27
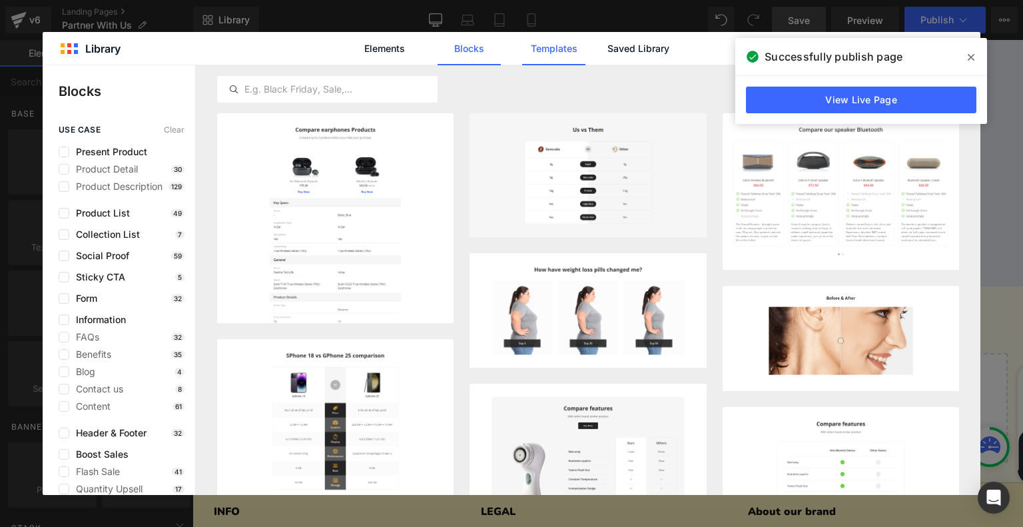
click at [577, 57] on link "Templates" at bounding box center [553, 48] width 63 height 33
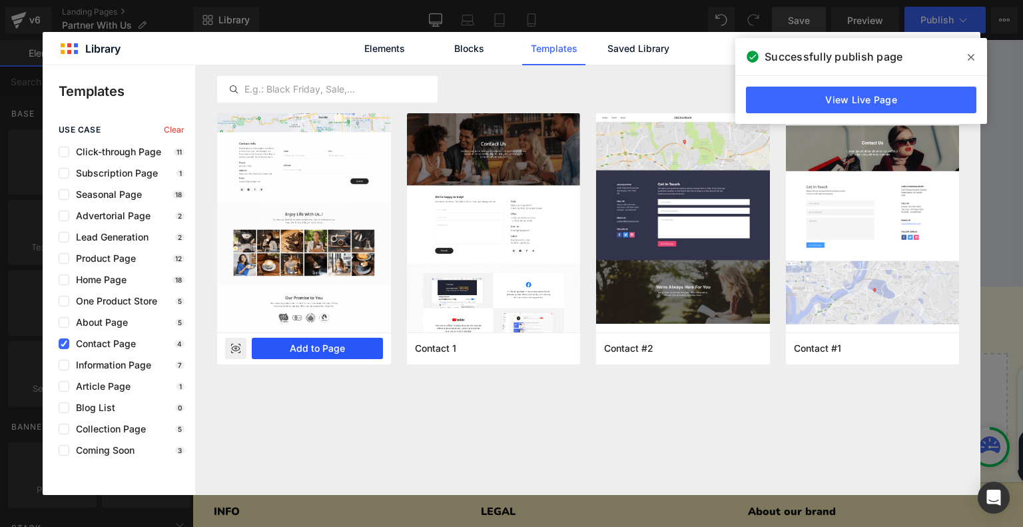
click at [314, 340] on button "Add to Page" at bounding box center [317, 348] width 131 height 21
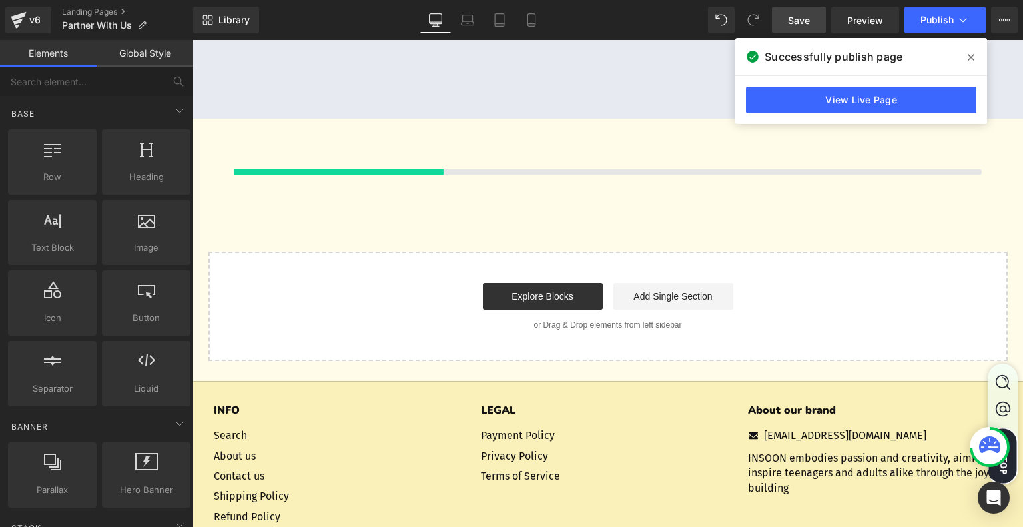
scroll to position [2847, 0]
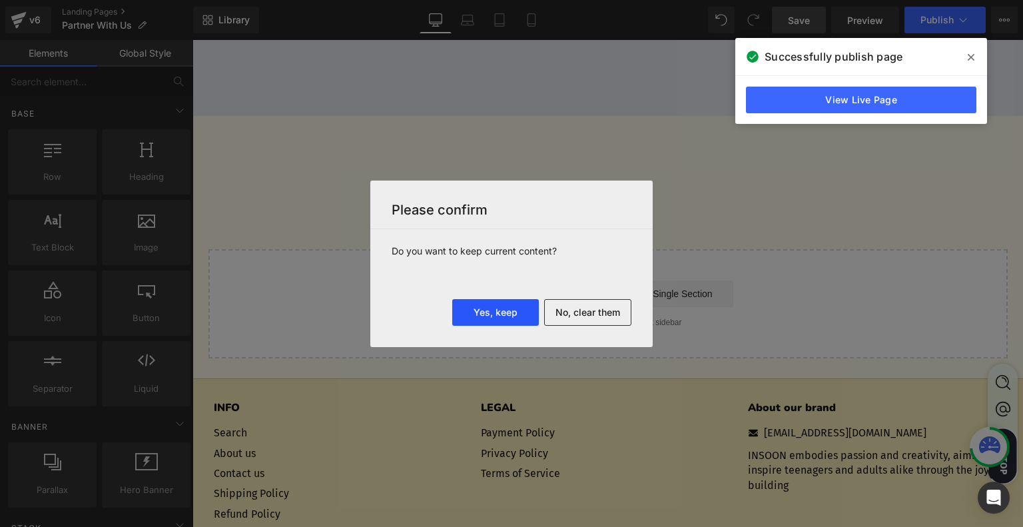
click at [515, 316] on button "Yes, keep" at bounding box center [495, 312] width 87 height 27
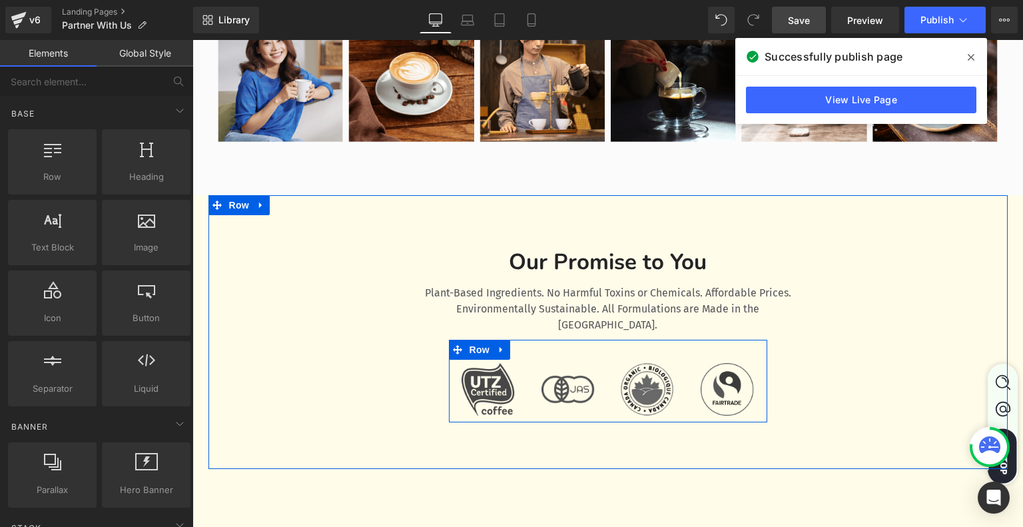
scroll to position [4178, 0]
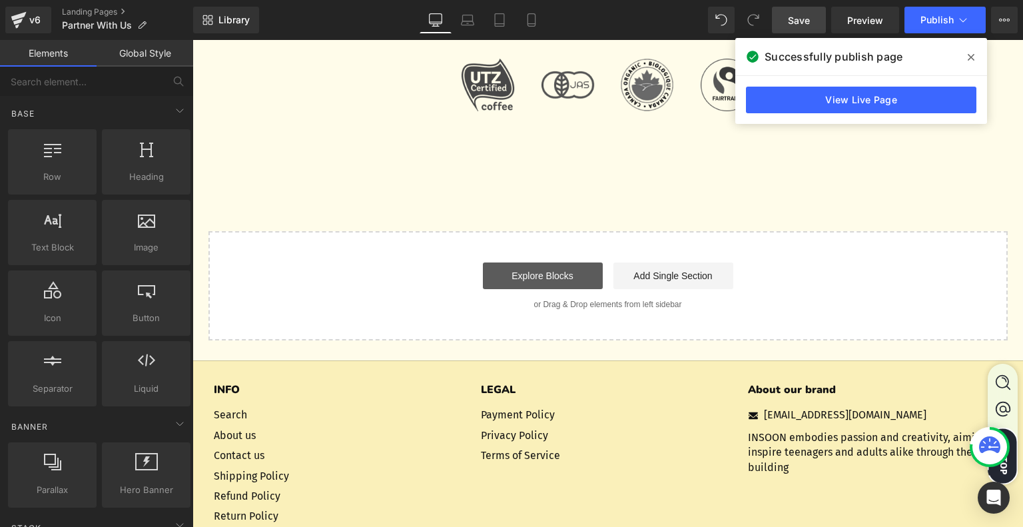
click at [554, 262] on link "Explore Blocks" at bounding box center [543, 275] width 120 height 27
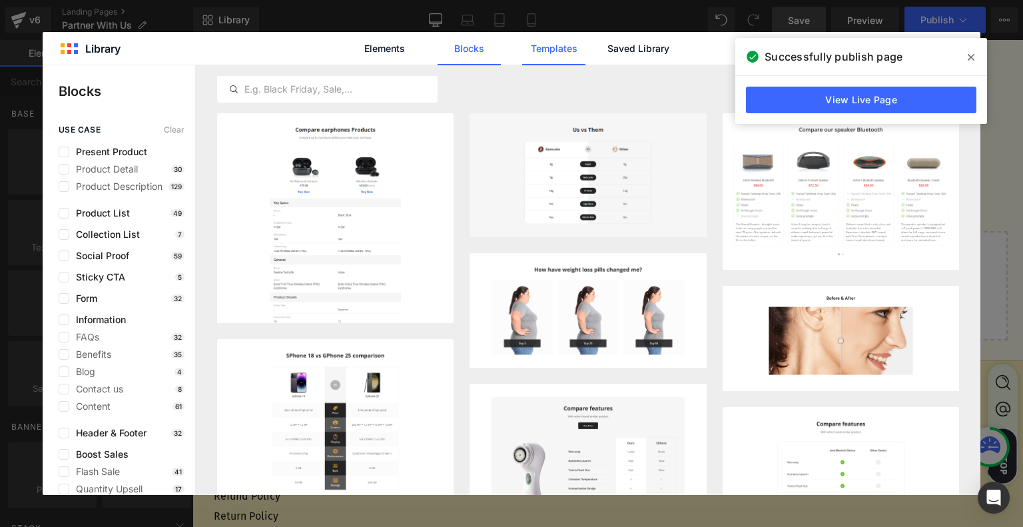
click at [552, 49] on link "Templates" at bounding box center [553, 48] width 63 height 33
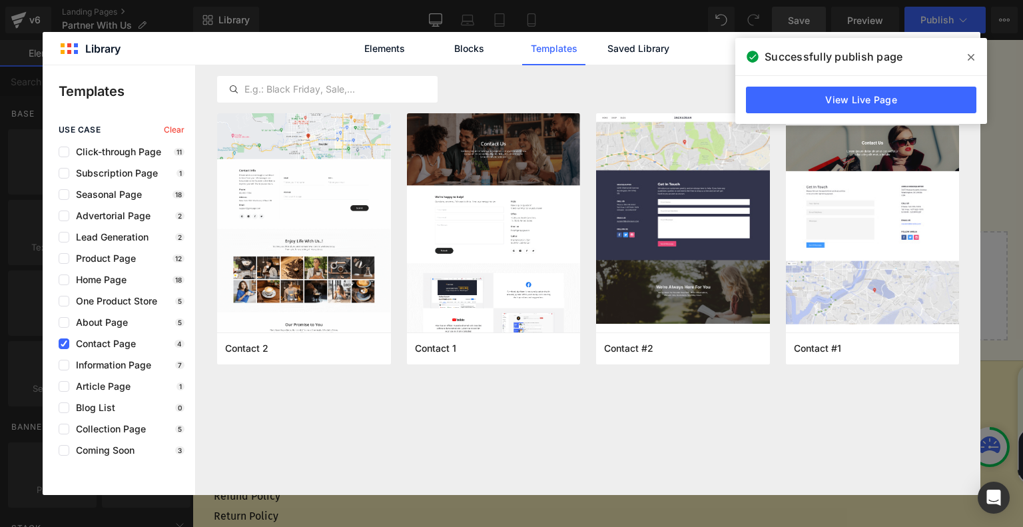
click at [969, 57] on icon at bounding box center [970, 57] width 7 height 7
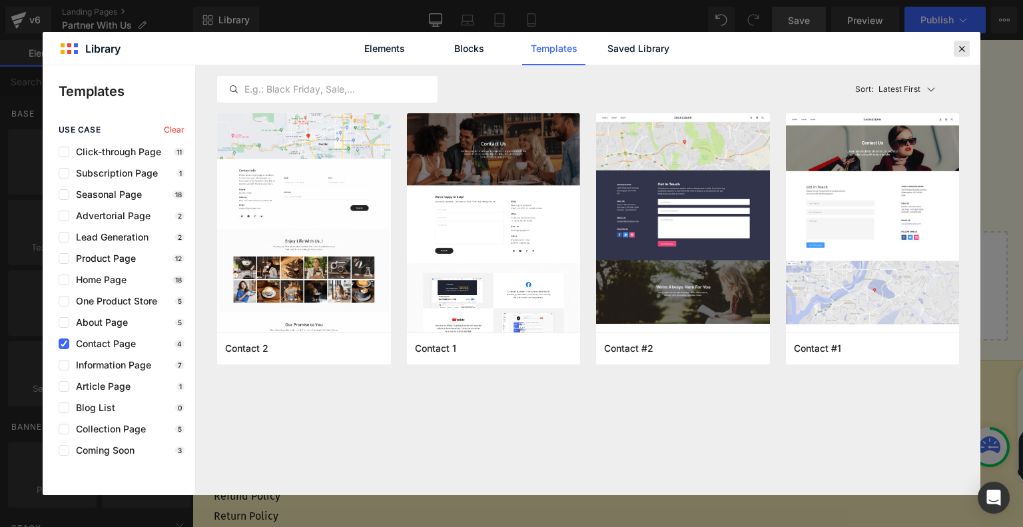
click at [965, 45] on icon at bounding box center [961, 49] width 12 height 12
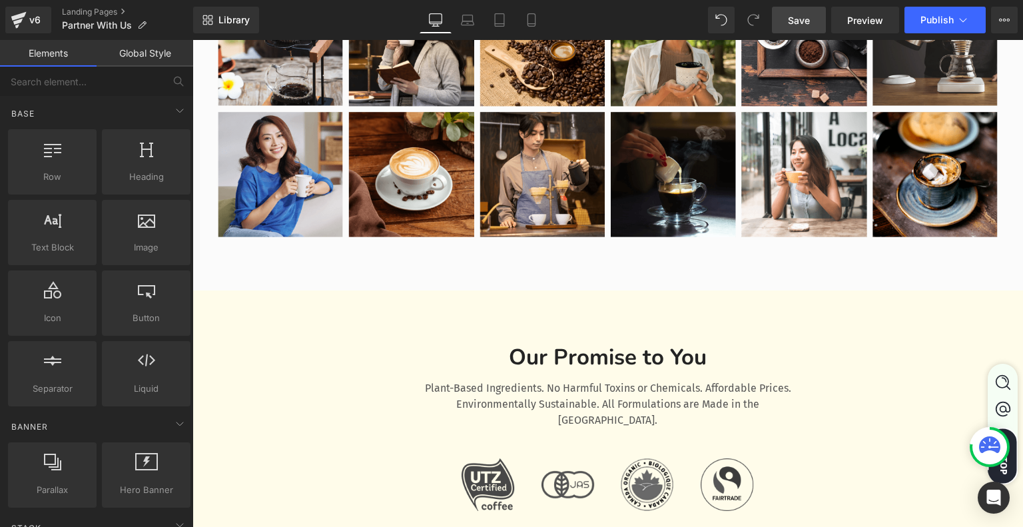
scroll to position [4112, 0]
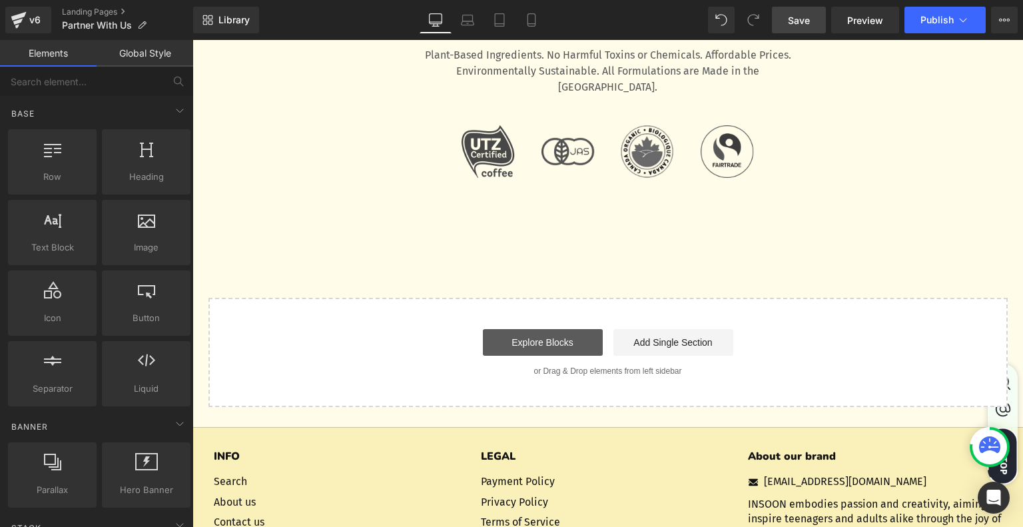
click at [543, 329] on link "Explore Blocks" at bounding box center [543, 342] width 120 height 27
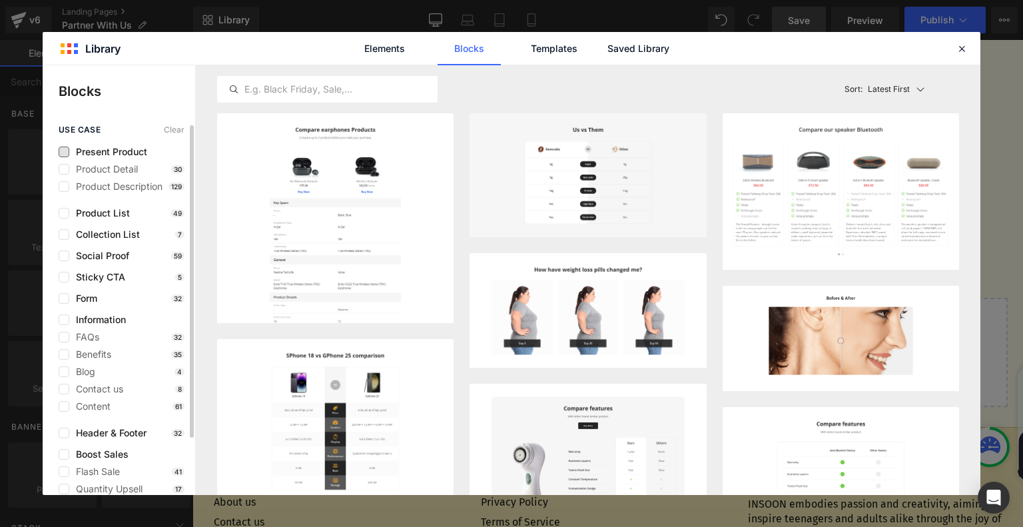
click at [128, 148] on span "Present Product" at bounding box center [108, 151] width 78 height 11
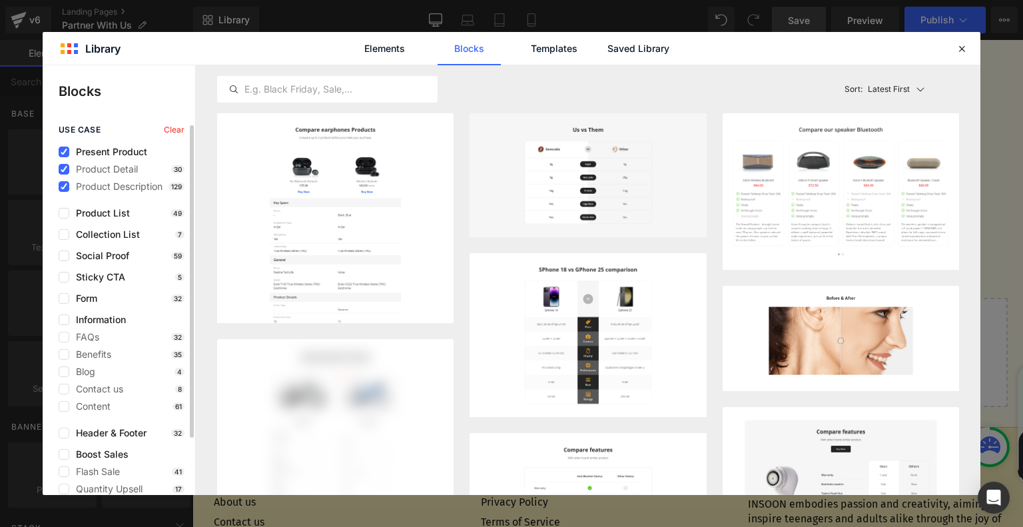
click at [97, 149] on span "Present Product" at bounding box center [108, 151] width 78 height 11
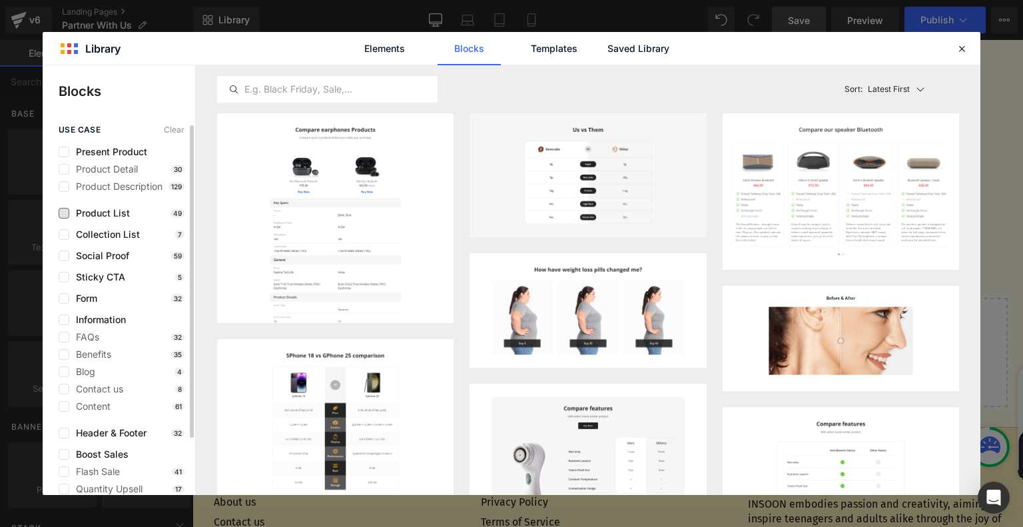
click at [99, 212] on span "Product List" at bounding box center [99, 213] width 61 height 11
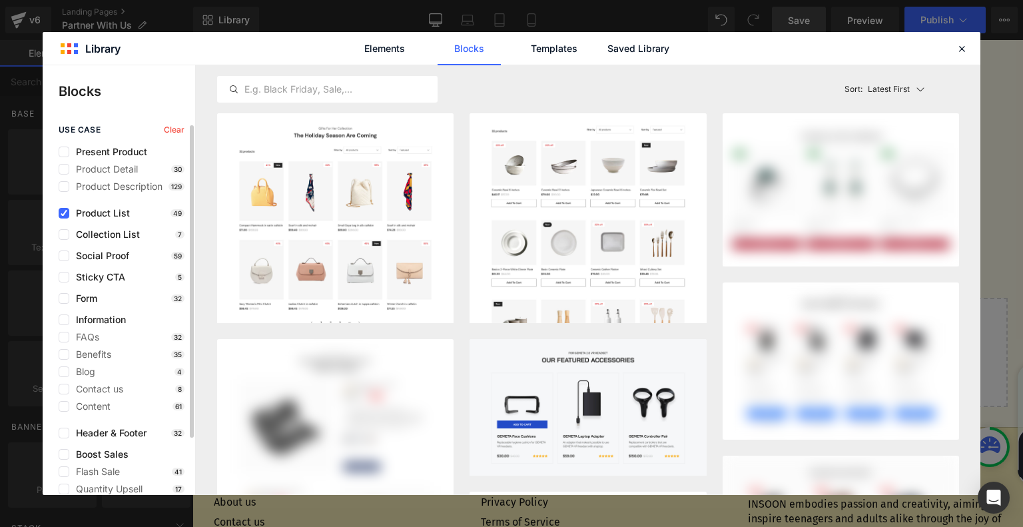
click at [99, 212] on span "Product List" at bounding box center [99, 213] width 61 height 11
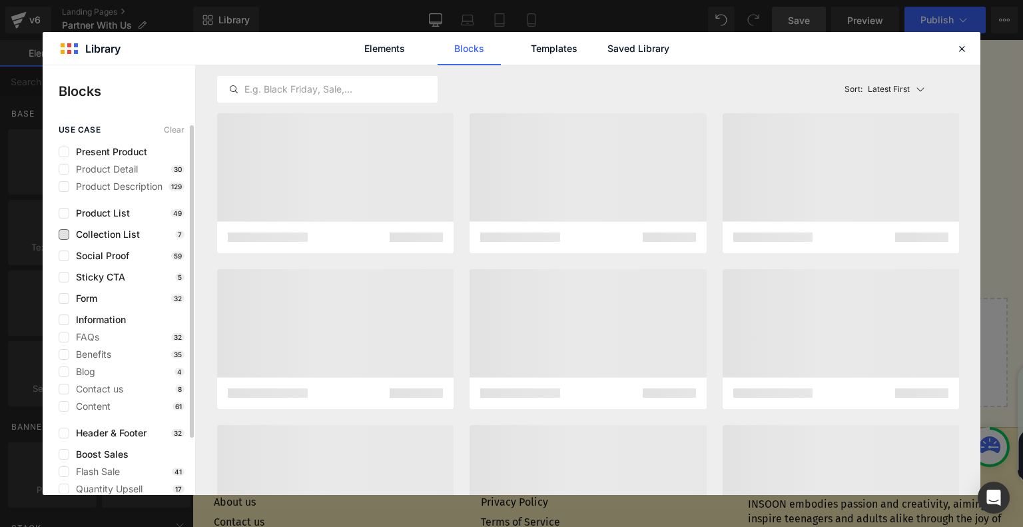
click at [112, 238] on span "Collection List" at bounding box center [104, 234] width 71 height 11
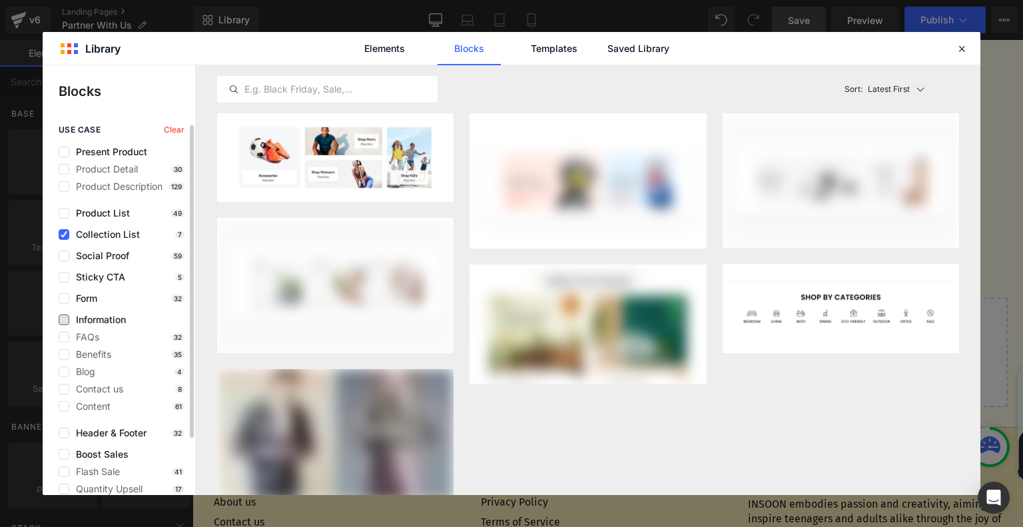
click at [102, 319] on span "Information" at bounding box center [97, 319] width 57 height 11
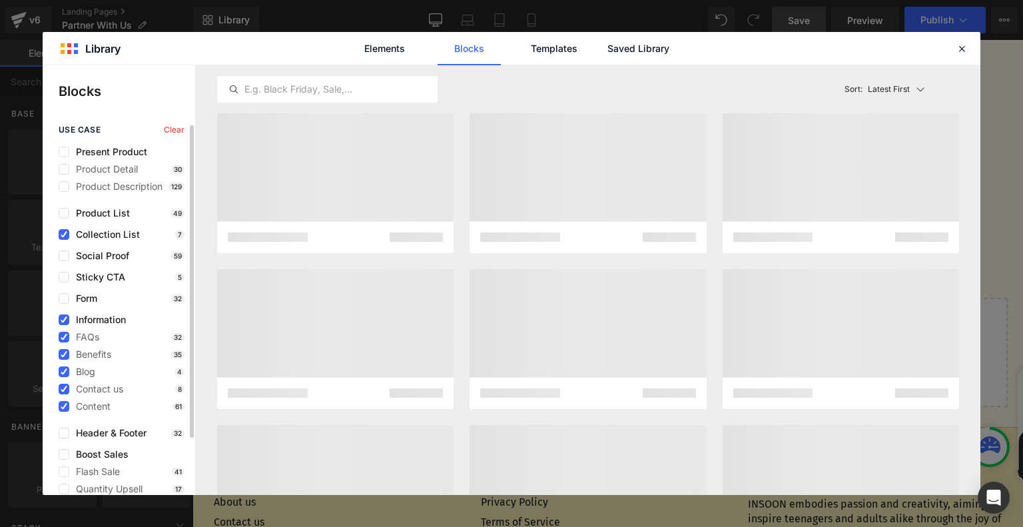
click at [82, 233] on span "Collection List" at bounding box center [104, 234] width 71 height 11
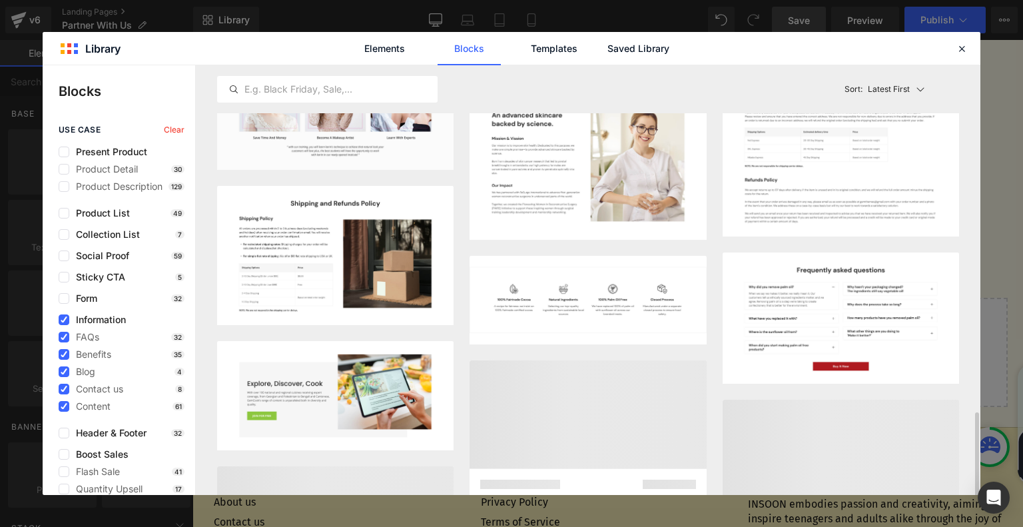
scroll to position [1497, 0]
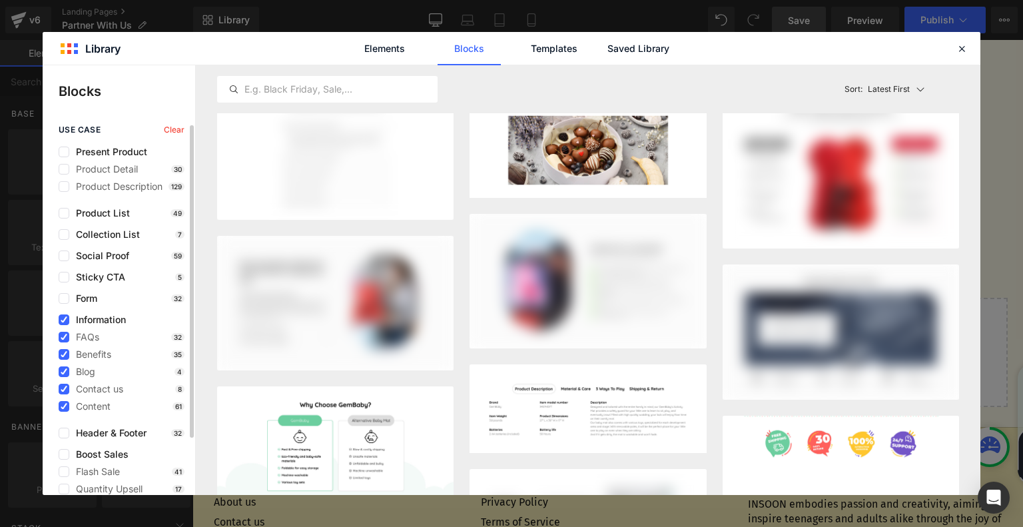
click at [81, 316] on span "Information" at bounding box center [97, 319] width 57 height 11
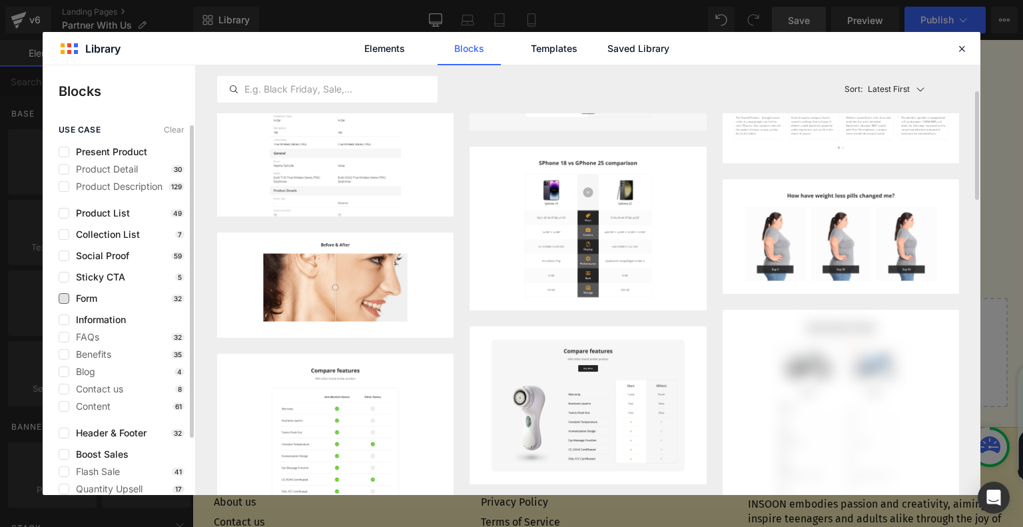
scroll to position [106, 0]
click at [93, 296] on span "Form" at bounding box center [83, 298] width 28 height 11
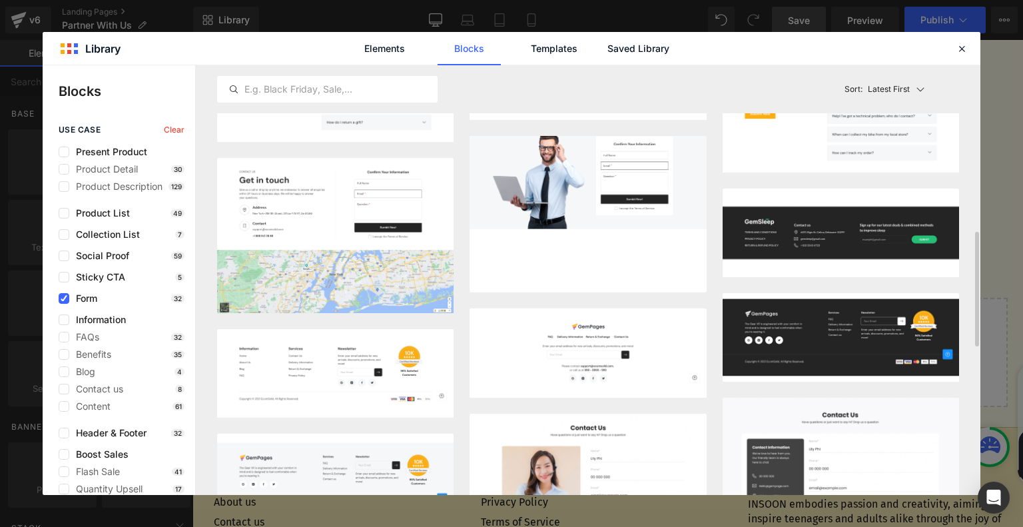
scroll to position [292, 0]
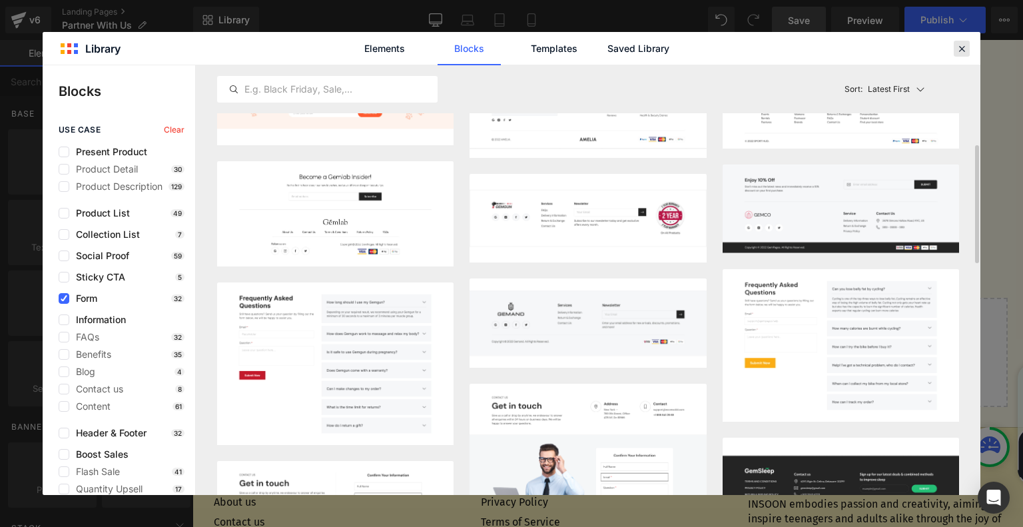
click at [954, 51] on div at bounding box center [961, 49] width 16 height 16
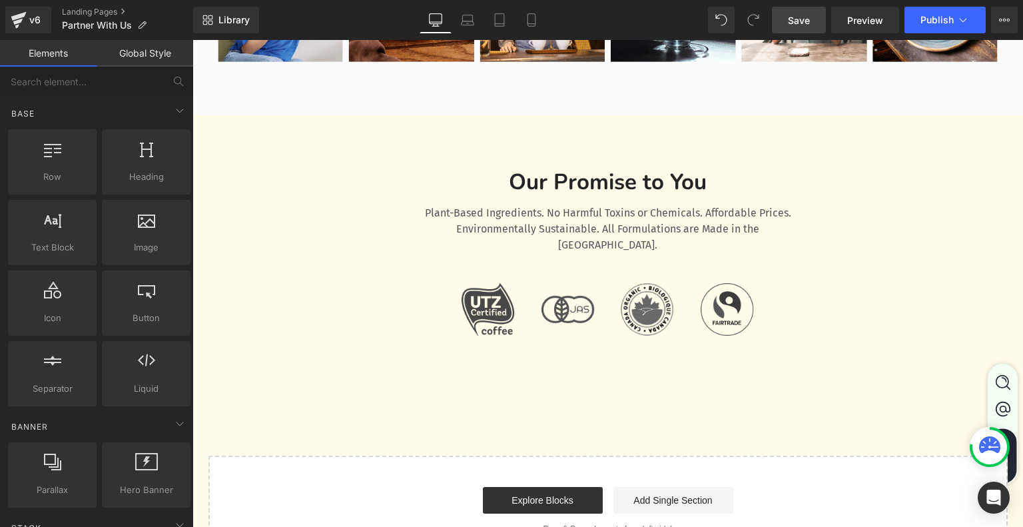
scroll to position [4112, 0]
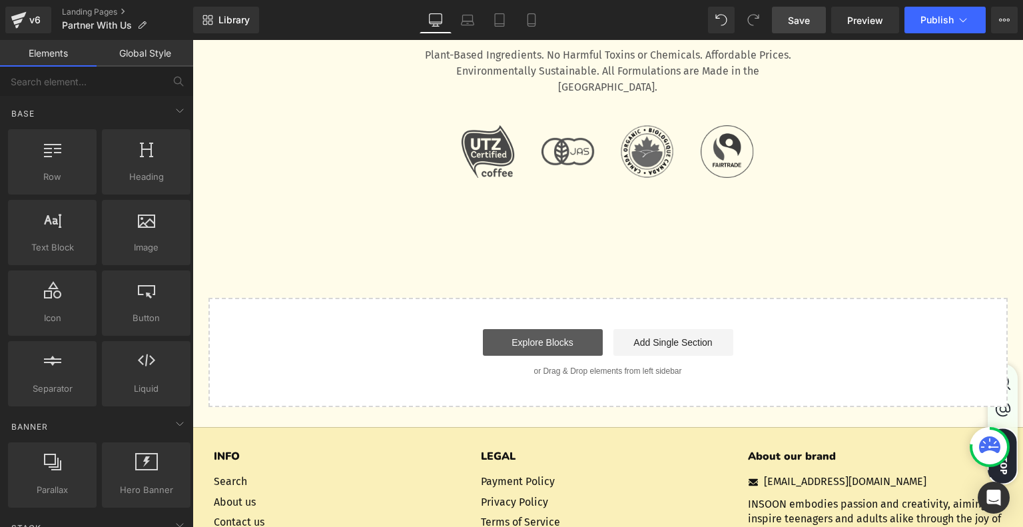
click at [591, 329] on link "Explore Blocks" at bounding box center [543, 342] width 120 height 27
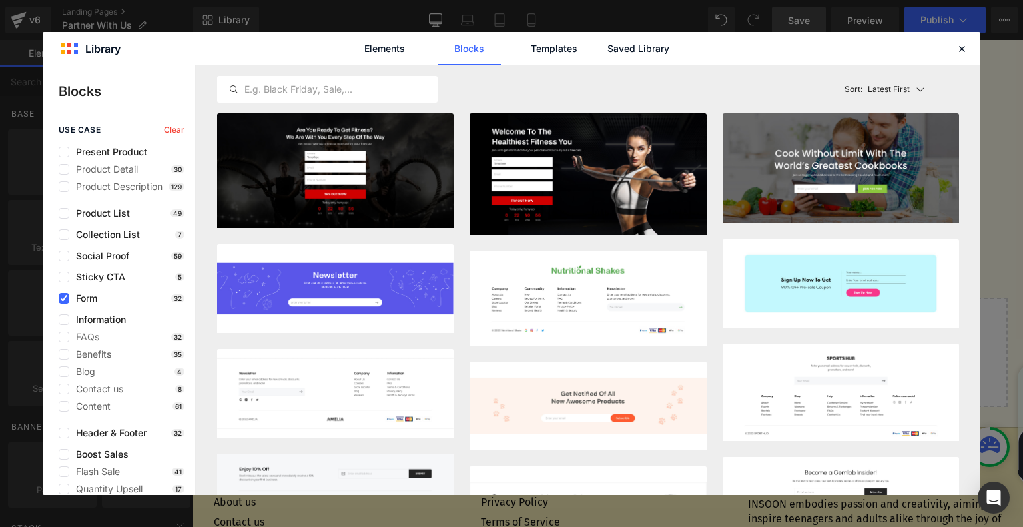
click at [670, 55] on div "Elements Blocks Templates Saved Library" at bounding box center [511, 48] width 338 height 33
click at [657, 47] on link "Saved Library" at bounding box center [638, 48] width 63 height 33
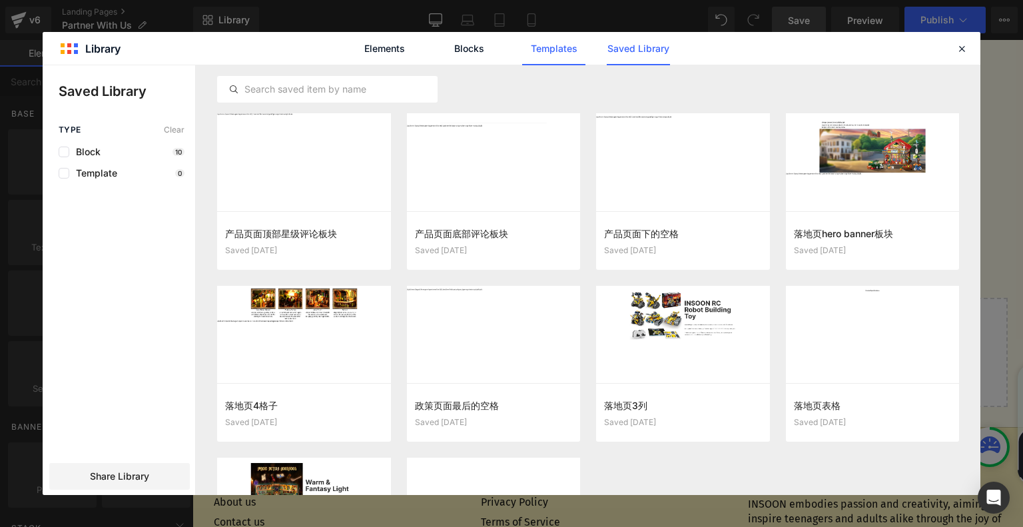
click at [544, 53] on link "Templates" at bounding box center [553, 48] width 63 height 33
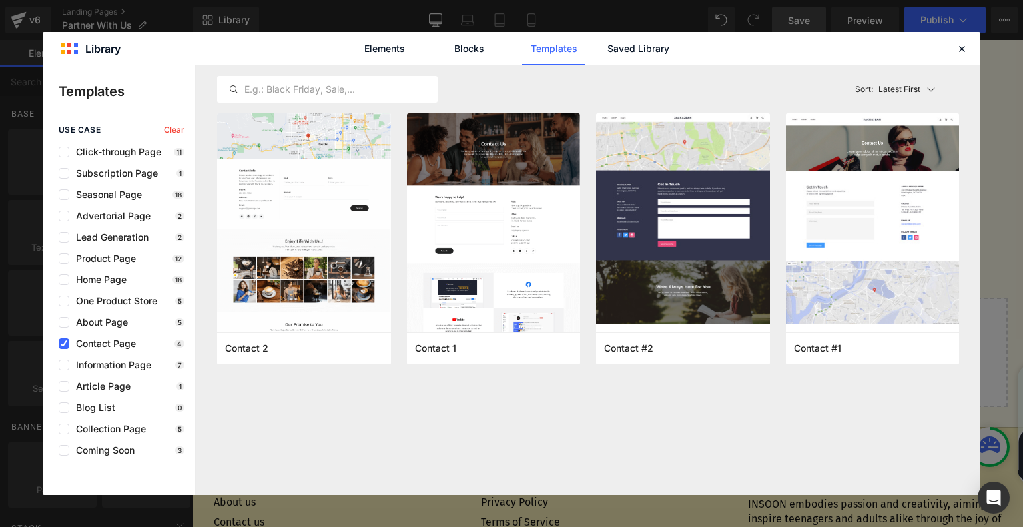
click at [134, 342] on span "Contact Page" at bounding box center [102, 343] width 67 height 11
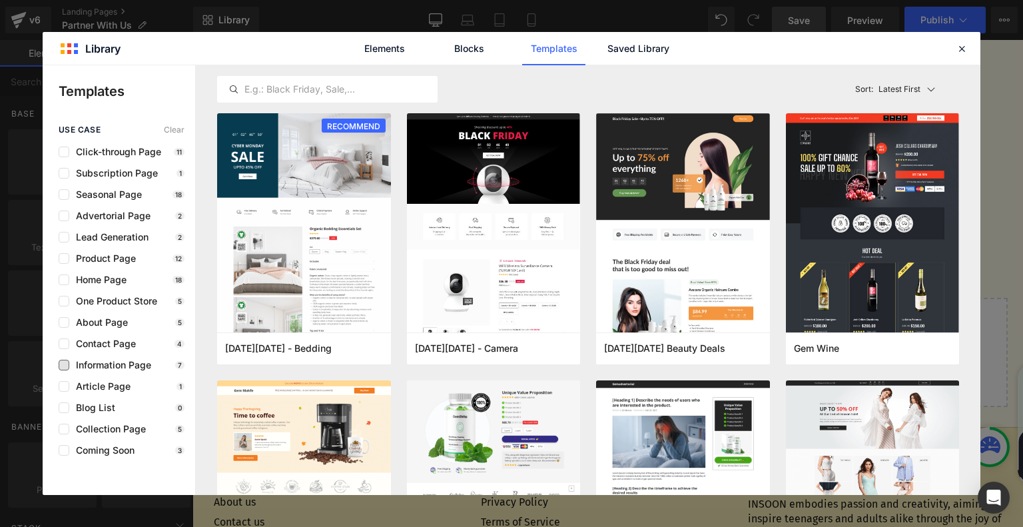
click at [136, 363] on span "Information Page" at bounding box center [110, 365] width 82 height 11
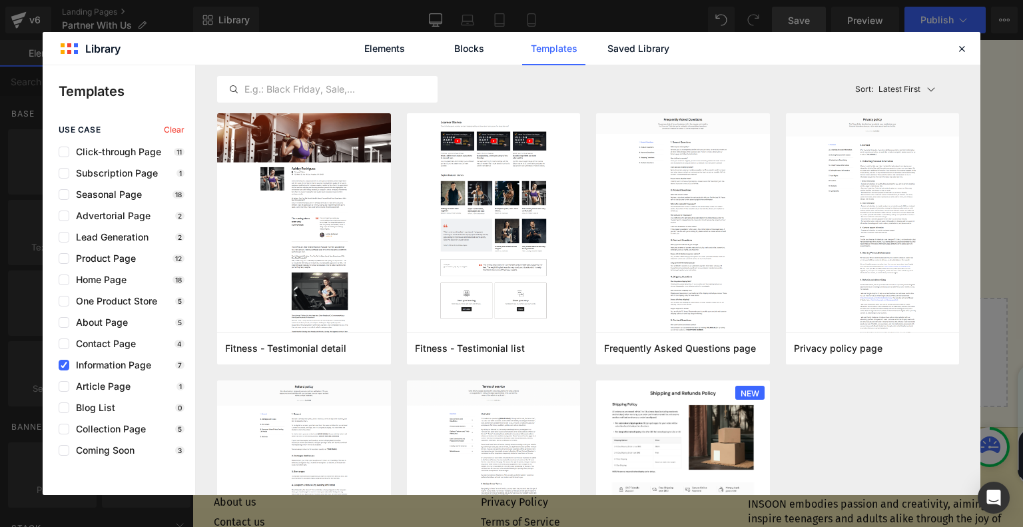
click at [131, 364] on span "Information Page" at bounding box center [110, 365] width 82 height 11
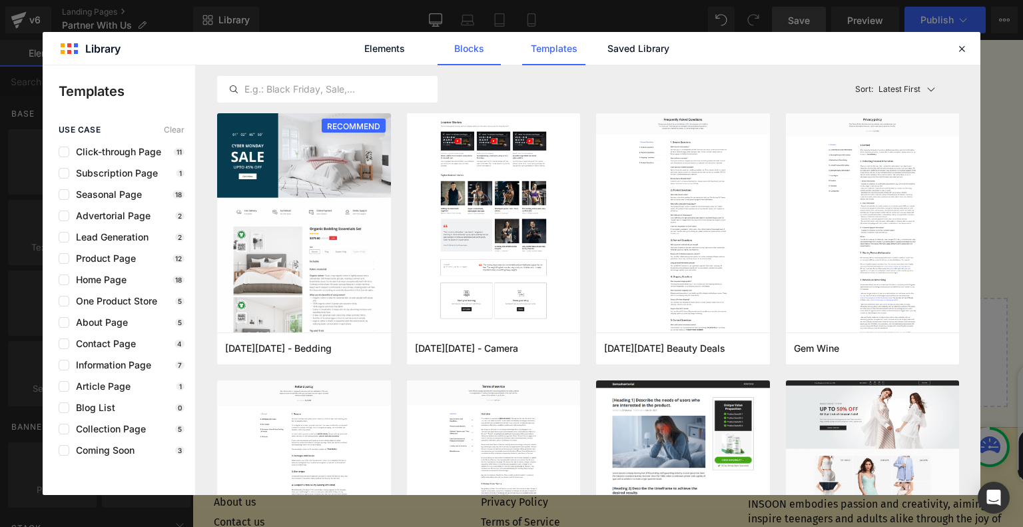
click at [458, 54] on link "Blocks" at bounding box center [468, 48] width 63 height 33
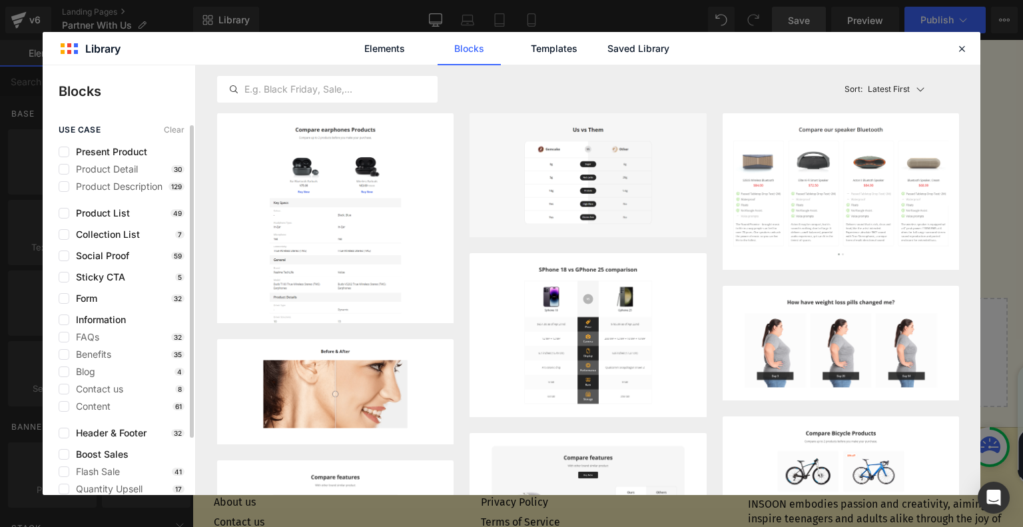
click at [121, 301] on div "Form 32" at bounding box center [122, 298] width 126 height 11
click at [565, 39] on link "Templates" at bounding box center [553, 48] width 63 height 33
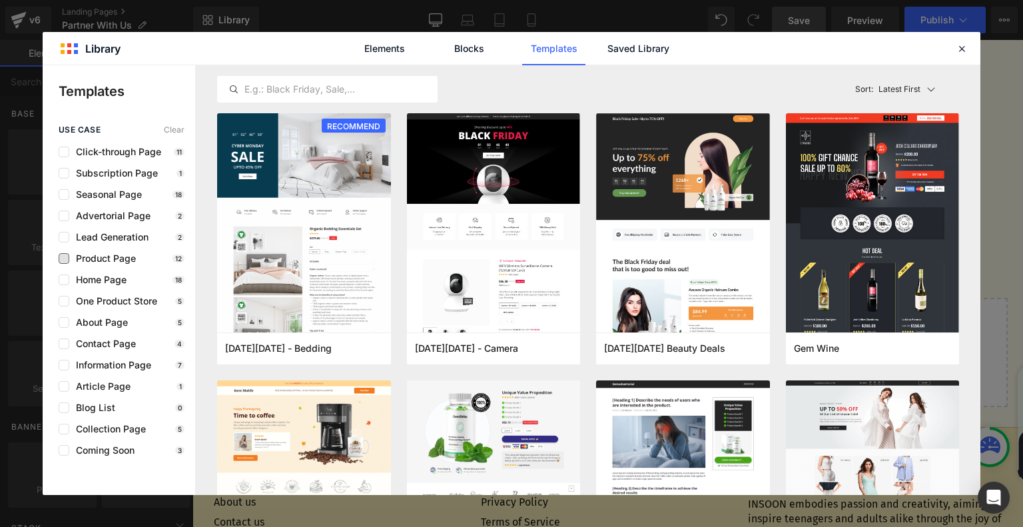
click at [114, 256] on span "Product Page" at bounding box center [102, 258] width 67 height 11
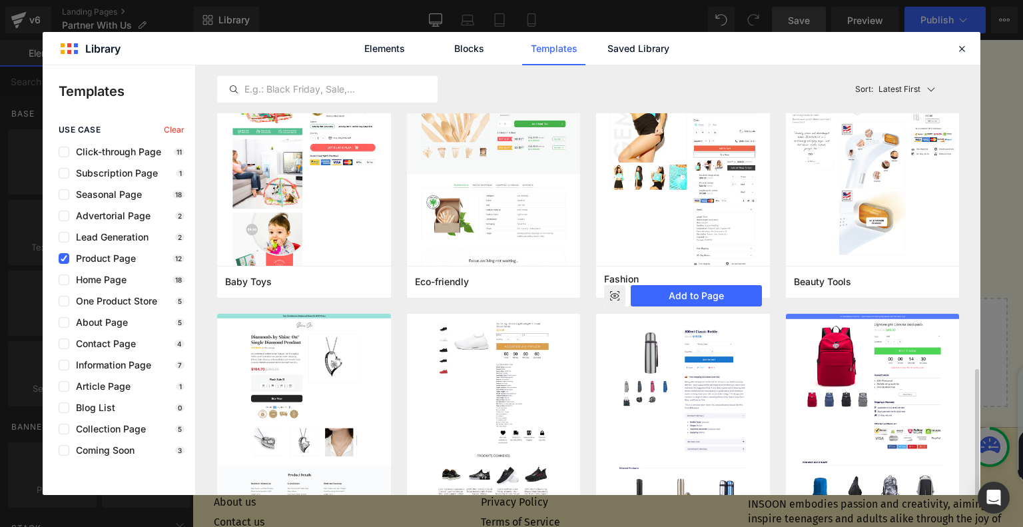
scroll to position [423, 0]
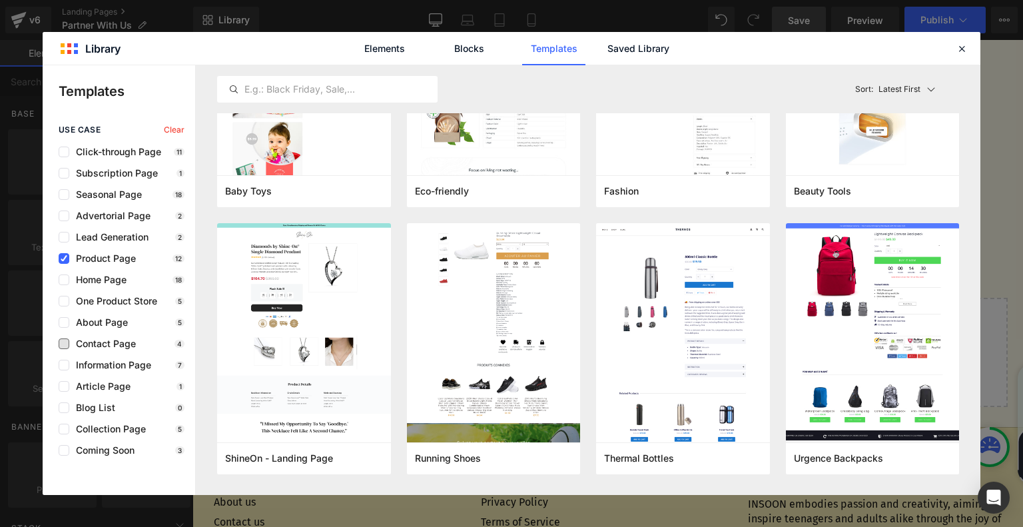
click at [126, 346] on span "Contact Page" at bounding box center [102, 343] width 67 height 11
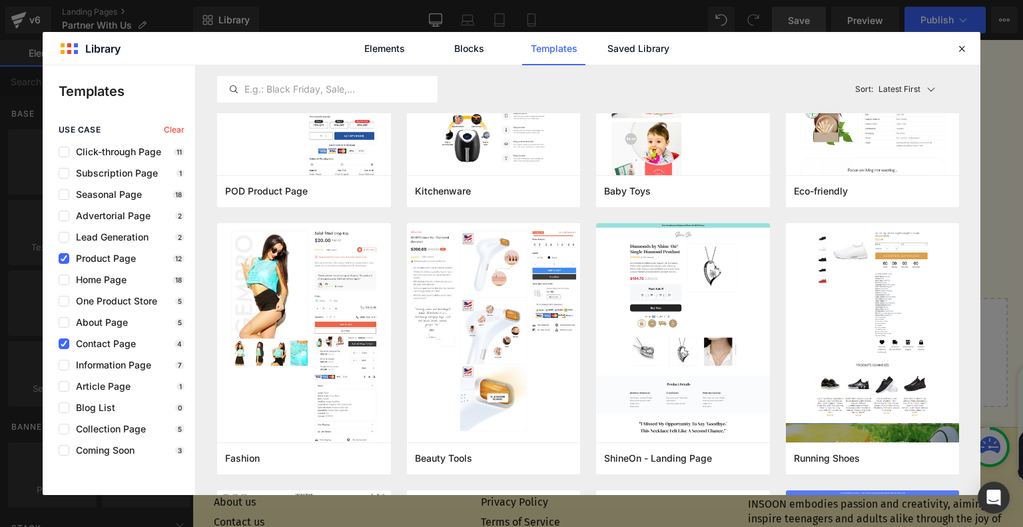
click at [85, 257] on span "Product Page" at bounding box center [102, 258] width 67 height 11
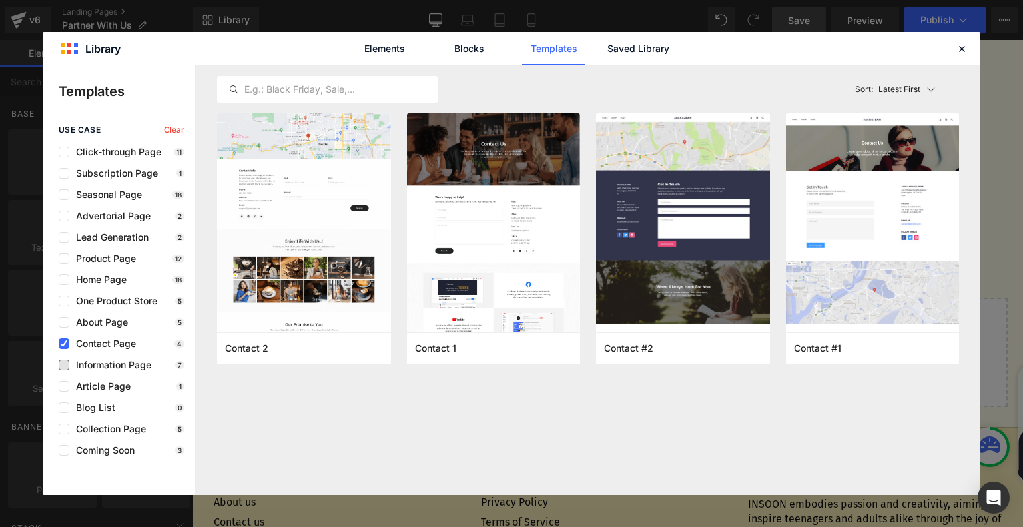
click at [130, 363] on span "Information Page" at bounding box center [110, 365] width 82 height 11
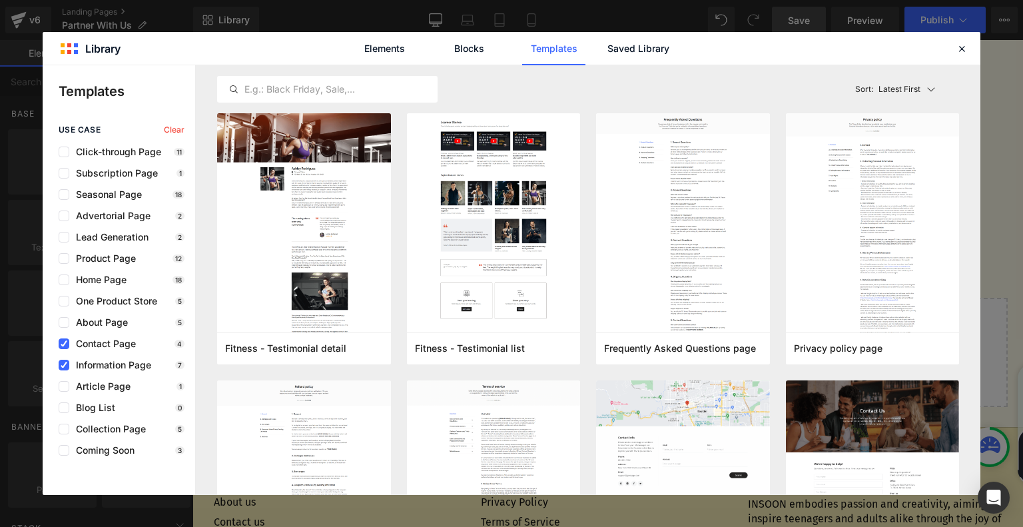
click at [131, 344] on span "Contact Page" at bounding box center [102, 343] width 67 height 11
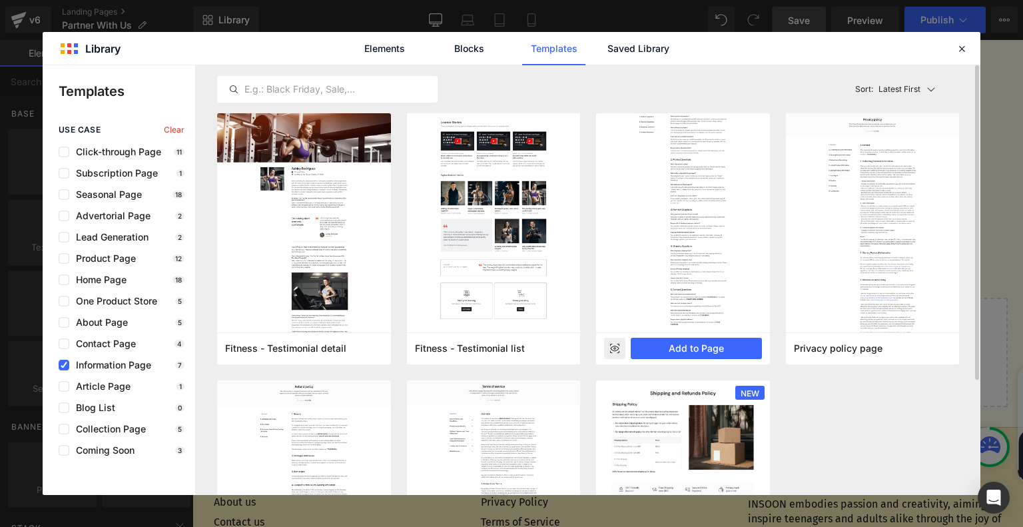
scroll to position [156, 0]
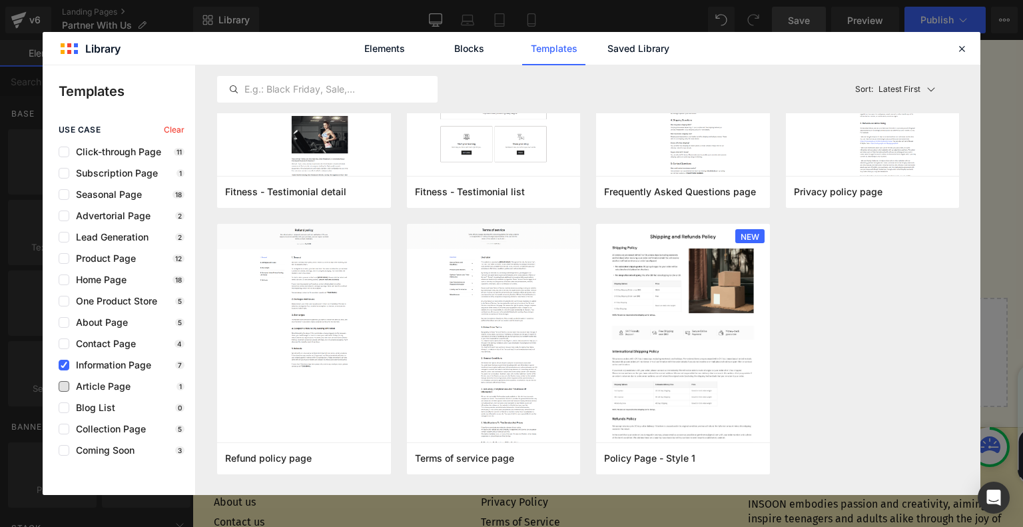
click at [115, 386] on span "Article Page" at bounding box center [99, 386] width 61 height 11
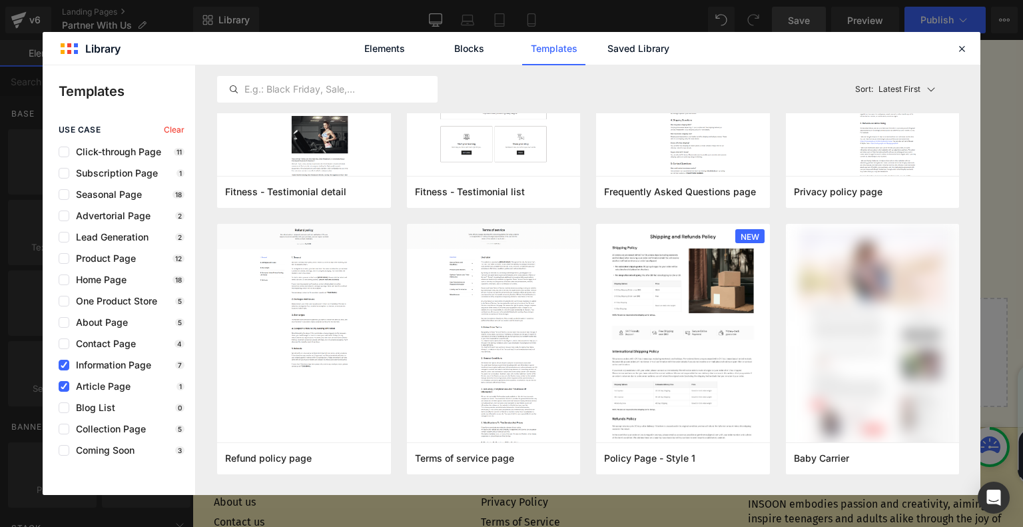
click at [119, 408] on div "Blog List 0" at bounding box center [122, 407] width 126 height 11
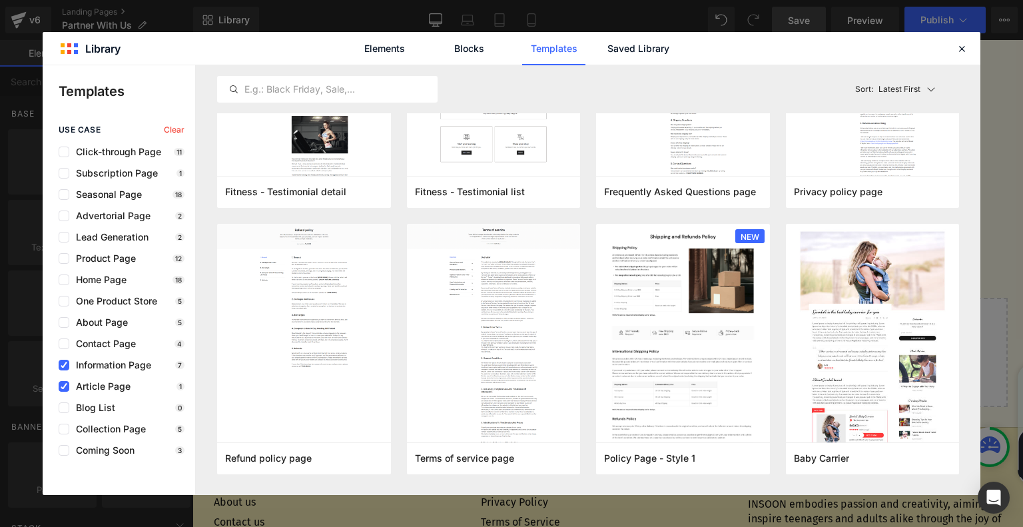
click at [140, 364] on span "Information Page" at bounding box center [110, 365] width 82 height 11
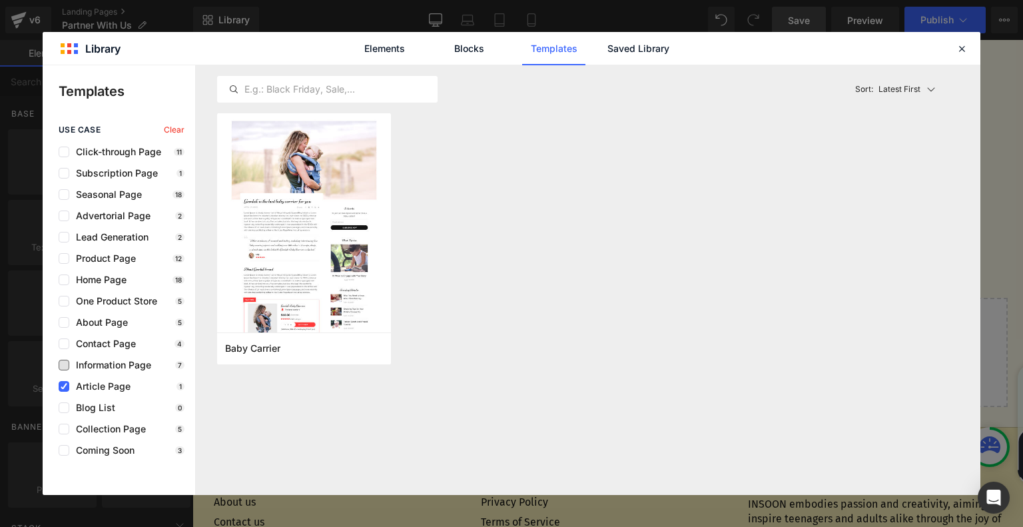
scroll to position [0, 0]
click at [120, 391] on span "Article Page" at bounding box center [99, 386] width 61 height 11
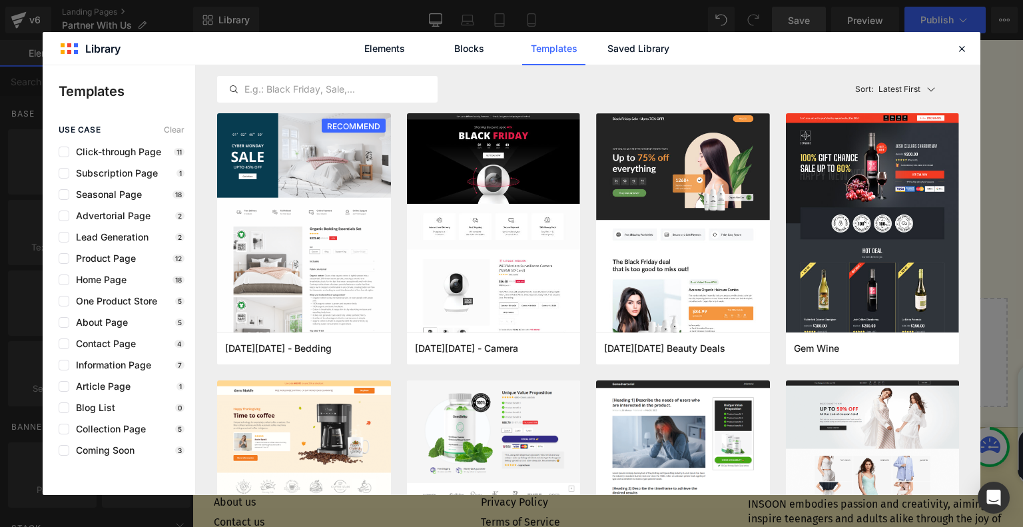
click at [115, 415] on div "use case Clear Click-through Page 11 Subscription Page 1 Seasonal Page 18 Adver…" at bounding box center [119, 290] width 152 height 330
click at [950, 45] on div "Elements Blocks Templates Saved Library" at bounding box center [511, 48] width 937 height 33
click at [955, 47] on icon at bounding box center [961, 49] width 12 height 12
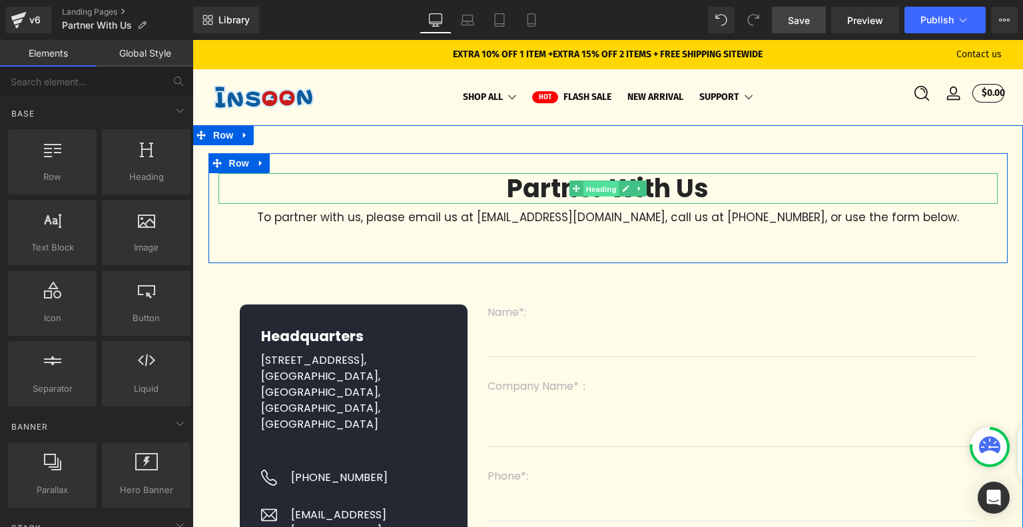
click at [587, 194] on span "Heading" at bounding box center [601, 189] width 36 height 16
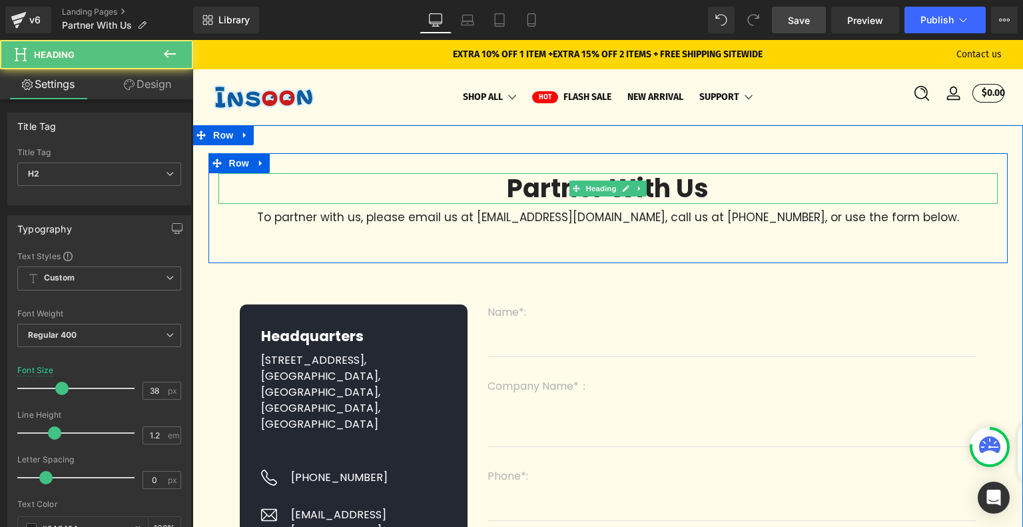
click at [565, 191] on strong "Partner With Us" at bounding box center [608, 187] width 202 height 35
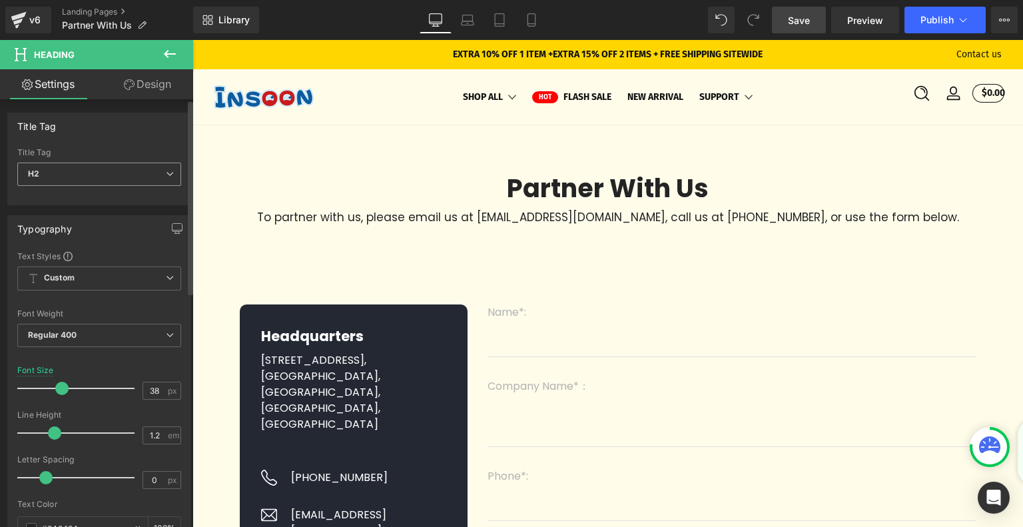
click at [68, 178] on span "H2" at bounding box center [99, 173] width 164 height 23
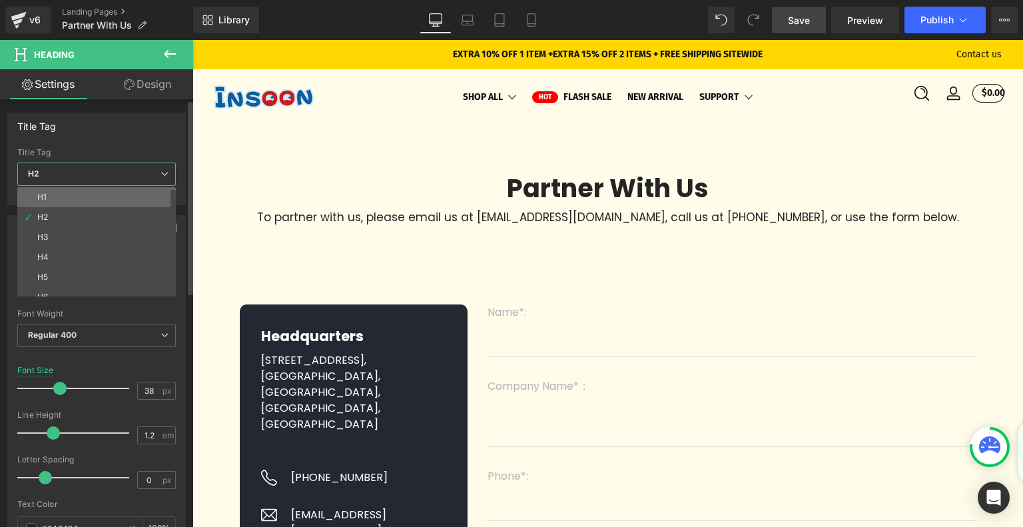
click at [73, 199] on li "H1" at bounding box center [99, 197] width 164 height 20
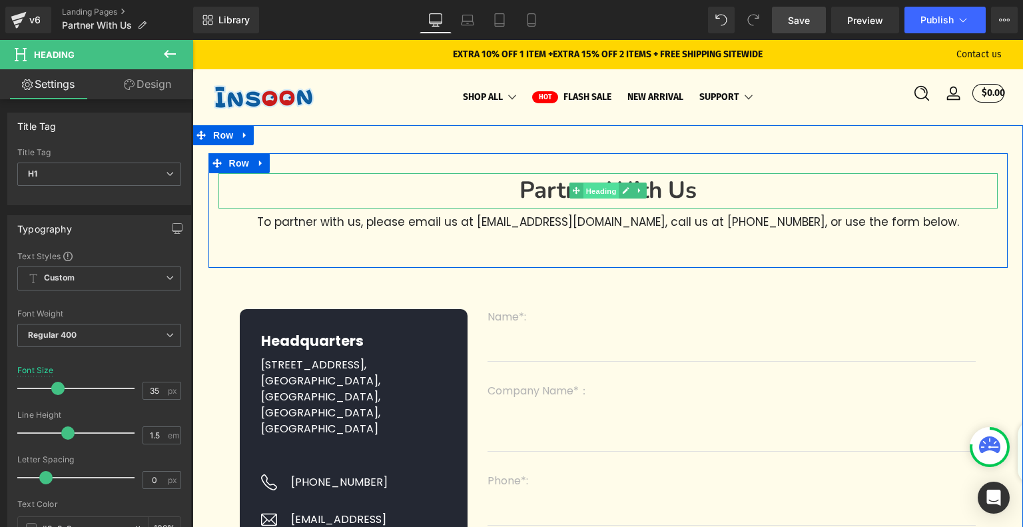
click at [591, 190] on span "Heading" at bounding box center [601, 191] width 36 height 16
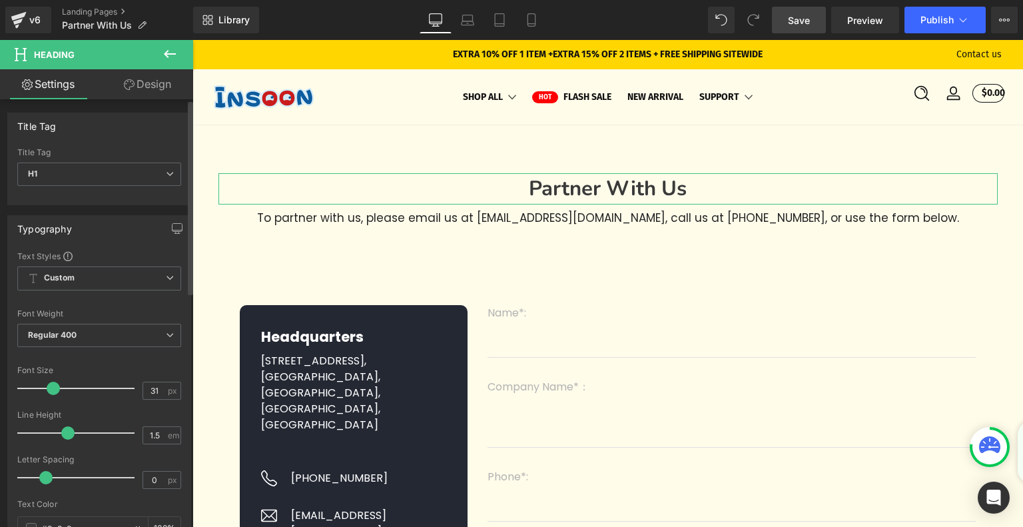
click at [53, 387] on span at bounding box center [53, 387] width 13 height 13
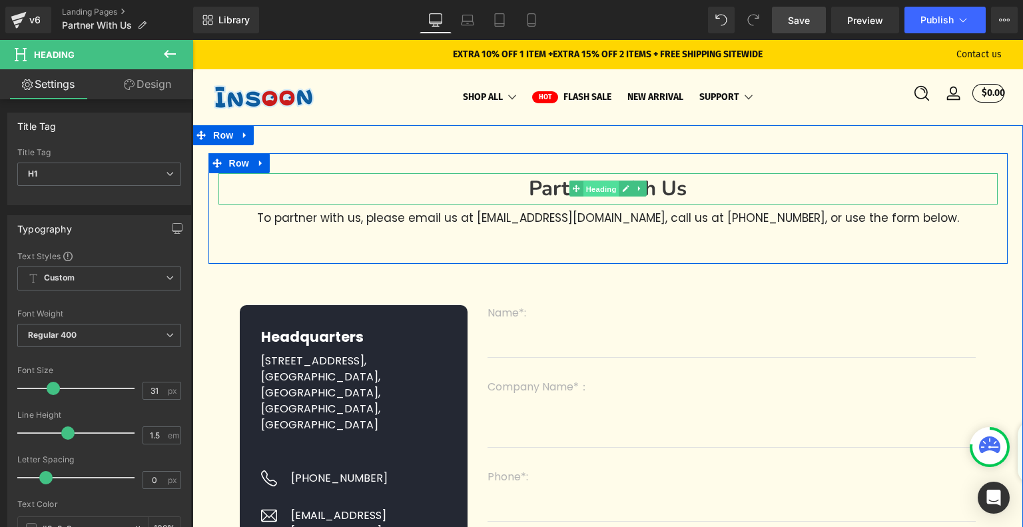
click at [605, 192] on span "Heading" at bounding box center [601, 189] width 36 height 16
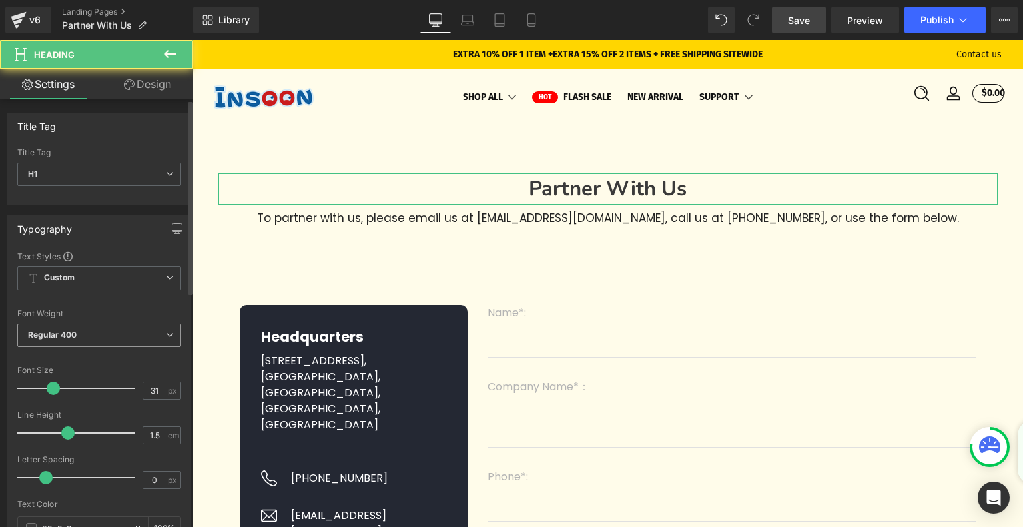
click at [71, 335] on b "Regular 400" at bounding box center [52, 335] width 49 height 10
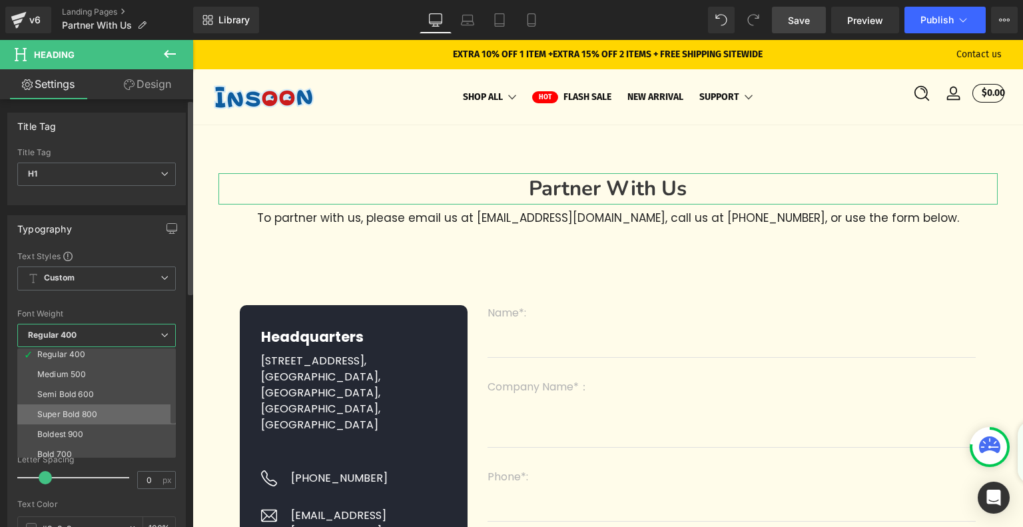
scroll to position [44, 0]
click at [93, 429] on div "Super Bold 800" at bounding box center [67, 433] width 60 height 9
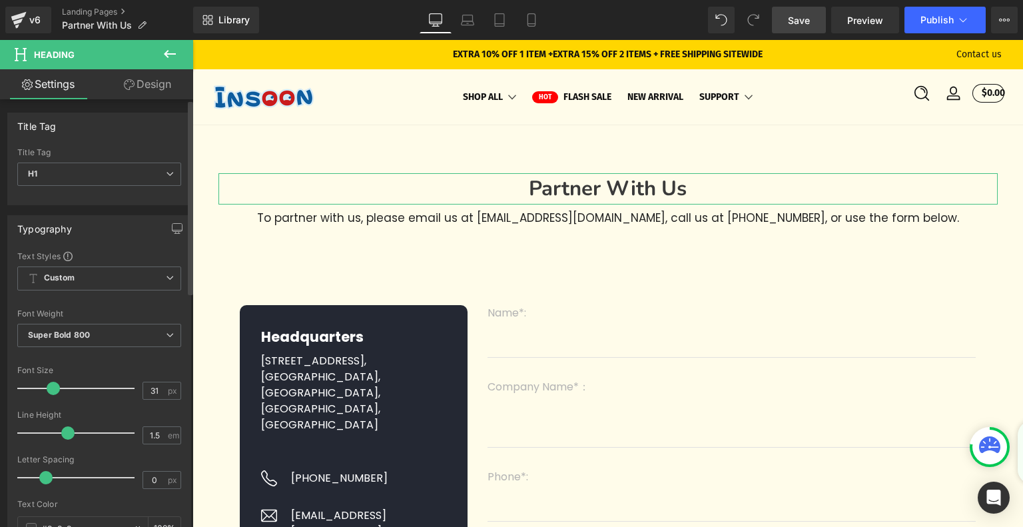
click at [67, 434] on span at bounding box center [67, 432] width 13 height 13
click at [457, 23] on link "Laptop" at bounding box center [467, 20] width 32 height 27
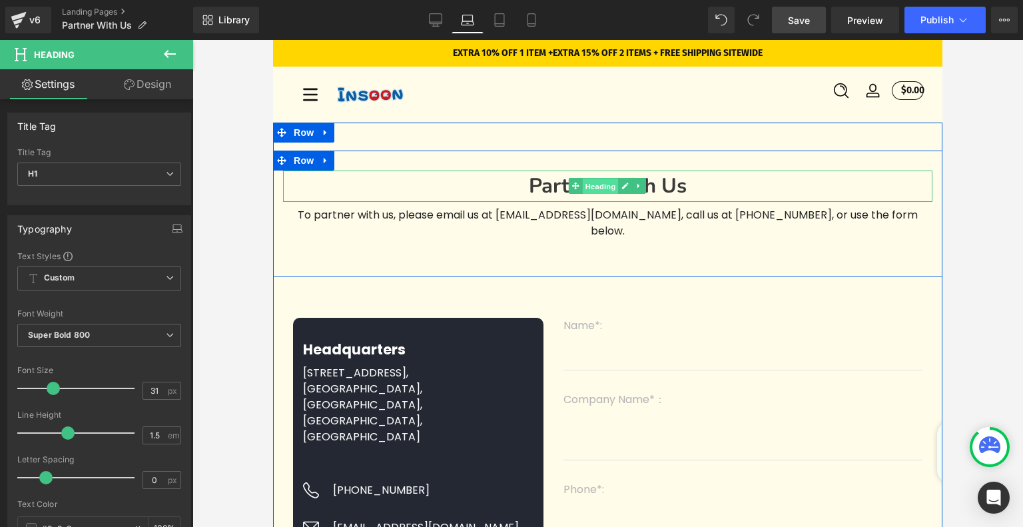
click at [599, 190] on span "Heading" at bounding box center [601, 186] width 36 height 16
click at [591, 194] on span "Heading" at bounding box center [601, 186] width 36 height 16
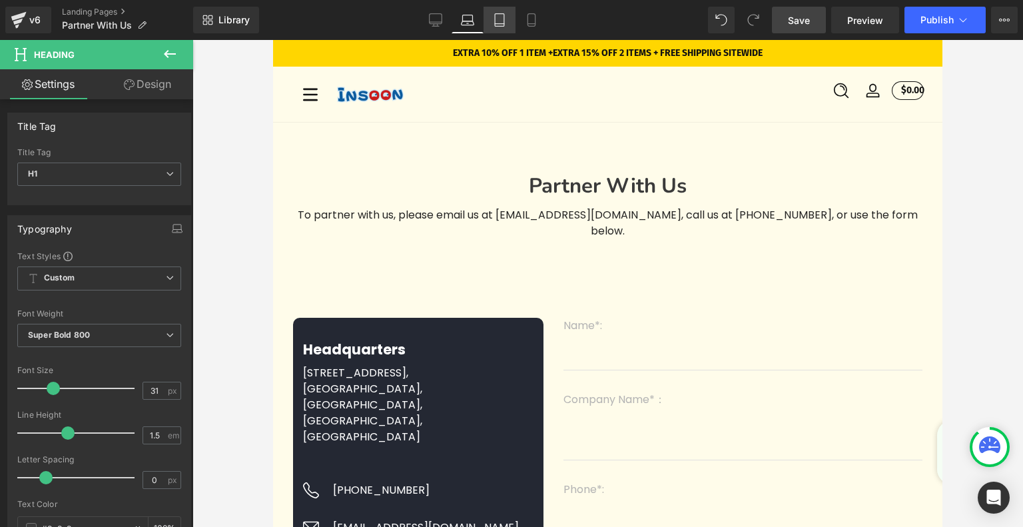
click at [501, 28] on link "Tablet" at bounding box center [499, 20] width 32 height 27
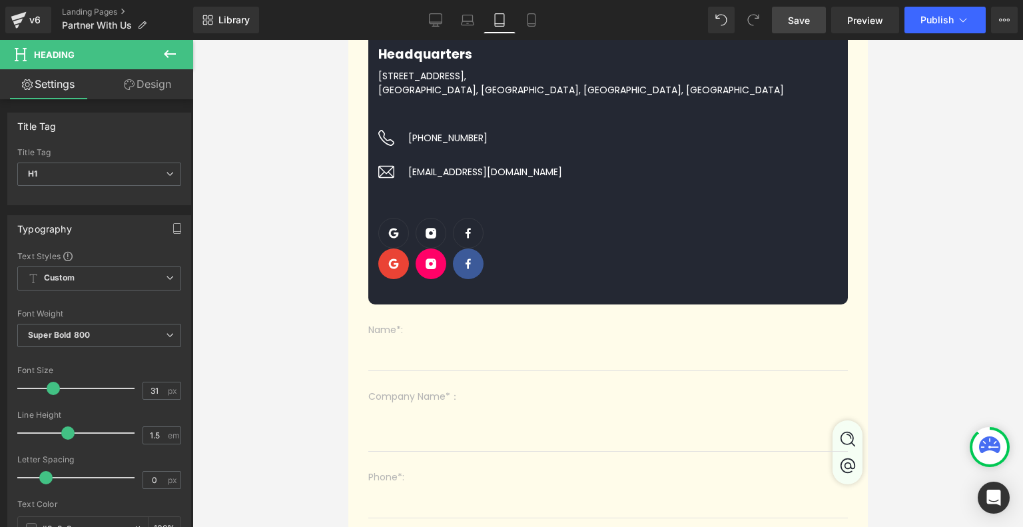
scroll to position [0, 0]
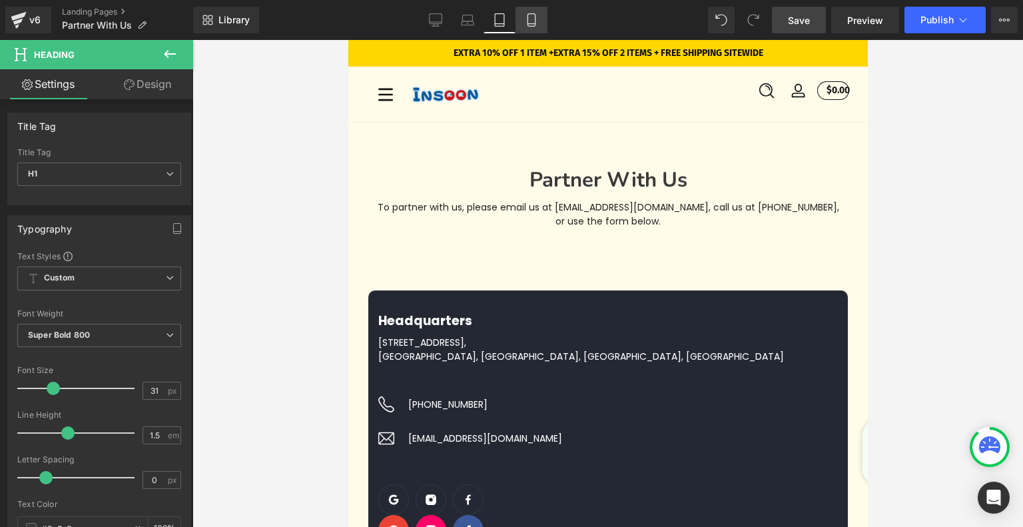
click at [533, 20] on icon at bounding box center [531, 19] width 13 height 13
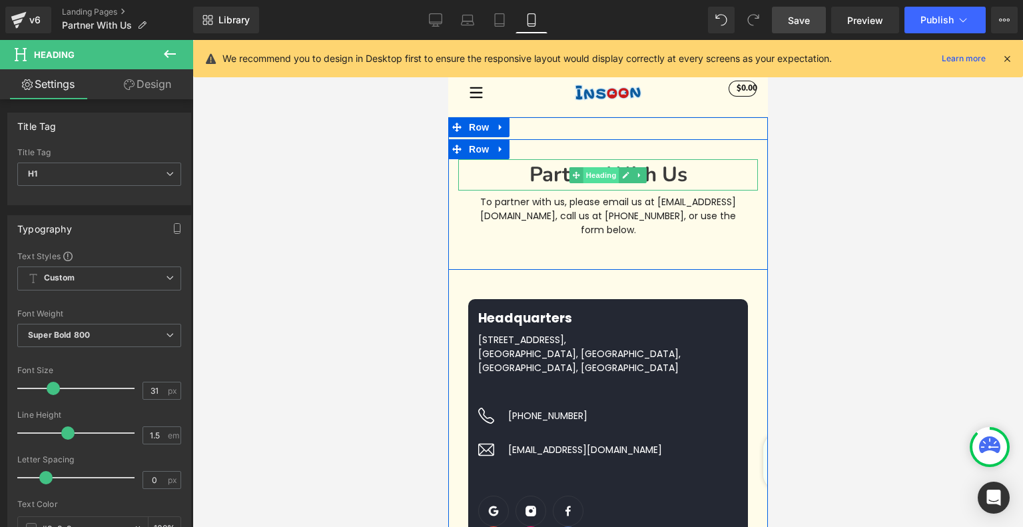
click at [609, 174] on span "Heading" at bounding box center [601, 175] width 36 height 16
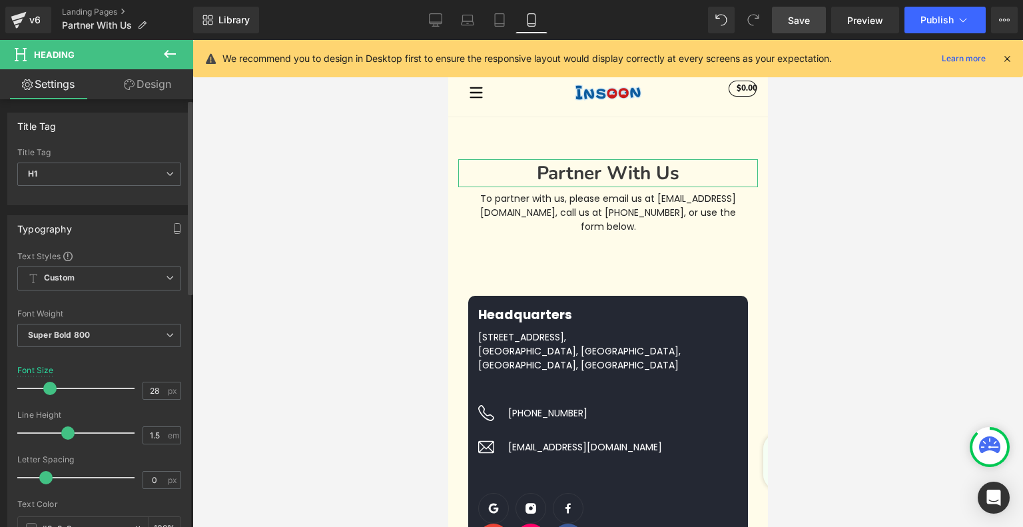
click at [45, 383] on span at bounding box center [49, 387] width 13 height 13
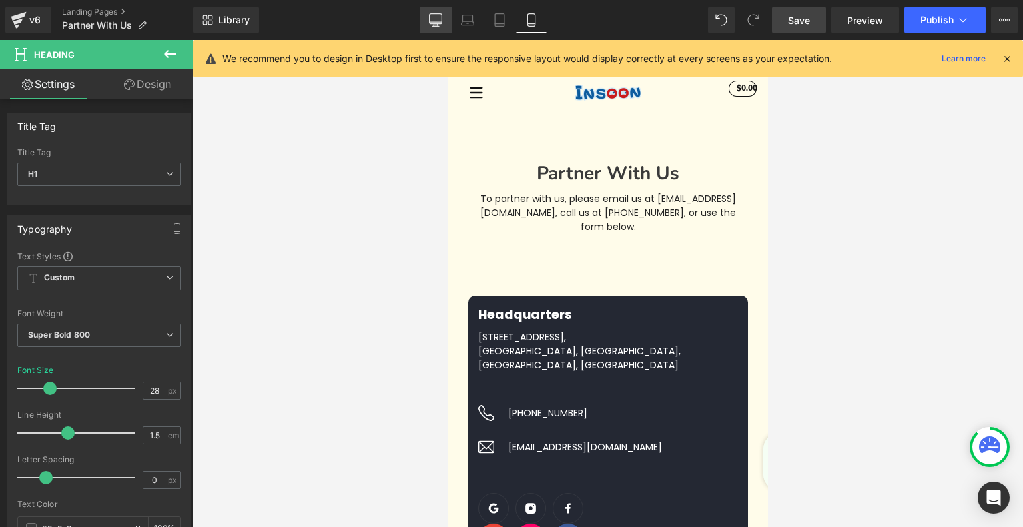
drag, startPoint x: 437, startPoint y: 13, endPoint x: 298, endPoint y: 73, distance: 152.4
click at [437, 13] on icon at bounding box center [435, 19] width 13 height 13
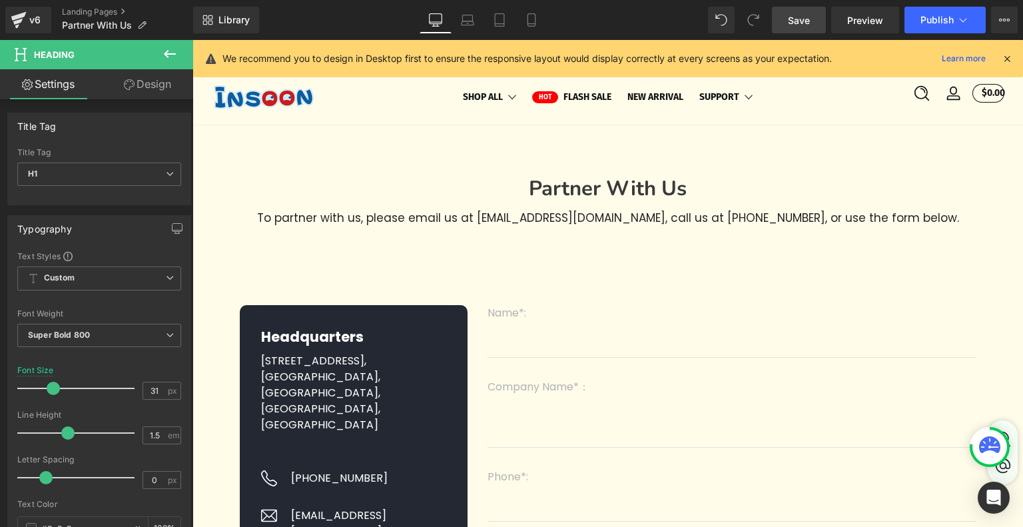
scroll to position [16, 0]
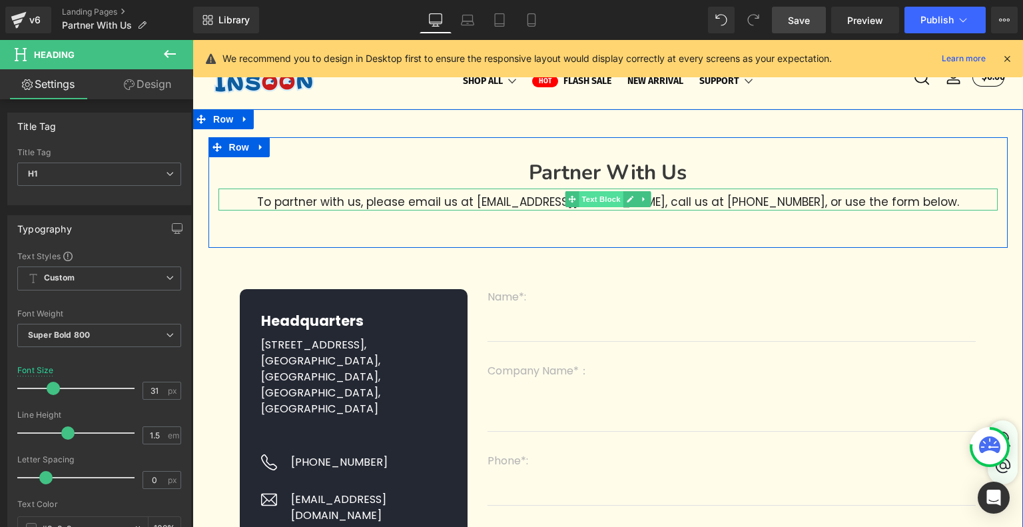
click at [589, 206] on span "Text Block" at bounding box center [601, 199] width 44 height 16
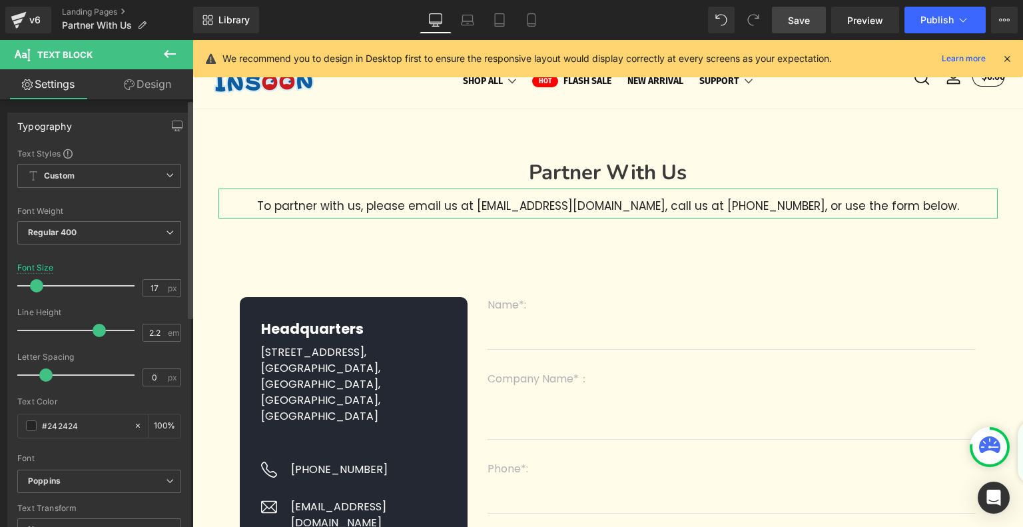
drag, startPoint x: 65, startPoint y: 327, endPoint x: 95, endPoint y: 327, distance: 30.0
click at [95, 327] on span at bounding box center [99, 330] width 13 height 13
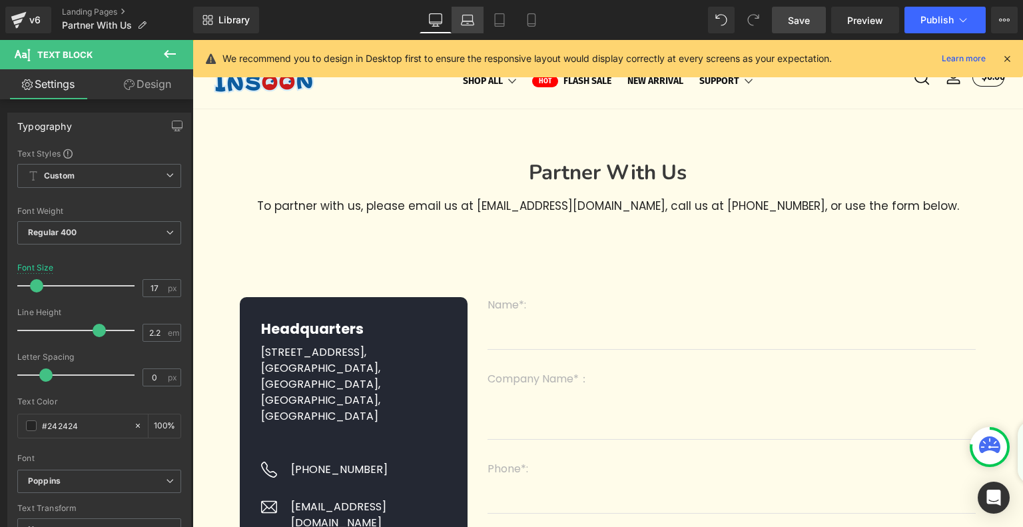
click at [476, 18] on link "Laptop" at bounding box center [467, 20] width 32 height 27
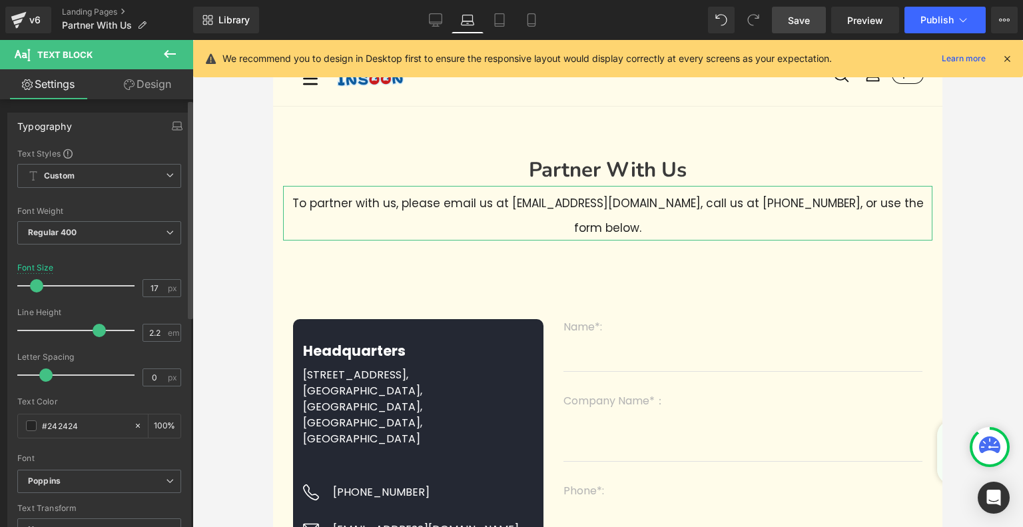
click at [37, 279] on span at bounding box center [36, 285] width 13 height 13
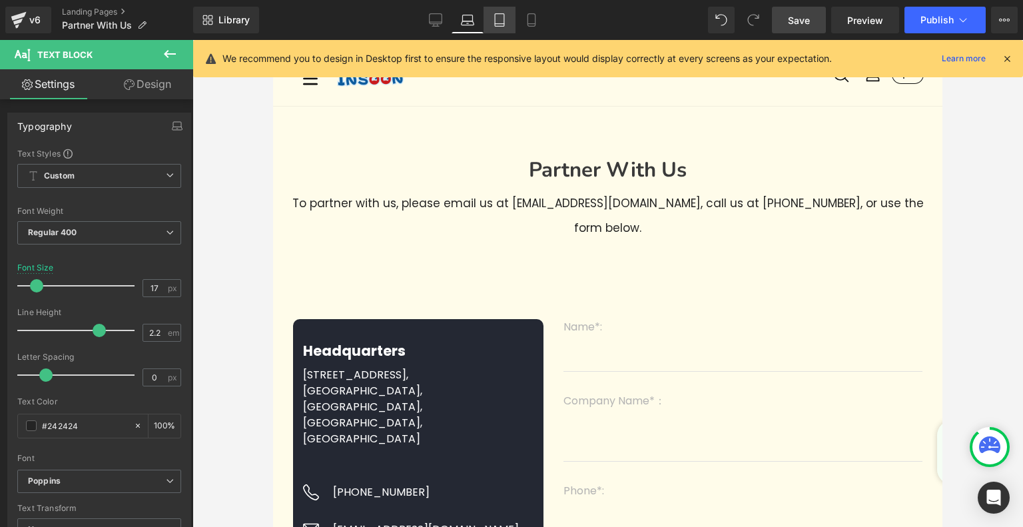
click at [499, 19] on icon at bounding box center [499, 19] width 13 height 13
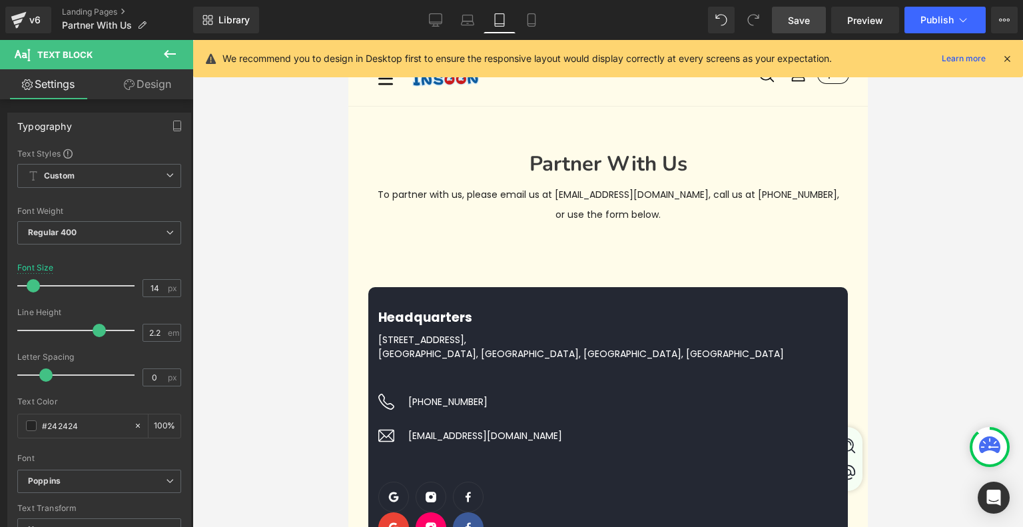
scroll to position [10, 0]
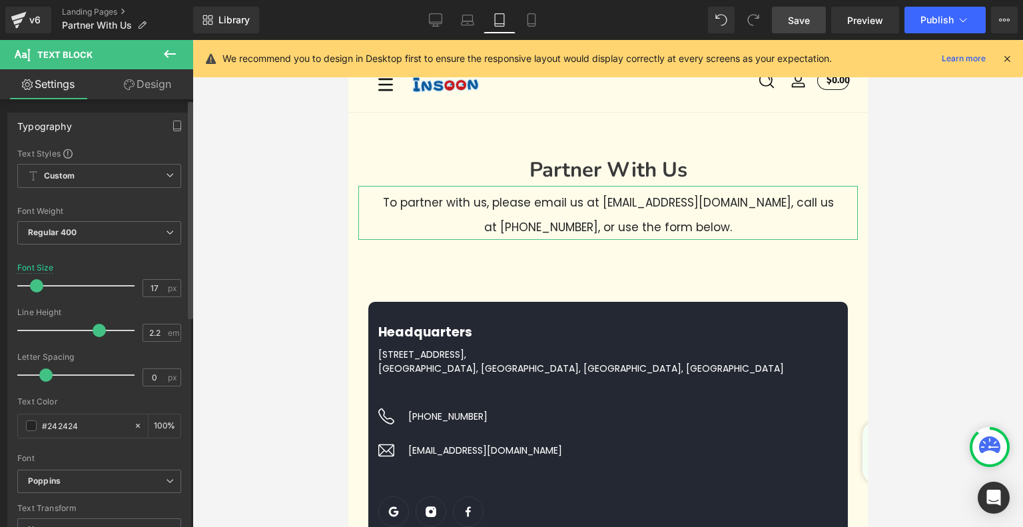
click at [35, 286] on span at bounding box center [36, 285] width 13 height 13
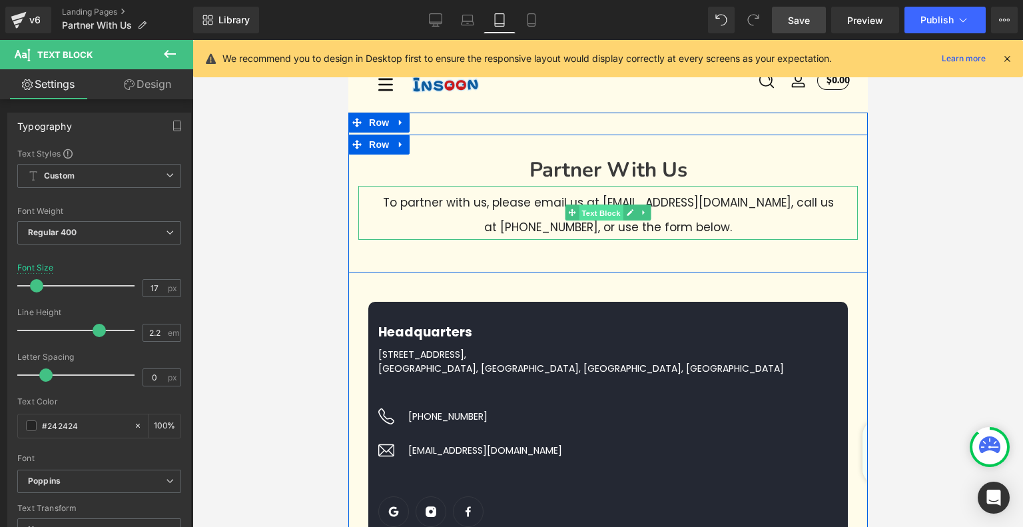
click at [601, 220] on span "Text Block" at bounding box center [600, 213] width 44 height 16
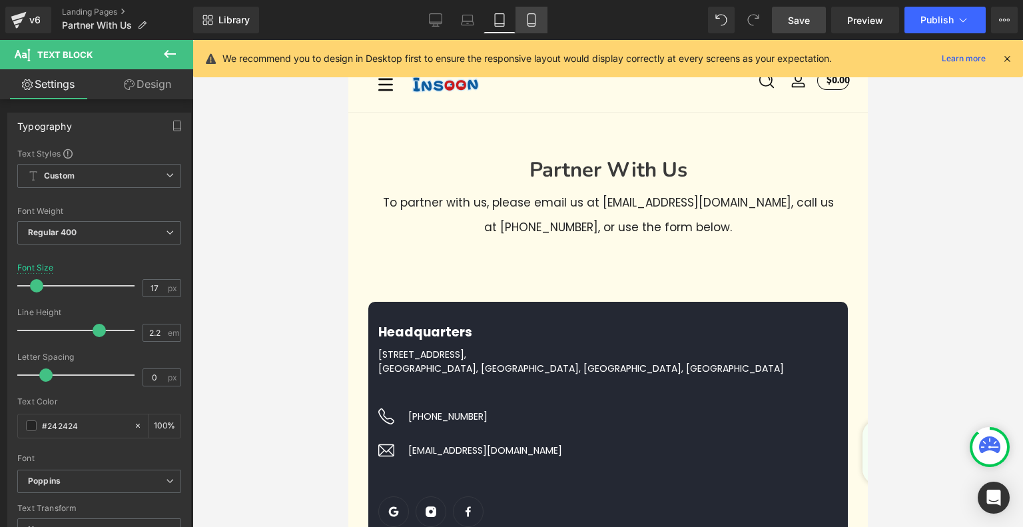
click at [537, 21] on icon at bounding box center [531, 19] width 13 height 13
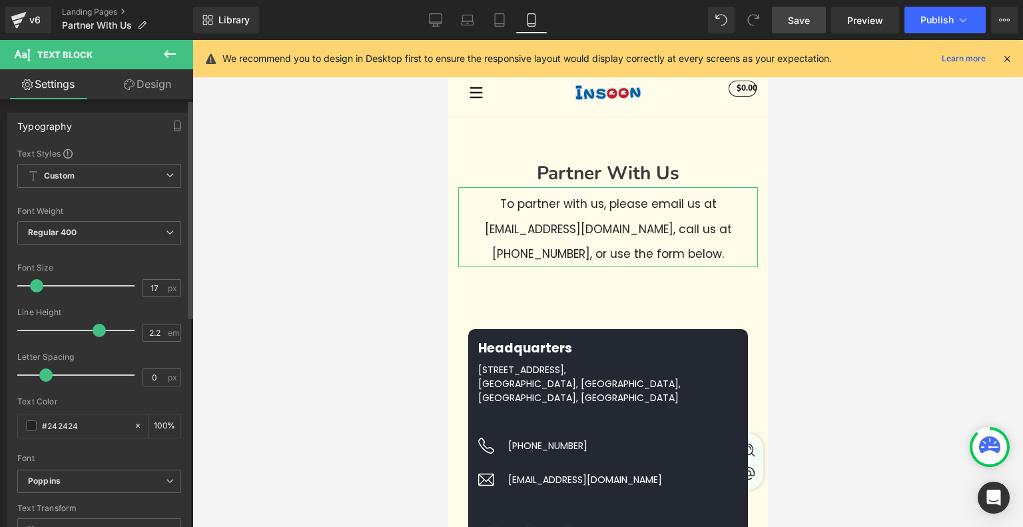
click at [32, 285] on span at bounding box center [36, 285] width 13 height 13
click at [436, 14] on icon at bounding box center [435, 19] width 13 height 13
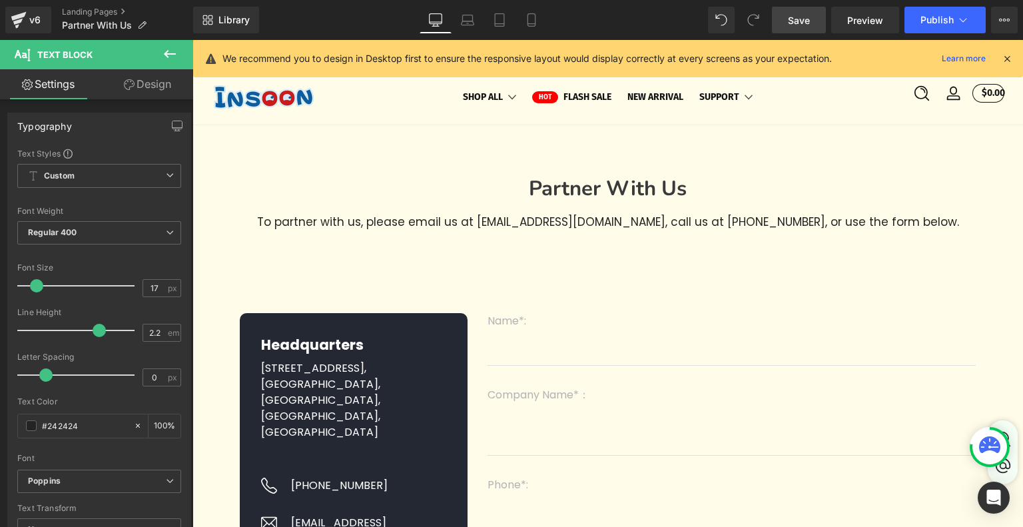
click at [1001, 62] on icon at bounding box center [1007, 59] width 12 height 12
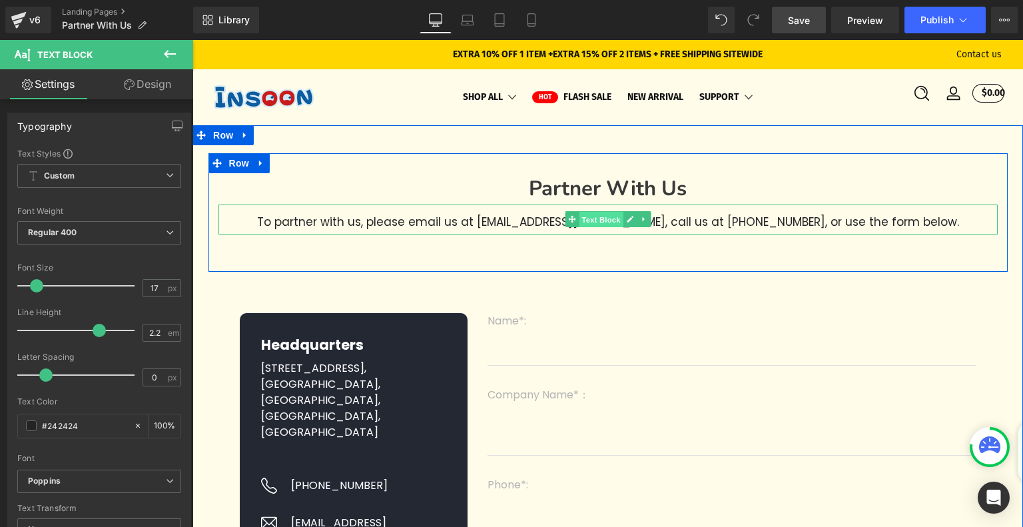
click at [593, 222] on span "Text Block" at bounding box center [601, 220] width 44 height 16
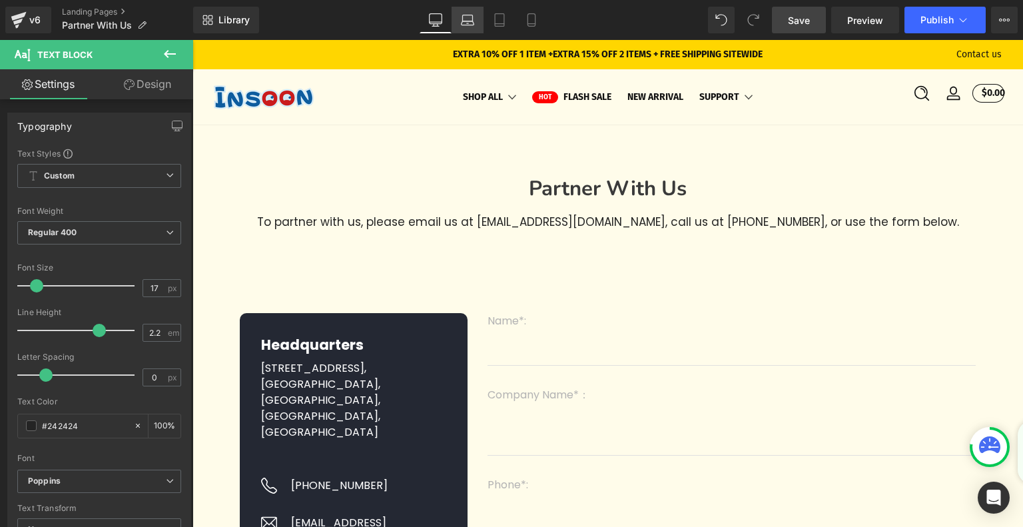
click at [477, 12] on link "Laptop" at bounding box center [467, 20] width 32 height 27
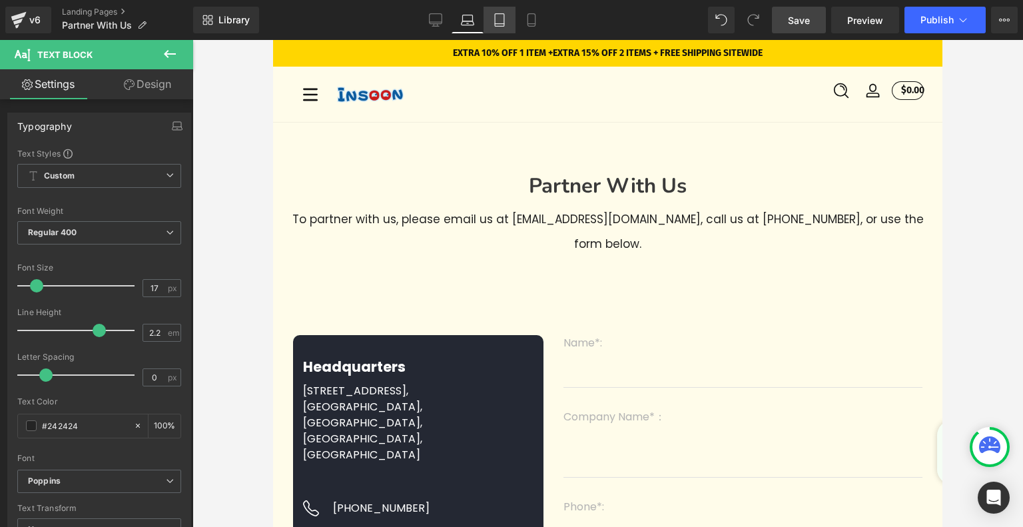
click at [501, 22] on icon at bounding box center [499, 19] width 13 height 13
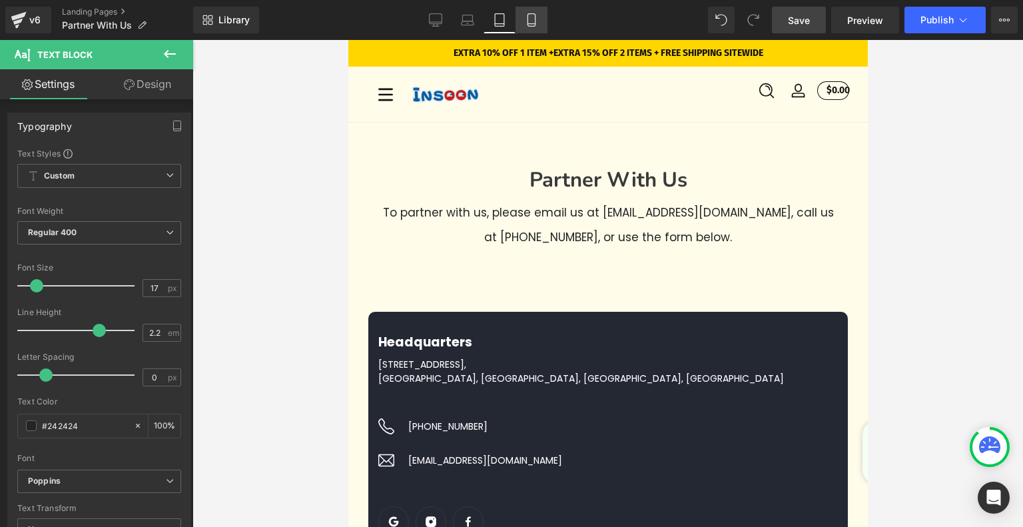
click at [516, 23] on link "Mobile" at bounding box center [531, 20] width 32 height 27
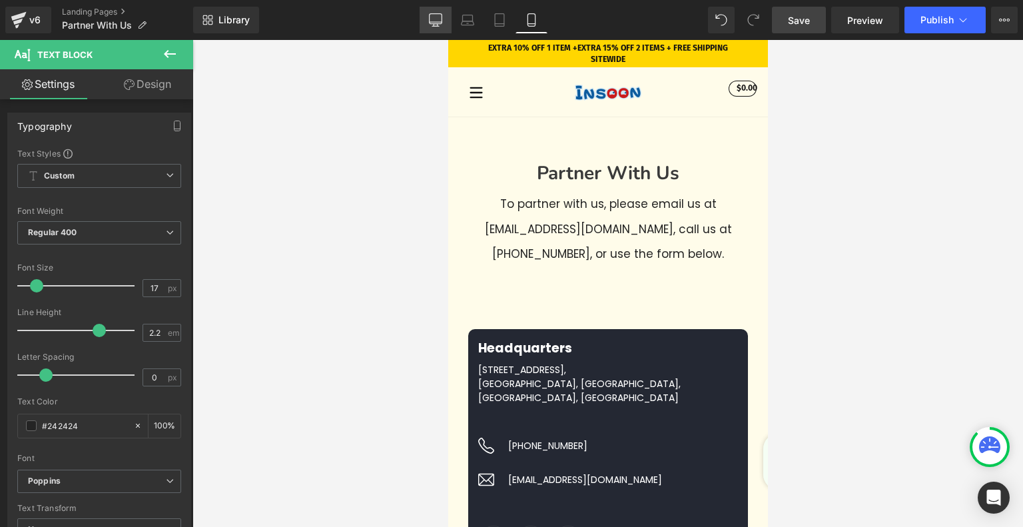
click at [441, 18] on icon at bounding box center [435, 19] width 13 height 13
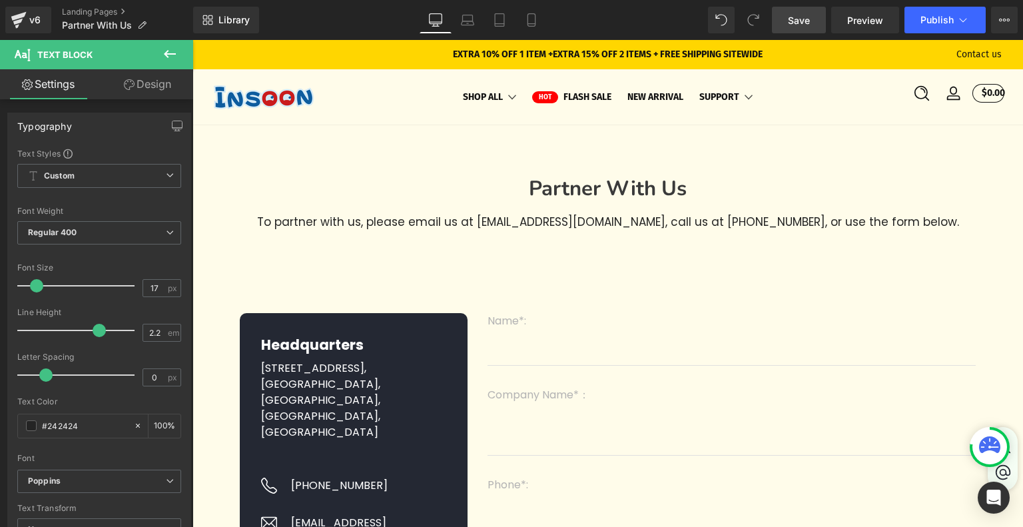
scroll to position [19, 0]
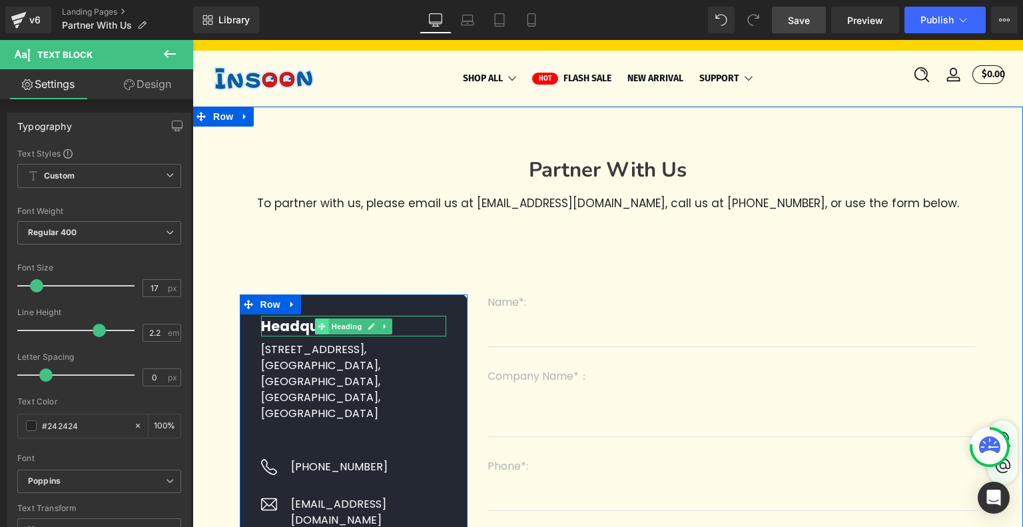
click at [325, 328] on span at bounding box center [322, 326] width 14 height 16
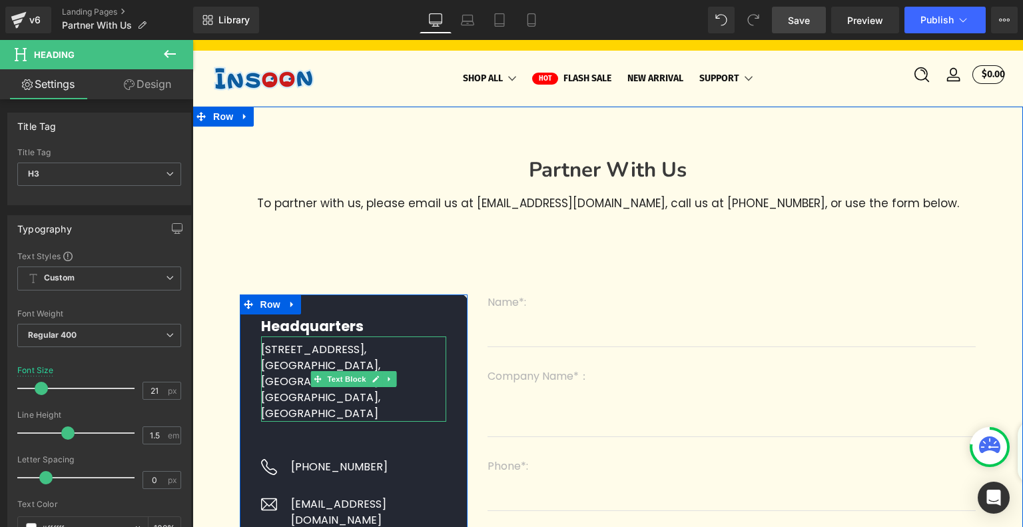
click at [326, 383] on span "Text Block" at bounding box center [346, 379] width 44 height 16
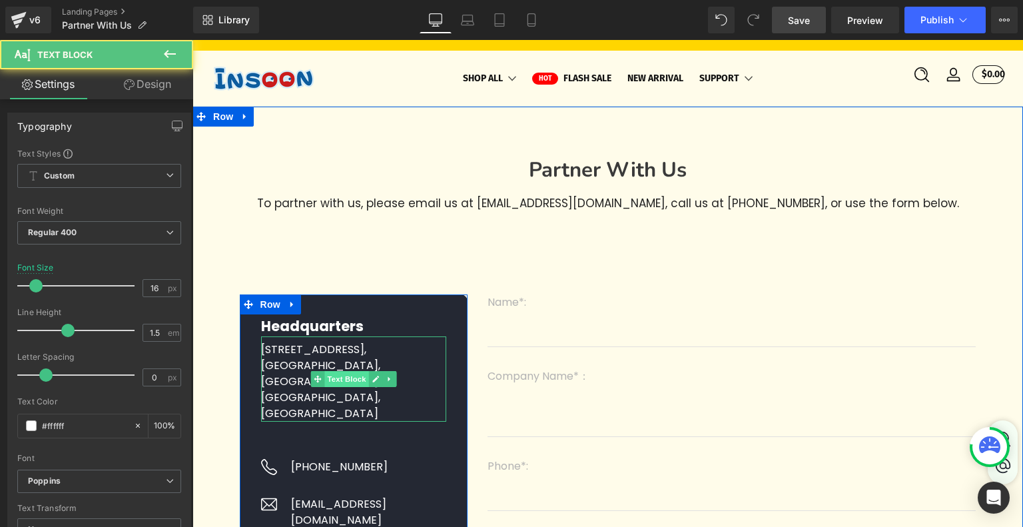
scroll to position [85, 0]
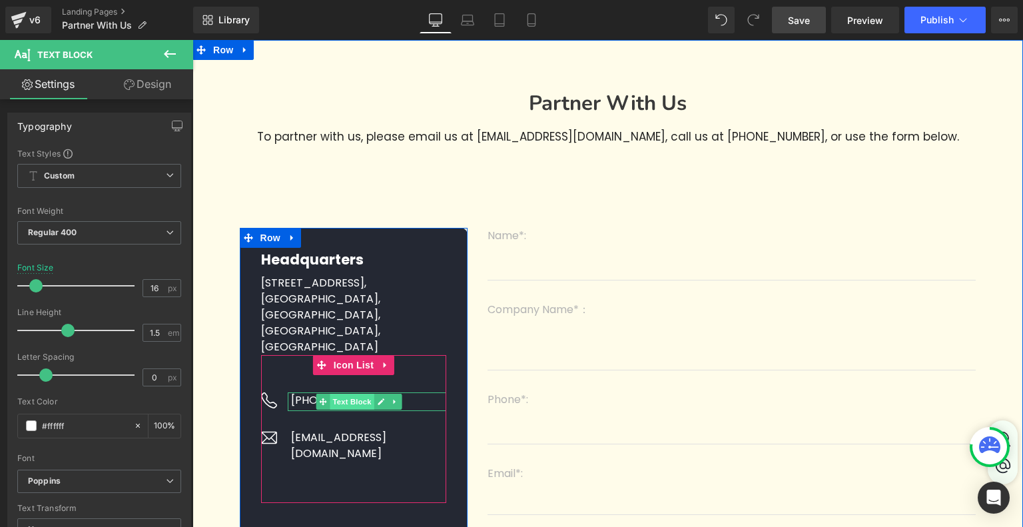
click at [338, 398] on span "Text Block" at bounding box center [352, 401] width 44 height 16
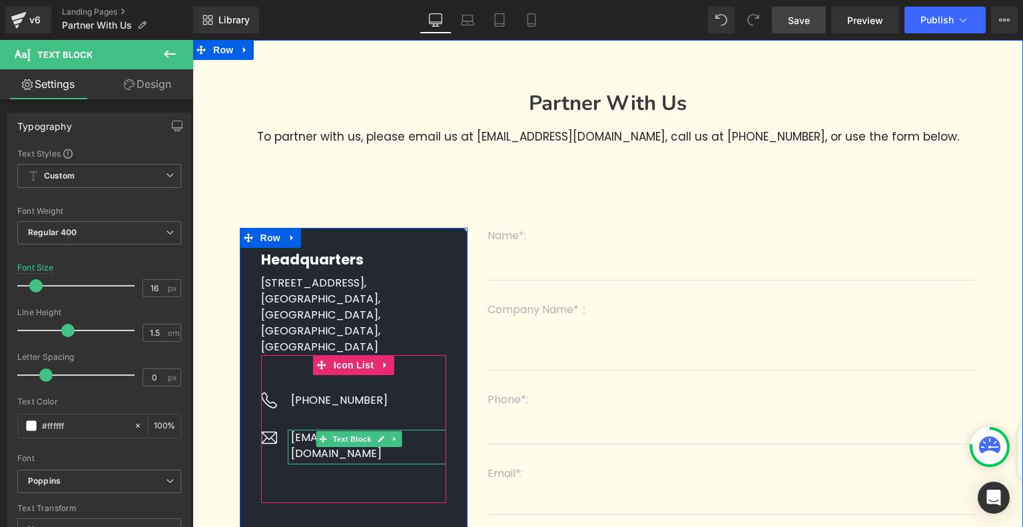
click at [336, 435] on span "Text Block" at bounding box center [352, 439] width 44 height 16
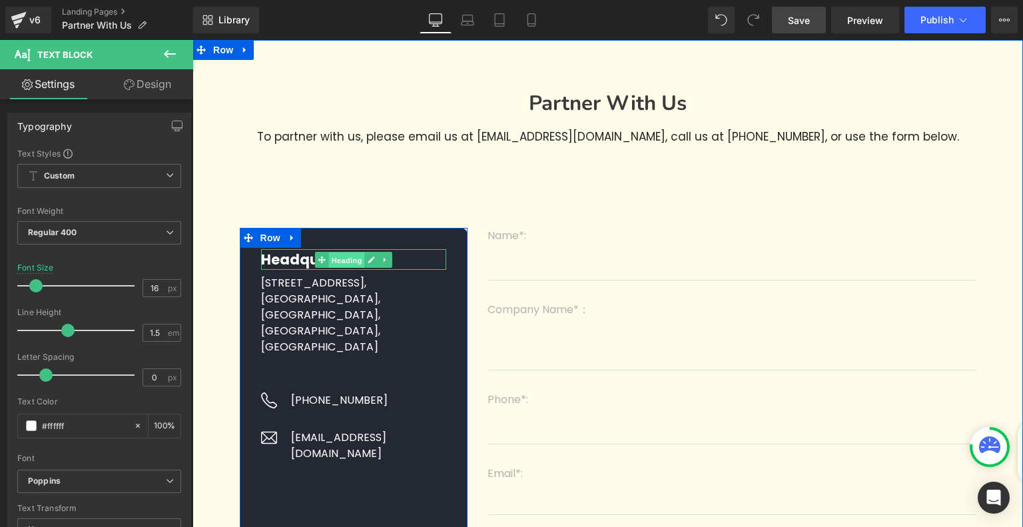
click at [331, 266] on span "Heading" at bounding box center [347, 260] width 36 height 16
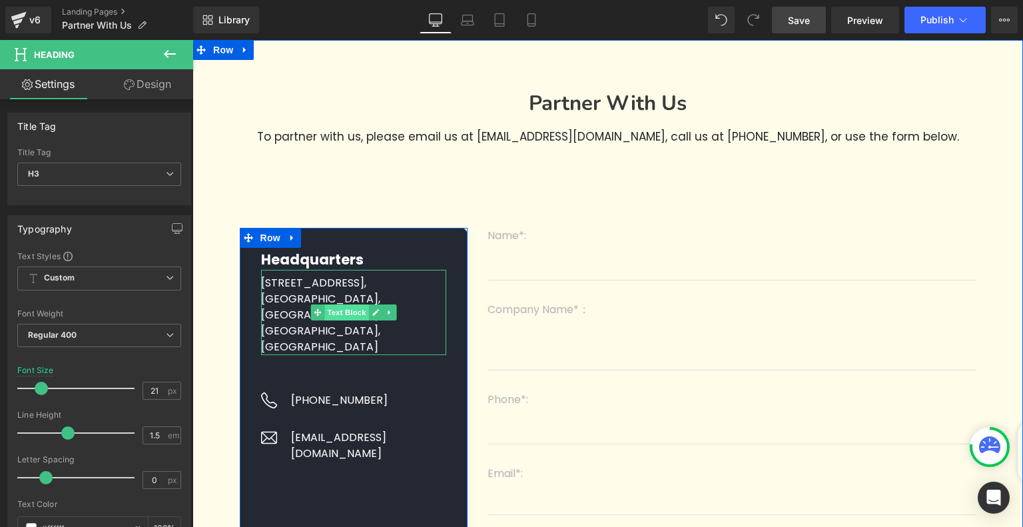
click at [337, 316] on span "Text Block" at bounding box center [346, 312] width 44 height 16
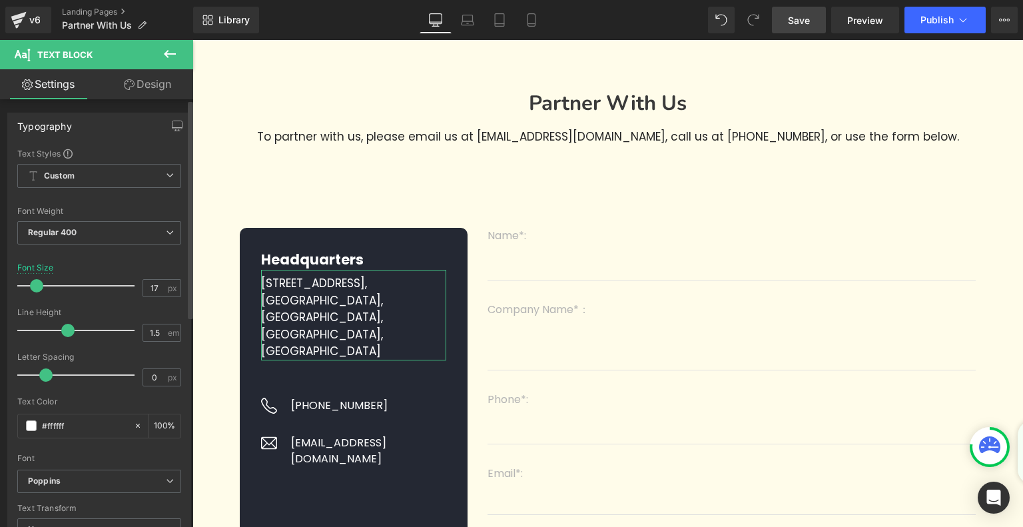
click at [35, 284] on span at bounding box center [36, 285] width 13 height 13
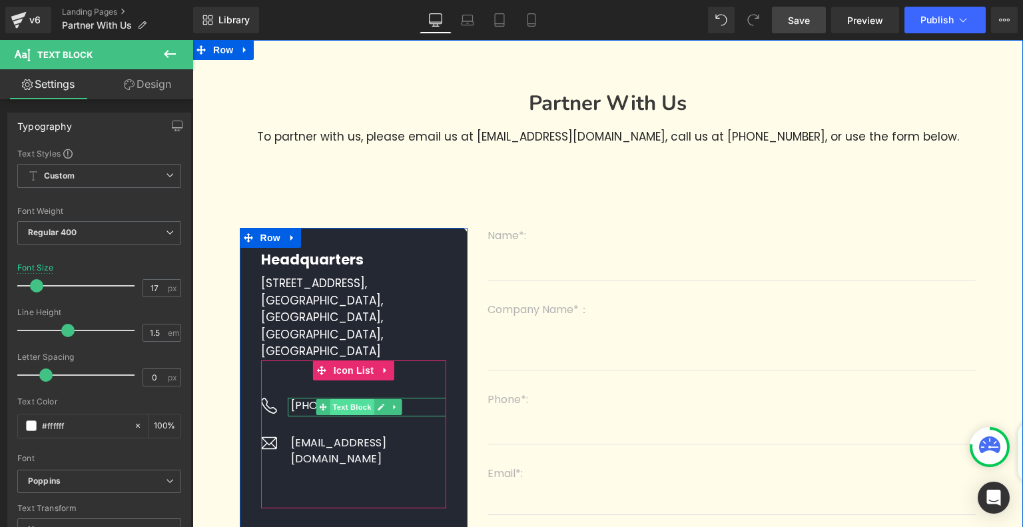
click at [330, 408] on span "Text Block" at bounding box center [352, 407] width 44 height 16
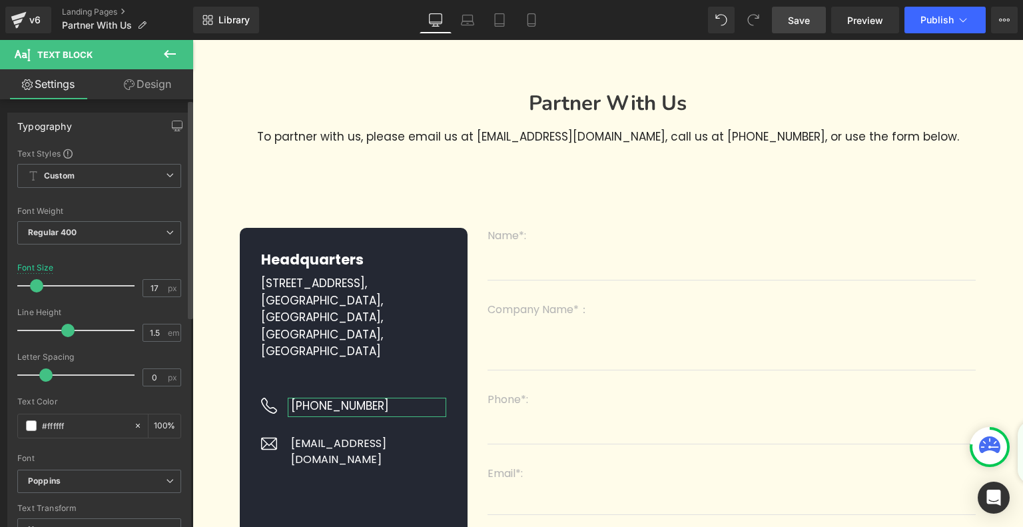
click at [34, 280] on span at bounding box center [36, 285] width 13 height 13
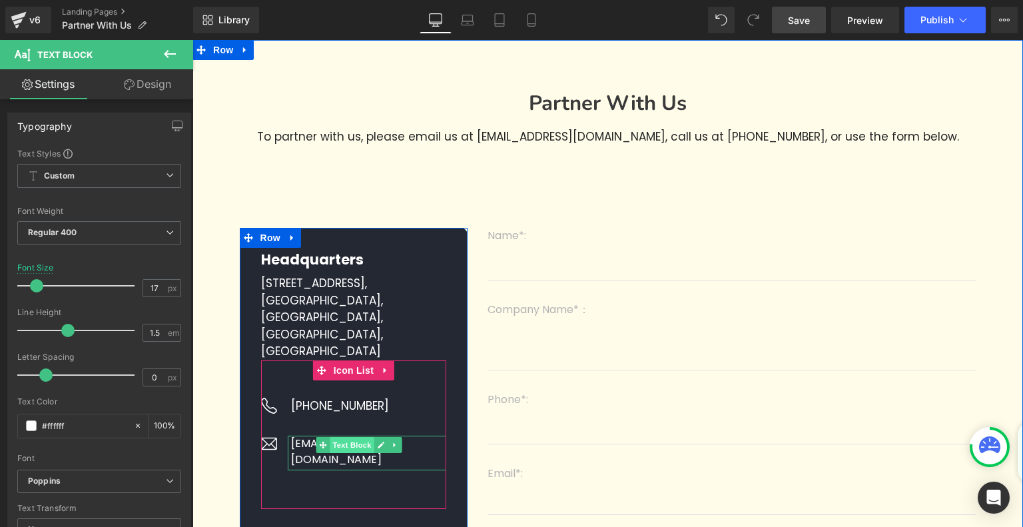
click at [361, 447] on span "Text Block" at bounding box center [352, 445] width 44 height 16
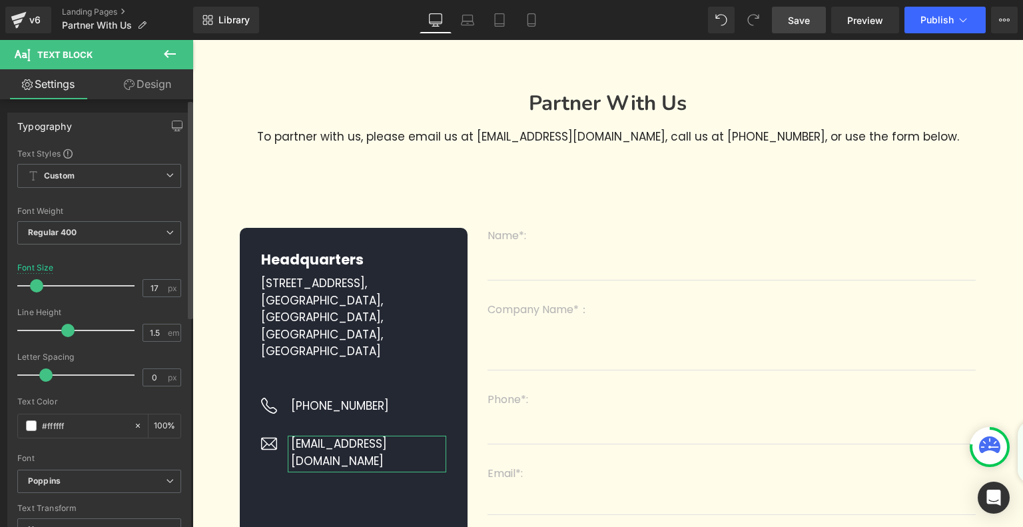
click at [36, 287] on span at bounding box center [36, 285] width 13 height 13
click at [467, 18] on icon at bounding box center [467, 19] width 13 height 13
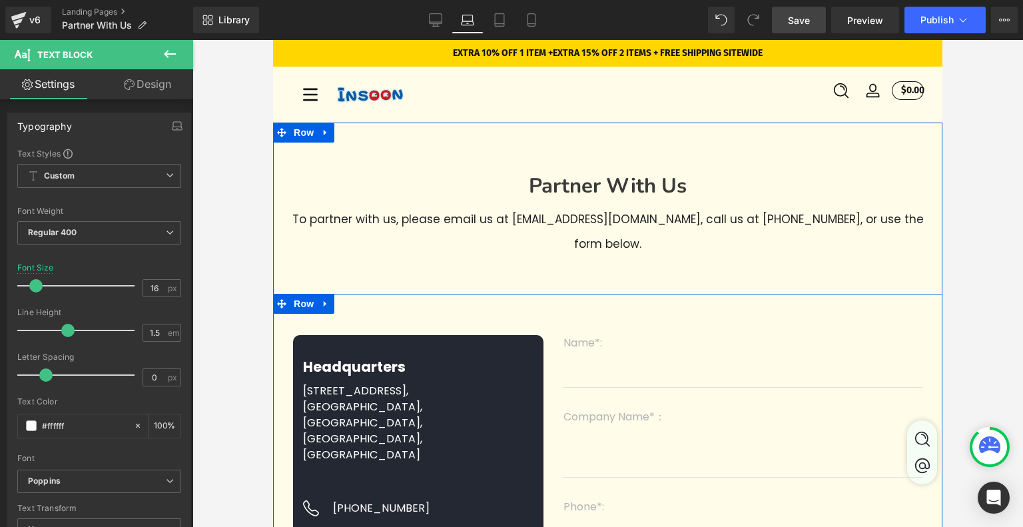
scroll to position [200, 0]
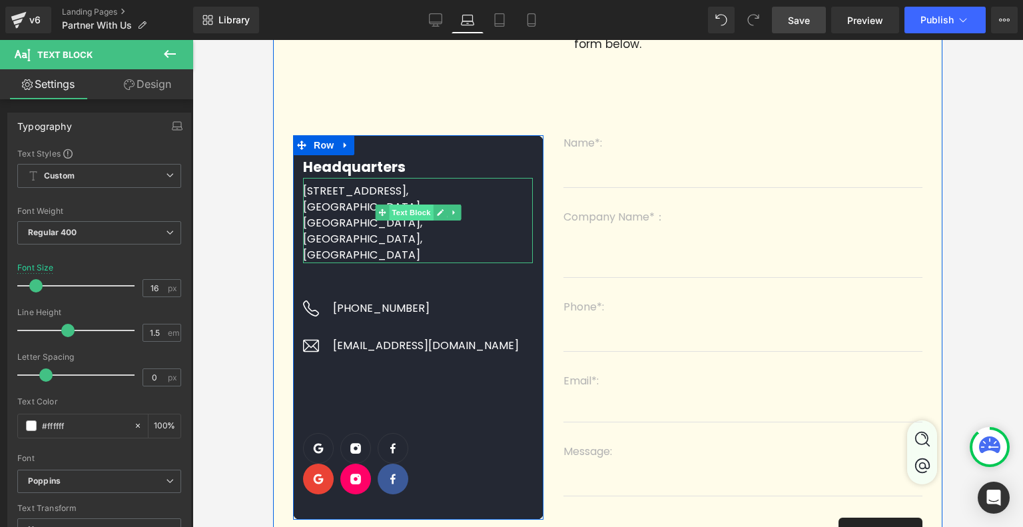
click at [411, 220] on span "Text Block" at bounding box center [411, 212] width 44 height 16
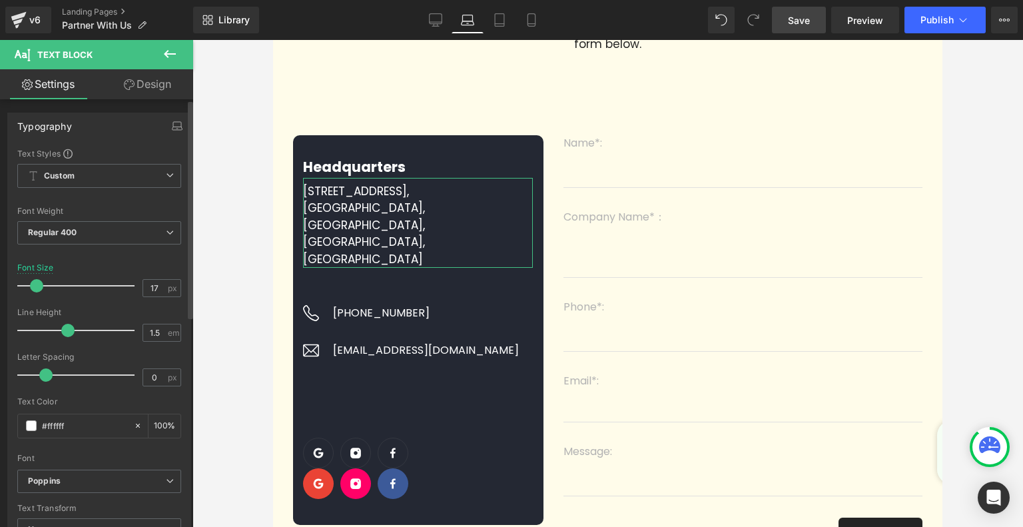
click at [37, 285] on span at bounding box center [36, 285] width 13 height 13
click at [501, 24] on icon at bounding box center [499, 24] width 9 height 0
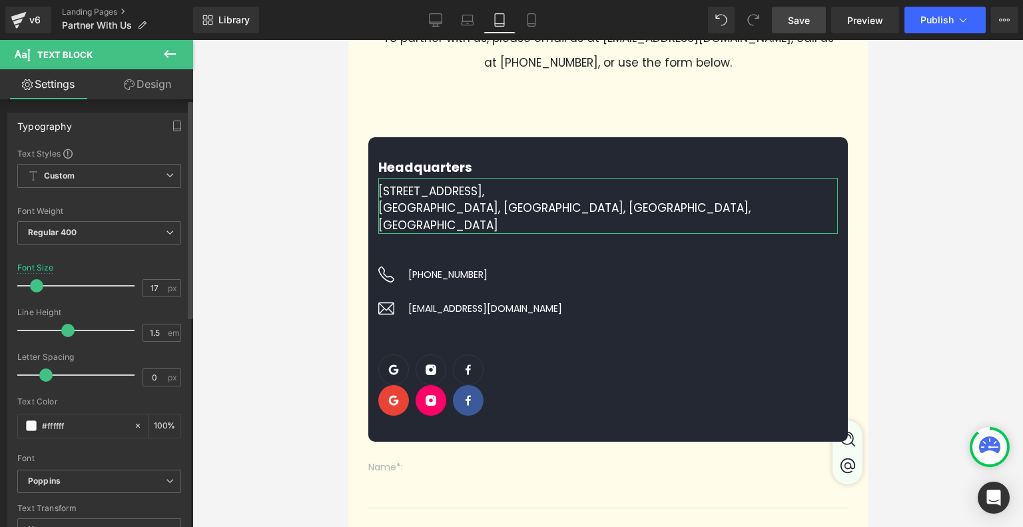
click at [35, 284] on span at bounding box center [36, 285] width 13 height 13
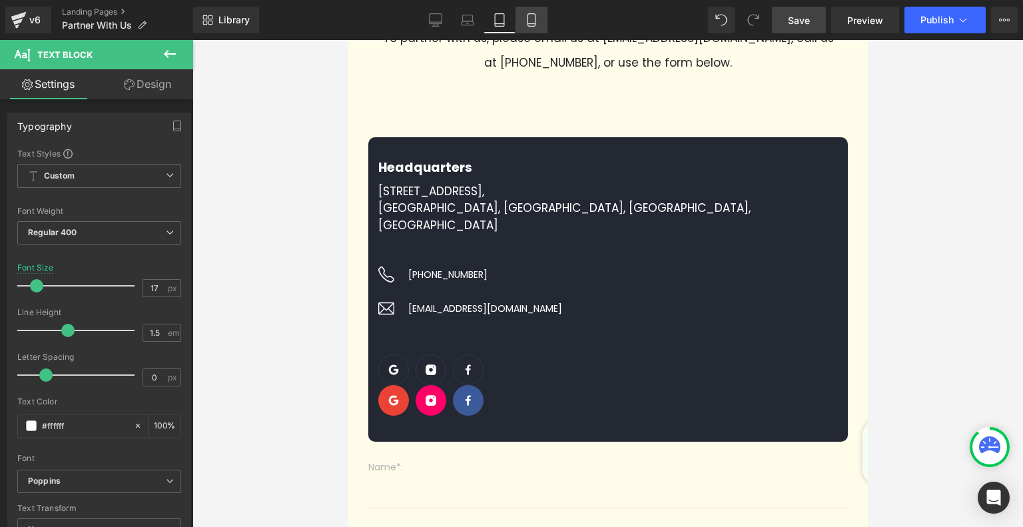
click at [539, 19] on link "Mobile" at bounding box center [531, 20] width 32 height 27
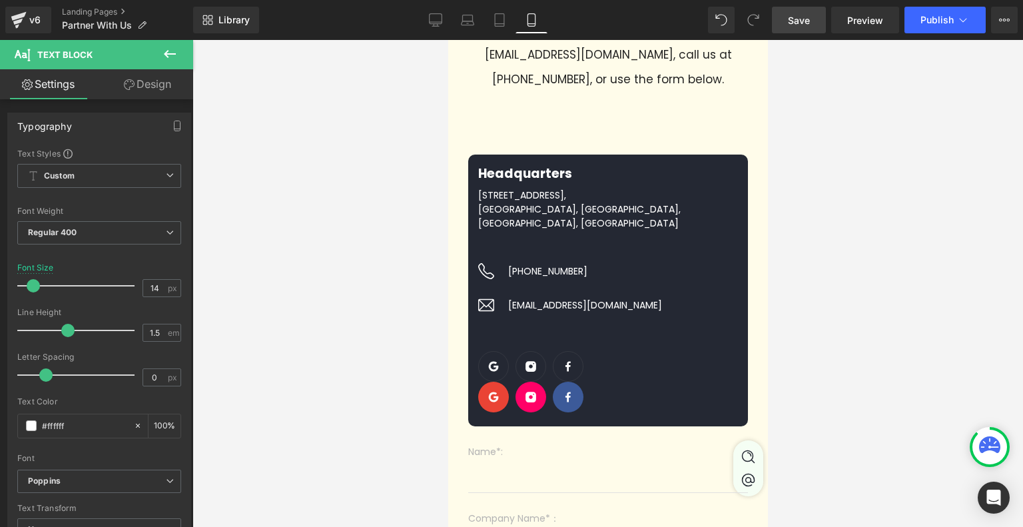
scroll to position [175, 0]
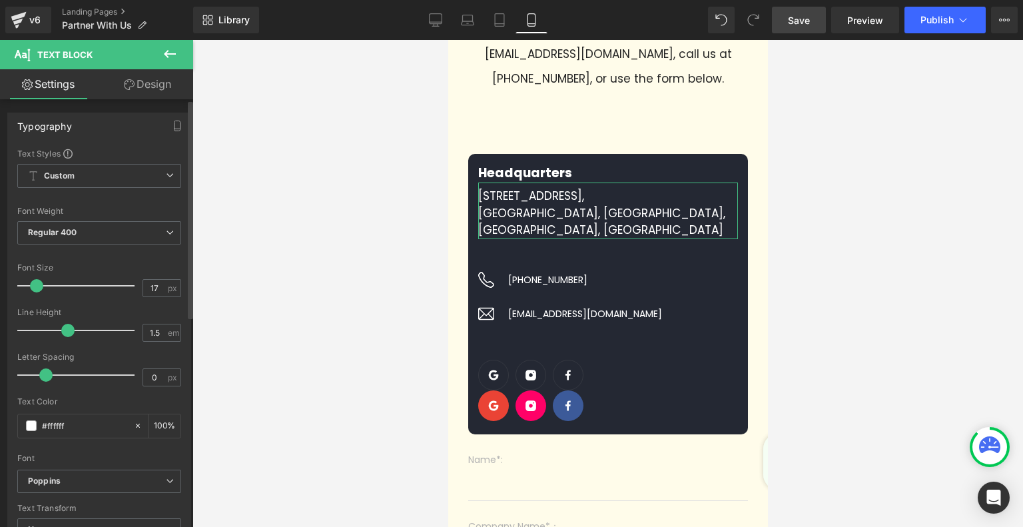
click at [35, 281] on span at bounding box center [36, 285] width 13 height 13
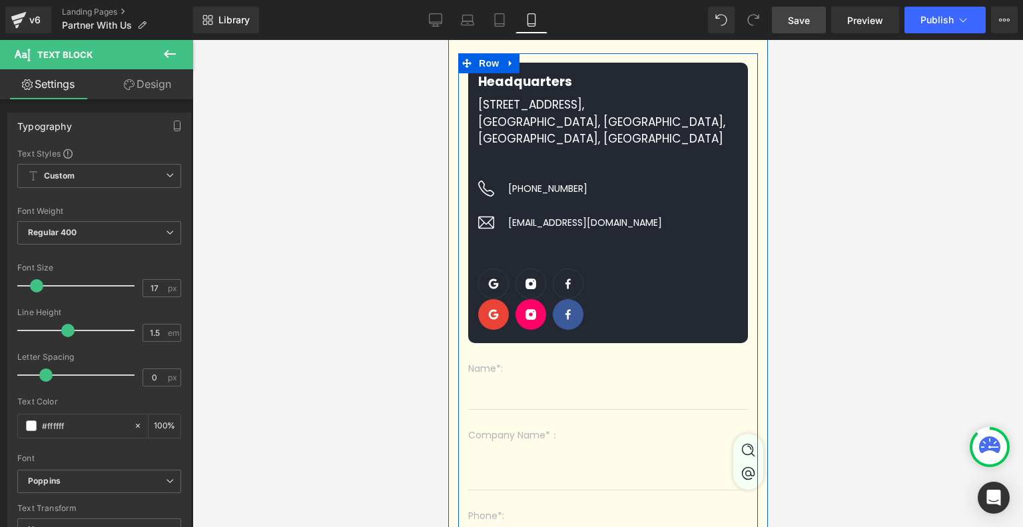
scroll to position [67, 0]
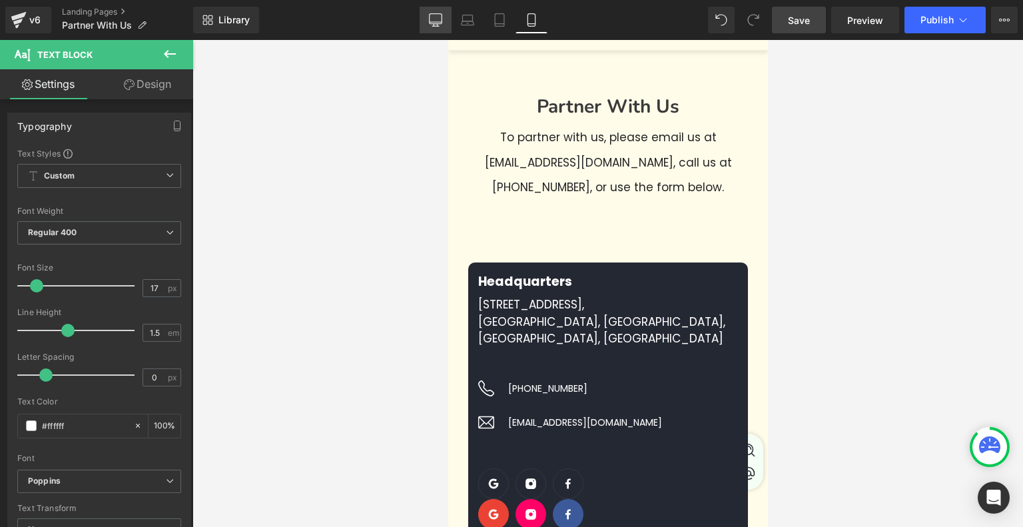
click at [435, 19] on icon at bounding box center [435, 19] width 13 height 13
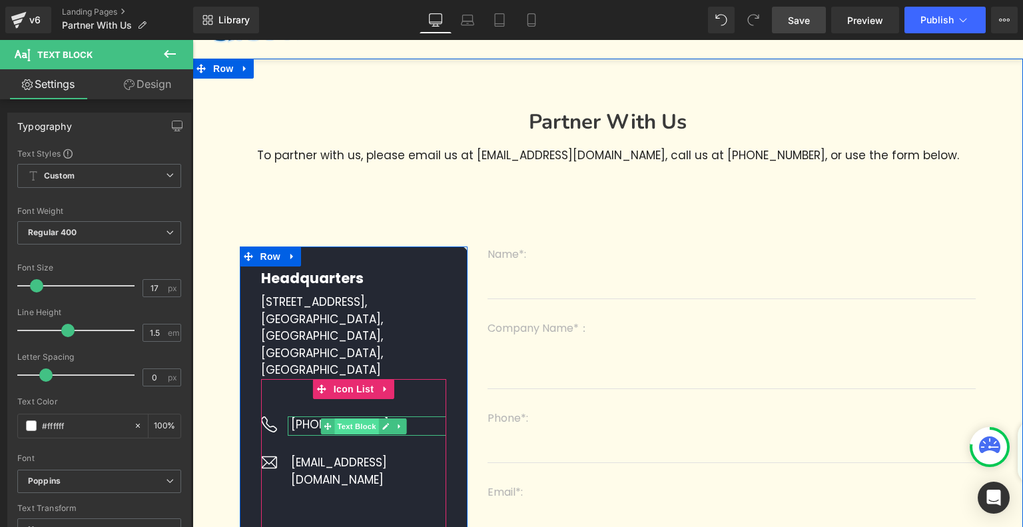
click at [343, 427] on span "Text Block" at bounding box center [356, 426] width 44 height 16
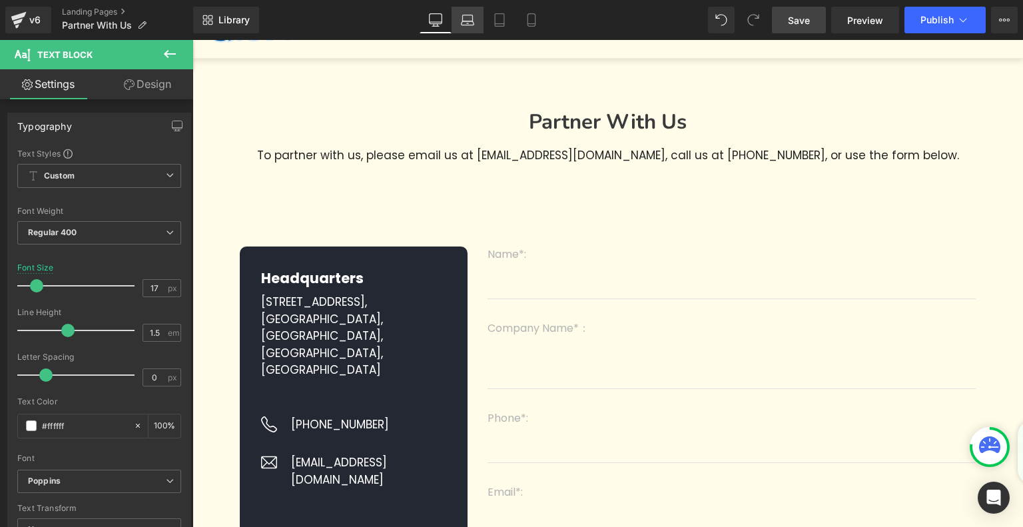
click at [476, 21] on link "Laptop" at bounding box center [467, 20] width 32 height 27
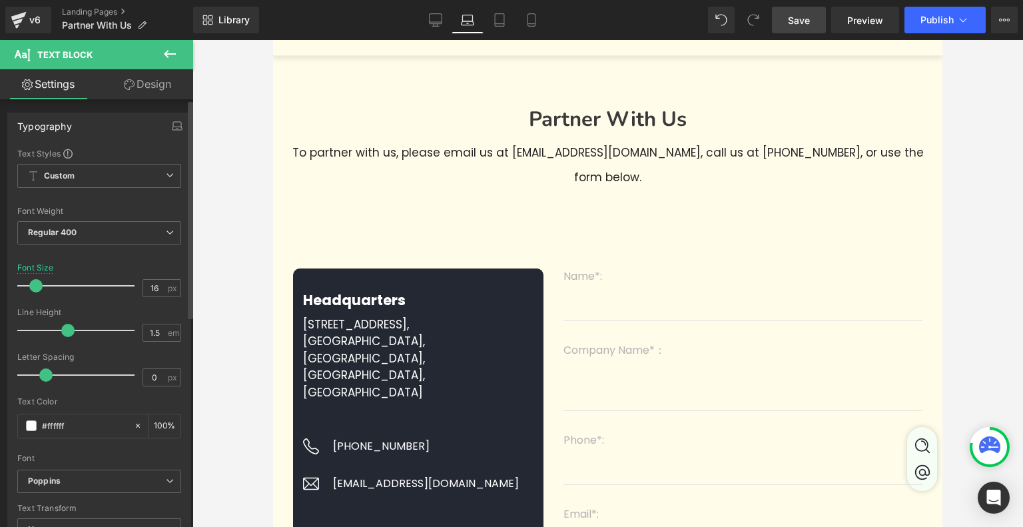
scroll to position [75, 0]
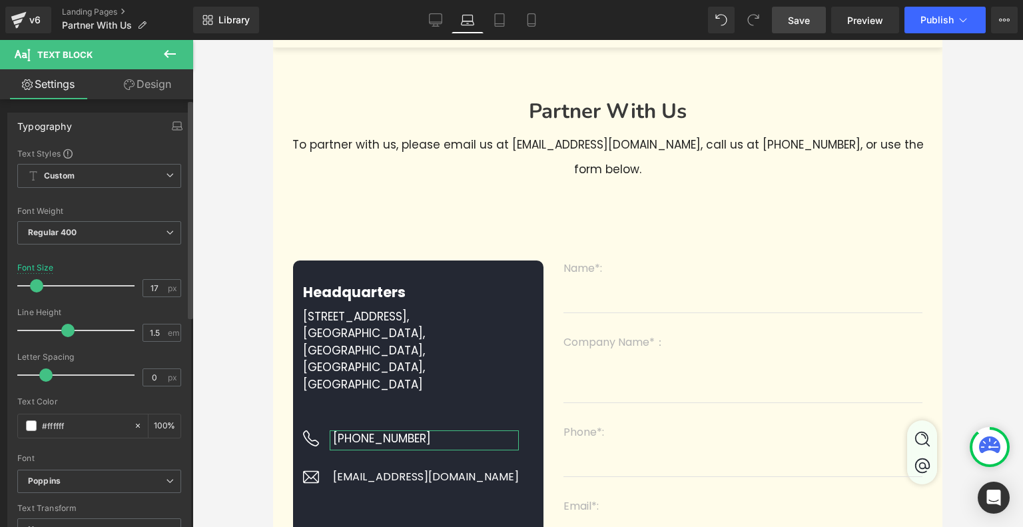
click at [36, 280] on span at bounding box center [36, 285] width 13 height 13
click at [514, 31] on link "Tablet" at bounding box center [499, 20] width 32 height 27
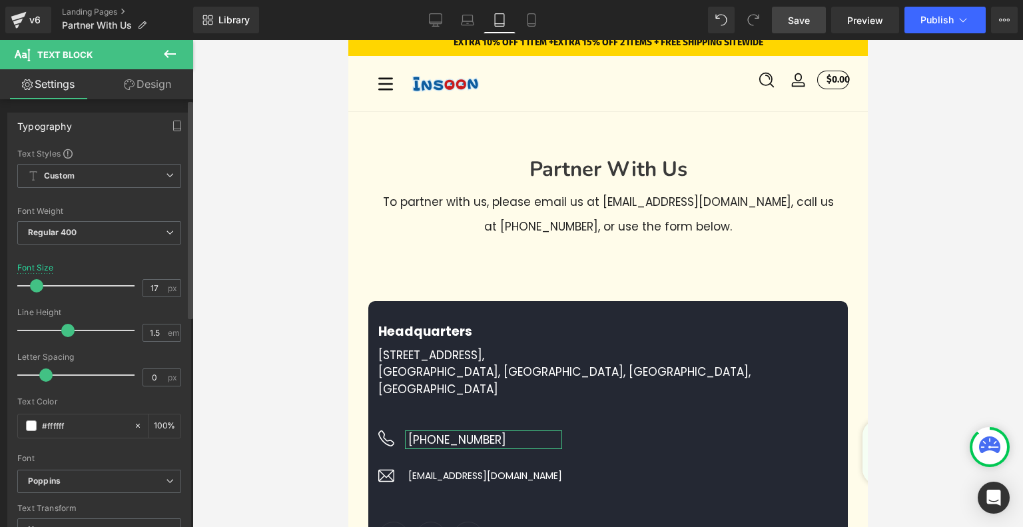
click at [35, 284] on span at bounding box center [36, 285] width 13 height 13
click at [539, 17] on link "Mobile" at bounding box center [531, 20] width 32 height 27
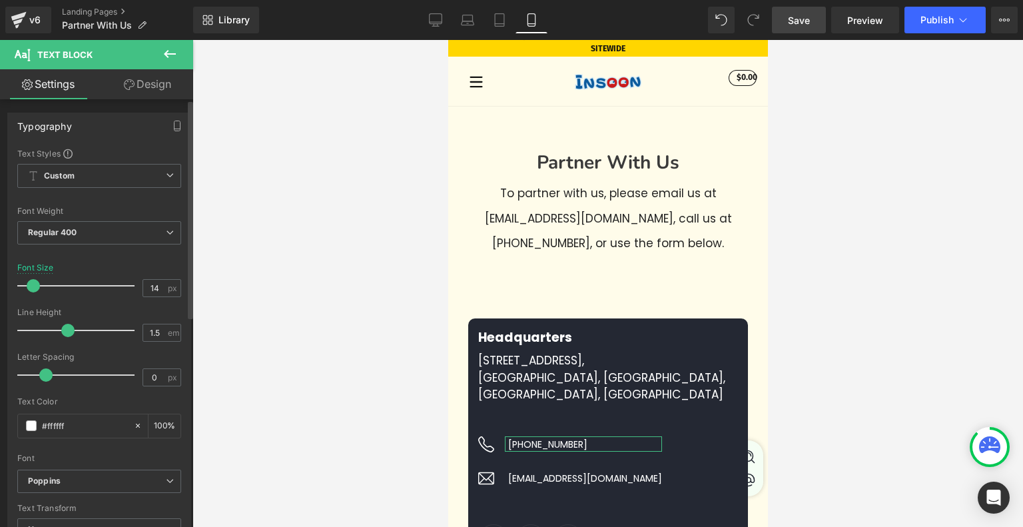
scroll to position [45, 0]
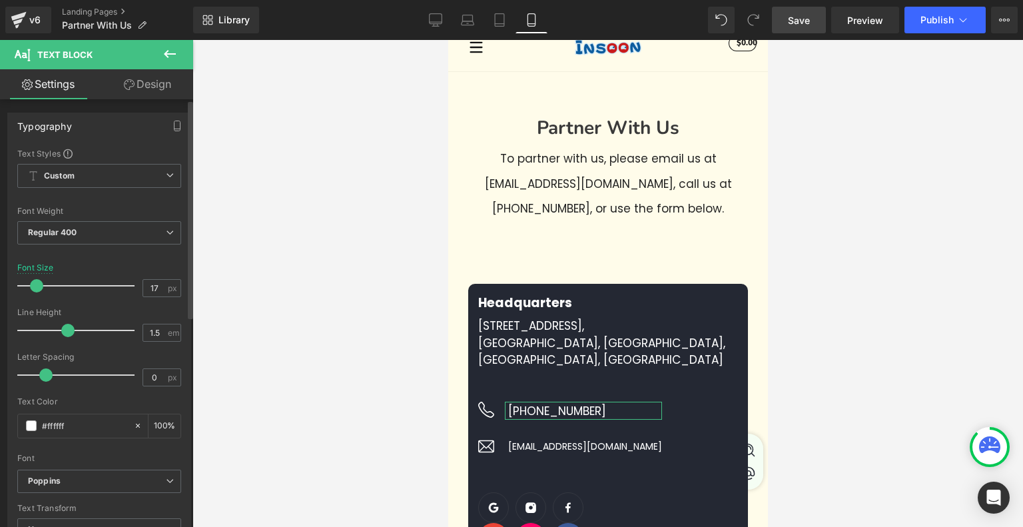
click at [38, 283] on span at bounding box center [36, 285] width 13 height 13
click at [436, 25] on icon at bounding box center [435, 19] width 13 height 13
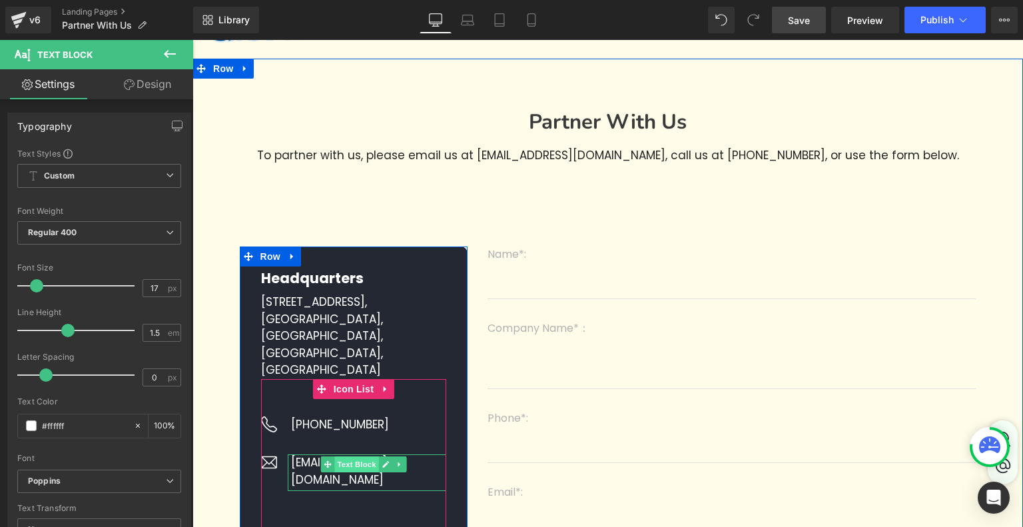
click at [372, 465] on span "Text Block" at bounding box center [356, 464] width 44 height 16
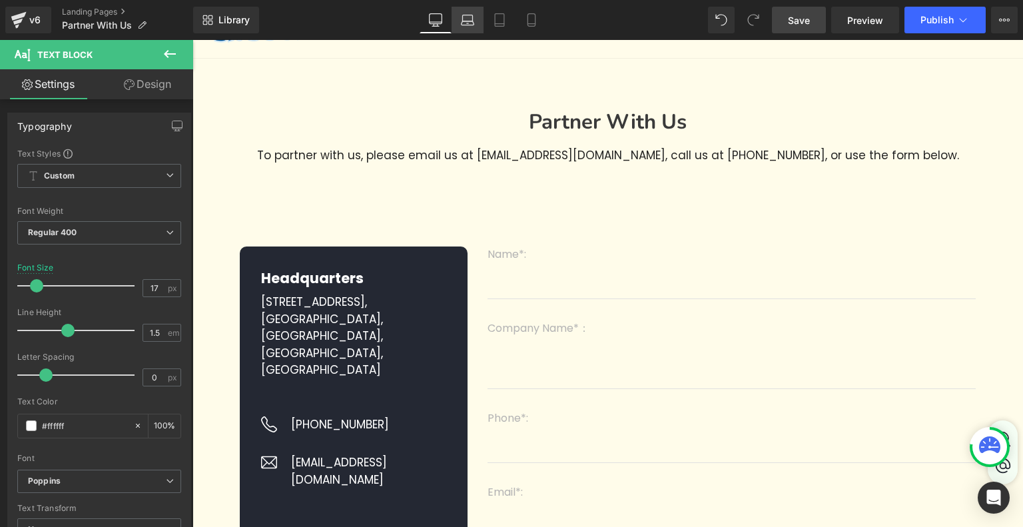
click at [479, 25] on link "Laptop" at bounding box center [467, 20] width 32 height 27
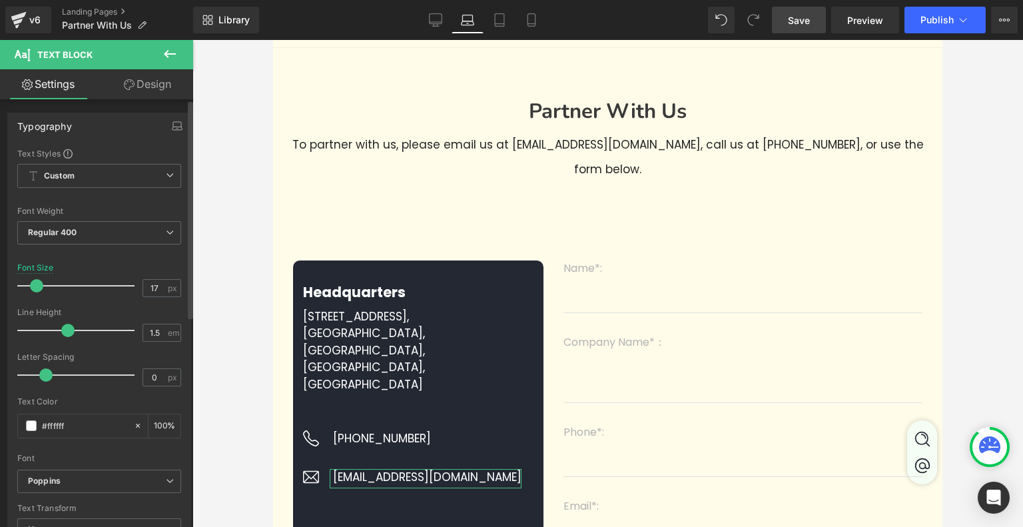
click at [35, 282] on span at bounding box center [36, 285] width 13 height 13
drag, startPoint x: 505, startPoint y: 18, endPoint x: 58, endPoint y: 23, distance: 447.4
click at [505, 18] on icon at bounding box center [499, 19] width 13 height 13
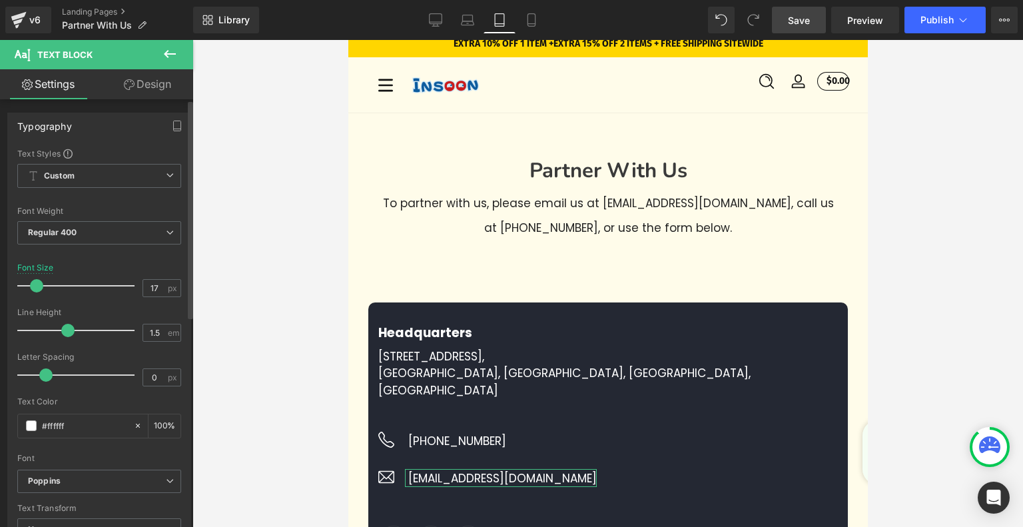
click at [39, 284] on span at bounding box center [36, 285] width 13 height 13
click at [533, 26] on icon at bounding box center [530, 20] width 7 height 13
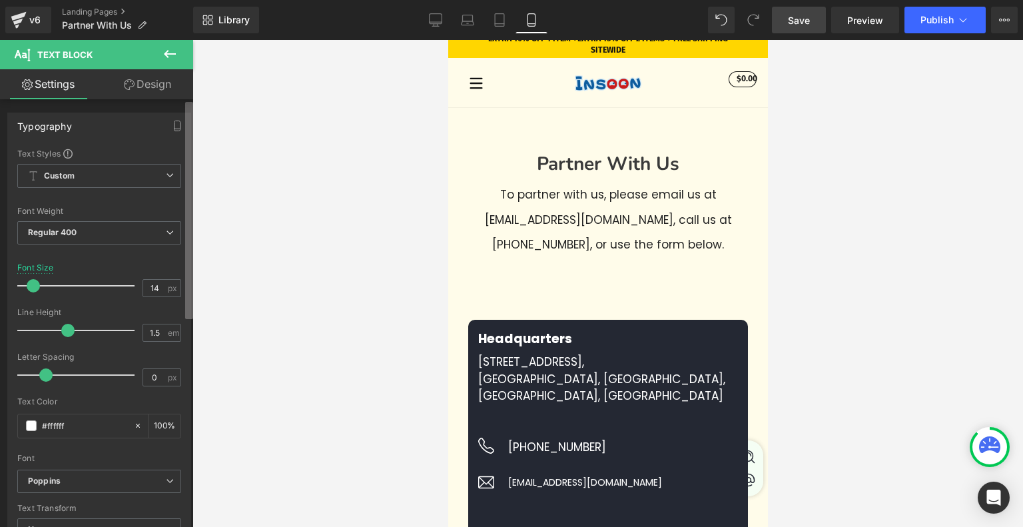
scroll to position [44, 0]
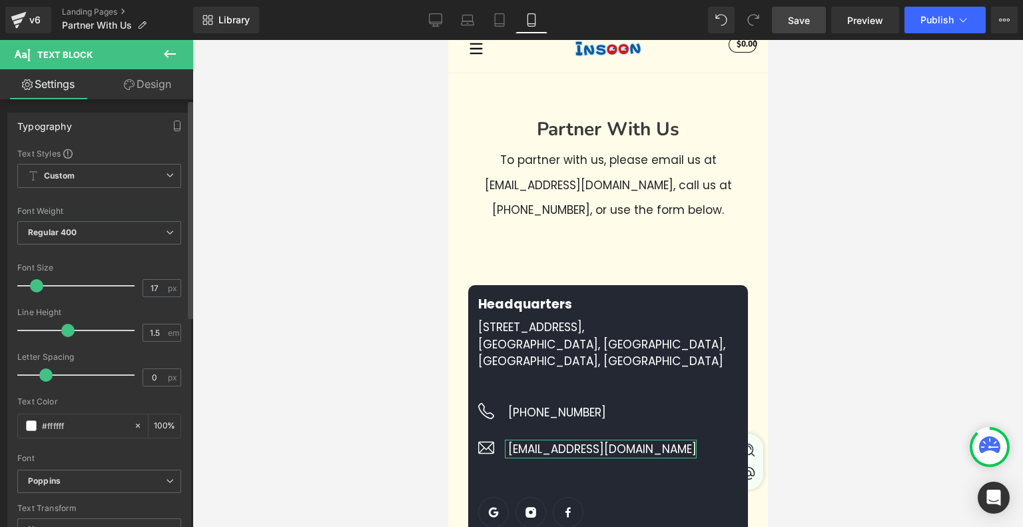
click at [36, 286] on span at bounding box center [36, 285] width 13 height 13
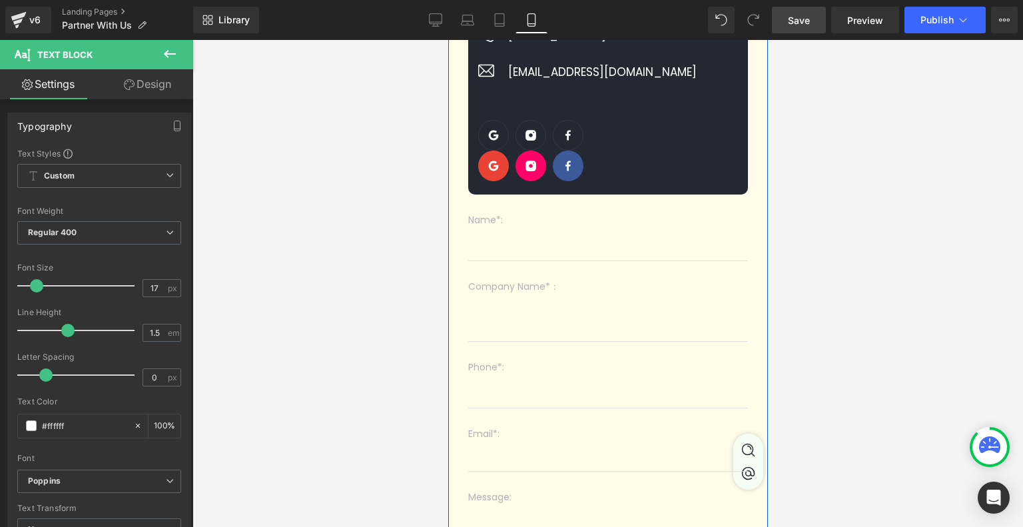
scroll to position [310, 0]
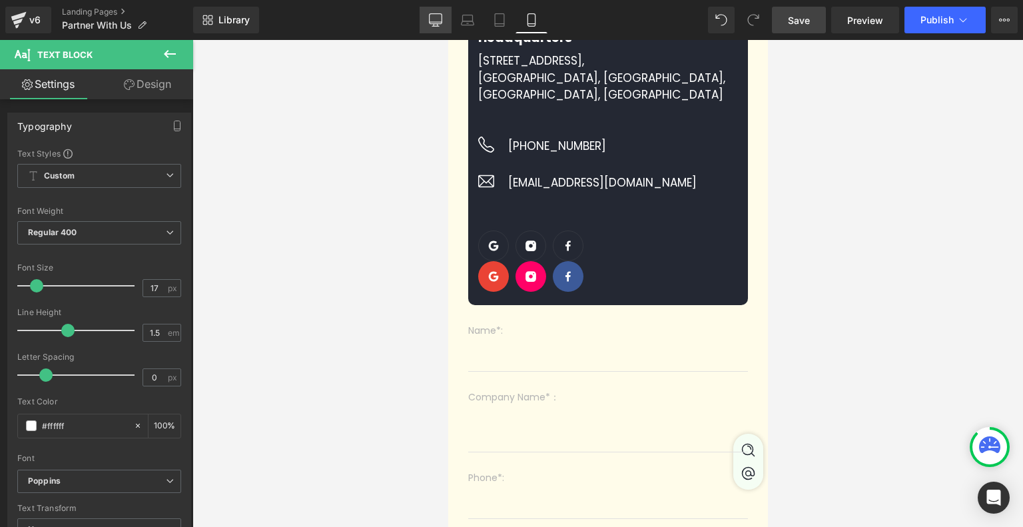
click at [435, 23] on icon at bounding box center [435, 19] width 13 height 10
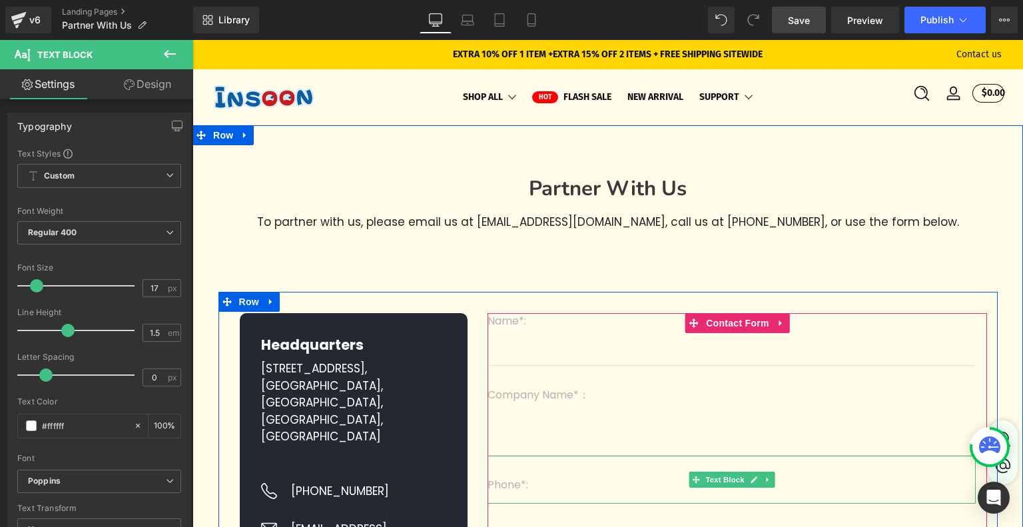
scroll to position [0, 0]
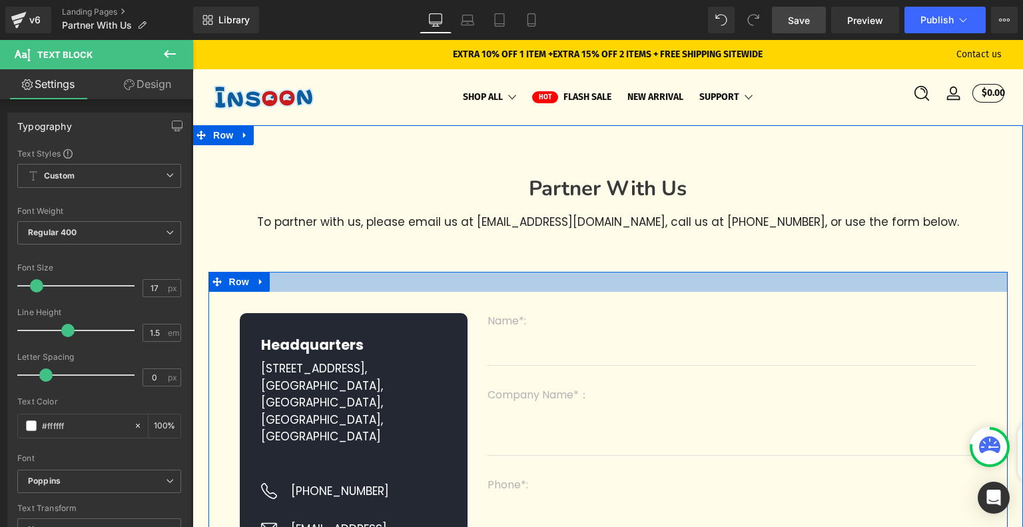
click at [610, 285] on div at bounding box center [607, 282] width 799 height 20
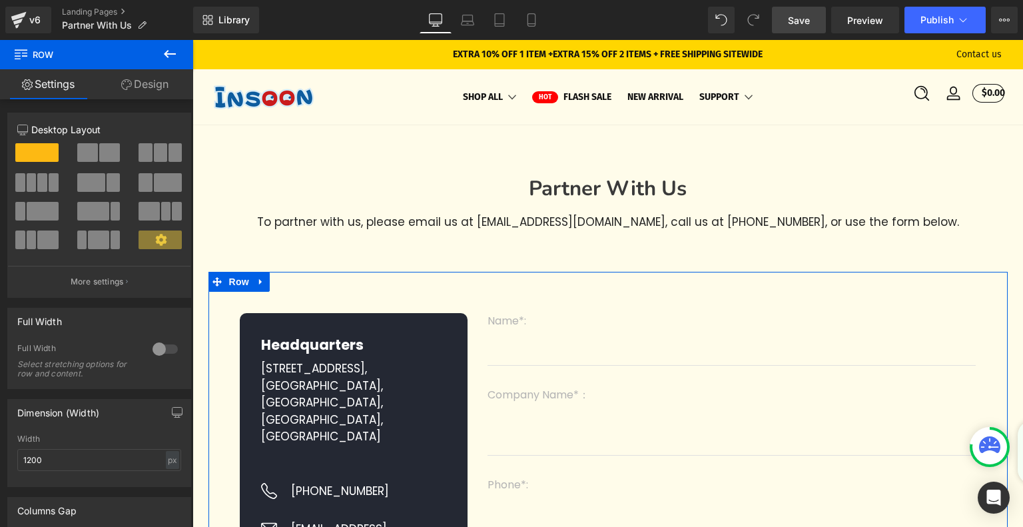
click at [164, 82] on link "Design" at bounding box center [145, 84] width 97 height 30
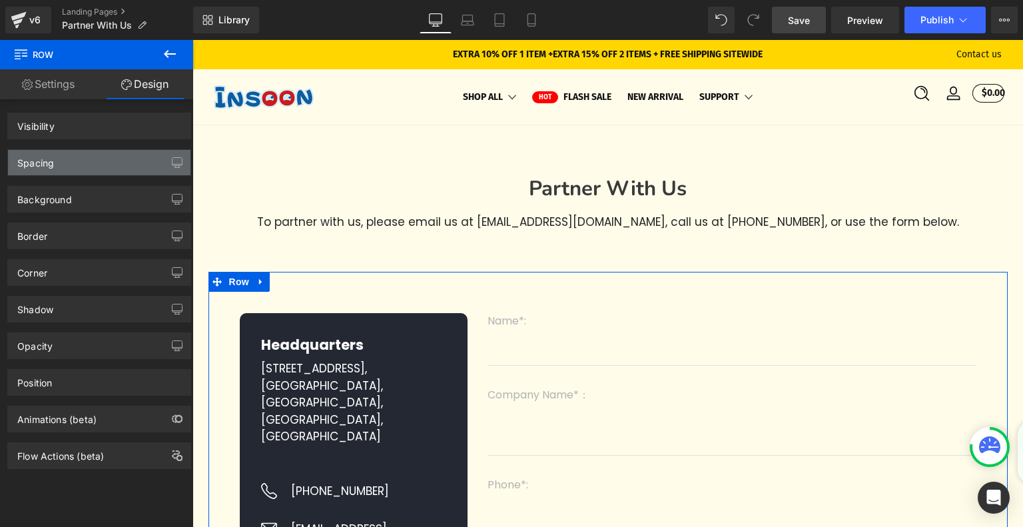
click at [99, 162] on div "Spacing" at bounding box center [99, 162] width 182 height 25
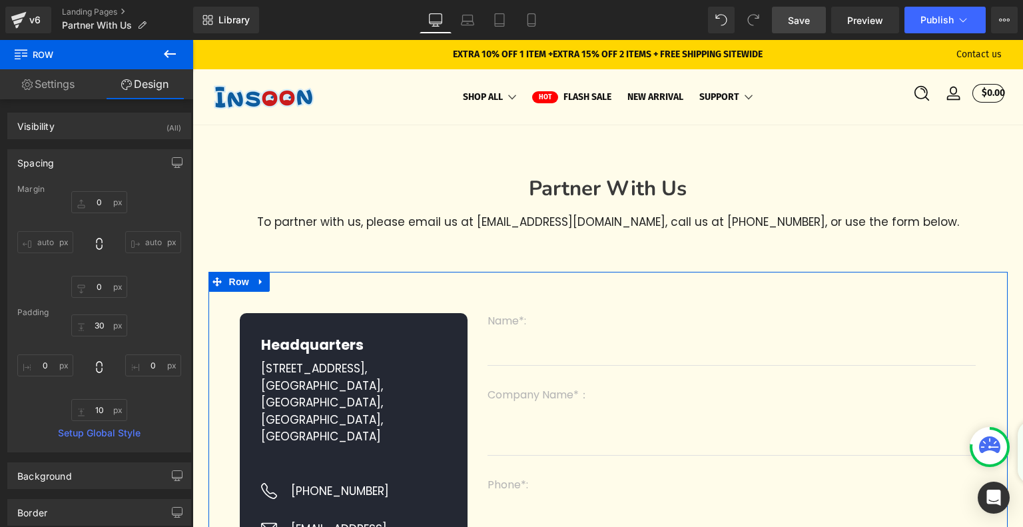
click at [103, 158] on div "Spacing" at bounding box center [99, 162] width 182 height 25
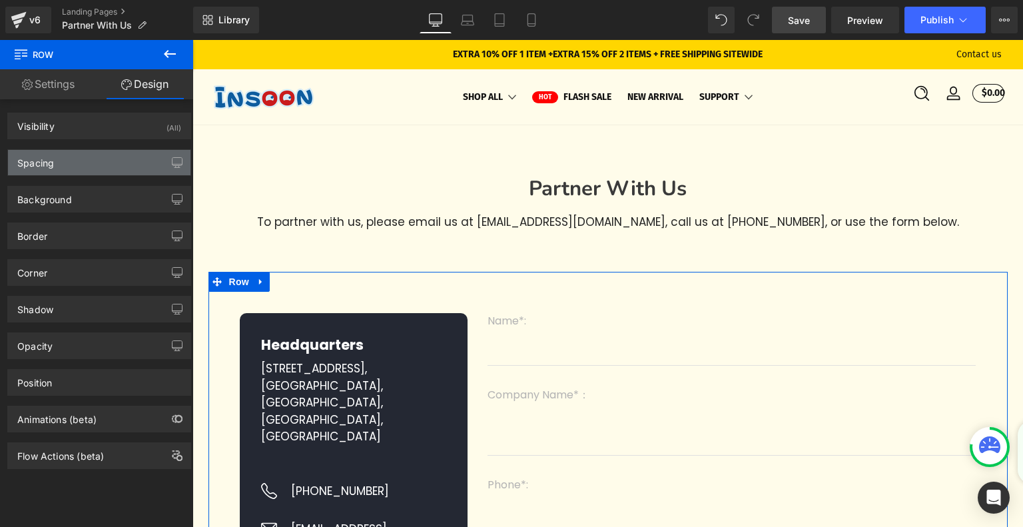
click at [103, 161] on div "Spacing" at bounding box center [99, 162] width 182 height 25
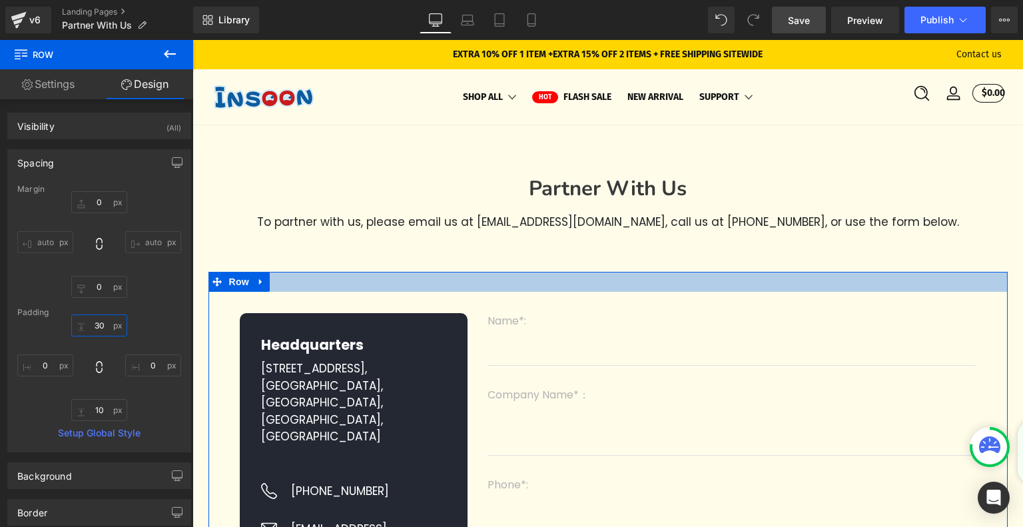
click at [101, 324] on input "30" at bounding box center [99, 325] width 56 height 22
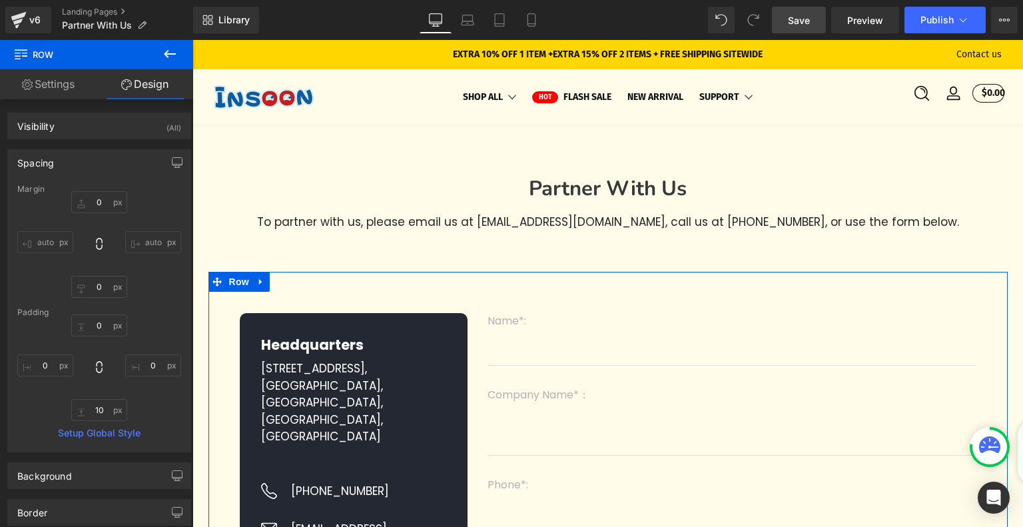
click at [137, 312] on div "Padding" at bounding box center [99, 312] width 164 height 9
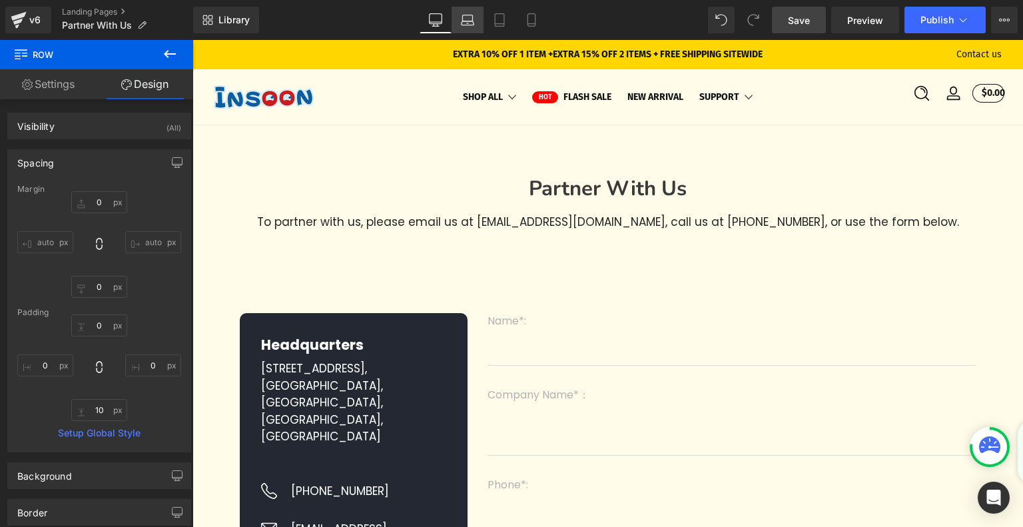
click at [477, 27] on link "Laptop" at bounding box center [467, 20] width 32 height 27
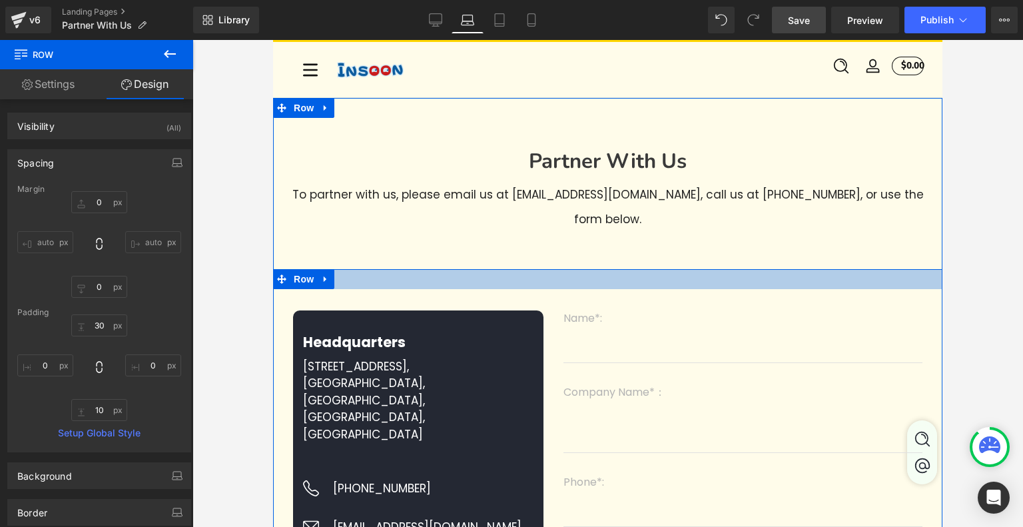
click at [582, 287] on div at bounding box center [607, 279] width 669 height 20
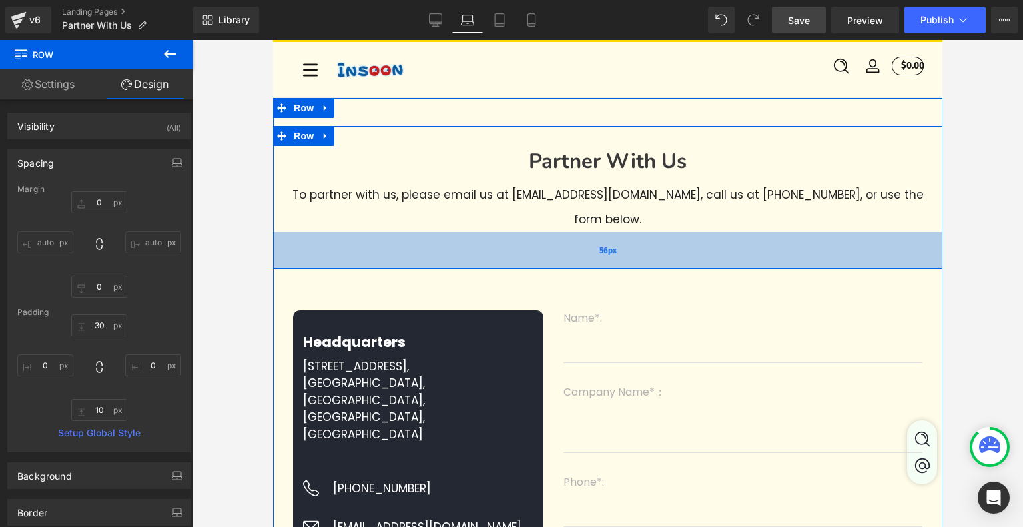
click at [599, 256] on span "56px" at bounding box center [607, 249] width 17 height 11
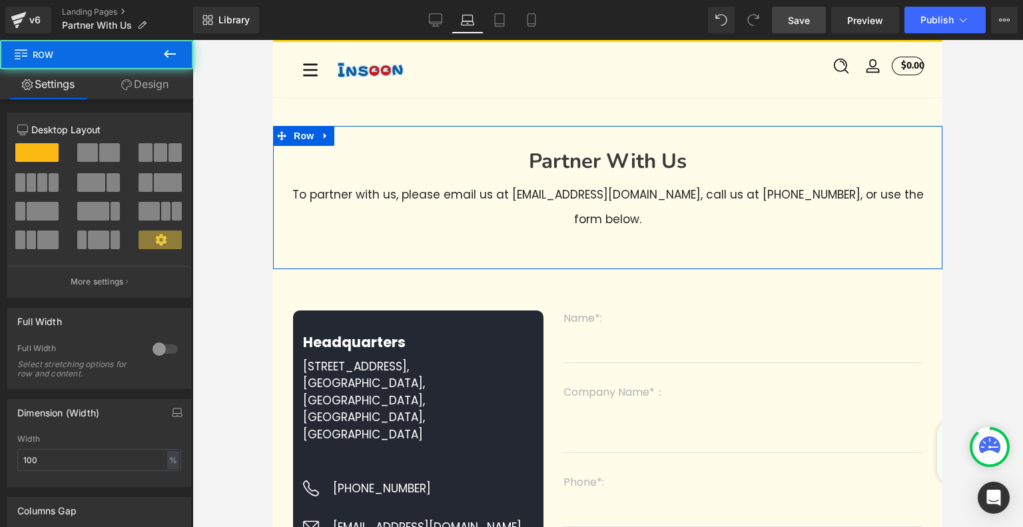
click at [138, 87] on link "Design" at bounding box center [145, 84] width 97 height 30
click at [0, 0] on div "Spacing" at bounding box center [0, 0] width 0 height 0
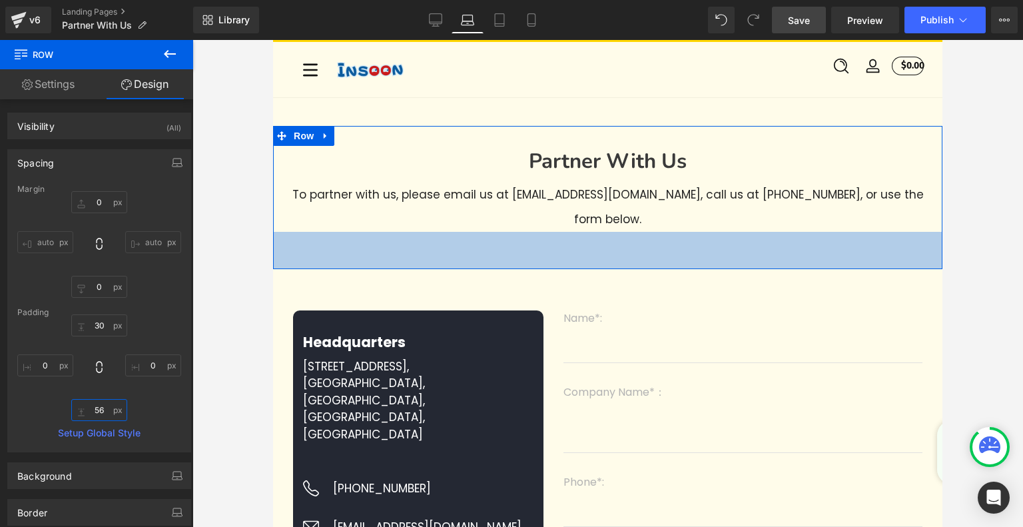
click at [101, 411] on input "56" at bounding box center [99, 410] width 56 height 22
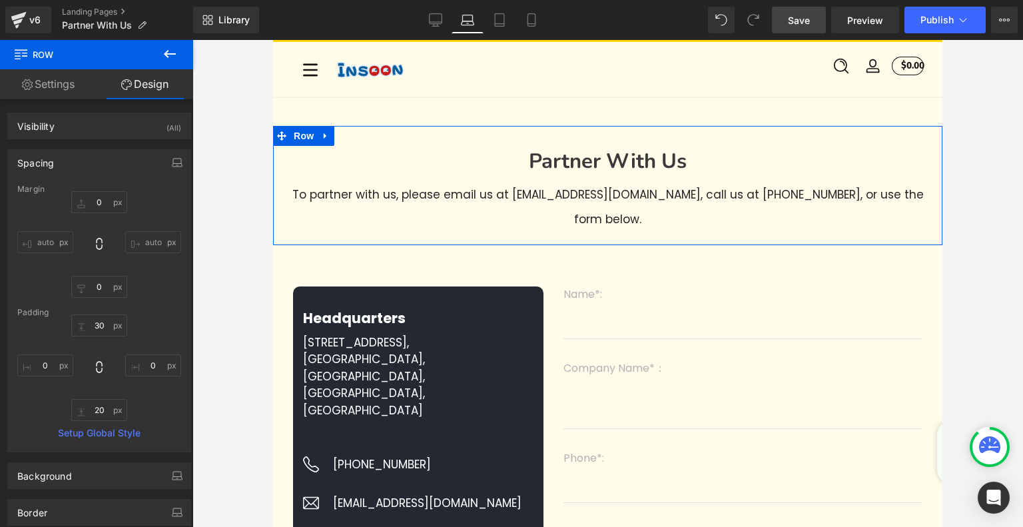
click at [163, 395] on div "30px 30 0px 0 20 20 0px 0" at bounding box center [99, 367] width 164 height 107
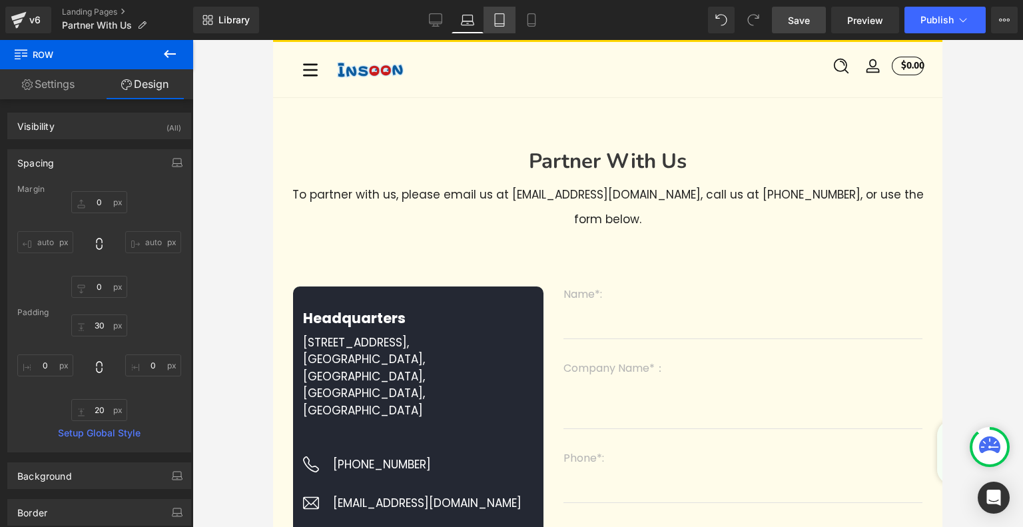
click at [503, 28] on link "Tablet" at bounding box center [499, 20] width 32 height 27
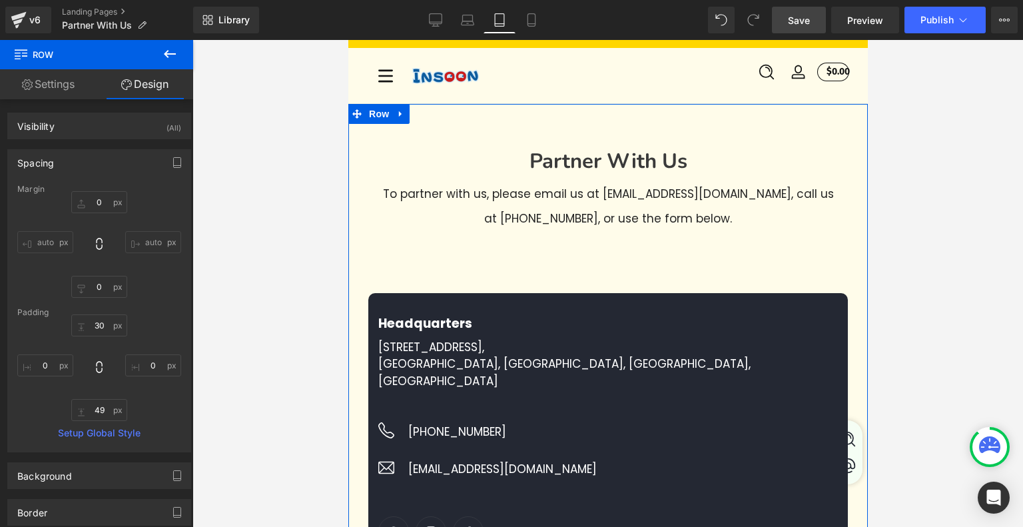
click at [348, 40] on div "49px" at bounding box center [348, 40] width 0 height 0
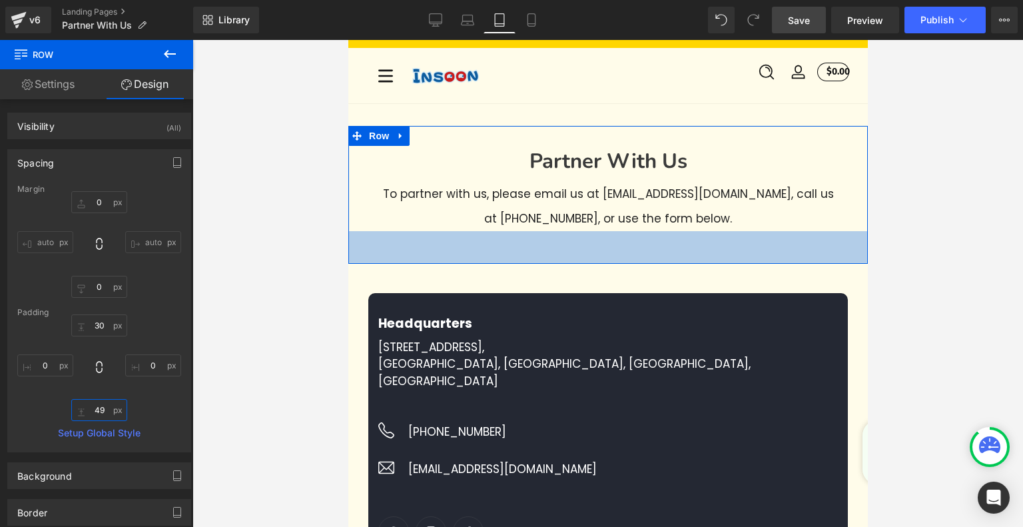
click at [99, 415] on input "49" at bounding box center [99, 410] width 56 height 22
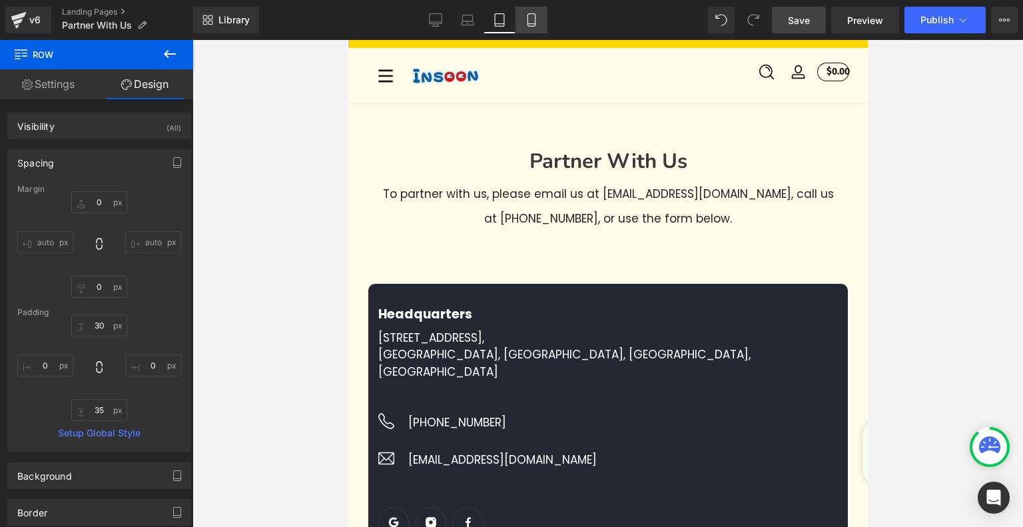
click at [521, 20] on link "Mobile" at bounding box center [531, 20] width 32 height 27
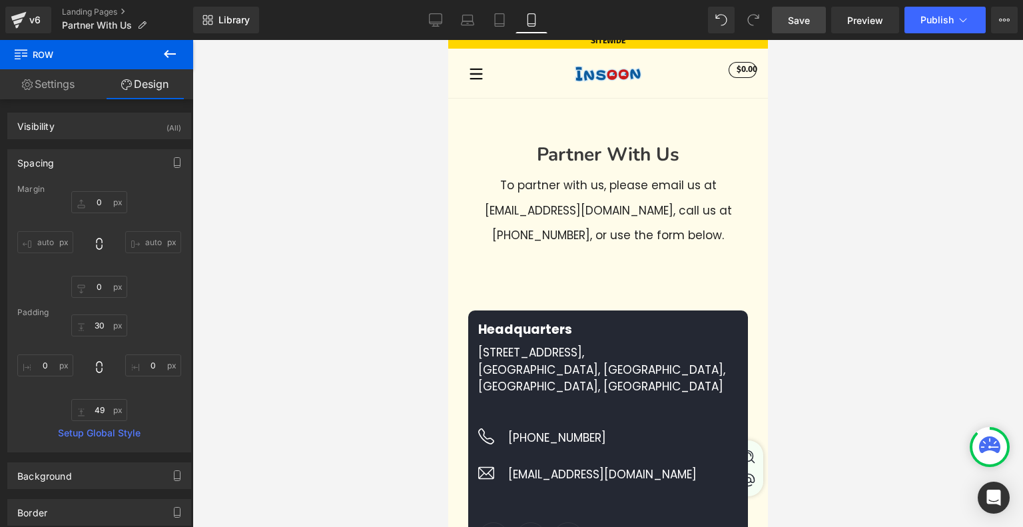
scroll to position [9, 0]
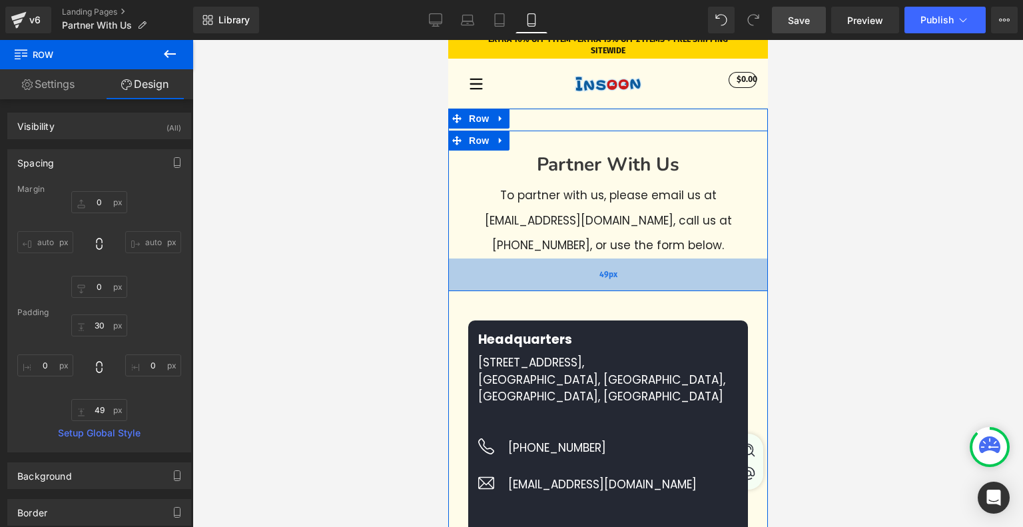
click at [619, 276] on div "49px" at bounding box center [607, 274] width 320 height 33
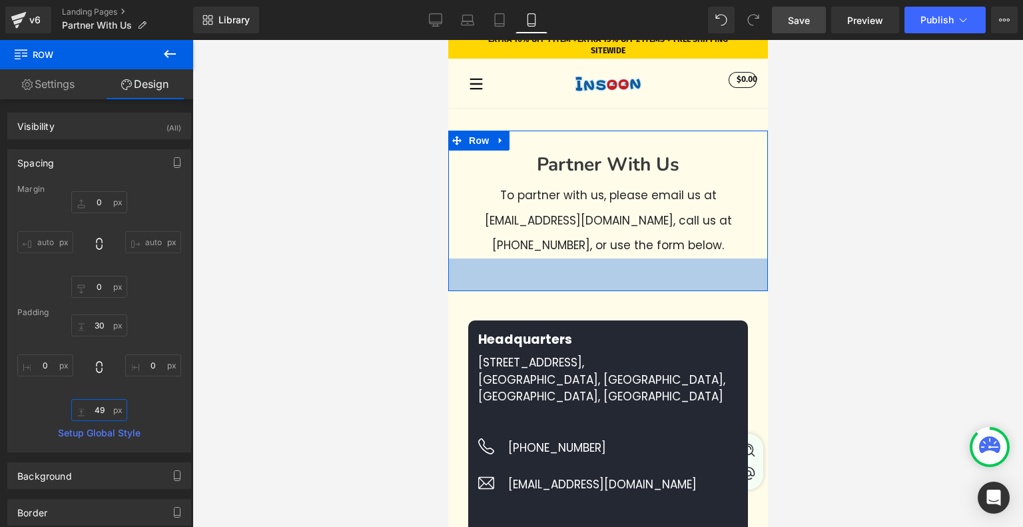
click at [103, 406] on input "49" at bounding box center [99, 410] width 56 height 22
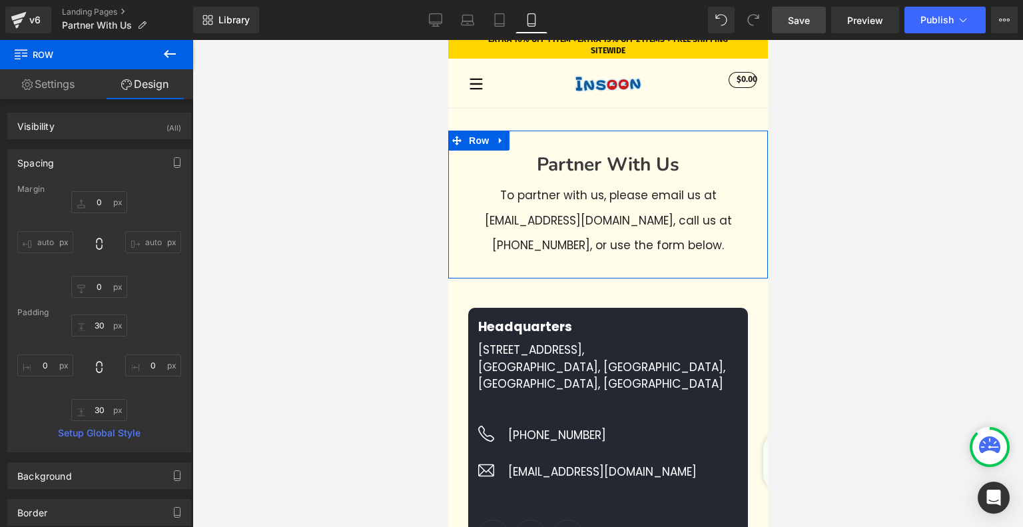
drag, startPoint x: 162, startPoint y: 405, endPoint x: 155, endPoint y: 407, distance: 7.4
click at [162, 405] on div "30px 30 0px 0 30 30 0px 0" at bounding box center [99, 367] width 164 height 107
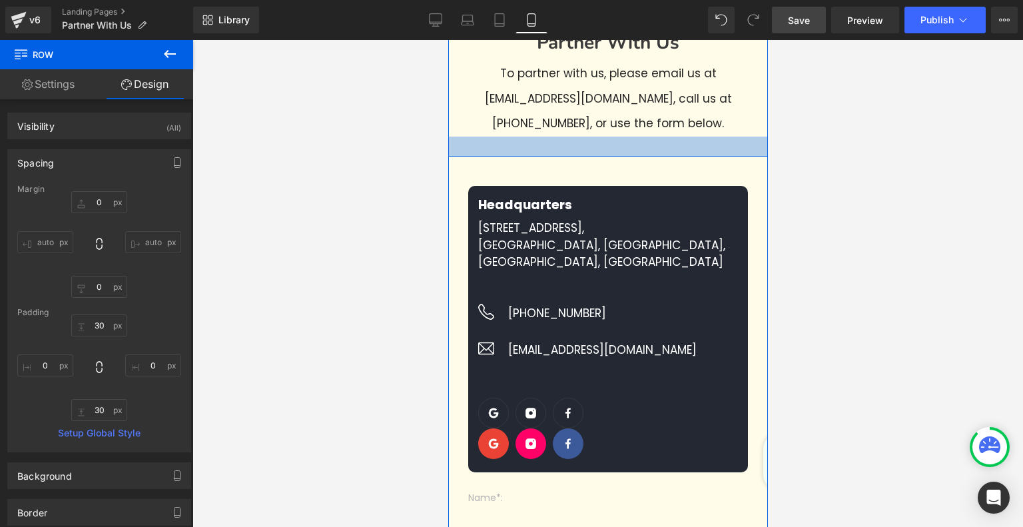
scroll to position [208, 0]
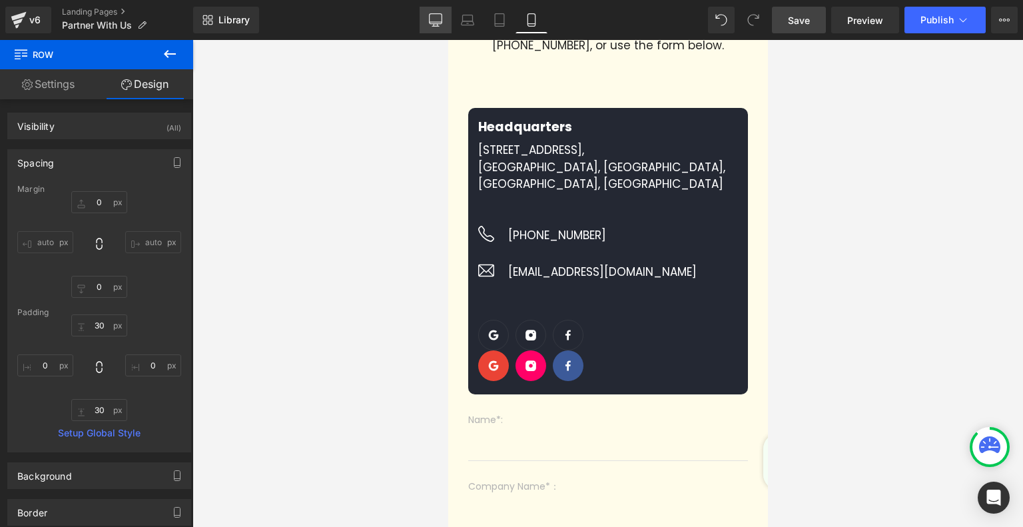
click at [447, 21] on link "Desktop" at bounding box center [435, 20] width 32 height 27
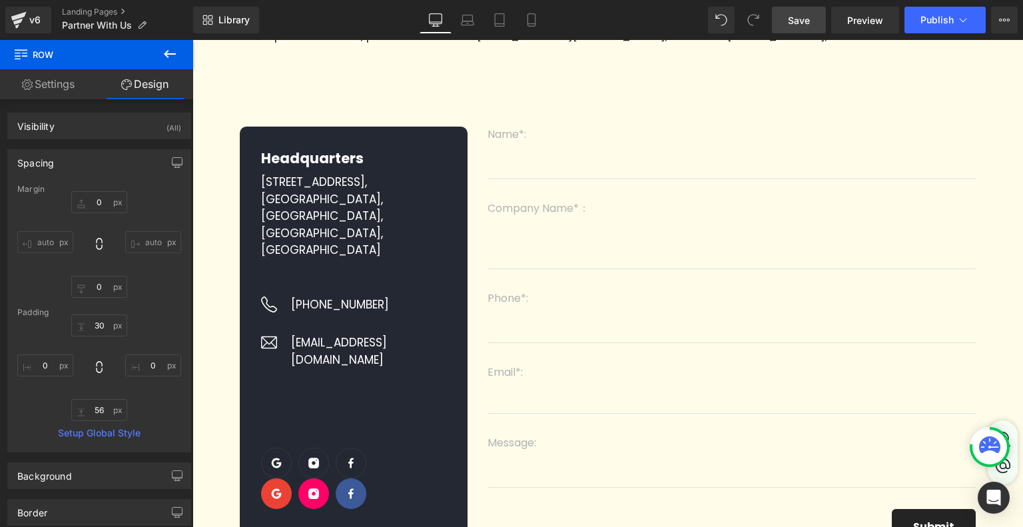
scroll to position [0, 0]
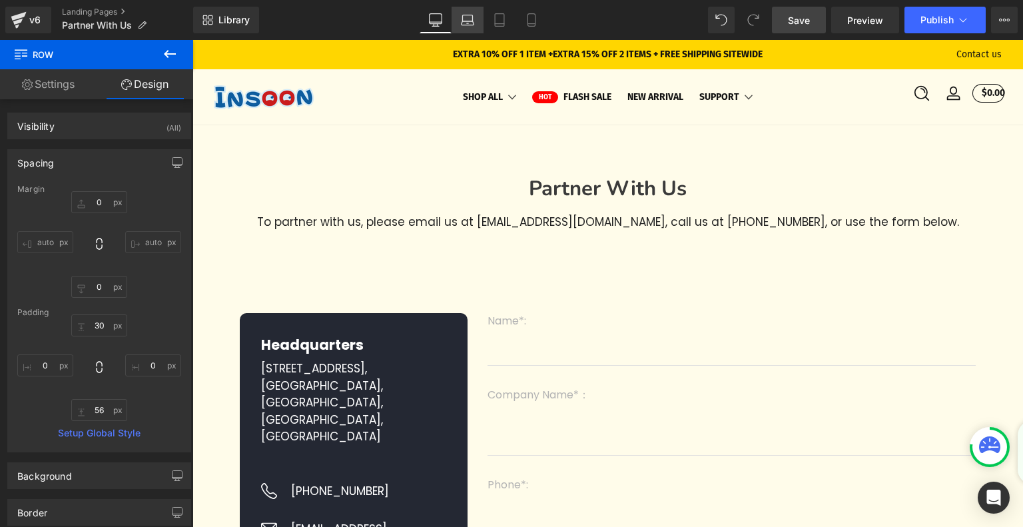
click at [475, 21] on link "Laptop" at bounding box center [467, 20] width 32 height 27
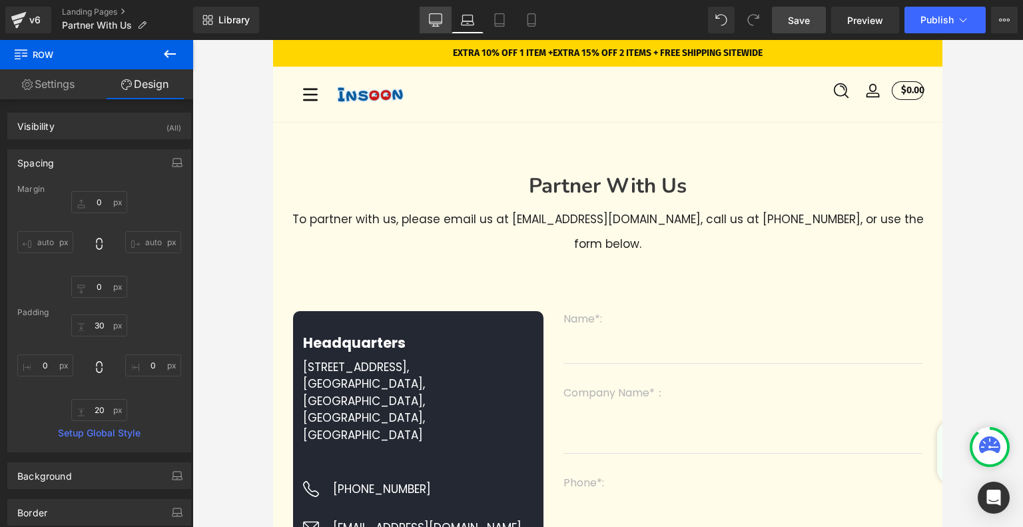
click at [439, 17] on icon at bounding box center [435, 19] width 13 height 13
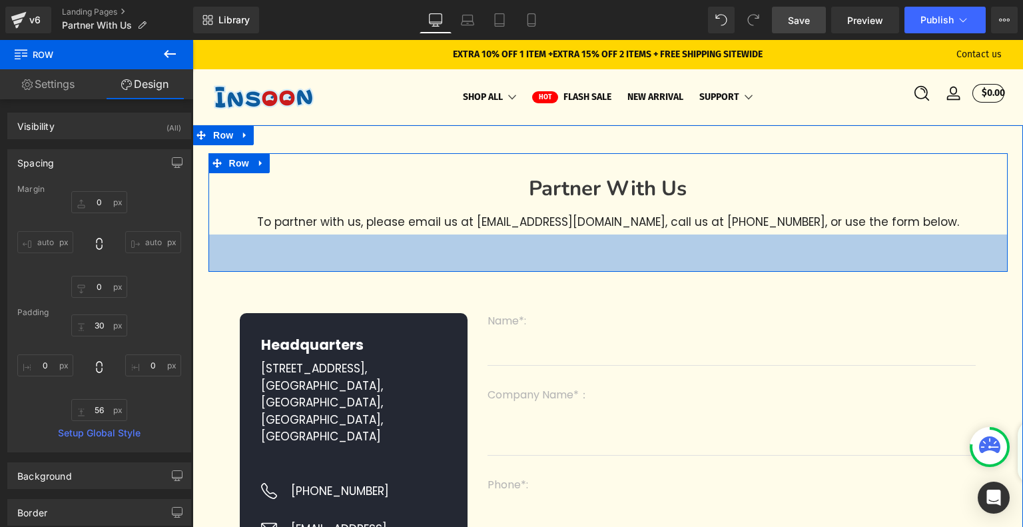
click at [612, 262] on div "56px" at bounding box center [607, 252] width 799 height 37
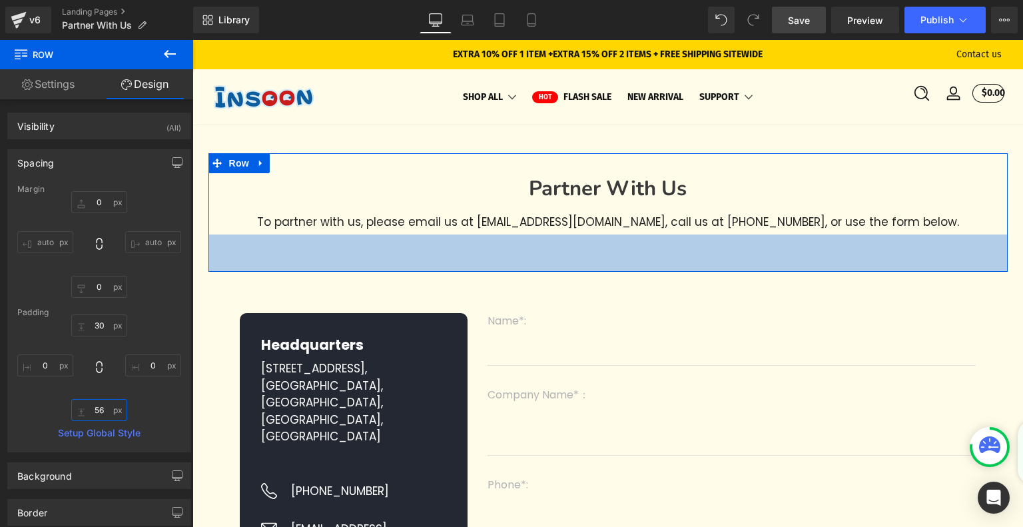
click at [98, 405] on input "56" at bounding box center [99, 410] width 56 height 22
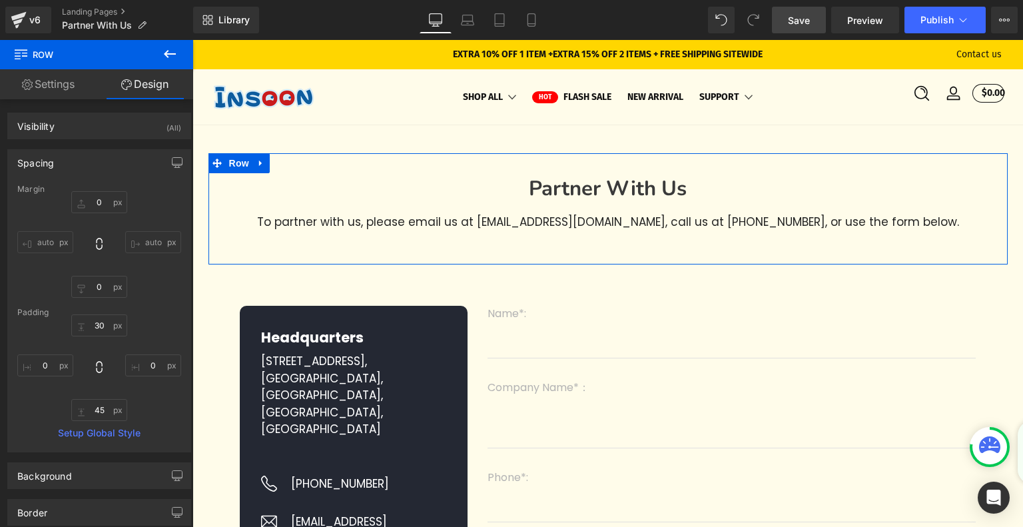
click at [170, 398] on div "30px 30 0px 0 45 45 0px 0" at bounding box center [99, 367] width 164 height 107
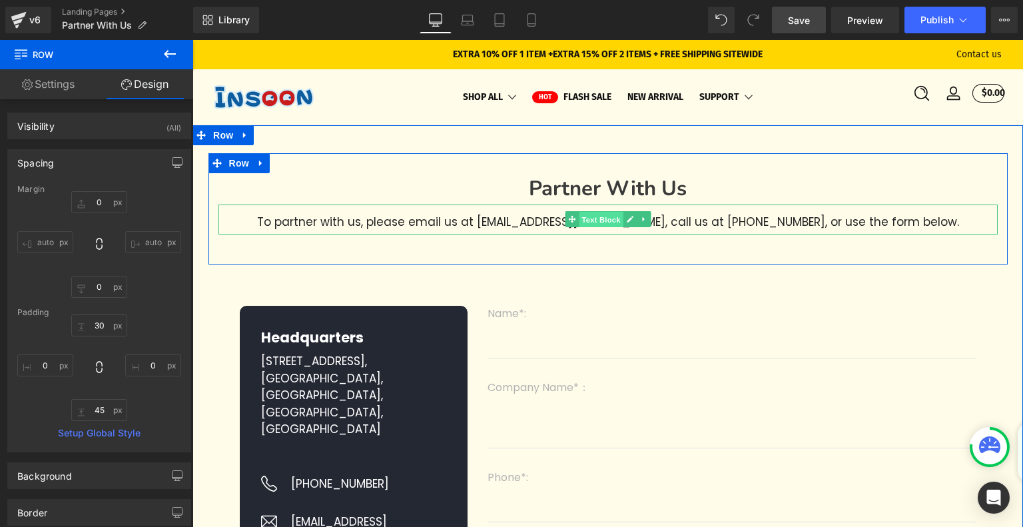
click at [601, 223] on span "Text Block" at bounding box center [601, 220] width 44 height 16
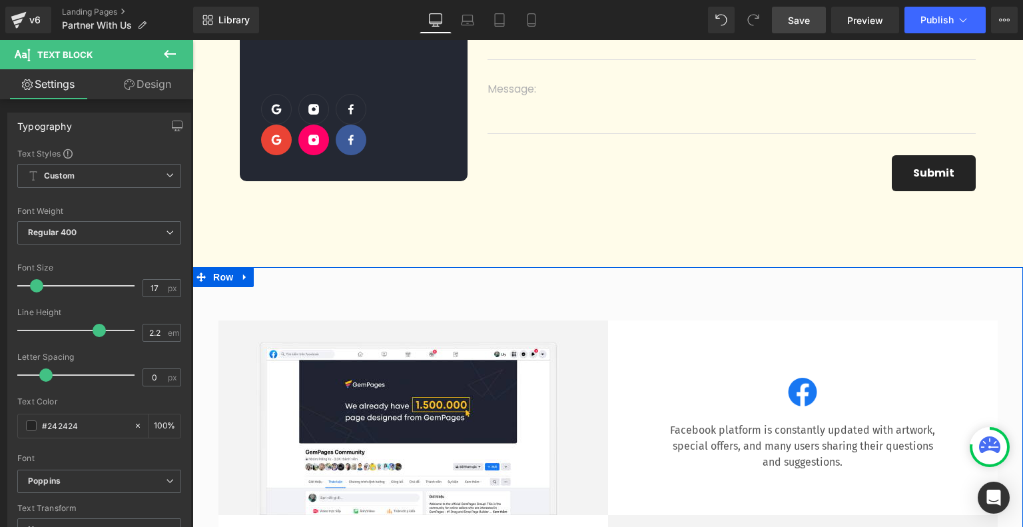
scroll to position [666, 0]
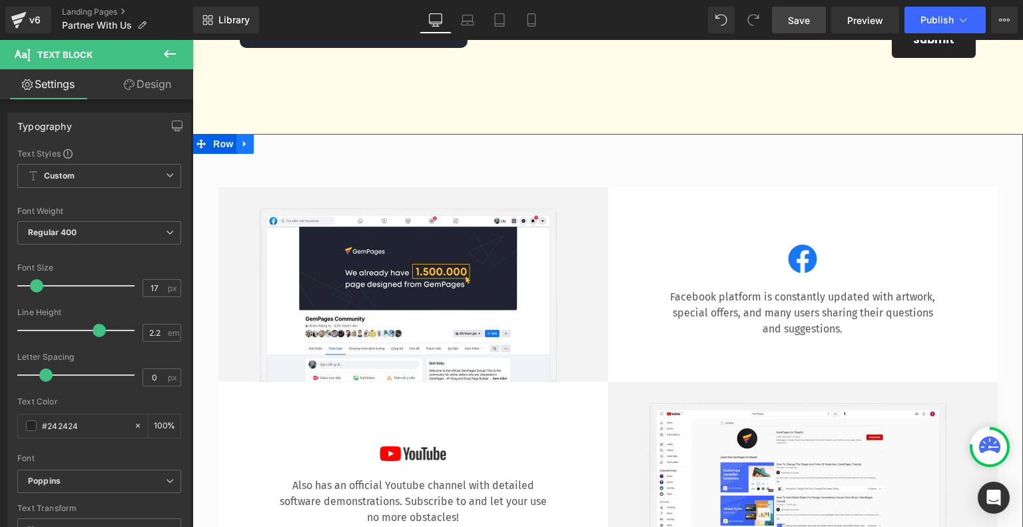
click at [243, 147] on icon at bounding box center [244, 144] width 3 height 6
click at [276, 148] on icon at bounding box center [279, 143] width 9 height 9
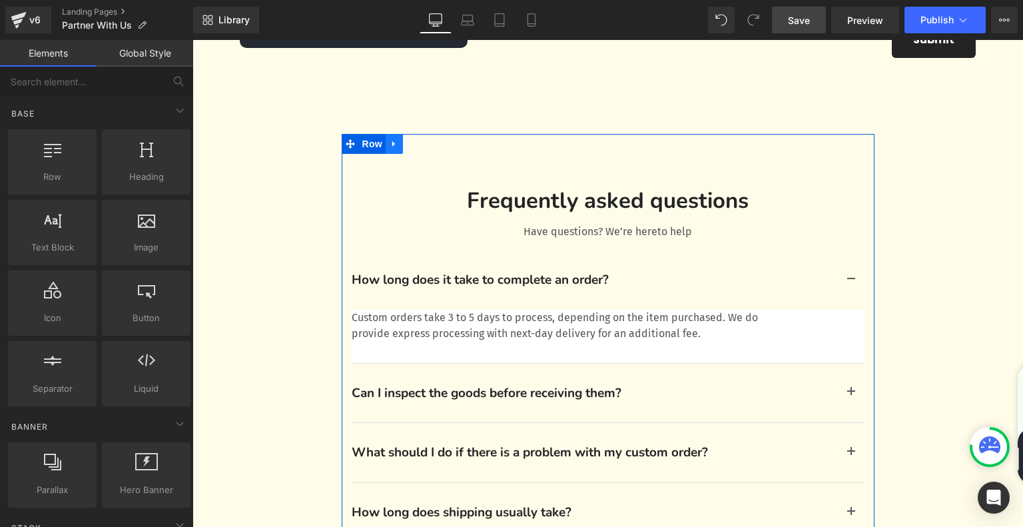
click at [394, 148] on icon at bounding box center [393, 143] width 9 height 10
click at [429, 148] on icon at bounding box center [428, 143] width 9 height 9
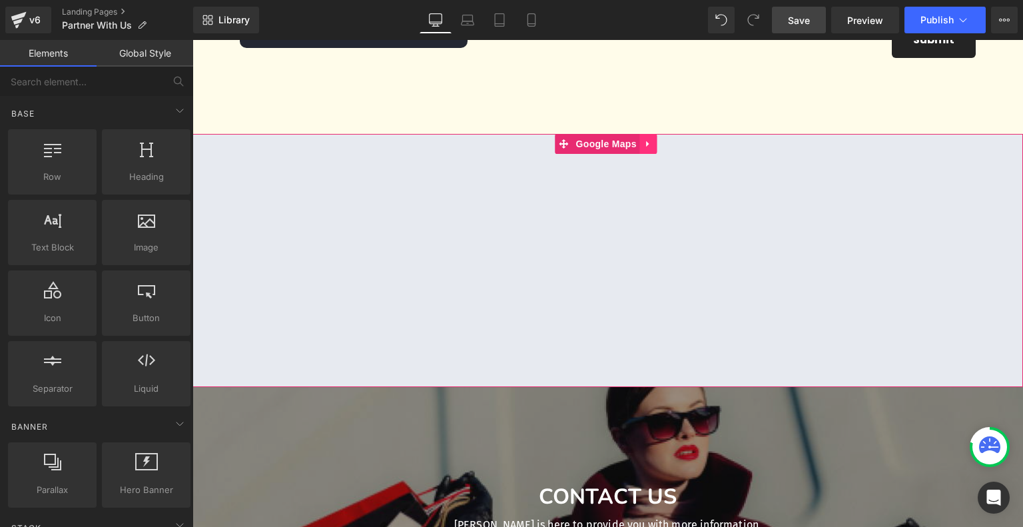
click at [647, 146] on icon at bounding box center [648, 143] width 9 height 10
click at [662, 151] on link at bounding box center [656, 144] width 17 height 20
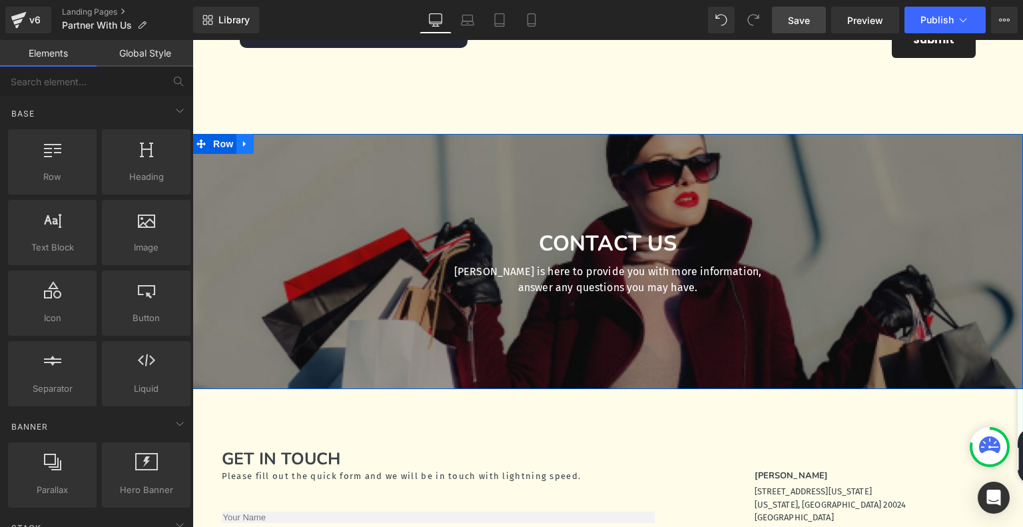
click at [243, 147] on icon at bounding box center [244, 144] width 3 height 6
click at [278, 148] on icon at bounding box center [279, 143] width 9 height 9
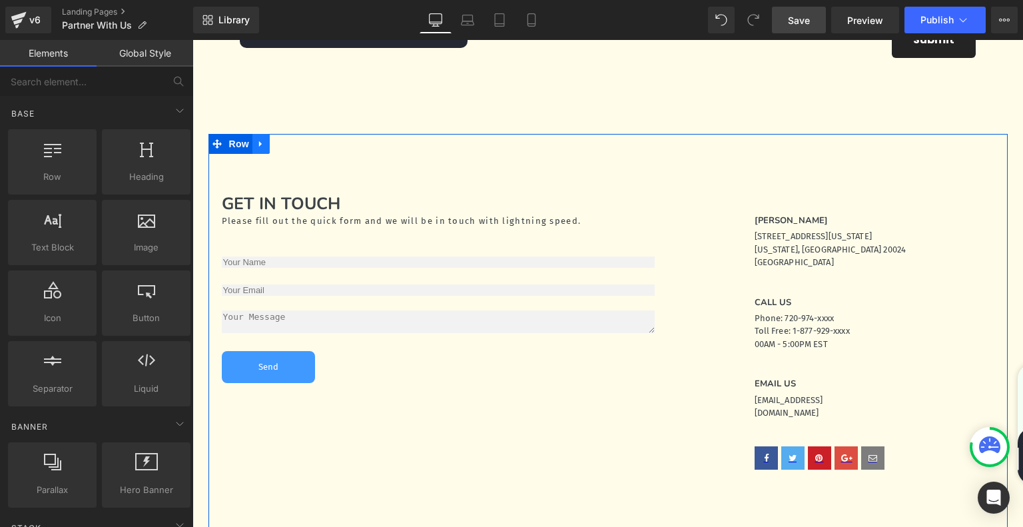
click at [253, 143] on link at bounding box center [260, 144] width 17 height 20
click at [289, 150] on link at bounding box center [295, 144] width 17 height 20
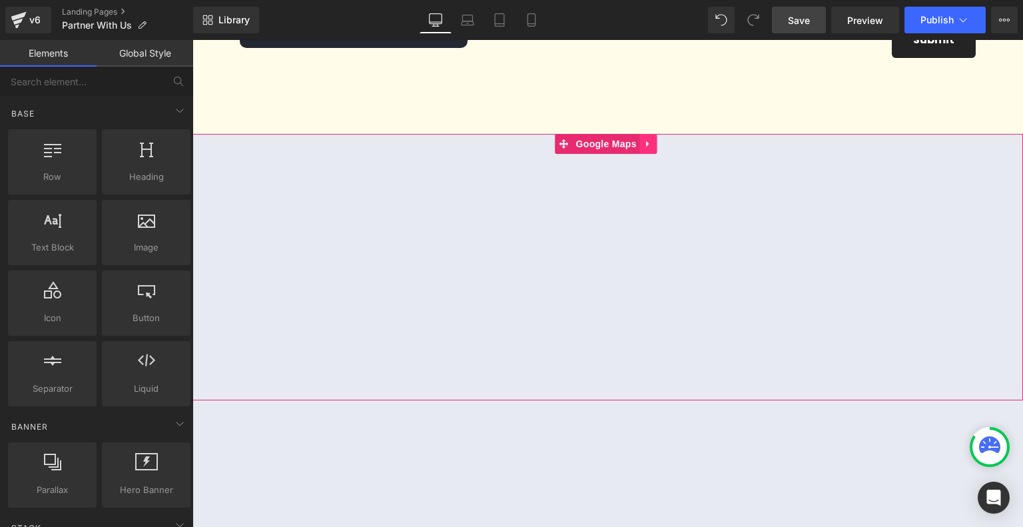
click at [646, 147] on icon at bounding box center [647, 144] width 3 height 6
click at [658, 148] on icon at bounding box center [656, 143] width 9 height 10
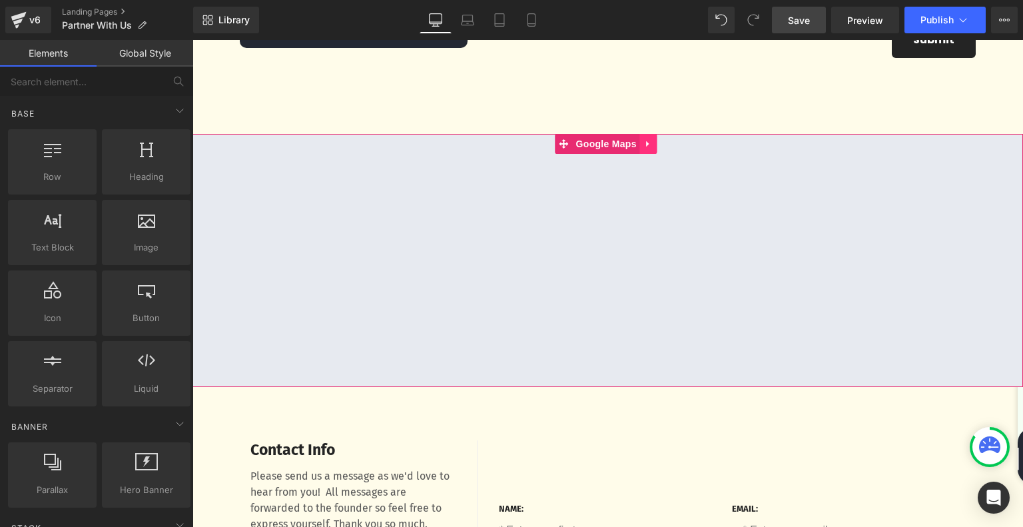
click at [642, 148] on link at bounding box center [648, 144] width 17 height 20
click at [652, 148] on icon at bounding box center [656, 143] width 9 height 10
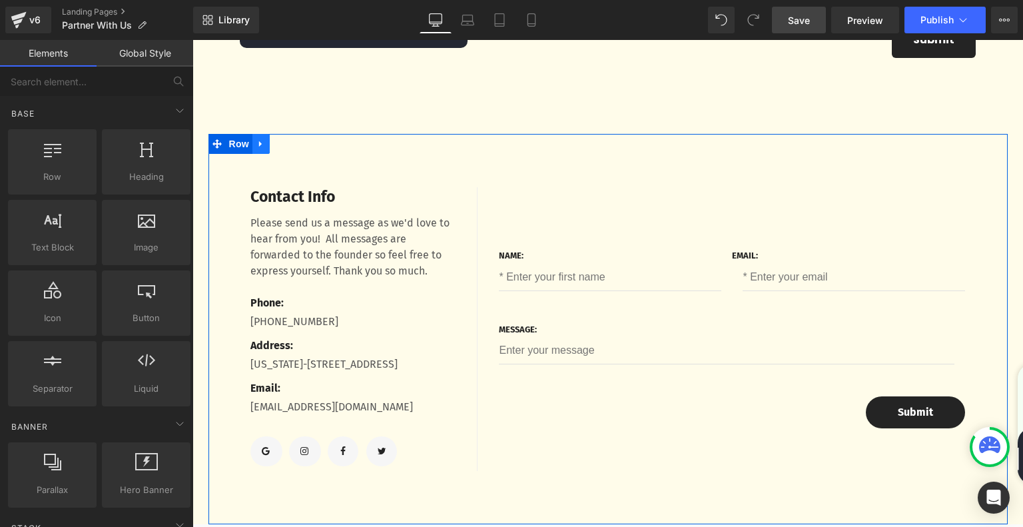
click at [252, 148] on link at bounding box center [260, 144] width 17 height 20
click at [298, 146] on icon at bounding box center [295, 143] width 9 height 9
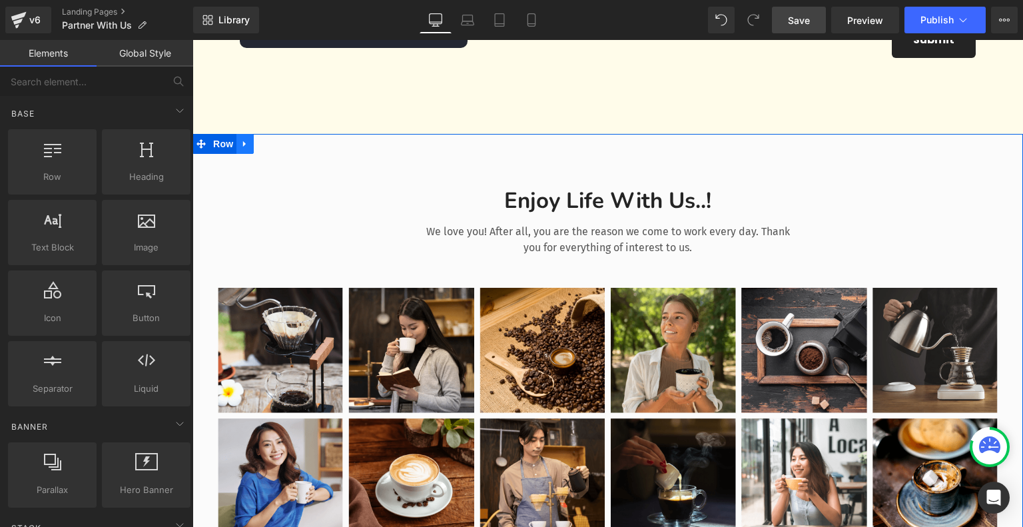
click at [242, 148] on icon at bounding box center [244, 143] width 9 height 10
click at [277, 154] on link at bounding box center [279, 144] width 17 height 20
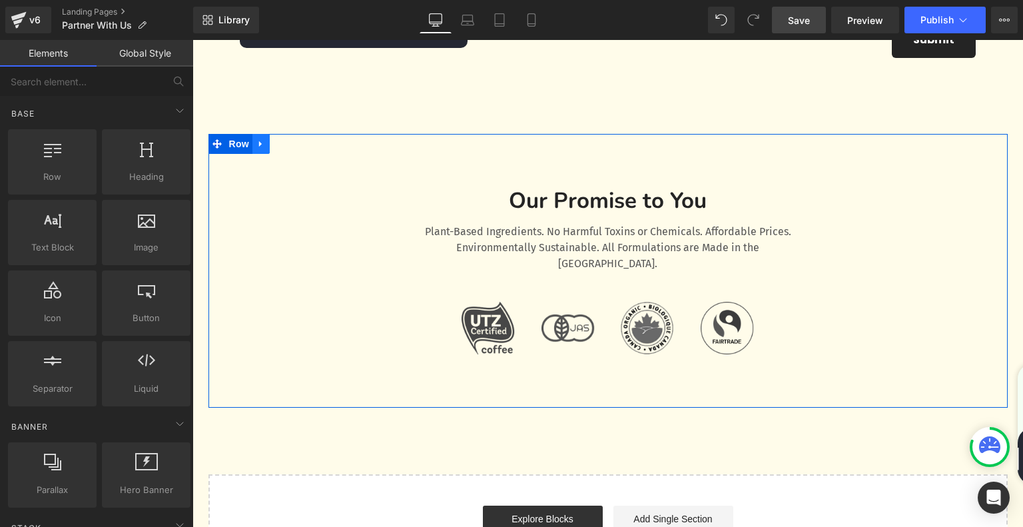
click at [262, 148] on icon at bounding box center [260, 143] width 9 height 10
click at [288, 148] on link at bounding box center [295, 144] width 17 height 20
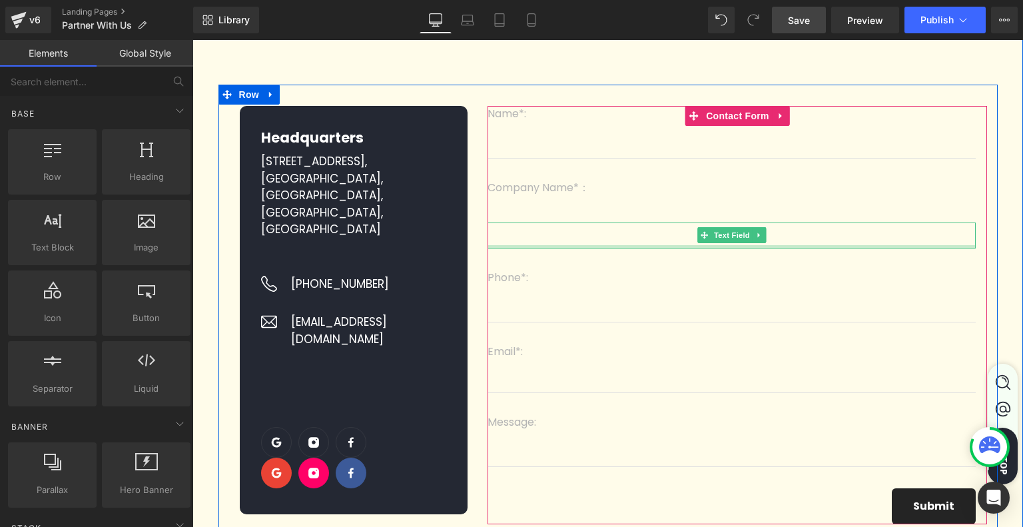
scroll to position [0, 0]
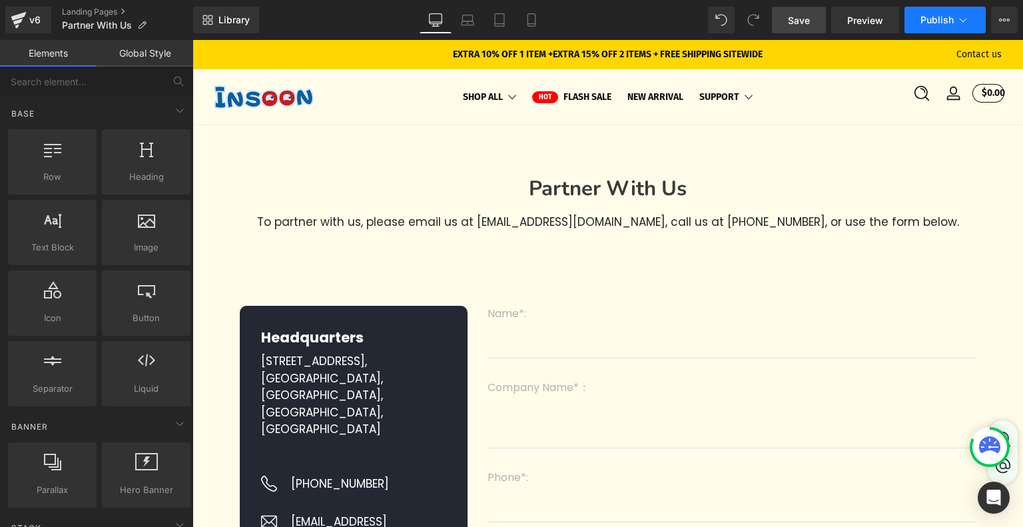
click at [935, 15] on span "Publish" at bounding box center [936, 20] width 33 height 11
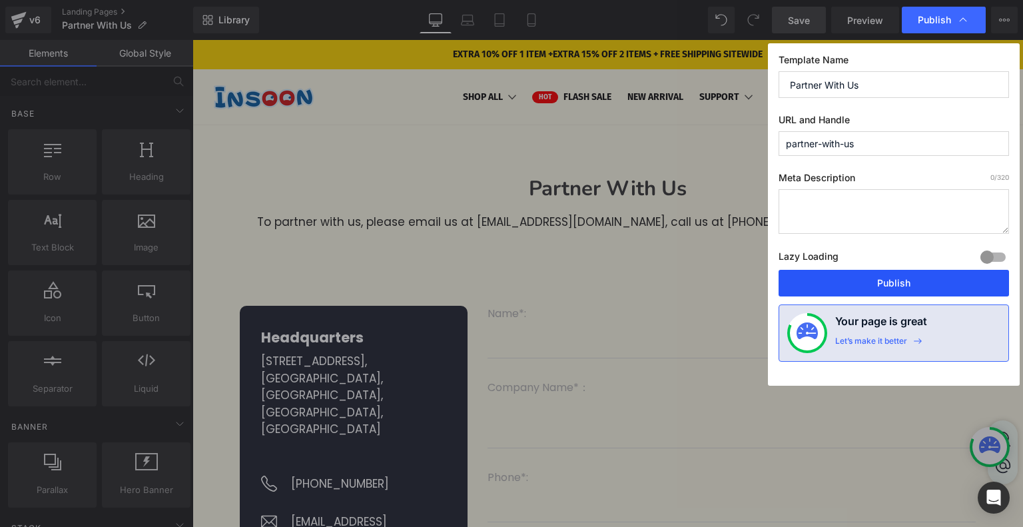
click at [872, 276] on button "Publish" at bounding box center [893, 283] width 230 height 27
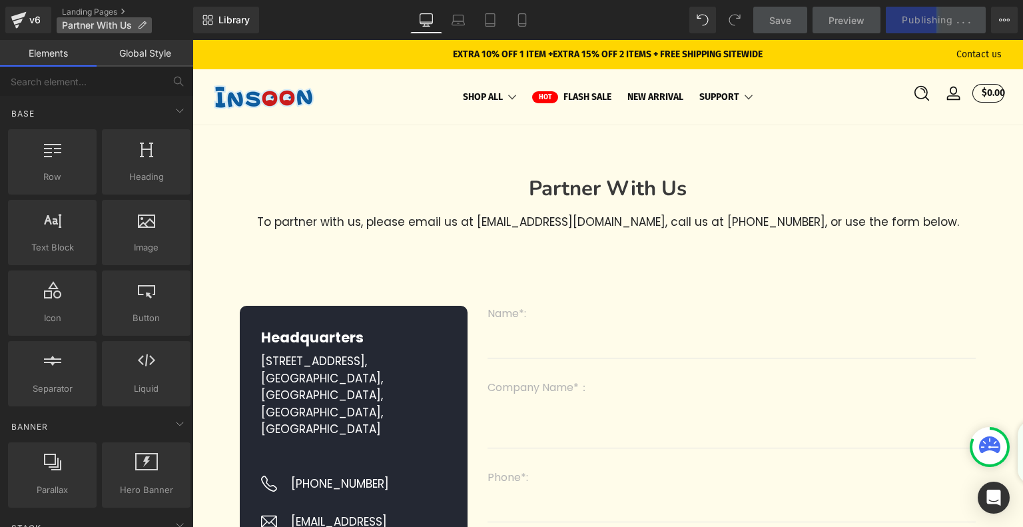
click at [146, 25] on p "Partner With Us" at bounding box center [104, 25] width 95 height 16
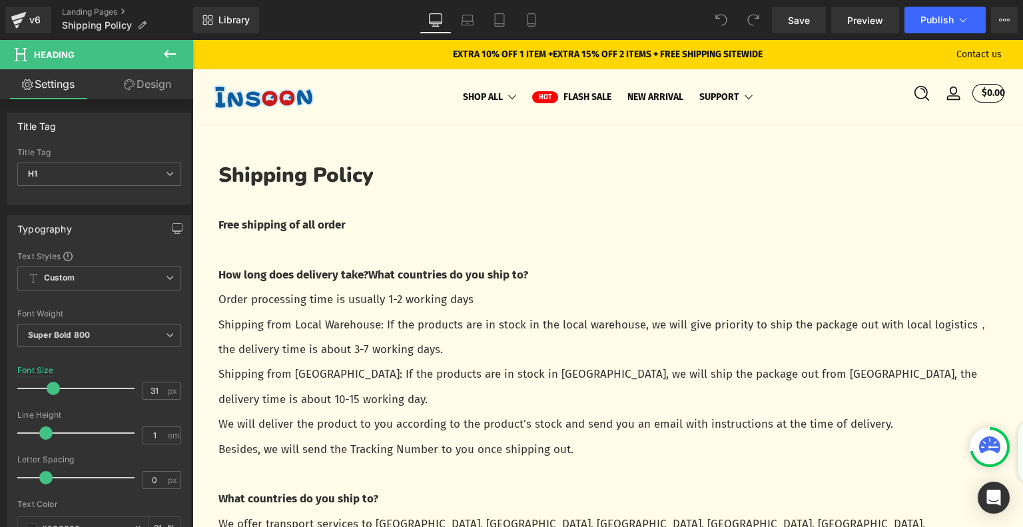
click at [170, 53] on icon at bounding box center [170, 54] width 16 height 16
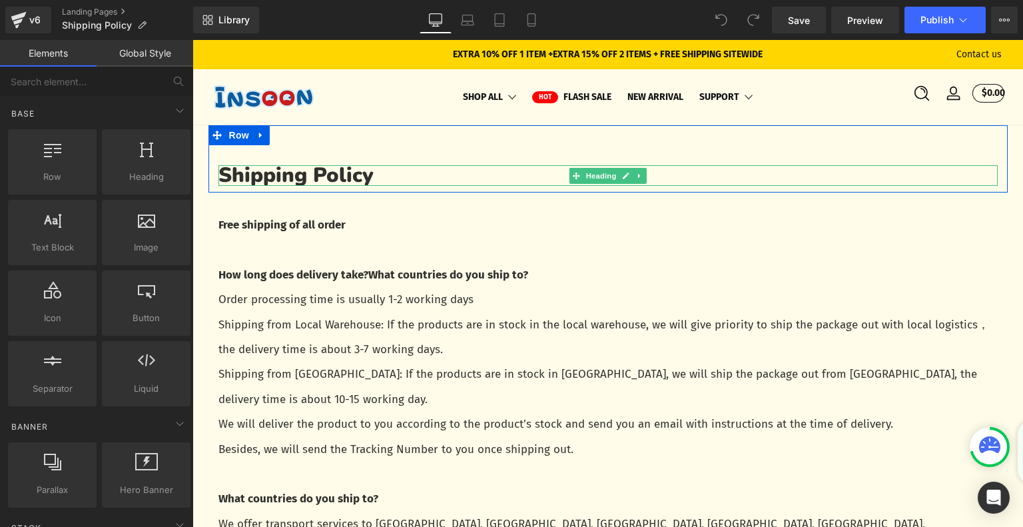
click at [293, 176] on h1 "Shipping Policy" at bounding box center [607, 175] width 779 height 21
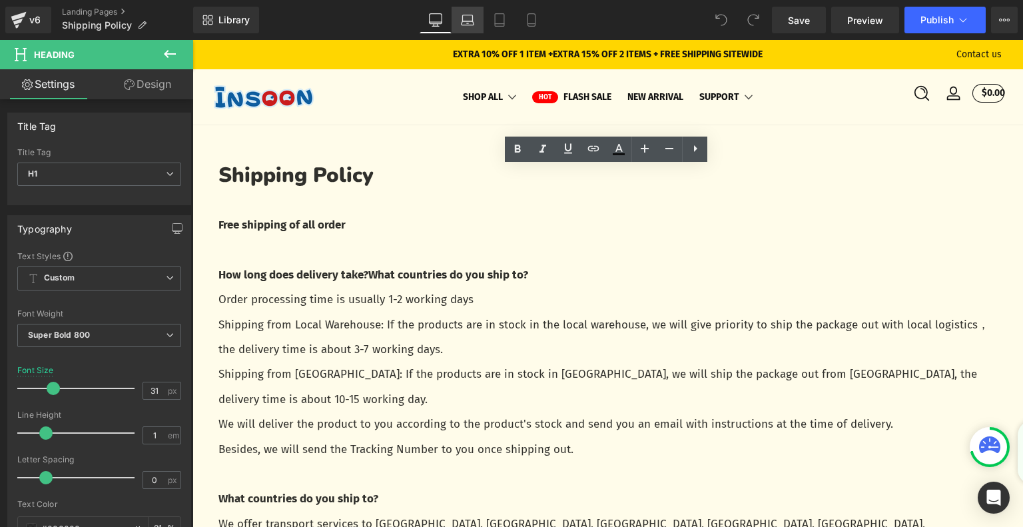
click at [477, 22] on link "Laptop" at bounding box center [467, 20] width 32 height 27
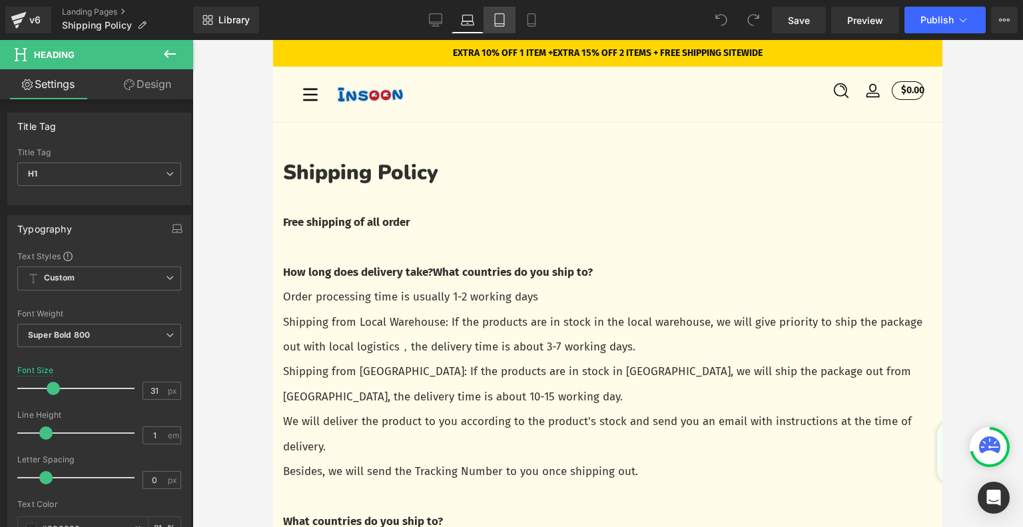
click at [502, 23] on icon at bounding box center [499, 19] width 13 height 13
type input "81"
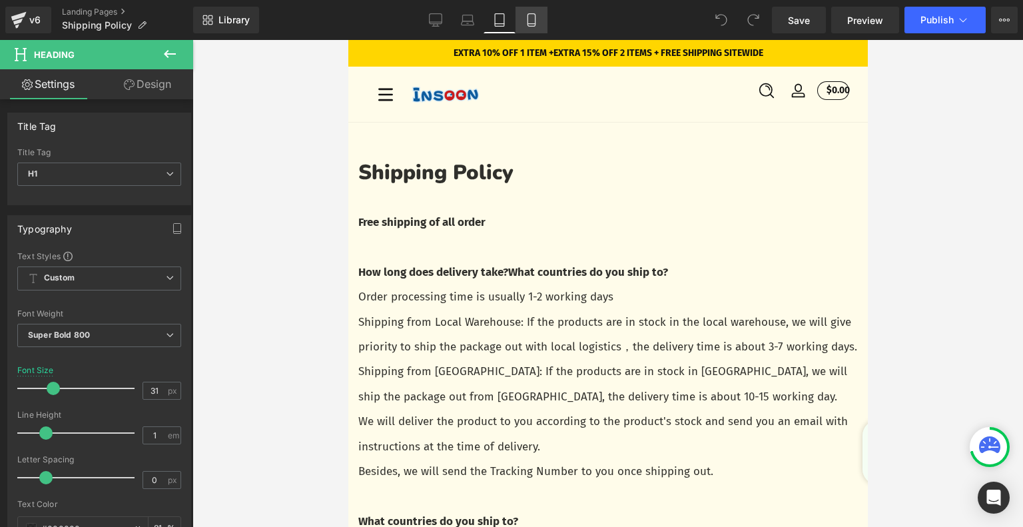
click at [535, 25] on icon at bounding box center [530, 20] width 7 height 13
type input "28"
type input "81"
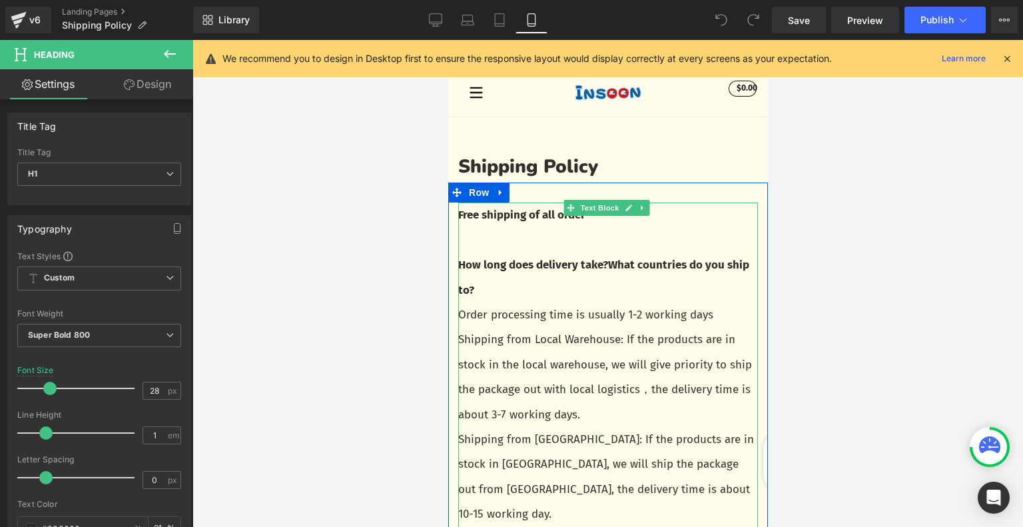
click at [533, 303] on p "Order processing time is usually 1-2 working days" at bounding box center [607, 314] width 300 height 25
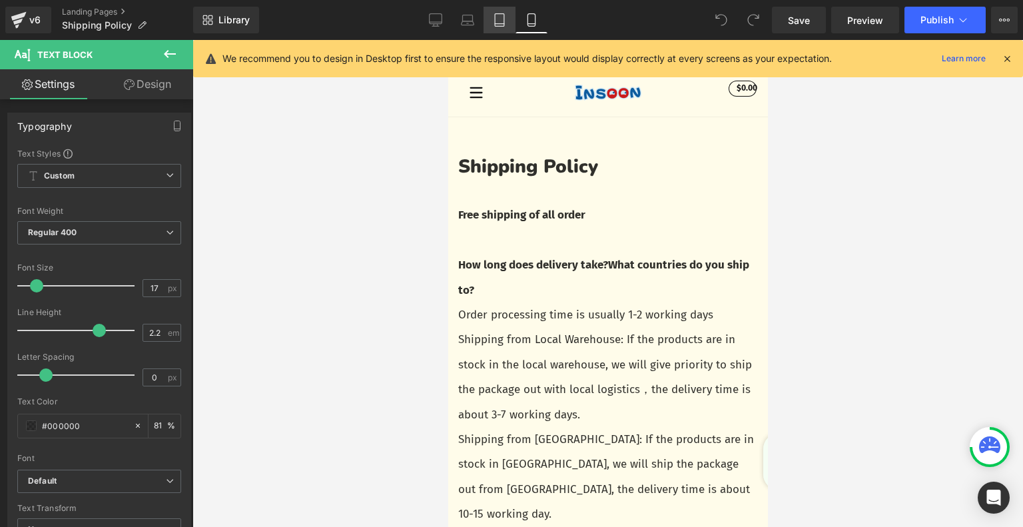
click at [497, 19] on icon at bounding box center [499, 19] width 13 height 13
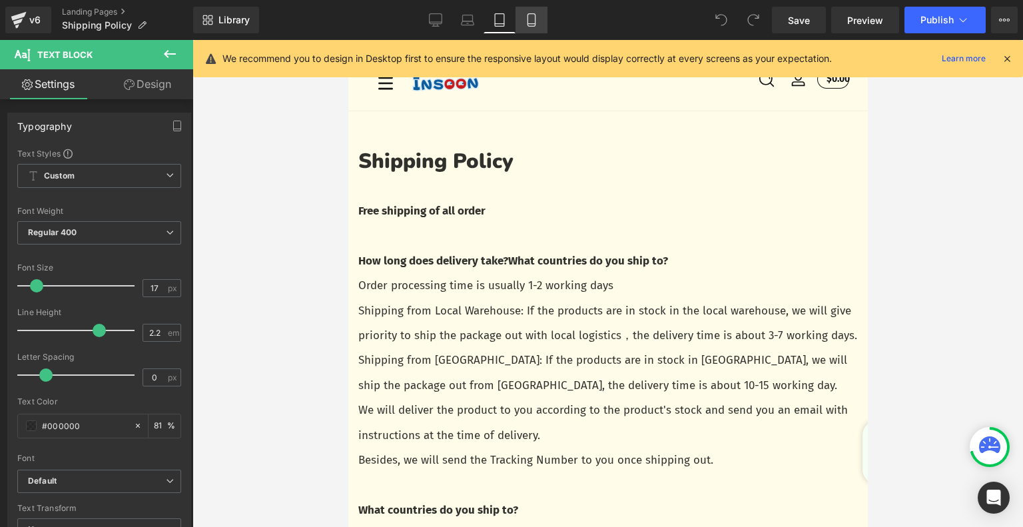
click at [533, 24] on icon at bounding box center [530, 24] width 7 height 0
type input "81"
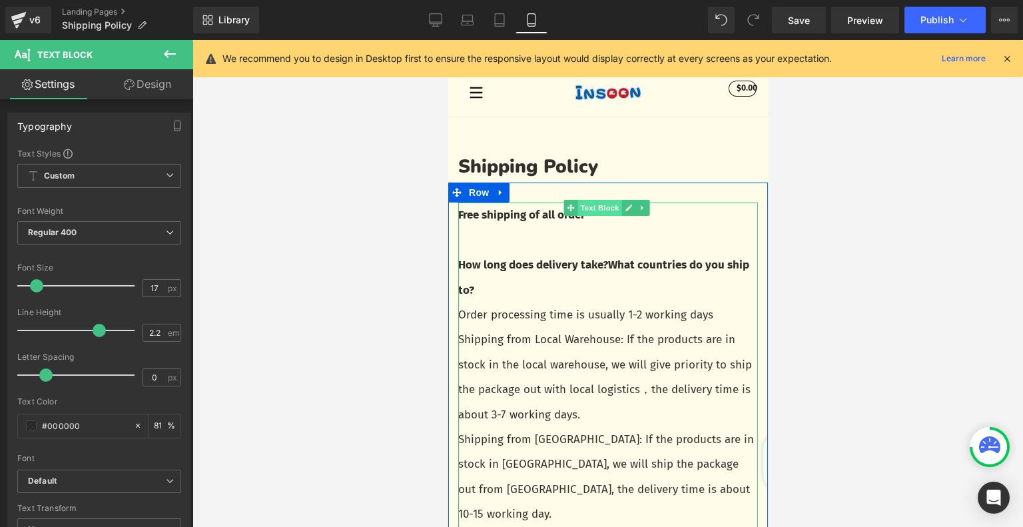
click at [604, 210] on span "Text Block" at bounding box center [599, 208] width 44 height 16
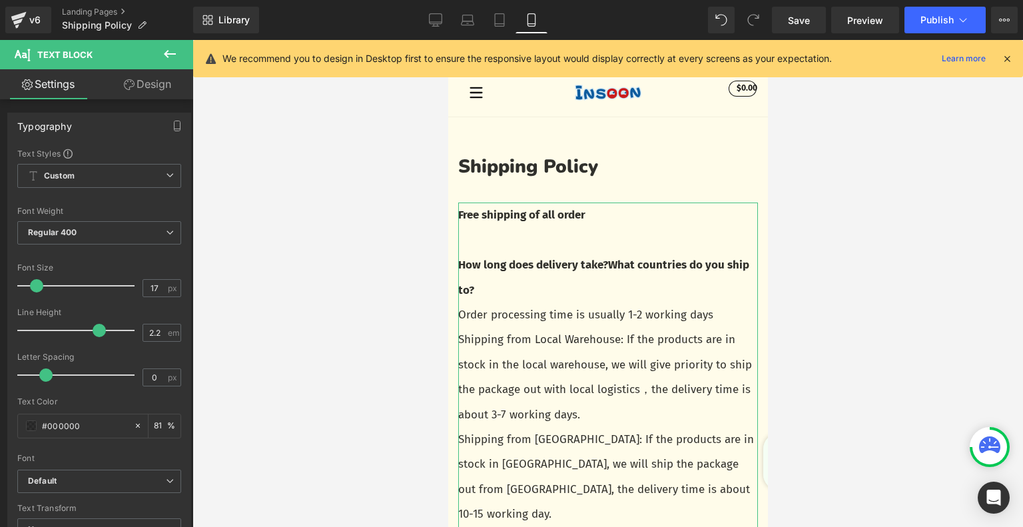
click at [166, 79] on link "Design" at bounding box center [147, 84] width 97 height 30
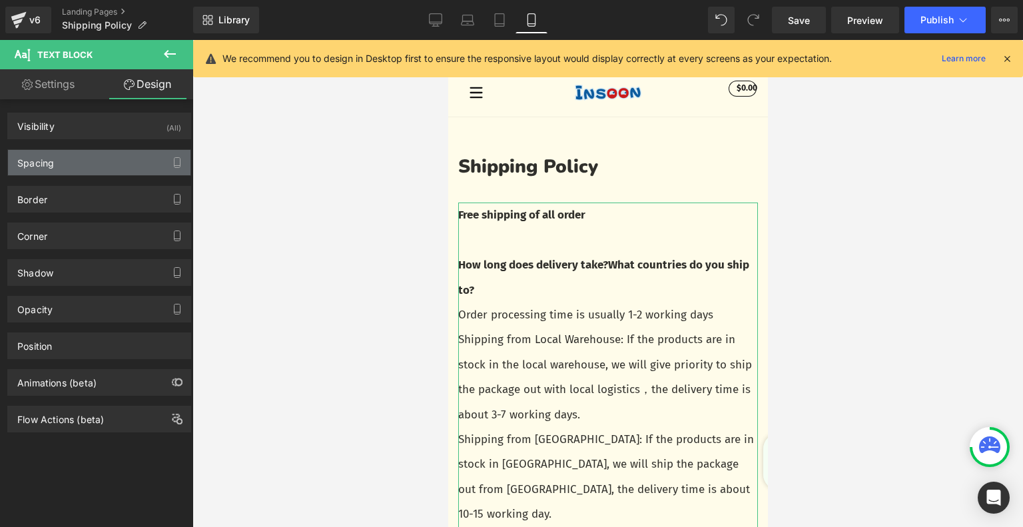
click at [113, 156] on div "Spacing" at bounding box center [99, 162] width 182 height 25
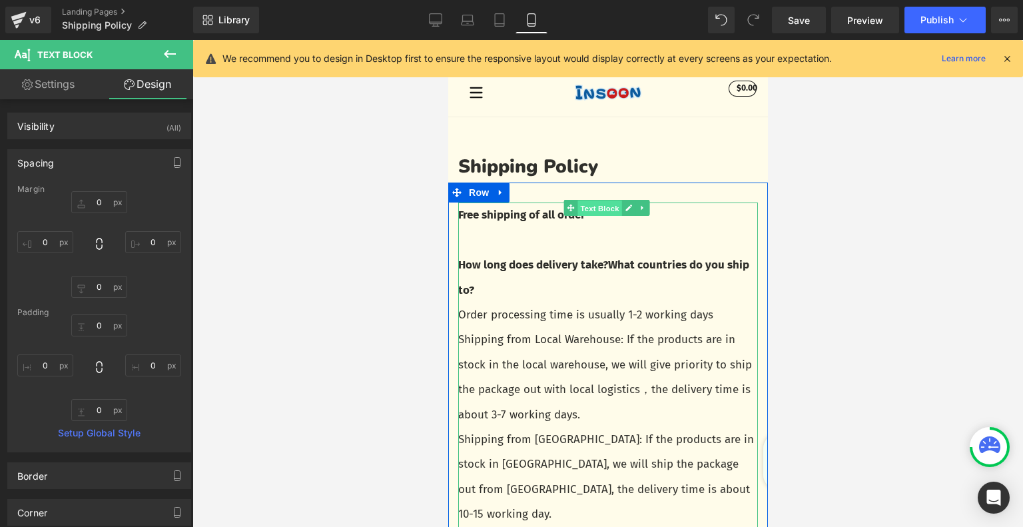
click at [596, 209] on span "Text Block" at bounding box center [599, 208] width 44 height 16
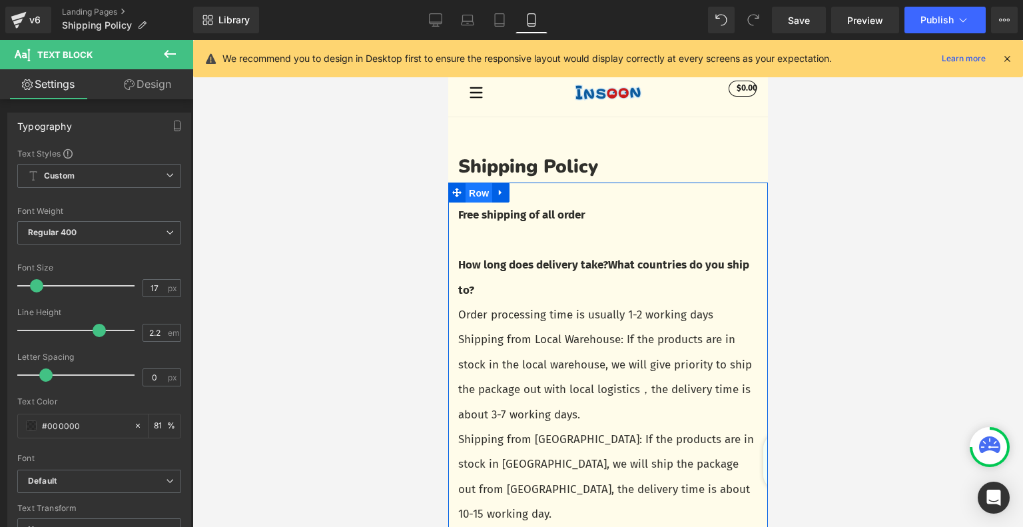
click at [486, 192] on span "Row" at bounding box center [478, 193] width 27 height 20
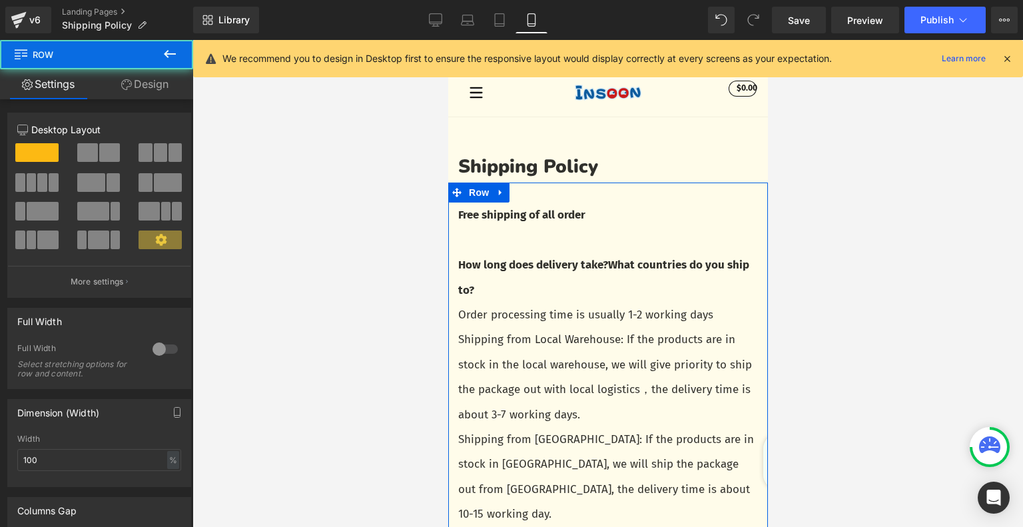
click at [154, 83] on link "Design" at bounding box center [145, 84] width 97 height 30
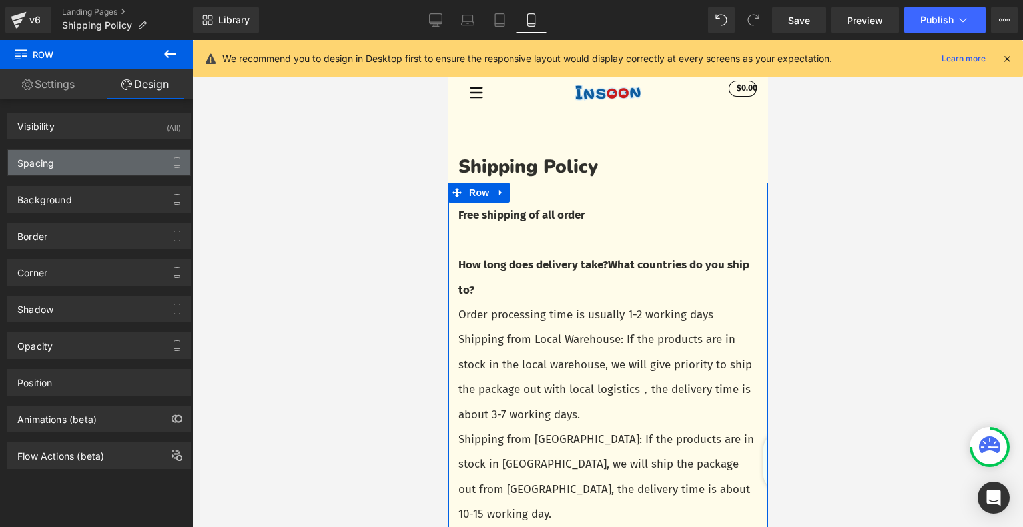
click at [107, 154] on div "Spacing" at bounding box center [99, 162] width 182 height 25
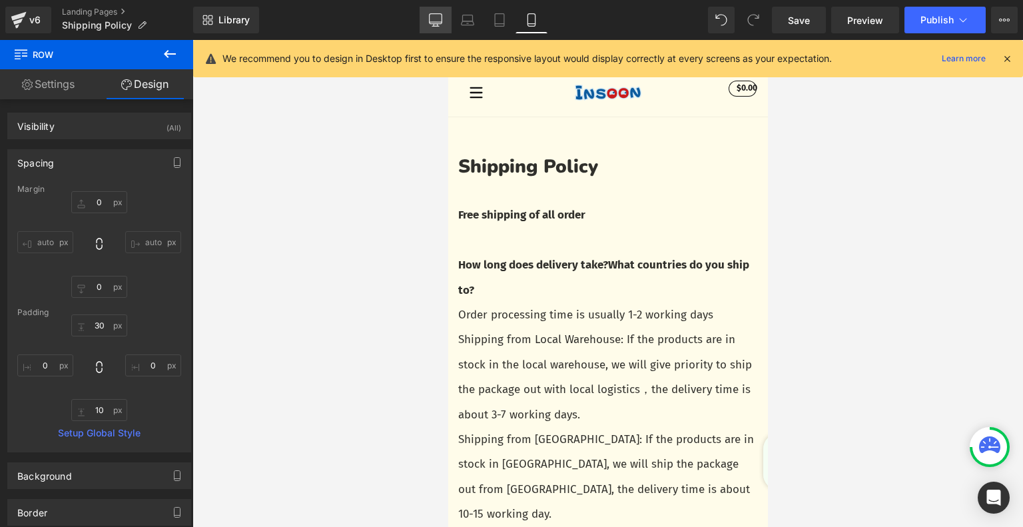
click at [425, 21] on link "Desktop" at bounding box center [435, 20] width 32 height 27
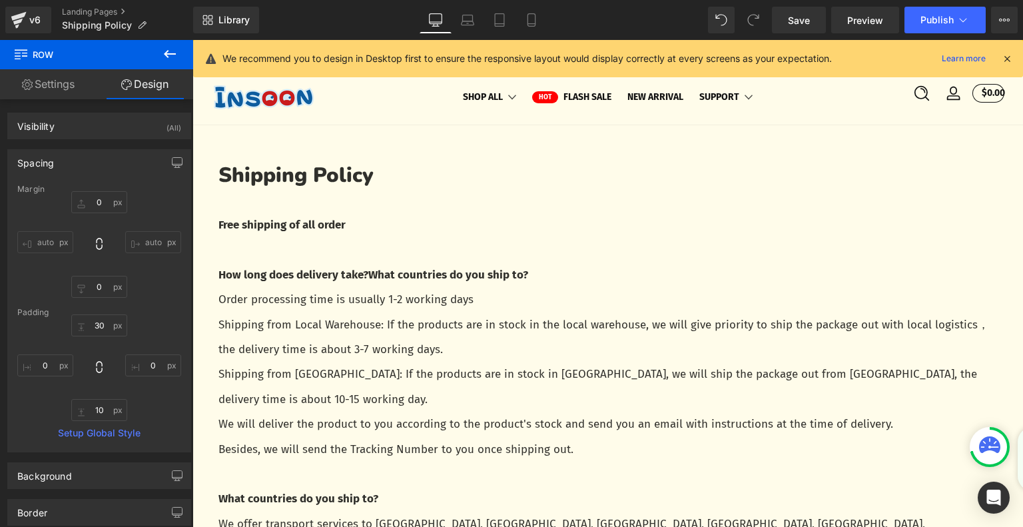
type input "0"
type input "30"
type input "0"
type input "10"
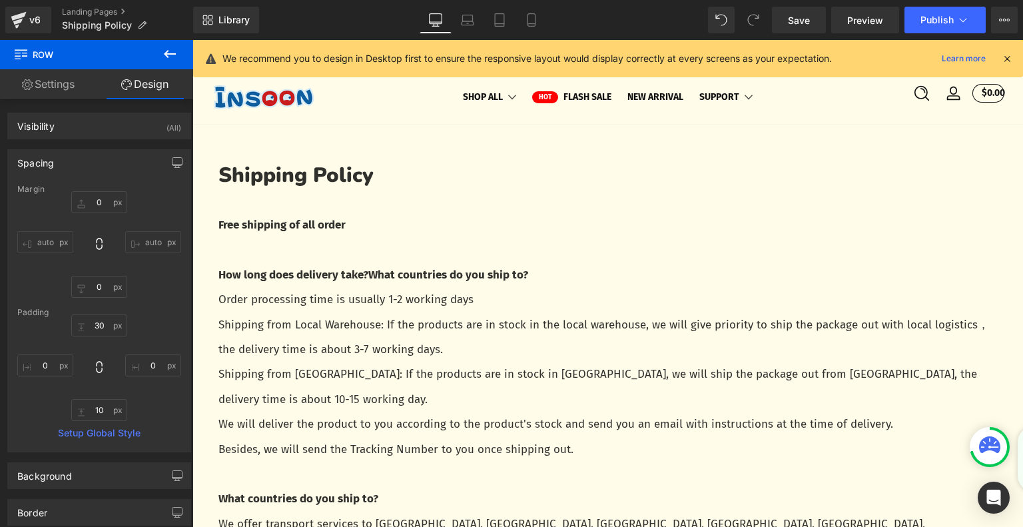
type input "0"
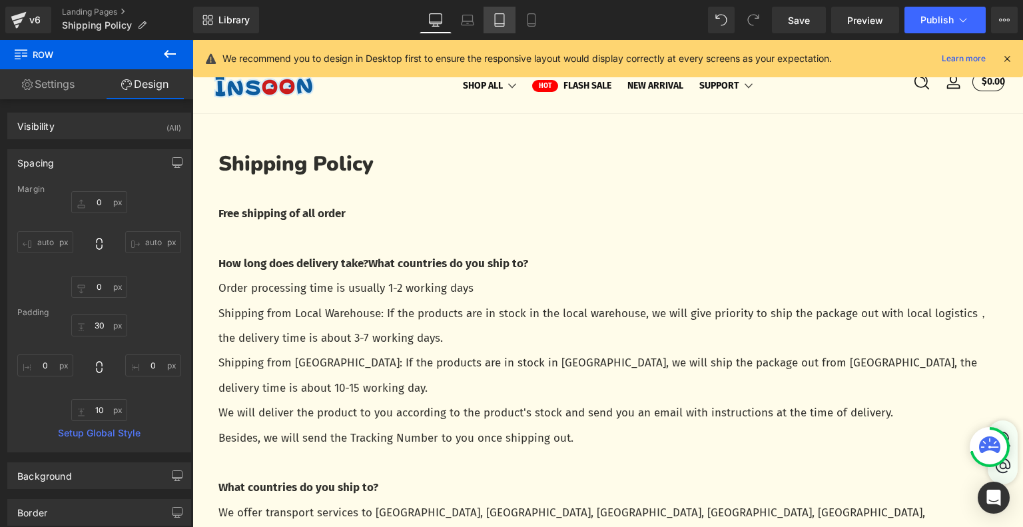
click at [485, 21] on link "Tablet" at bounding box center [499, 20] width 32 height 27
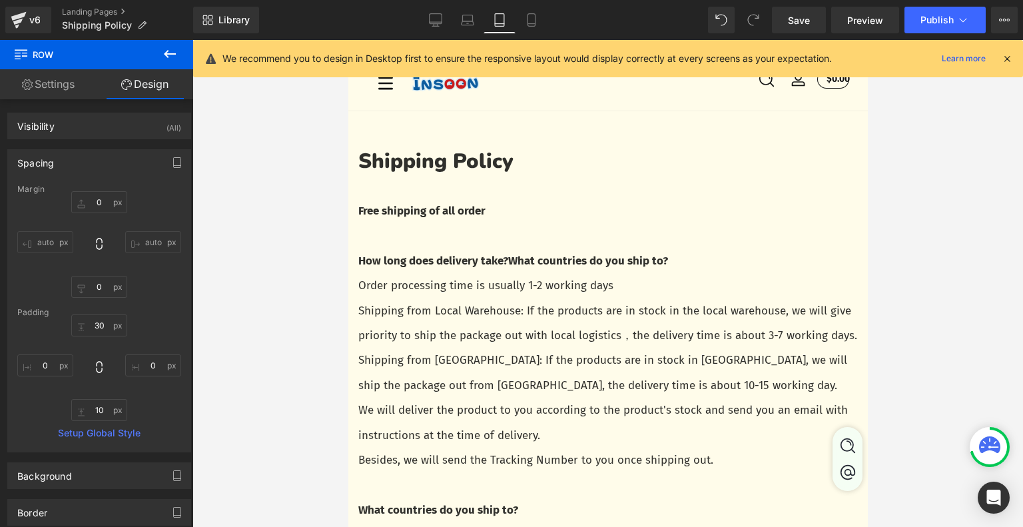
type input "0"
type input "30"
type input "0"
type input "10"
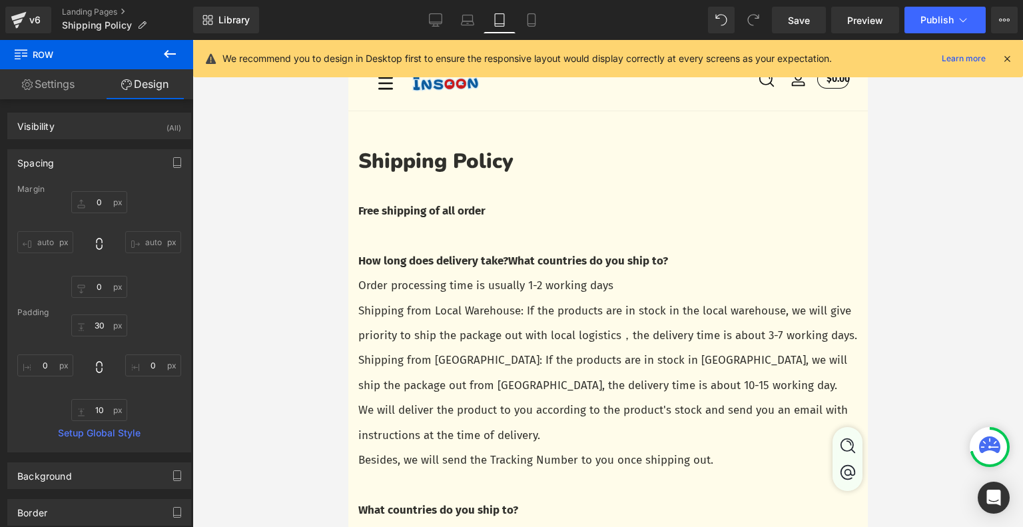
type input "0"
click at [469, 20] on icon at bounding box center [467, 19] width 13 height 13
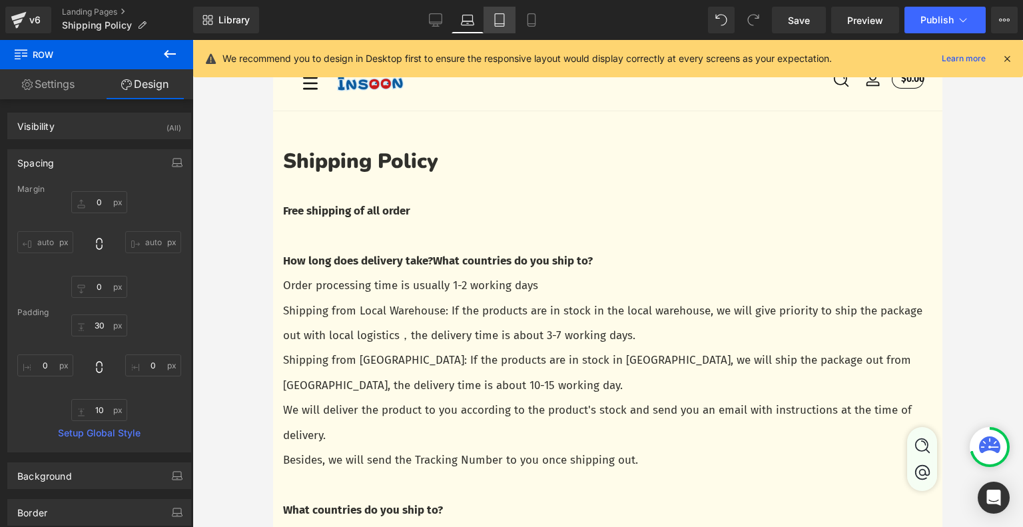
type input "0"
type input "30"
type input "0"
type input "10"
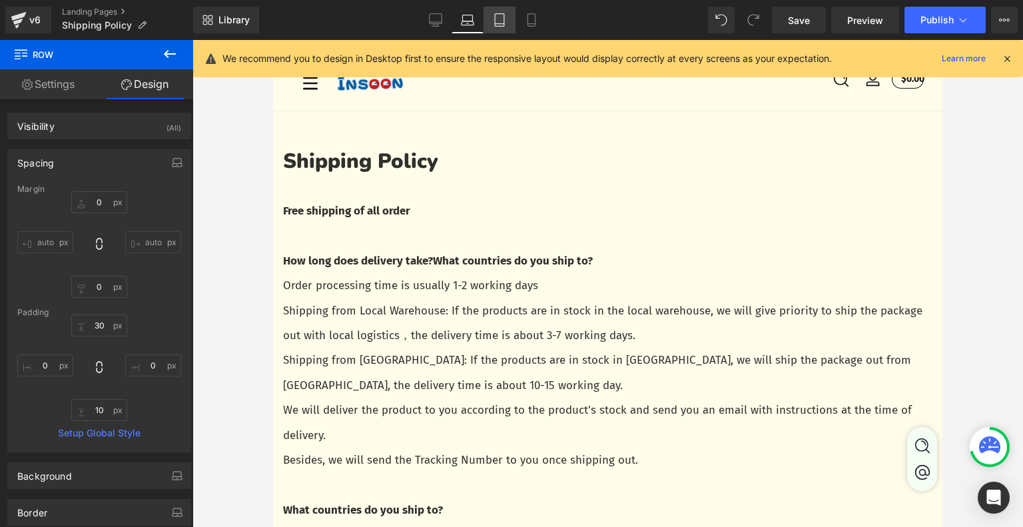
type input "0"
click at [511, 19] on link "Tablet" at bounding box center [499, 20] width 32 height 27
type input "0"
type input "30"
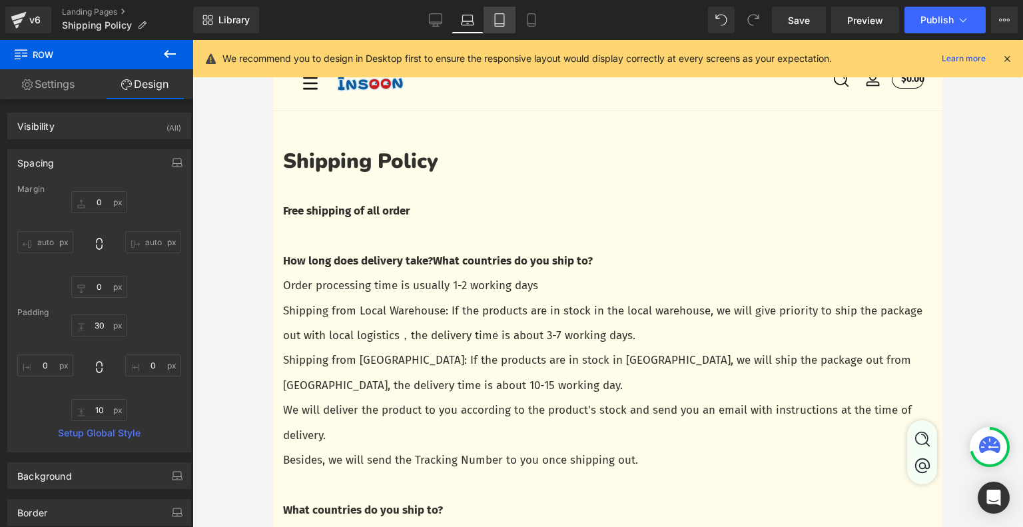
type input "0"
type input "10"
type input "0"
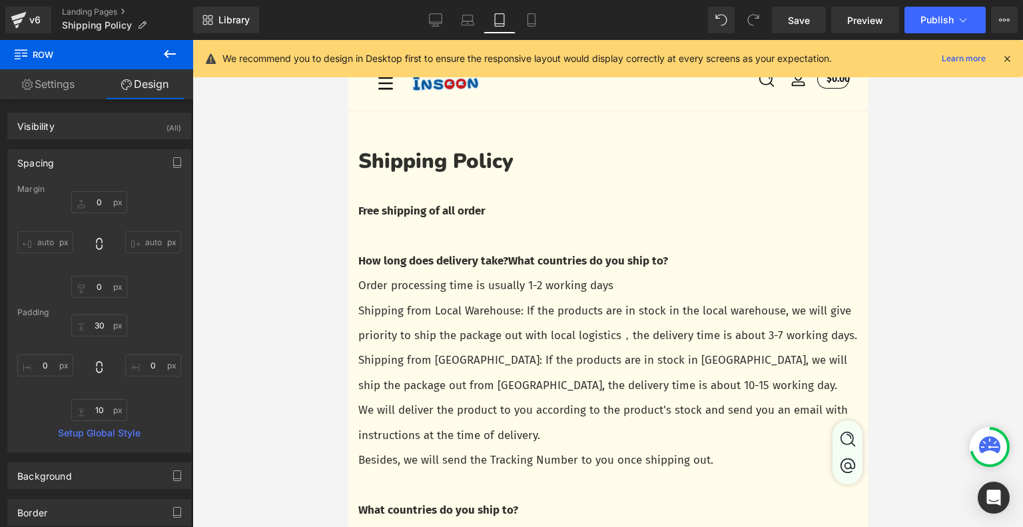
scroll to position [0, 0]
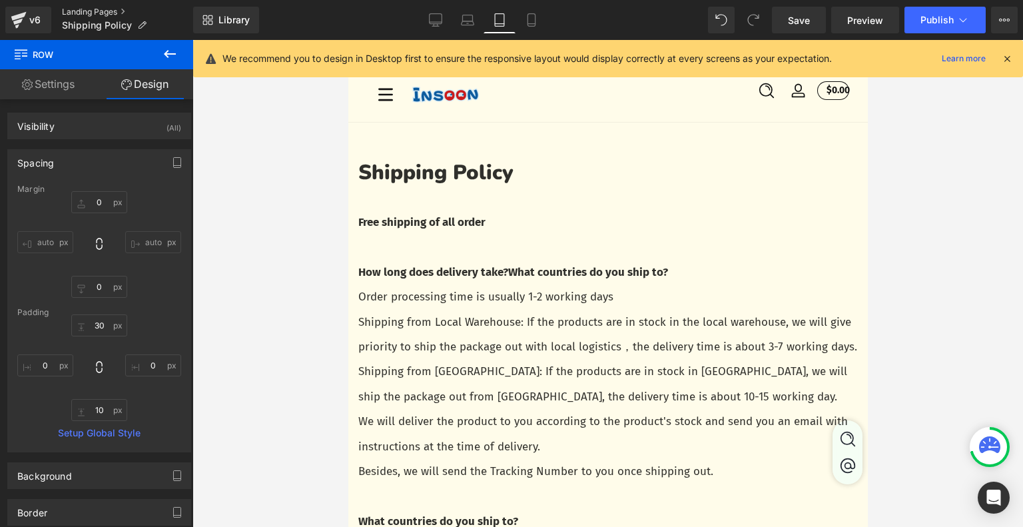
click at [98, 15] on link "Landing Pages" at bounding box center [127, 12] width 131 height 11
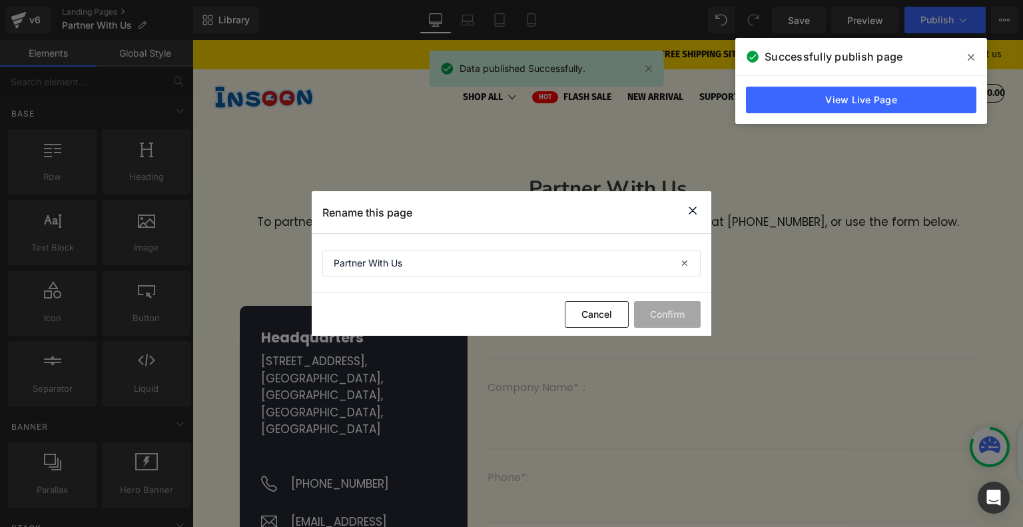
click at [692, 208] on icon at bounding box center [692, 210] width 16 height 17
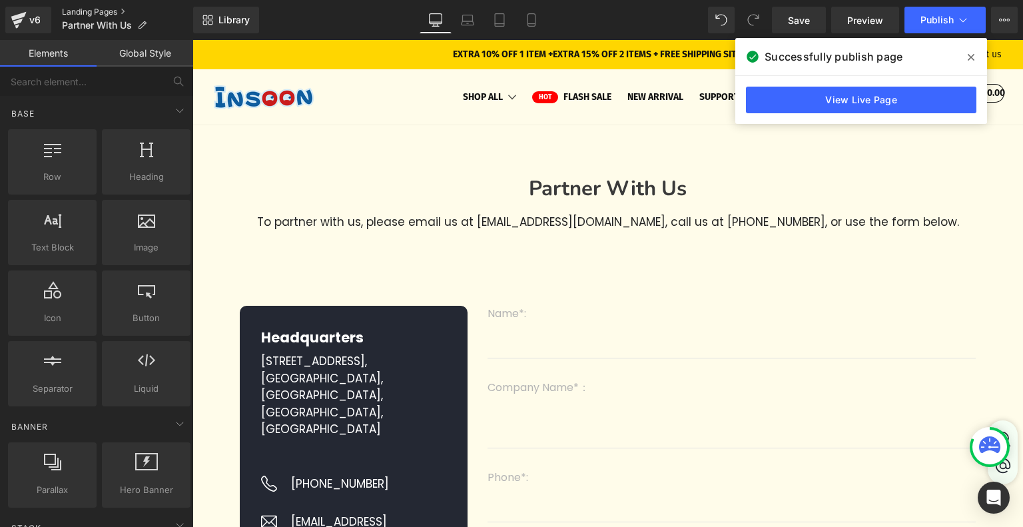
click at [82, 12] on link "Landing Pages" at bounding box center [127, 12] width 131 height 11
